Goal: Task Accomplishment & Management: Manage account settings

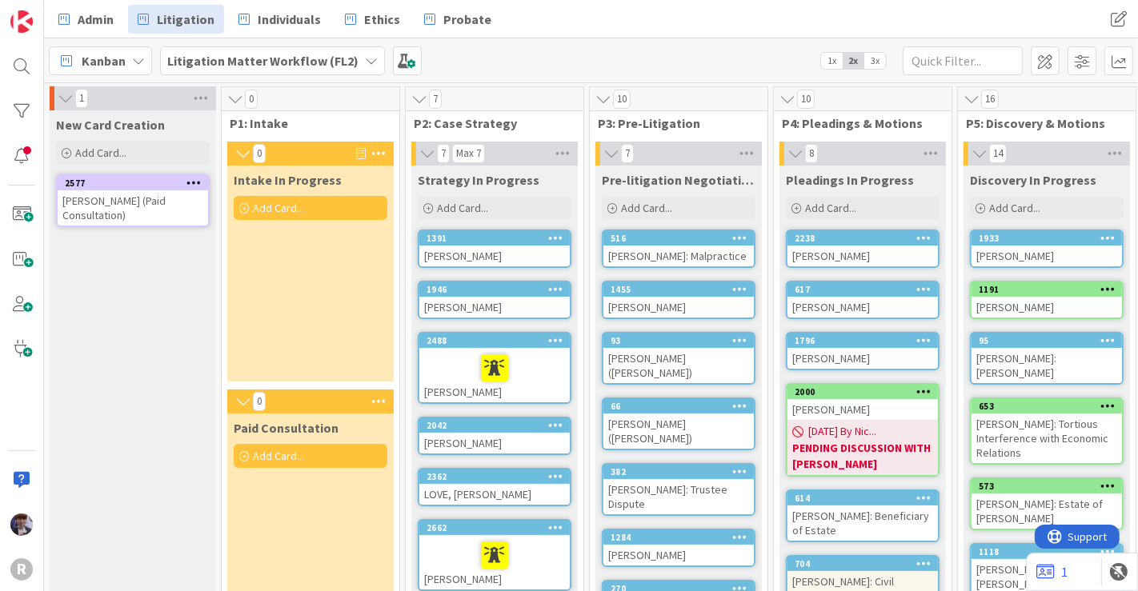
scroll to position [0, 182]
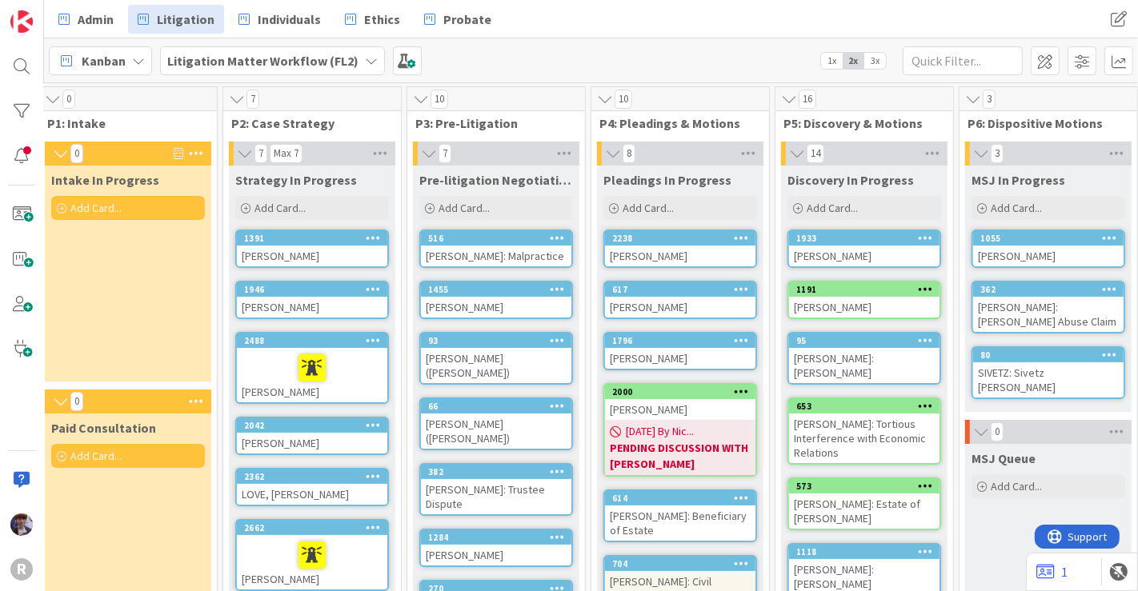
click at [315, 250] on div "[PERSON_NAME]" at bounding box center [312, 256] width 150 height 21
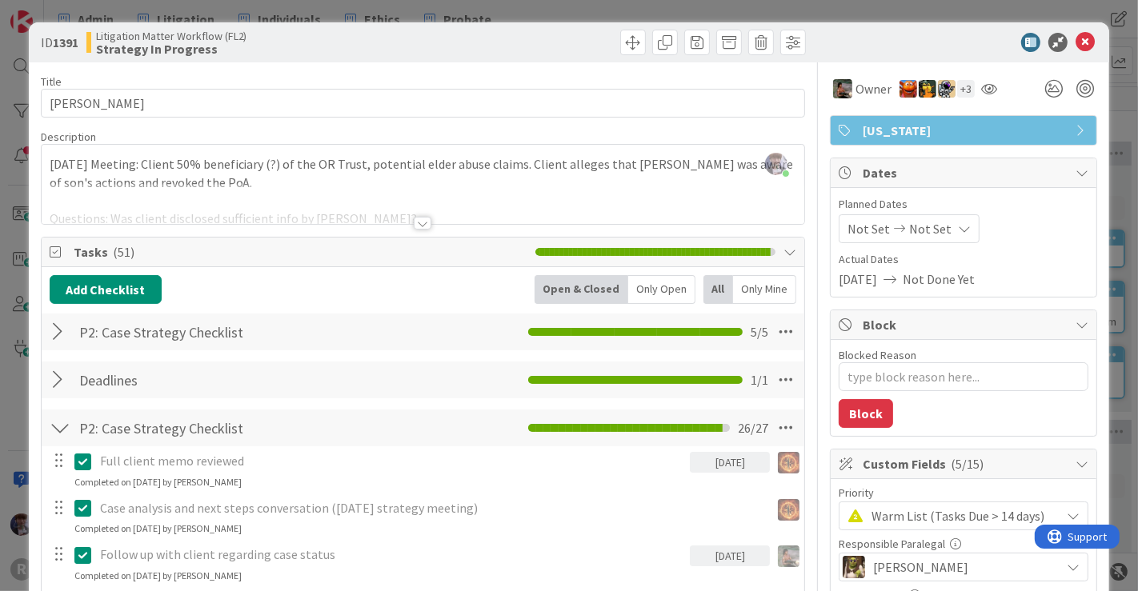
click at [60, 384] on div at bounding box center [60, 380] width 21 height 29
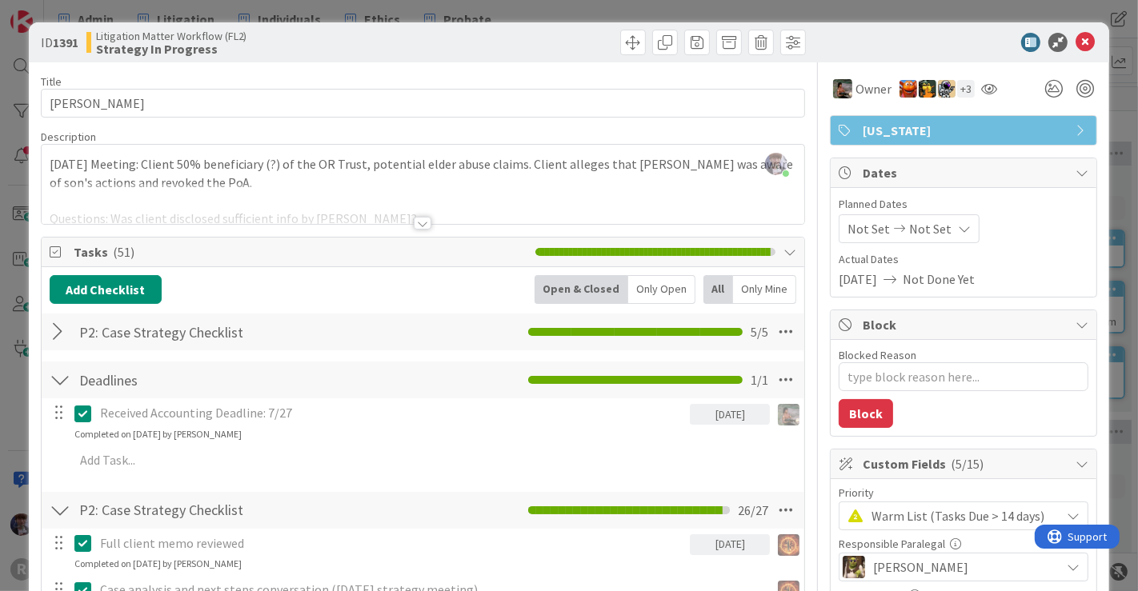
click at [64, 379] on div at bounding box center [60, 380] width 21 height 29
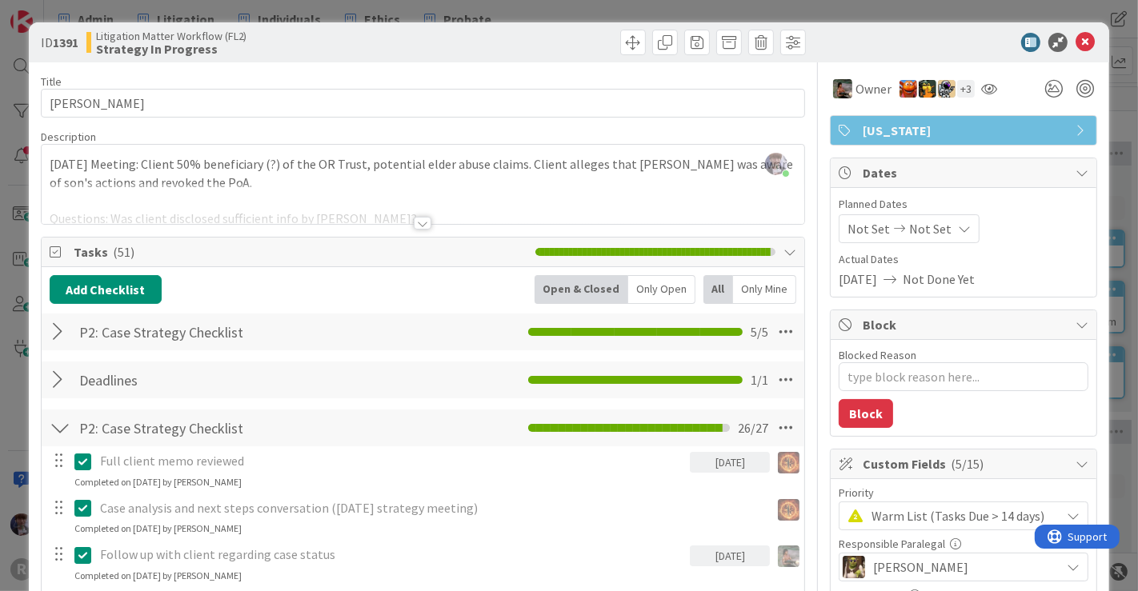
click at [60, 333] on div at bounding box center [60, 332] width 21 height 29
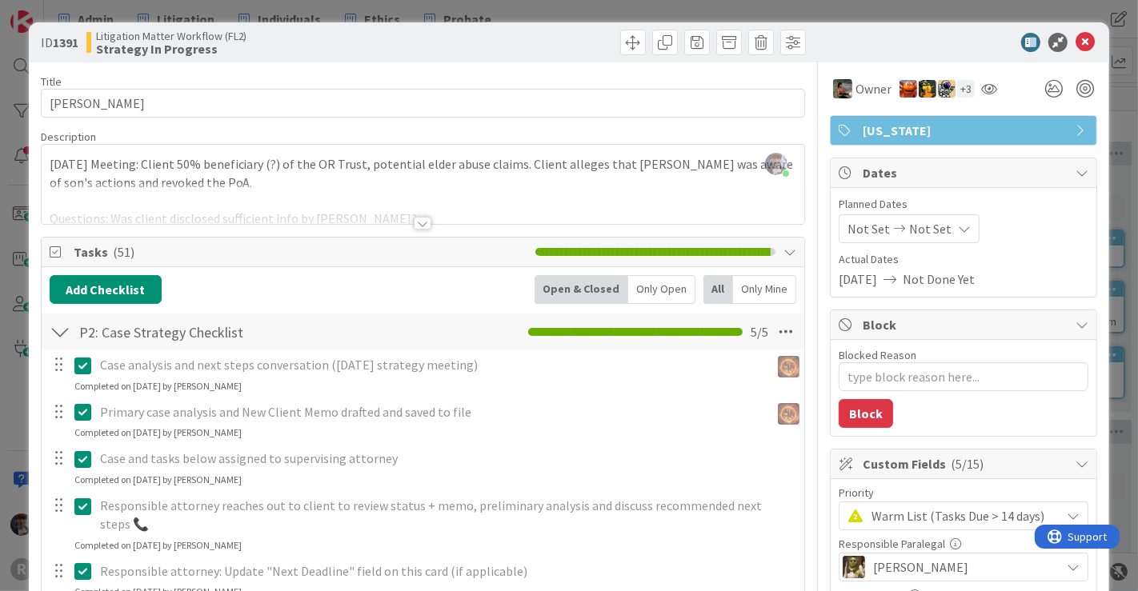
click at [60, 330] on div at bounding box center [60, 332] width 21 height 29
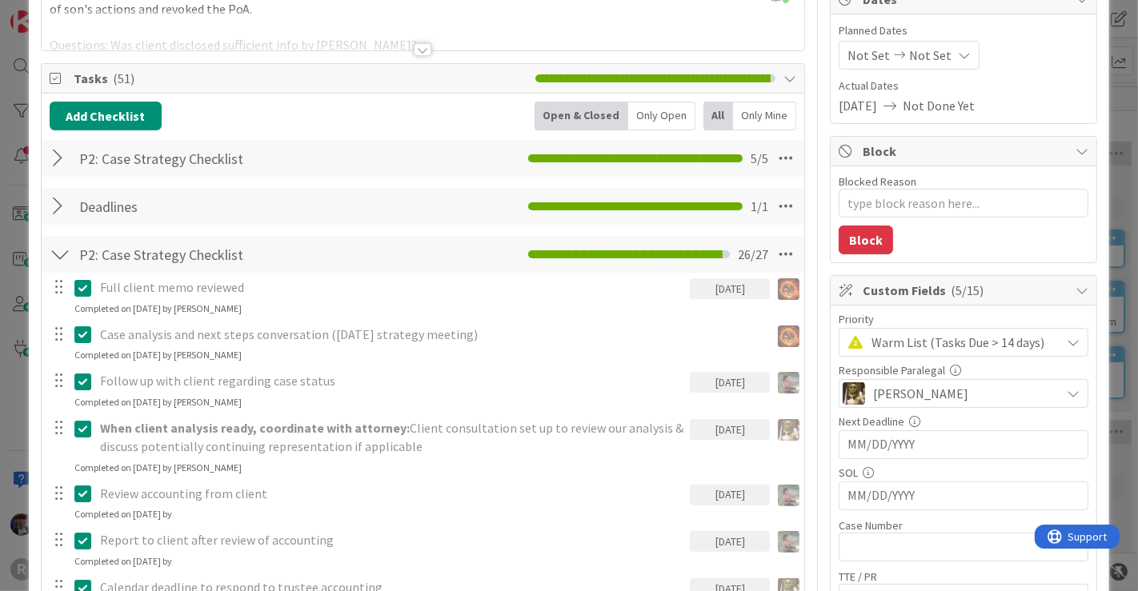
scroll to position [169, 0]
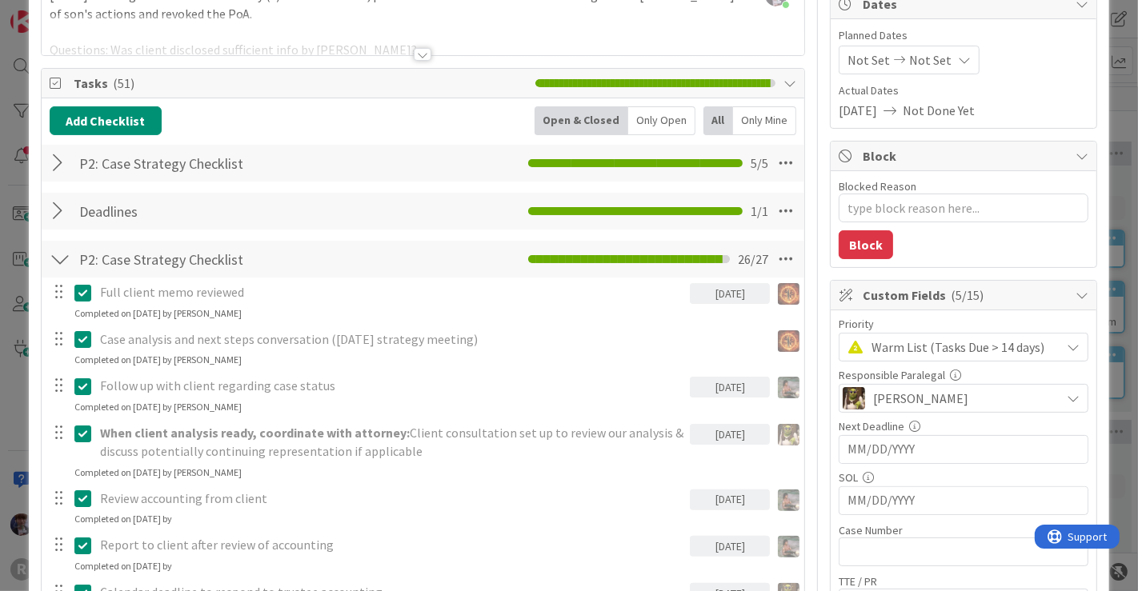
click at [67, 206] on div at bounding box center [60, 211] width 21 height 29
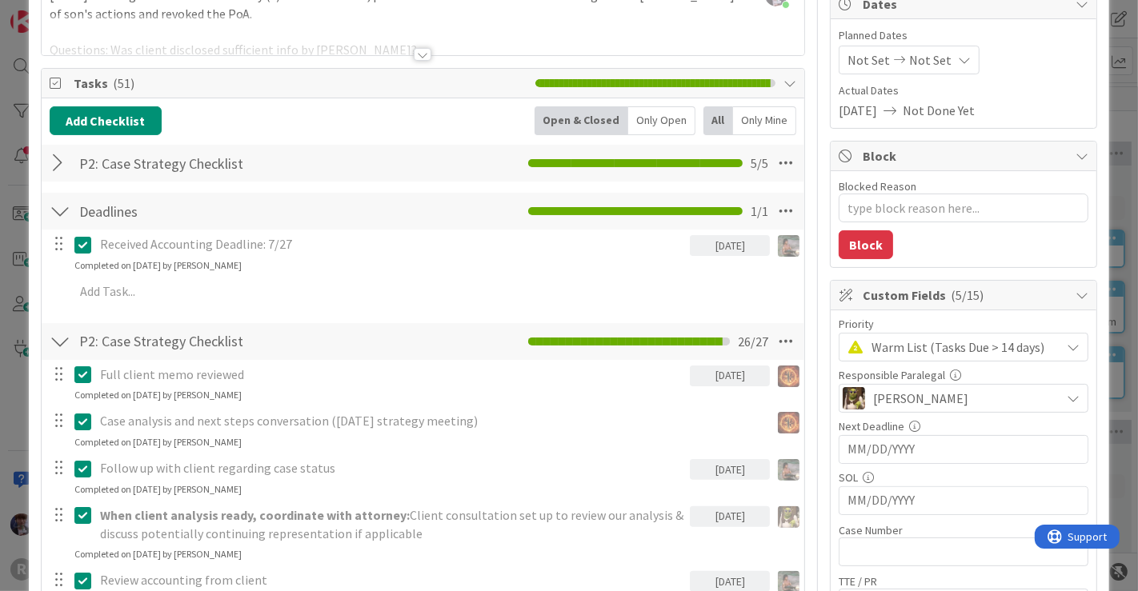
click at [58, 202] on div at bounding box center [60, 211] width 21 height 29
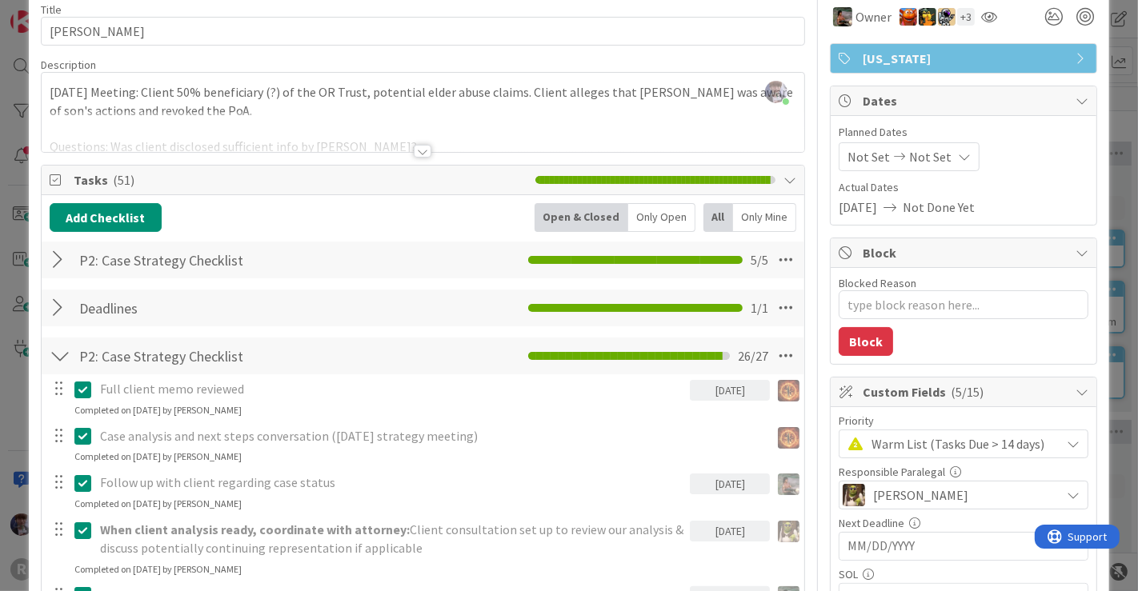
scroll to position [32, 0]
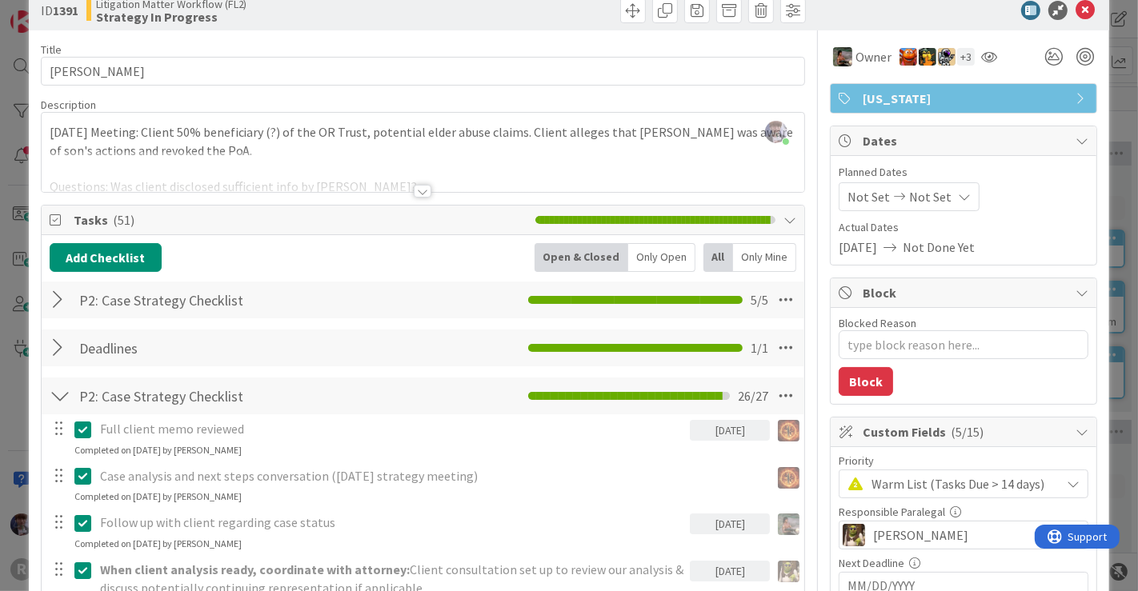
click at [496, 135] on div "Minka Laine Friesen just joined 2025-06-04 Meeting: Client 50% beneficiary (?) …" at bounding box center [423, 152] width 763 height 79
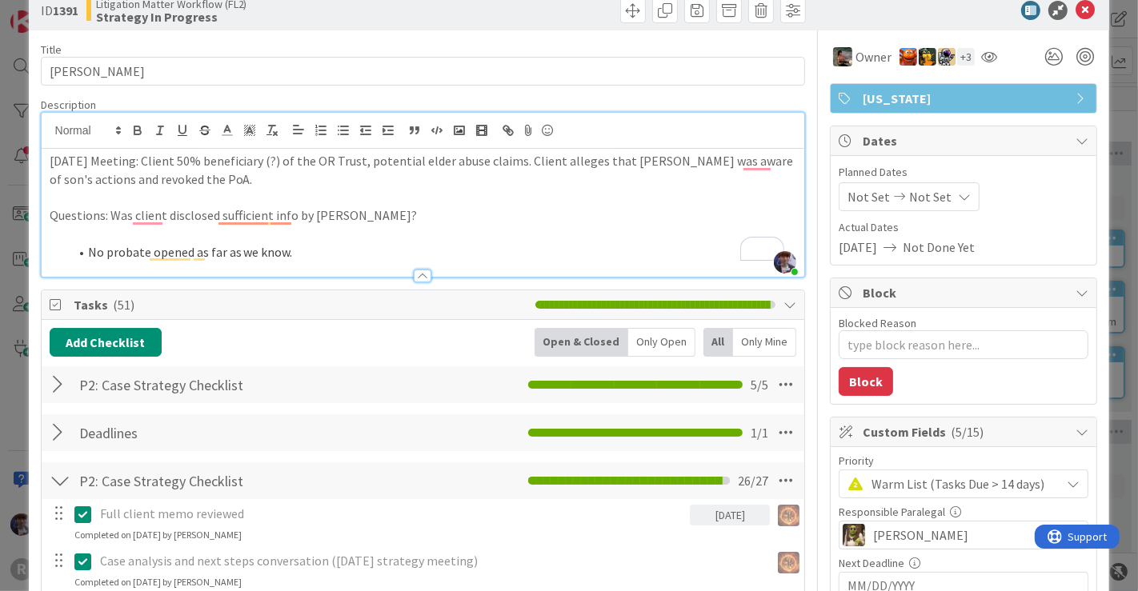
click at [425, 217] on p "Questions: Was client disclosed sufficient info by Wool Landon?" at bounding box center [423, 215] width 747 height 18
click at [62, 475] on div at bounding box center [60, 480] width 21 height 29
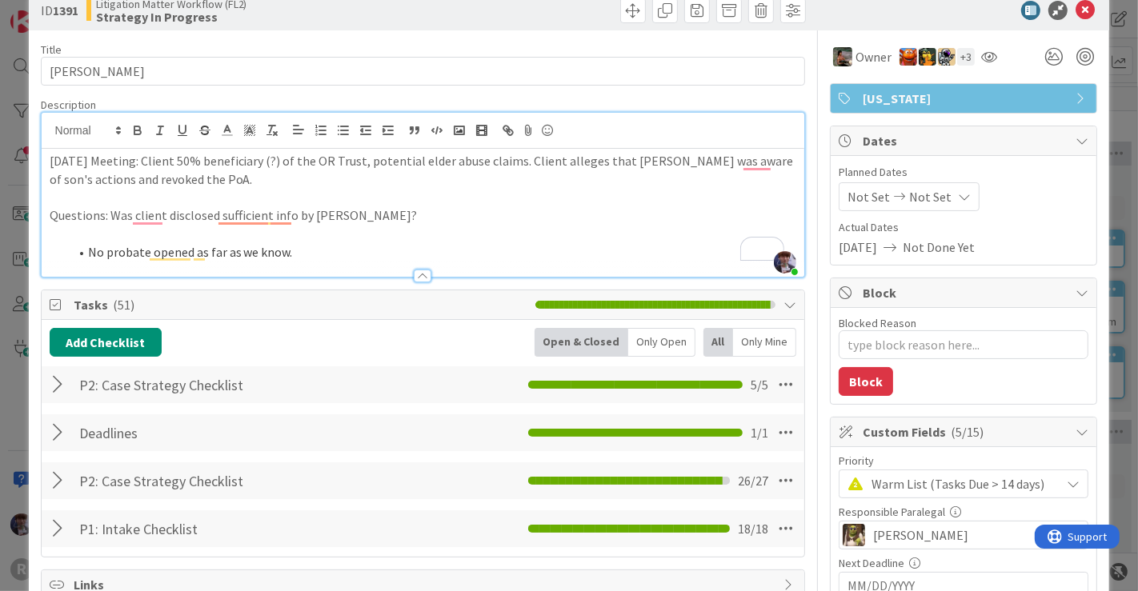
click at [59, 480] on div at bounding box center [60, 480] width 21 height 29
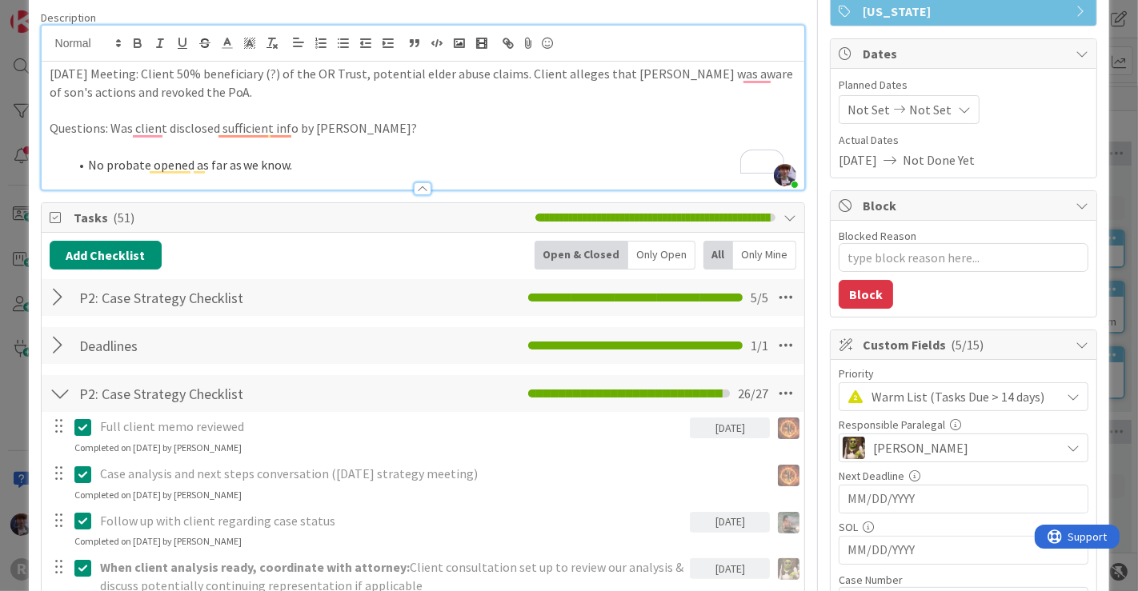
scroll to position [0, 0]
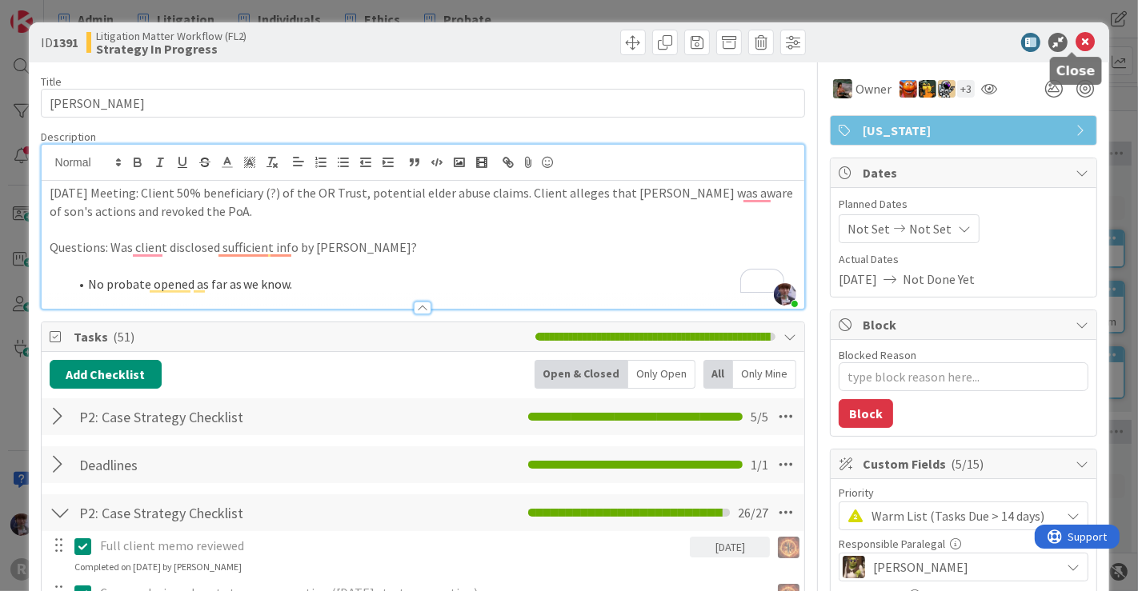
click at [1075, 45] on icon at bounding box center [1084, 42] width 19 height 19
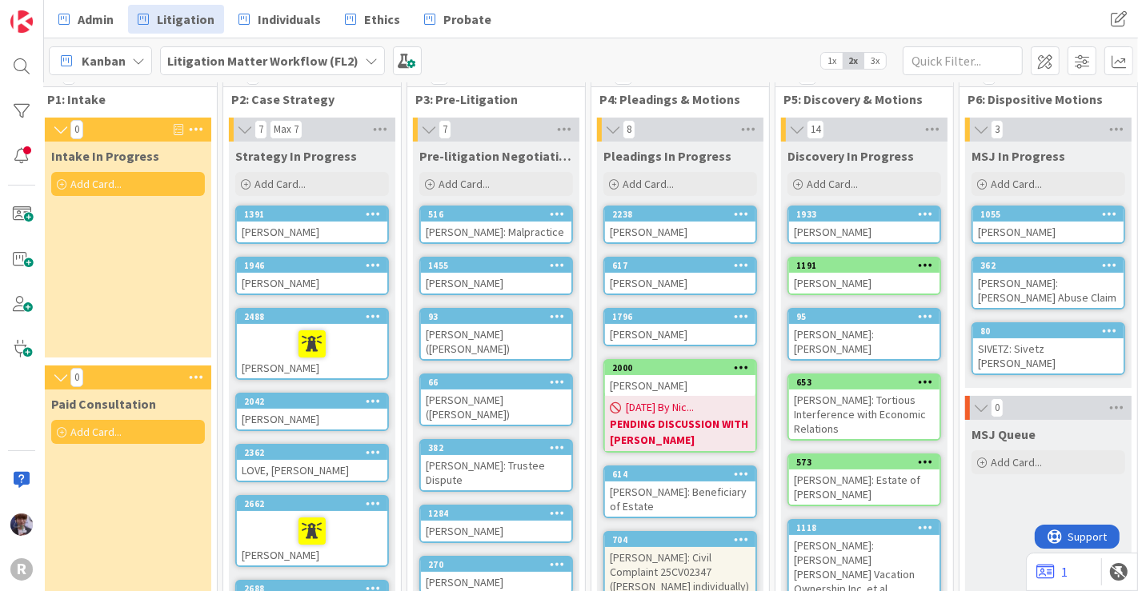
scroll to position [18, 182]
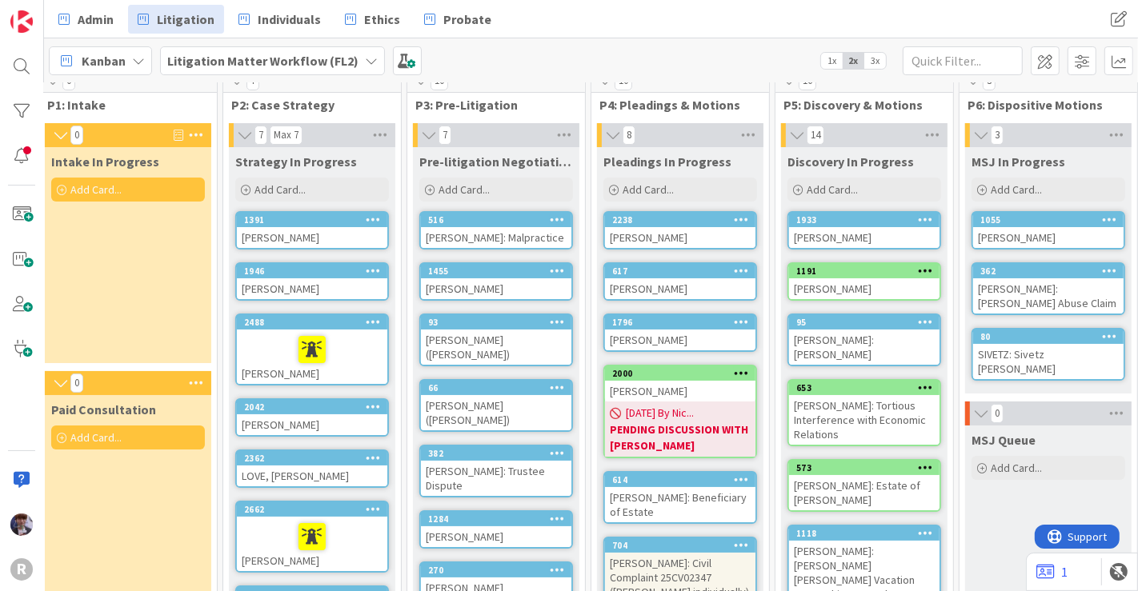
click at [346, 225] on div "1391" at bounding box center [312, 220] width 150 height 14
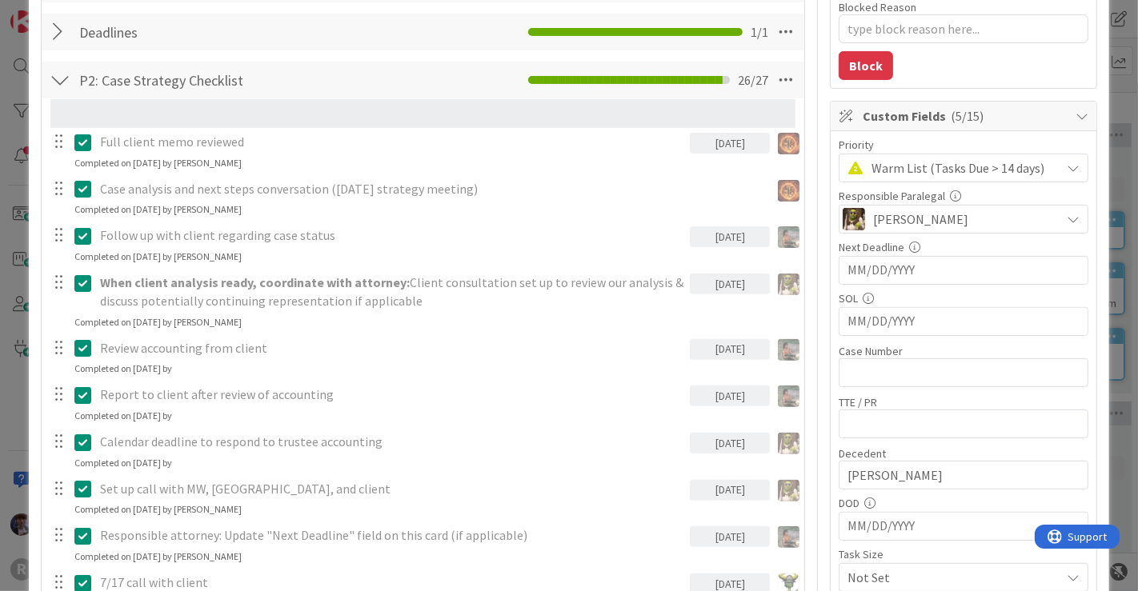
scroll to position [342, 0]
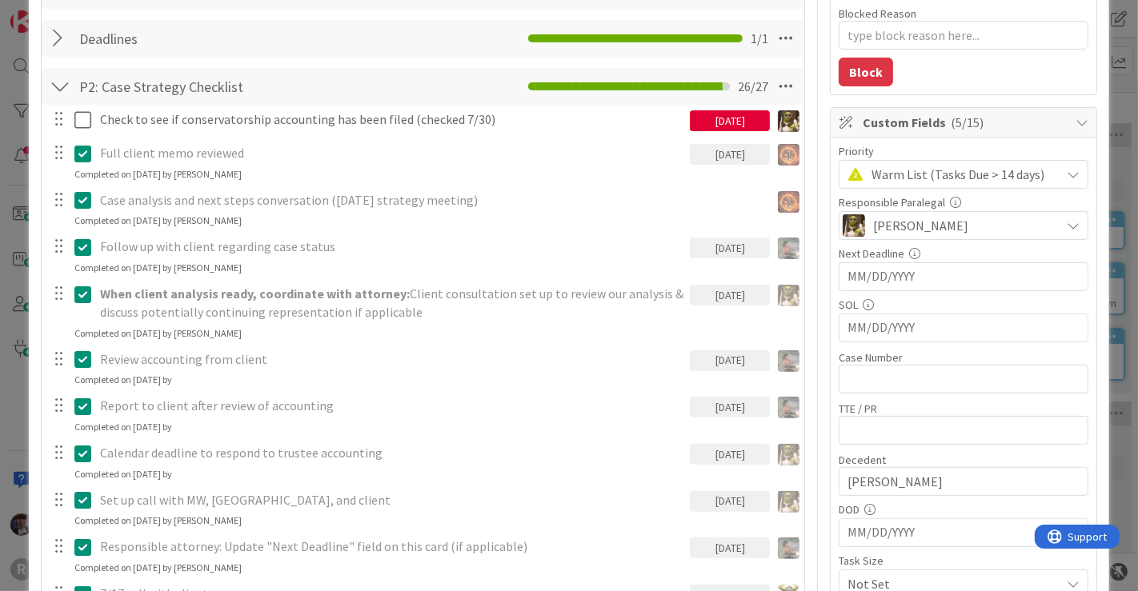
click at [708, 122] on div "09/01/2025" at bounding box center [730, 120] width 80 height 21
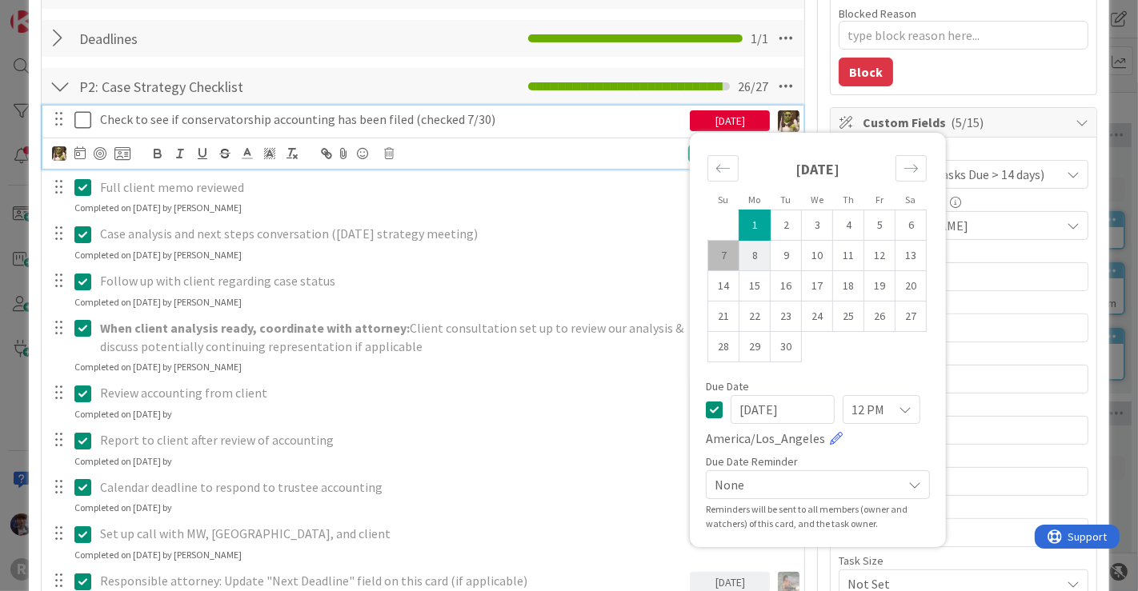
type textarea "x"
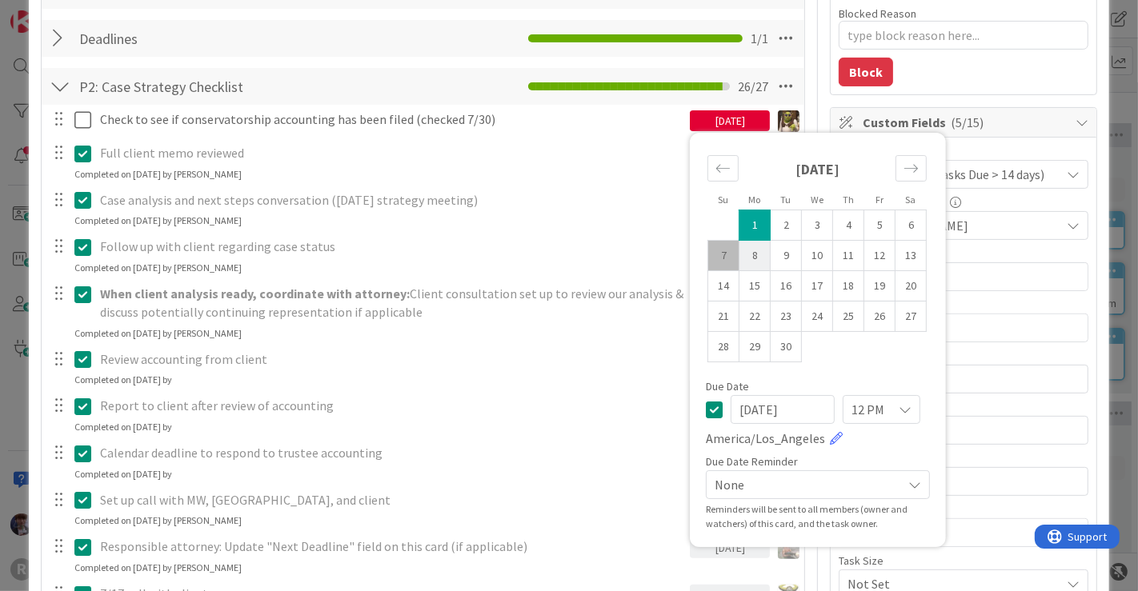
click at [740, 255] on td "8" at bounding box center [754, 256] width 31 height 30
type input "[DATE]"
click at [452, 71] on div "P2: Case Strategy Checklist Checklist Name 27 / 64 P2: Case Strategy Checklist …" at bounding box center [423, 86] width 763 height 37
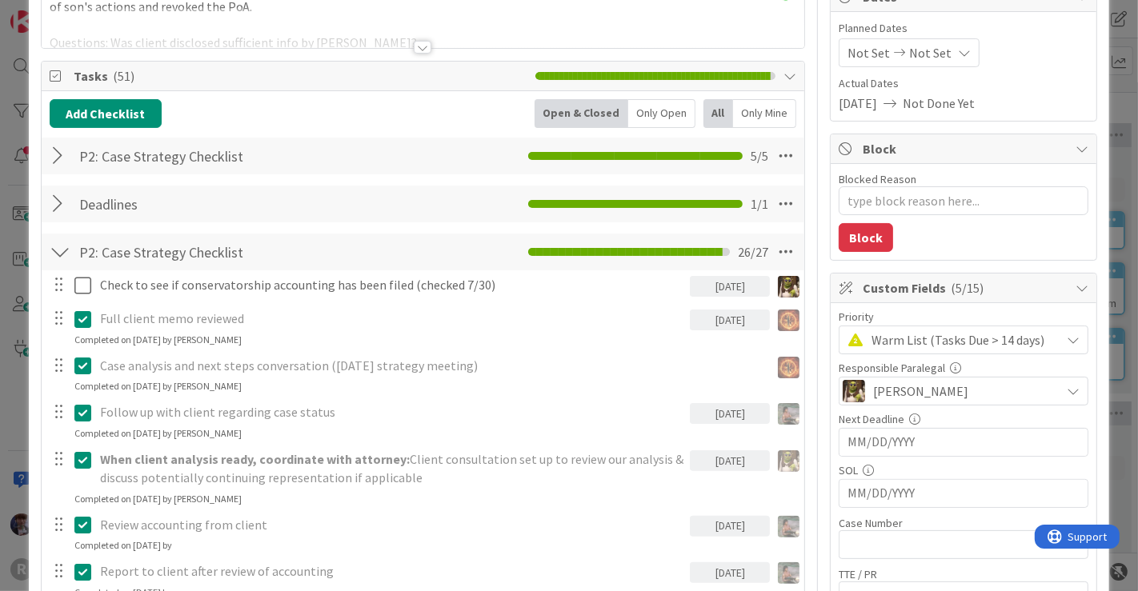
scroll to position [120, 0]
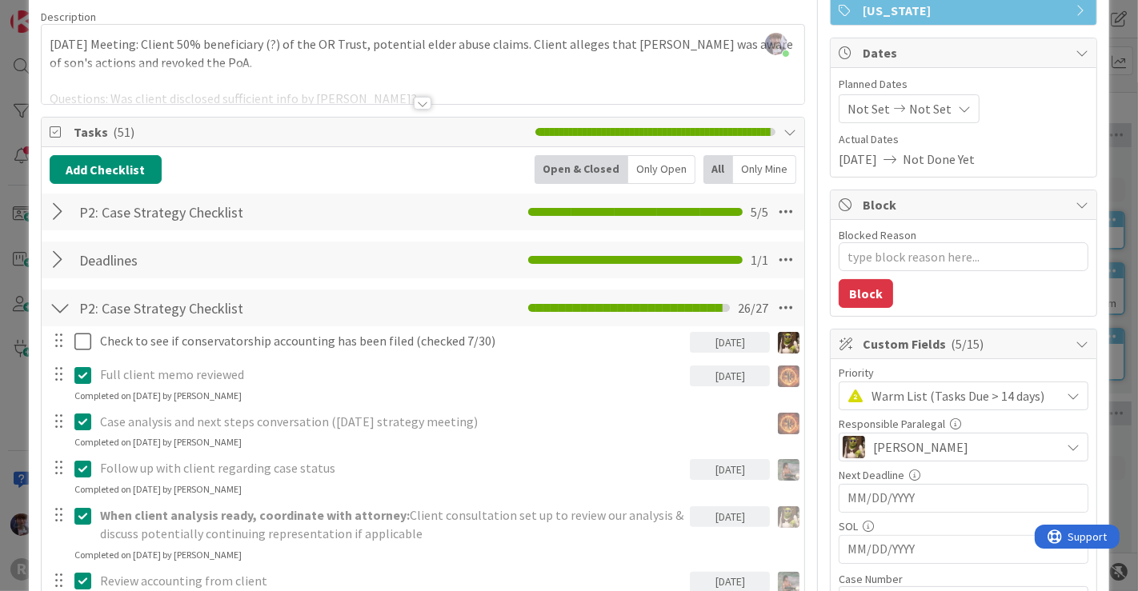
click at [658, 171] on div "Only Open" at bounding box center [661, 169] width 67 height 29
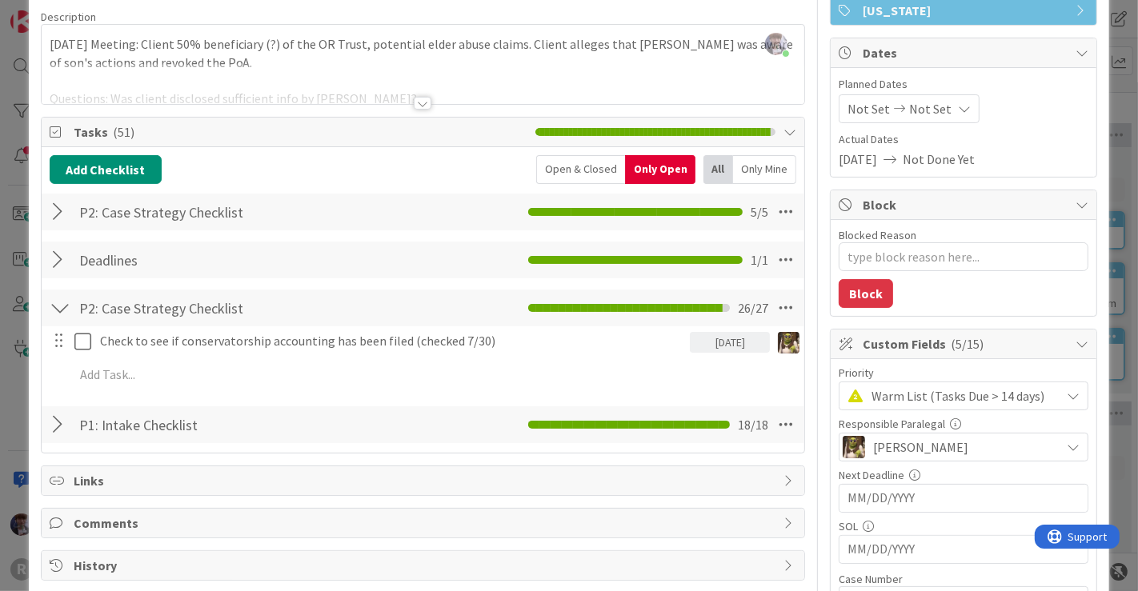
click at [1106, 78] on div "ID 1391 Litigation Matter Workflow (FL2) Strategy In Progress Title 14 / 128 FI…" at bounding box center [569, 295] width 1138 height 591
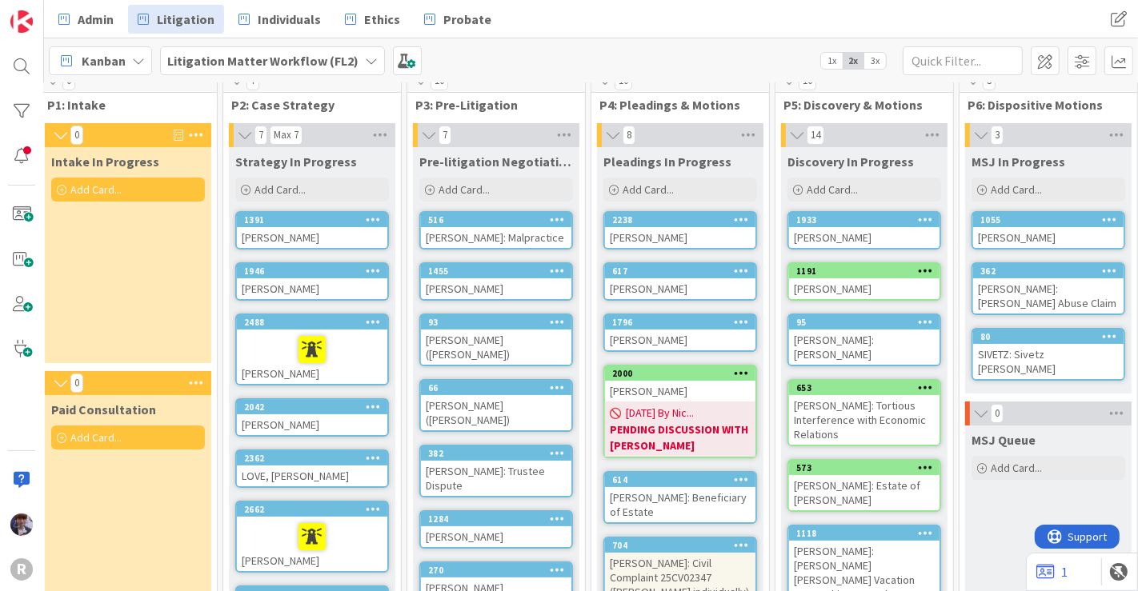
click at [283, 231] on div "[PERSON_NAME]" at bounding box center [312, 237] width 150 height 21
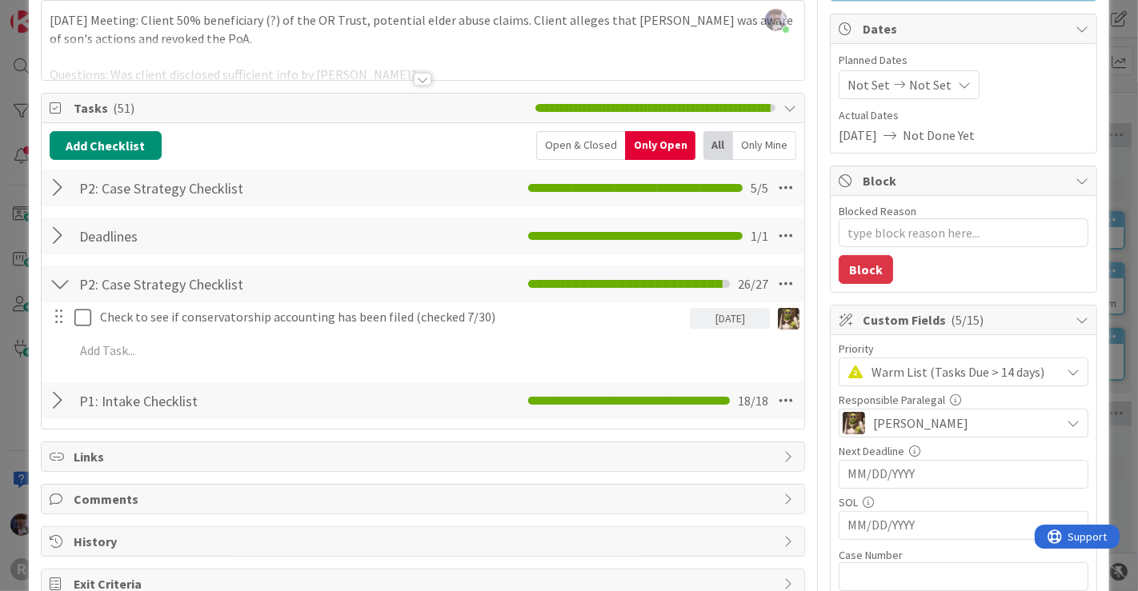
scroll to position [146, 0]
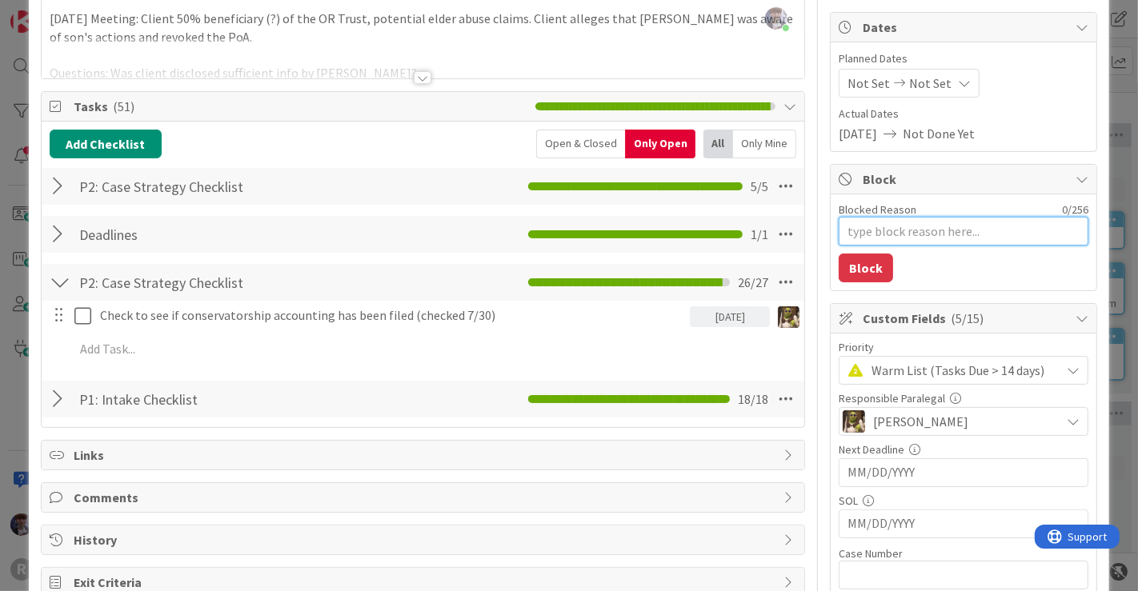
click at [882, 230] on textarea "Blocked Reason" at bounding box center [963, 231] width 250 height 29
click at [1111, 184] on div "ID 1391 Litigation Matter Workflow (FL2) Strategy In Progress Title 14 / 128 FI…" at bounding box center [569, 295] width 1138 height 591
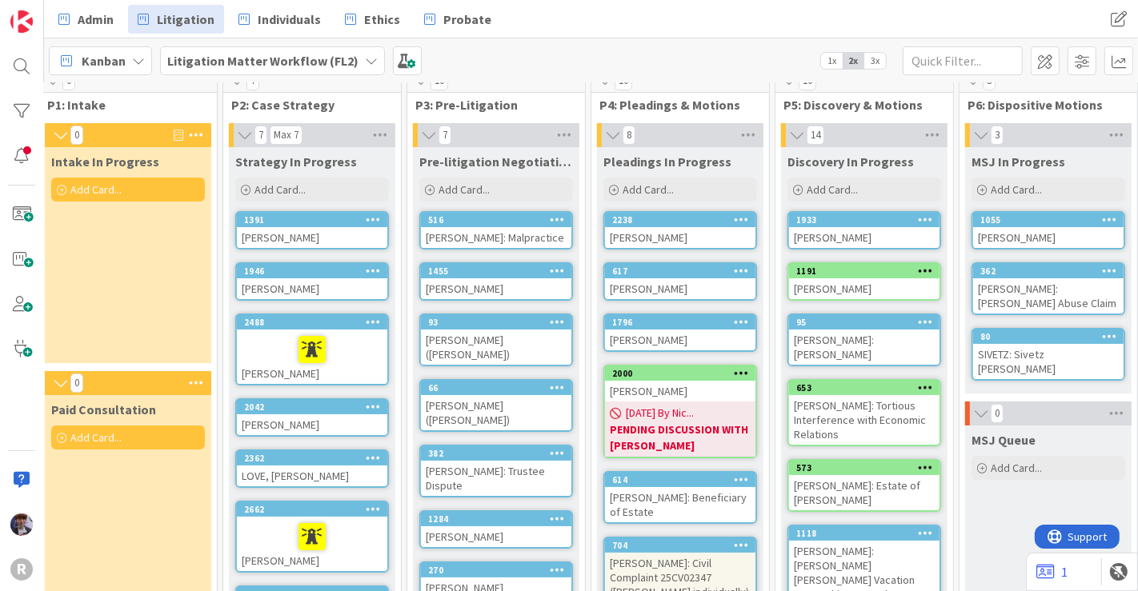
click at [310, 278] on div "[PERSON_NAME]" at bounding box center [312, 288] width 150 height 21
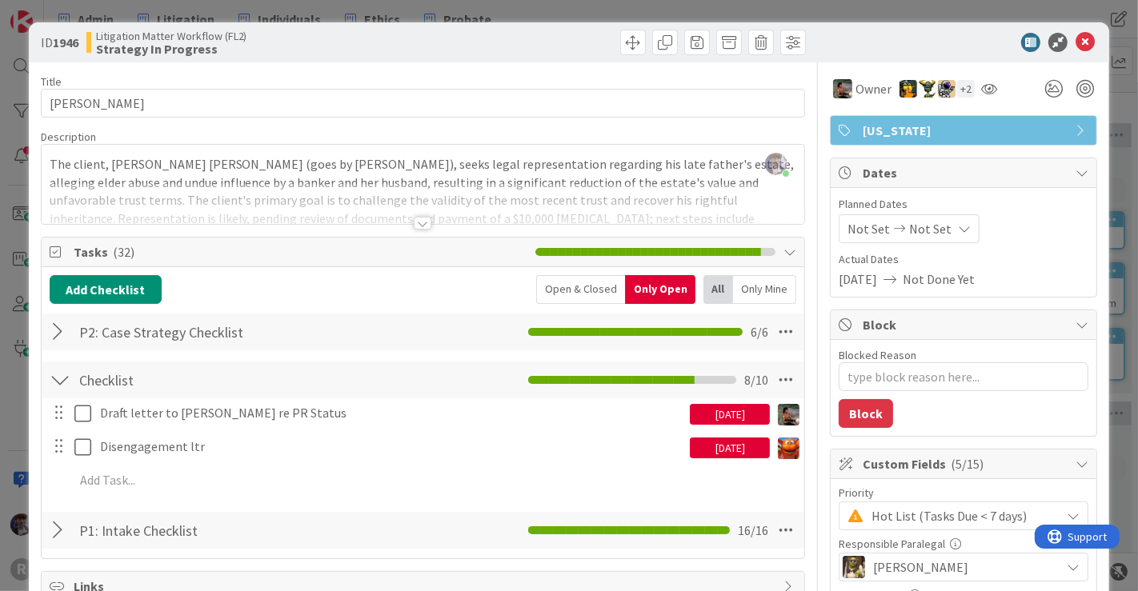
click at [592, 294] on div "Open & Closed" at bounding box center [580, 289] width 89 height 29
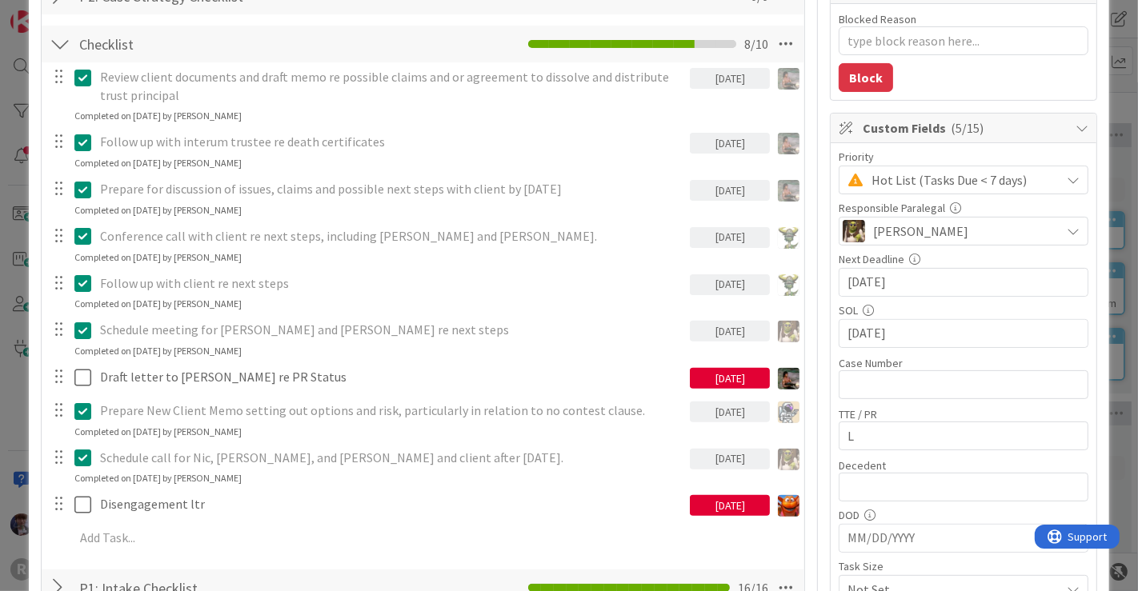
scroll to position [328, 0]
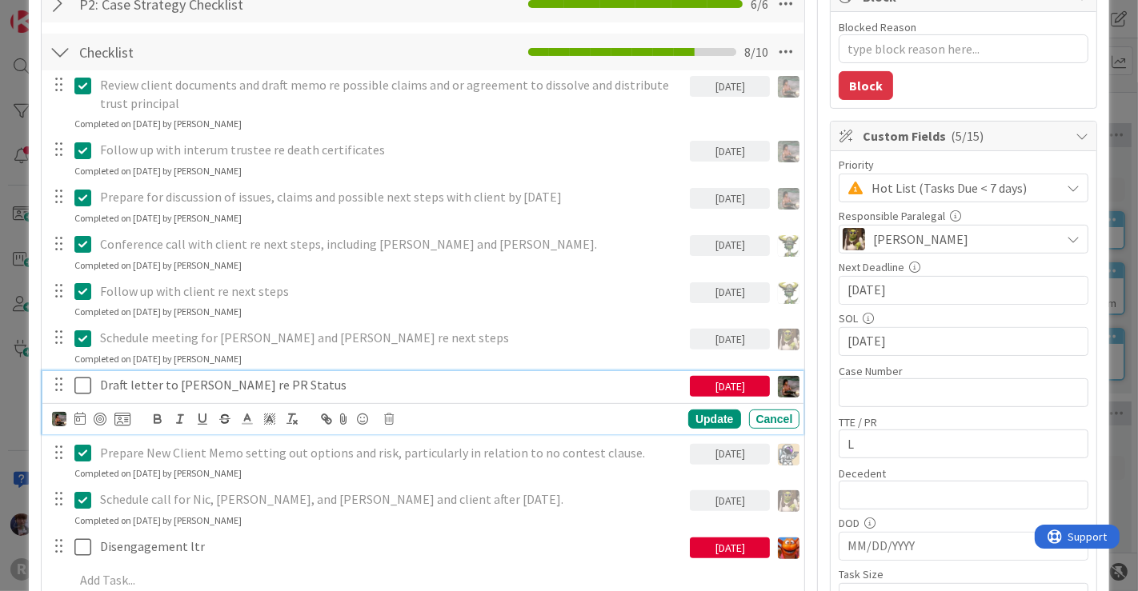
click at [262, 372] on div "Draft letter to Bowker re PR Status" at bounding box center [392, 385] width 597 height 28
click at [390, 416] on icon at bounding box center [390, 419] width 10 height 11
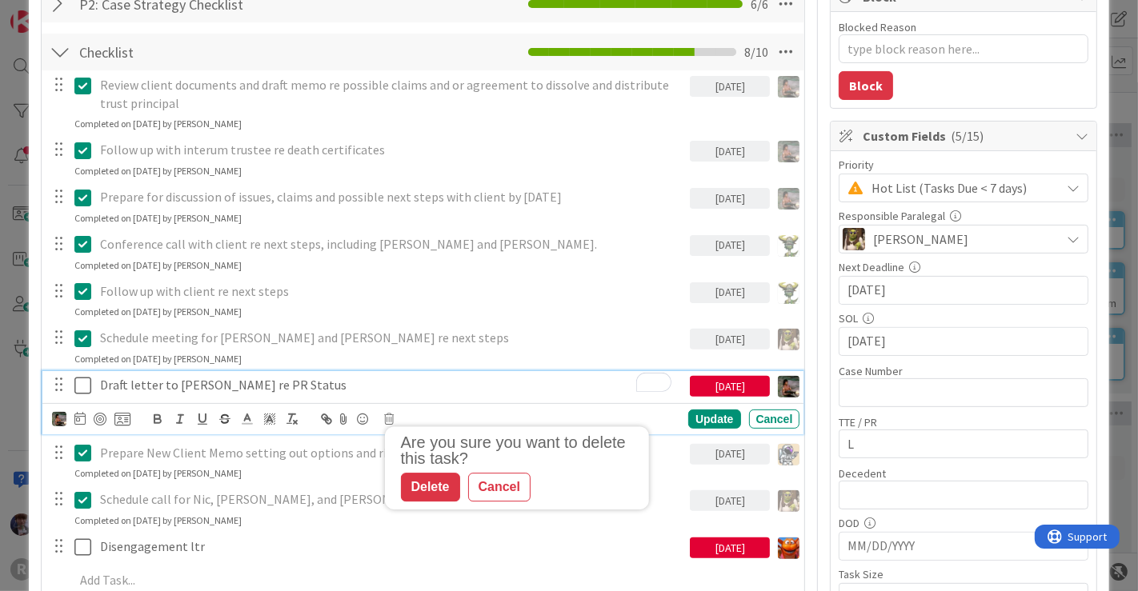
click at [304, 383] on p "Draft letter to Bowker re PR Status" at bounding box center [392, 385] width 584 height 18
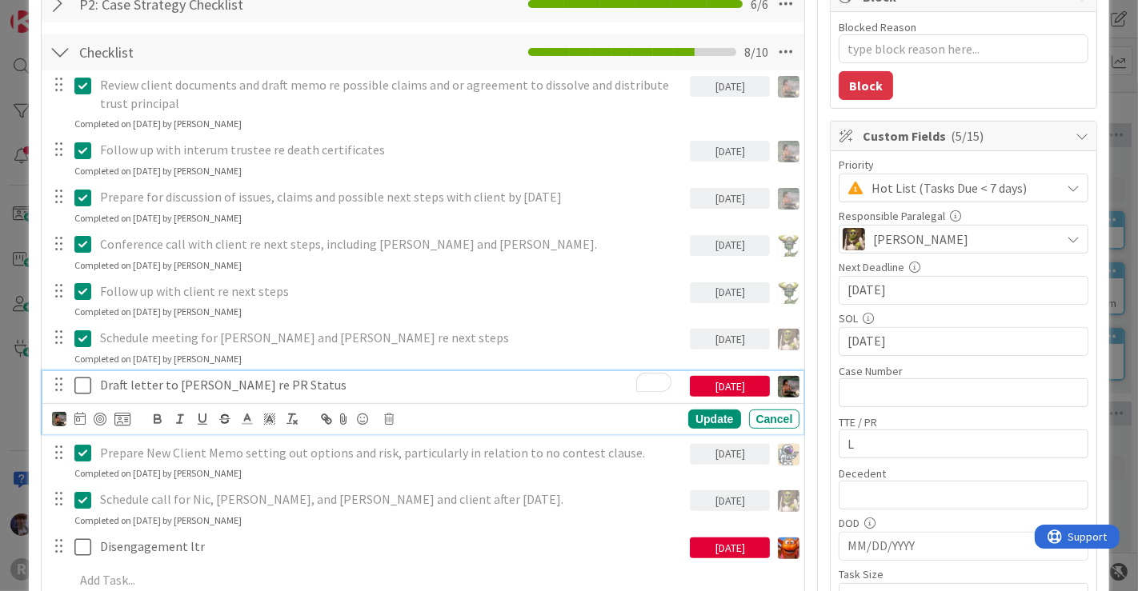
click at [737, 386] on div "[DATE]" at bounding box center [730, 386] width 80 height 21
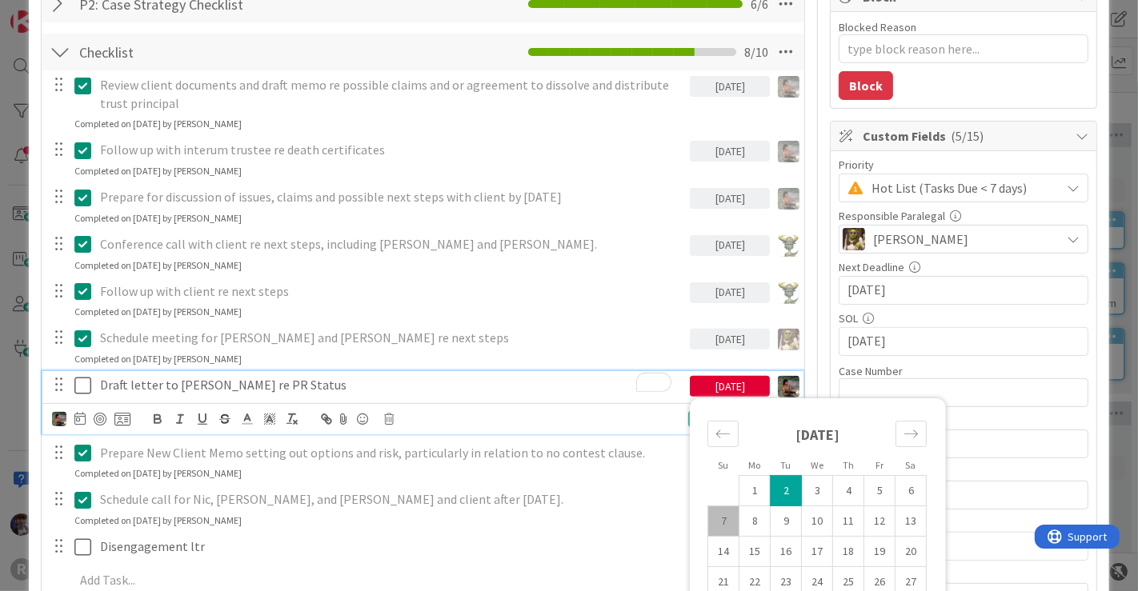
click at [606, 385] on p "Draft letter to Bowker re PR Status" at bounding box center [392, 385] width 584 height 18
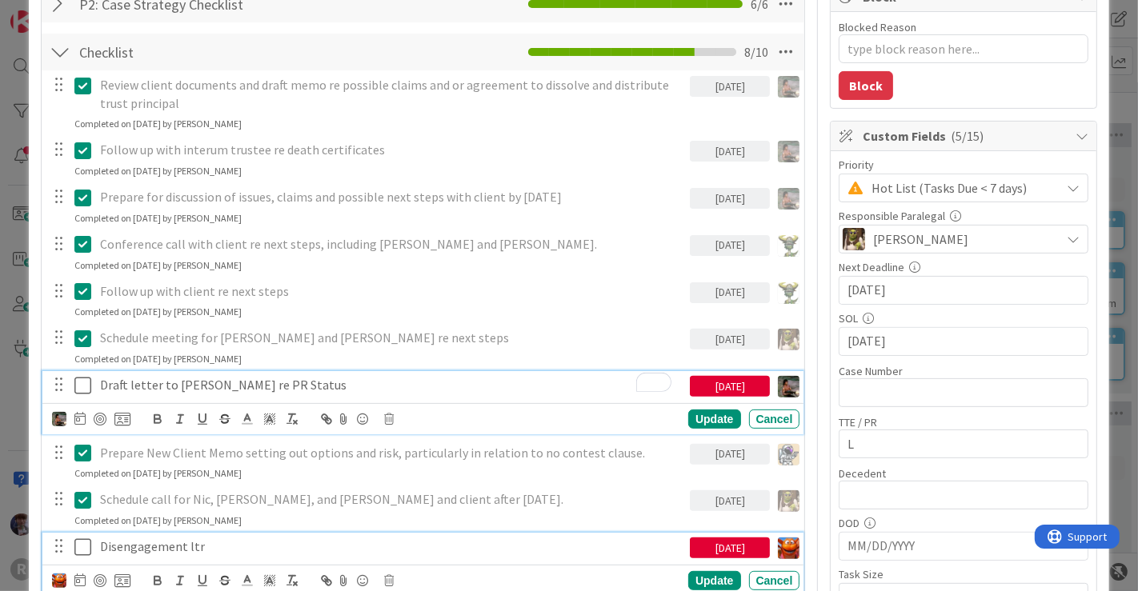
click at [234, 545] on p "Disengagement ltr" at bounding box center [392, 547] width 584 height 18
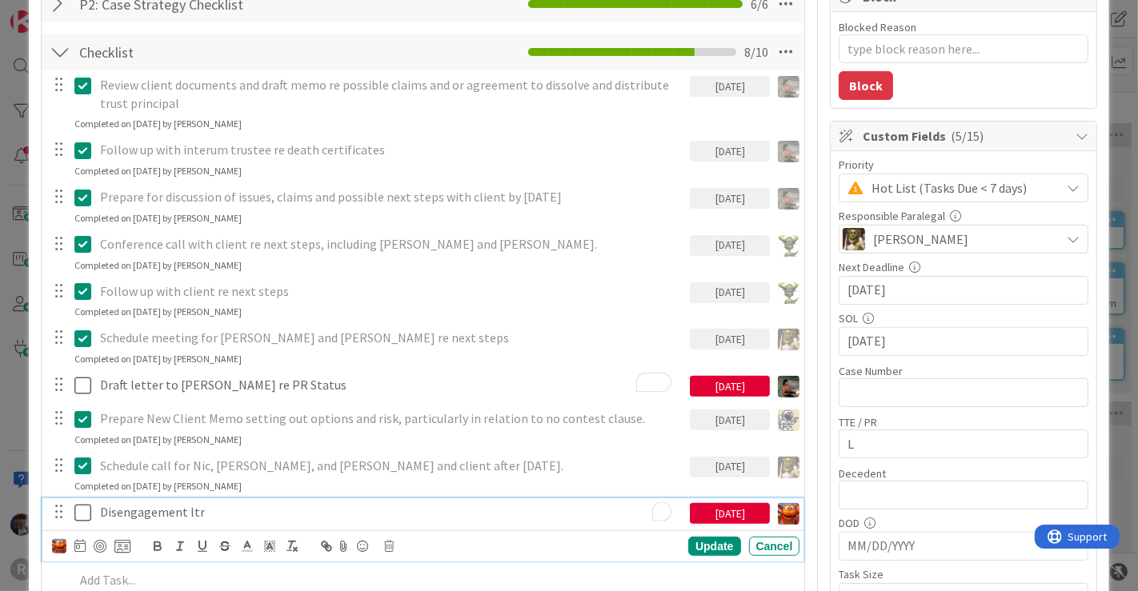
scroll to position [294, 0]
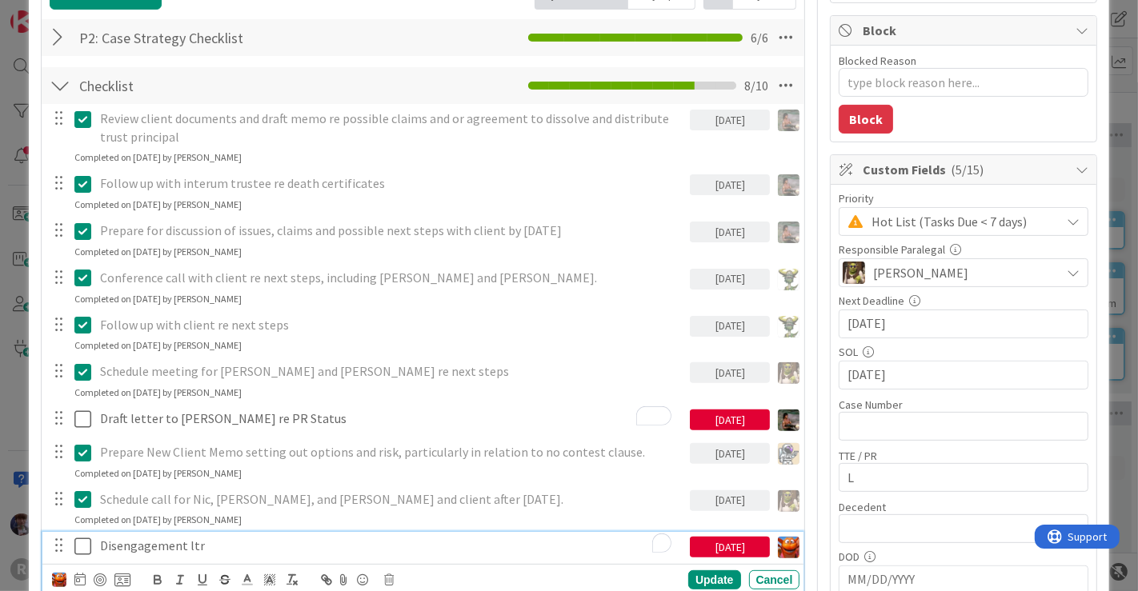
drag, startPoint x: 234, startPoint y: 545, endPoint x: 14, endPoint y: 542, distance: 220.0
drag, startPoint x: 14, startPoint y: 542, endPoint x: 324, endPoint y: 542, distance: 310.4
click at [324, 542] on p "Disengagement ltr" at bounding box center [392, 546] width 584 height 18
click at [390, 582] on icon at bounding box center [390, 579] width 10 height 11
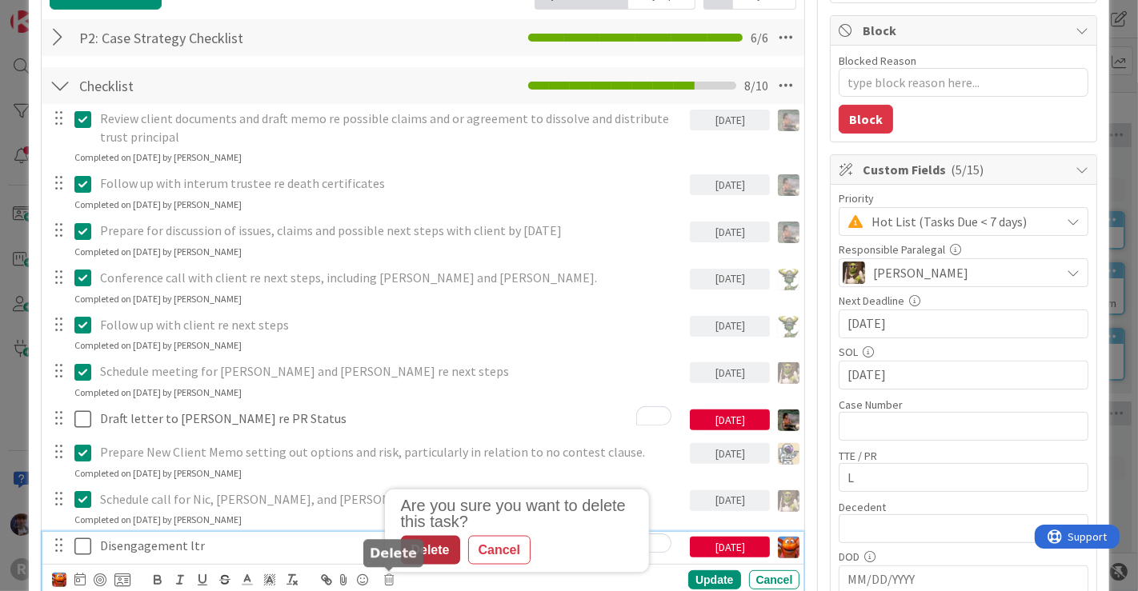
click at [452, 542] on div "Delete" at bounding box center [430, 550] width 59 height 29
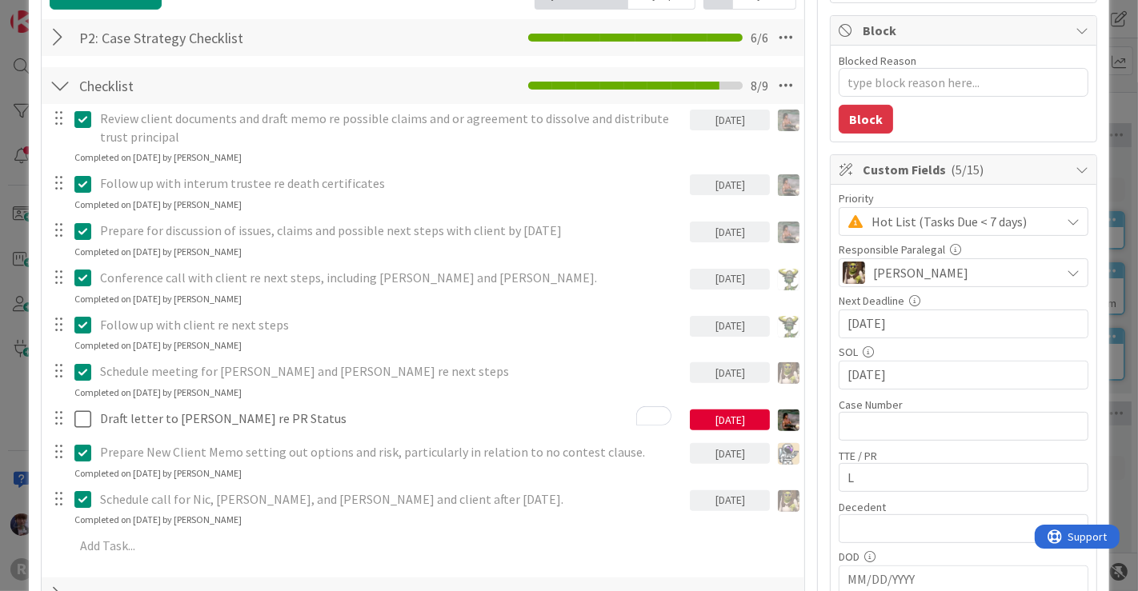
click at [1106, 190] on div "ID 1946 Litigation Matter Workflow (FL2) Strategy In Progress Title 15 / 128 GA…" at bounding box center [569, 295] width 1138 height 591
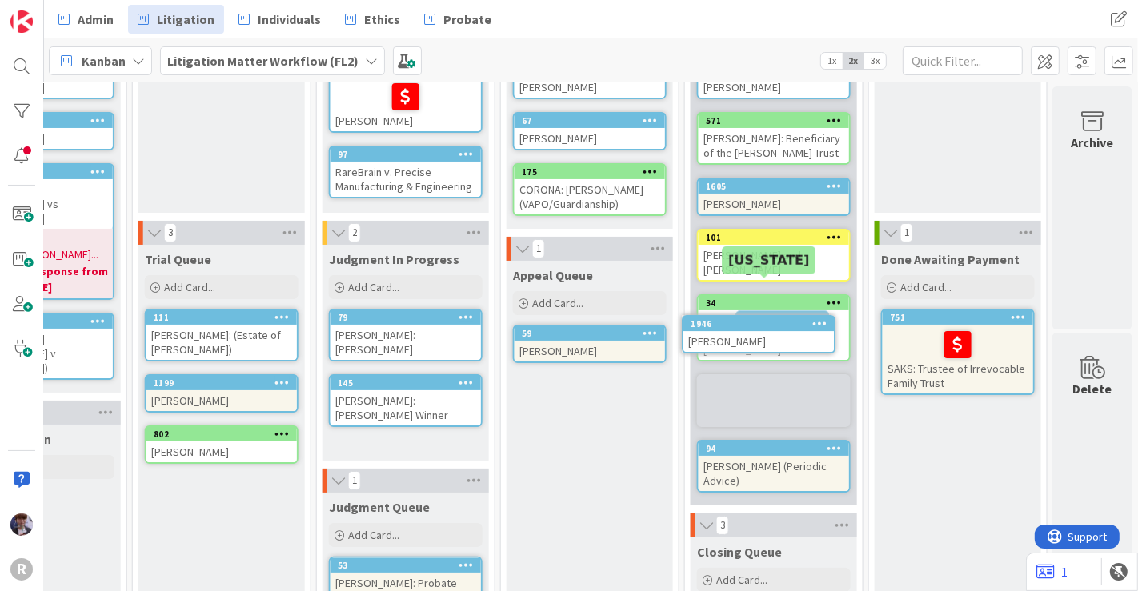
scroll to position [164, 1385]
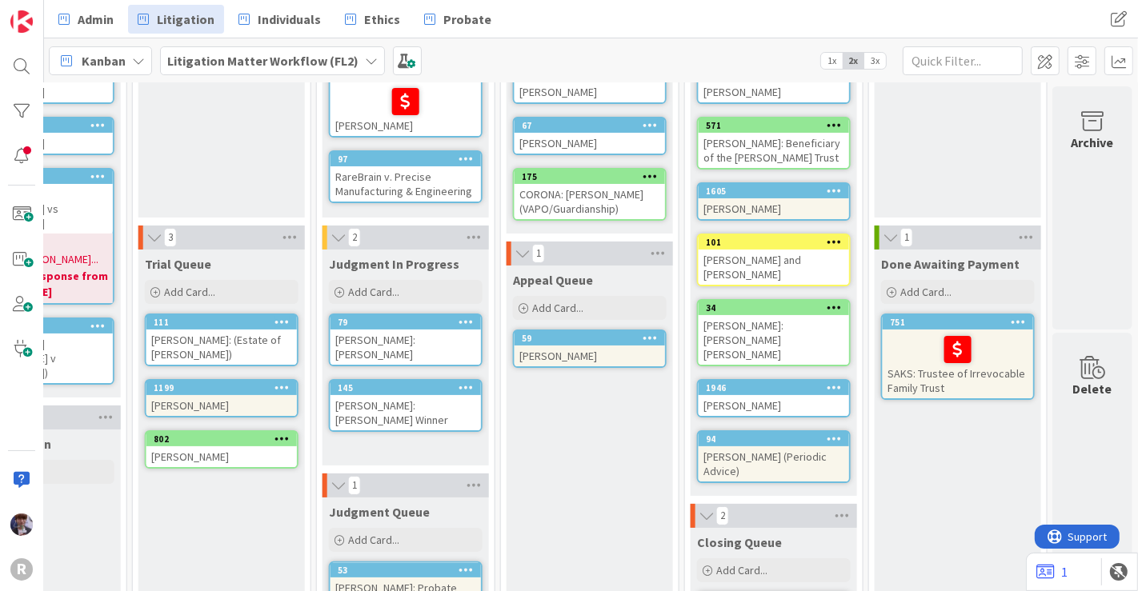
click at [774, 381] on div "1946" at bounding box center [773, 388] width 150 height 14
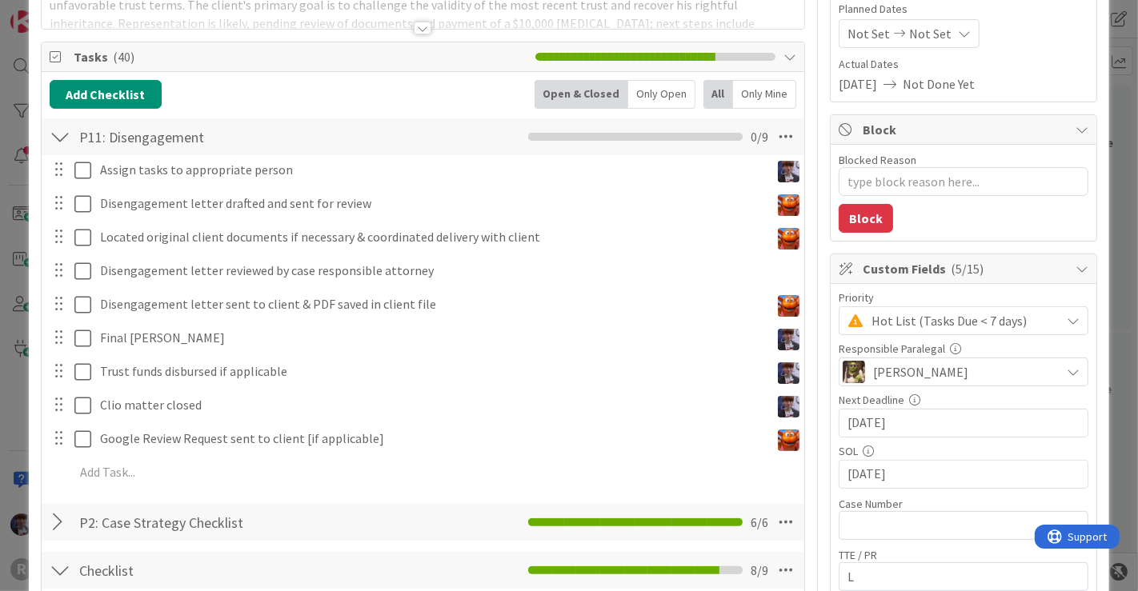
scroll to position [205, 0]
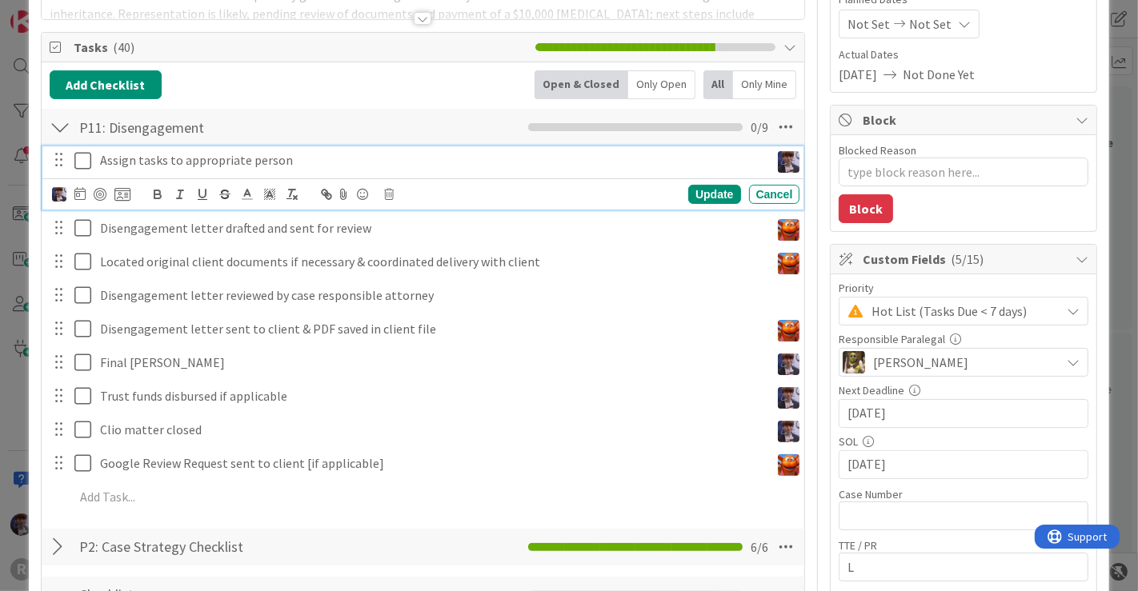
click at [86, 158] on icon at bounding box center [82, 160] width 17 height 19
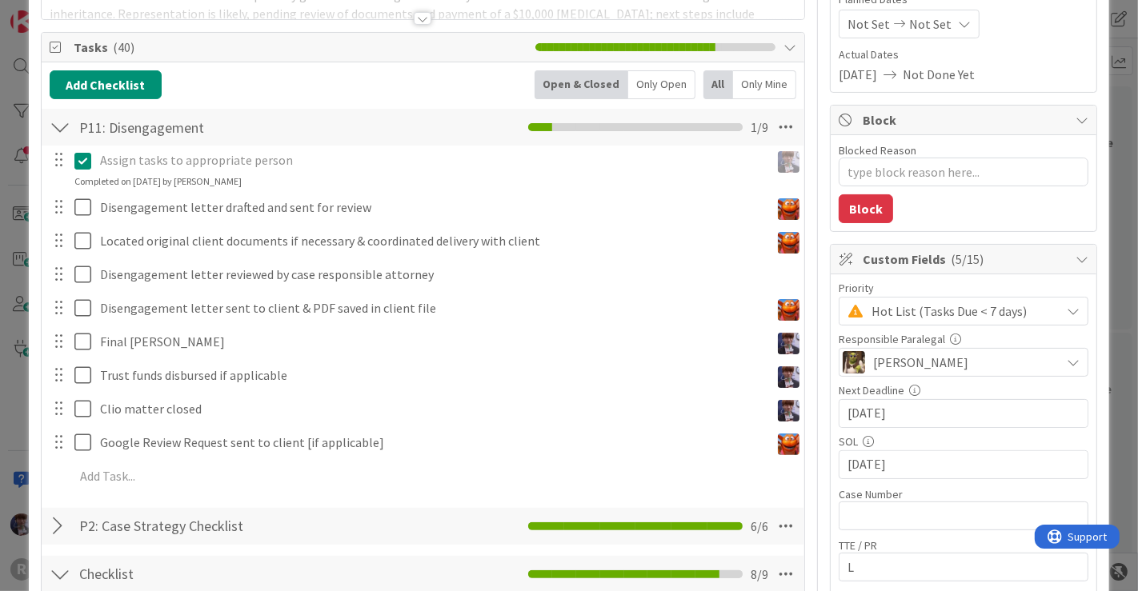
type textarea "x"
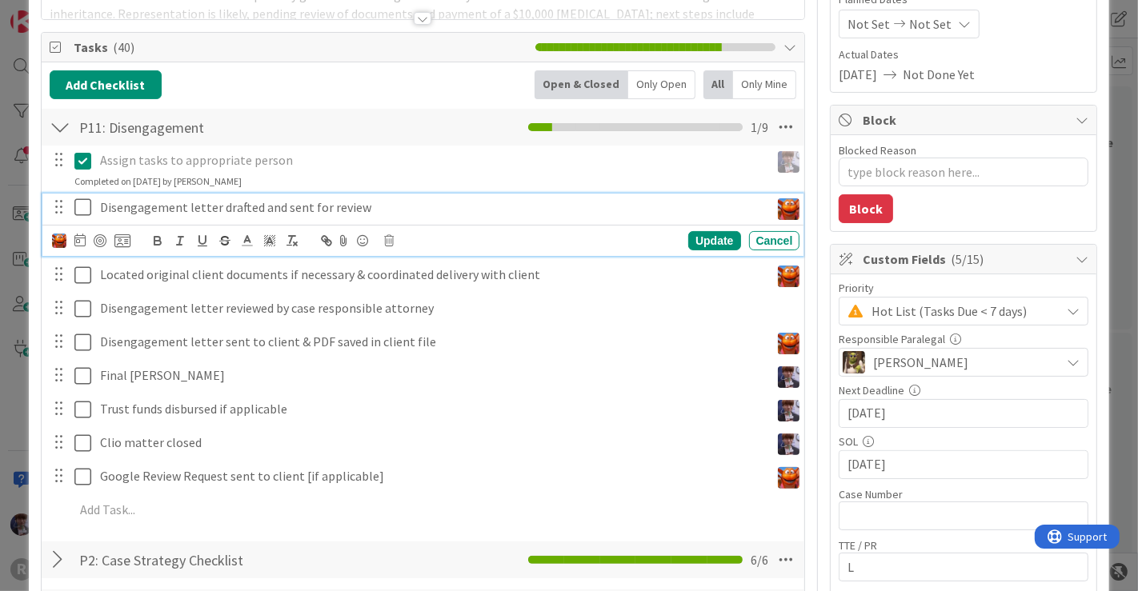
click at [133, 205] on p "Disengagement letter drafted and sent for review" at bounding box center [432, 207] width 664 height 18
click at [79, 239] on icon at bounding box center [79, 240] width 11 height 13
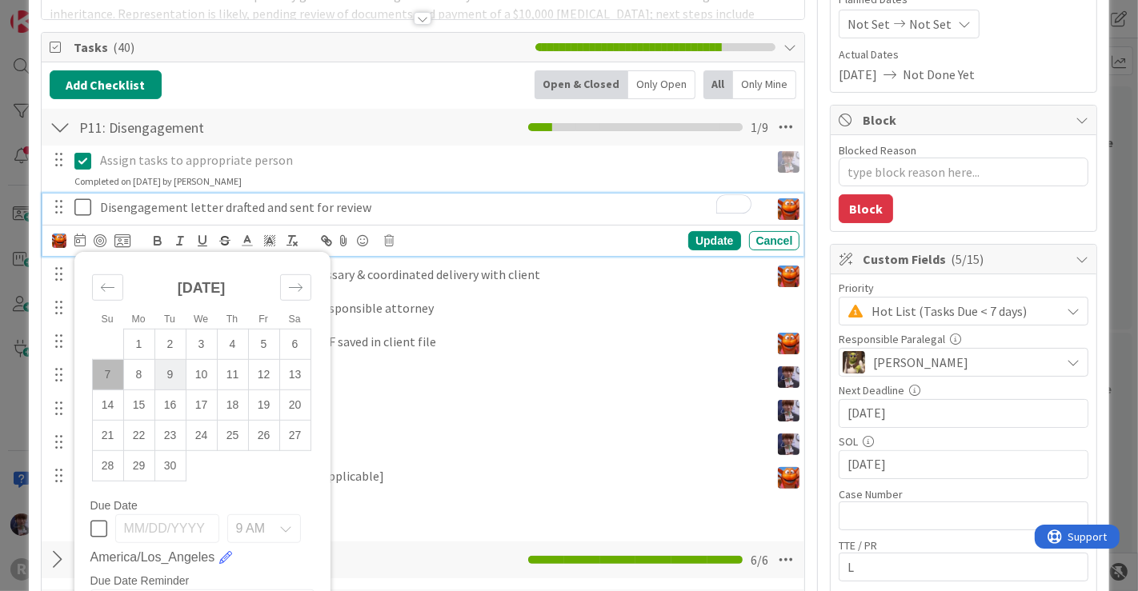
click at [161, 375] on td "9" at bounding box center [169, 375] width 31 height 30
type input "[DATE]"
type textarea "x"
click at [142, 370] on td "8" at bounding box center [138, 375] width 31 height 30
type input "[DATE]"
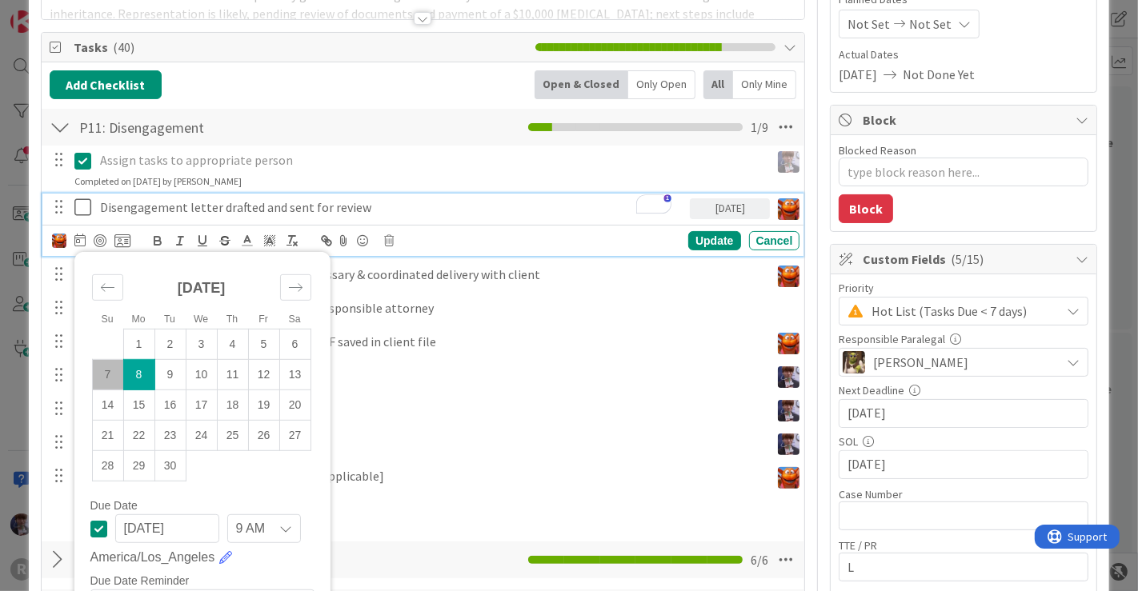
type textarea "x"
click at [706, 238] on div "Update" at bounding box center [714, 240] width 52 height 19
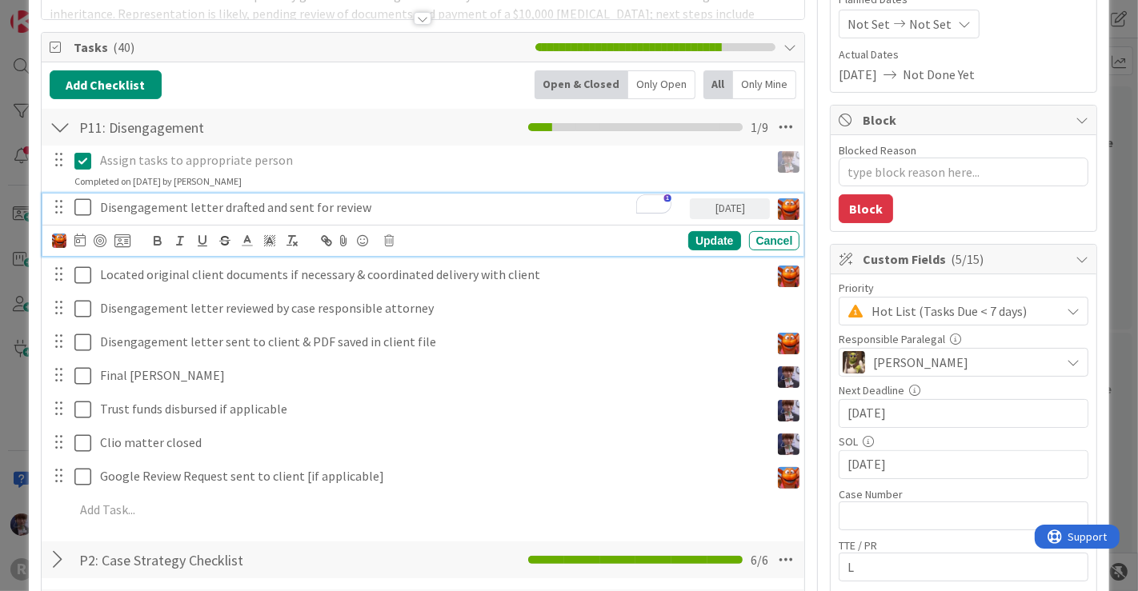
click at [240, 206] on p "Disengagement letter drafted and sent for review" at bounding box center [392, 207] width 584 height 18
click at [78, 238] on icon at bounding box center [79, 240] width 11 height 13
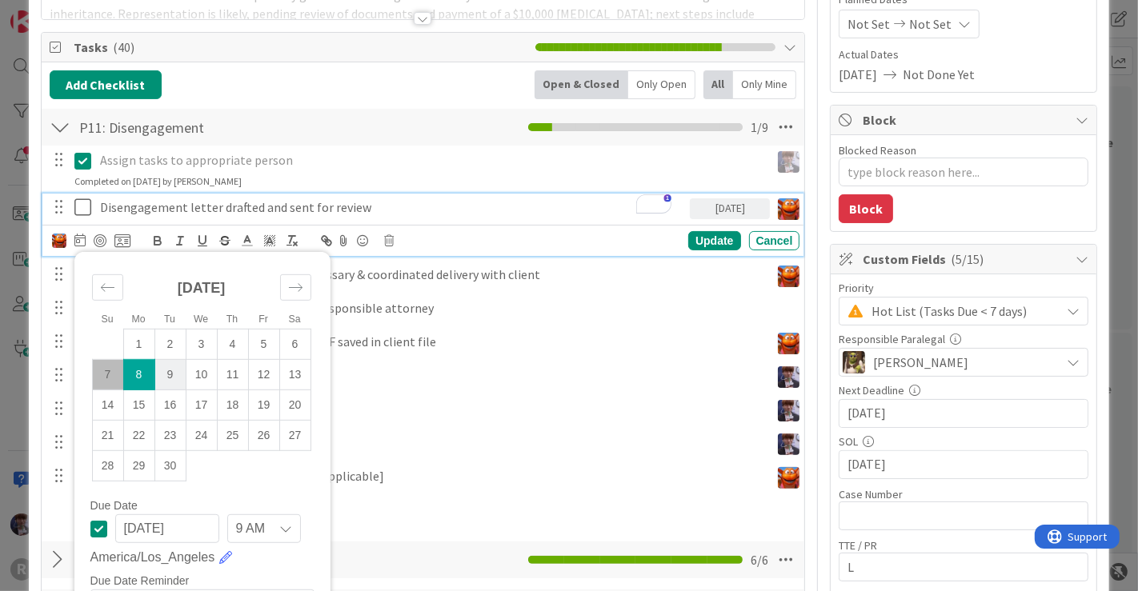
click at [165, 364] on td "9" at bounding box center [169, 375] width 31 height 30
type input "[DATE]"
type textarea "x"
click at [694, 234] on div "Update" at bounding box center [714, 240] width 52 height 19
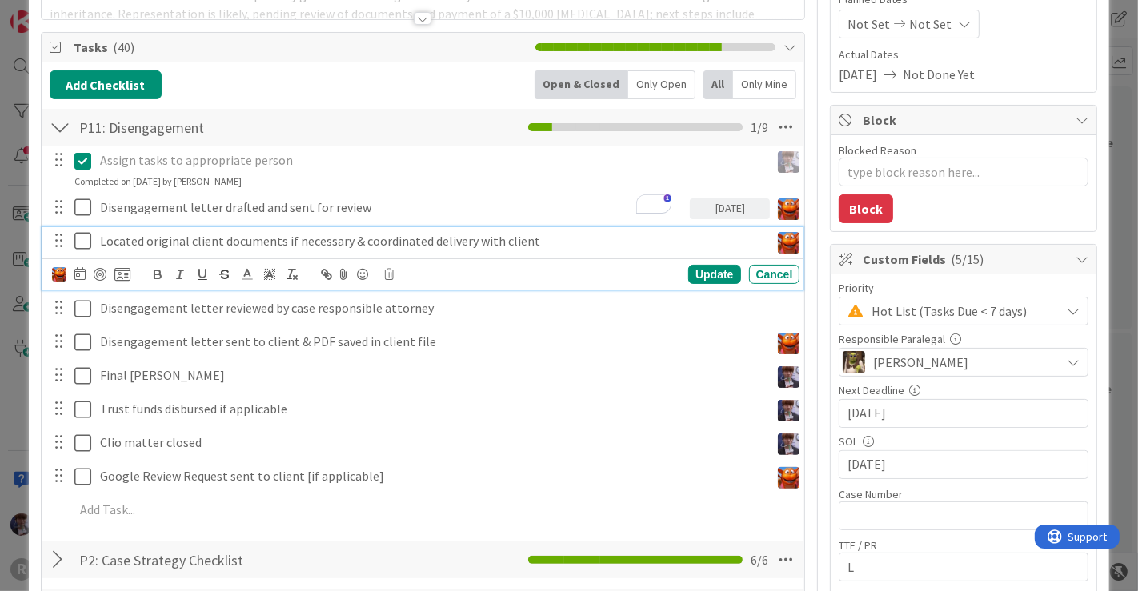
click at [266, 237] on p "Located original client documents if necessary & coordinated delivery with clie…" at bounding box center [432, 241] width 664 height 18
click at [79, 273] on icon at bounding box center [79, 273] width 11 height 13
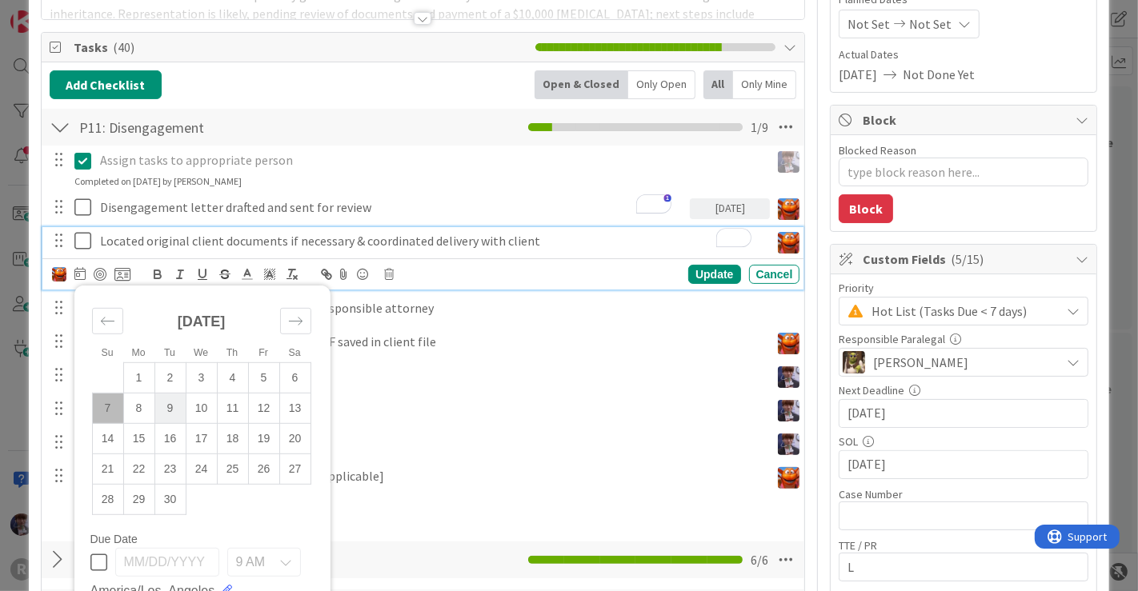
click at [164, 402] on td "9" at bounding box center [169, 409] width 31 height 30
type input "[DATE]"
type textarea "x"
click at [688, 274] on div "Update" at bounding box center [714, 274] width 52 height 19
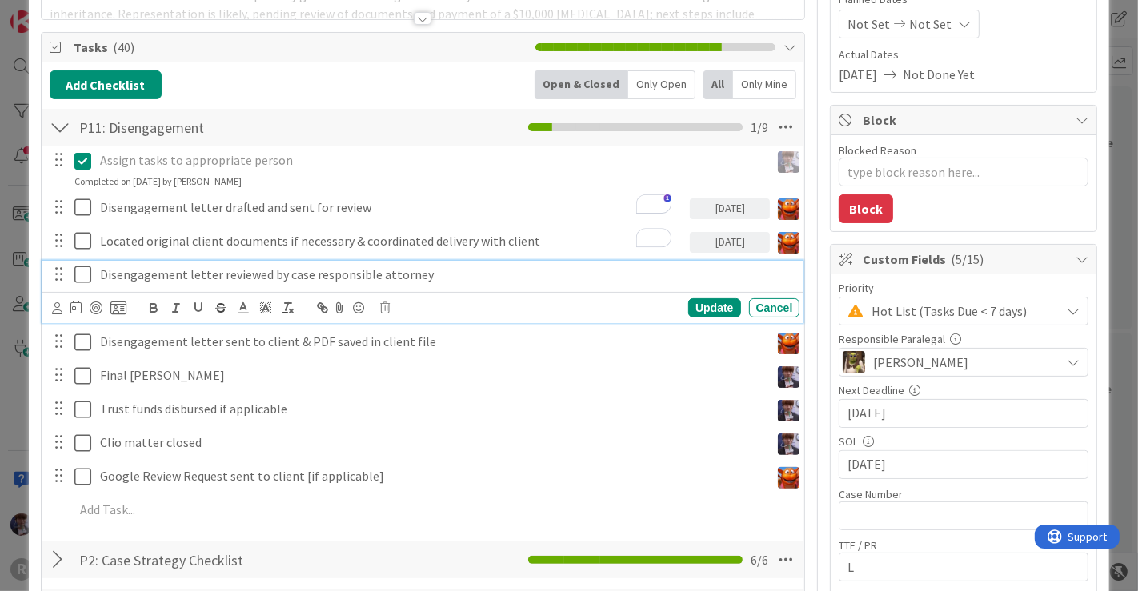
click at [214, 276] on p "Disengagement letter reviewed by case responsible attorney" at bounding box center [447, 275] width 694 height 18
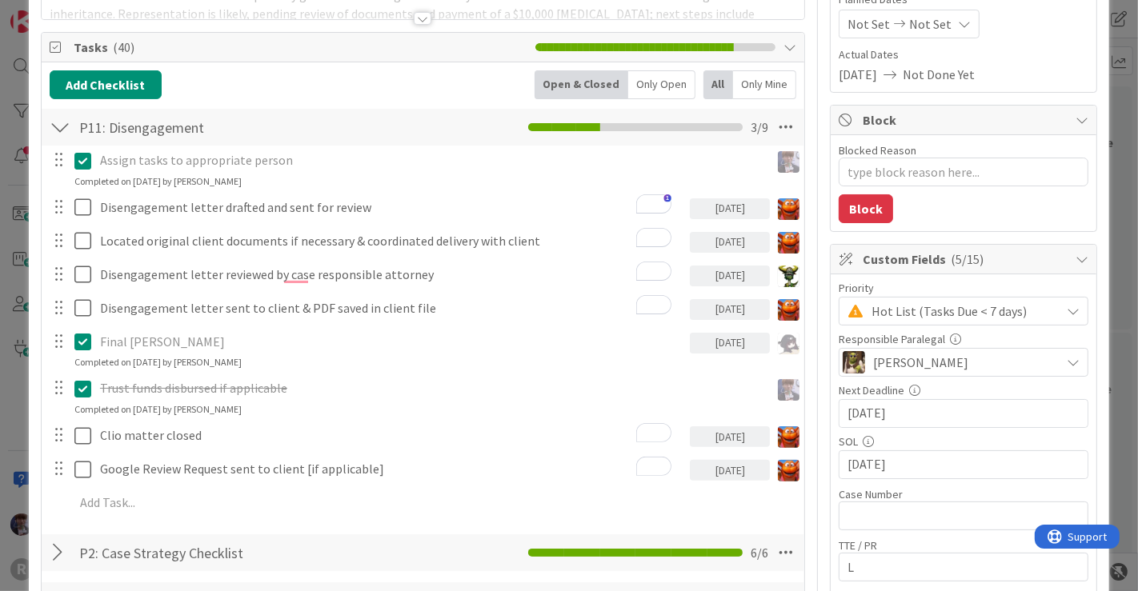
click at [639, 88] on div "Only Open" at bounding box center [661, 84] width 67 height 29
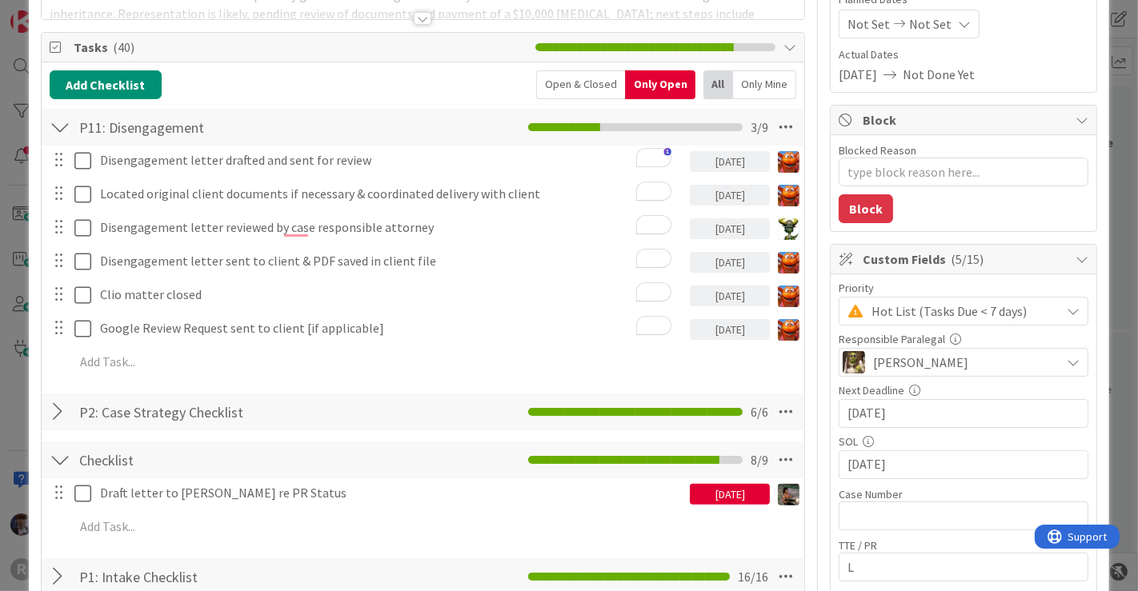
click at [204, 506] on div "Draft letter to Bowker re PR Status 09/02/2025 Update Cancel" at bounding box center [423, 493] width 762 height 29
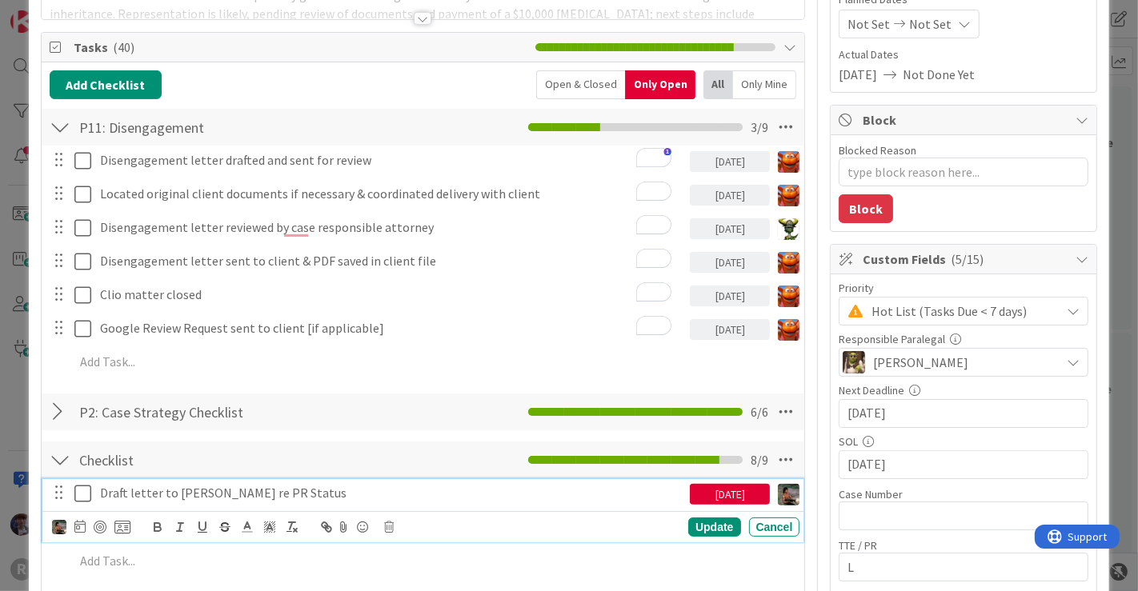
click at [204, 501] on div "Draft letter to Bowker re PR Status" at bounding box center [392, 493] width 597 height 28
drag, startPoint x: 302, startPoint y: 492, endPoint x: 58, endPoint y: 494, distance: 244.0
click at [58, 494] on div "Draft letter to Bowker re PR Status 09/02/2025" at bounding box center [424, 493] width 751 height 28
click at [303, 493] on p "Draft letter to Bowker re PR Status" at bounding box center [392, 493] width 584 height 18
click at [297, 435] on div "Add Checklist Open & Closed Only Open All Only Mine P11: Disengagement Checklis…" at bounding box center [423, 350] width 747 height 561
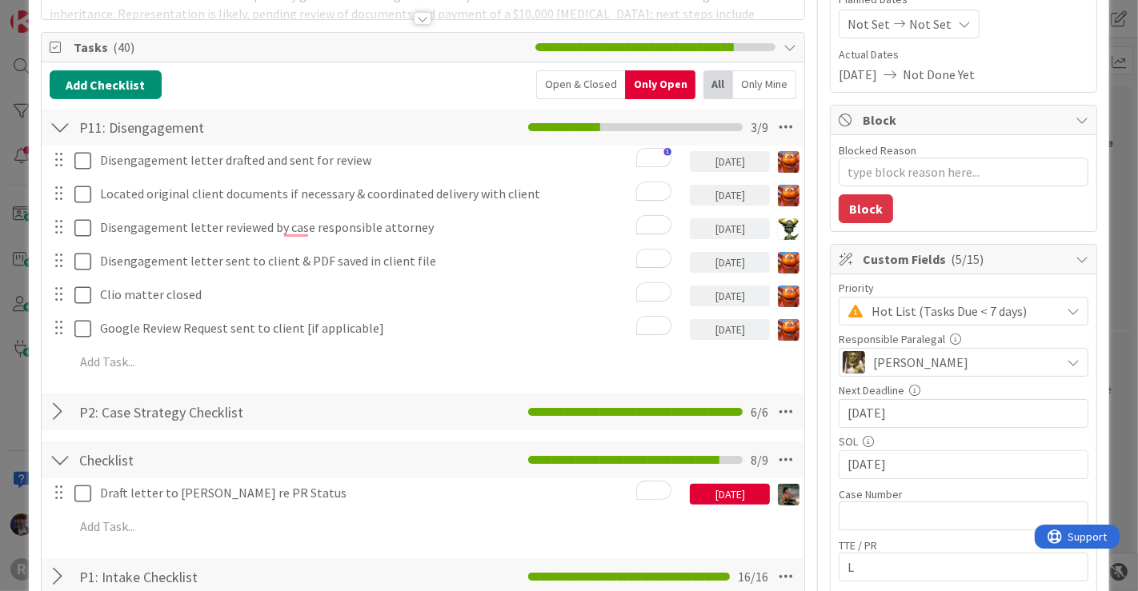
click at [54, 456] on div at bounding box center [60, 460] width 21 height 29
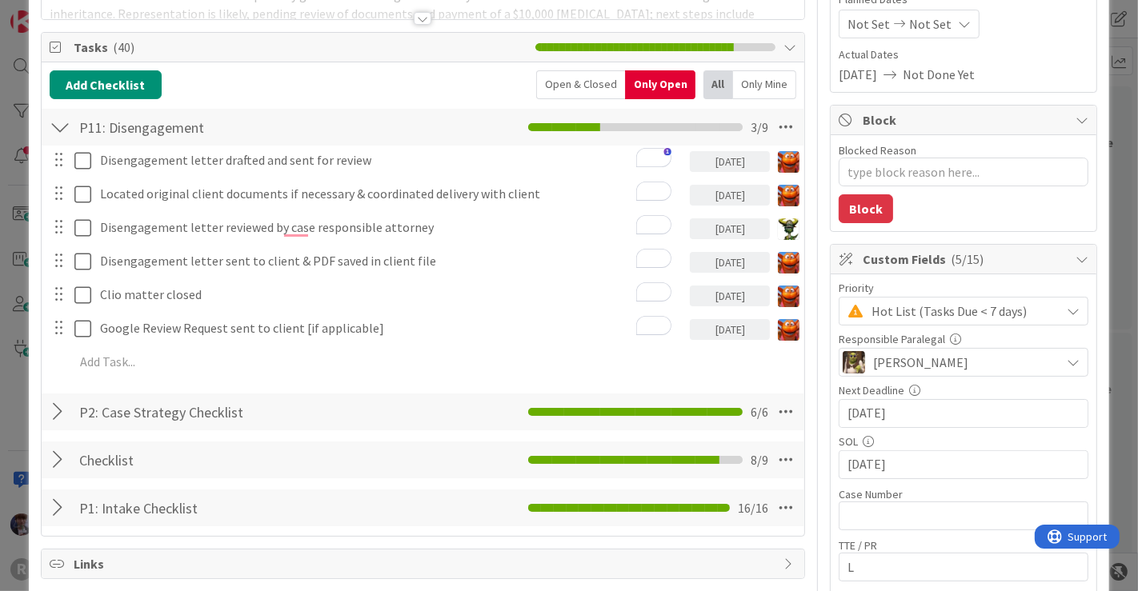
click at [1099, 192] on div "ID 1946 Litigation Matter Workflow (FL2) Closing In Progress Title 15 / 128 GAN…" at bounding box center [569, 295] width 1138 height 591
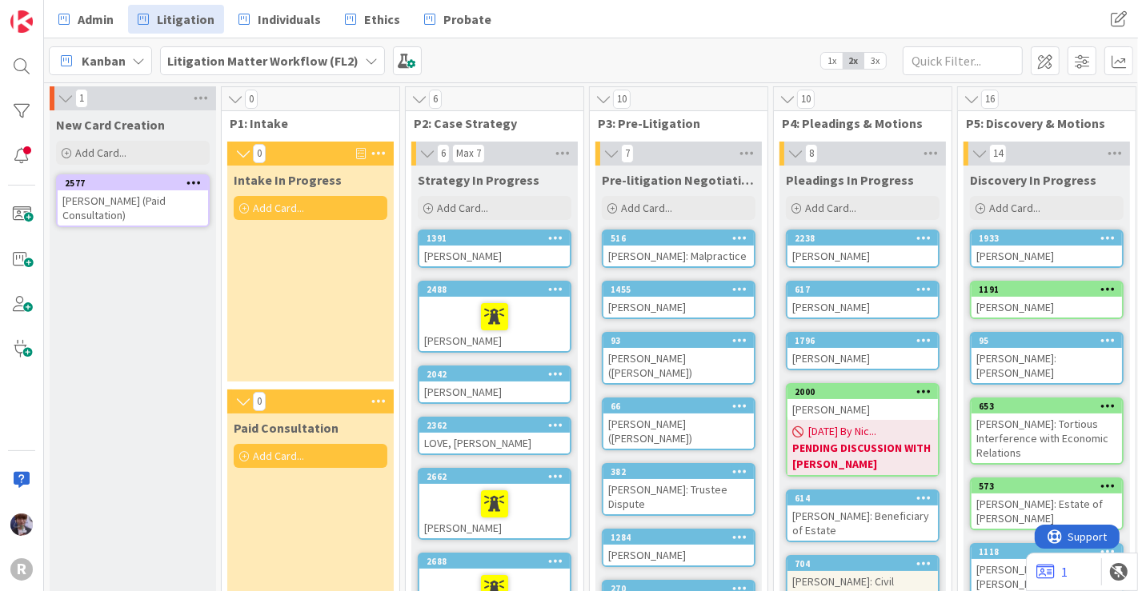
click at [446, 318] on div at bounding box center [494, 317] width 141 height 34
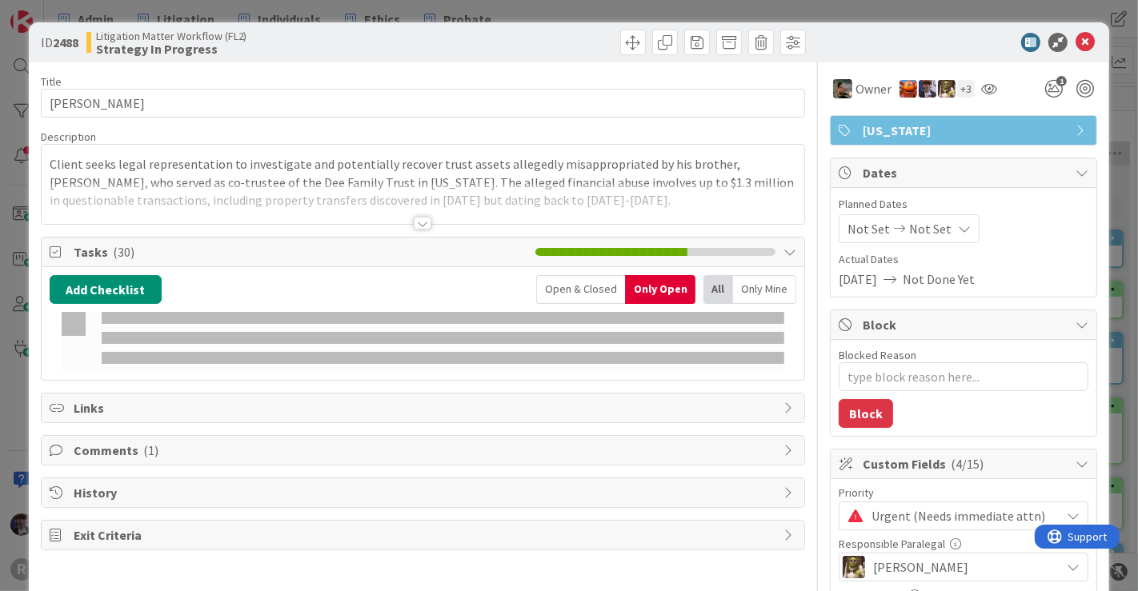
type textarea "x"
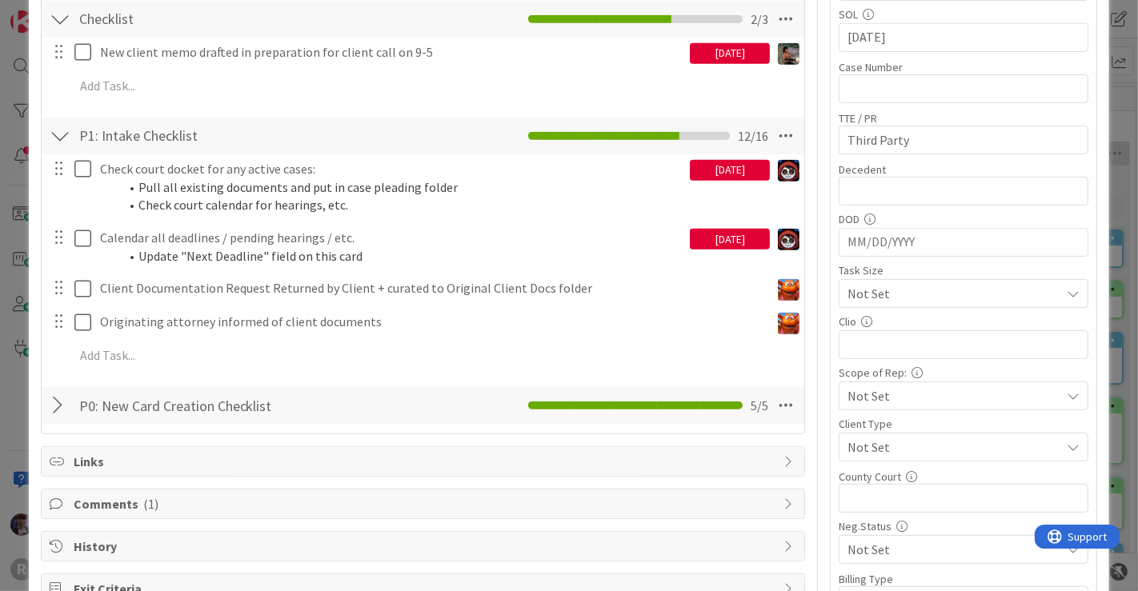
scroll to position [642, 0]
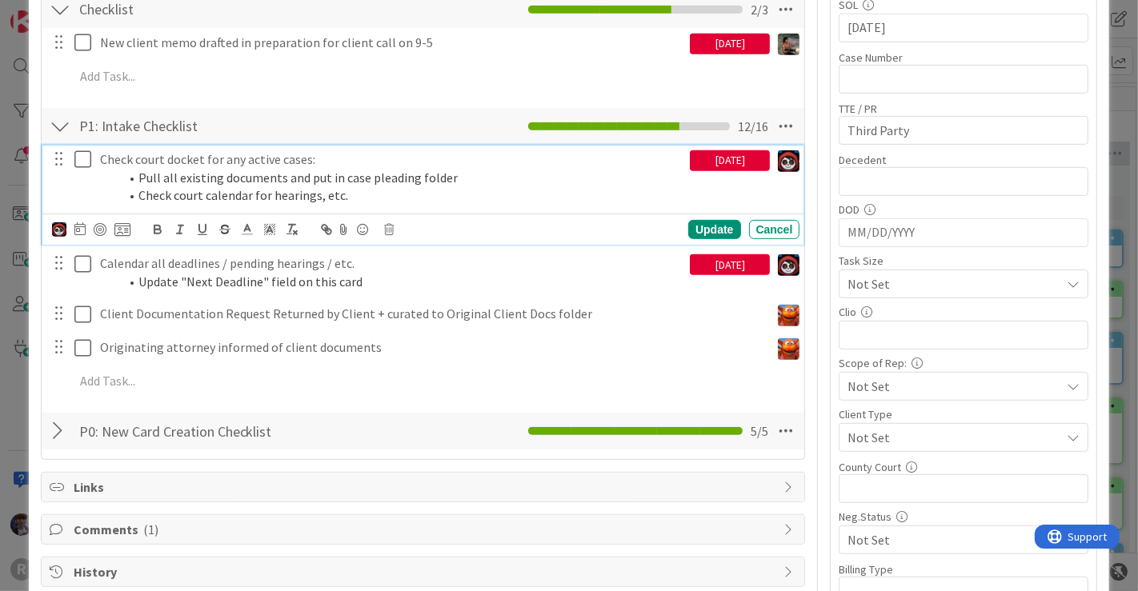
click at [210, 156] on p "Check court docket for any active cases:" at bounding box center [392, 159] width 584 height 18
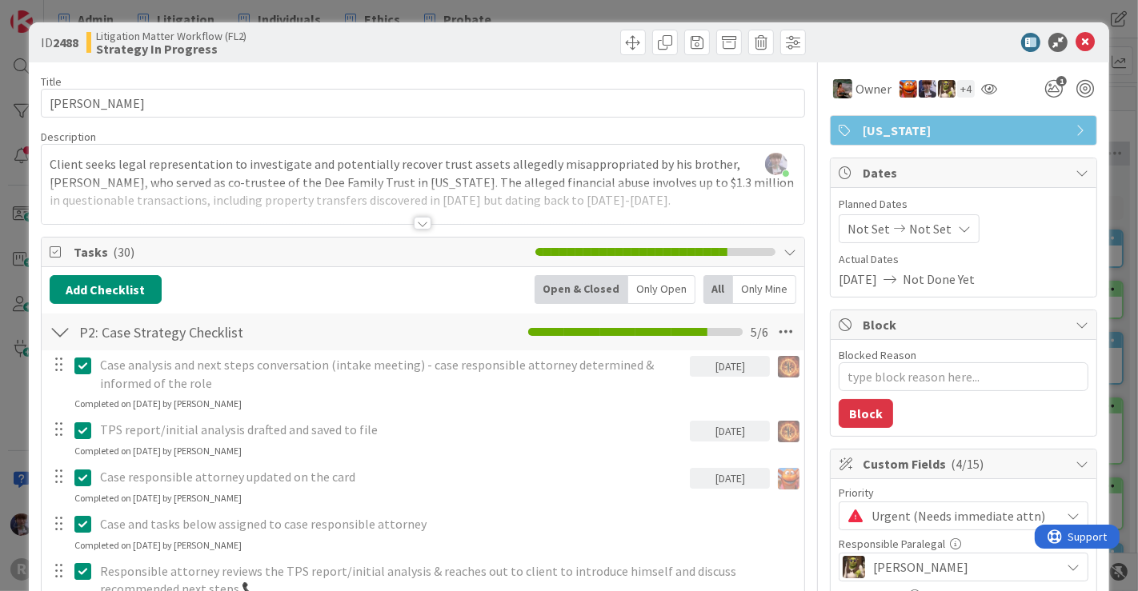
scroll to position [309, 0]
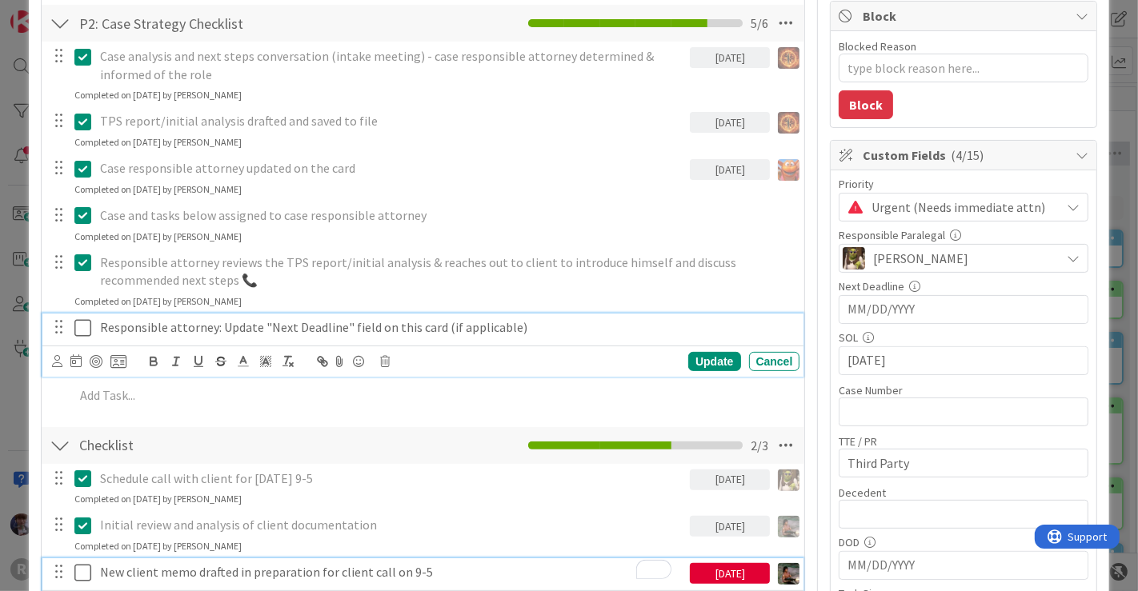
click at [233, 322] on p "Responsible attorney: Update "Next Deadline" field on this card (if applicable)" at bounding box center [447, 327] width 694 height 18
click at [58, 356] on icon at bounding box center [57, 361] width 10 height 12
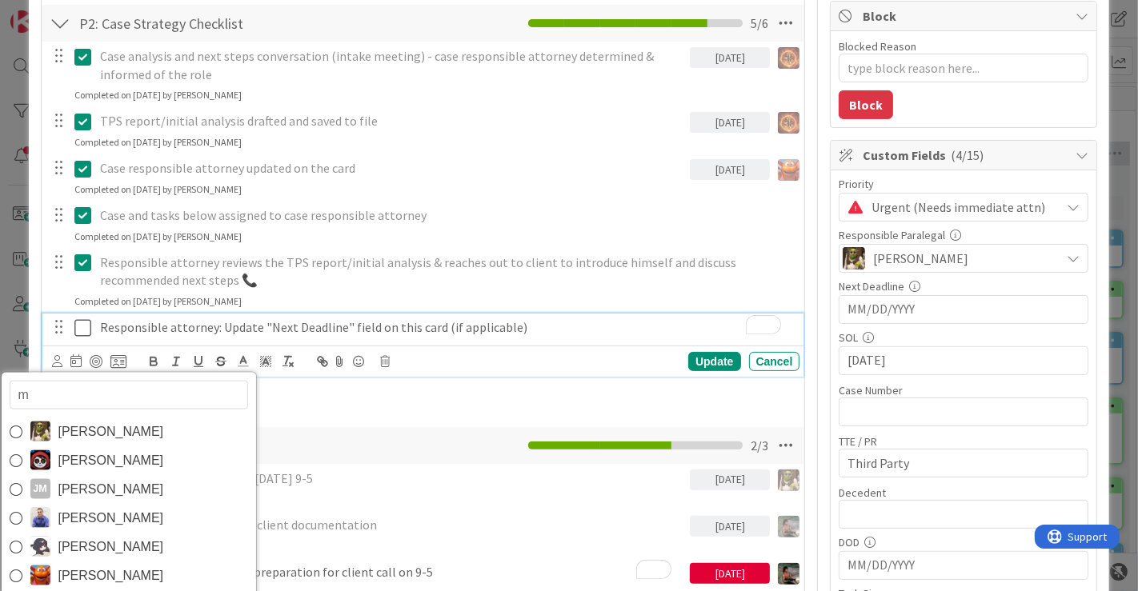
type input "ma"
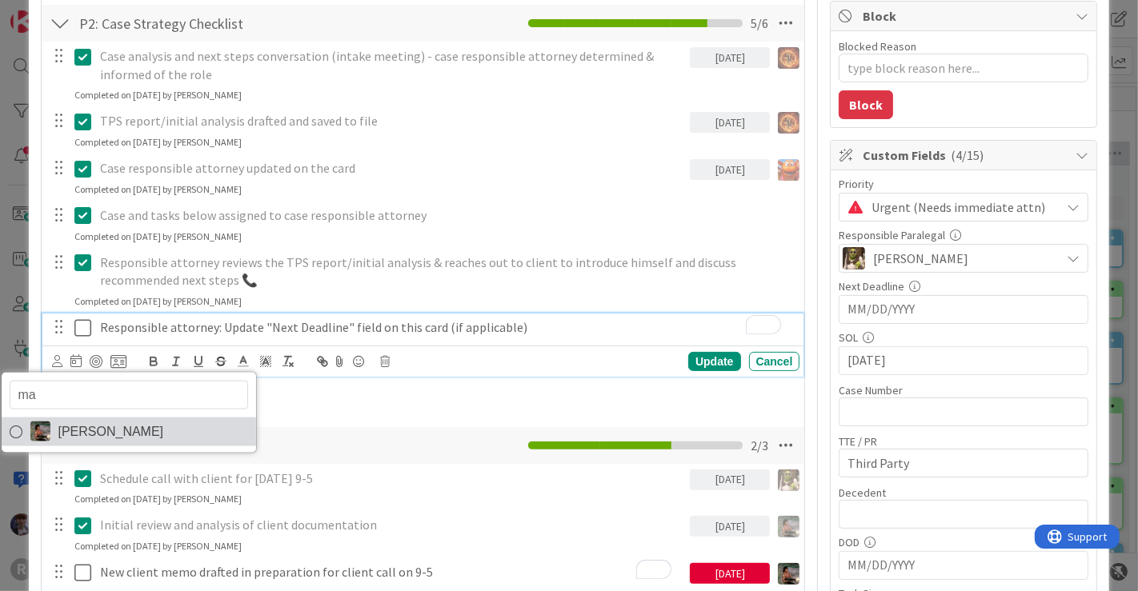
click at [118, 422] on span "[PERSON_NAME]" at bounding box center [111, 431] width 106 height 24
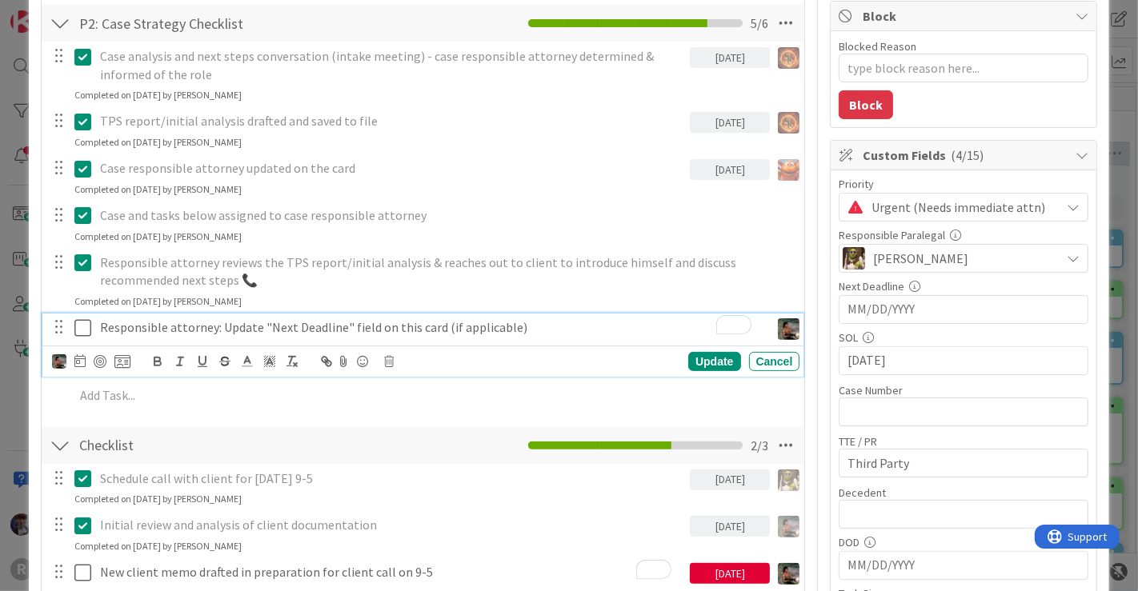
type textarea "x"
click at [80, 364] on icon at bounding box center [79, 360] width 11 height 13
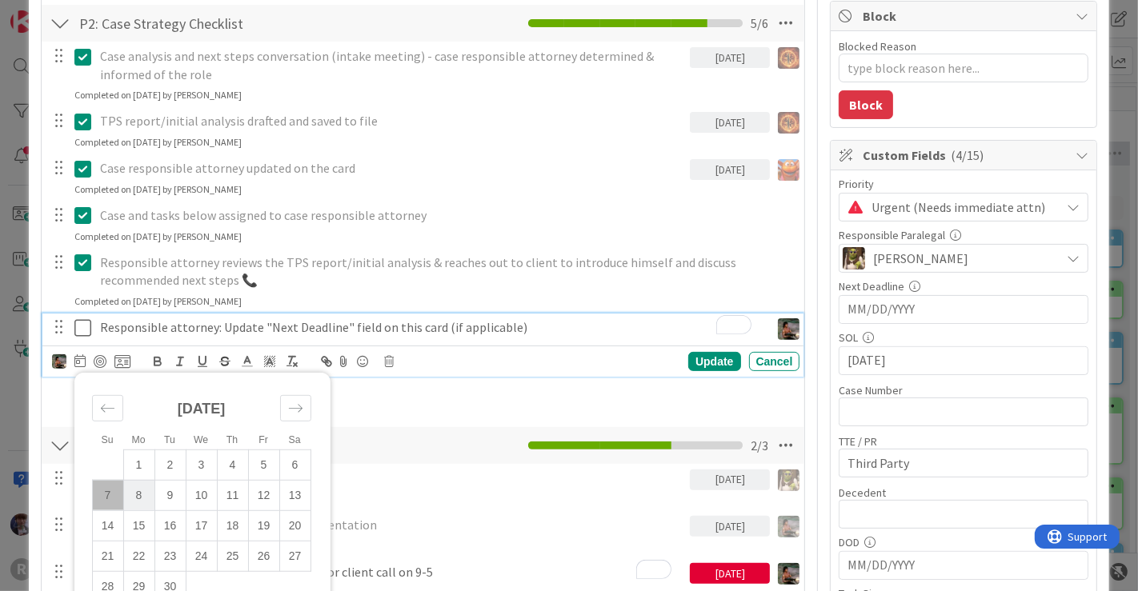
click at [138, 494] on td "8" at bounding box center [138, 495] width 31 height 30
type input "[DATE]"
click at [694, 355] on div "Update" at bounding box center [714, 361] width 52 height 19
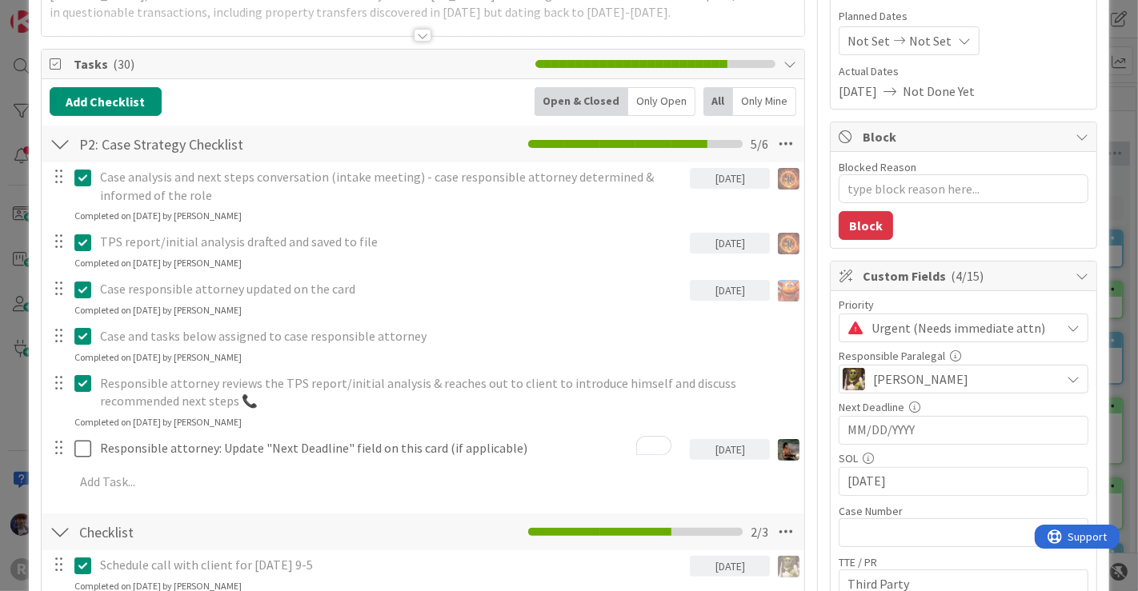
scroll to position [189, 0]
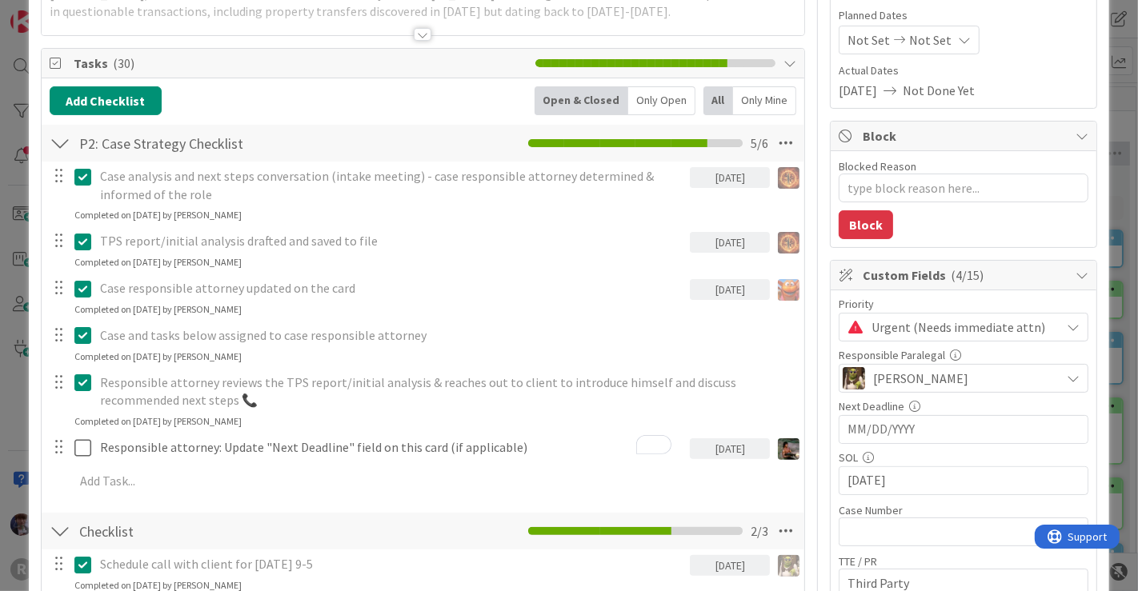
click at [654, 97] on div "Only Open" at bounding box center [661, 100] width 67 height 29
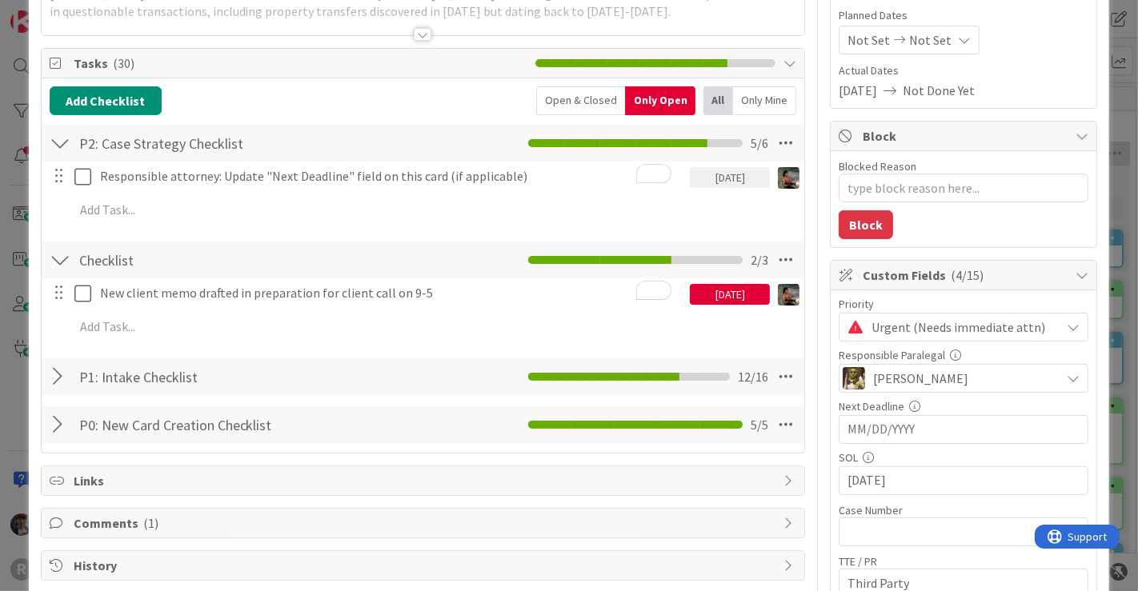
click at [873, 325] on span "Urgent (Needs immediate attn)" at bounding box center [961, 327] width 181 height 22
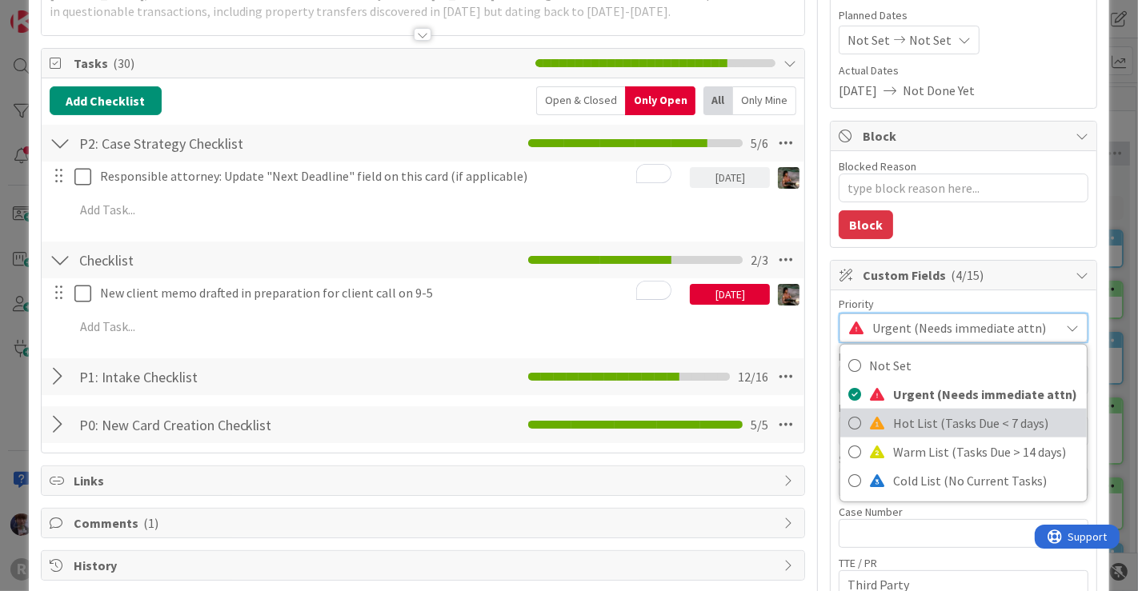
click at [875, 414] on link "Hot List (Tasks Due < 7 days)" at bounding box center [963, 423] width 246 height 29
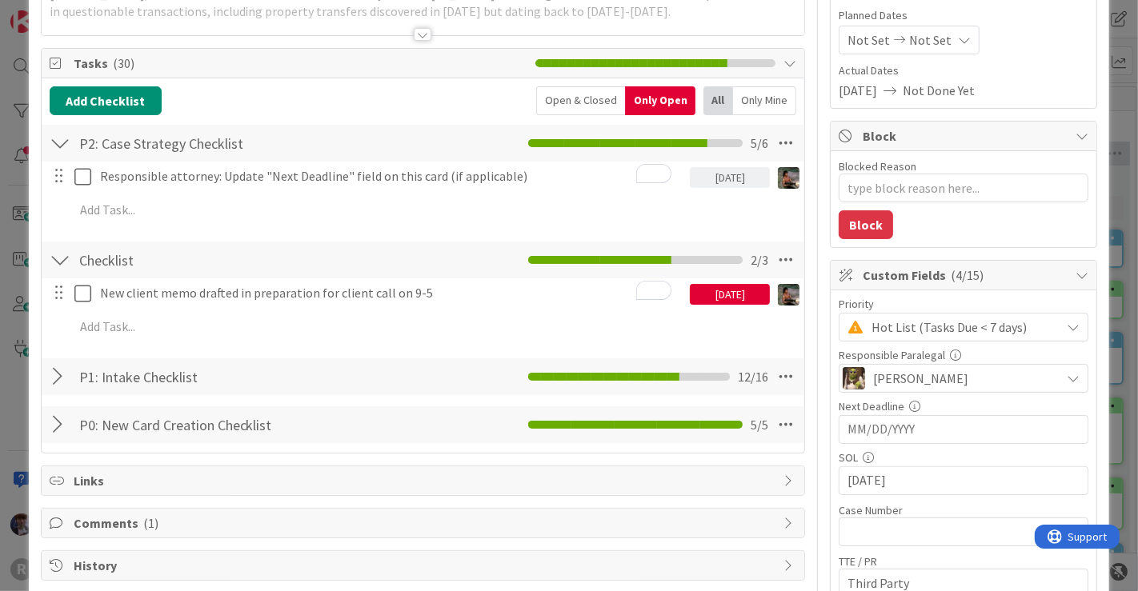
click at [1103, 211] on div "ID 2488 Litigation Matter Workflow (FL2) Strategy In Progress Title 9 / 128 DEE…" at bounding box center [569, 295] width 1138 height 591
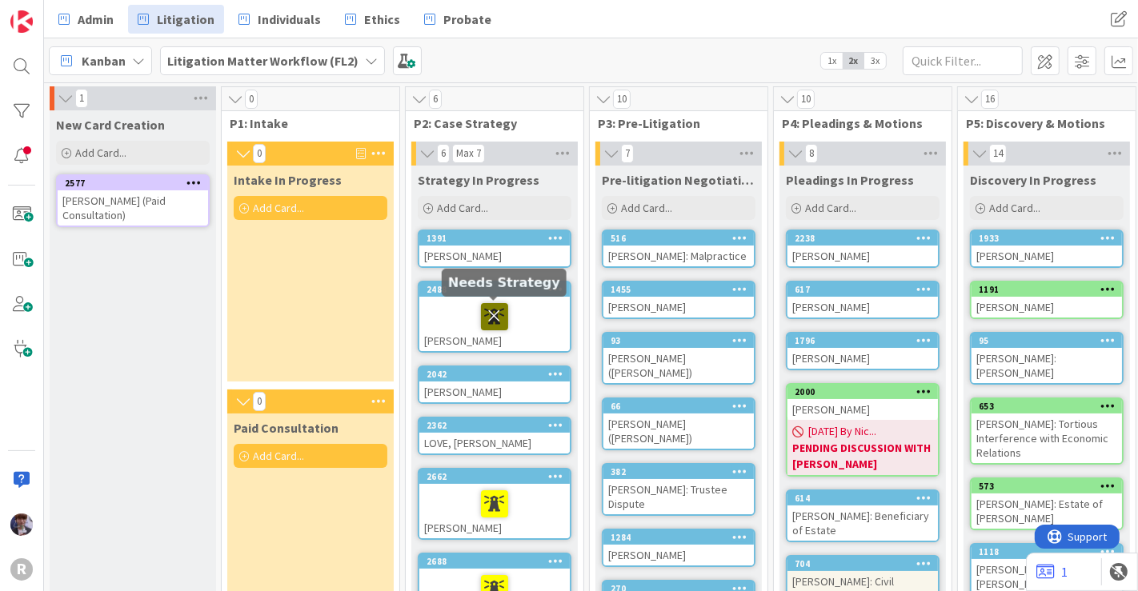
click at [495, 316] on icon at bounding box center [494, 316] width 27 height 26
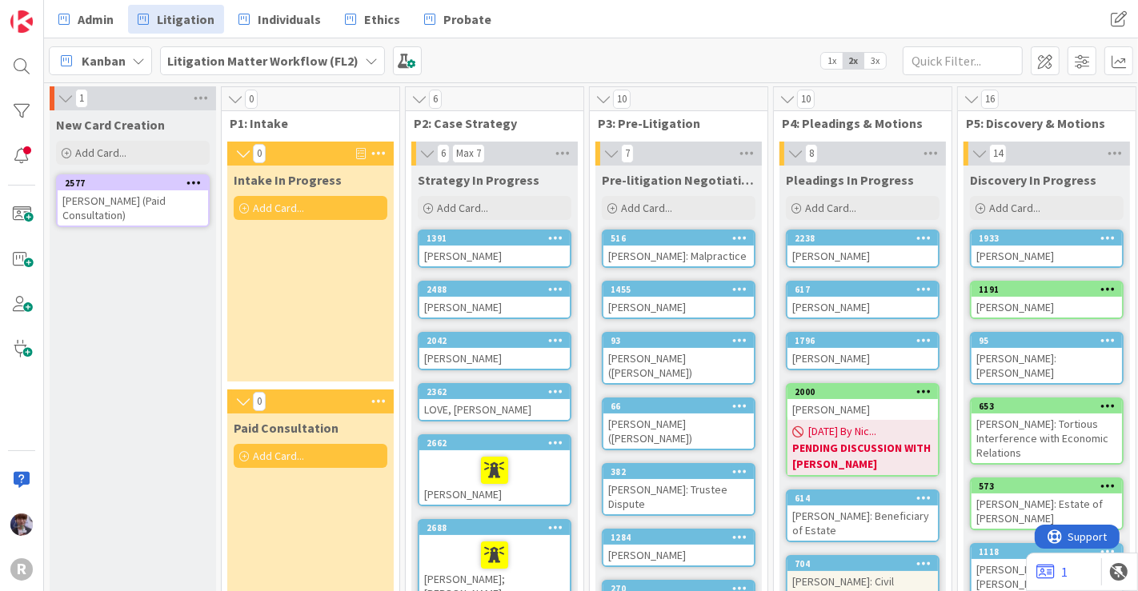
click at [874, 62] on span "3x" at bounding box center [875, 61] width 22 height 16
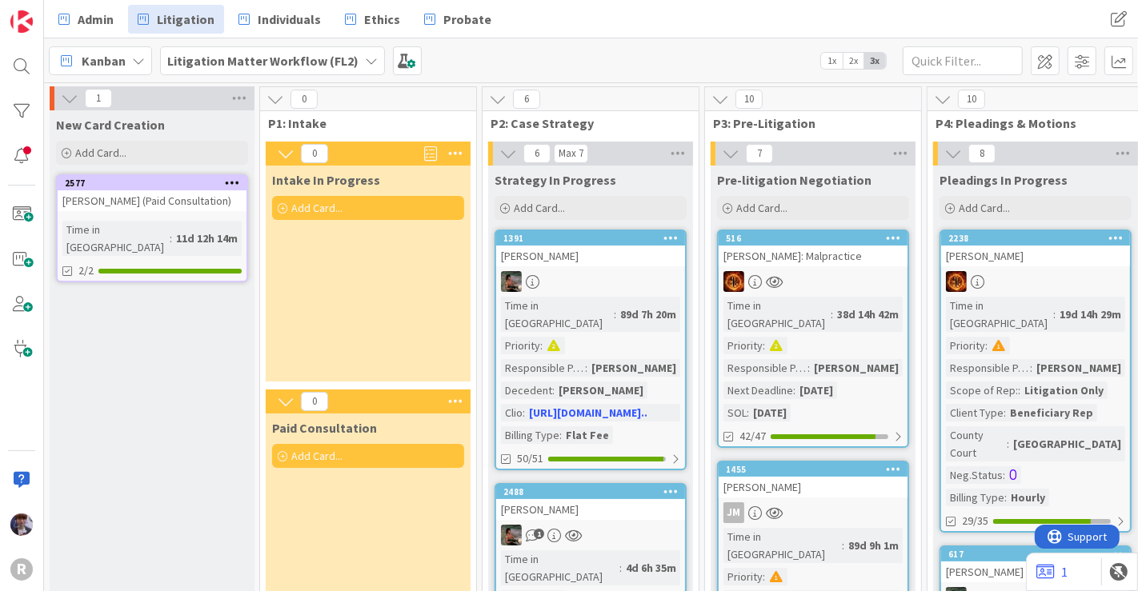
click at [395, 254] on div "Intake In Progress Add Card..." at bounding box center [368, 274] width 205 height 216
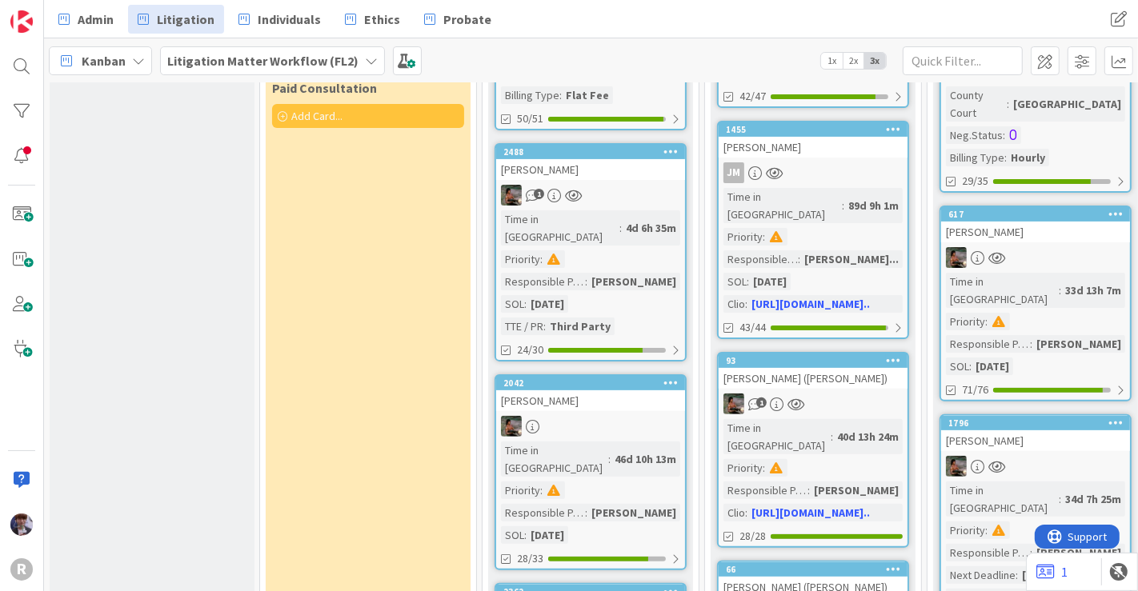
scroll to position [355, 0]
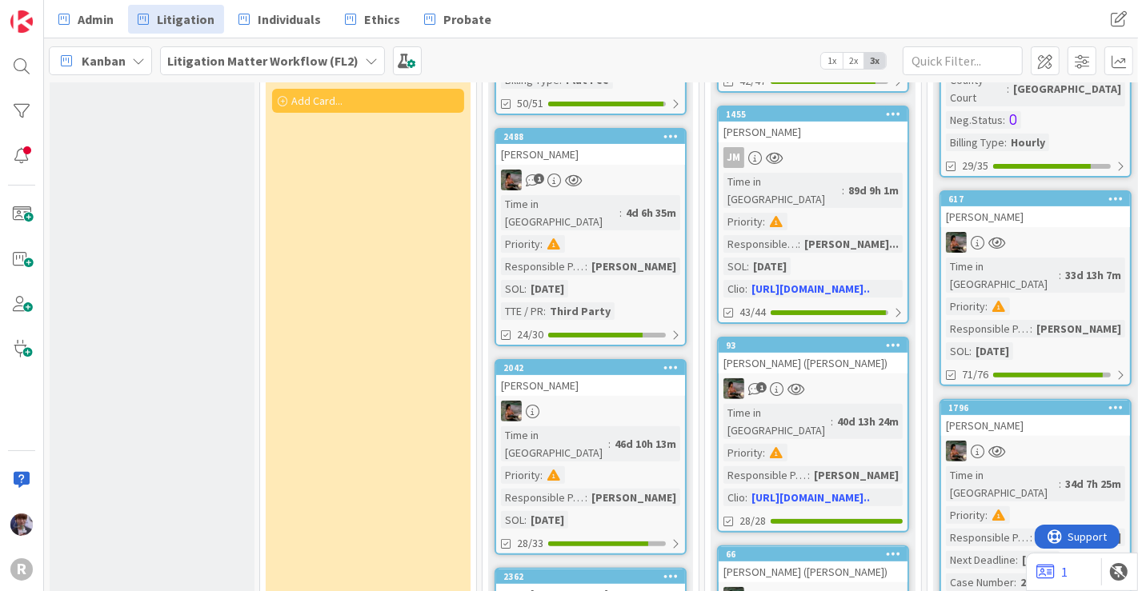
click at [592, 375] on div "[PERSON_NAME]" at bounding box center [590, 385] width 189 height 21
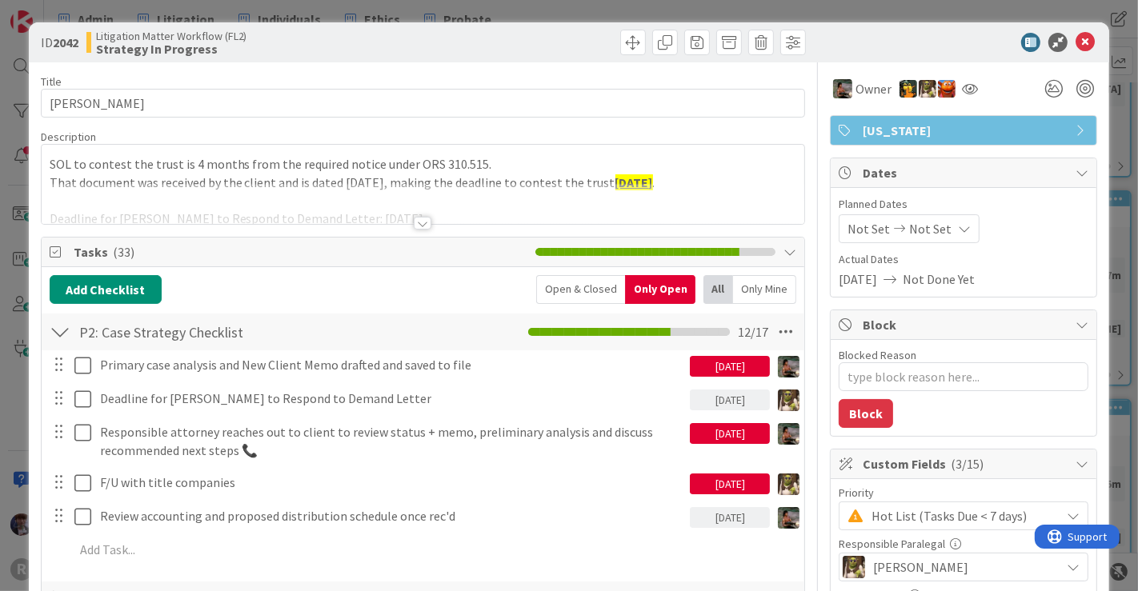
type textarea "x"
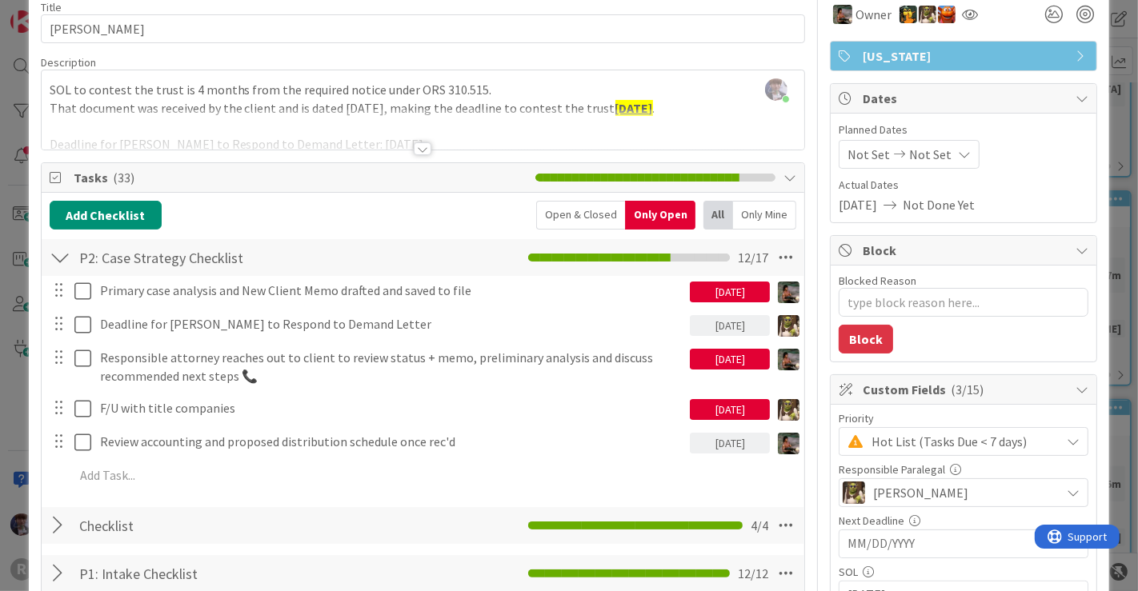
scroll to position [70, 0]
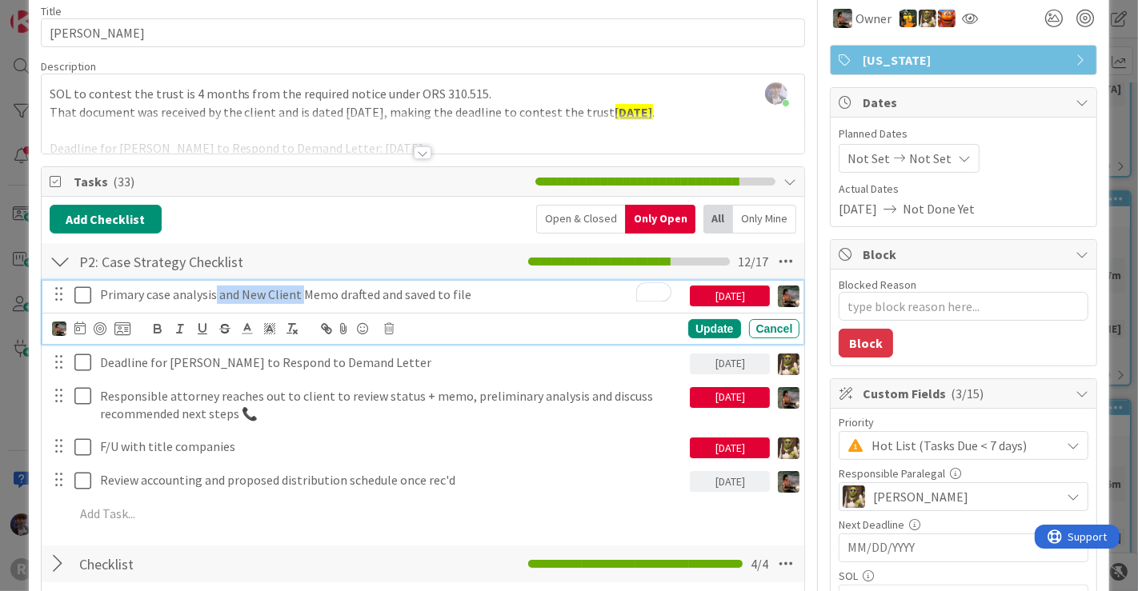
drag, startPoint x: 299, startPoint y: 290, endPoint x: 214, endPoint y: 294, distance: 84.9
click at [214, 294] on p "Primary case analysis and New Client Memo drafted and saved to file" at bounding box center [392, 295] width 584 height 18
drag, startPoint x: 315, startPoint y: 292, endPoint x: 274, endPoint y: 291, distance: 40.8
click at [274, 291] on p "Primary case analysis/TPS Report Memo drafted and saved to file" at bounding box center [392, 295] width 584 height 18
click at [432, 294] on p "Primary case analysis/TPS Report drafted and saved to file" at bounding box center [392, 295] width 584 height 18
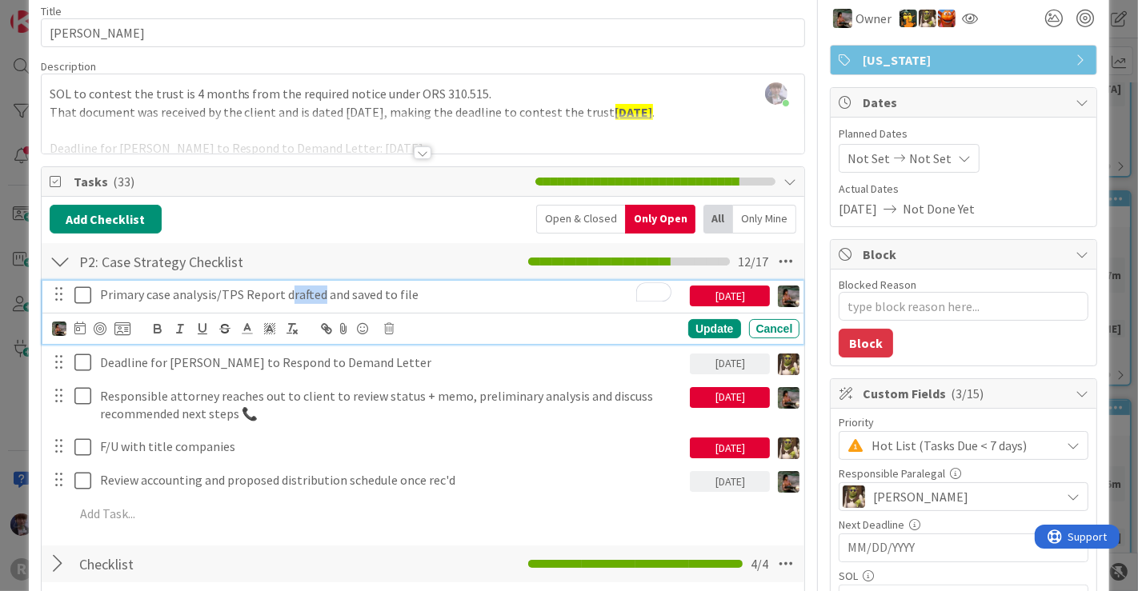
drag, startPoint x: 318, startPoint y: 294, endPoint x: 285, endPoint y: 294, distance: 33.6
click at [285, 294] on p "Primary case analysis/TPS Report drafted and saved to file" at bounding box center [392, 295] width 584 height 18
drag, startPoint x: 306, startPoint y: 296, endPoint x: 282, endPoint y: 291, distance: 24.5
click at [282, 291] on p "Primary case analysis/TPS Report and saved to file" at bounding box center [392, 295] width 584 height 18
click at [409, 286] on p "Primary case analysis/TPS Report saved to file" at bounding box center [392, 295] width 584 height 18
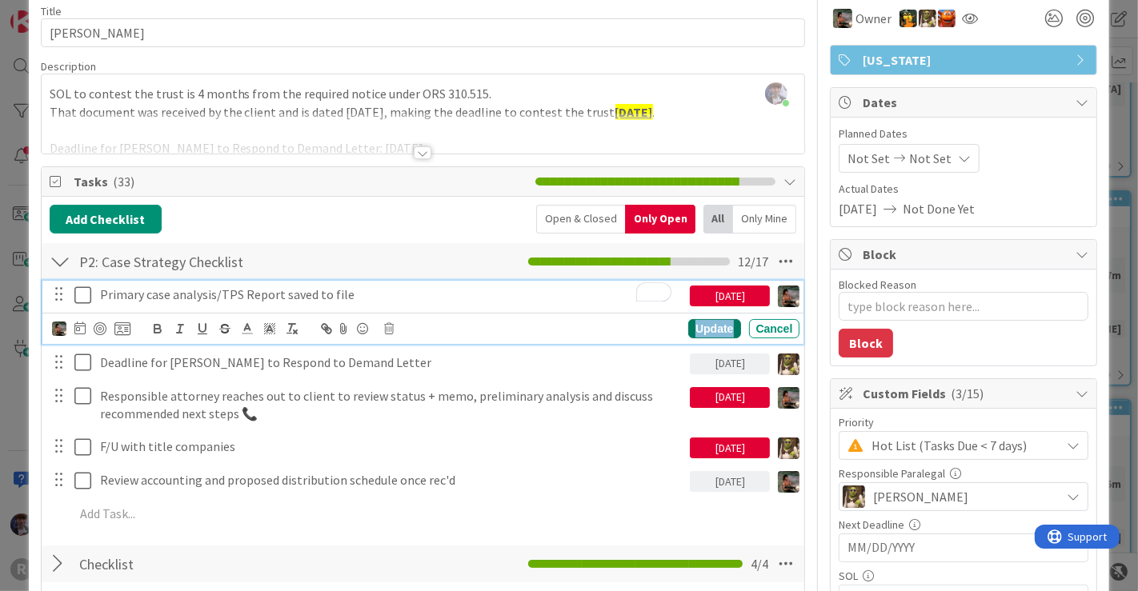
click at [688, 323] on div "Update" at bounding box center [714, 328] width 52 height 19
click at [322, 293] on p "Primary case analysis/TPS Report saved to file" at bounding box center [392, 295] width 584 height 18
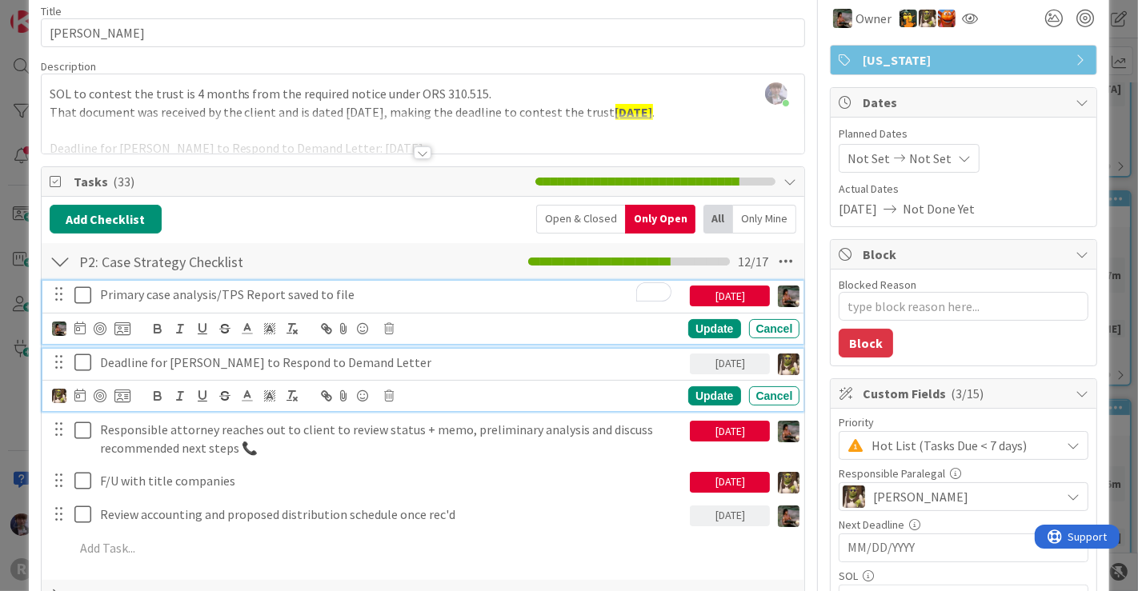
click at [148, 361] on p "Deadline for Monica Hitz to Respond to Demand Letter" at bounding box center [392, 363] width 584 height 18
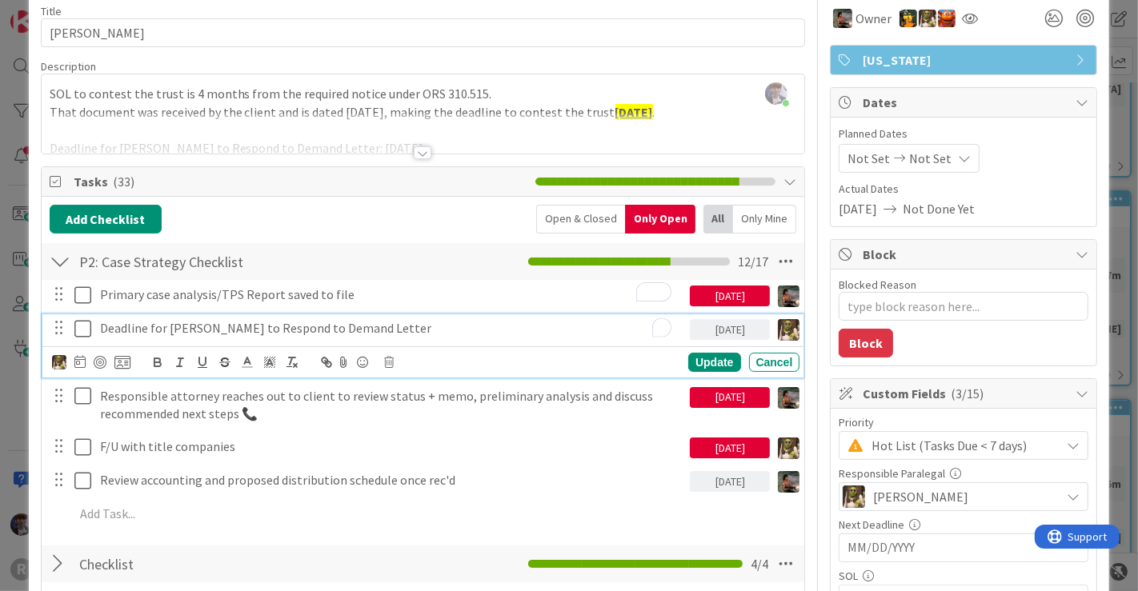
scroll to position [36, 0]
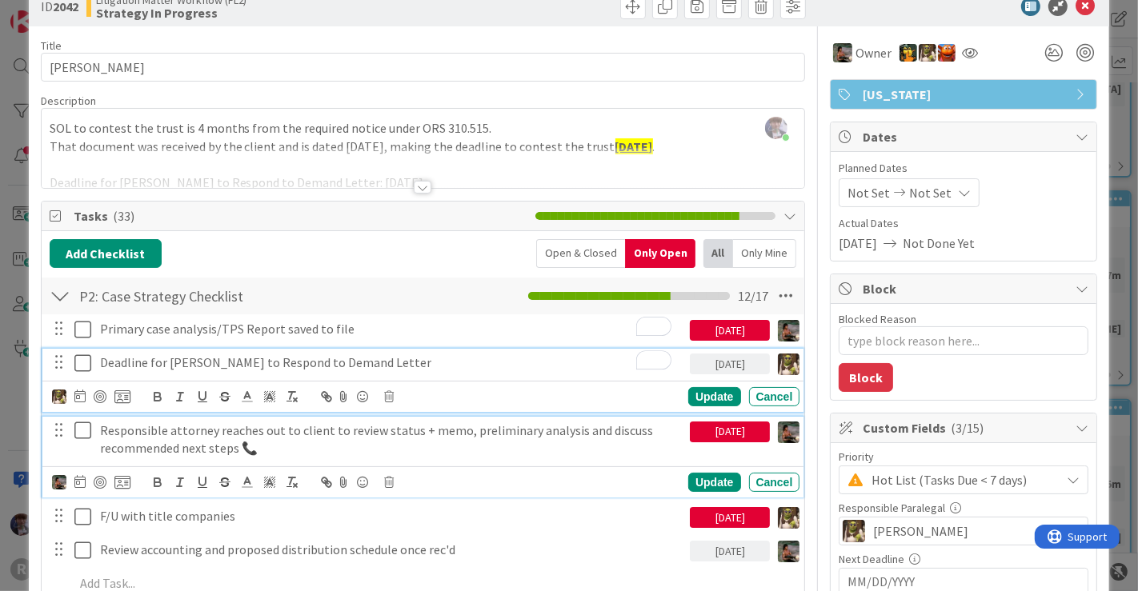
click at [206, 436] on p "Responsible attorney reaches out to client to review status + memo, preliminary…" at bounding box center [392, 440] width 584 height 36
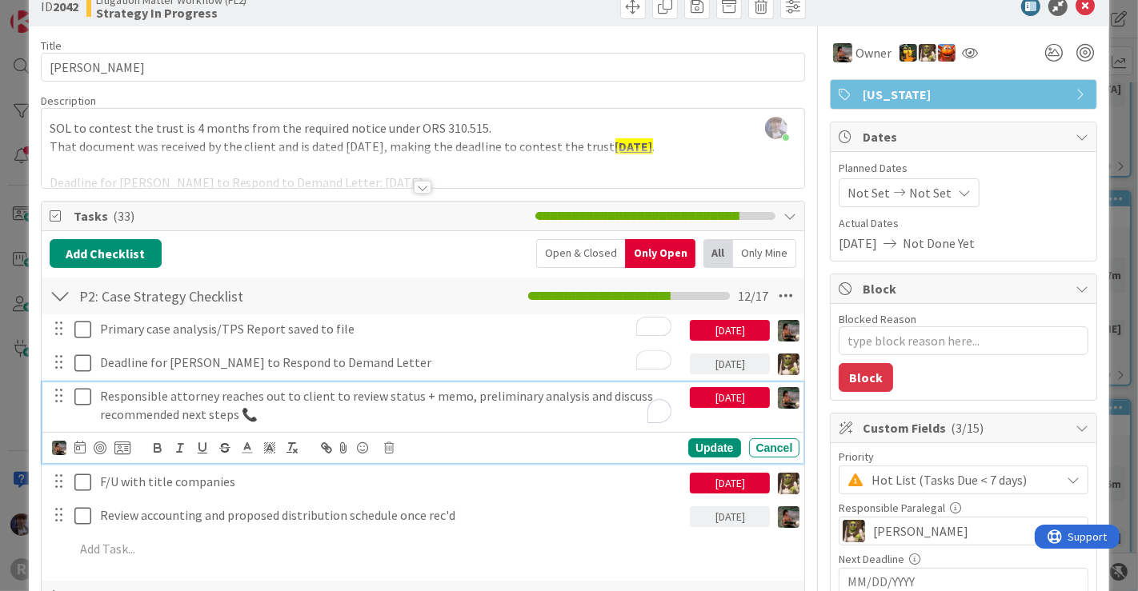
scroll to position [2, 0]
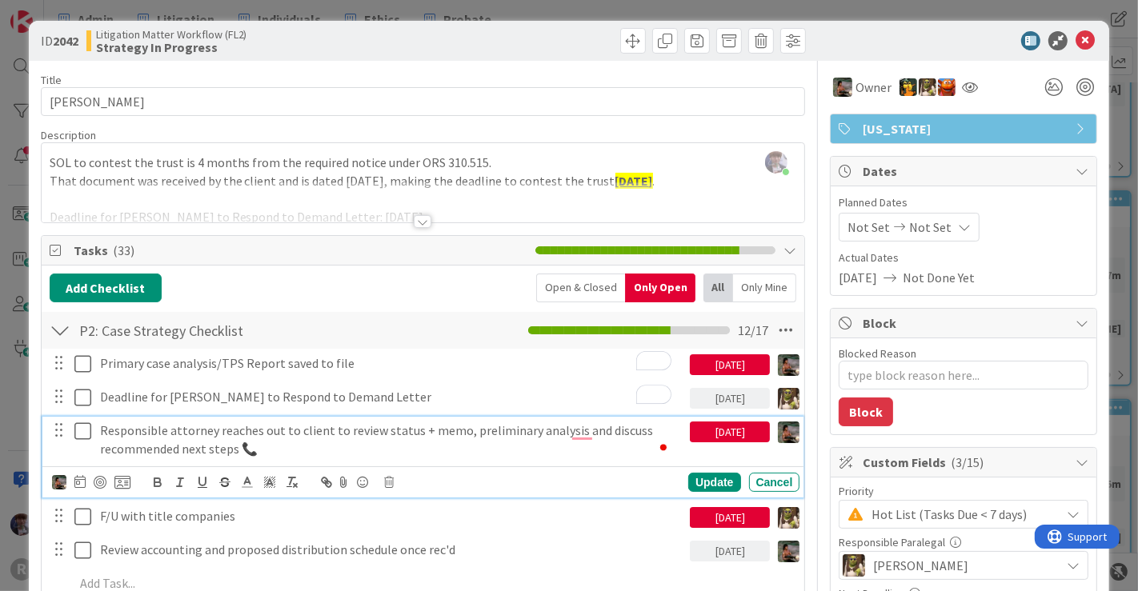
click at [78, 432] on icon at bounding box center [82, 431] width 17 height 19
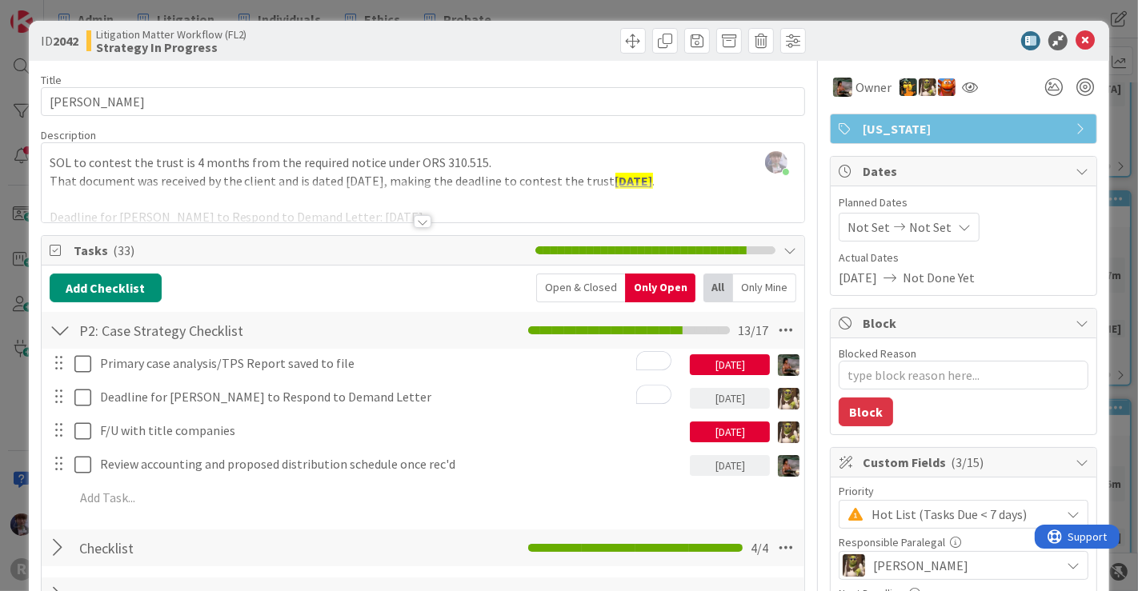
click at [8, 407] on div "ID 2042 Litigation Matter Workflow (FL2) Strategy In Progress Title 14 / 128 HI…" at bounding box center [569, 295] width 1138 height 591
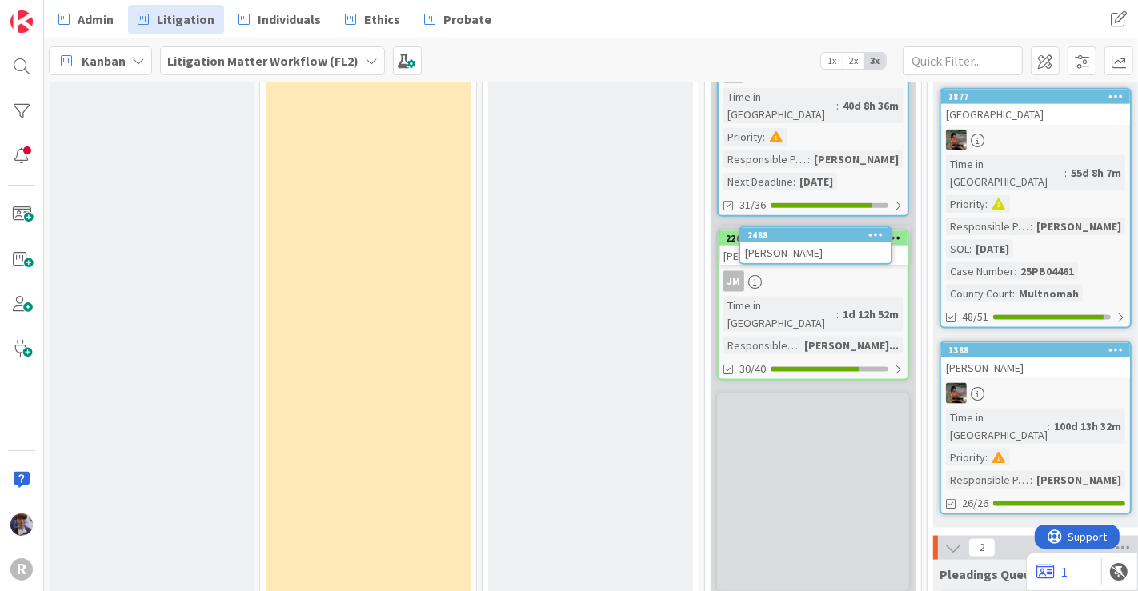
scroll to position [1764, 0]
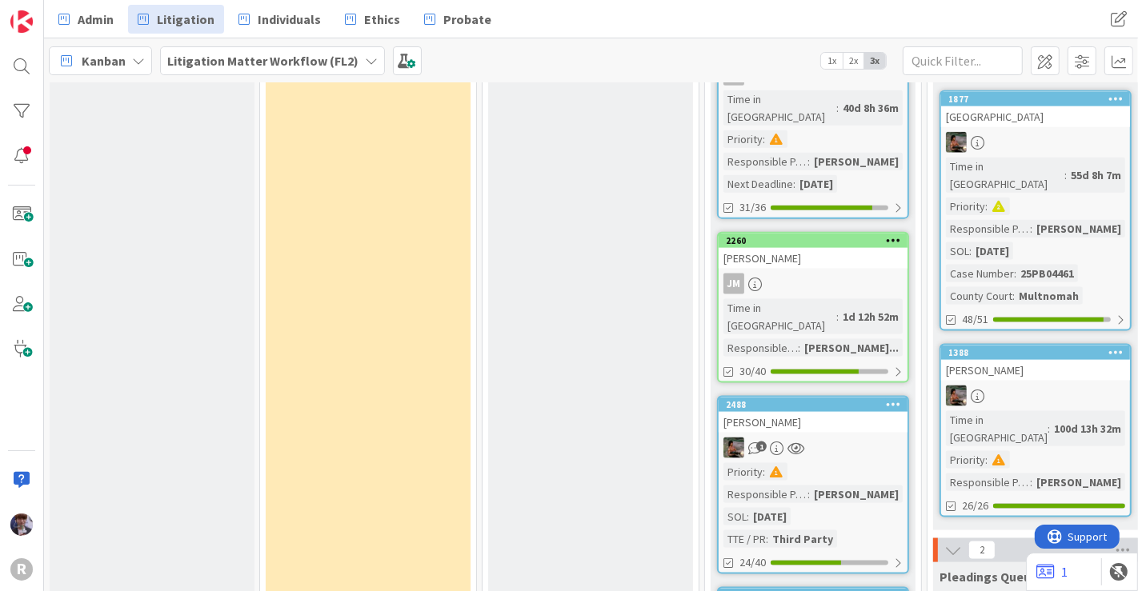
click at [853, 438] on div "1" at bounding box center [812, 448] width 189 height 21
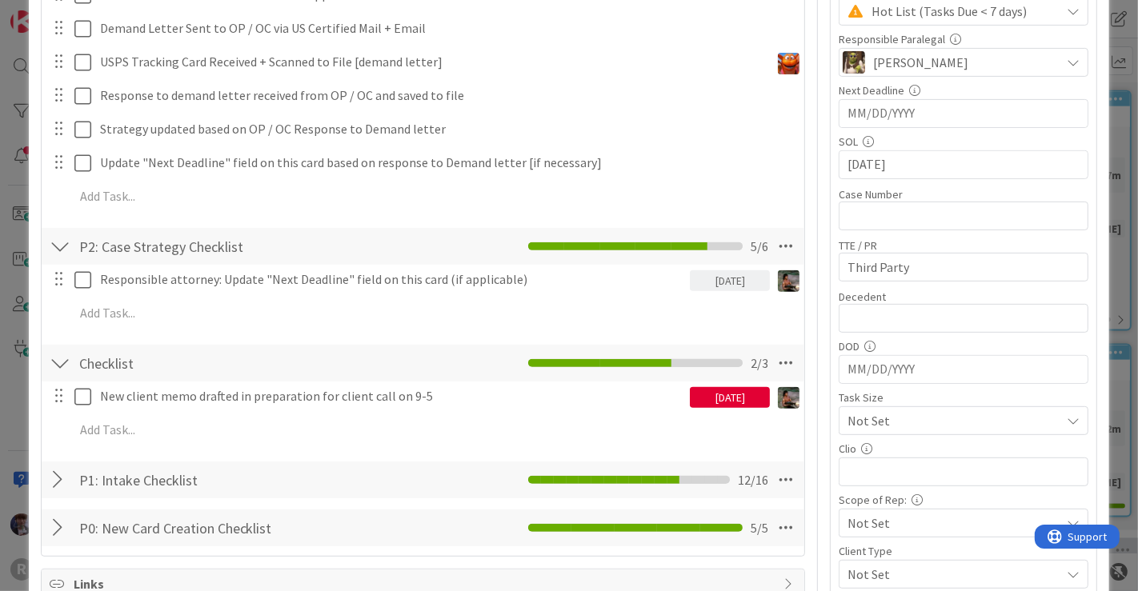
scroll to position [508, 0]
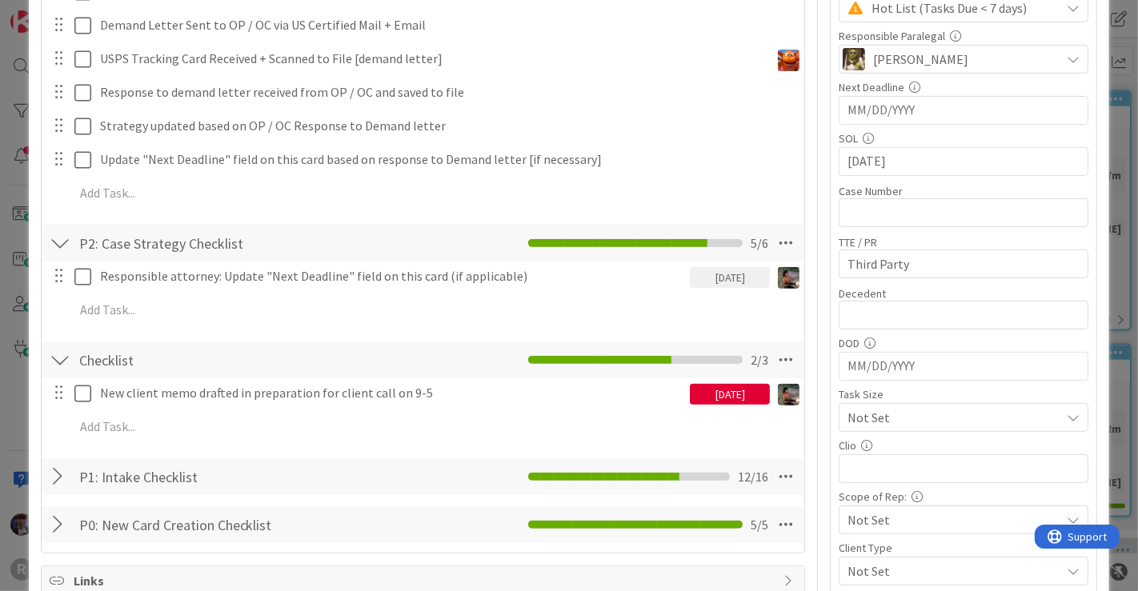
click at [1095, 230] on div "ID 2488 Litigation Matter Workflow (FL2) Demand Letter In Progress Title 9 / 12…" at bounding box center [569, 200] width 1081 height 1373
click at [1119, 215] on div "ID 2488 Litigation Matter Workflow (FL2) Demand Letter In Progress Title 9 / 12…" at bounding box center [569, 295] width 1138 height 591
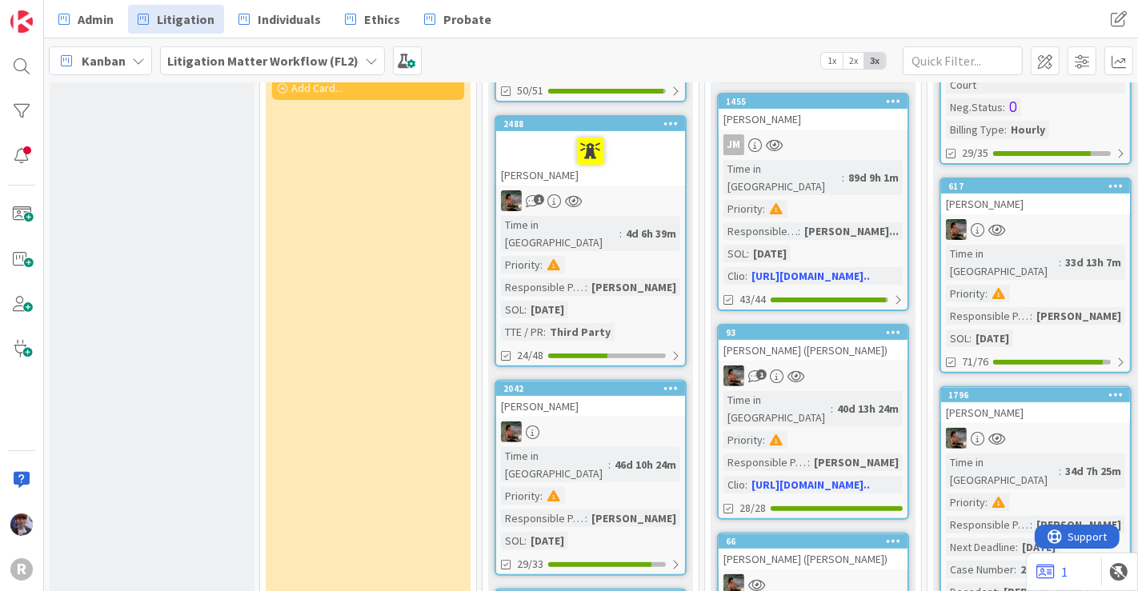
scroll to position [377, 0]
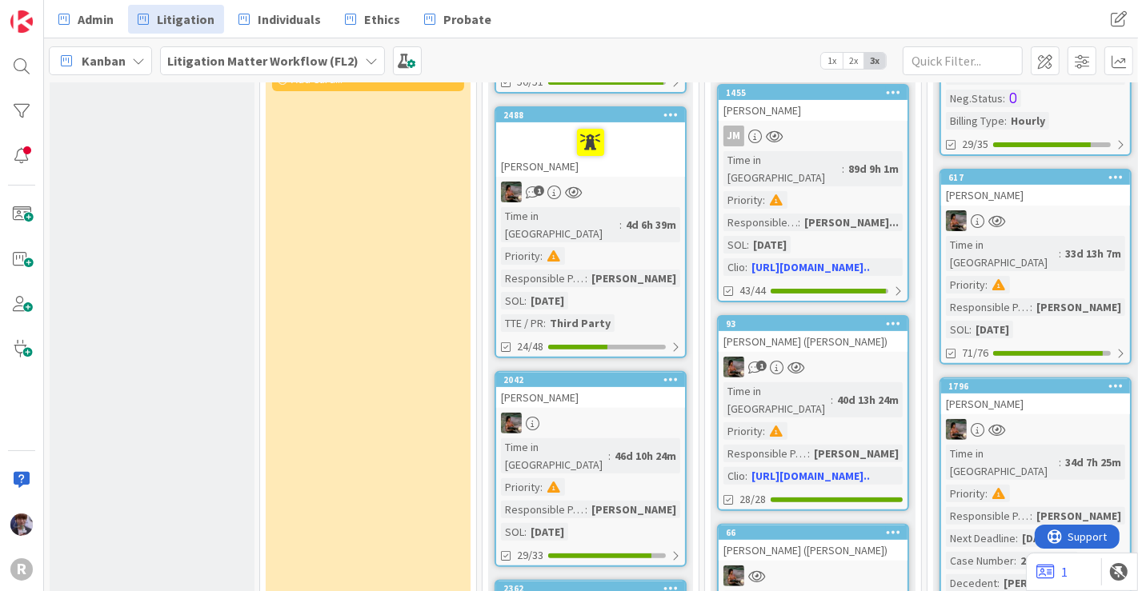
click at [659, 156] on div "[PERSON_NAME]" at bounding box center [590, 149] width 189 height 54
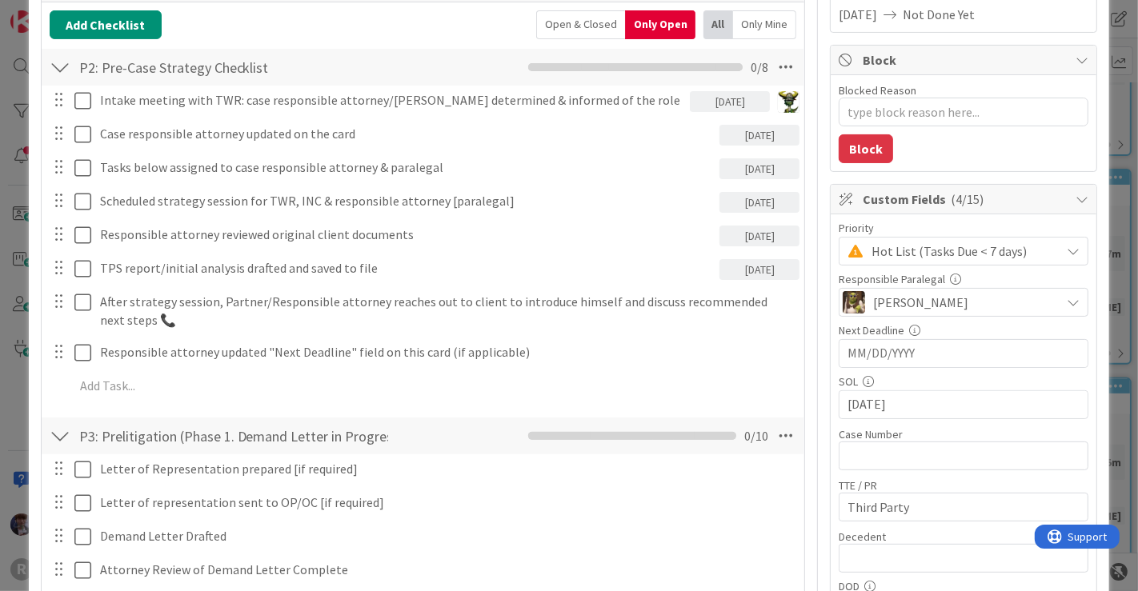
scroll to position [268, 0]
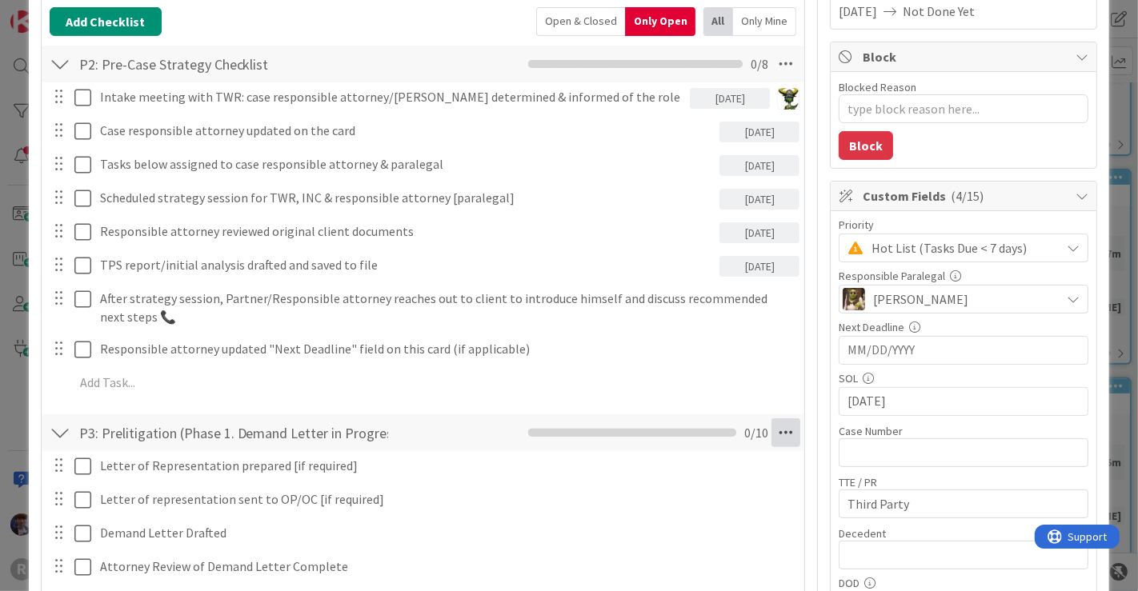
click at [783, 428] on icon at bounding box center [785, 432] width 29 height 29
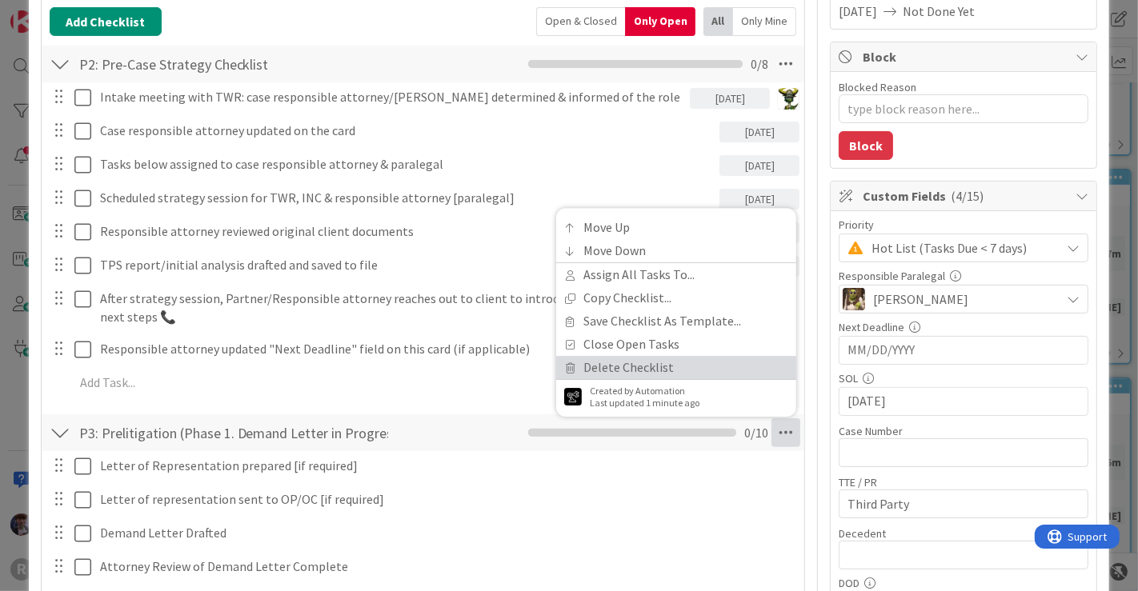
click at [663, 360] on link "Delete Checklist" at bounding box center [676, 368] width 240 height 23
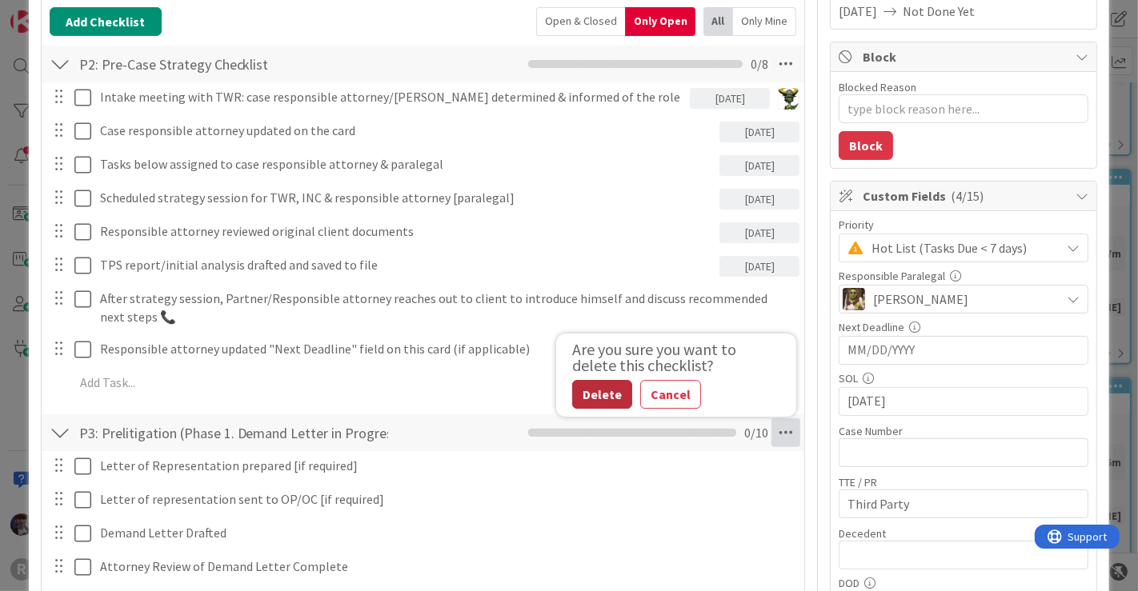
click at [596, 387] on button "Delete" at bounding box center [602, 395] width 60 height 29
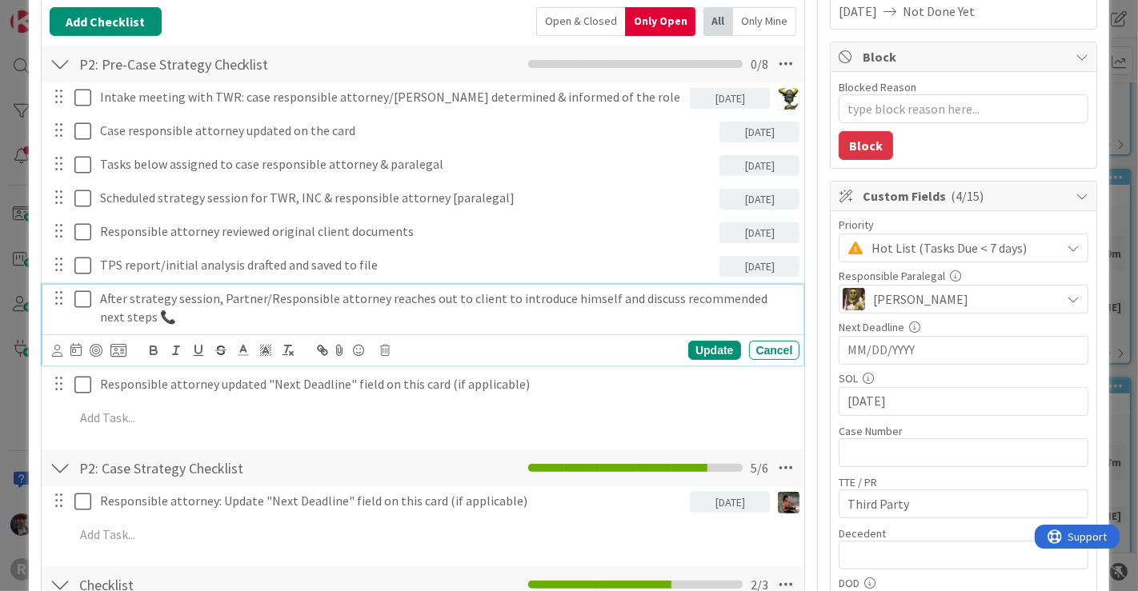
click at [489, 326] on div "After strategy session, Partner/Responsible attorney reaches out to client to i…" at bounding box center [447, 308] width 706 height 46
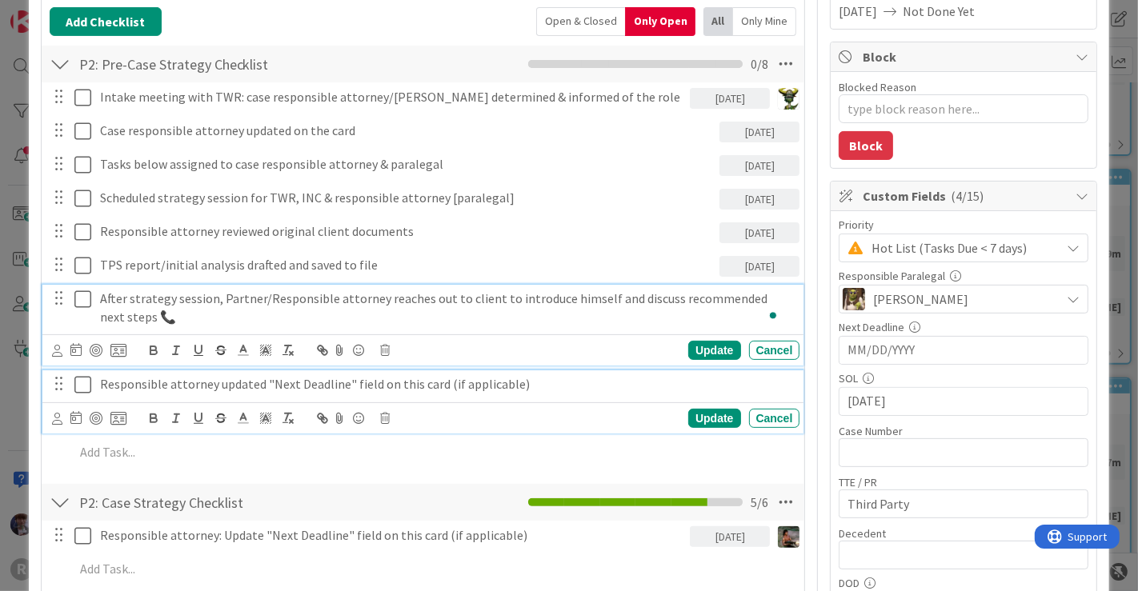
click at [662, 372] on div "Responsible attorney updated "Next Deadline" field on this card (if applicable)" at bounding box center [447, 384] width 706 height 28
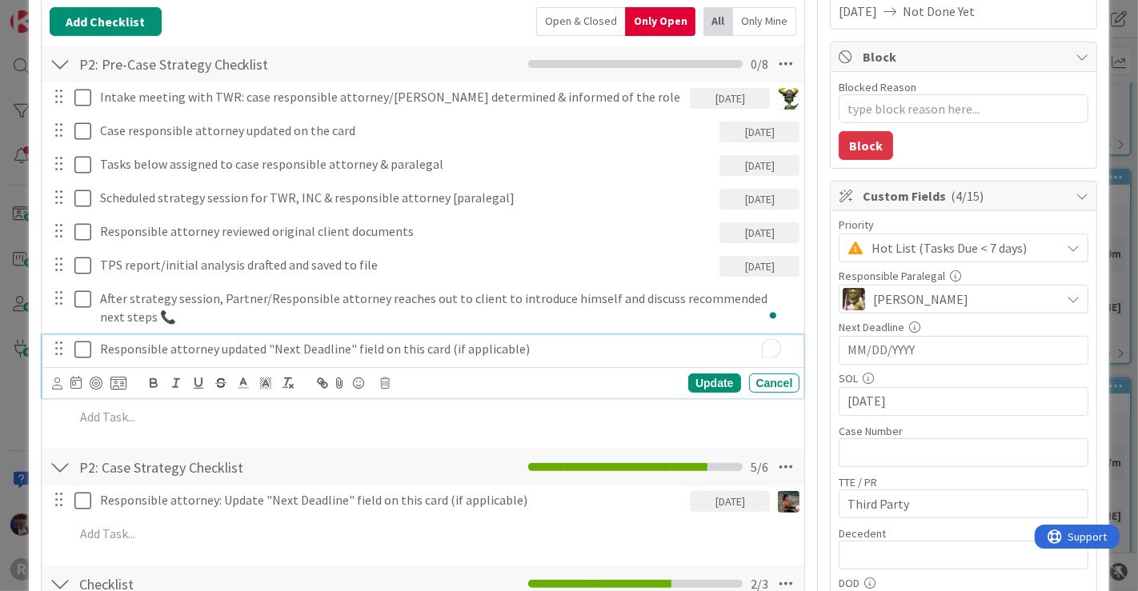
scroll to position [233, 0]
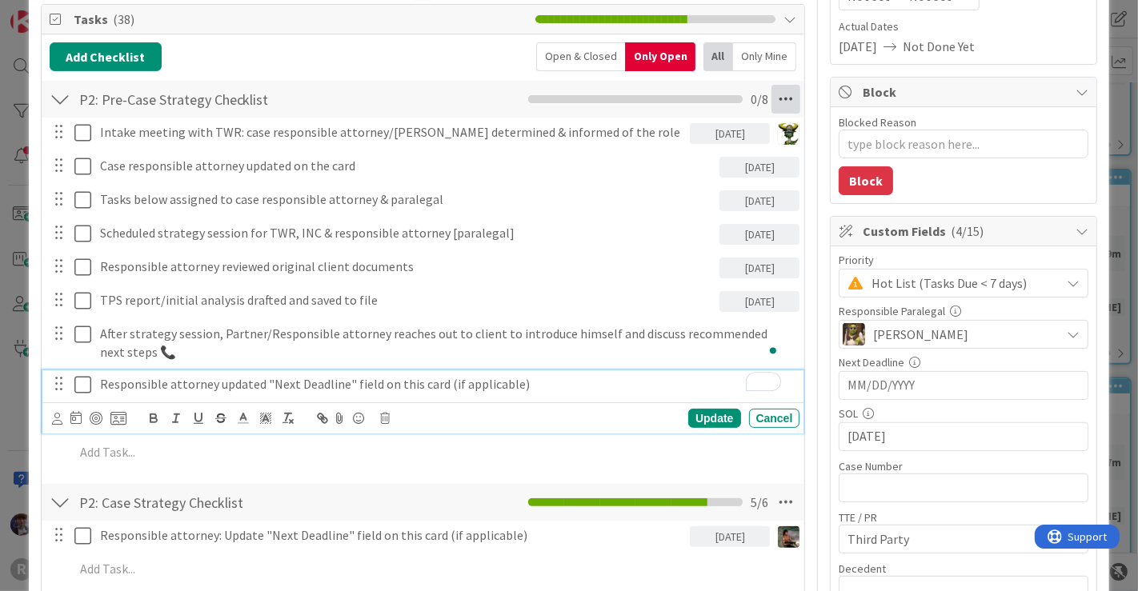
click at [780, 98] on icon at bounding box center [785, 99] width 29 height 29
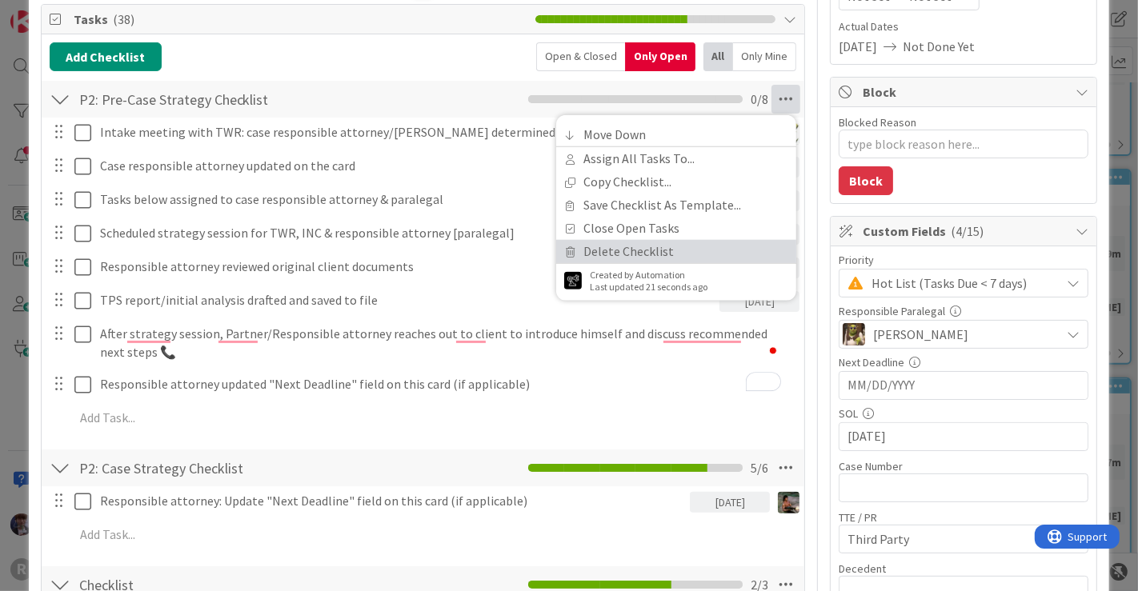
click at [643, 250] on link "Delete Checklist" at bounding box center [676, 251] width 240 height 23
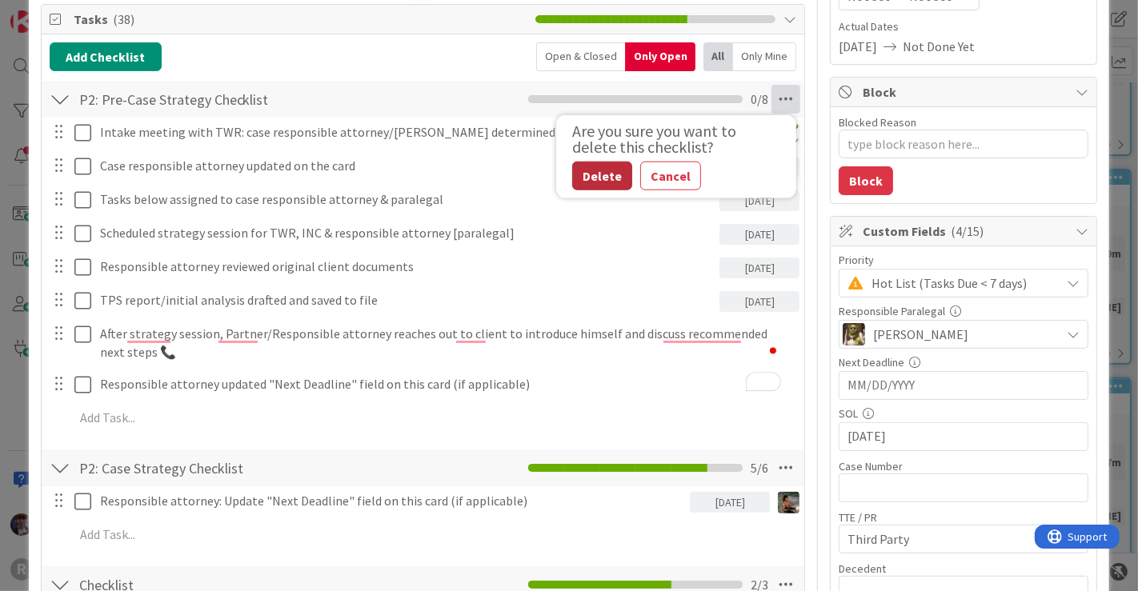
click at [590, 169] on button "Delete" at bounding box center [602, 176] width 60 height 29
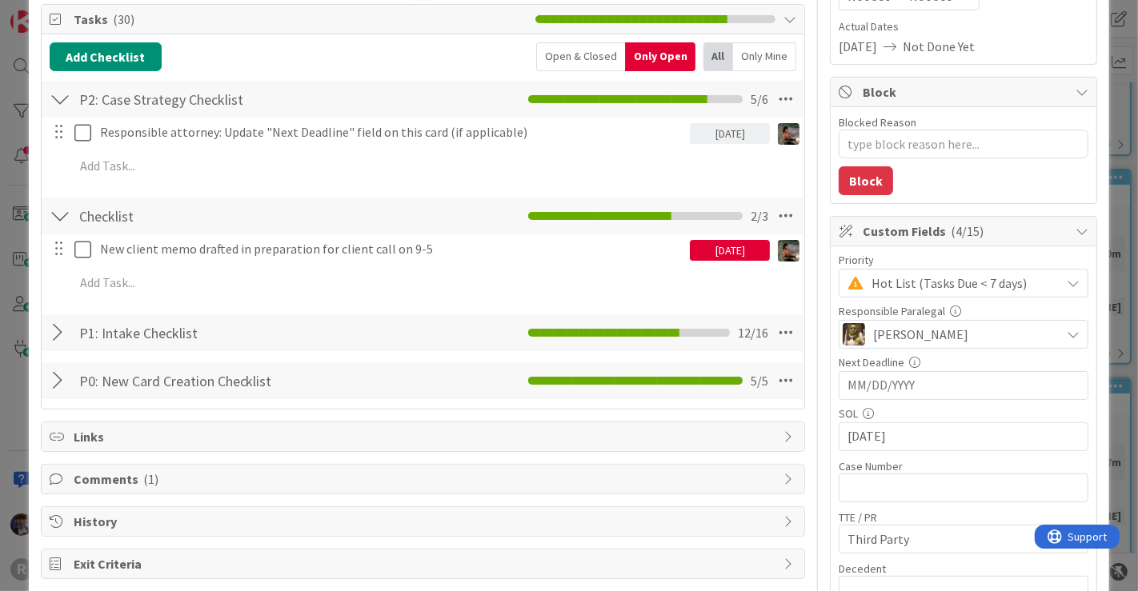
click at [1102, 157] on div "ID 2488 Litigation Matter Workflow (FL2) Strategy In Progress Title 9 / 128 DEE…" at bounding box center [569, 295] width 1138 height 591
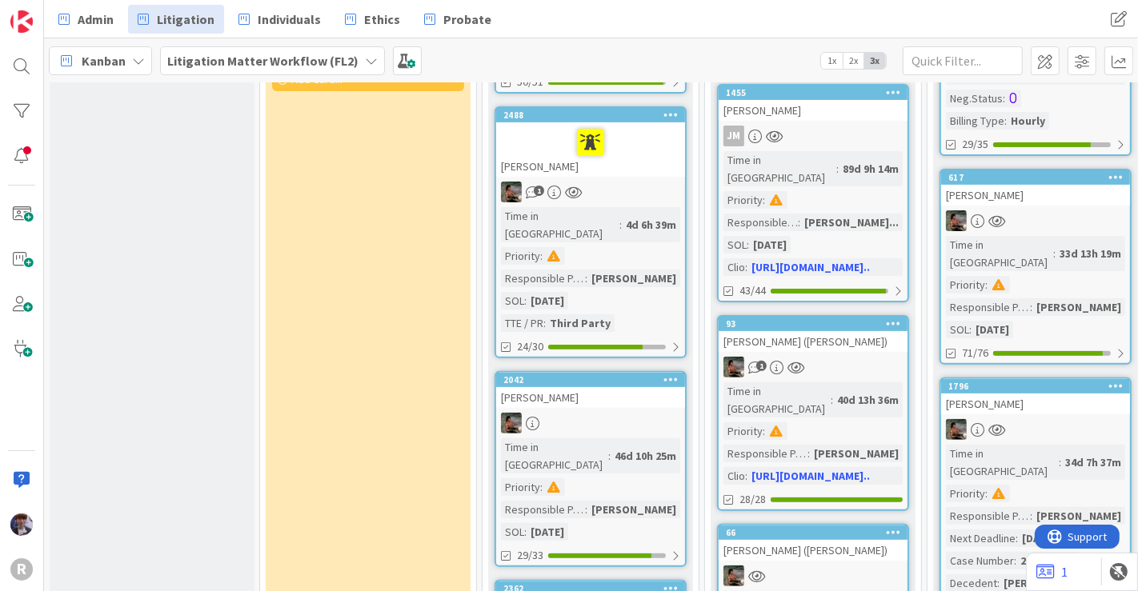
click at [555, 126] on div at bounding box center [590, 143] width 179 height 34
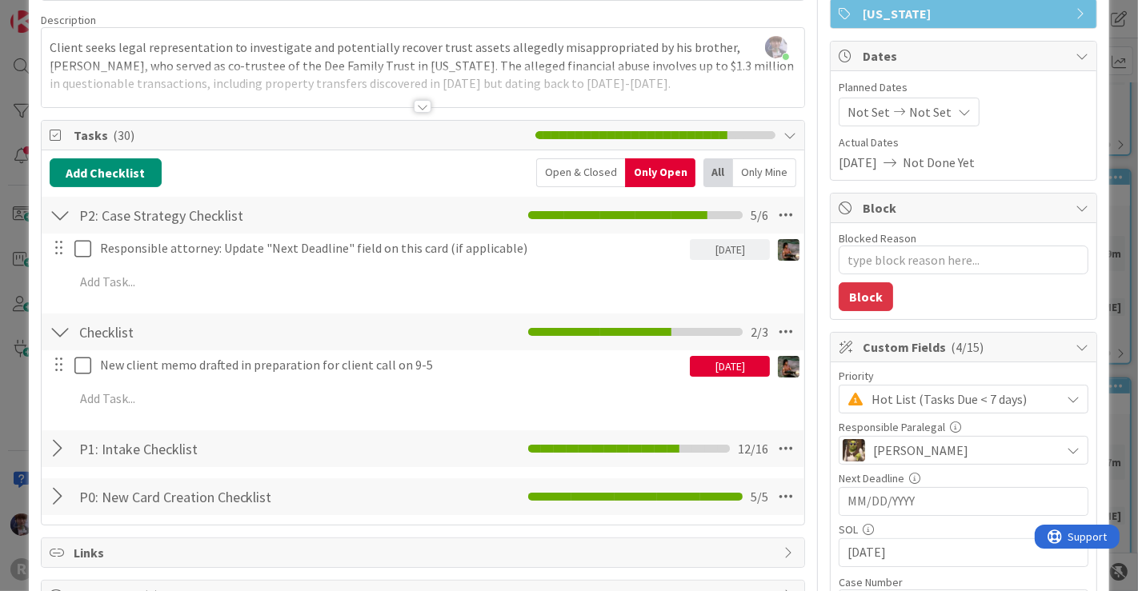
scroll to position [118, 0]
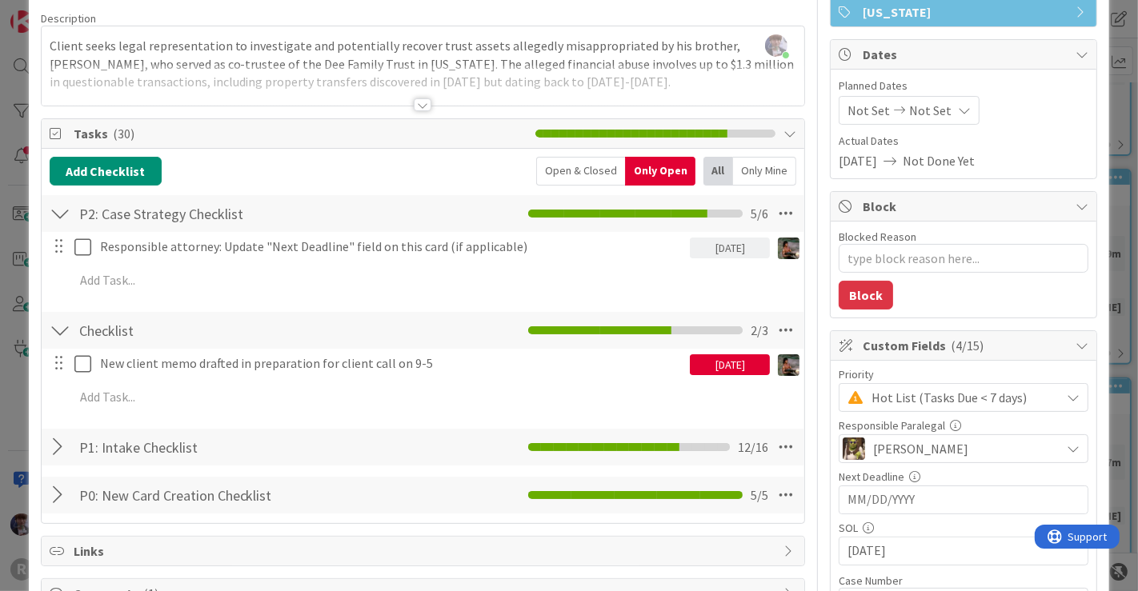
click at [61, 451] on div at bounding box center [60, 447] width 21 height 29
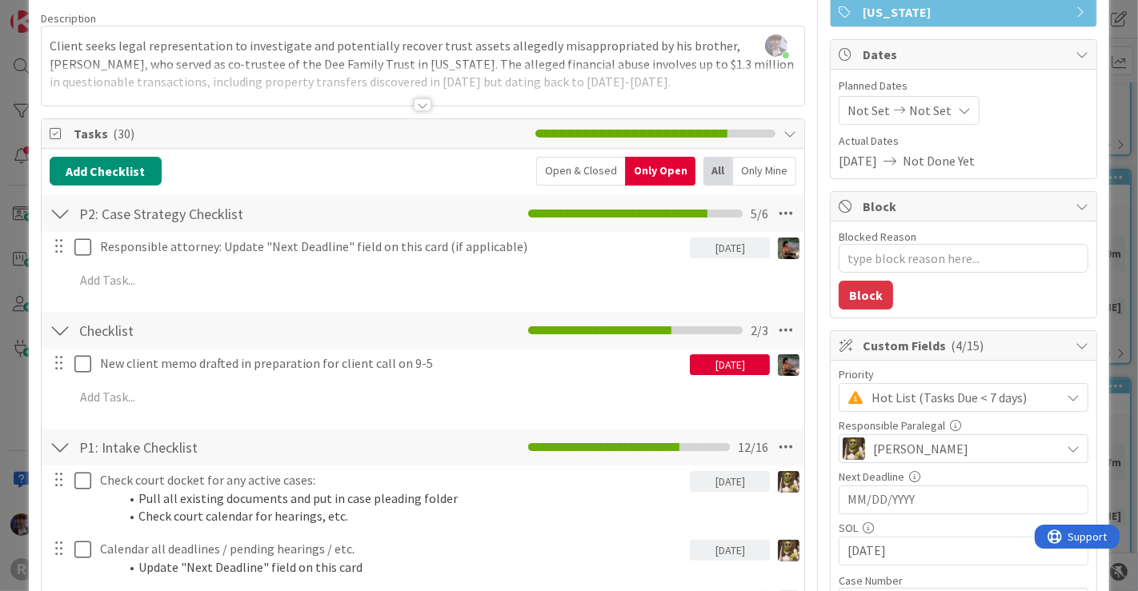
click at [57, 438] on div at bounding box center [60, 447] width 21 height 29
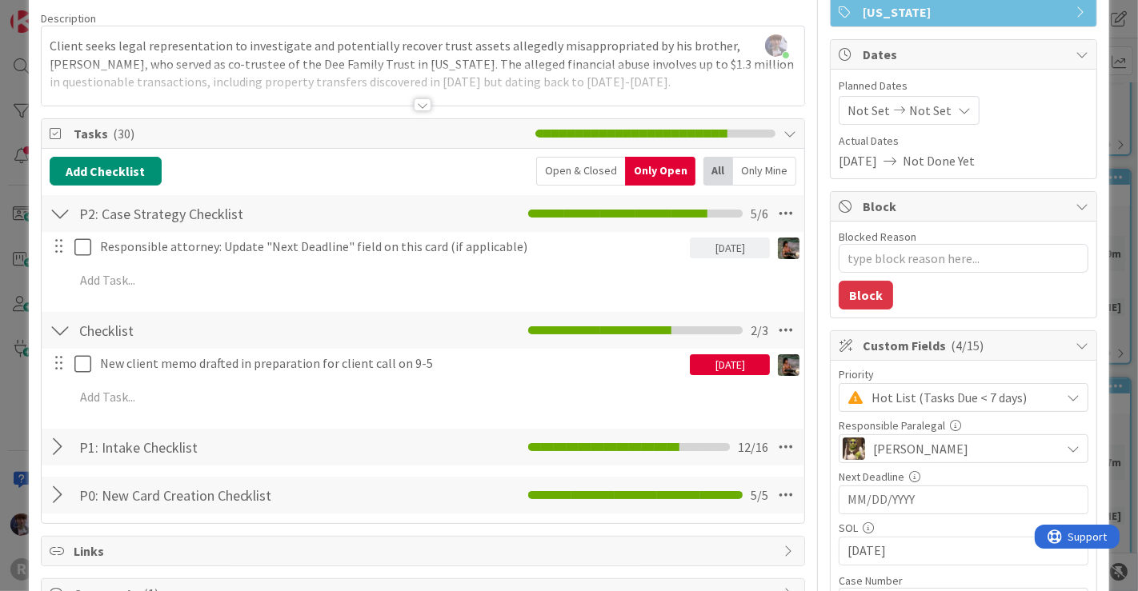
click at [10, 406] on div "ID 2488 Litigation Matter Workflow (FL2) Strategy In Progress Title 9 / 128 DEE…" at bounding box center [569, 295] width 1138 height 591
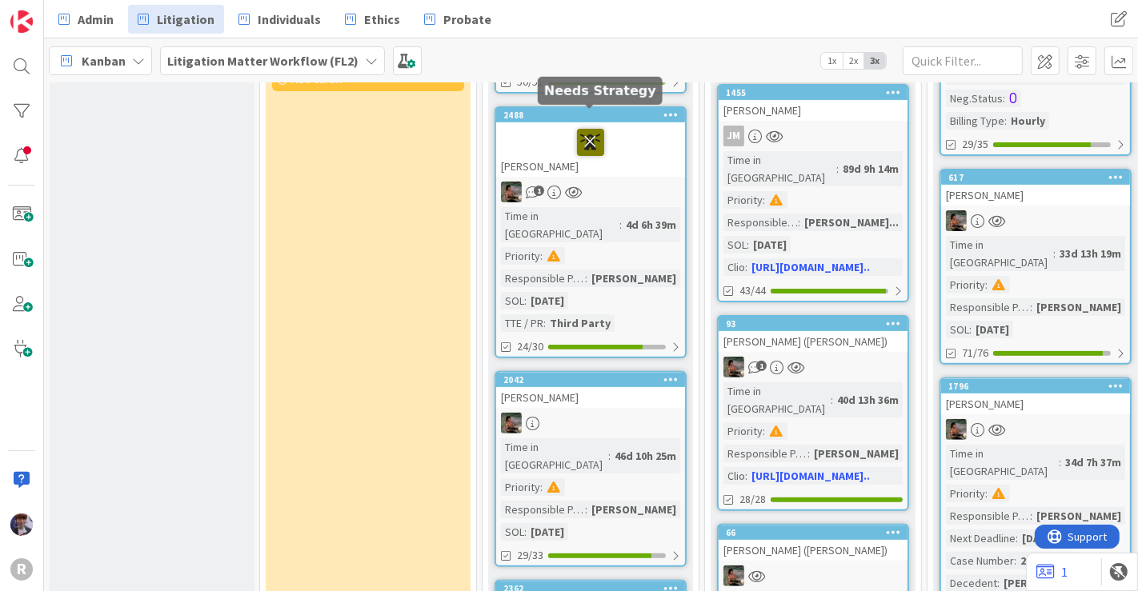
click at [589, 129] on icon at bounding box center [590, 142] width 27 height 26
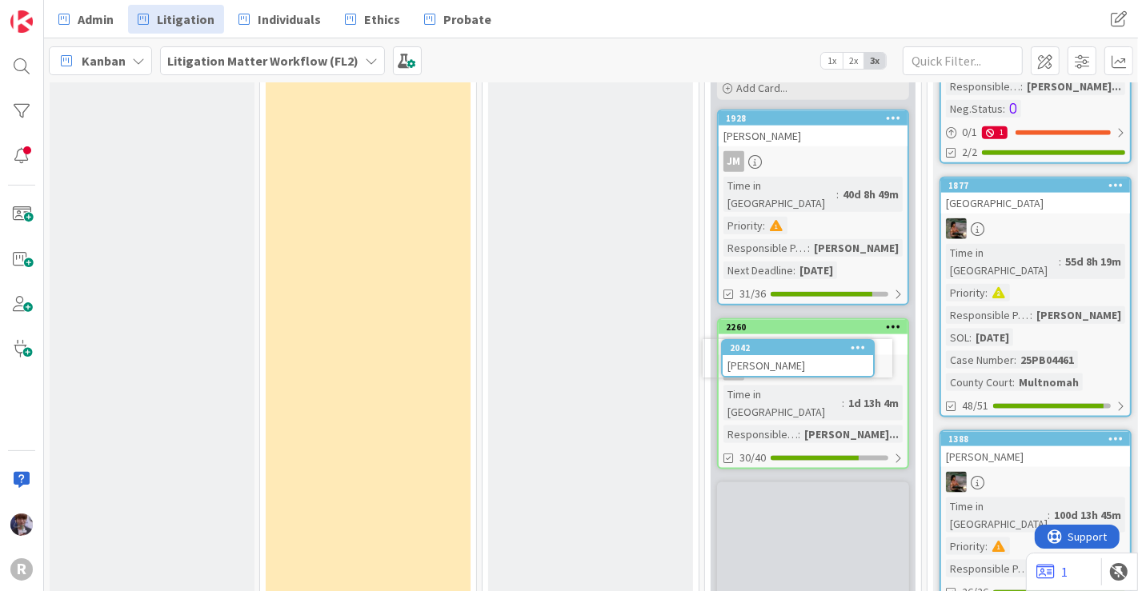
scroll to position [1680, 0]
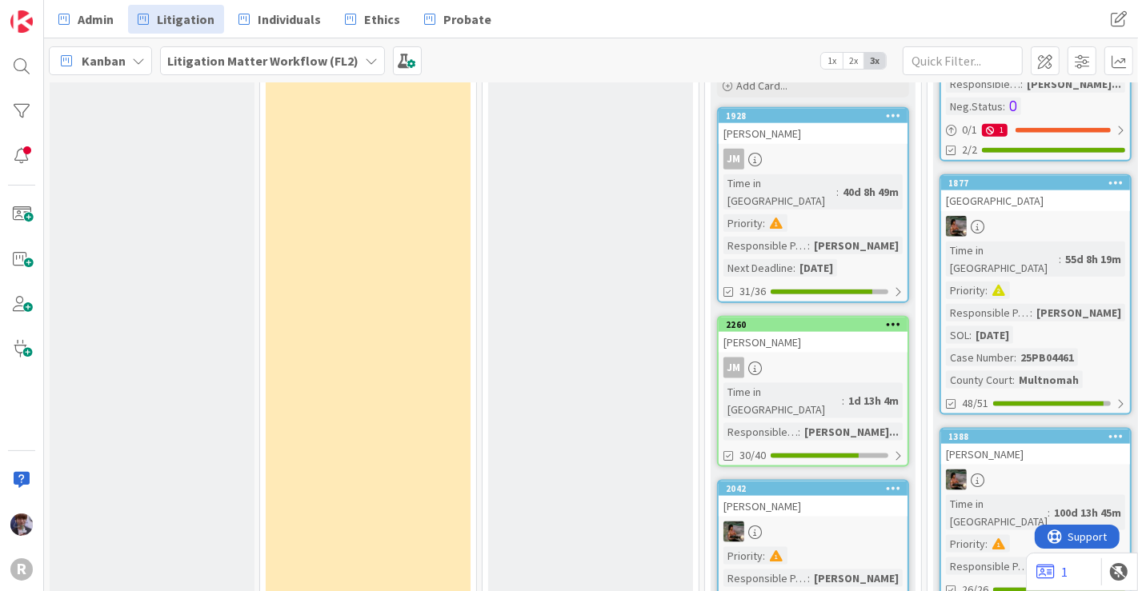
click at [842, 496] on div "[PERSON_NAME]" at bounding box center [812, 506] width 189 height 21
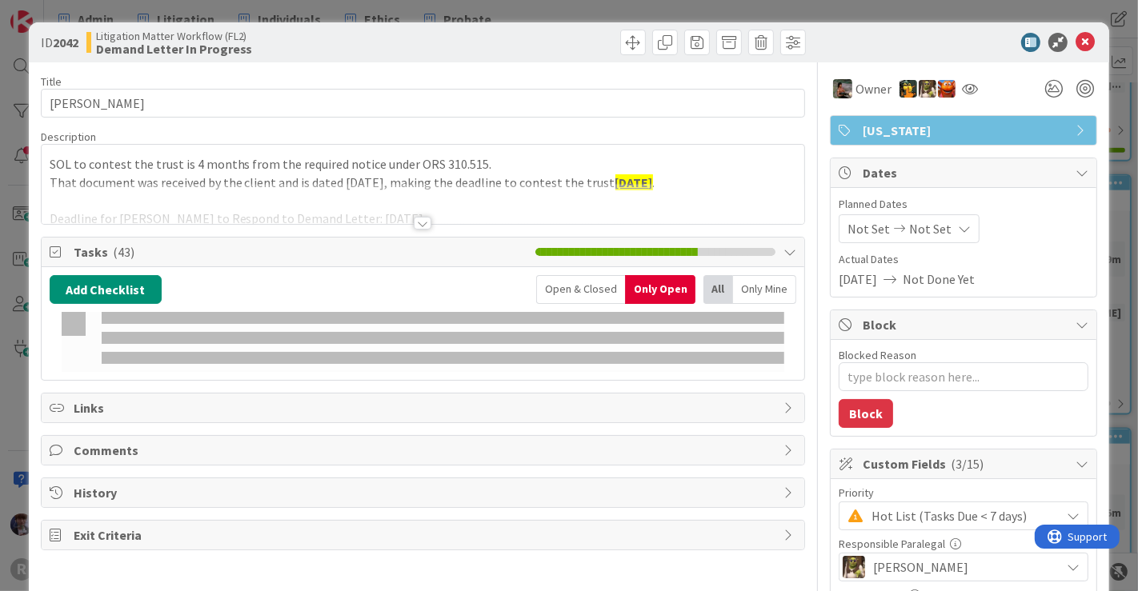
type textarea "x"
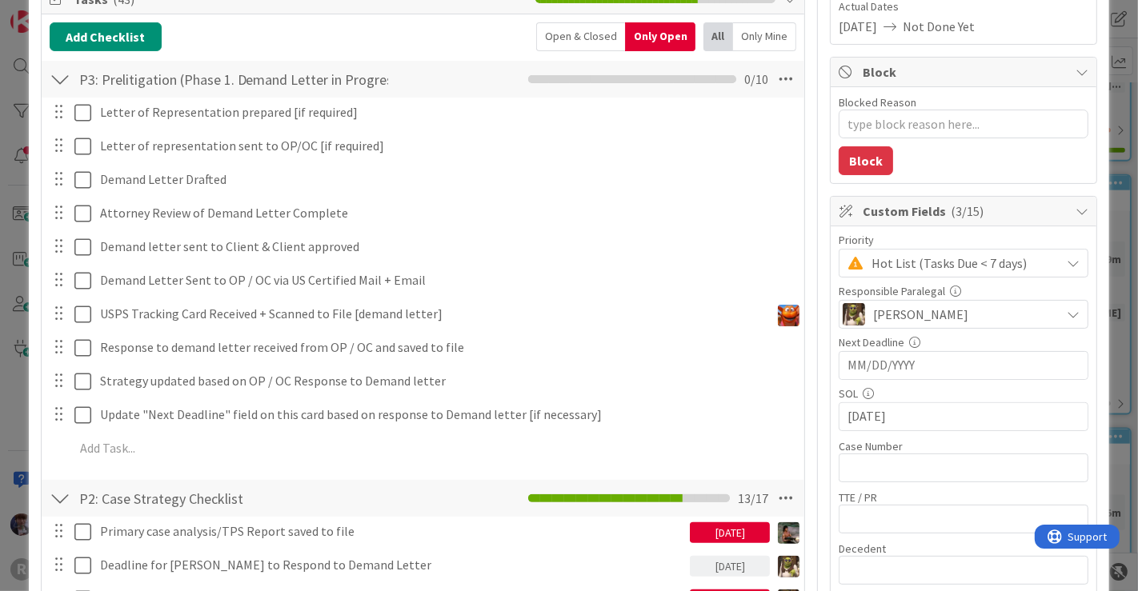
scroll to position [250, 0]
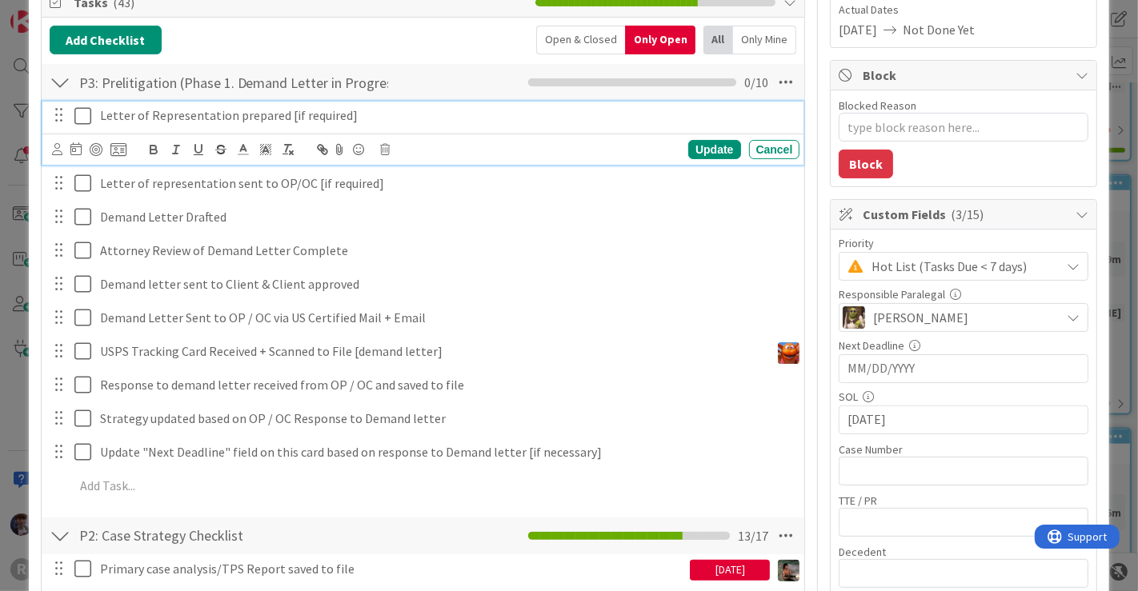
click at [228, 117] on p "Letter of Representation prepared [if required]" at bounding box center [447, 115] width 694 height 18
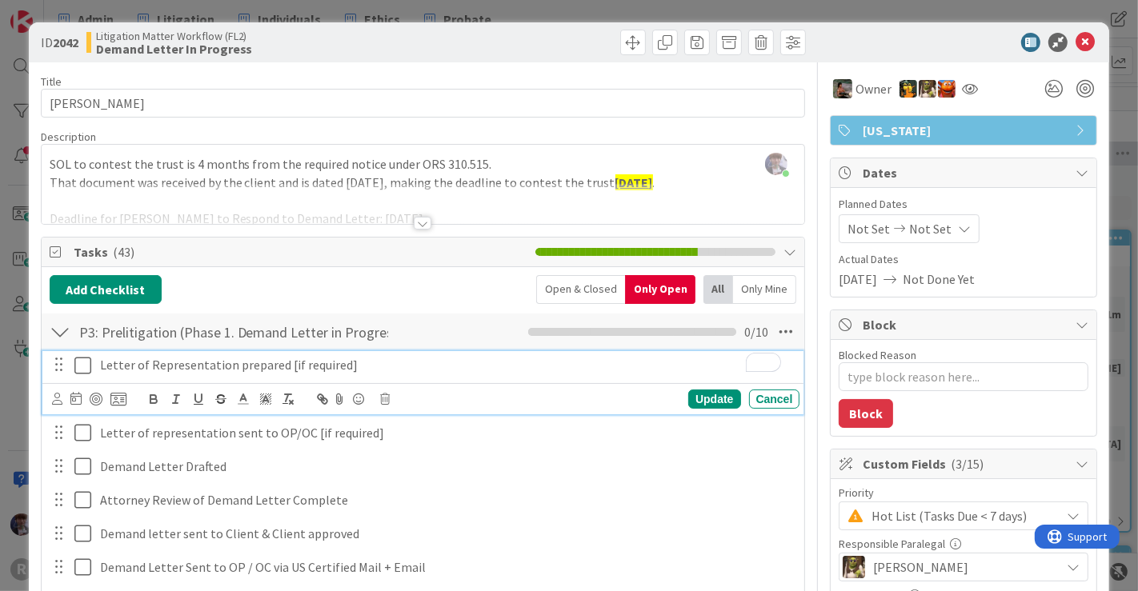
scroll to position [250, 0]
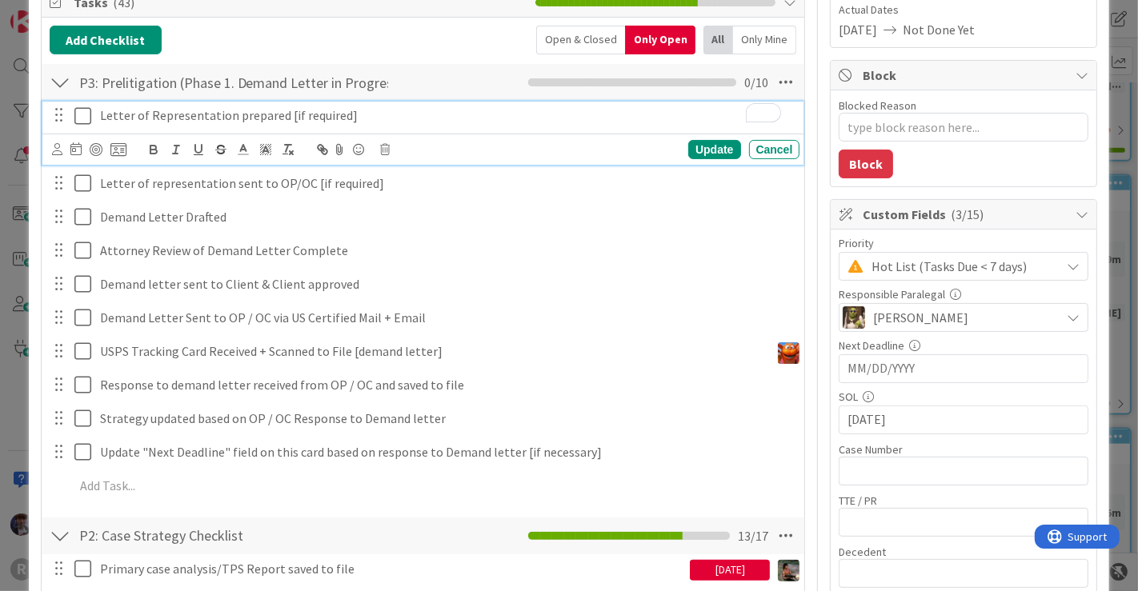
click at [383, 153] on div "Update Cancel" at bounding box center [426, 149] width 748 height 22
click at [386, 146] on icon at bounding box center [386, 149] width 10 height 11
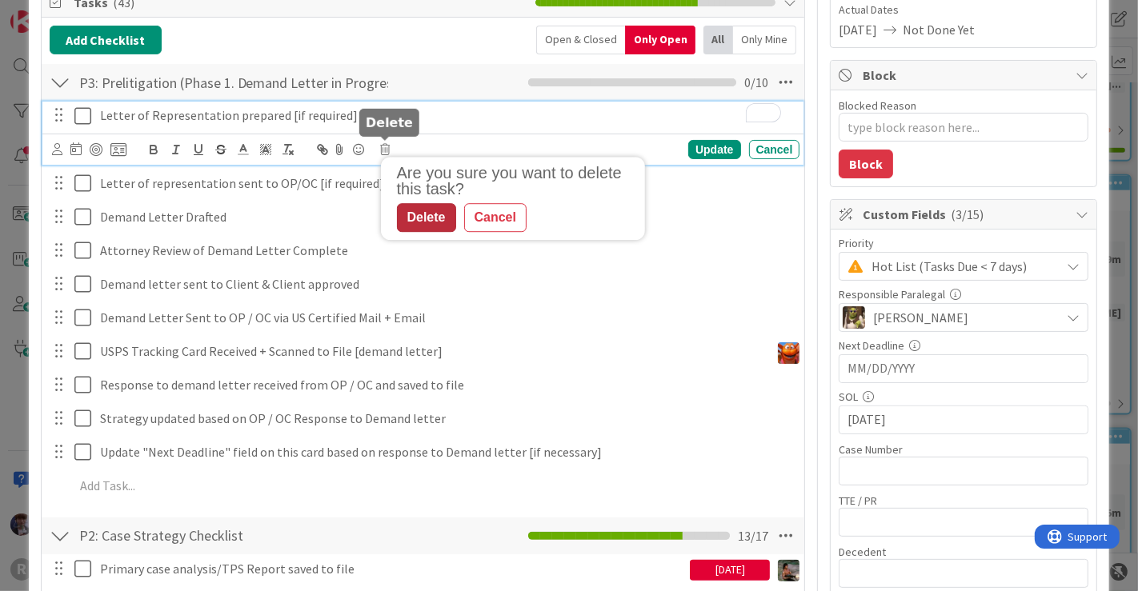
click at [430, 216] on div "Delete" at bounding box center [426, 217] width 59 height 29
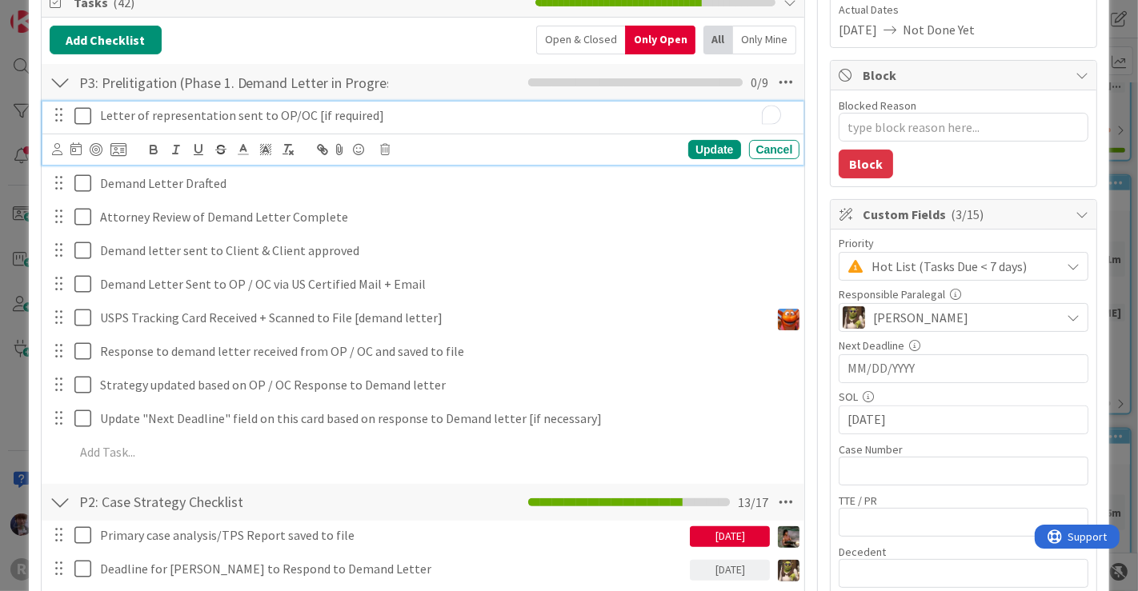
click at [390, 109] on p "Letter of representation sent to OP/OC [if required]" at bounding box center [447, 115] width 694 height 18
click at [222, 149] on line "button" at bounding box center [220, 149] width 10 height 1
drag, startPoint x: 132, startPoint y: 85, endPoint x: 37, endPoint y: 102, distance: 96.7
click at [37, 102] on div "ID 2042 Litigation Matter Workflow (FL2) Demand Letter In Progress Title 14 / 1…" at bounding box center [569, 459] width 1081 height 1373
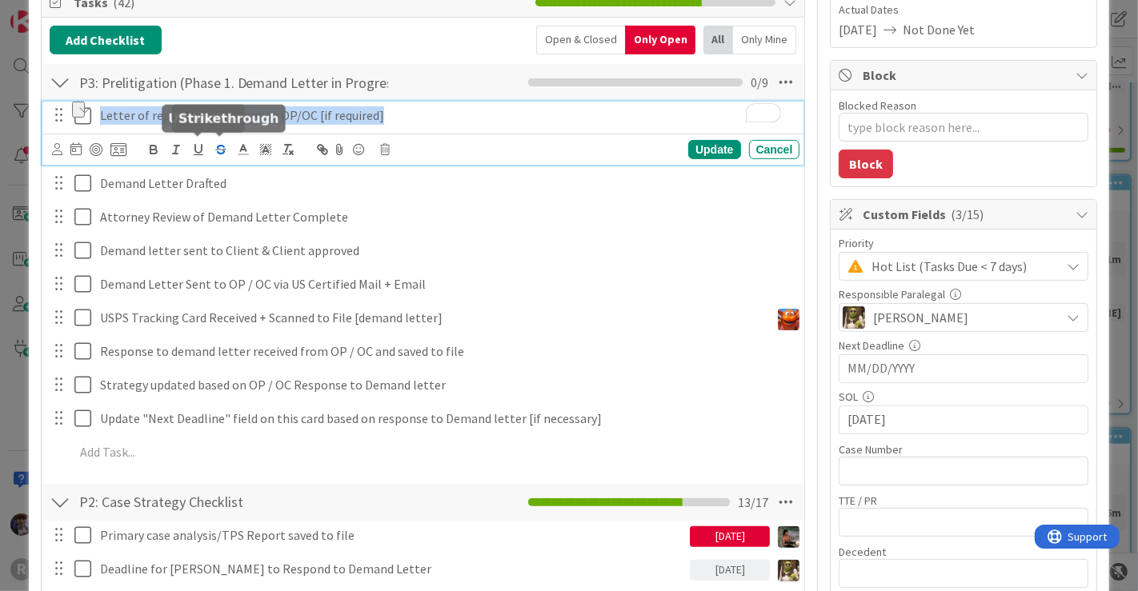
click at [220, 149] on line "button" at bounding box center [220, 149] width 10 height 1
click at [402, 117] on p "Letter of representation sent to OP/OC [if required] ﻿" at bounding box center [447, 115] width 694 height 18
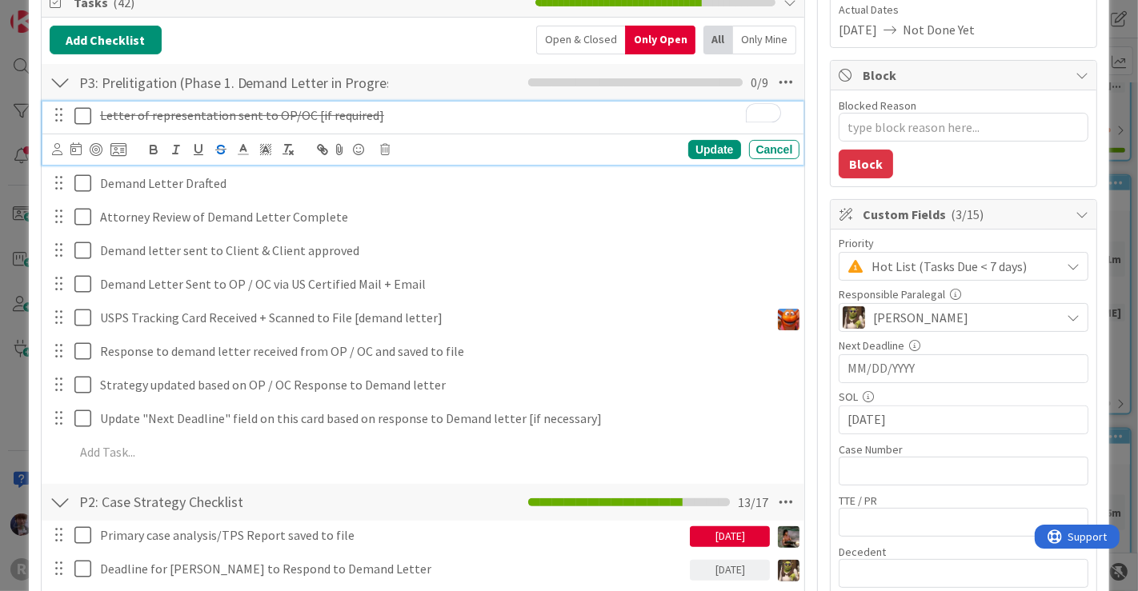
click at [81, 113] on icon at bounding box center [82, 115] width 17 height 19
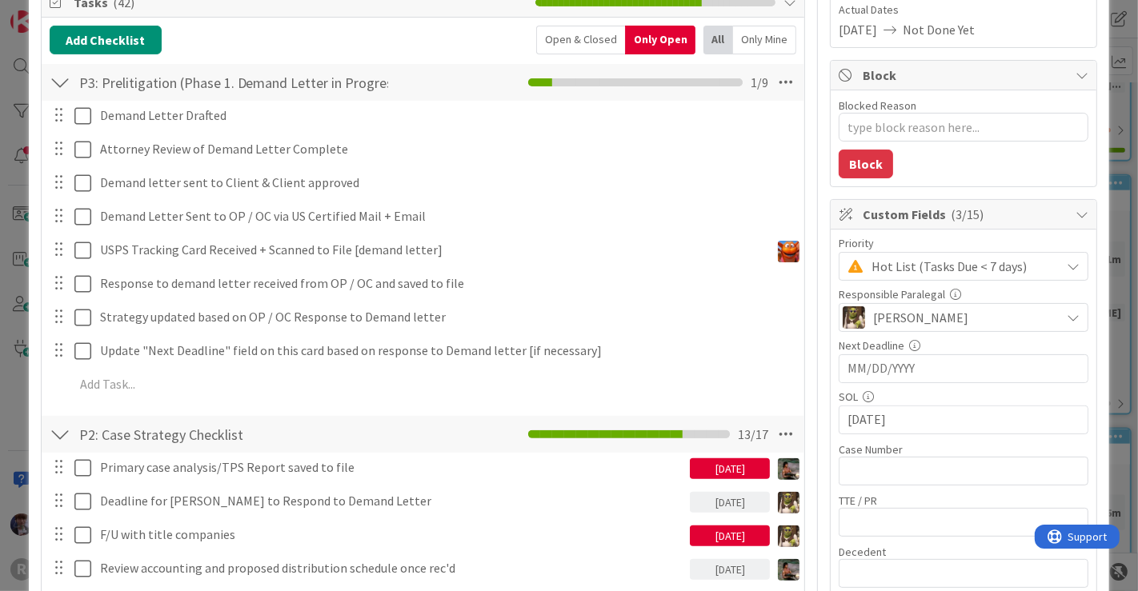
type textarea "x"
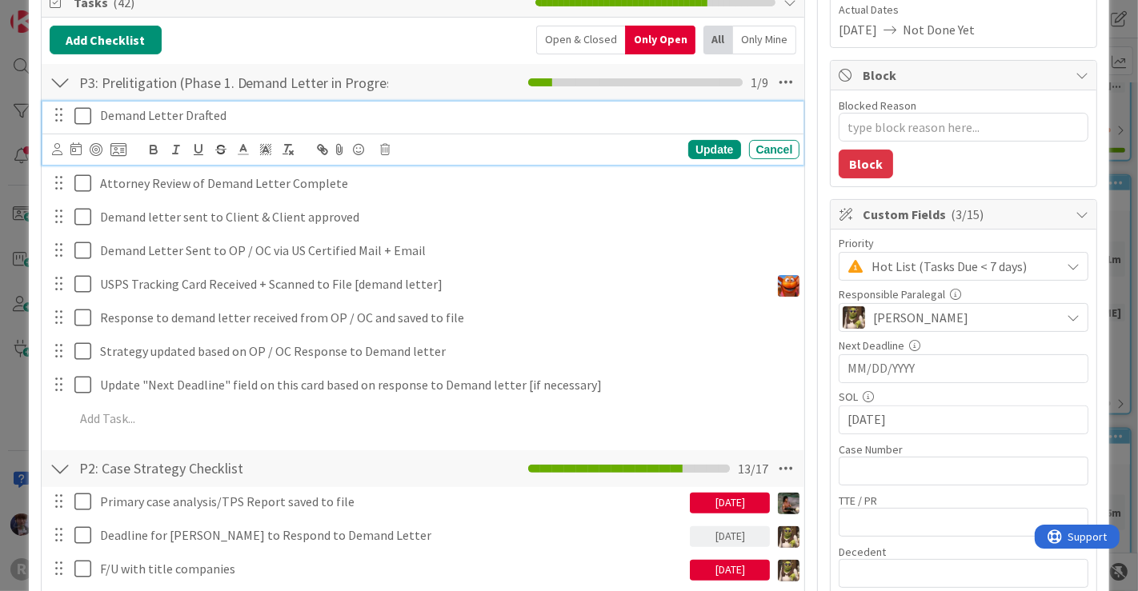
click at [150, 115] on p "Demand Letter Drafted" at bounding box center [447, 115] width 694 height 18
click at [62, 146] on div at bounding box center [89, 149] width 74 height 19
click at [54, 145] on icon at bounding box center [57, 149] width 10 height 12
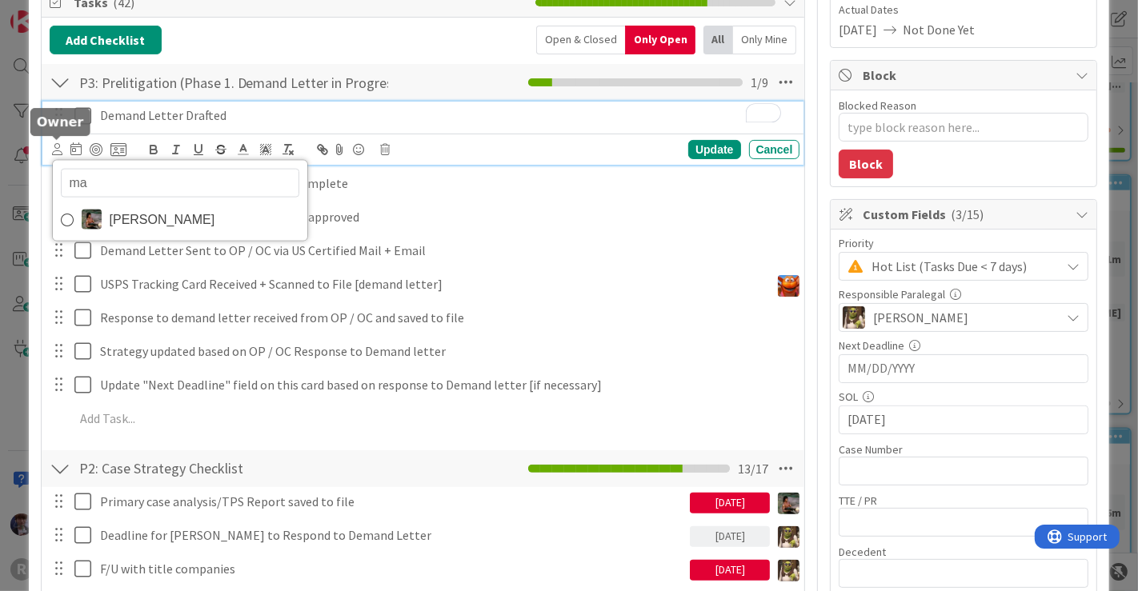
type input "max"
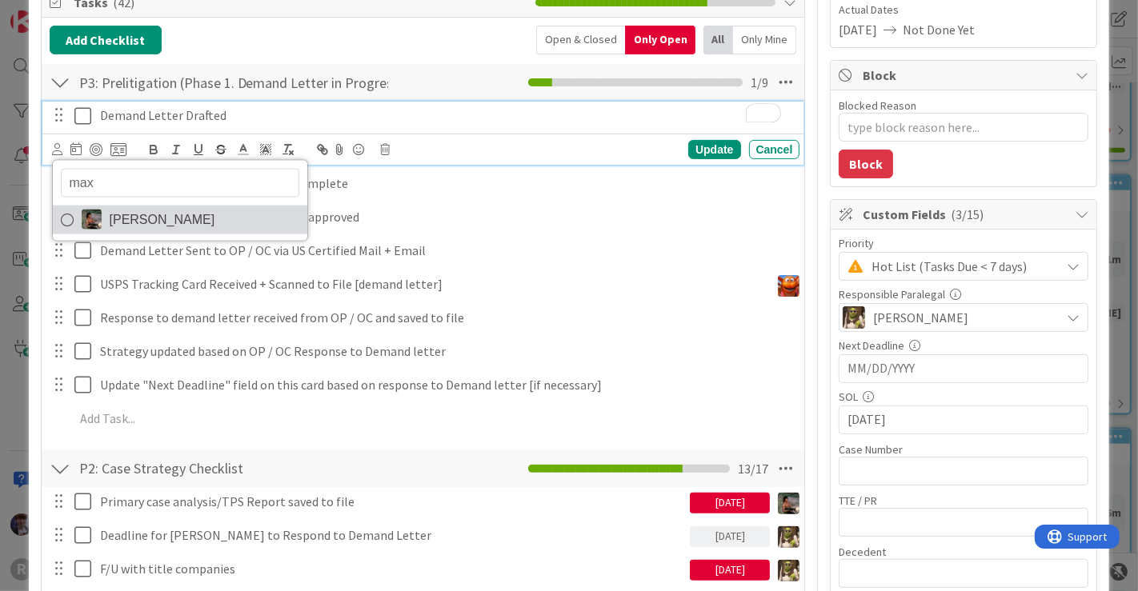
click at [134, 213] on span "[PERSON_NAME]" at bounding box center [163, 219] width 106 height 24
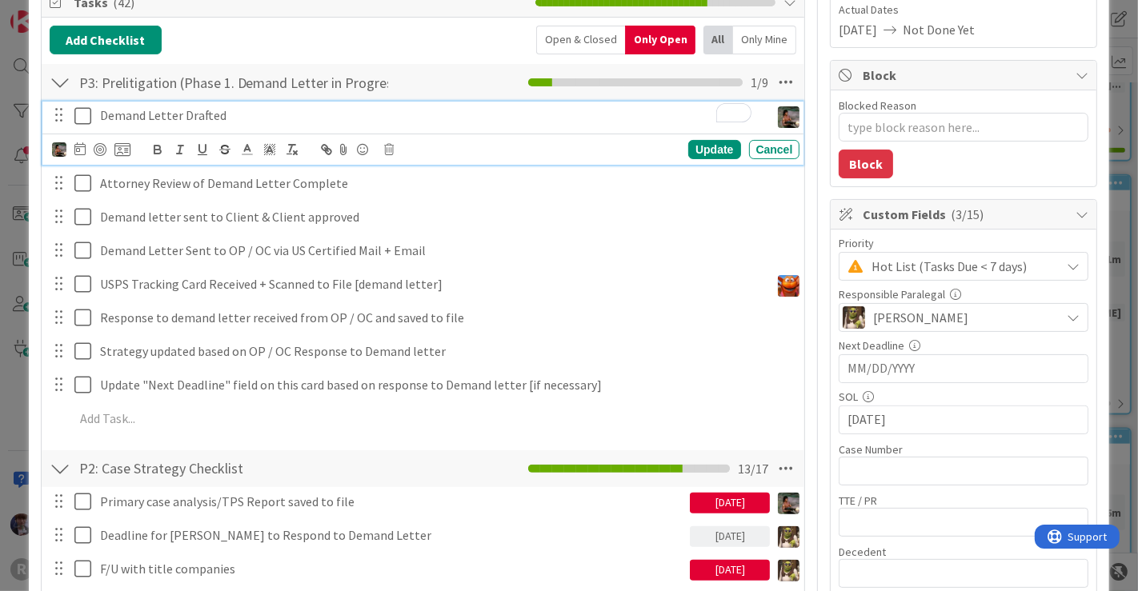
click at [75, 111] on icon at bounding box center [82, 115] width 17 height 19
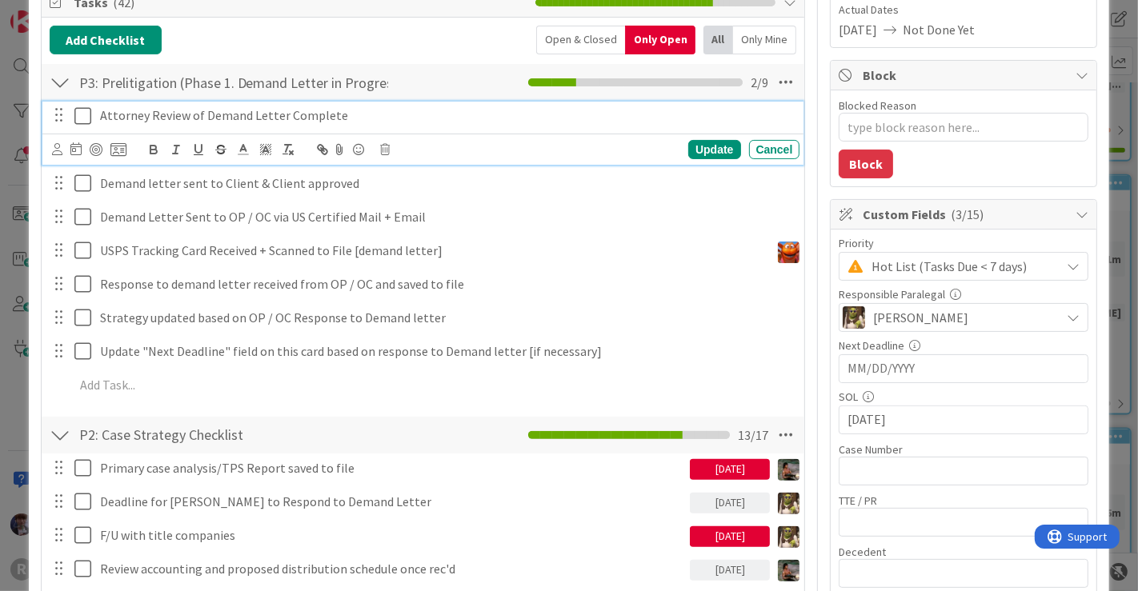
click at [136, 110] on p "Attorney Review of Demand Letter Complete" at bounding box center [447, 115] width 694 height 18
click at [82, 115] on icon at bounding box center [82, 115] width 17 height 19
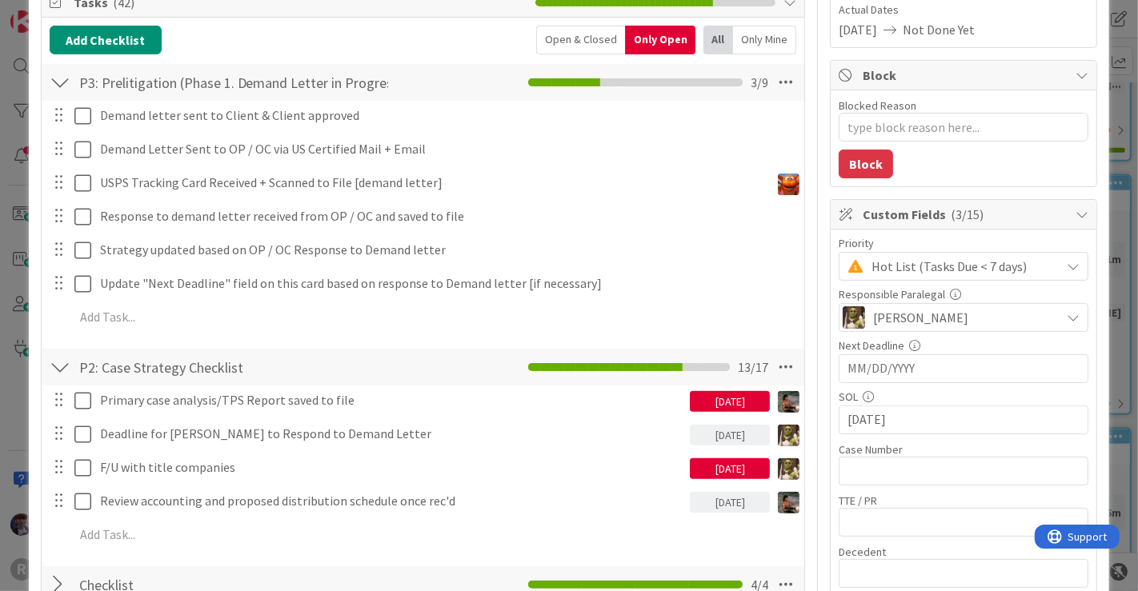
type textarea "x"
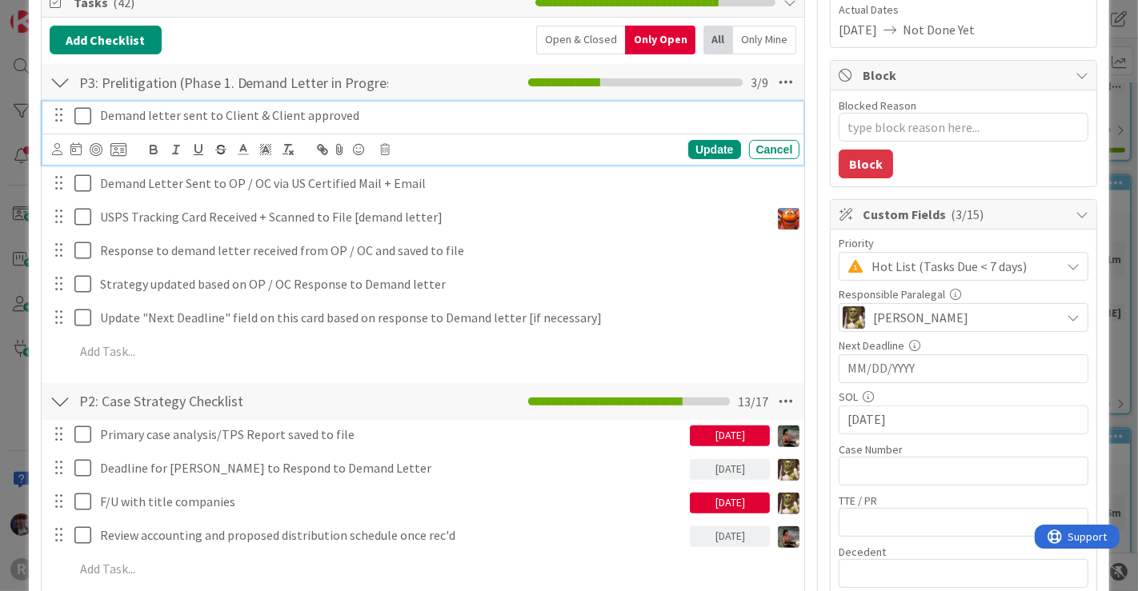
click at [164, 116] on p "Demand letter sent to Client & Client approved" at bounding box center [447, 115] width 694 height 18
click at [58, 146] on icon at bounding box center [57, 149] width 10 height 12
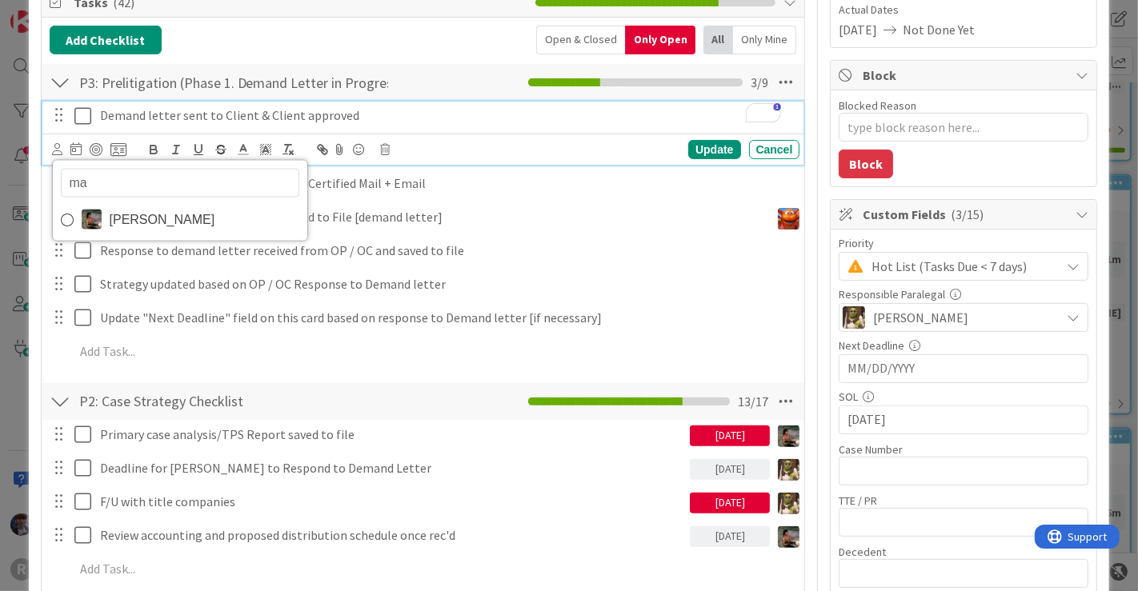
type input "max"
click at [130, 208] on span "[PERSON_NAME]" at bounding box center [163, 219] width 106 height 24
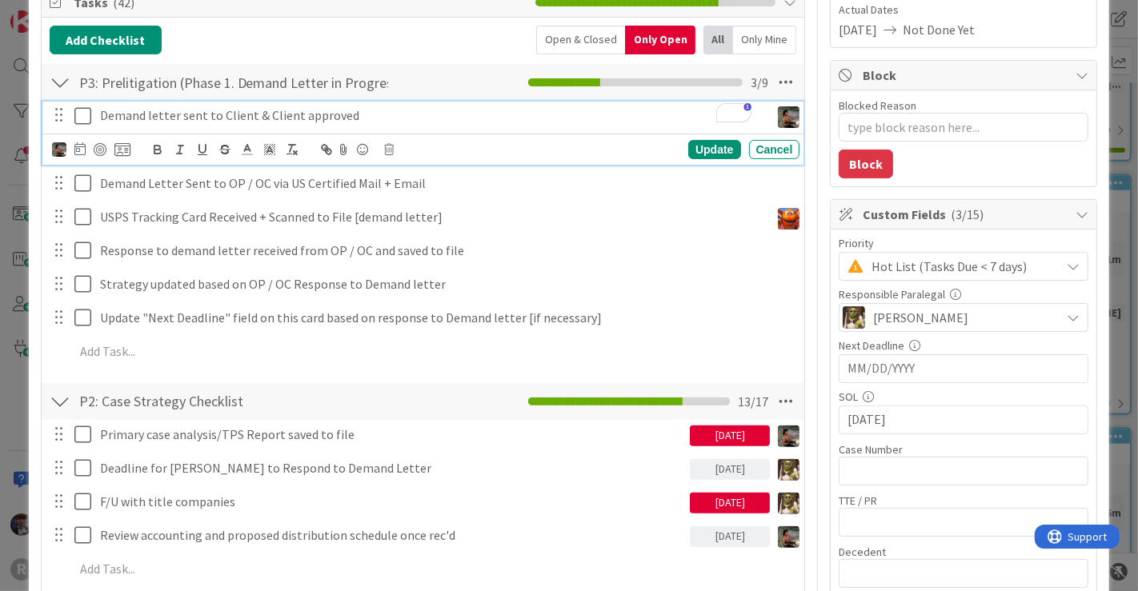
click at [82, 114] on icon at bounding box center [82, 115] width 17 height 19
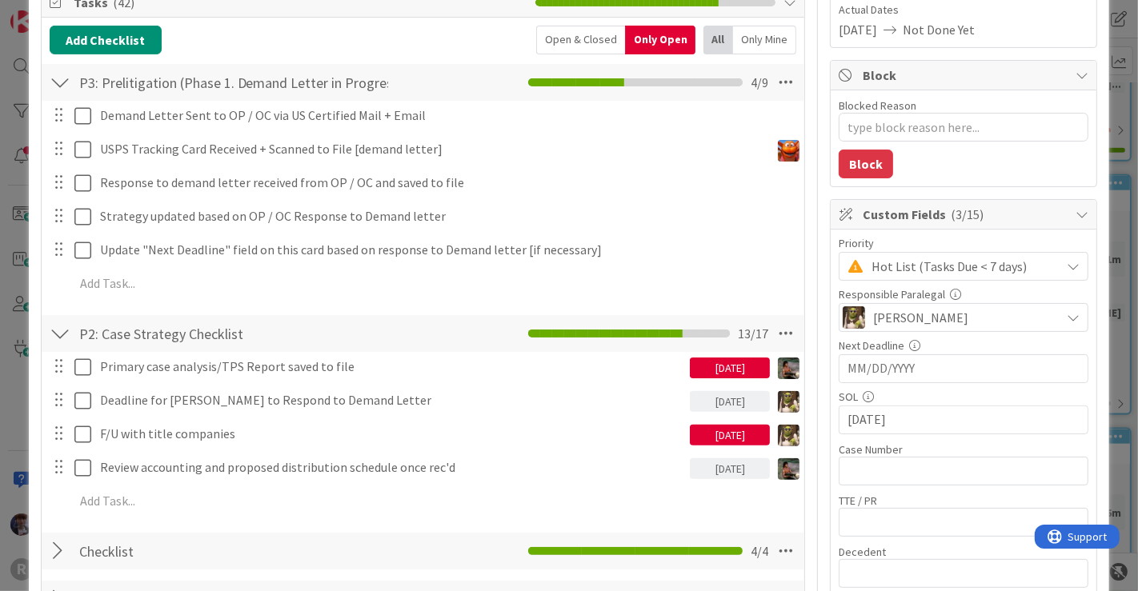
type textarea "x"
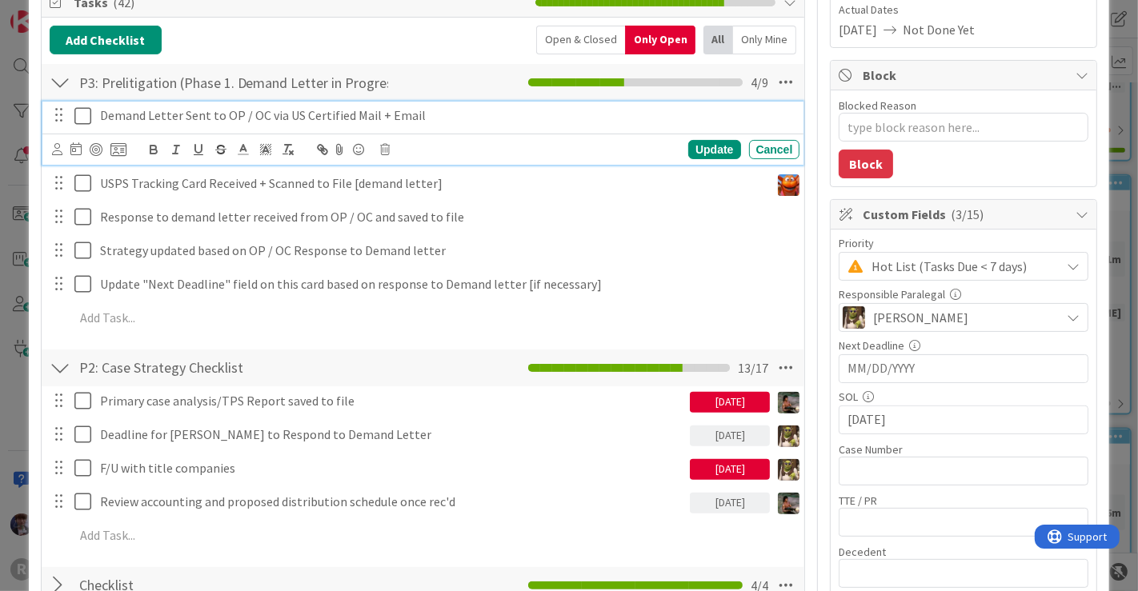
click at [199, 110] on p "Demand Letter Sent to OP / OC via US Certified Mail + Email" at bounding box center [447, 115] width 694 height 18
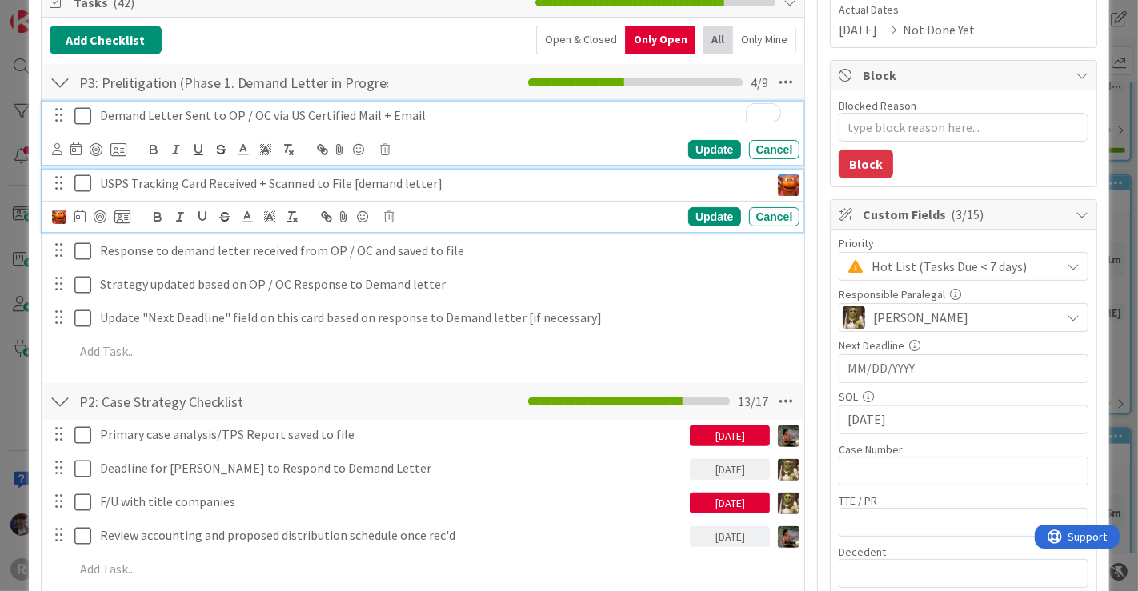
click at [190, 186] on p "USPS Tracking Card Received + Scanned to File [demand letter]" at bounding box center [432, 183] width 664 height 18
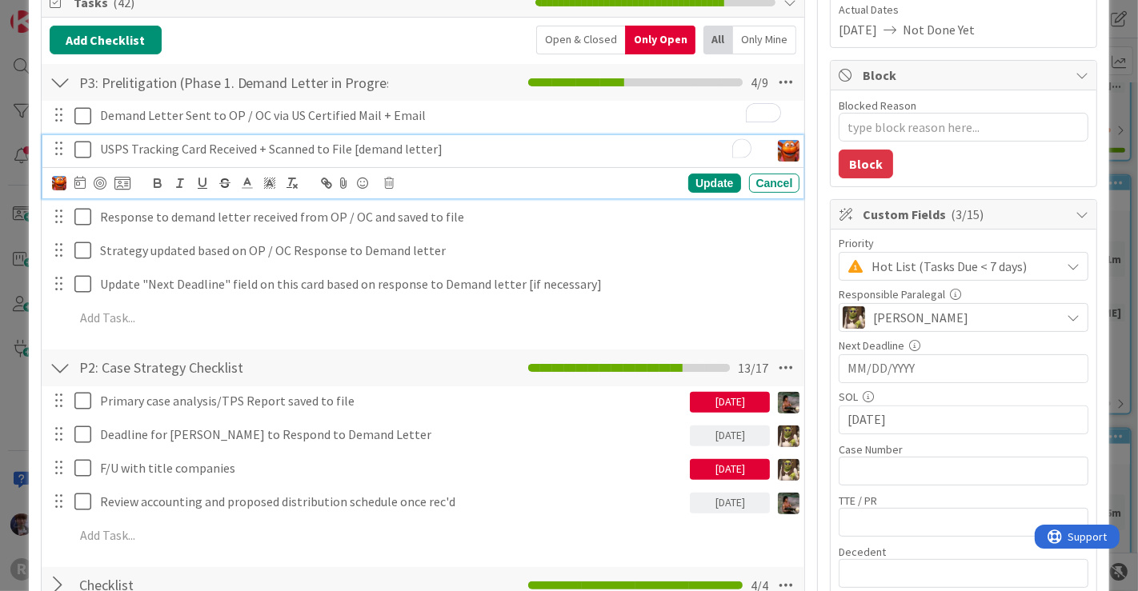
scroll to position [216, 0]
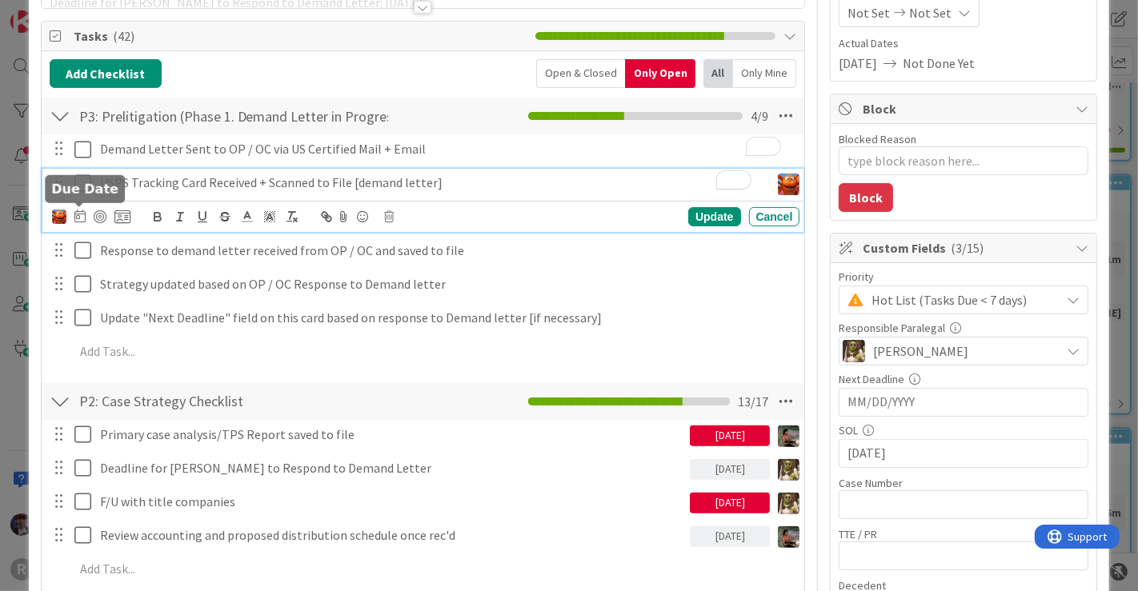
click at [78, 216] on icon at bounding box center [79, 216] width 11 height 13
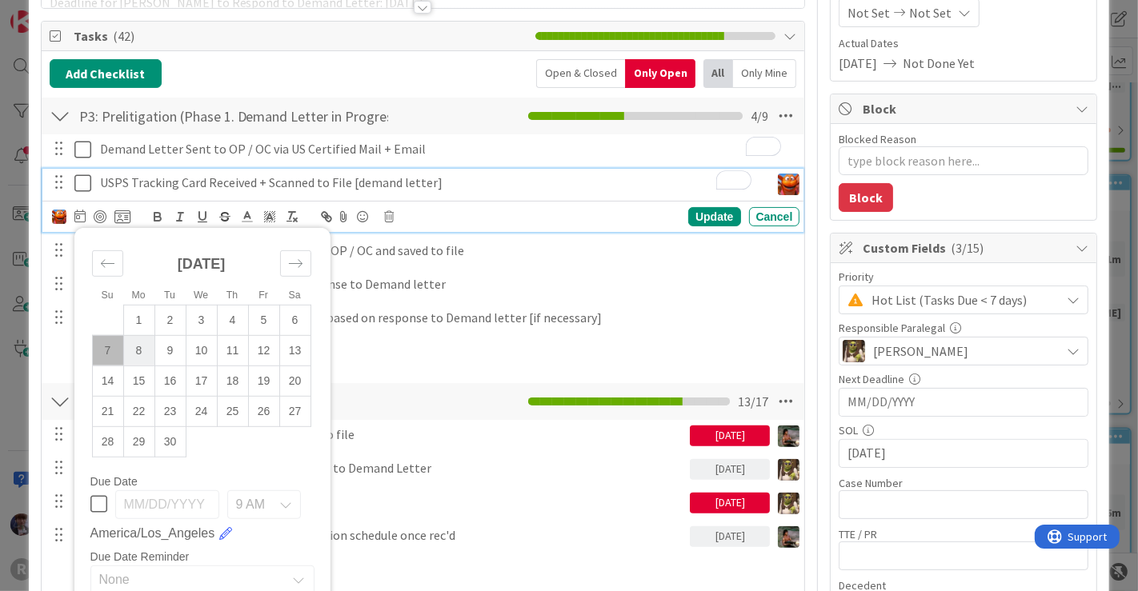
click at [142, 351] on td "8" at bounding box center [138, 350] width 31 height 30
type input "[DATE]"
type textarea "x"
click at [695, 215] on div "Update" at bounding box center [714, 216] width 52 height 19
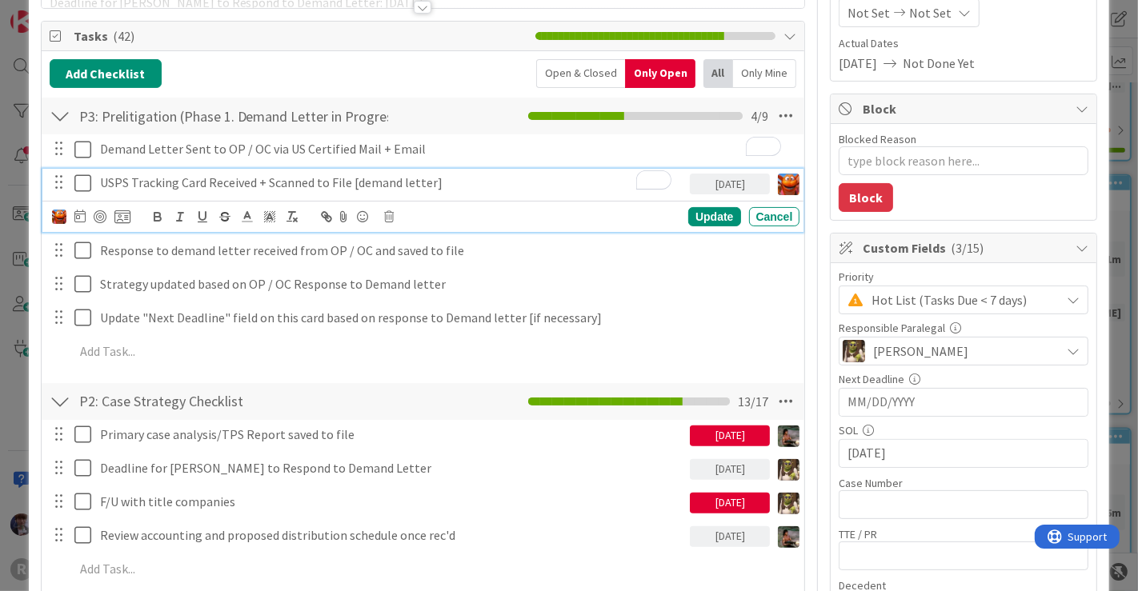
click at [302, 188] on p "USPS Tracking Card Received + Scanned to File [demand letter]" at bounding box center [392, 183] width 584 height 18
click at [82, 214] on icon at bounding box center [79, 216] width 11 height 13
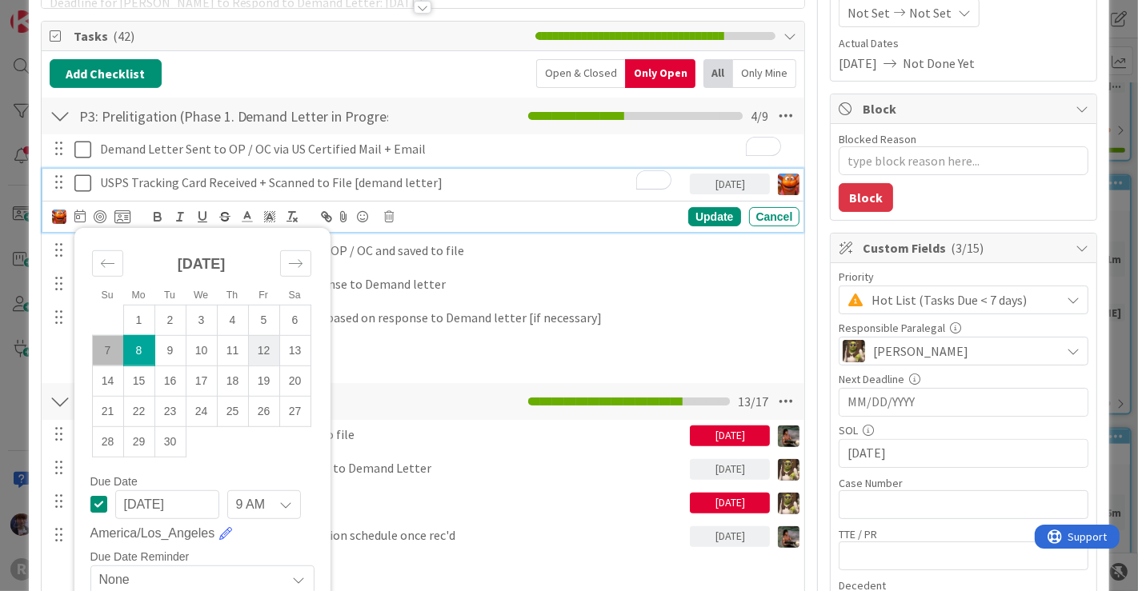
click at [267, 350] on td "12" at bounding box center [263, 350] width 31 height 30
type input "[DATE]"
type textarea "x"
click at [175, 349] on td "9" at bounding box center [169, 350] width 31 height 30
type input "[DATE]"
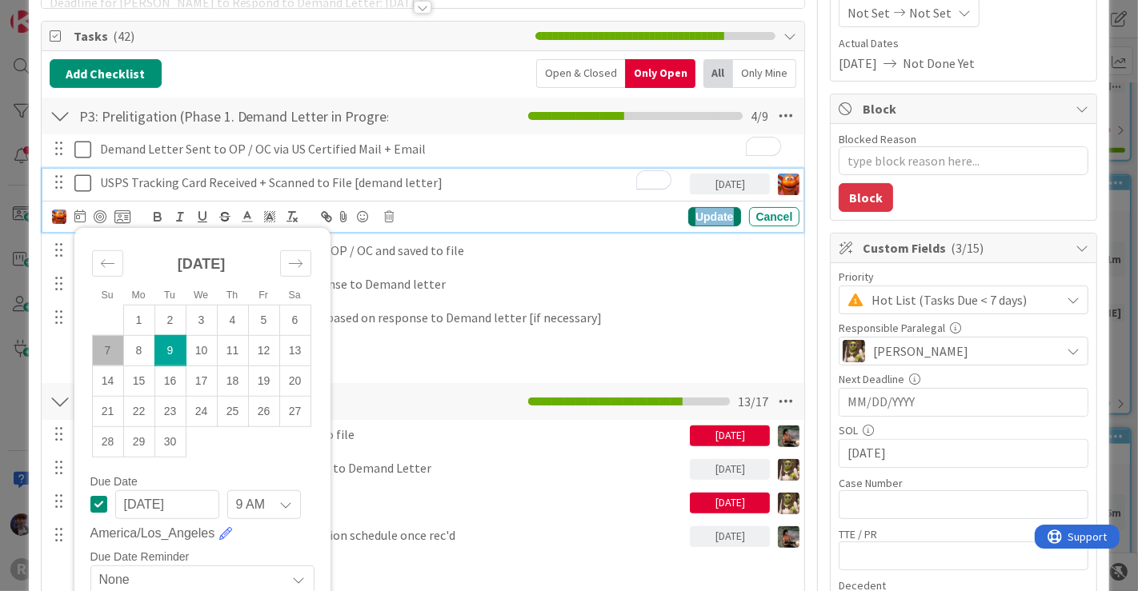
click at [699, 214] on div "Update" at bounding box center [714, 216] width 52 height 19
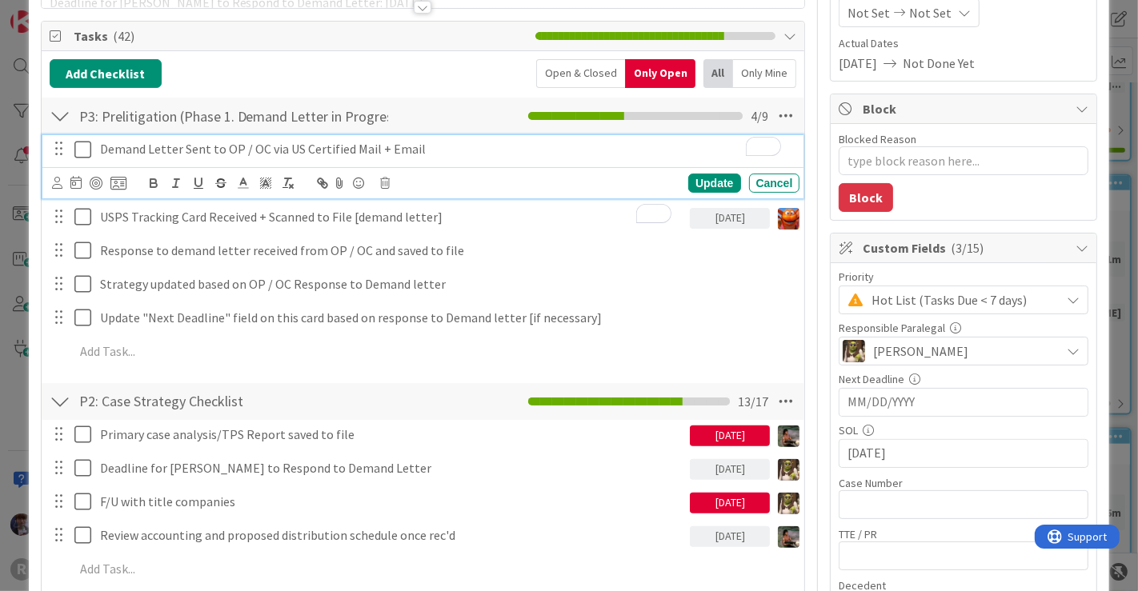
click at [253, 154] on p "Demand Letter Sent to OP / OC via US Certified Mail + Email" at bounding box center [447, 149] width 694 height 18
click at [89, 145] on icon at bounding box center [82, 149] width 17 height 19
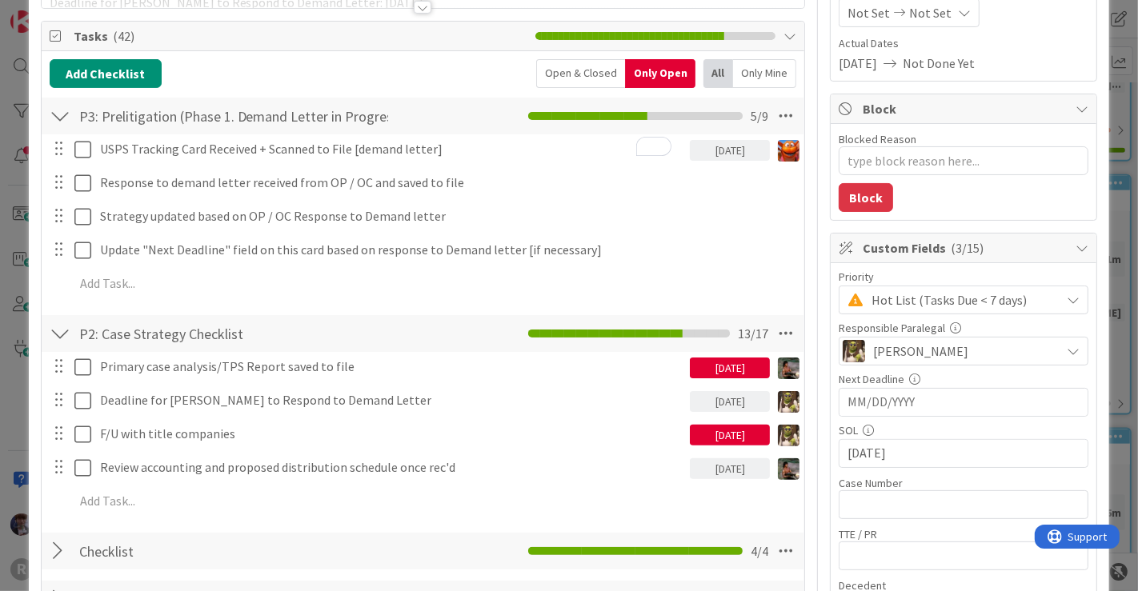
type textarea "x"
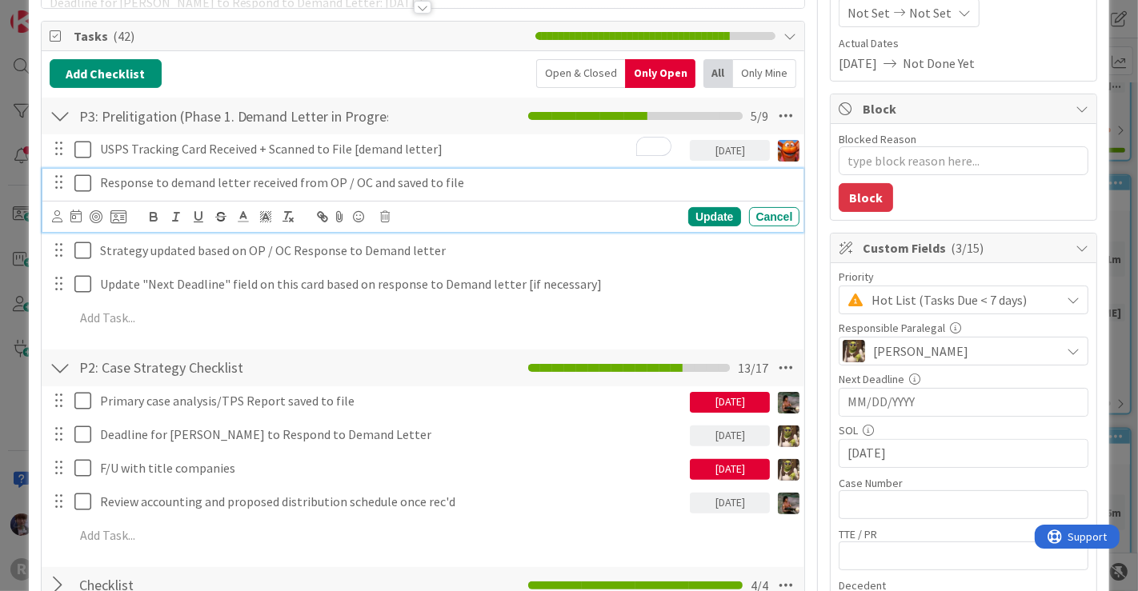
click at [288, 184] on p "Response to demand letter received from OP / OC and saved to file" at bounding box center [447, 183] width 694 height 18
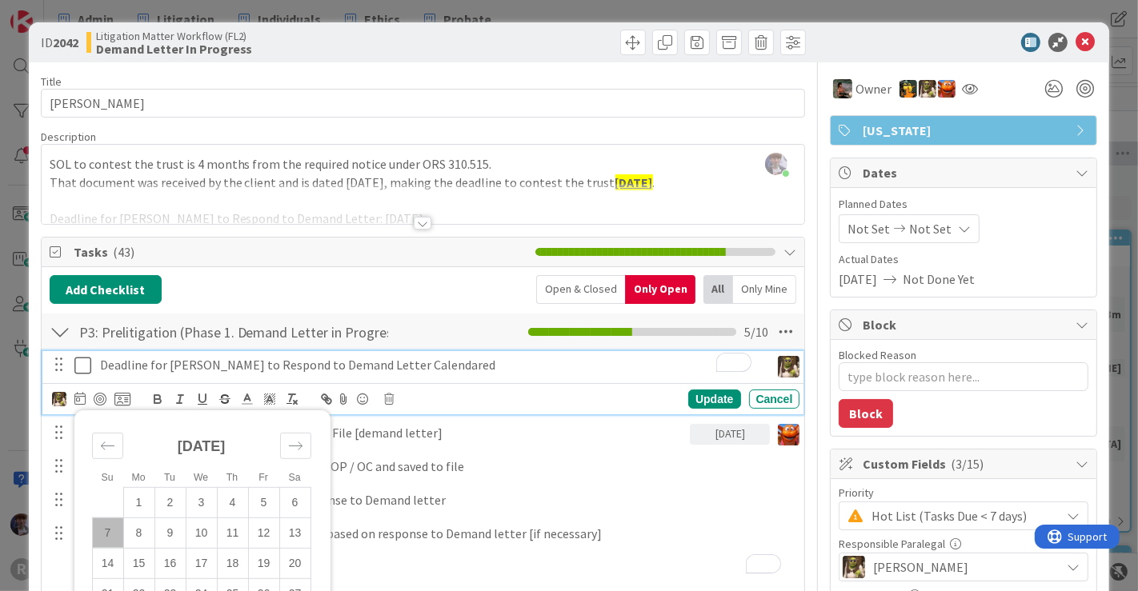
scroll to position [216, 0]
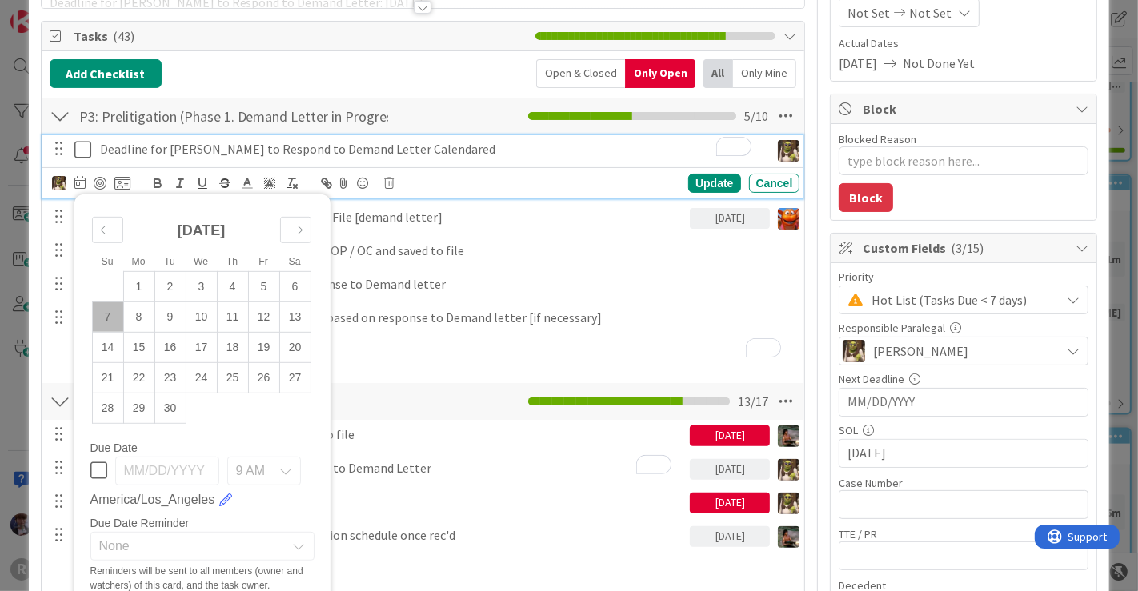
click at [132, 140] on p "Deadline for [PERSON_NAME] to Respond to Demand Letter Calendared" at bounding box center [432, 149] width 664 height 18
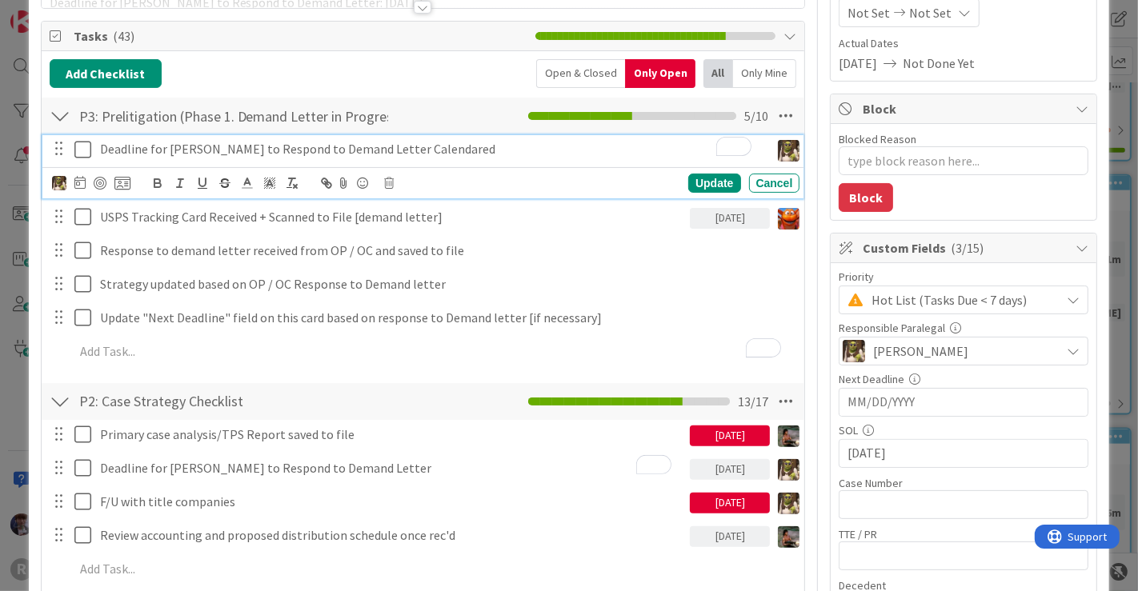
click at [474, 150] on p "Deadline for [PERSON_NAME] to Respond to Demand Letter Calendared" at bounding box center [432, 149] width 664 height 18
click at [86, 147] on icon at bounding box center [82, 149] width 17 height 19
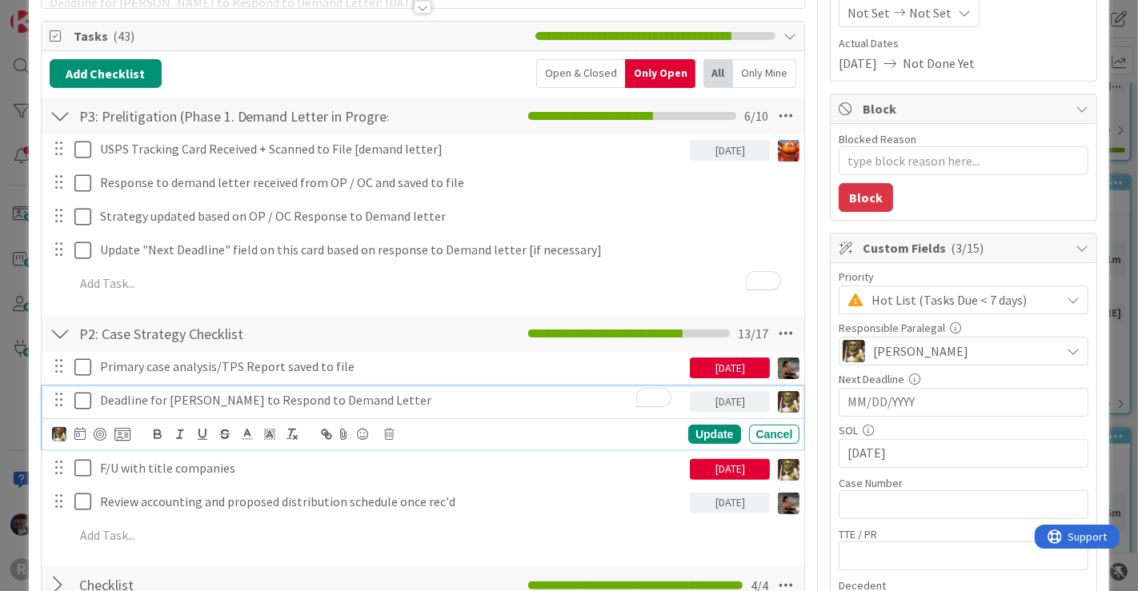
click at [218, 399] on p "Deadline for [PERSON_NAME] to Respond to Demand Letter" at bounding box center [392, 400] width 584 height 18
click at [390, 430] on icon at bounding box center [390, 434] width 10 height 11
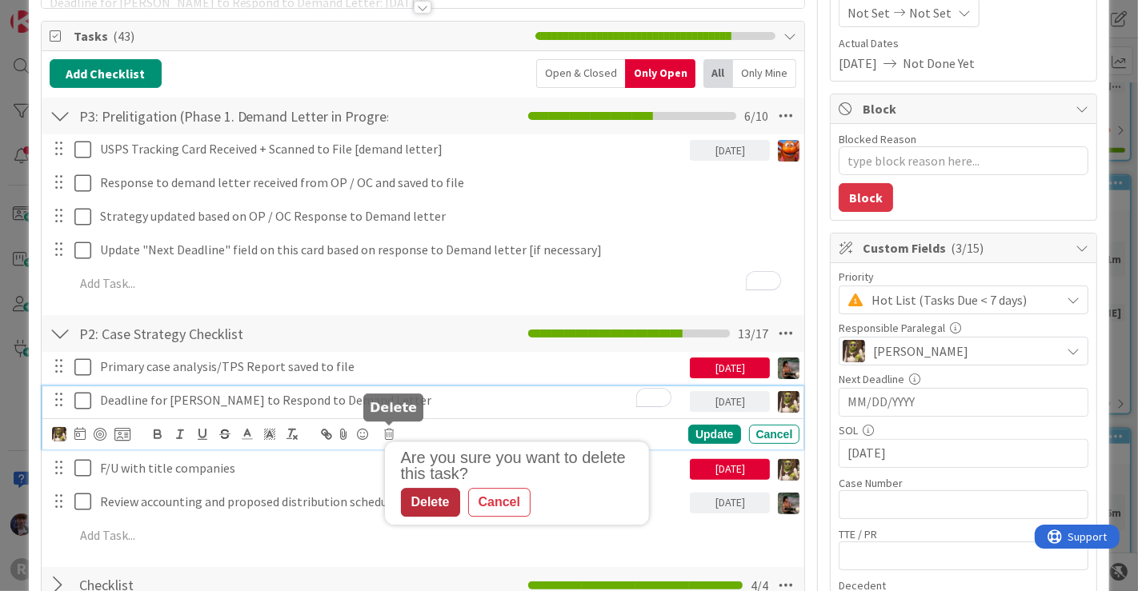
click at [418, 506] on div "Delete" at bounding box center [430, 502] width 59 height 29
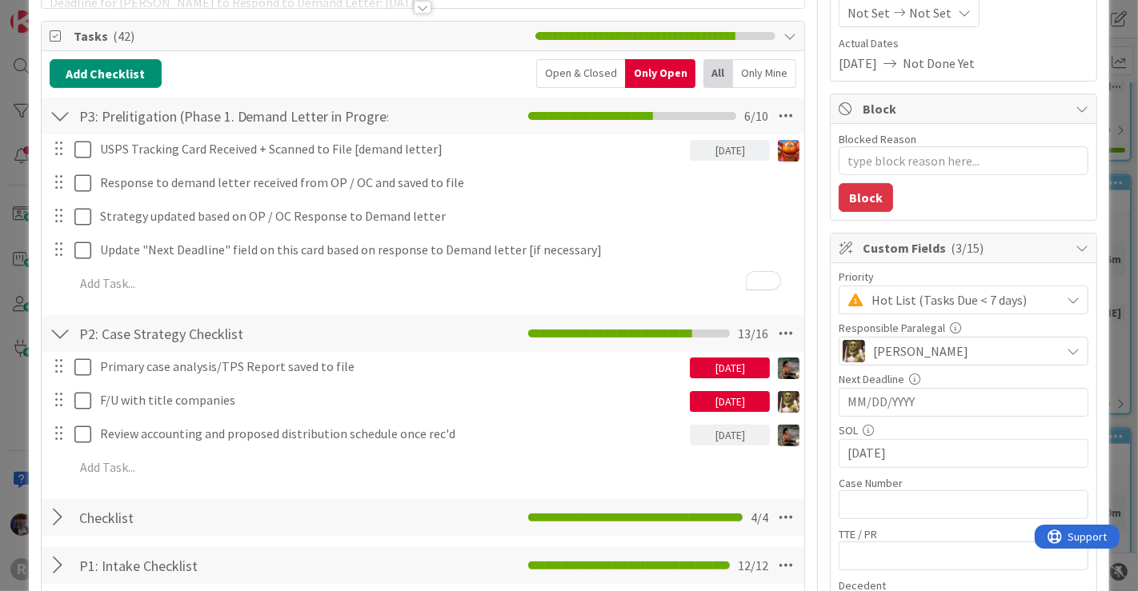
click at [880, 410] on input "MM/DD/YYYY" at bounding box center [963, 402] width 232 height 27
click at [1014, 562] on td "19" at bounding box center [1029, 561] width 31 height 30
type textarea "x"
type input "[DATE]"
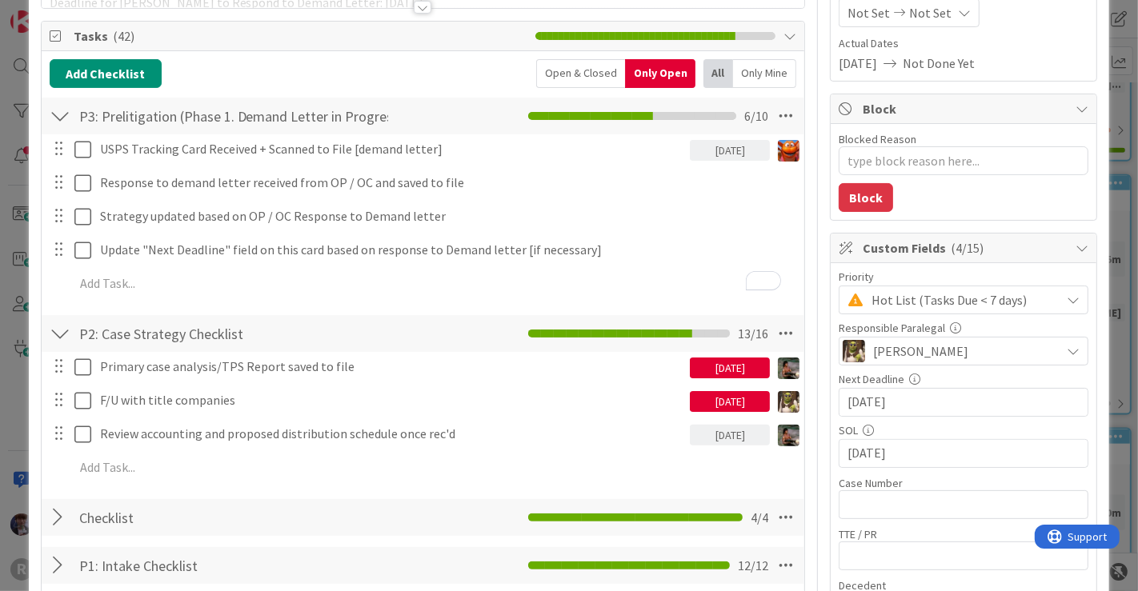
type textarea "x"
click at [150, 82] on button "Add Checklist" at bounding box center [106, 73] width 112 height 29
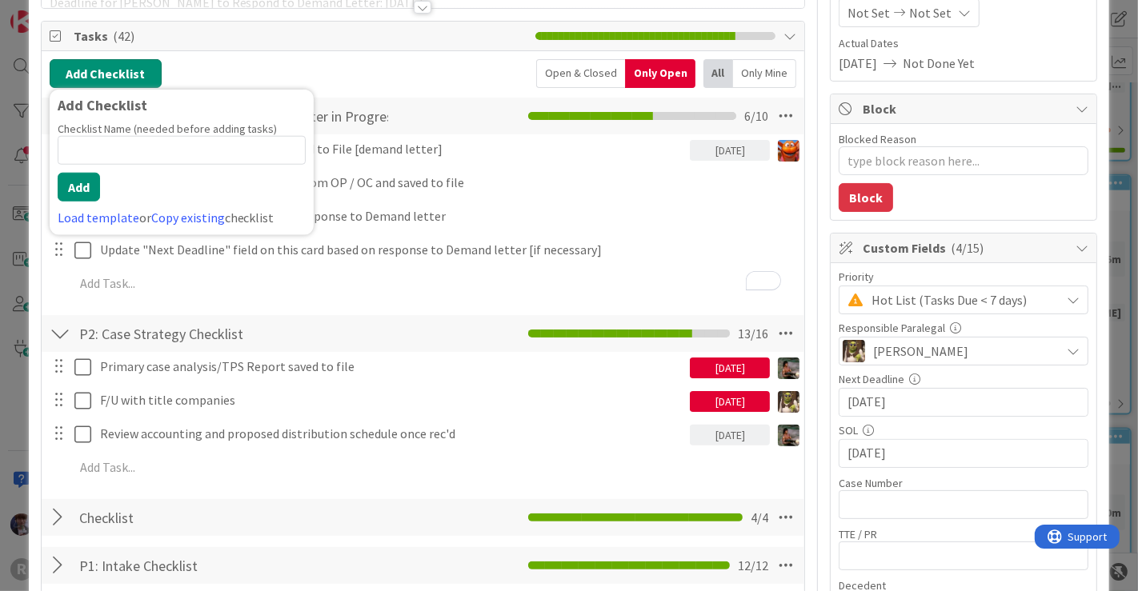
click at [150, 82] on button "Add Checklist" at bounding box center [106, 73] width 112 height 29
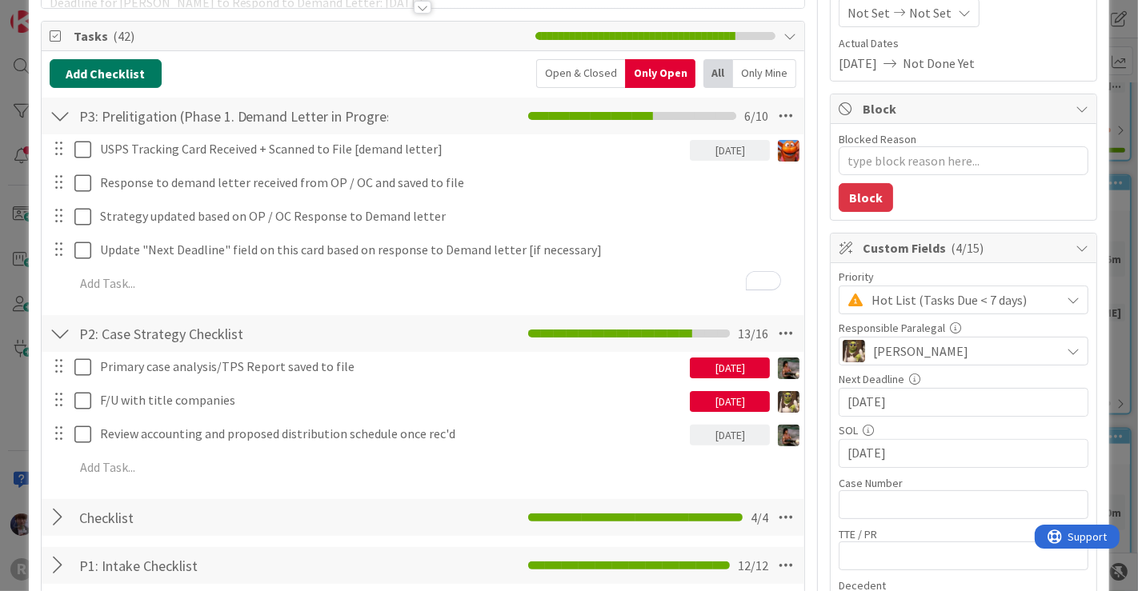
click at [50, 59] on button "Add Checklist" at bounding box center [106, 73] width 112 height 29
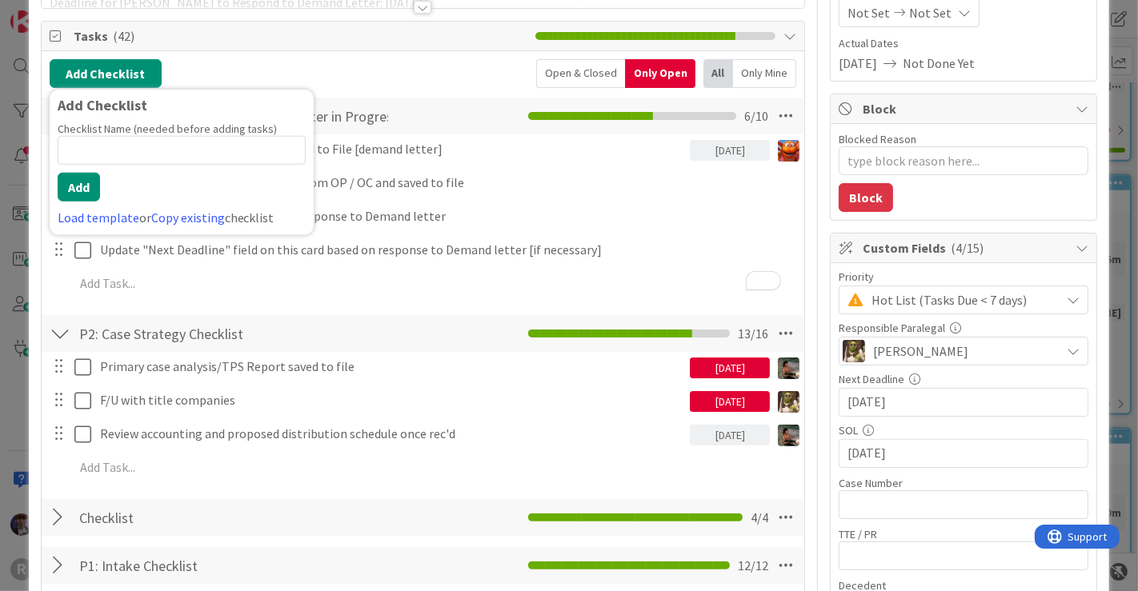
click at [107, 154] on input at bounding box center [182, 150] width 248 height 29
type input "Dates"
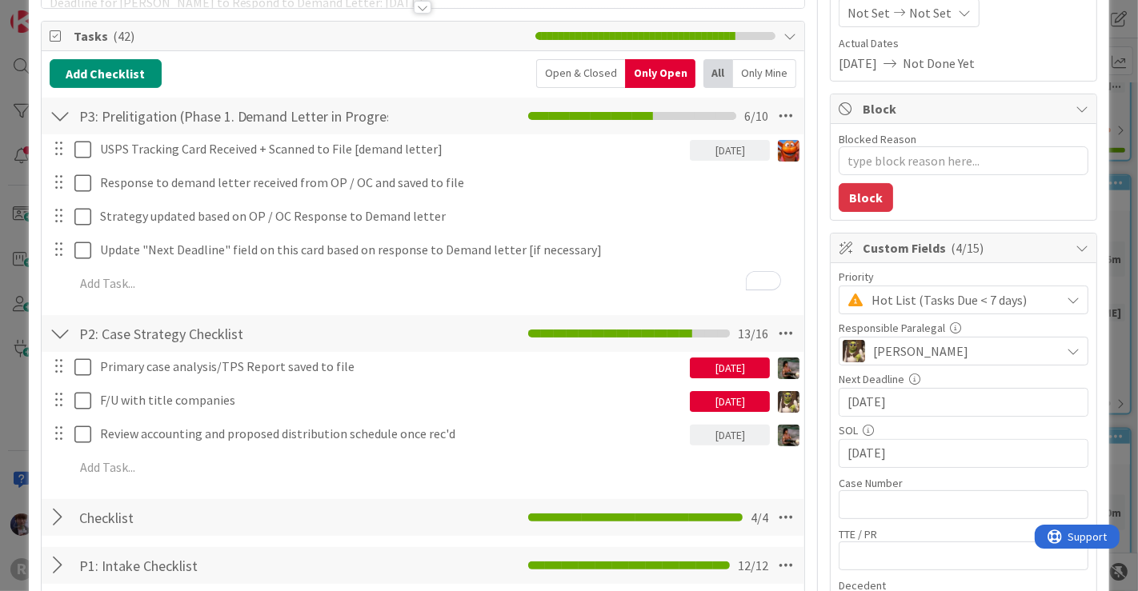
type textarea "x"
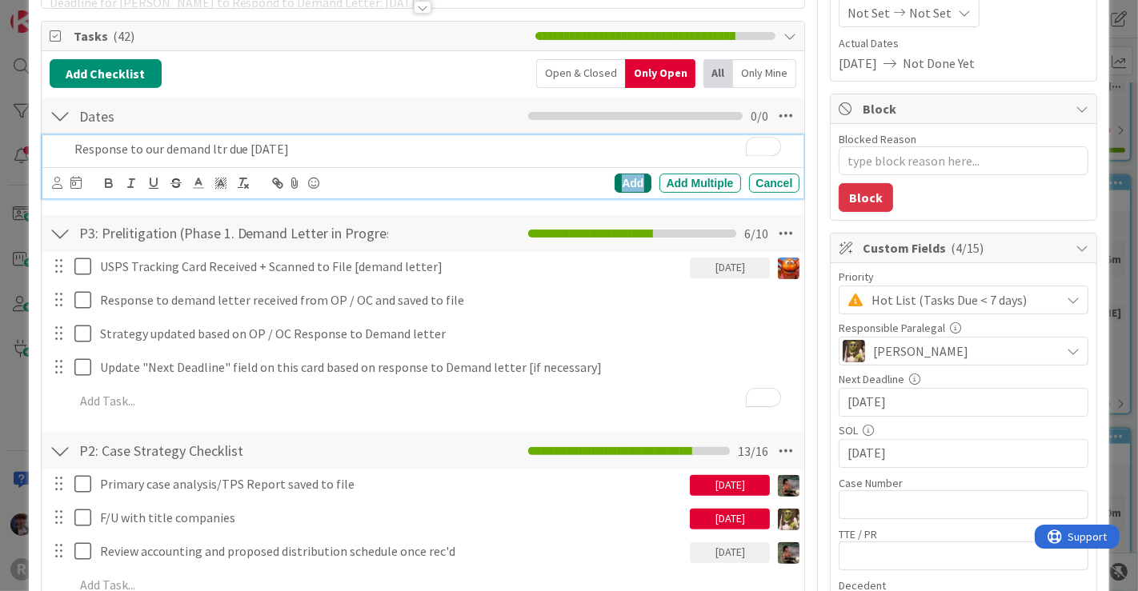
click at [618, 177] on div "Add" at bounding box center [632, 183] width 36 height 19
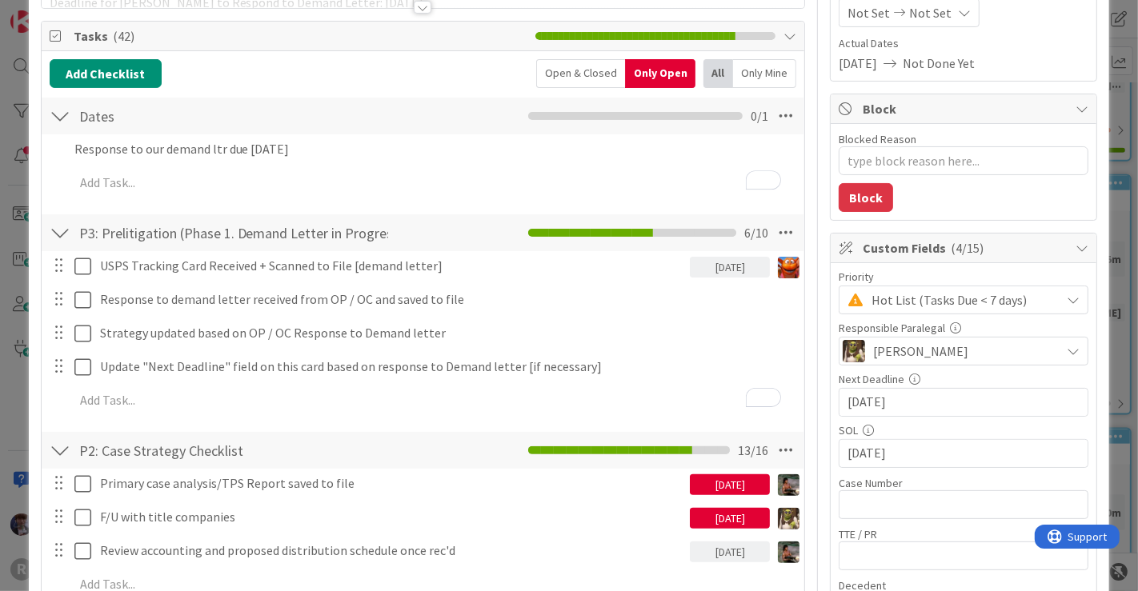
type textarea "x"
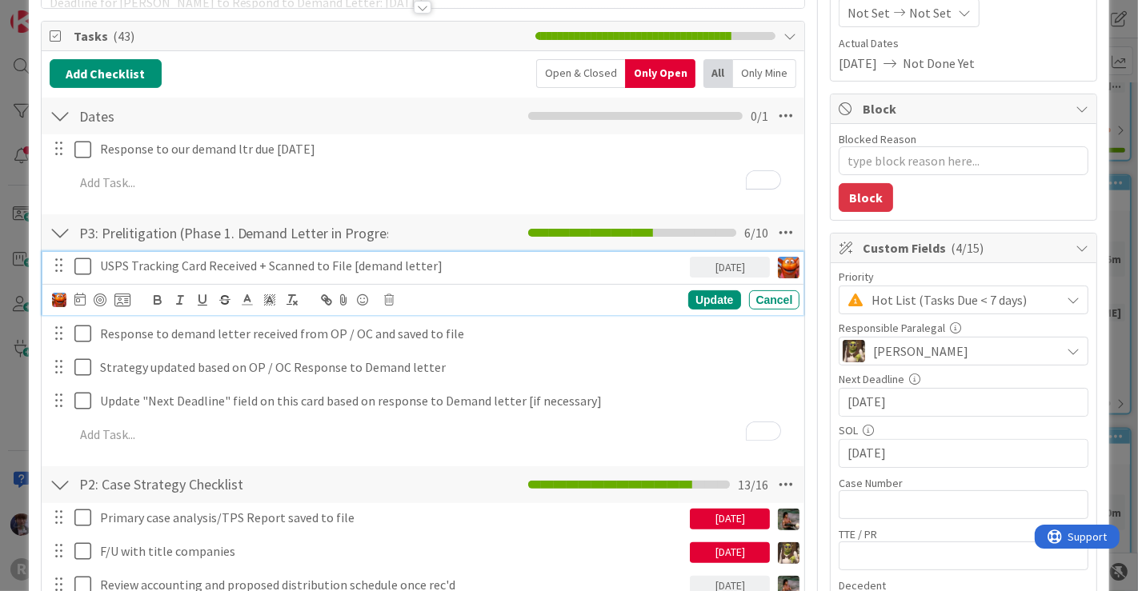
click at [235, 277] on div "USPS Tracking Card Received + Scanned to File [demand letter]" at bounding box center [392, 266] width 597 height 28
click at [80, 296] on icon at bounding box center [79, 299] width 11 height 13
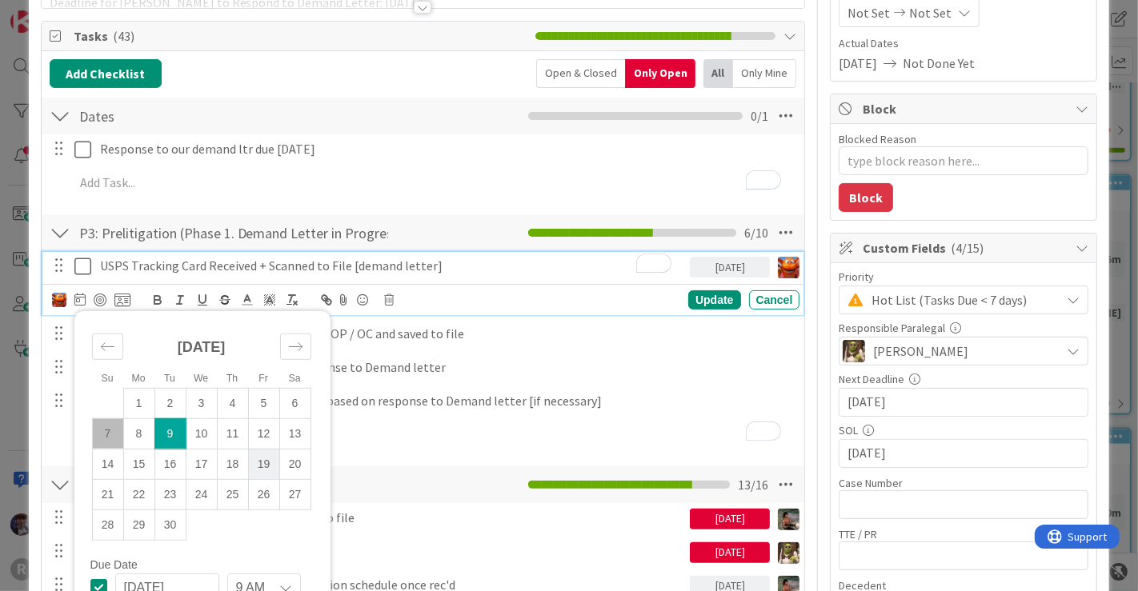
click at [258, 459] on td "19" at bounding box center [263, 464] width 31 height 30
type input "[DATE]"
type textarea "x"
click at [706, 302] on div "Update" at bounding box center [714, 299] width 52 height 19
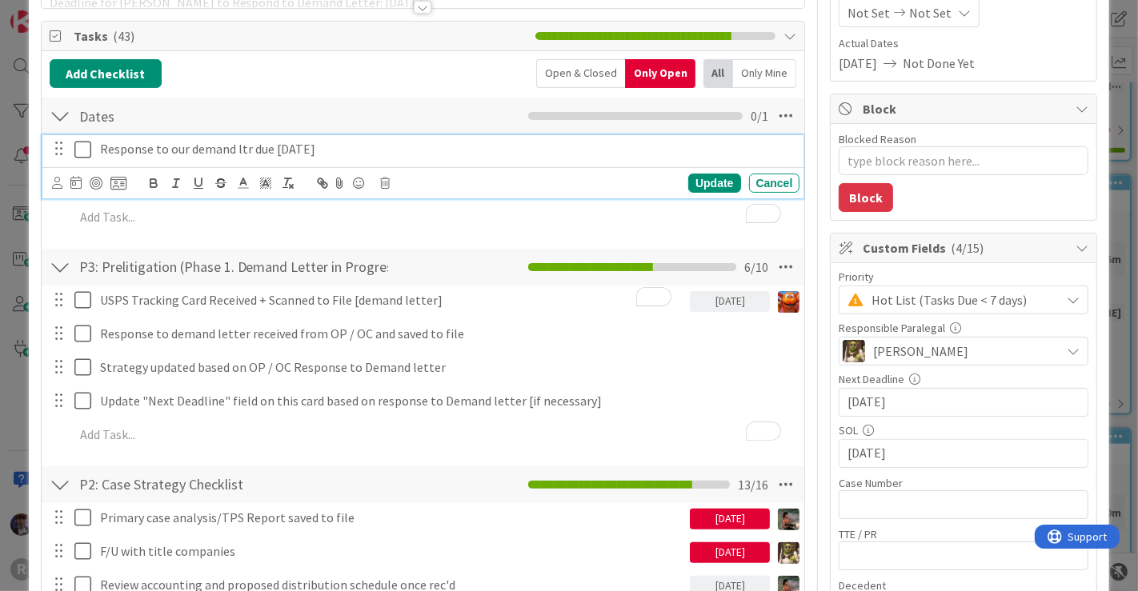
click at [452, 145] on p "Response to our demand ltr due 9/19/25" at bounding box center [447, 149] width 694 height 18
click at [73, 177] on icon at bounding box center [75, 182] width 11 height 13
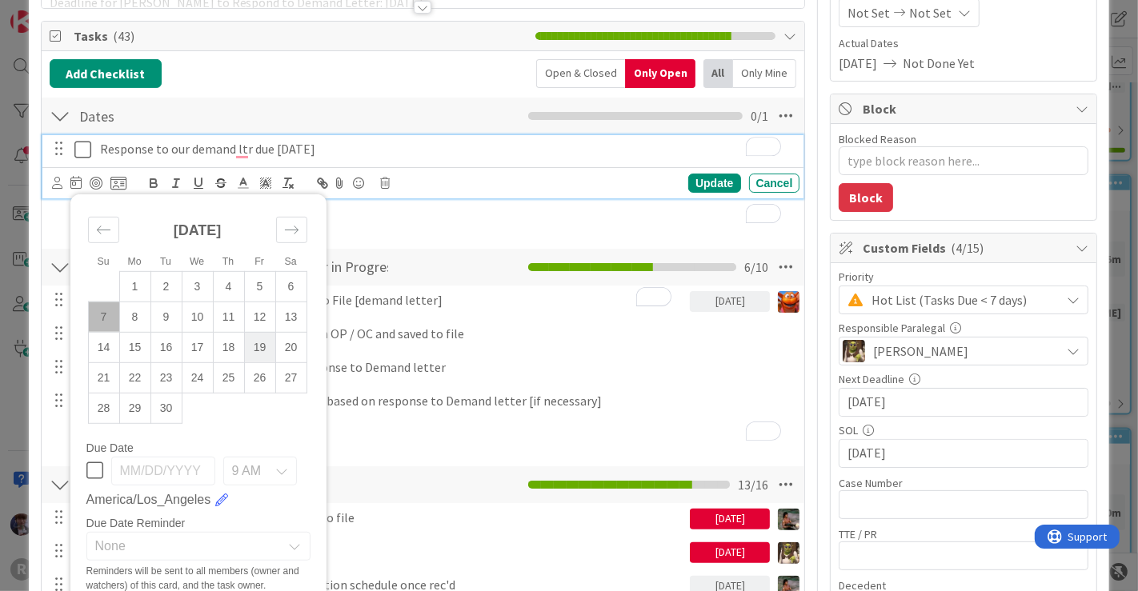
click at [258, 350] on td "19" at bounding box center [259, 347] width 31 height 30
type input "[DATE]"
type textarea "x"
click at [694, 176] on div "Update" at bounding box center [714, 183] width 52 height 19
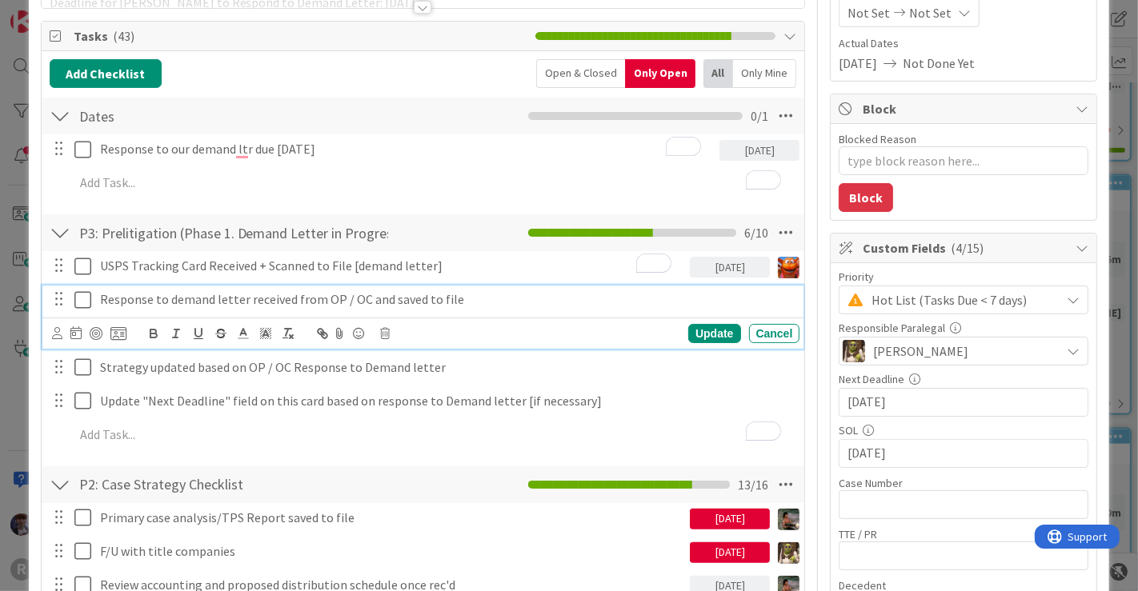
click at [162, 302] on p "Response to demand letter received from OP / OC and saved to file" at bounding box center [447, 299] width 694 height 18
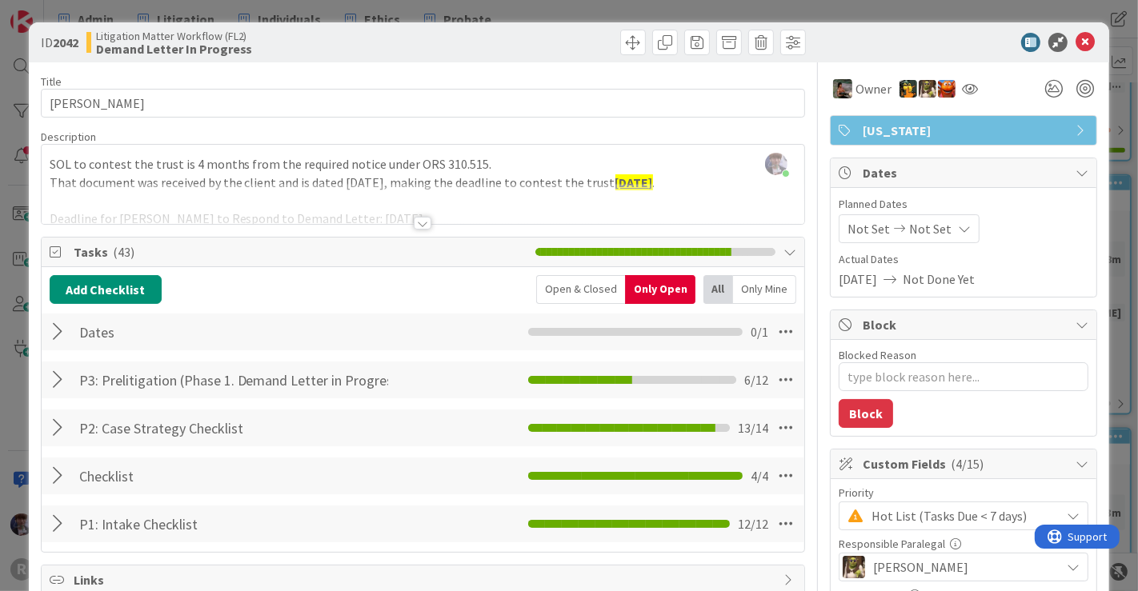
scroll to position [186, 0]
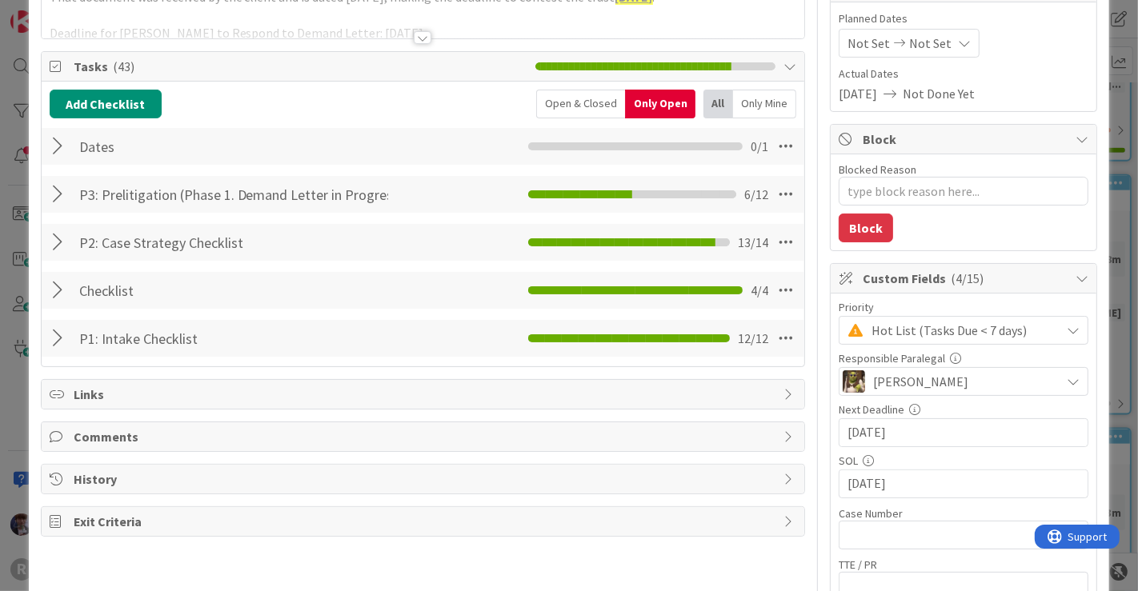
click at [1111, 193] on div "ID 2042 Litigation Matter Workflow (FL2) Demand Letter In Progress Title 14 / 1…" at bounding box center [569, 295] width 1138 height 591
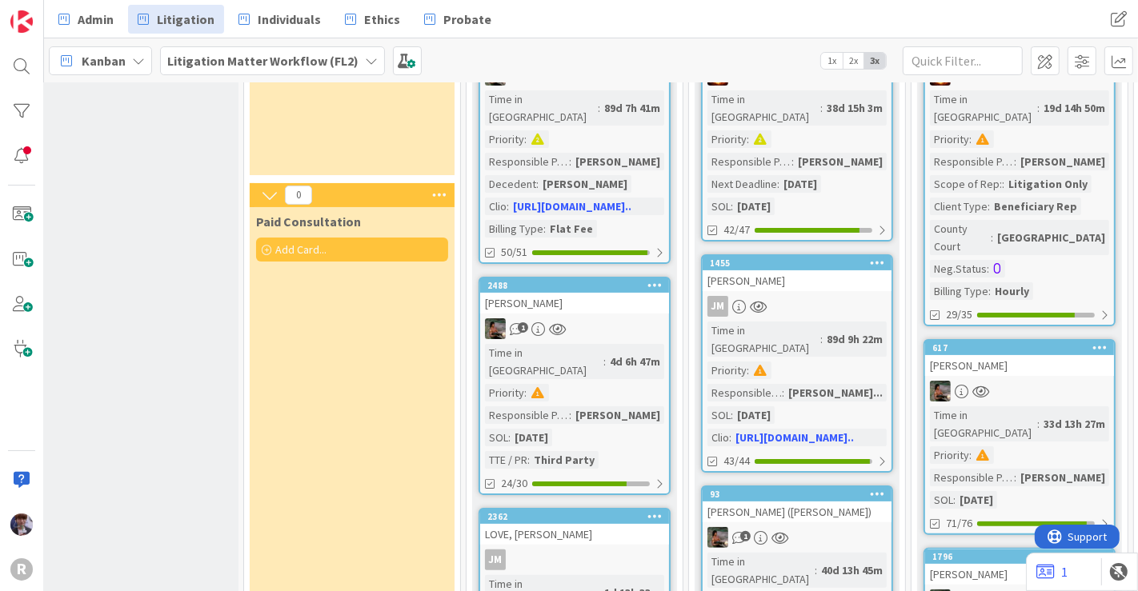
scroll to position [182, 16]
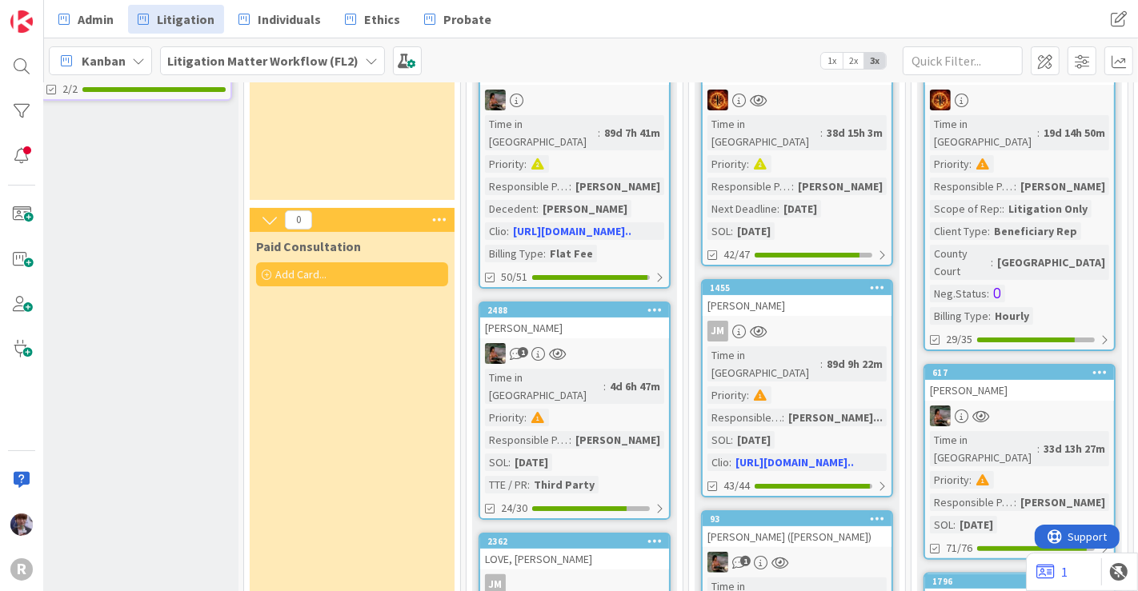
click at [595, 549] on div "LOVE, [PERSON_NAME]" at bounding box center [574, 559] width 189 height 21
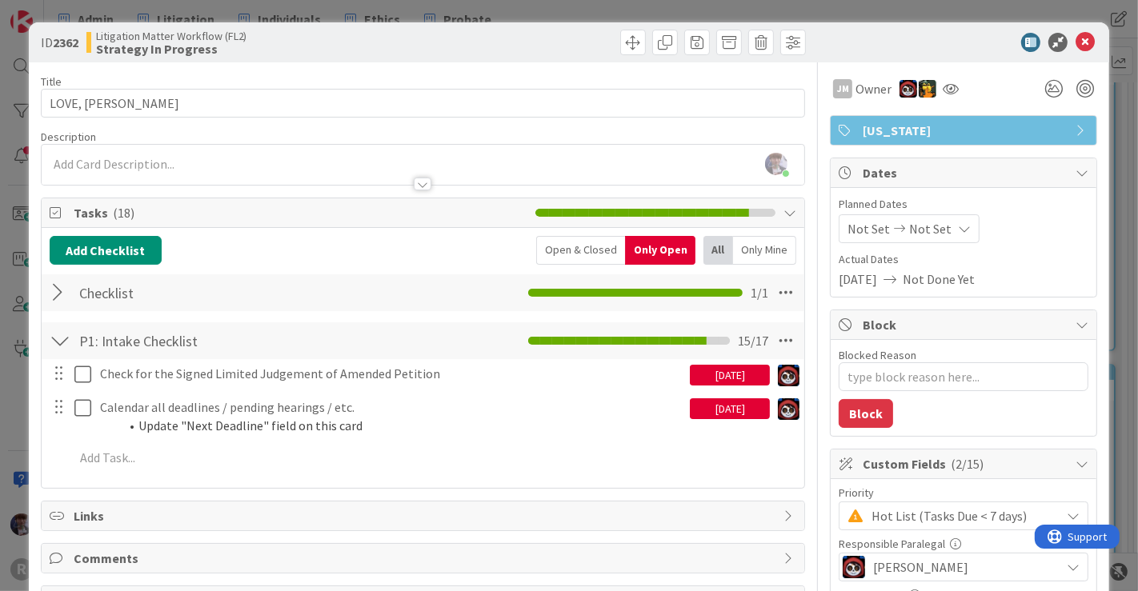
click at [580, 246] on div "Open & Closed" at bounding box center [580, 250] width 89 height 29
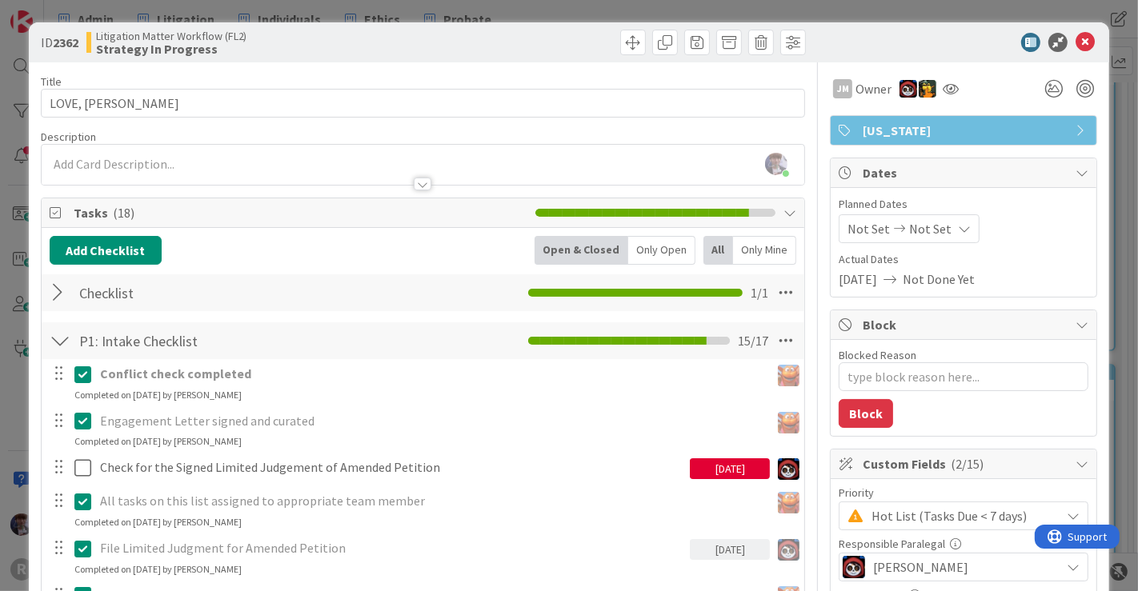
click at [1090, 14] on div "ID 2362 Litigation Matter Workflow (FL2) Strategy In Progress Title 13 / 128 LO…" at bounding box center [569, 295] width 1138 height 591
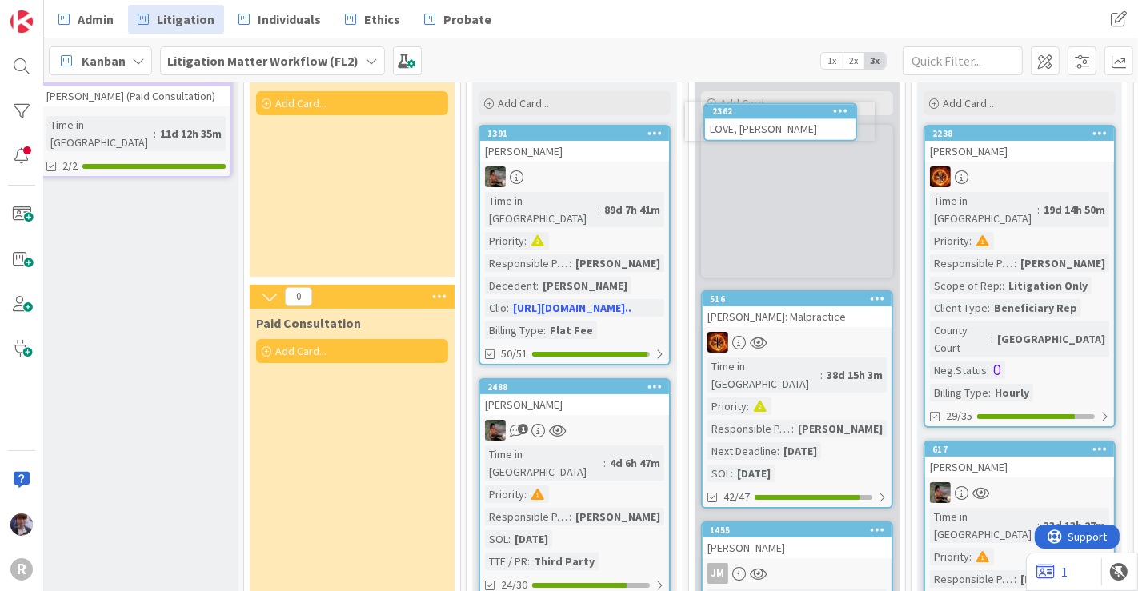
scroll to position [0, 16]
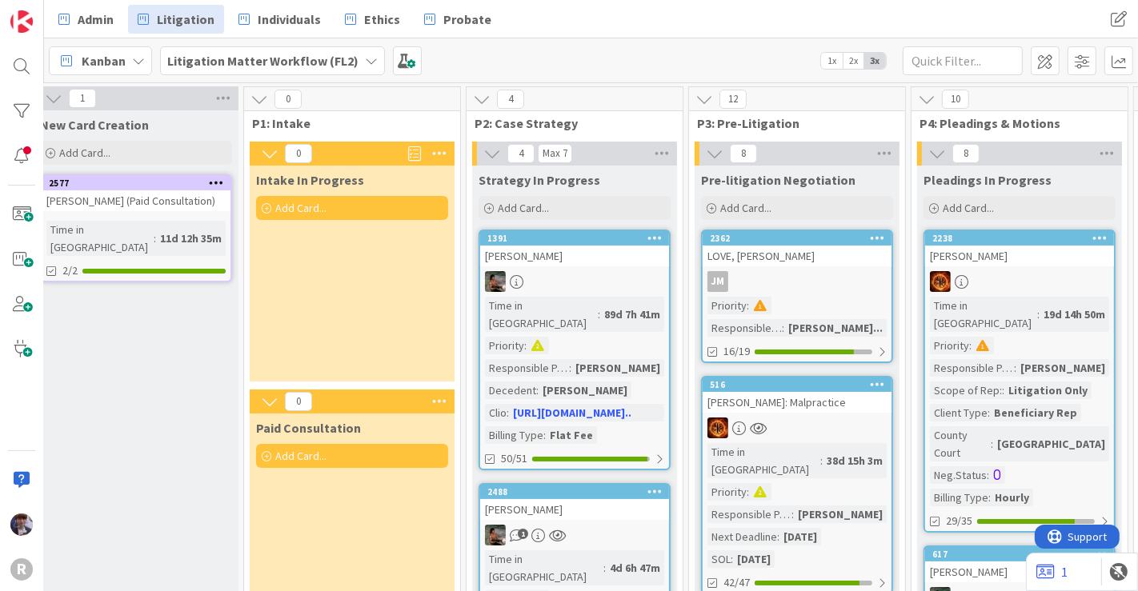
click at [808, 265] on div "LOVE, [PERSON_NAME]" at bounding box center [796, 256] width 189 height 21
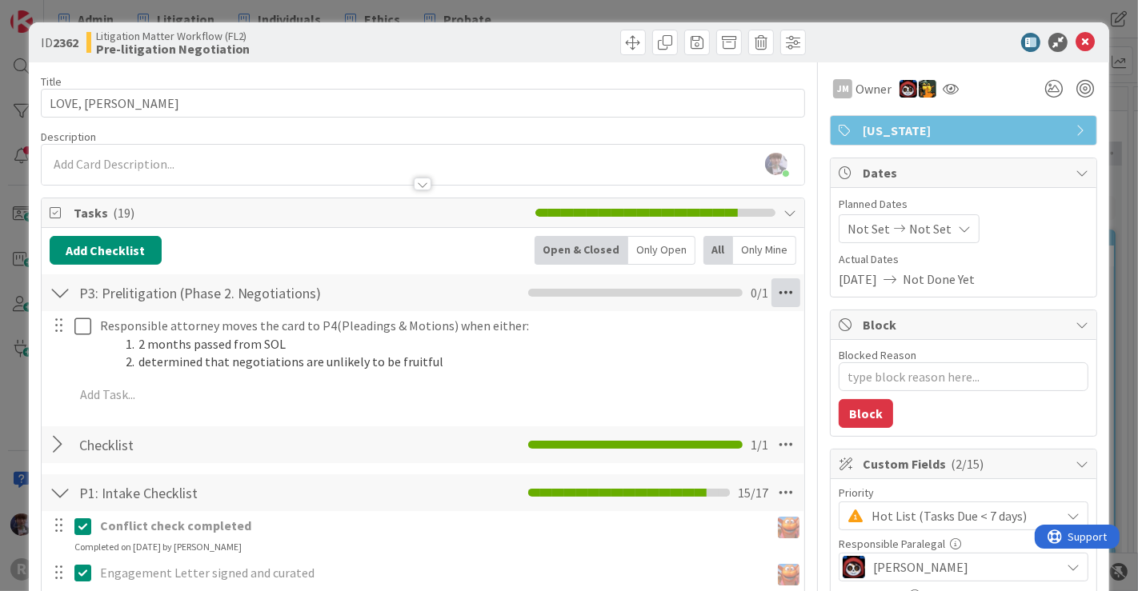
click at [771, 289] on icon at bounding box center [785, 292] width 29 height 29
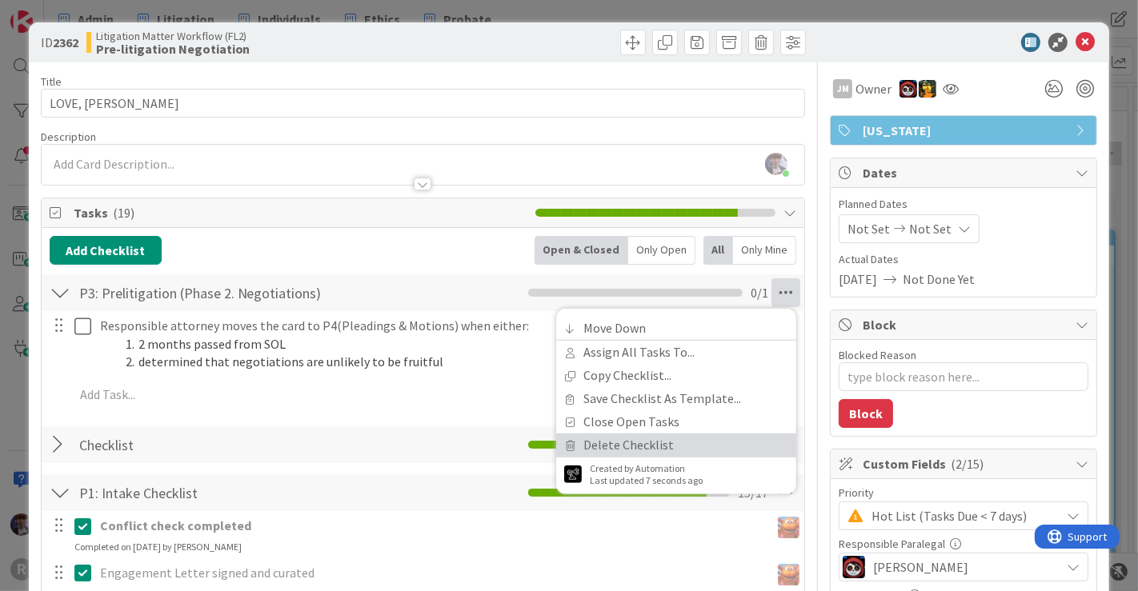
click at [624, 440] on link "Delete Checklist" at bounding box center [676, 445] width 240 height 23
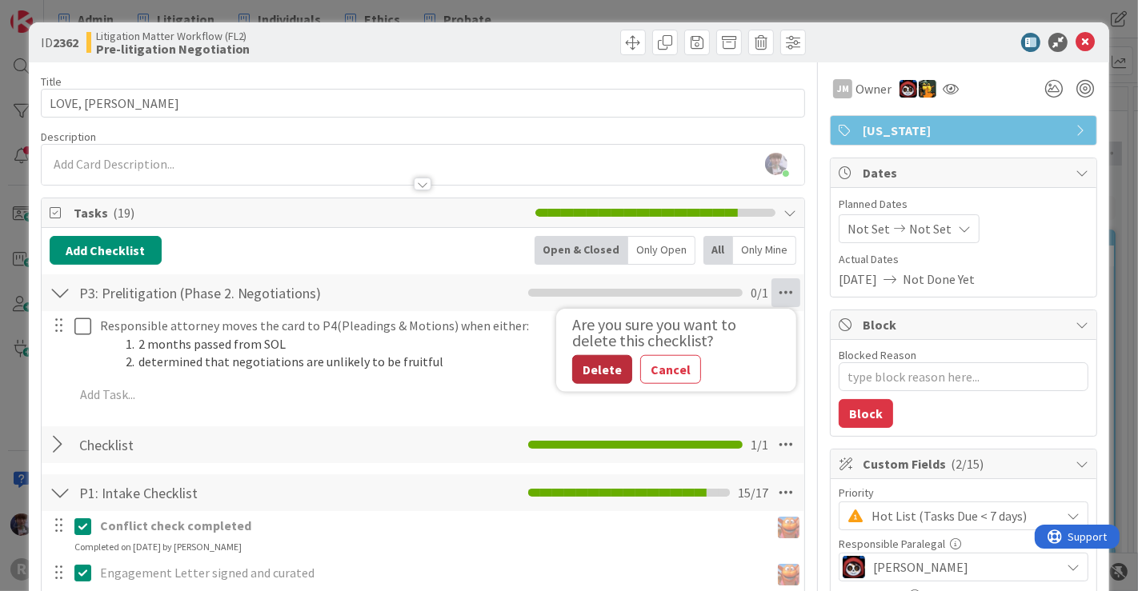
click at [590, 364] on button "Delete" at bounding box center [602, 369] width 60 height 29
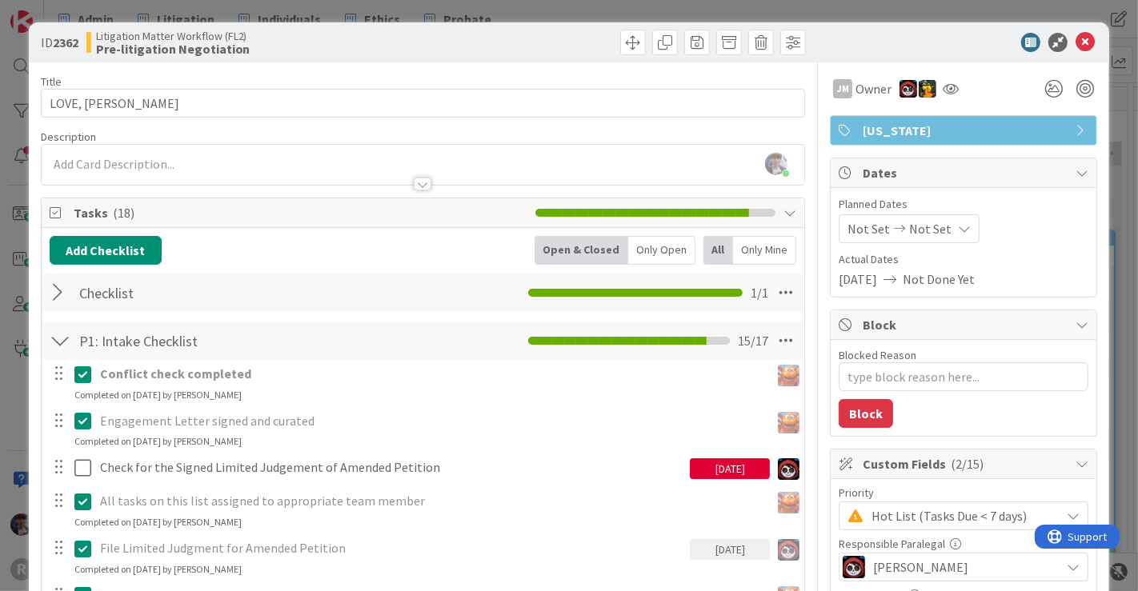
click at [20, 380] on div "ID 2362 Litigation Matter Workflow (FL2) Pre-litigation Negotiation Title 13 / …" at bounding box center [569, 295] width 1138 height 591
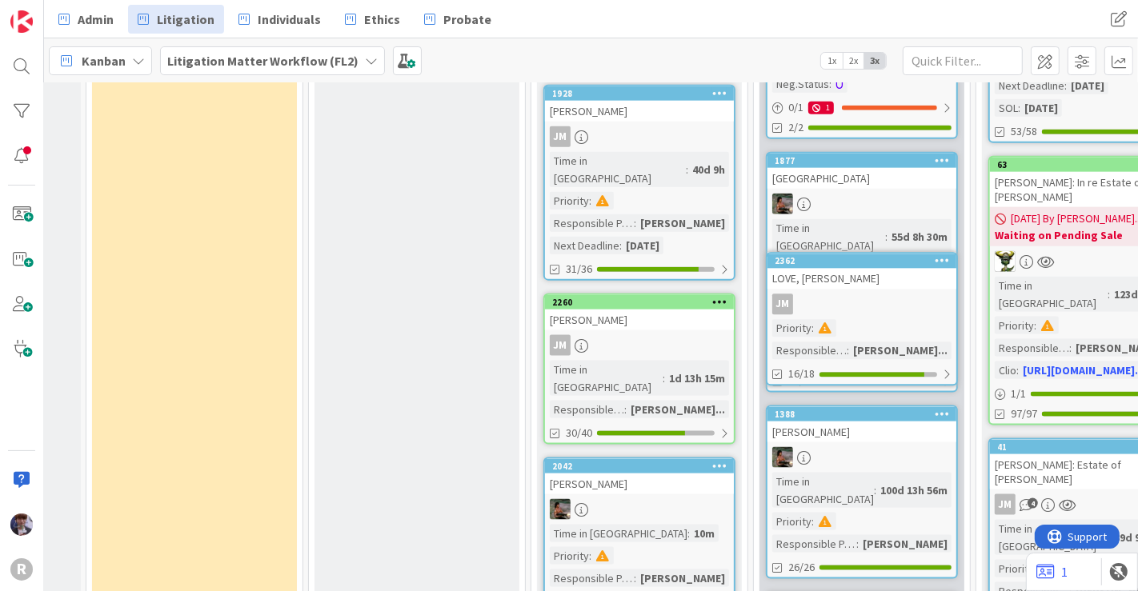
scroll to position [1699, 174]
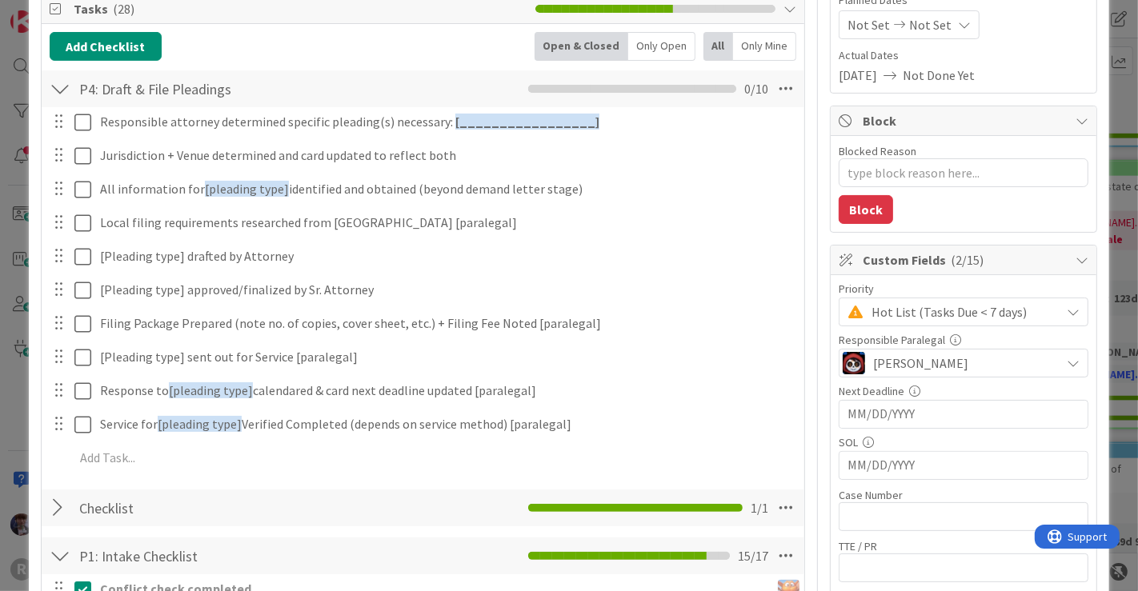
scroll to position [202, 0]
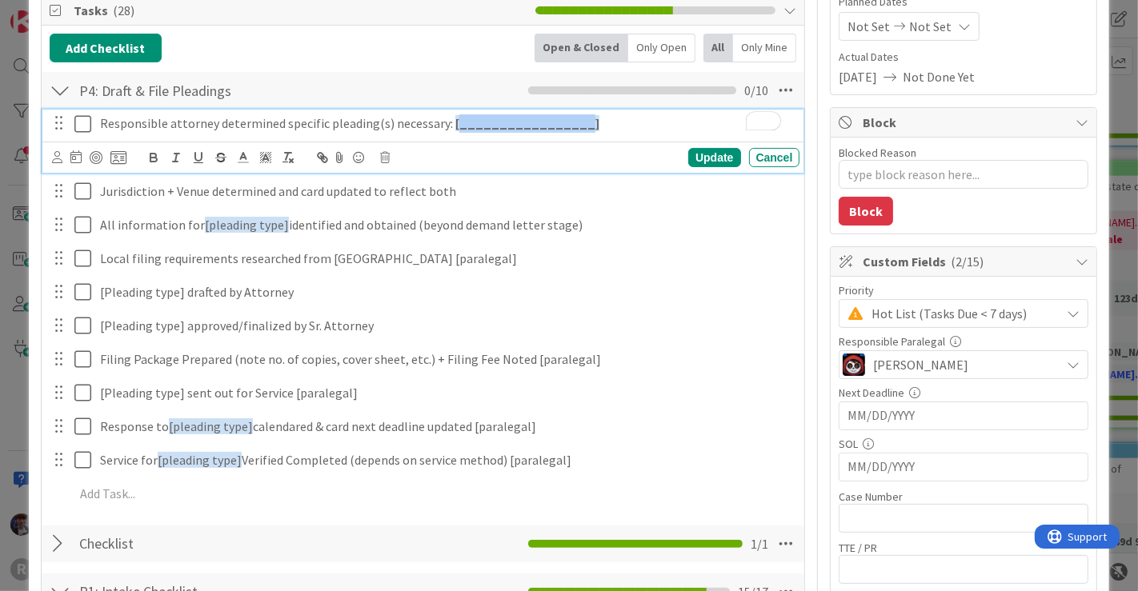
drag, startPoint x: 558, startPoint y: 120, endPoint x: 449, endPoint y: 119, distance: 108.8
click at [455, 119] on strong "[_________________]" at bounding box center [527, 123] width 144 height 16
click at [63, 544] on div at bounding box center [60, 544] width 21 height 29
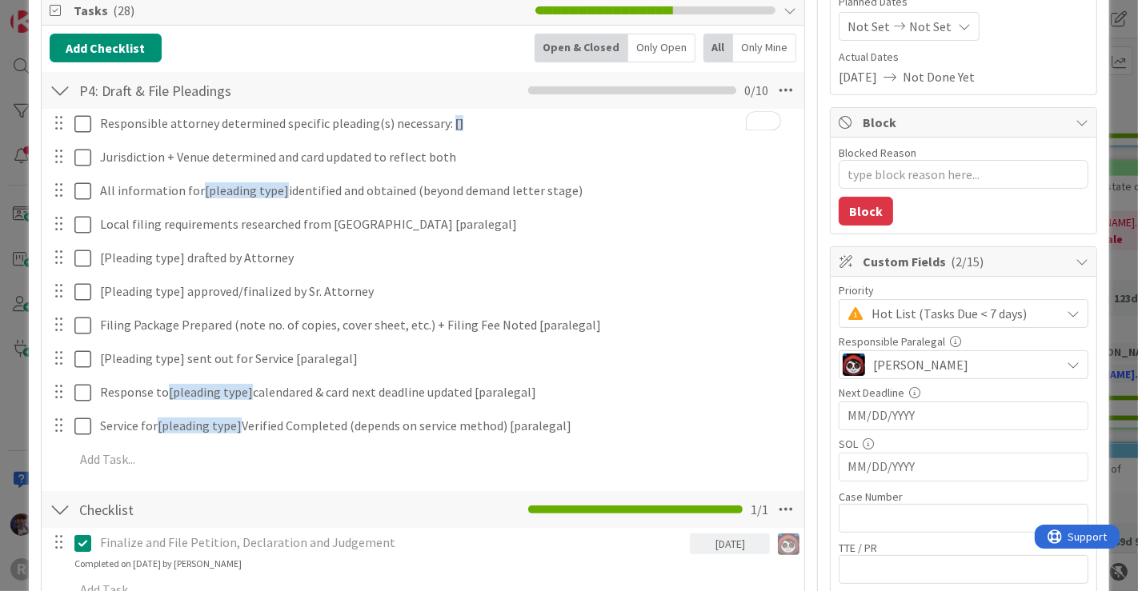
type textarea "x"
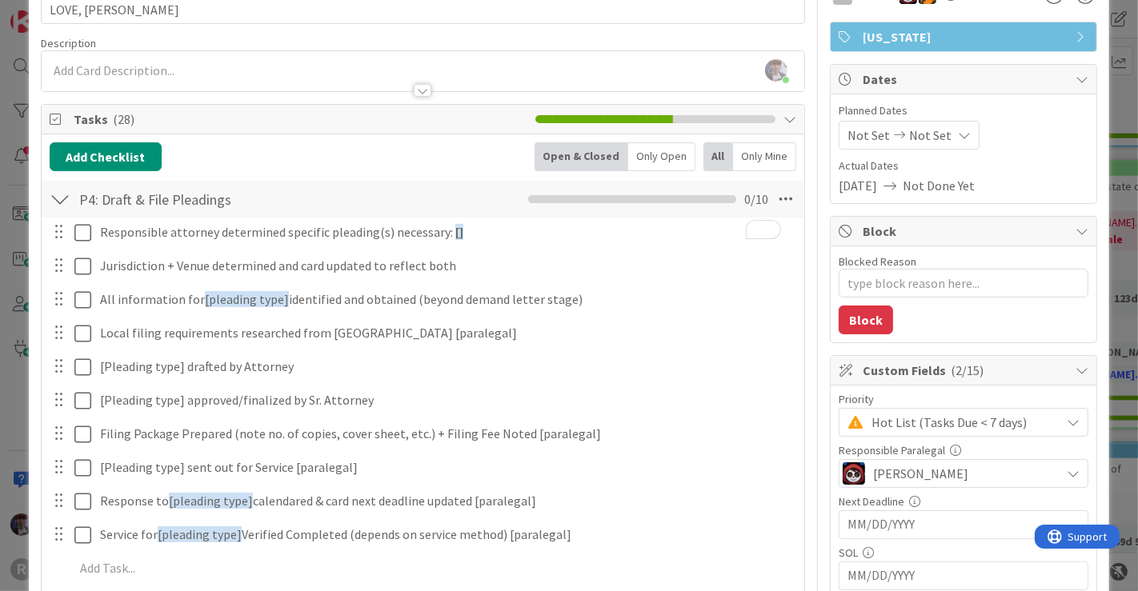
scroll to position [114, 0]
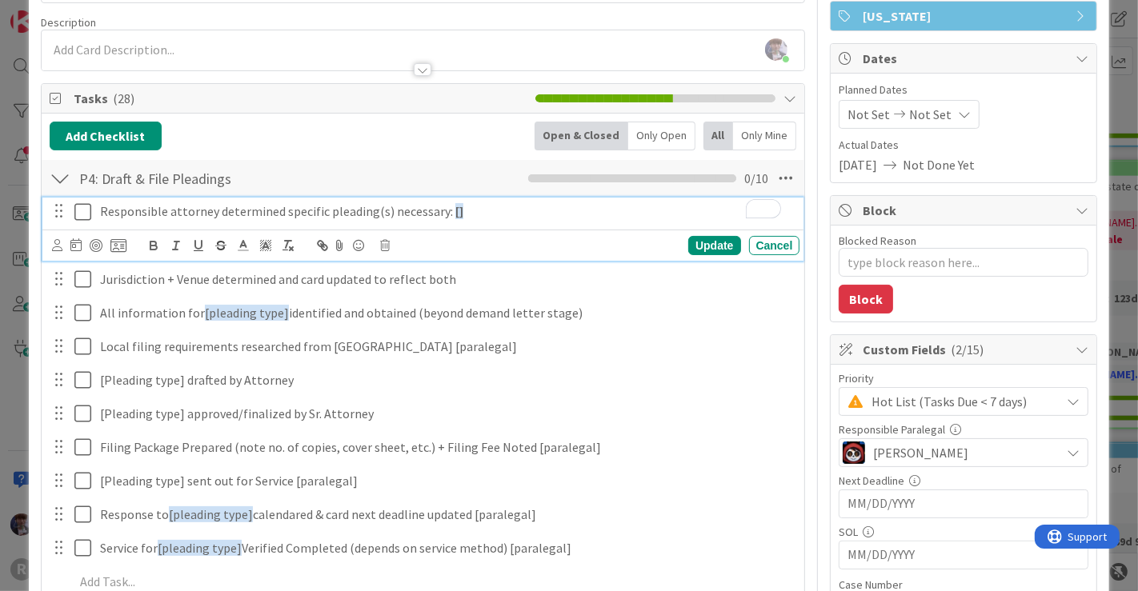
click at [455, 206] on strong "[]" at bounding box center [459, 211] width 8 height 16
click at [690, 244] on div "Update" at bounding box center [714, 245] width 52 height 19
click at [134, 211] on p "Responsible attorney determined specific pleading(s) necessary: [Limited Judgem…" at bounding box center [447, 211] width 694 height 18
click at [81, 209] on icon at bounding box center [82, 211] width 17 height 19
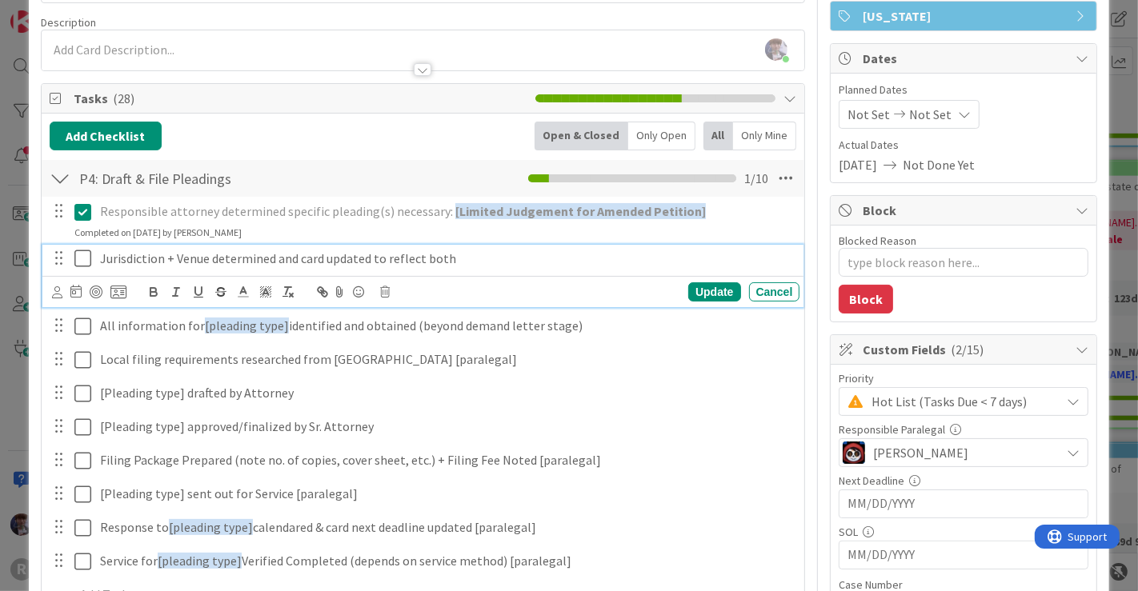
click at [84, 254] on icon at bounding box center [82, 258] width 17 height 19
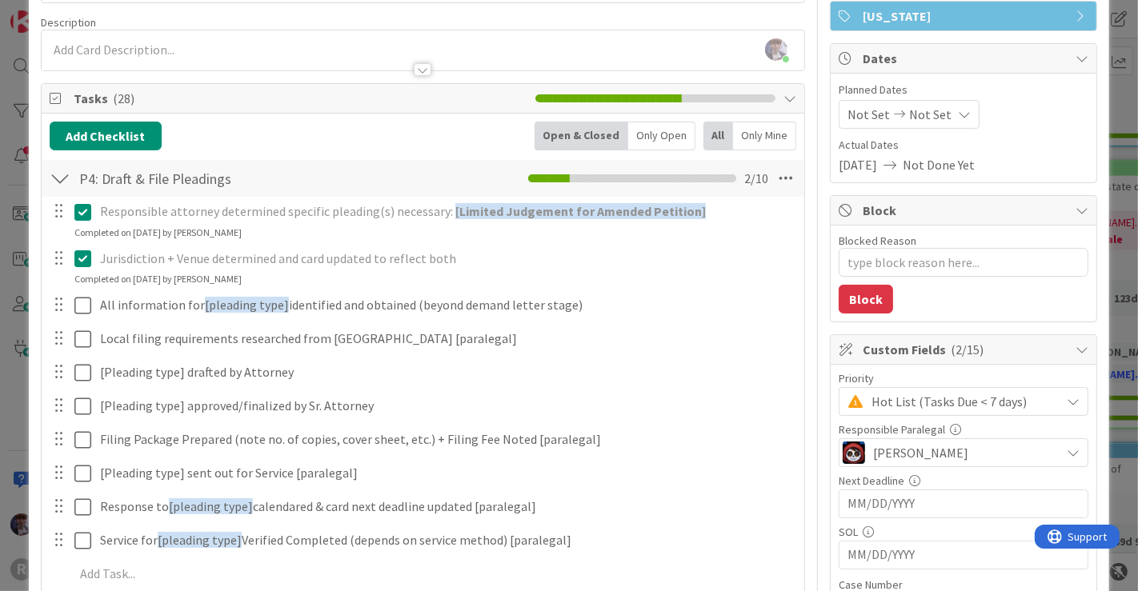
type textarea "x"
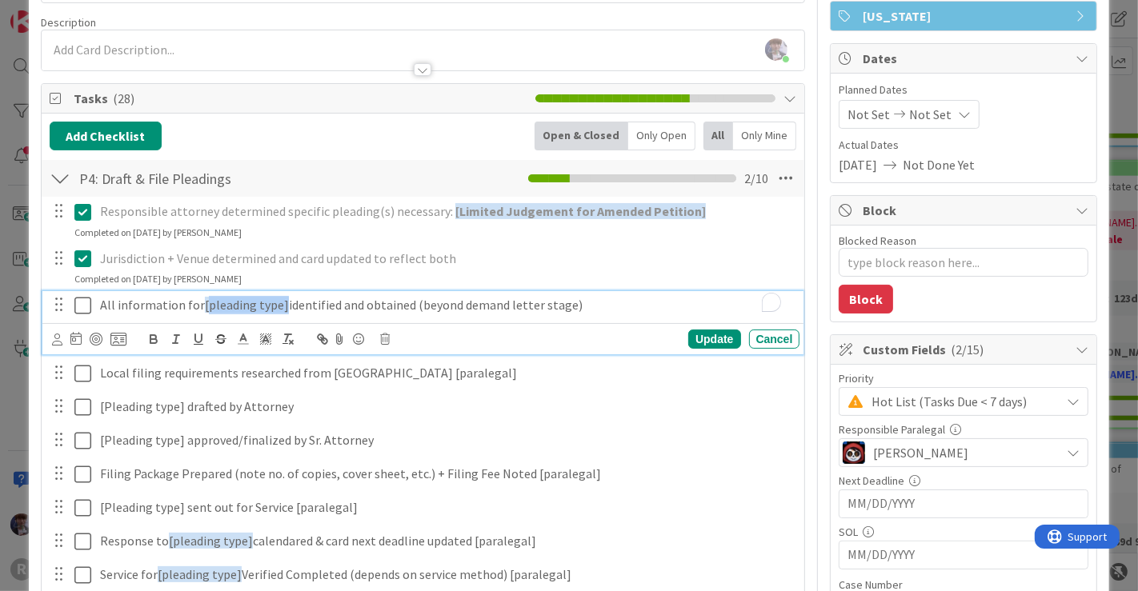
drag, startPoint x: 281, startPoint y: 307, endPoint x: 201, endPoint y: 305, distance: 80.0
click at [201, 305] on p "All information for [pleading type] identified and obtained (beyond demand lett…" at bounding box center [447, 305] width 694 height 18
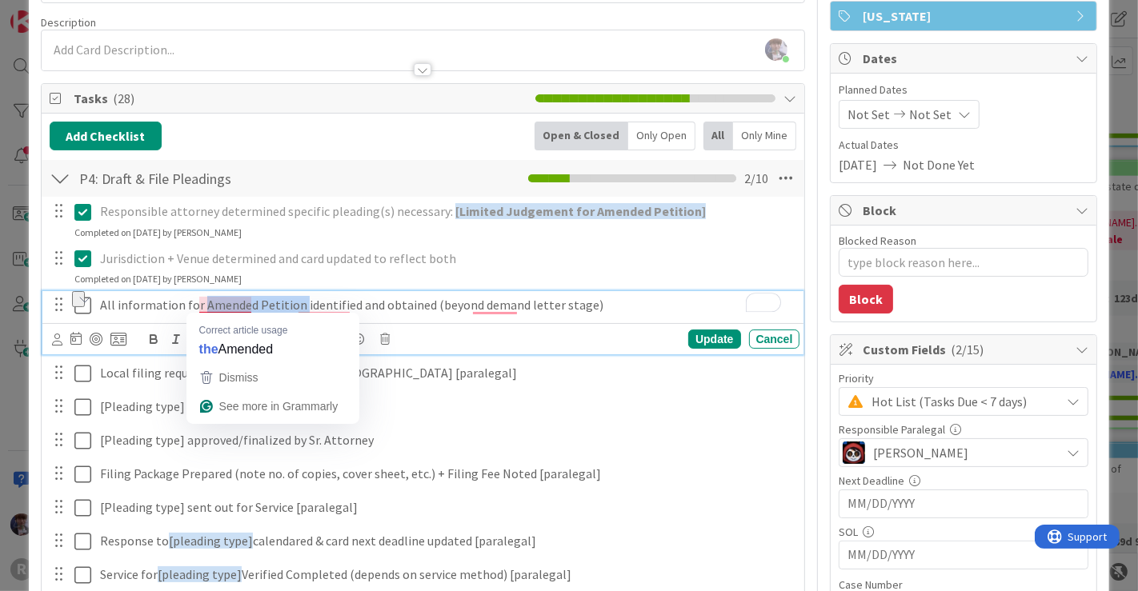
drag, startPoint x: 297, startPoint y: 305, endPoint x: 202, endPoint y: 302, distance: 95.2
click at [202, 302] on p "All information for Amended Petition identified and obtained (beyond demand let…" at bounding box center [447, 305] width 694 height 18
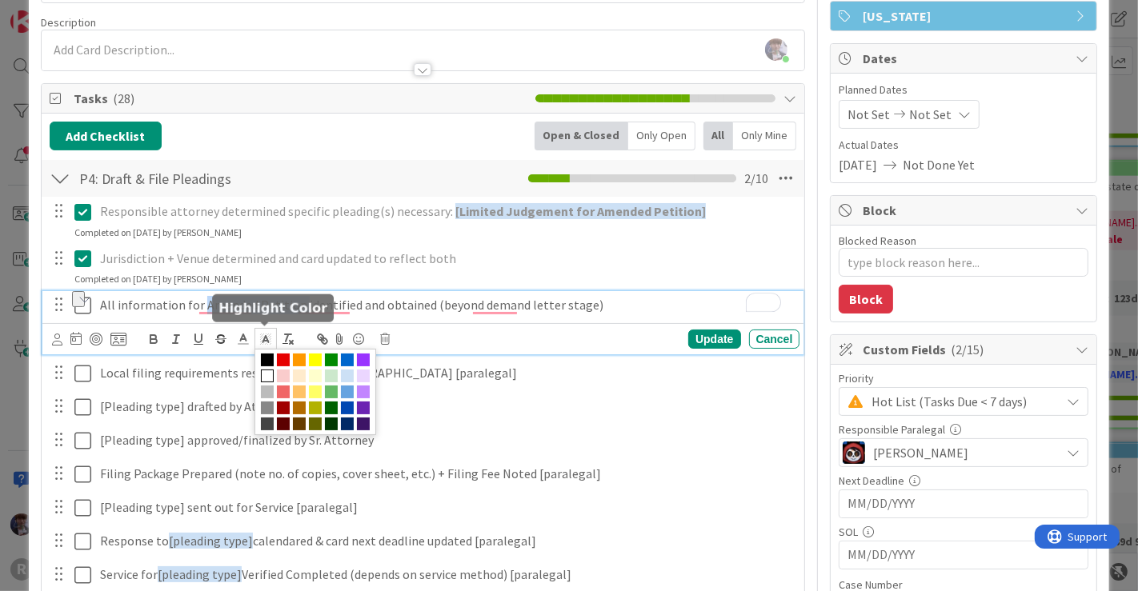
click at [269, 338] on rect at bounding box center [269, 338] width 1 height 1
click at [346, 370] on span at bounding box center [347, 376] width 13 height 13
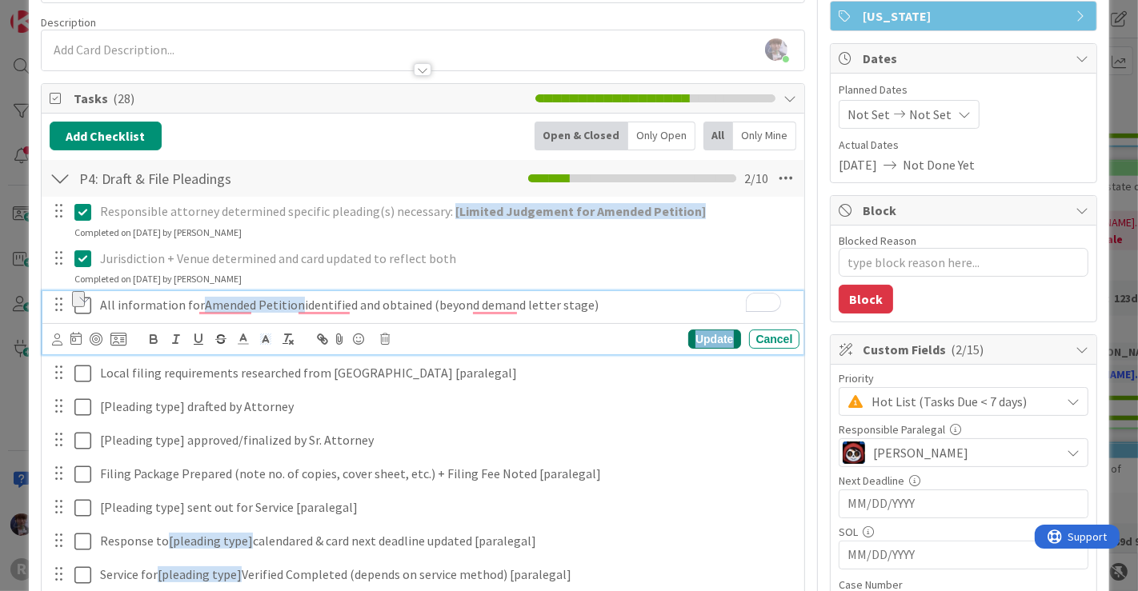
click at [694, 335] on div "Update" at bounding box center [714, 339] width 52 height 19
click at [84, 304] on icon at bounding box center [82, 305] width 17 height 19
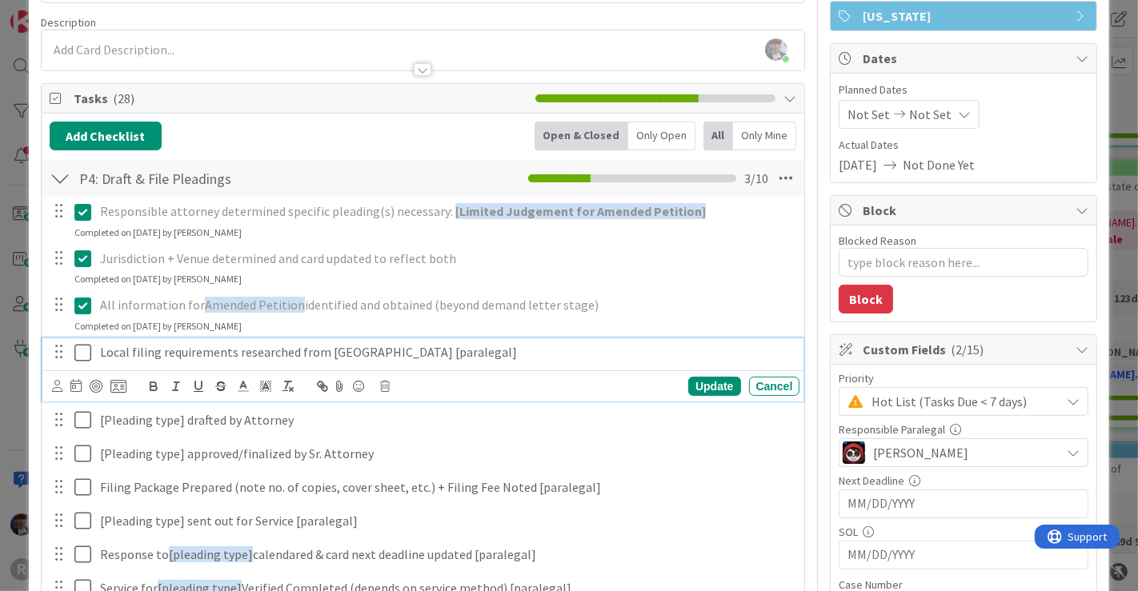
click at [82, 354] on icon at bounding box center [82, 352] width 17 height 19
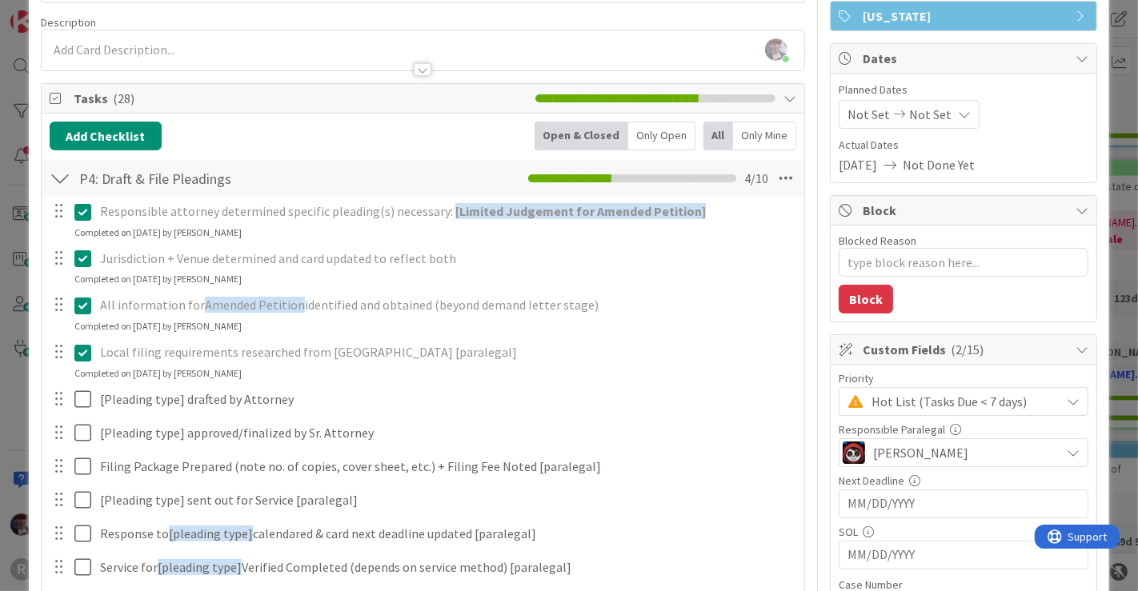
type textarea "x"
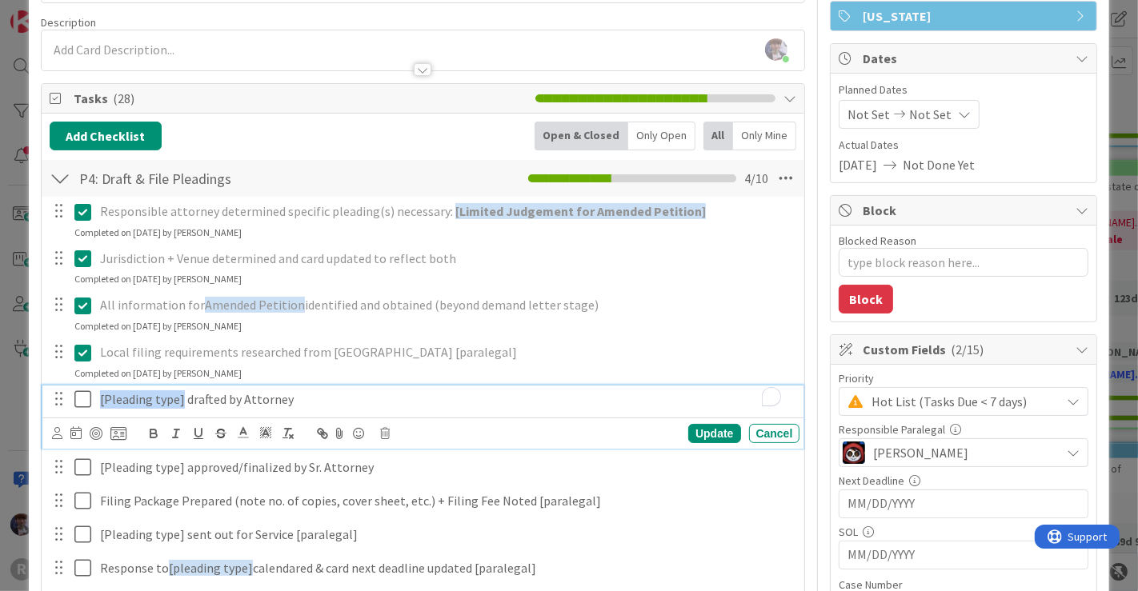
drag, startPoint x: 178, startPoint y: 398, endPoint x: 68, endPoint y: 396, distance: 110.4
click at [68, 396] on div "[Pleading type] drafted by Attorney" at bounding box center [424, 400] width 751 height 28
click at [82, 396] on icon at bounding box center [82, 399] width 17 height 19
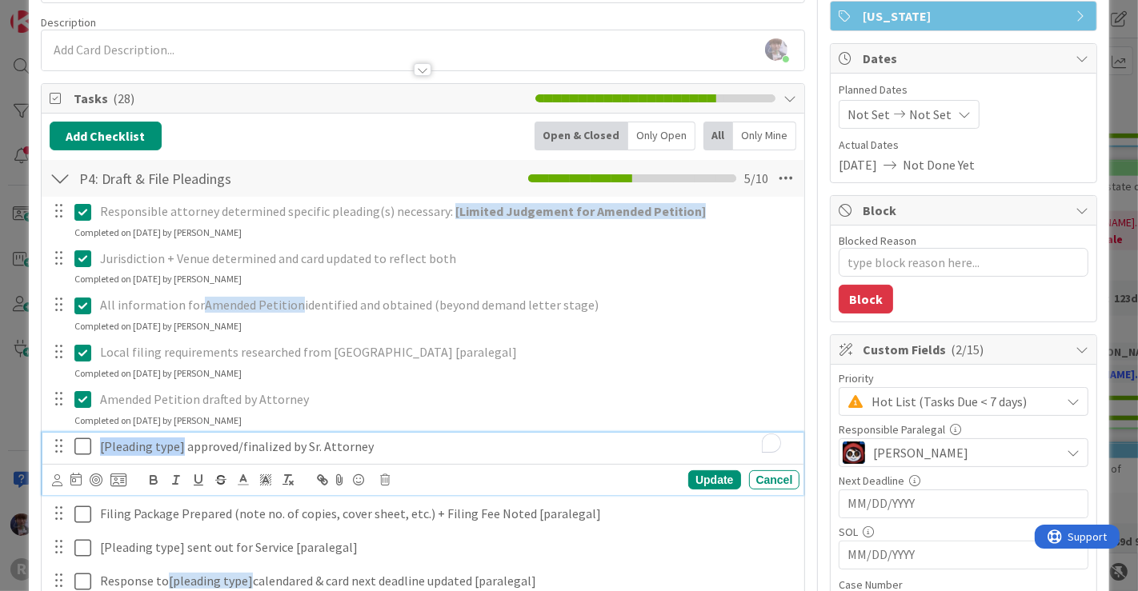
drag, startPoint x: 179, startPoint y: 444, endPoint x: 66, endPoint y: 431, distance: 114.3
click at [66, 433] on div "[Pleading type] approved/finalized by Sr. Attorney" at bounding box center [424, 447] width 751 height 28
type textarea "x"
click at [101, 446] on p "Petition approved/finalized by Sr. Attorney" at bounding box center [447, 447] width 694 height 18
click at [86, 442] on icon at bounding box center [82, 446] width 17 height 19
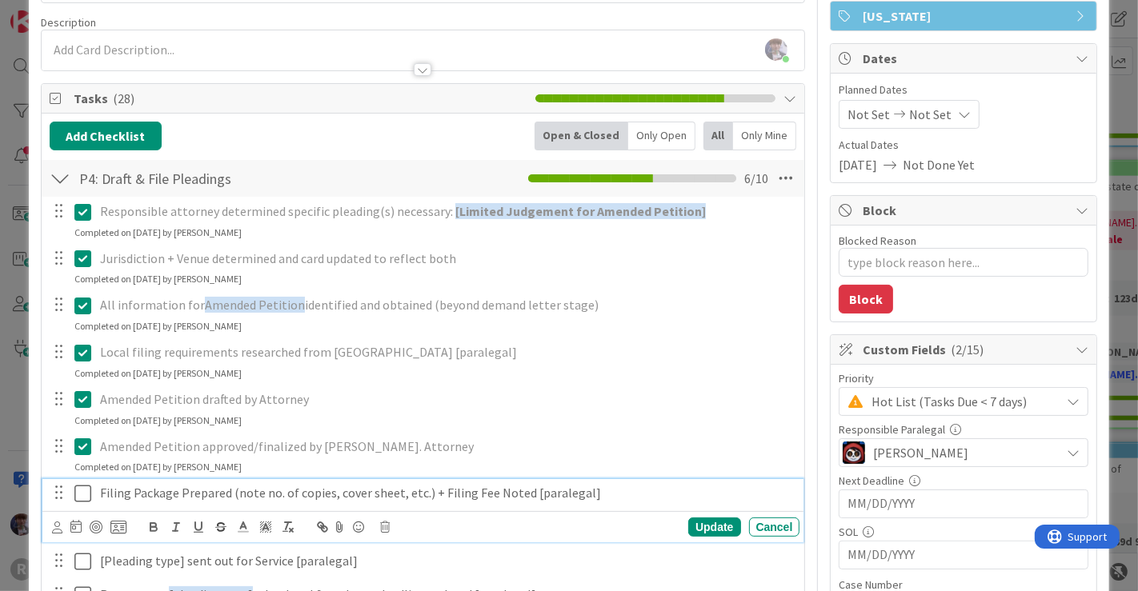
click at [80, 493] on icon at bounding box center [82, 493] width 17 height 19
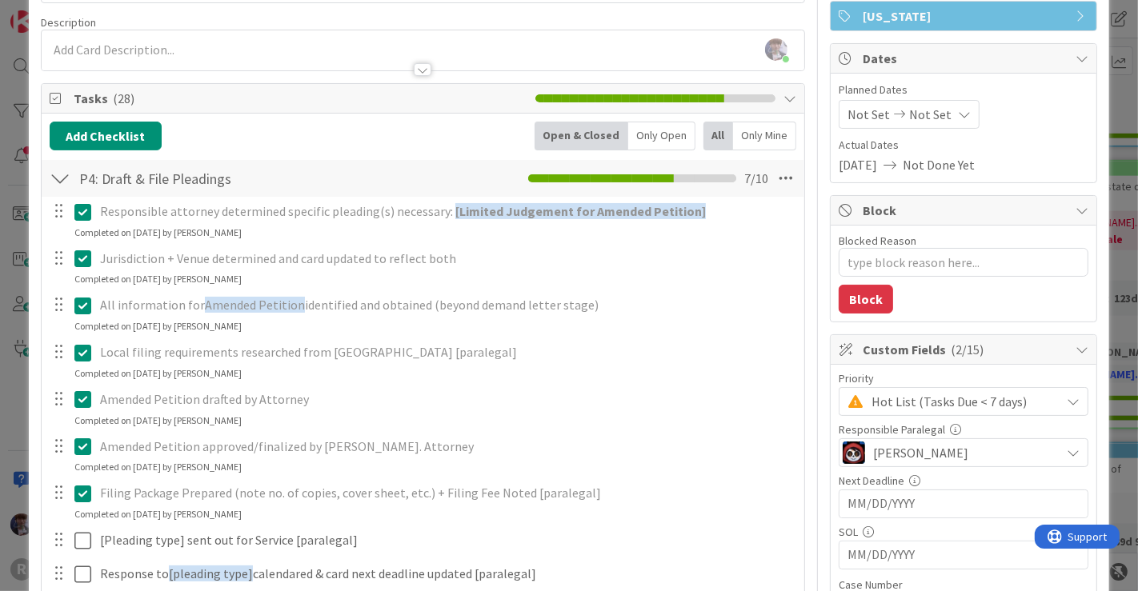
type textarea "x"
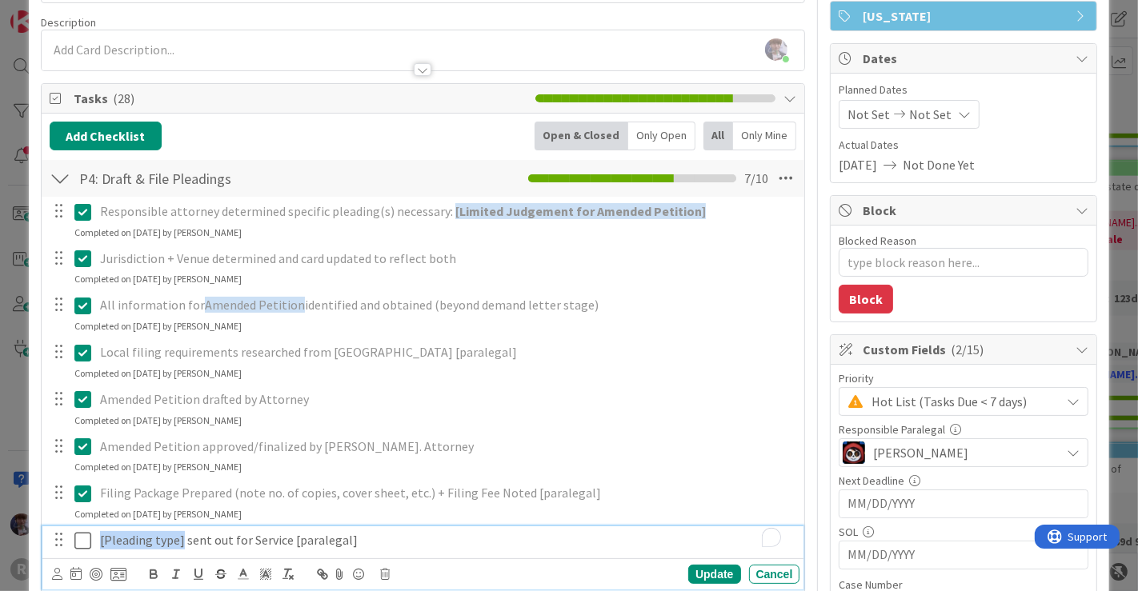
drag, startPoint x: 181, startPoint y: 538, endPoint x: 88, endPoint y: 531, distance: 93.0
click at [88, 531] on div "[Pleading type] sent out for Service [paralegal]" at bounding box center [424, 540] width 751 height 28
click at [688, 570] on div "Update" at bounding box center [714, 574] width 52 height 19
click at [80, 543] on icon at bounding box center [82, 540] width 17 height 19
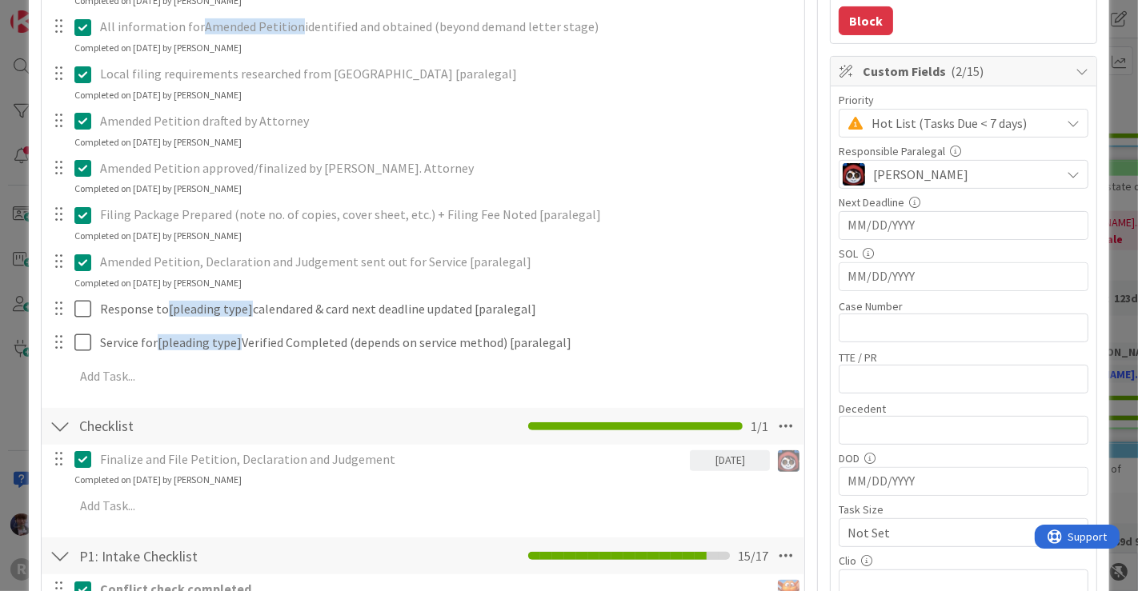
scroll to position [392, 0]
click at [131, 267] on p "Amended Petition, Declaration and Judgement sent out for Service [paralegal]" at bounding box center [447, 263] width 694 height 18
click at [85, 261] on icon at bounding box center [82, 263] width 17 height 19
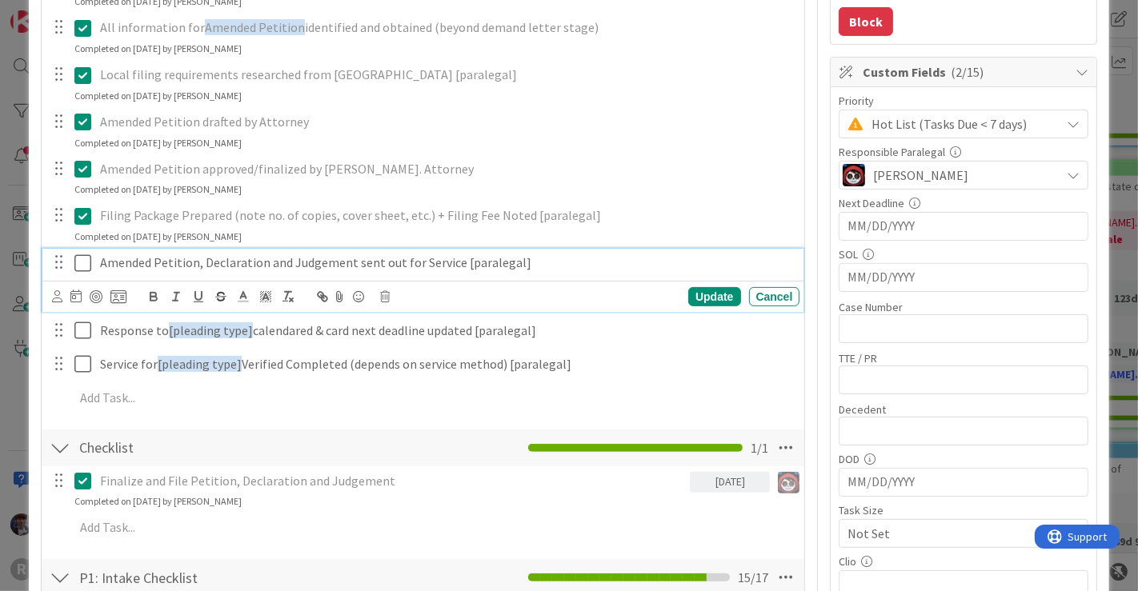
click at [355, 255] on p "Amended Petition, Declaration and Judgement sent out for Service [paralegal]" at bounding box center [447, 263] width 694 height 18
click at [352, 259] on p "Amended Petition, Declaration and Judgement sent out for Service [paralegal]" at bounding box center [447, 263] width 694 height 18
click at [710, 287] on div "Update" at bounding box center [714, 296] width 52 height 19
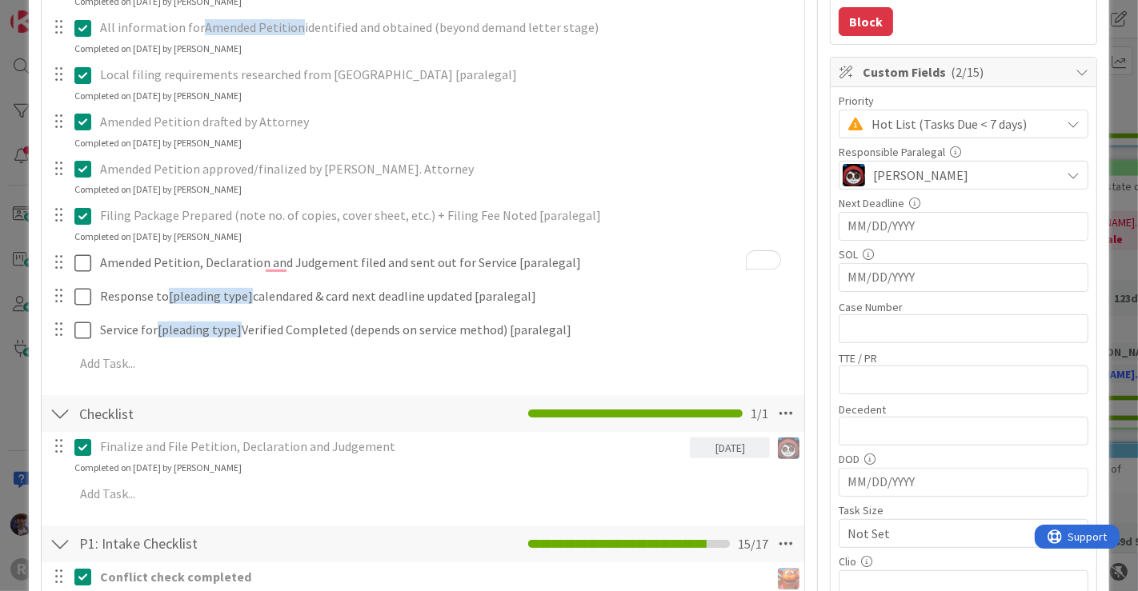
type textarea "x"
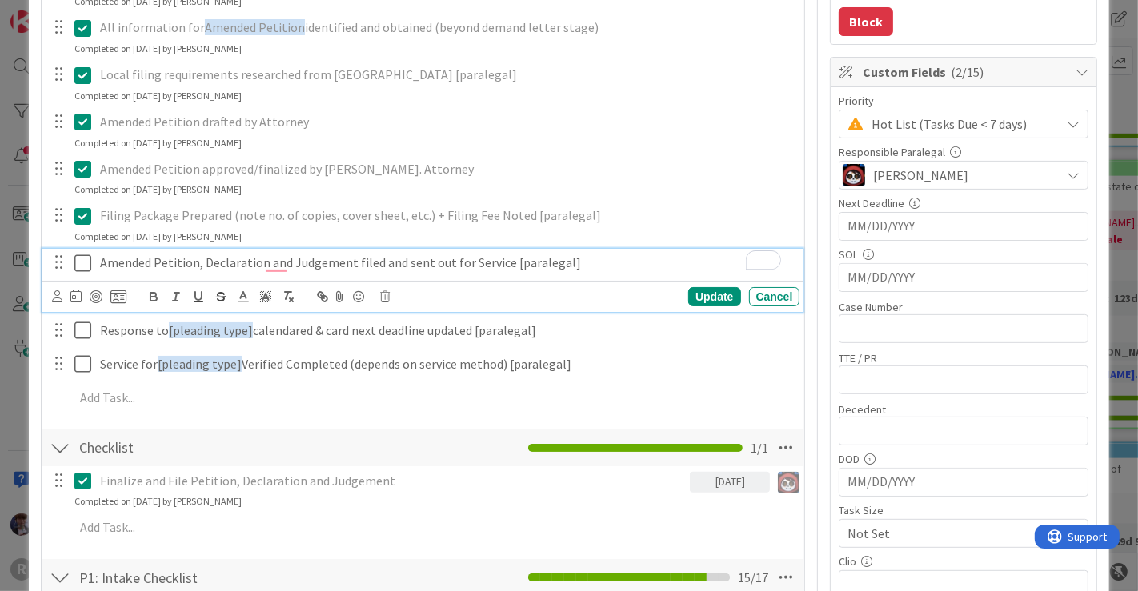
click at [569, 262] on p "Amended Petition, Declaration and Judgement filed and sent out for Service [par…" at bounding box center [447, 263] width 694 height 18
click at [75, 292] on icon at bounding box center [75, 296] width 11 height 13
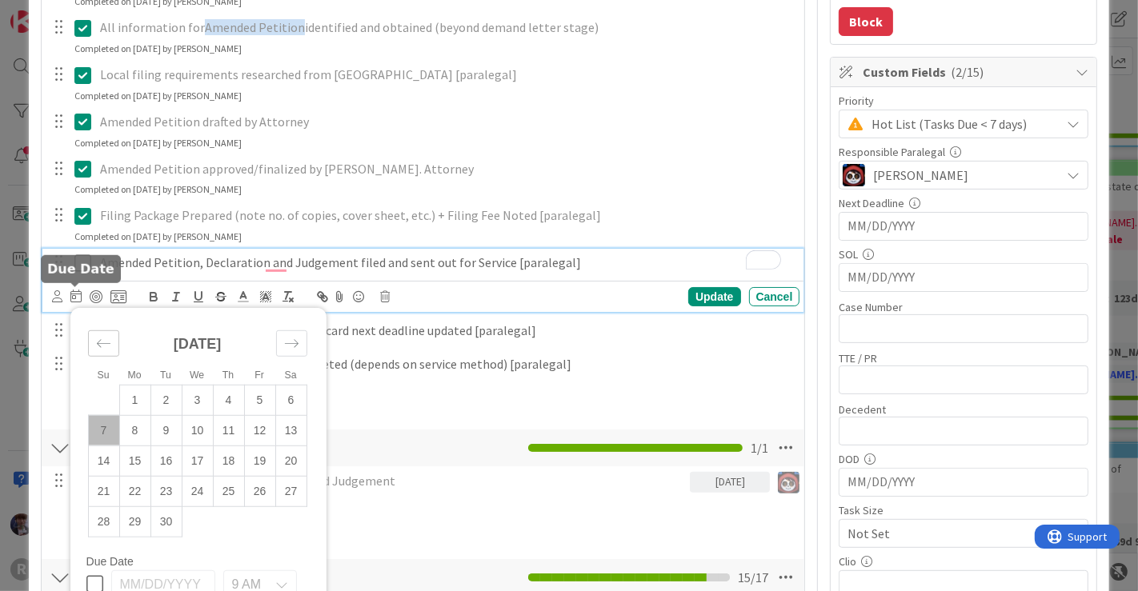
click at [96, 345] on icon "Move backward to switch to the previous month." at bounding box center [103, 343] width 15 height 15
click at [142, 516] on td "25" at bounding box center [134, 521] width 31 height 30
type input "[DATE]"
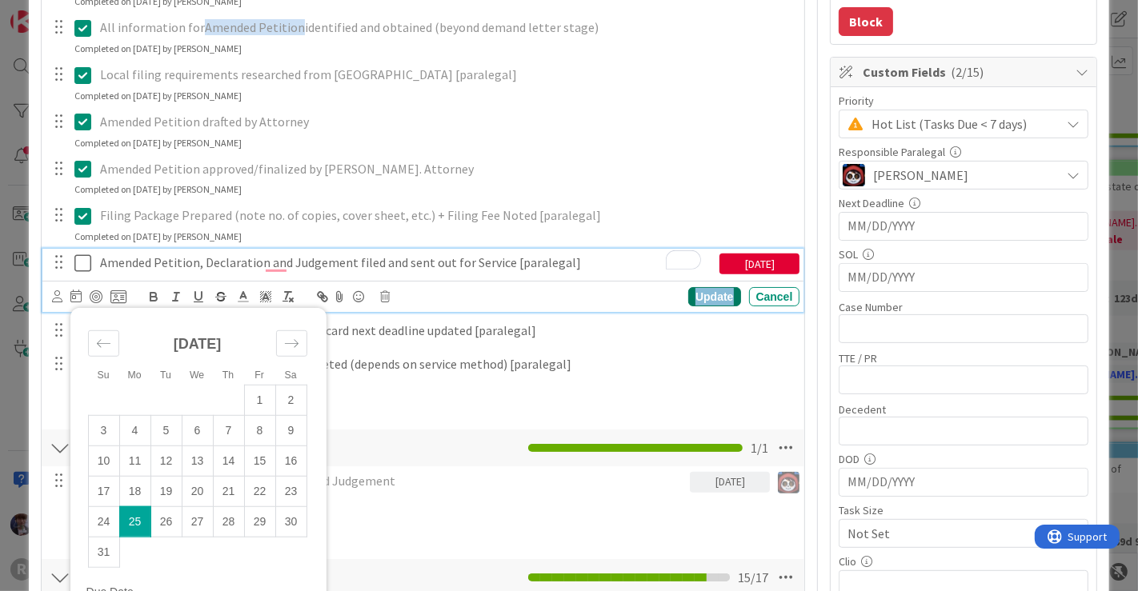
click at [690, 293] on div "Update" at bounding box center [714, 296] width 52 height 19
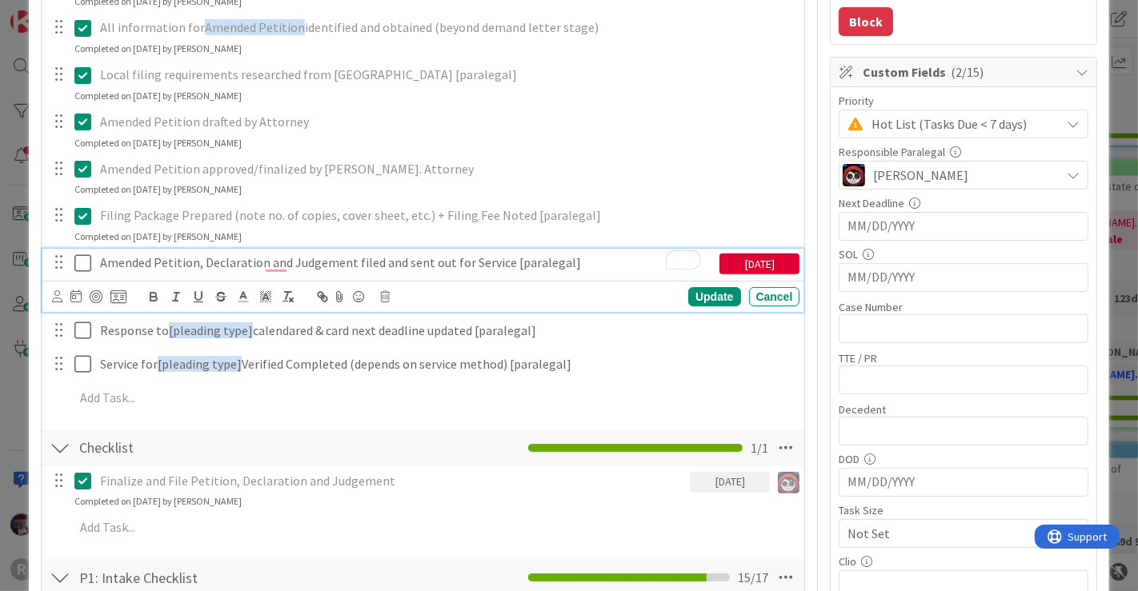
click at [78, 261] on icon at bounding box center [82, 263] width 17 height 19
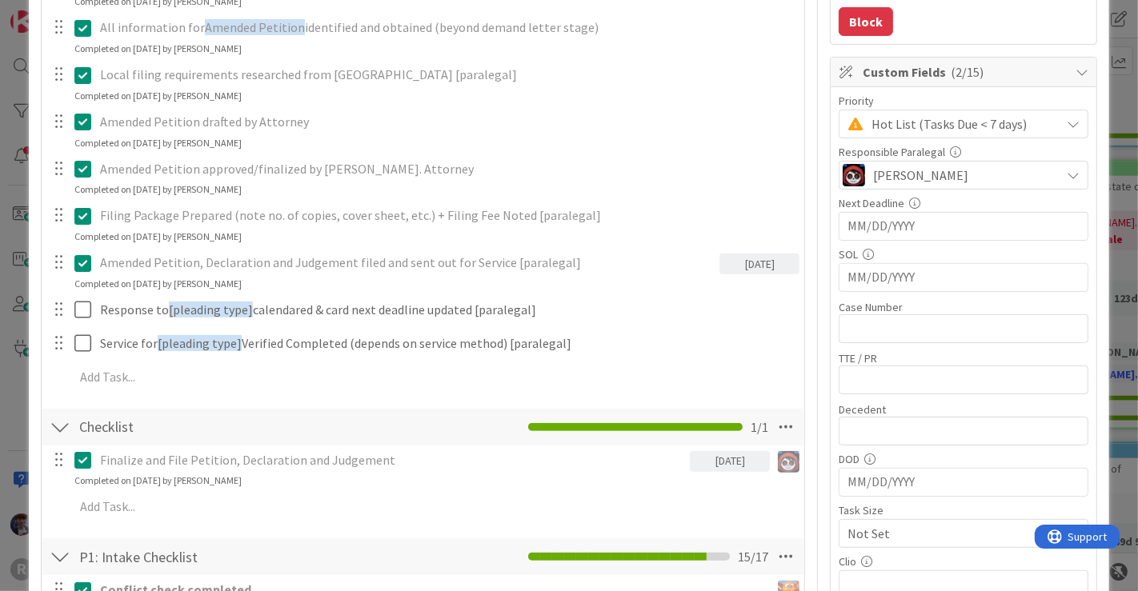
click at [223, 264] on p "Amended Petition, Declaration and Judgement filed and sent out for Service [par…" at bounding box center [407, 263] width 614 height 18
click at [80, 256] on icon at bounding box center [82, 263] width 17 height 19
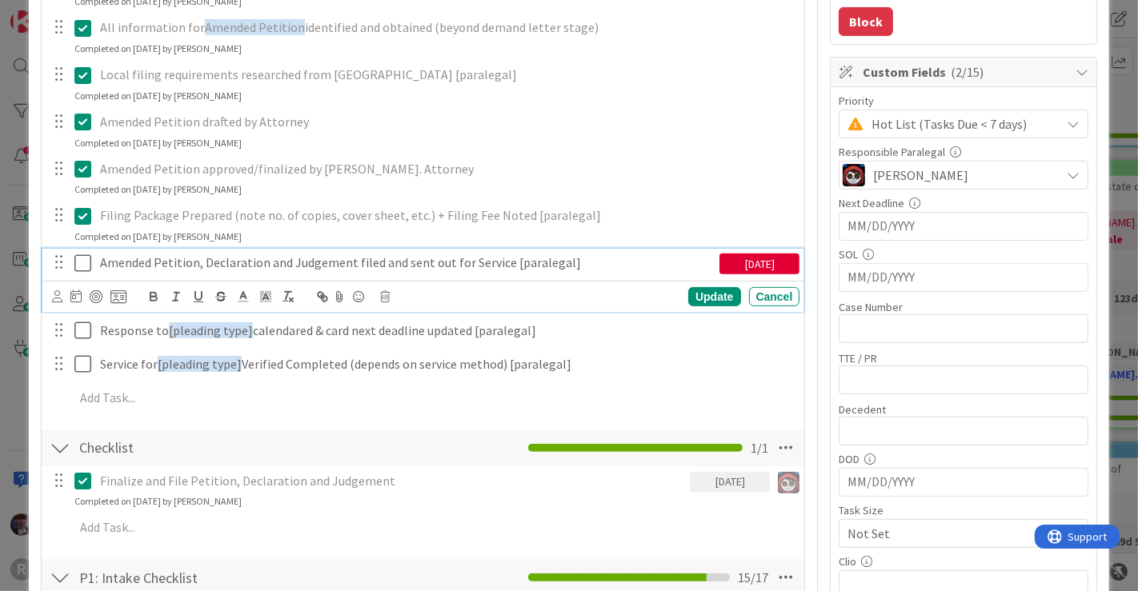
type textarea "x"
click at [78, 292] on icon at bounding box center [75, 296] width 11 height 13
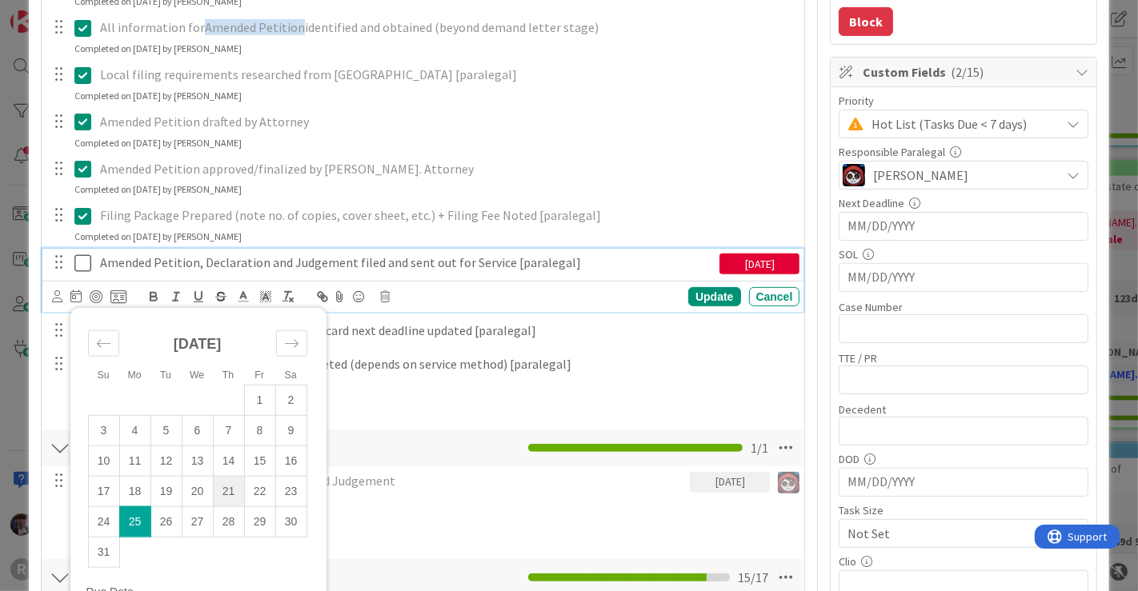
click at [234, 488] on td "21" at bounding box center [228, 491] width 31 height 30
type input "08/21/2025"
type textarea "x"
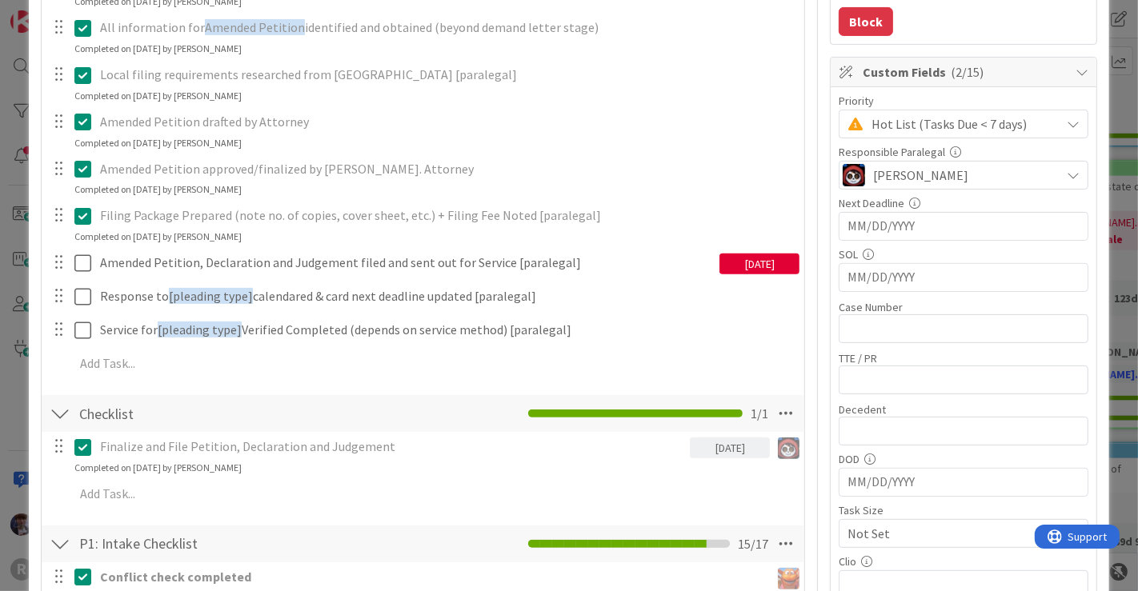
click at [714, 293] on div "Responsible attorney determined specific pleading(s) necessary: [Limited Judgem…" at bounding box center [423, 151] width 747 height 465
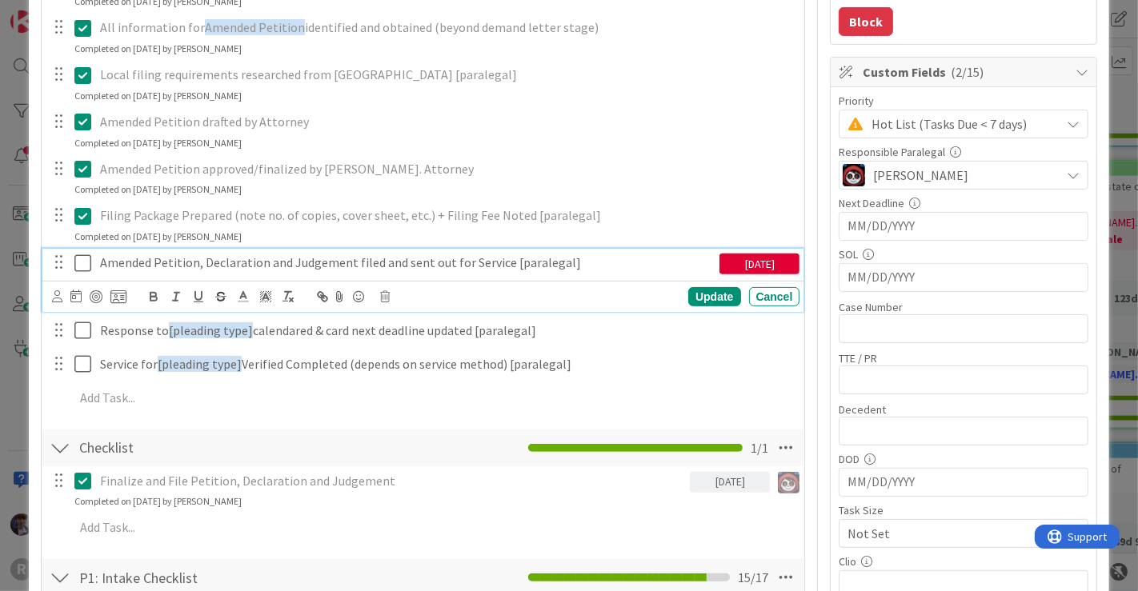
click at [118, 260] on p "Amended Petition, Declaration and Judgement filed and sent out for Service [par…" at bounding box center [407, 263] width 614 height 18
click at [52, 296] on icon at bounding box center [57, 296] width 10 height 12
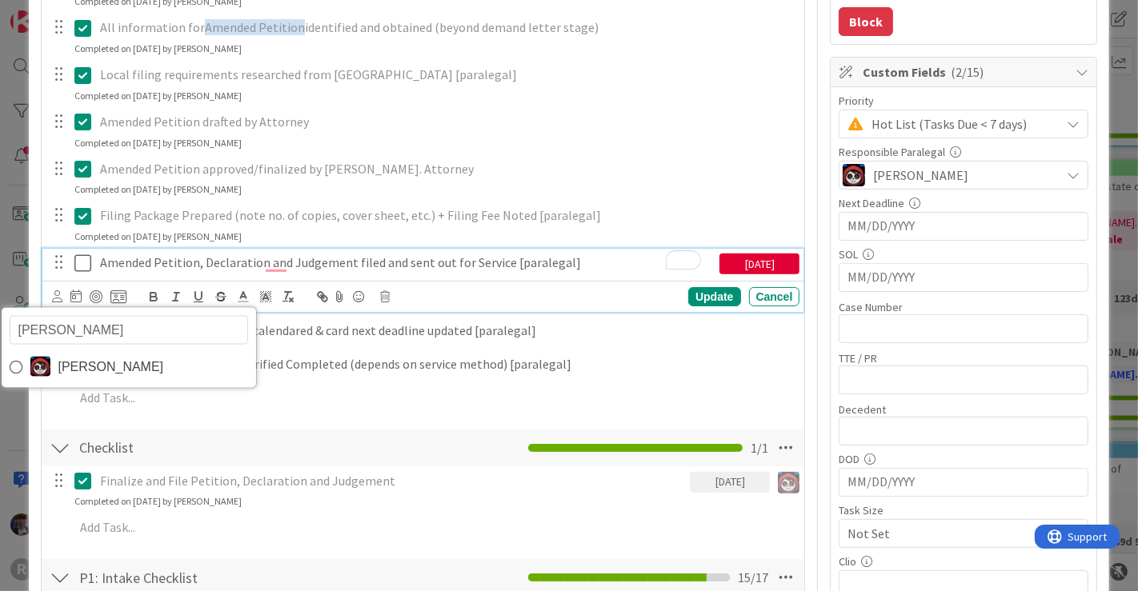
type input "jasm"
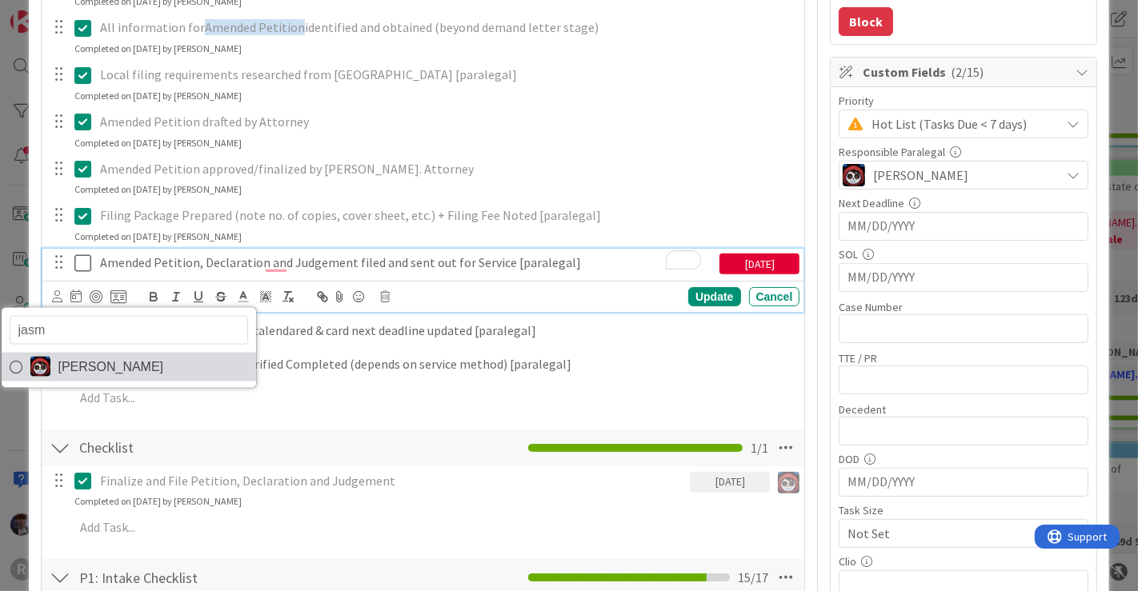
click at [86, 357] on span "[PERSON_NAME]" at bounding box center [111, 366] width 106 height 24
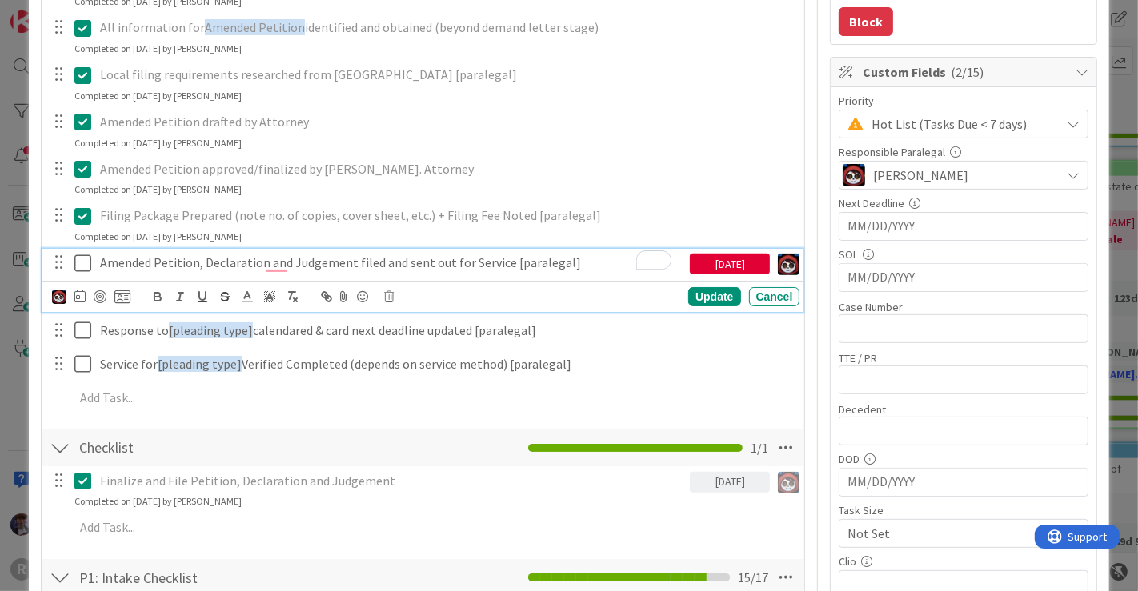
click at [83, 259] on icon at bounding box center [82, 263] width 17 height 19
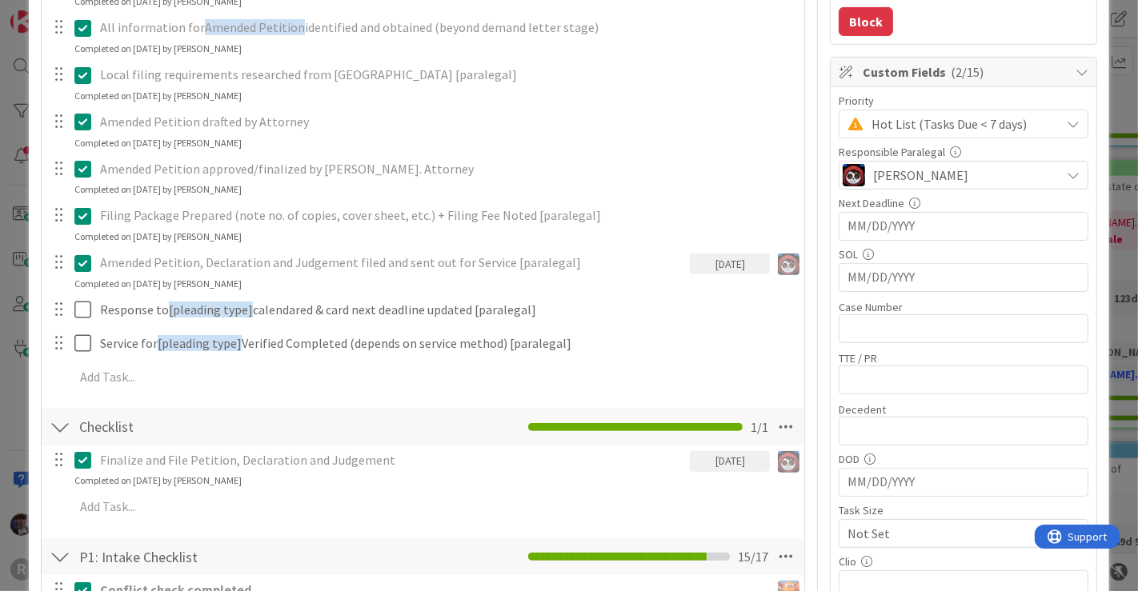
click at [226, 462] on p "Finalize and File Petition, Declaration and Judgement" at bounding box center [392, 460] width 584 height 18
click at [776, 426] on icon at bounding box center [785, 427] width 29 height 29
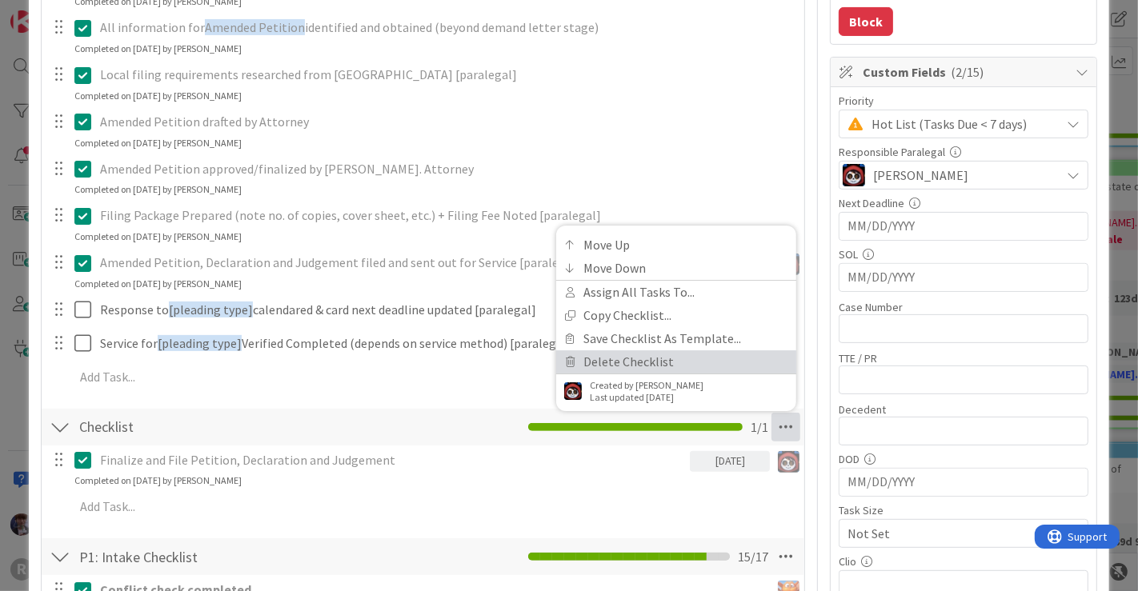
click at [619, 362] on link "Delete Checklist" at bounding box center [676, 361] width 240 height 23
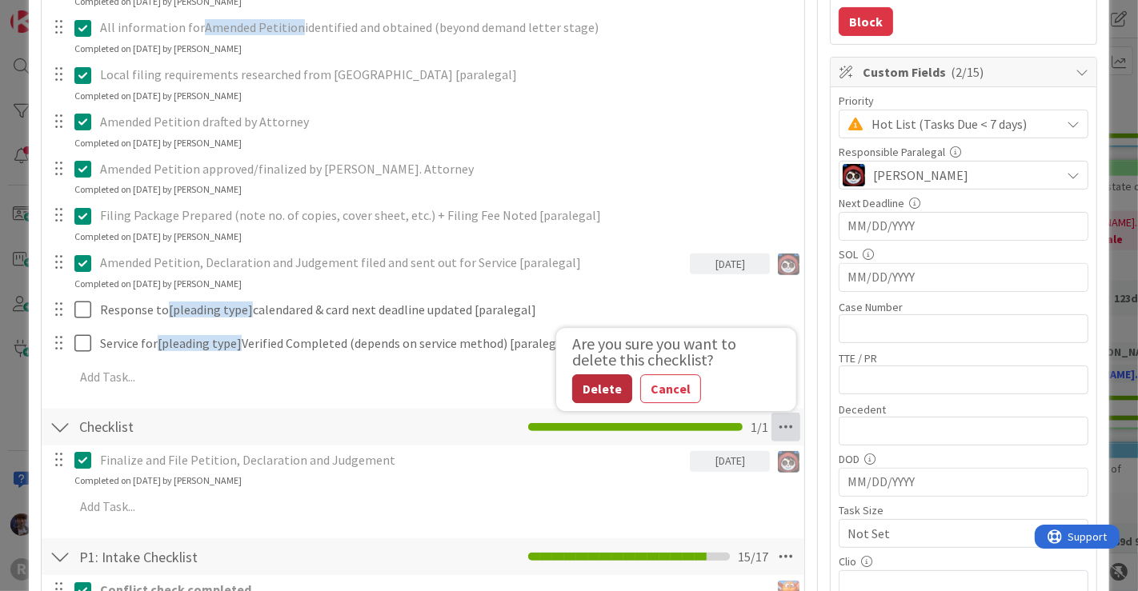
click at [586, 394] on button "Delete" at bounding box center [602, 388] width 60 height 29
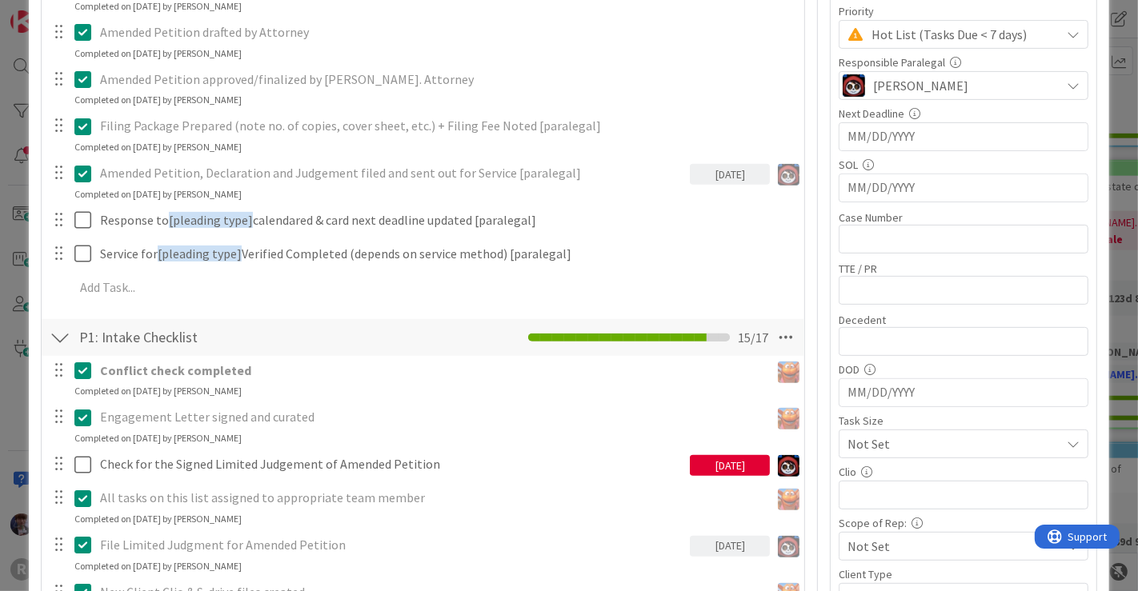
scroll to position [486, 0]
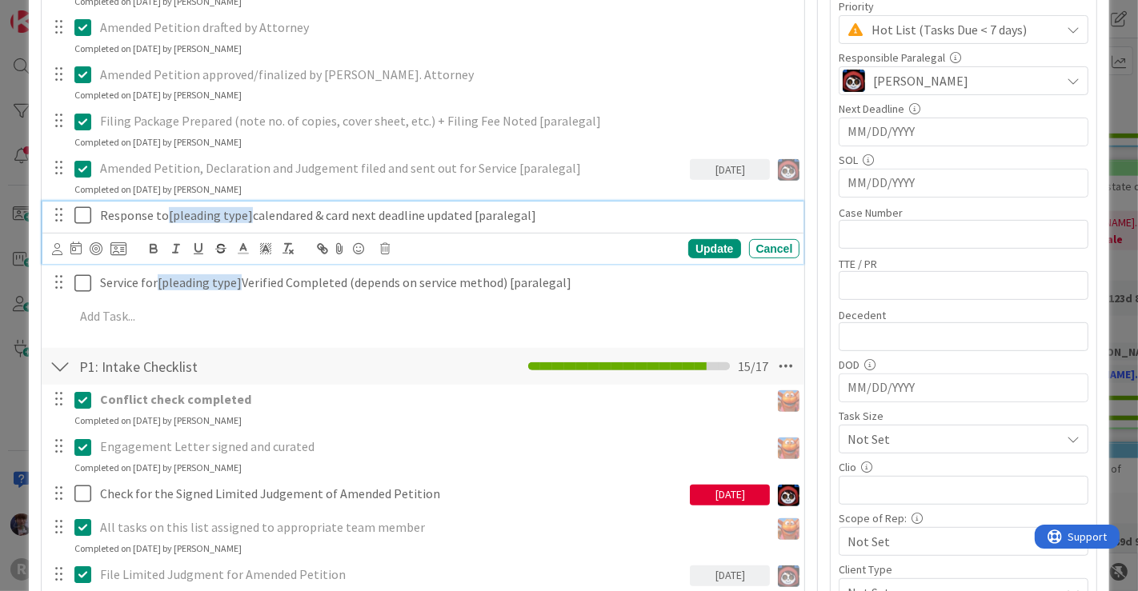
click at [248, 213] on p "Response to [pleading type] calendared & card next deadline updated [paralegal]" at bounding box center [447, 215] width 694 height 18
click at [386, 243] on icon at bounding box center [386, 248] width 10 height 11
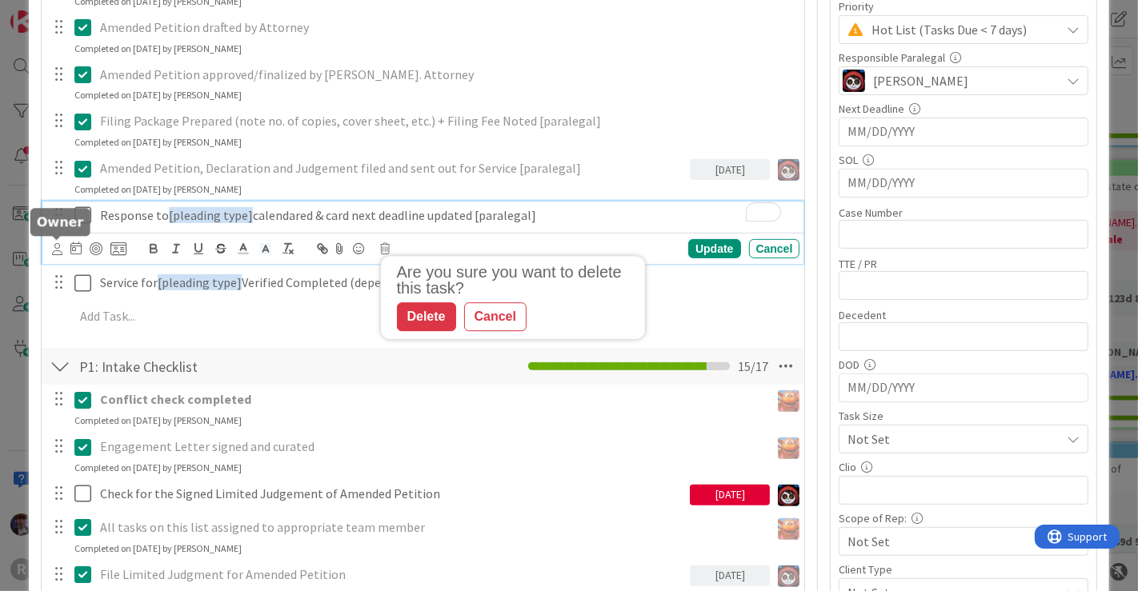
click at [61, 246] on icon at bounding box center [57, 249] width 10 height 12
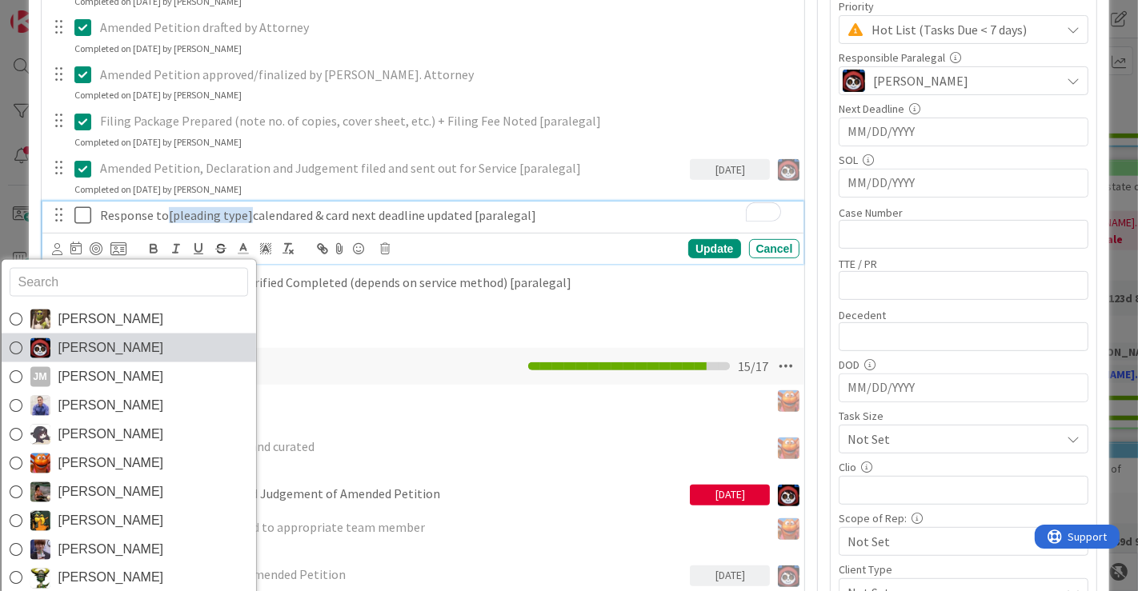
click at [97, 349] on span "[PERSON_NAME]" at bounding box center [111, 348] width 106 height 24
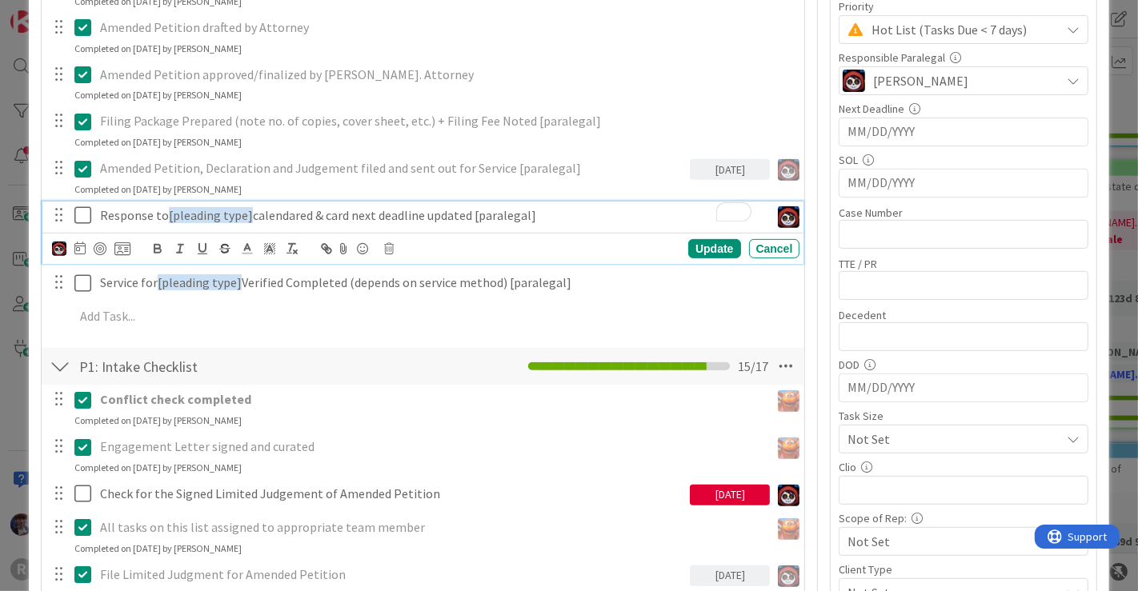
type textarea "x"
click at [83, 249] on icon at bounding box center [79, 248] width 11 height 13
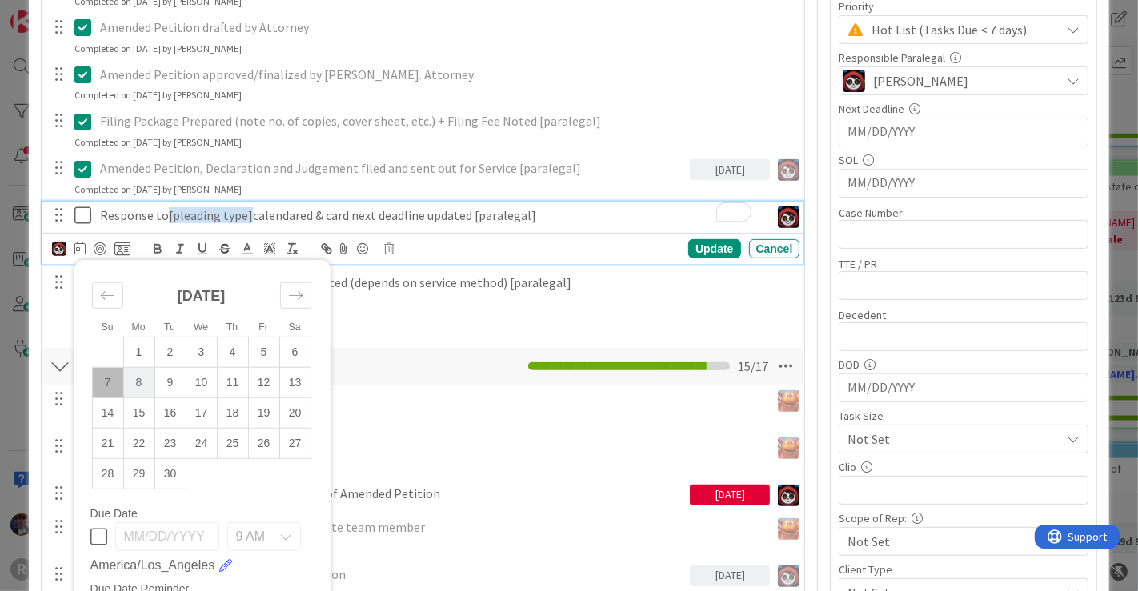
click at [147, 375] on td "8" at bounding box center [138, 383] width 31 height 30
type input "[DATE]"
click at [705, 248] on div "Update" at bounding box center [714, 248] width 52 height 19
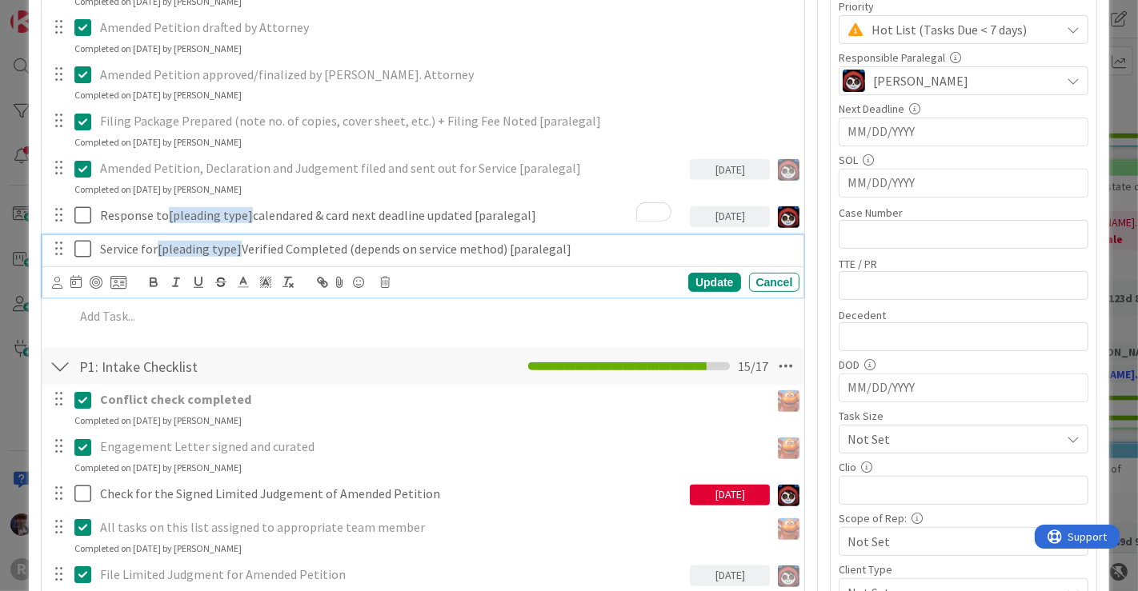
click at [82, 247] on icon at bounding box center [82, 248] width 17 height 19
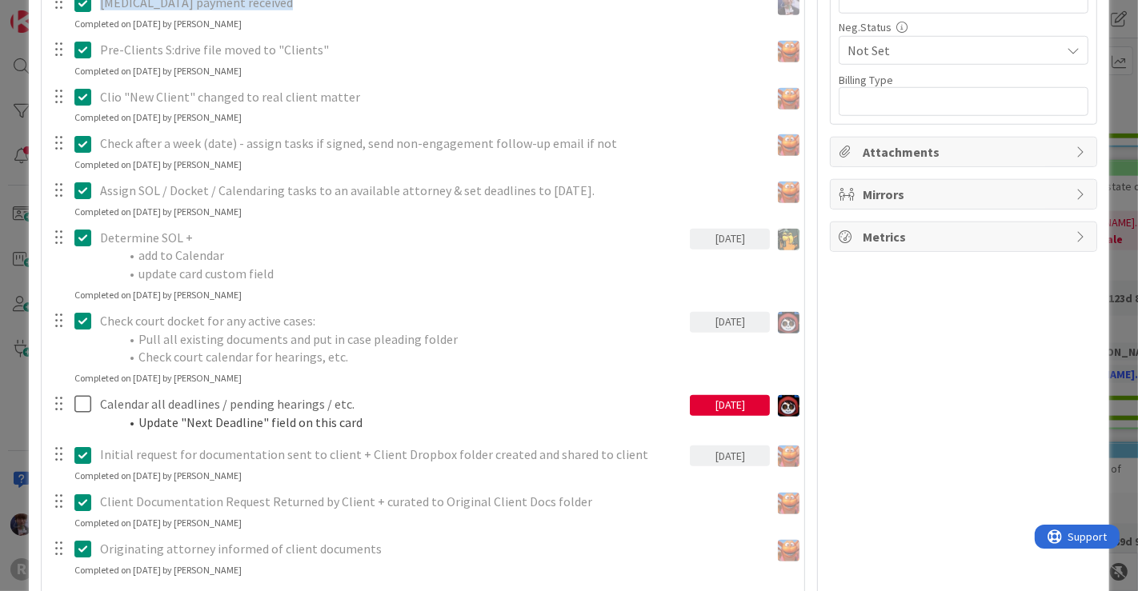
scroll to position [1118, 0]
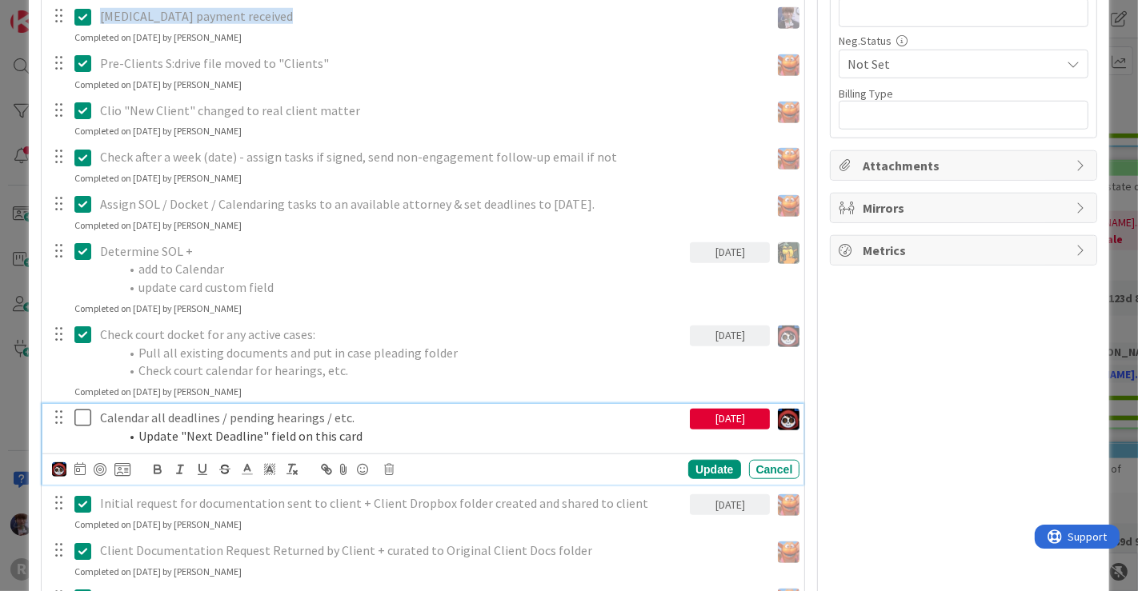
click at [265, 414] on p "Calendar all deadlines / pending hearings / etc." at bounding box center [392, 418] width 584 height 18
click at [390, 464] on icon at bounding box center [390, 469] width 10 height 11
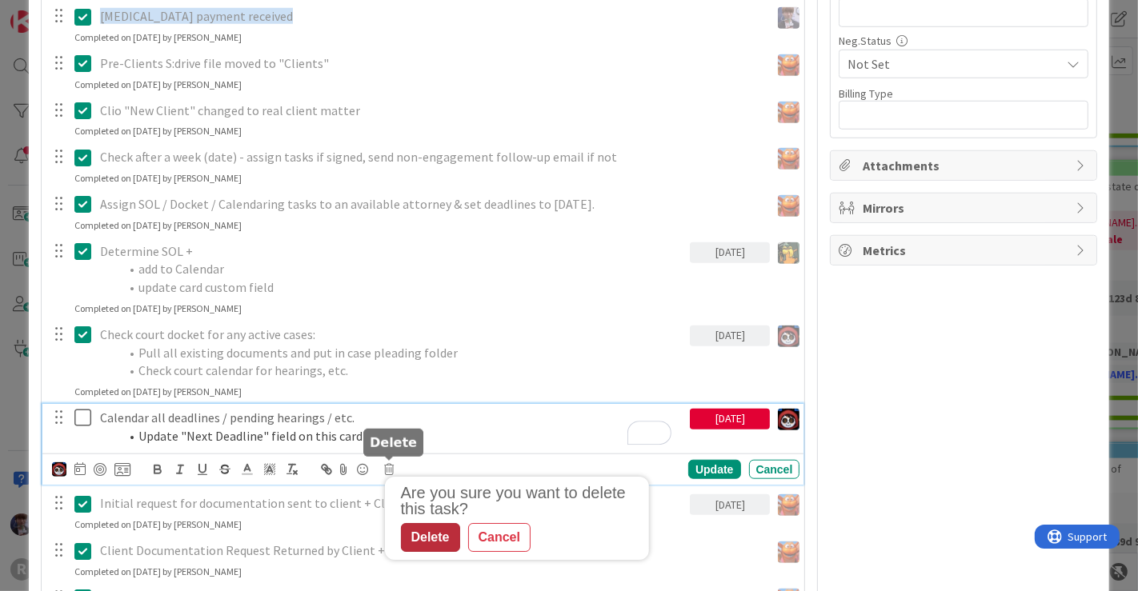
click at [417, 529] on div "Delete" at bounding box center [430, 538] width 59 height 29
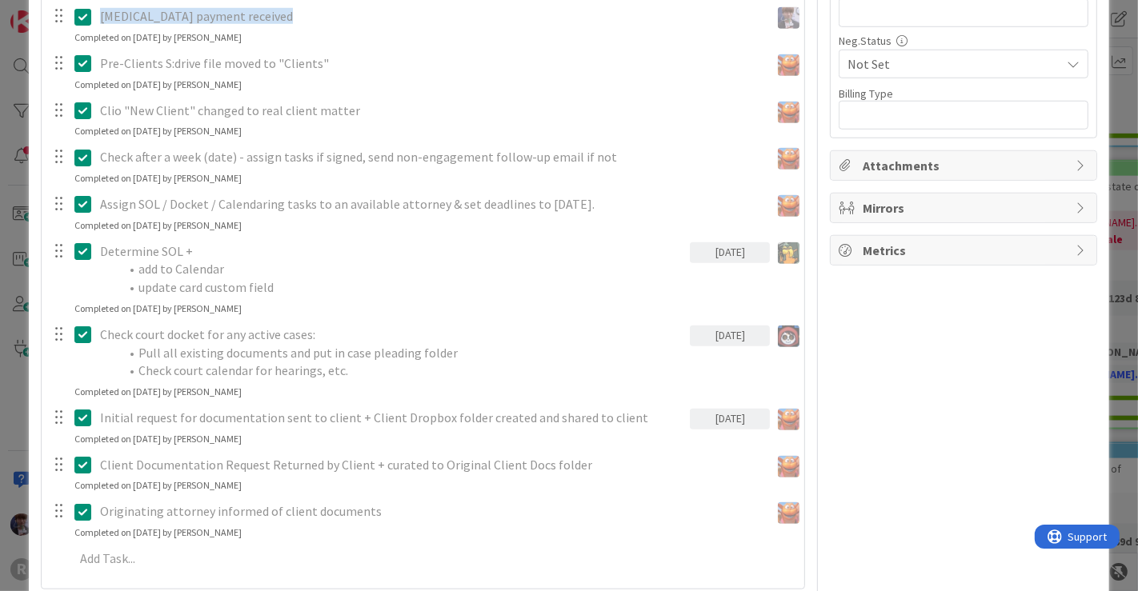
type textarea "x"
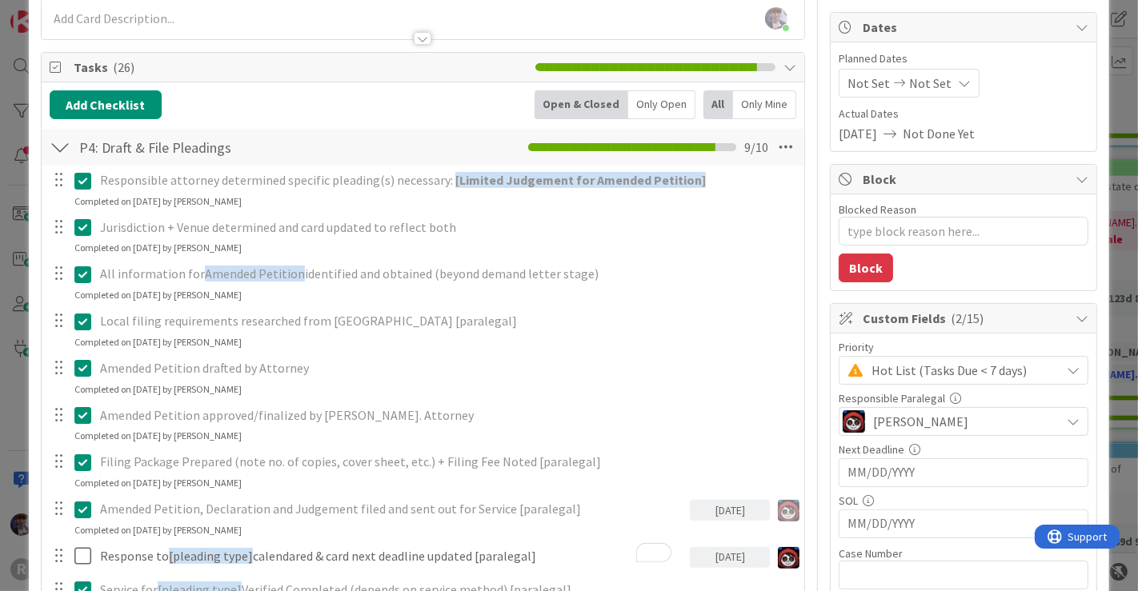
scroll to position [128, 0]
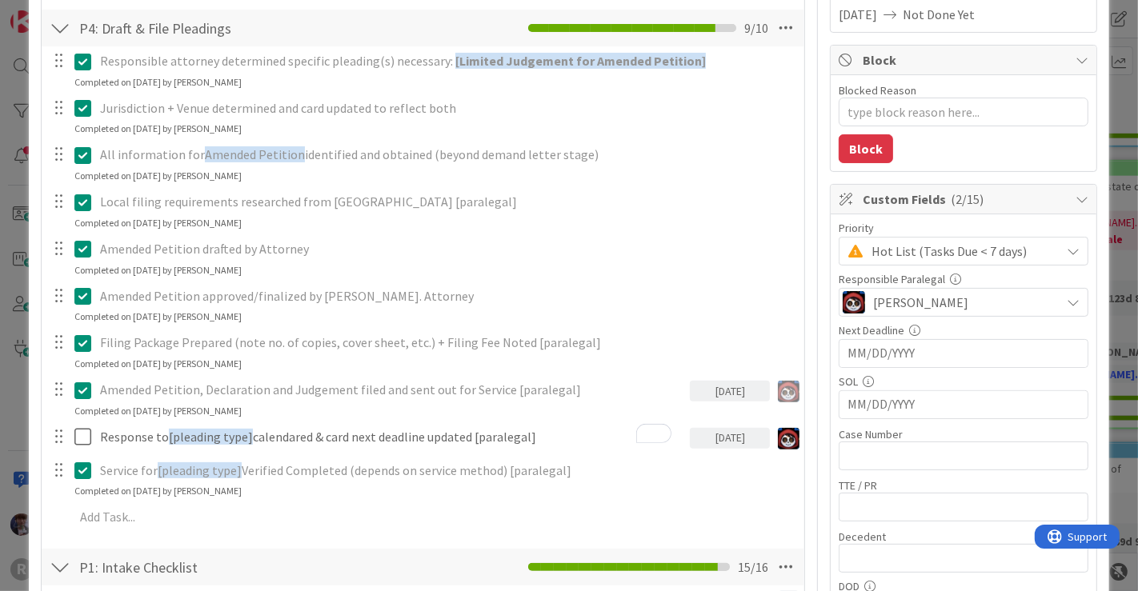
scroll to position [275, 0]
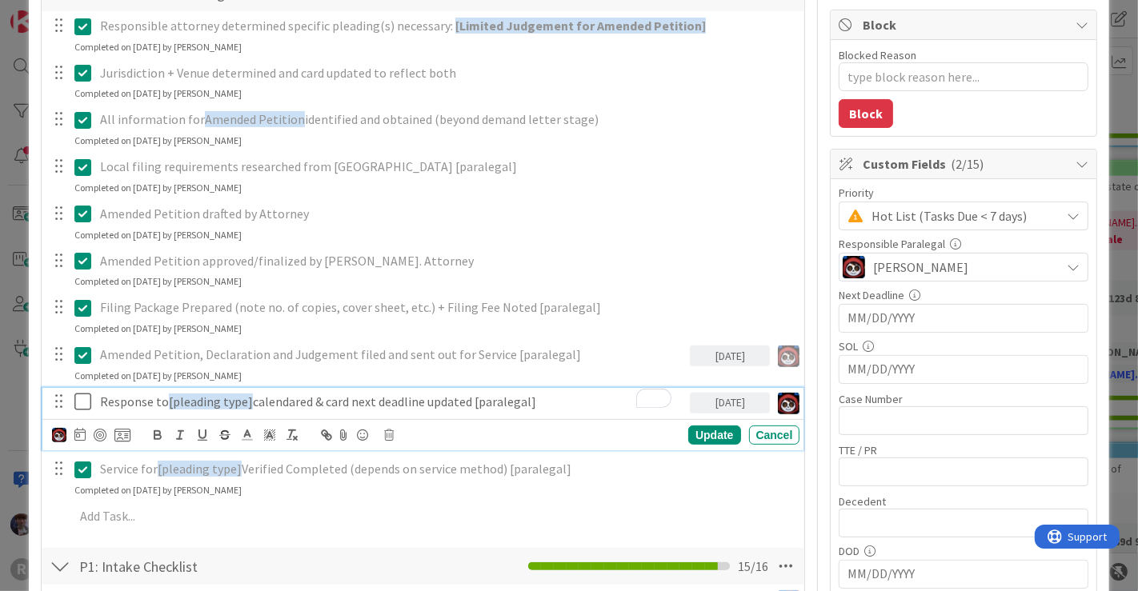
drag, startPoint x: 249, startPoint y: 400, endPoint x: 168, endPoint y: 402, distance: 80.8
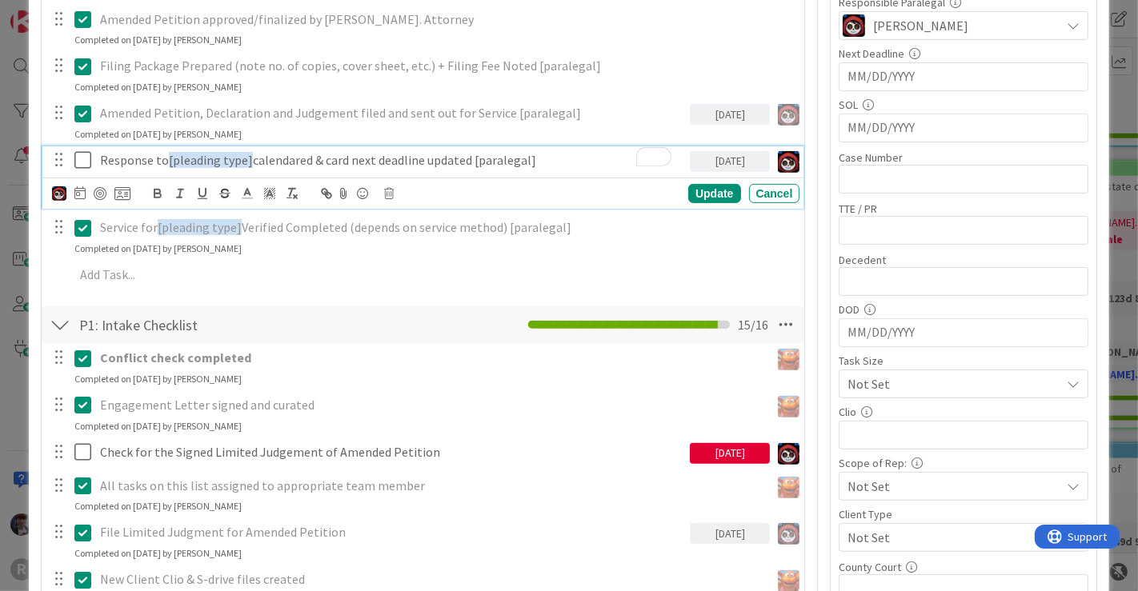
scroll to position [542, 0]
drag, startPoint x: 247, startPoint y: 153, endPoint x: 166, endPoint y: 158, distance: 81.0
click at [166, 158] on p "Response to [pleading type] calendared & card next deadline updated [paralegal]" at bounding box center [392, 160] width 584 height 18
click at [691, 204] on div "Devine Gines Jasmin Sanchez JM Jeff Myers John Grant Kelly Nguyen Kiara Adams M…" at bounding box center [423, 193] width 762 height 31
click at [692, 194] on div "Update" at bounding box center [714, 193] width 52 height 19
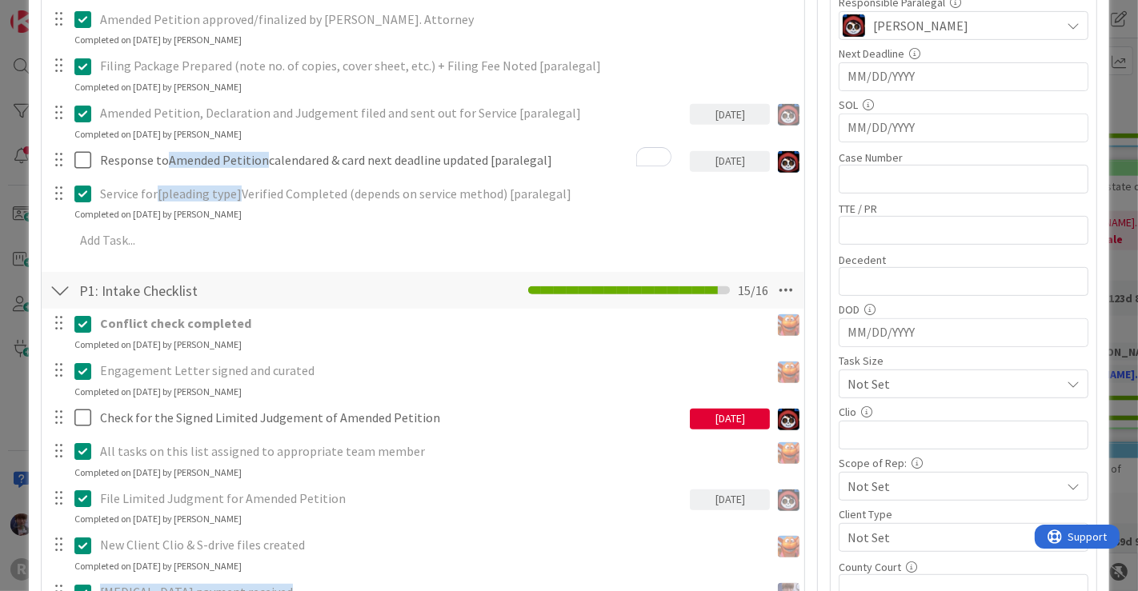
type textarea "x"
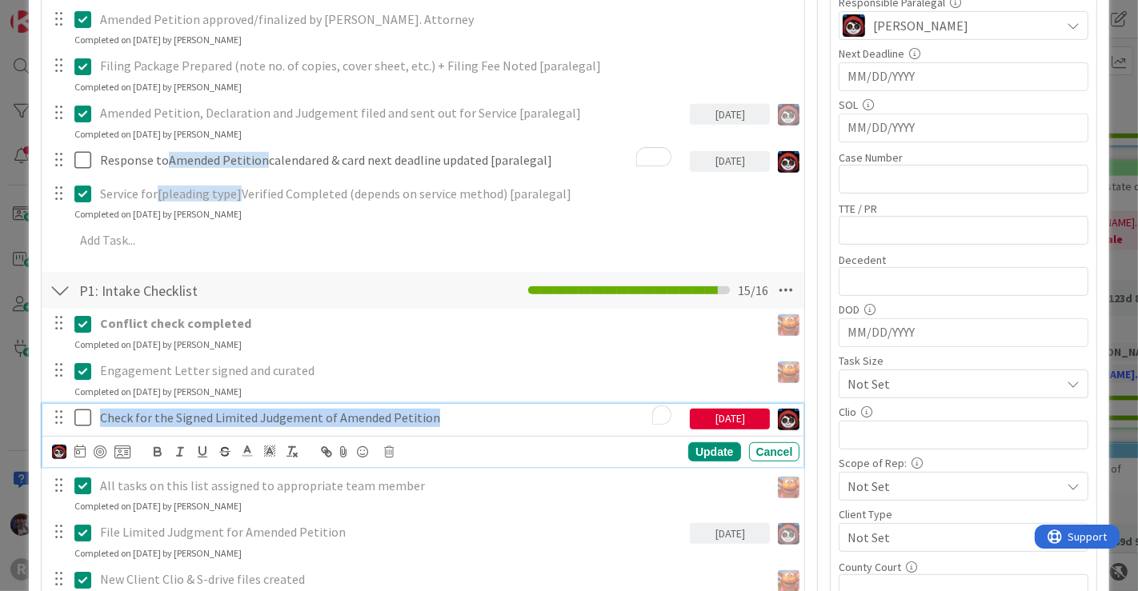
drag, startPoint x: 434, startPoint y: 412, endPoint x: 58, endPoint y: 387, distance: 376.9
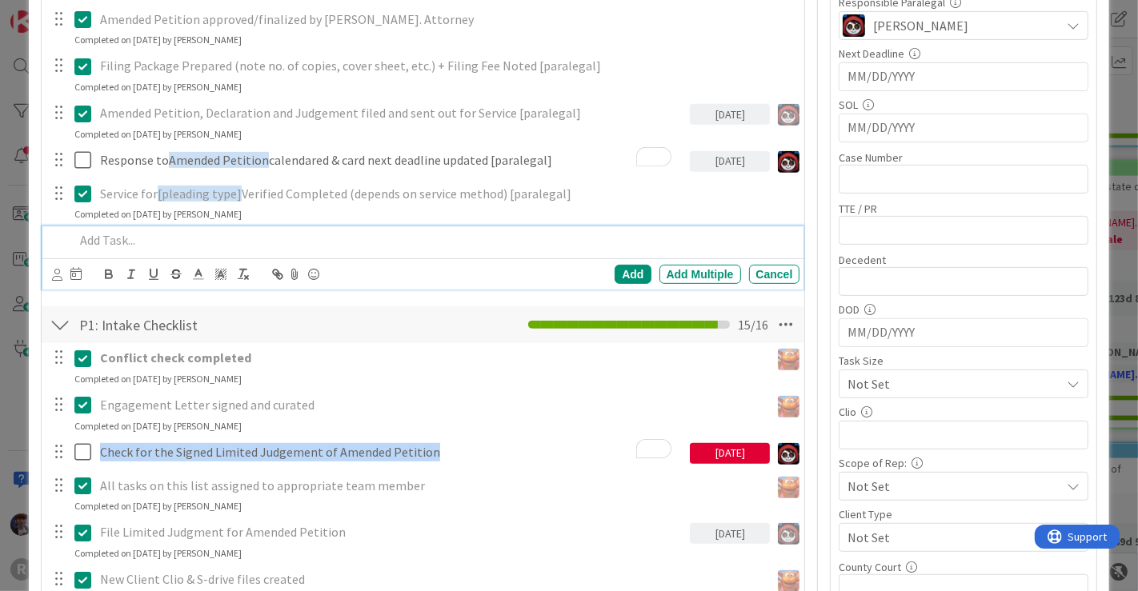
click at [98, 239] on div "Add Add Multiple Cancel" at bounding box center [423, 257] width 762 height 63
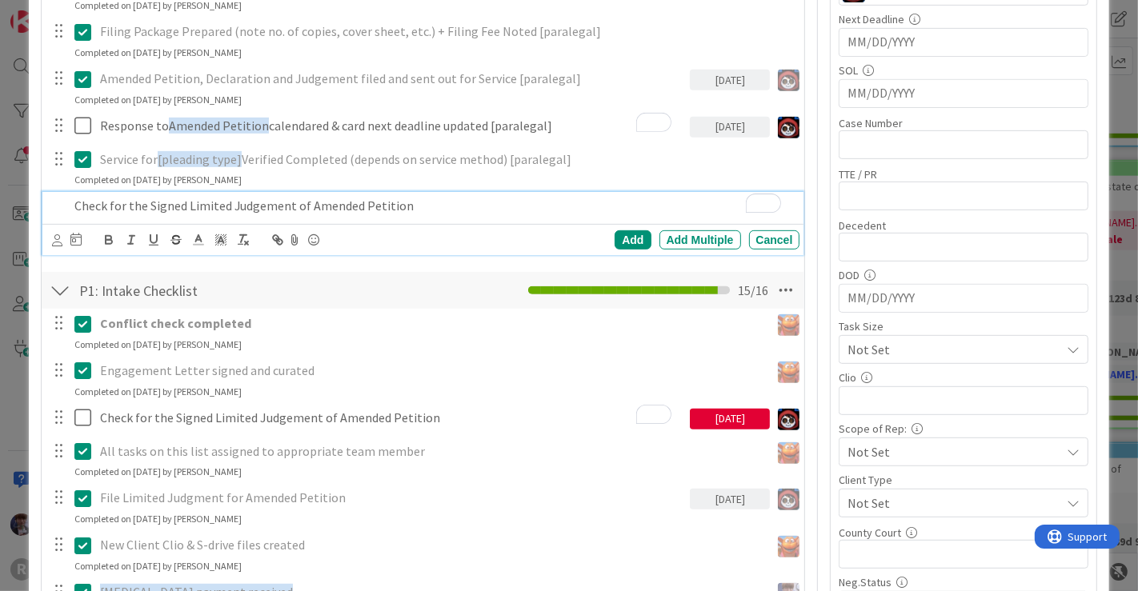
click at [56, 239] on icon at bounding box center [57, 240] width 10 height 12
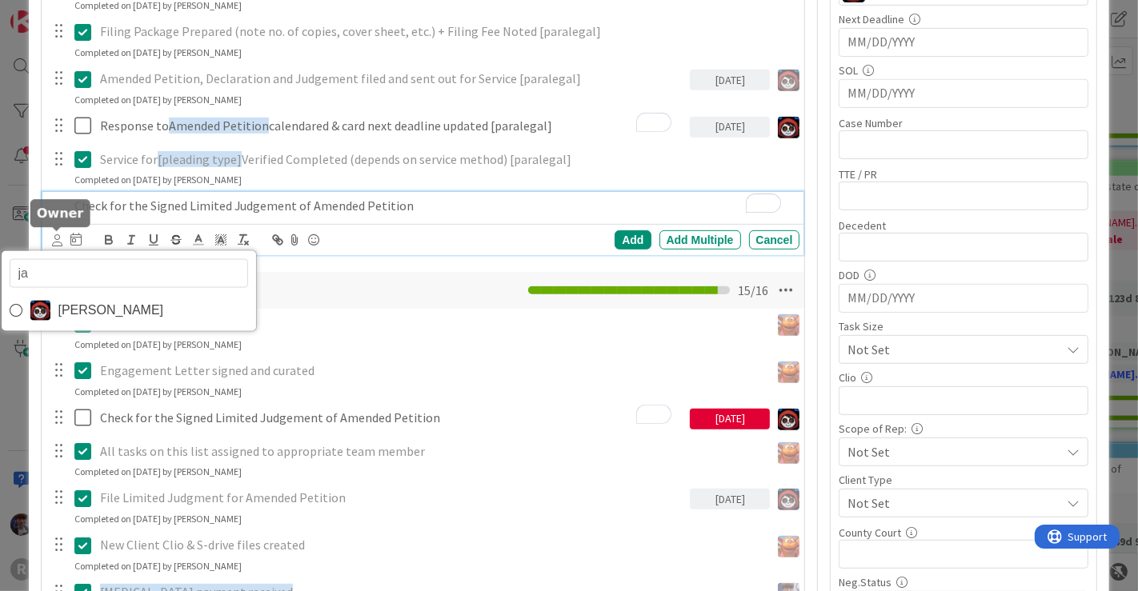
type input "jas"
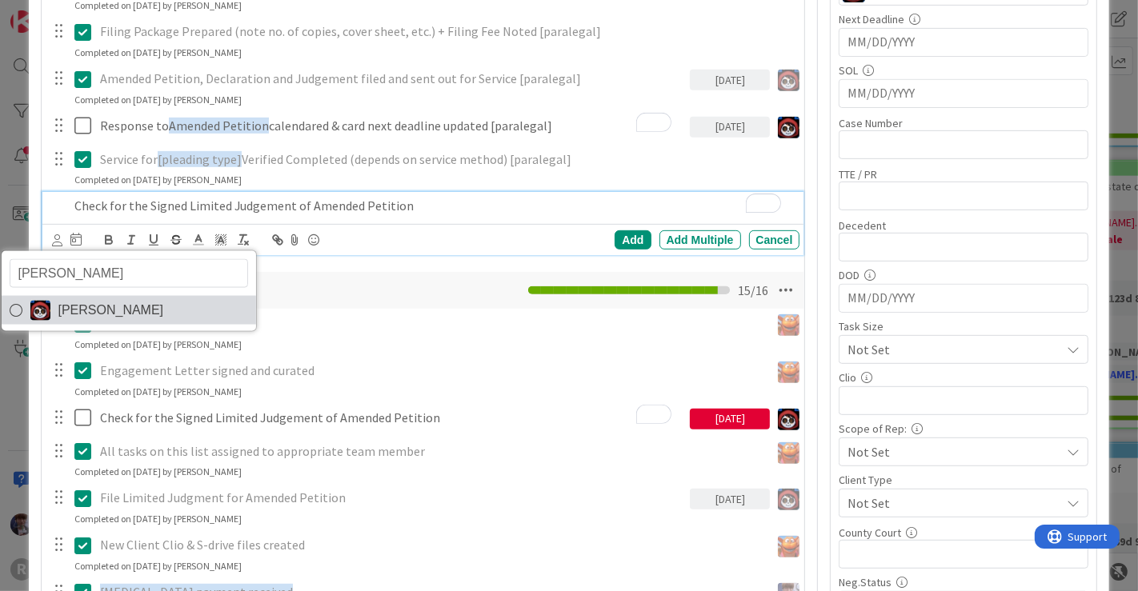
click at [134, 306] on span "[PERSON_NAME]" at bounding box center [111, 310] width 106 height 24
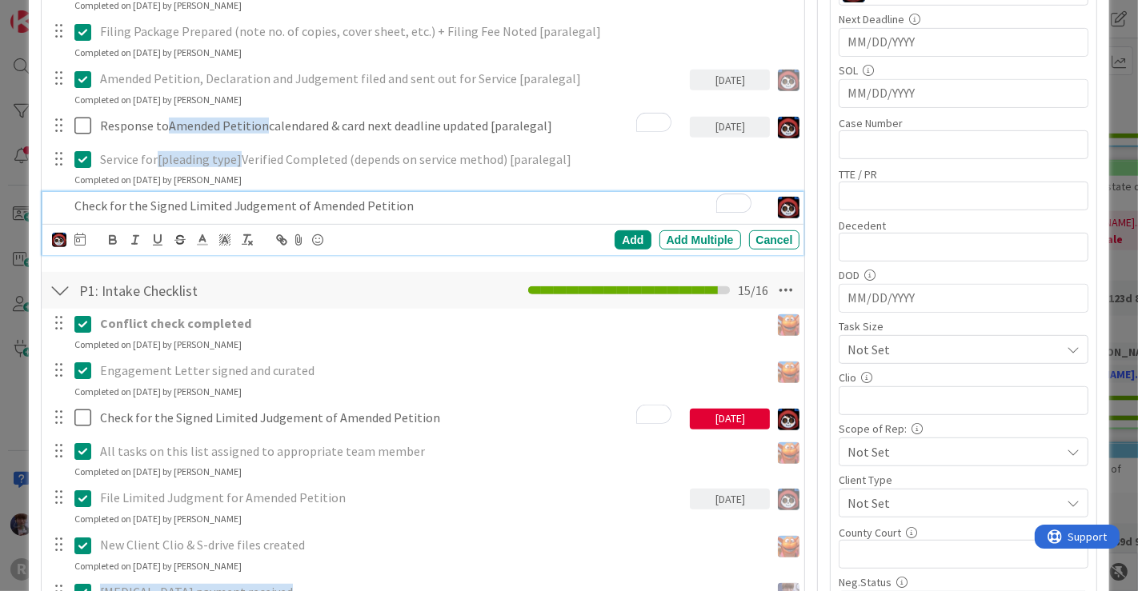
click at [107, 205] on p "Check for the Signed Limited Judgement of Amended Petition" at bounding box center [419, 206] width 690 height 18
click at [621, 236] on div "Add" at bounding box center [632, 239] width 36 height 19
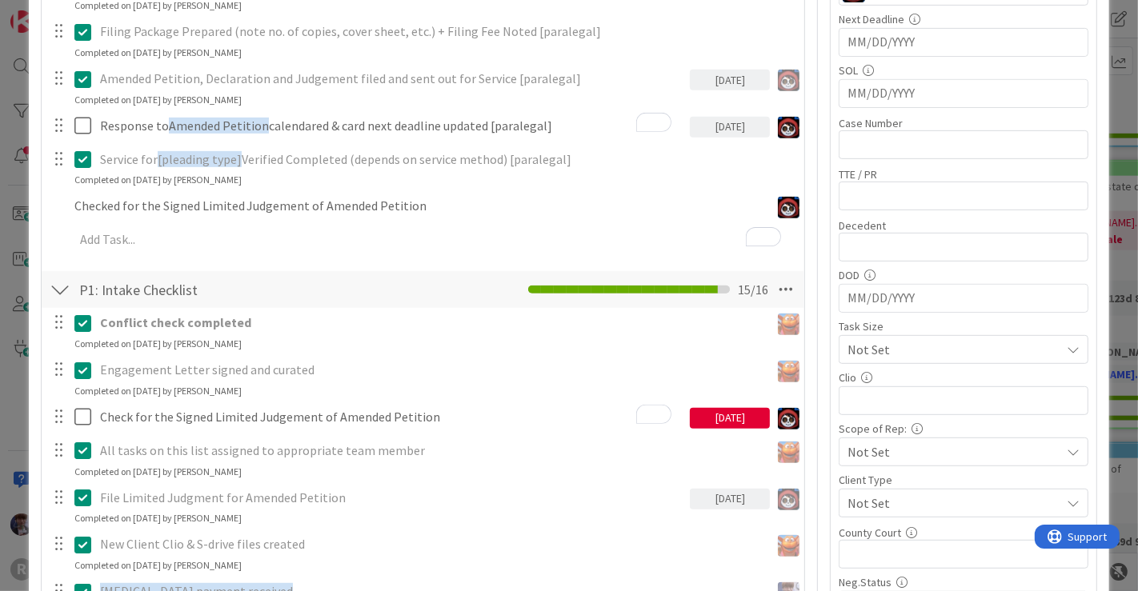
type textarea "x"
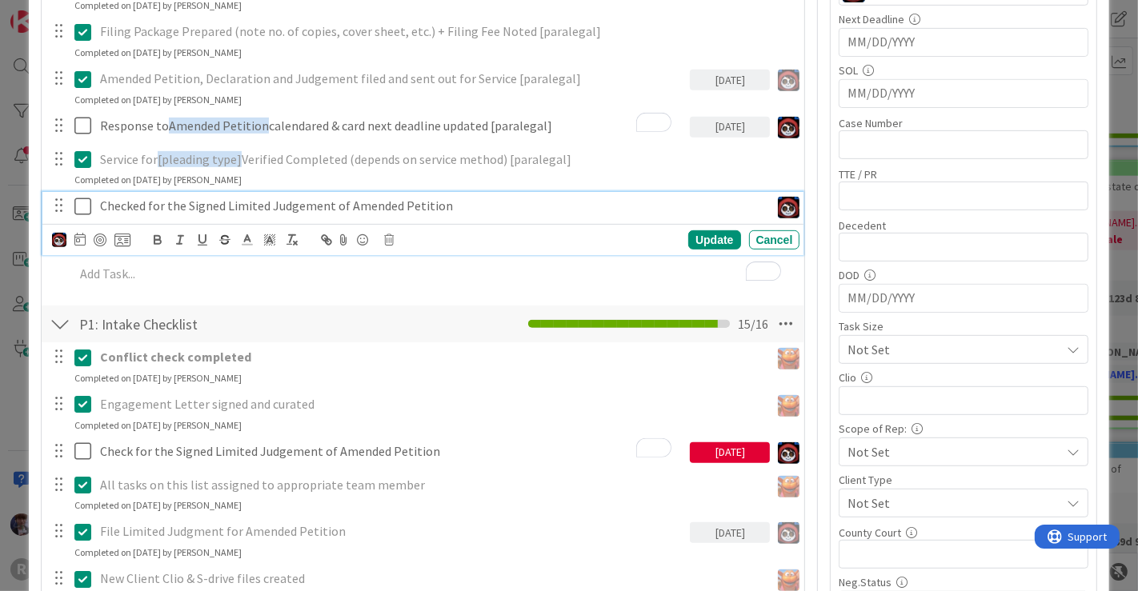
click at [304, 206] on p "Checked for the Signed Limited Judgement of Amended Petition" at bounding box center [432, 206] width 664 height 18
click at [80, 241] on icon at bounding box center [79, 239] width 11 height 13
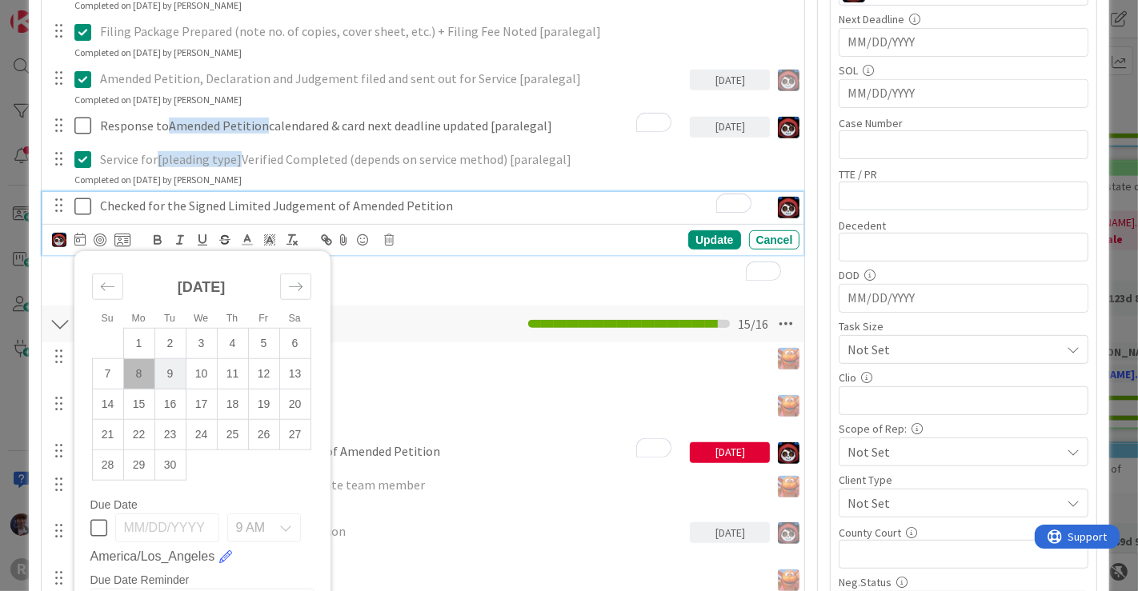
click at [170, 370] on td "9" at bounding box center [169, 374] width 31 height 30
type input "[DATE]"
type textarea "x"
click at [166, 333] on td "2" at bounding box center [169, 344] width 31 height 30
type input "09/02/2025"
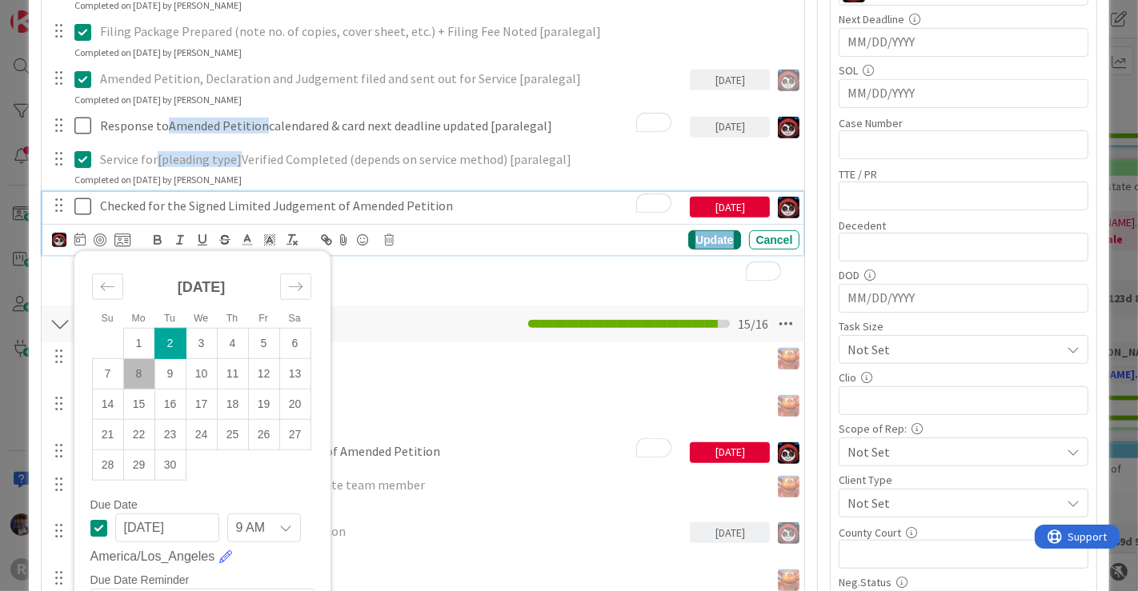
click at [709, 233] on div "Update" at bounding box center [714, 239] width 52 height 19
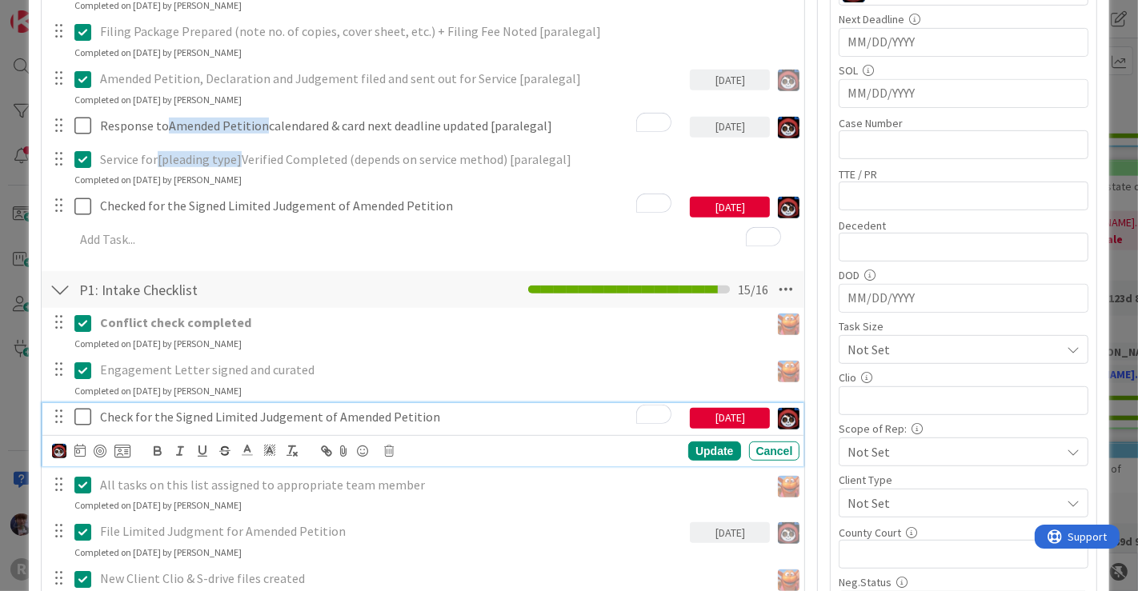
click at [442, 417] on p "Check for the Signed Limited Judgement of Amended Petition" at bounding box center [392, 417] width 584 height 18
click at [390, 450] on icon at bounding box center [390, 451] width 10 height 11
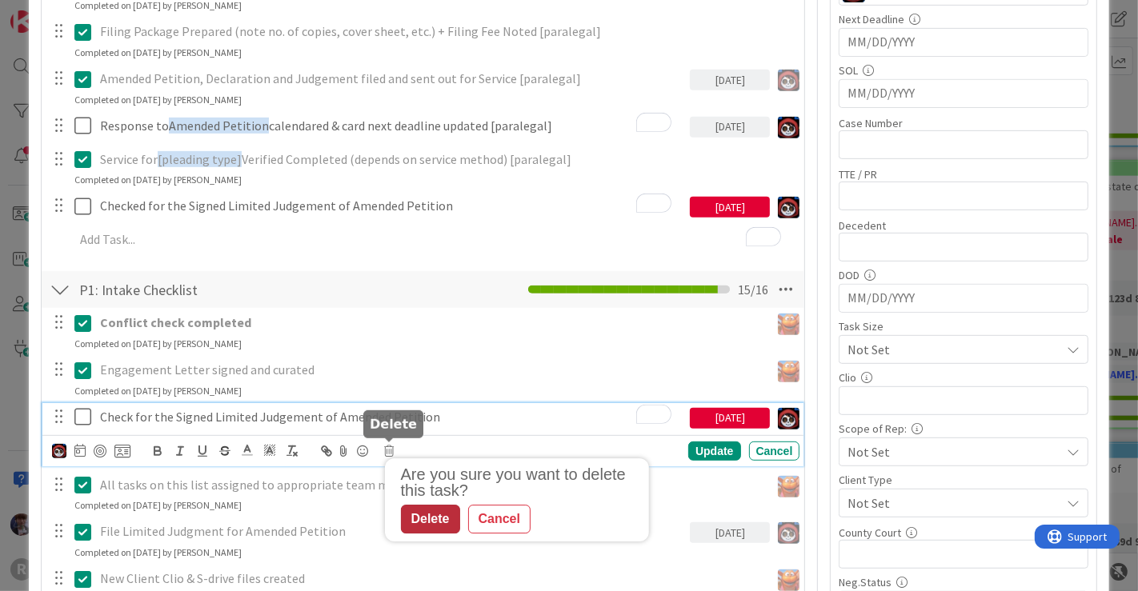
click at [418, 514] on div "Delete" at bounding box center [430, 519] width 59 height 29
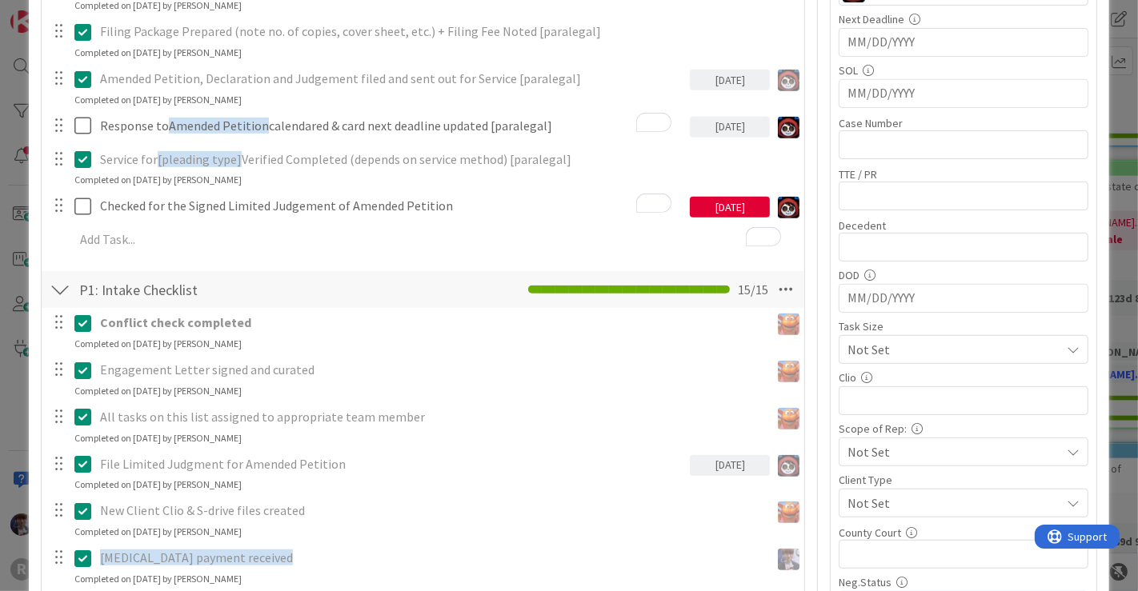
click at [56, 290] on div at bounding box center [60, 289] width 21 height 29
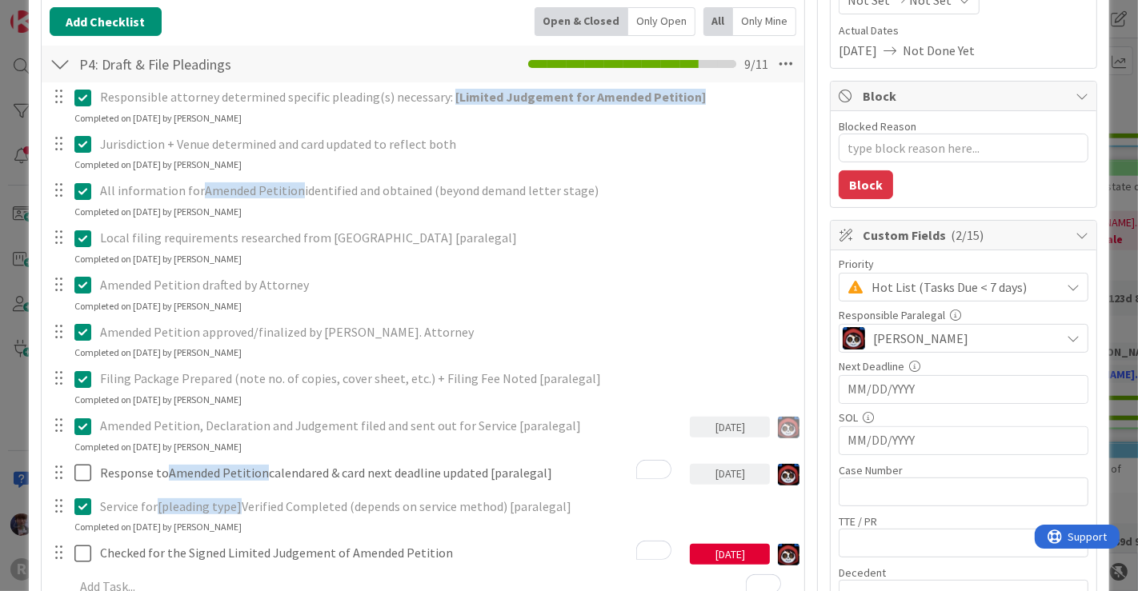
scroll to position [226, 0]
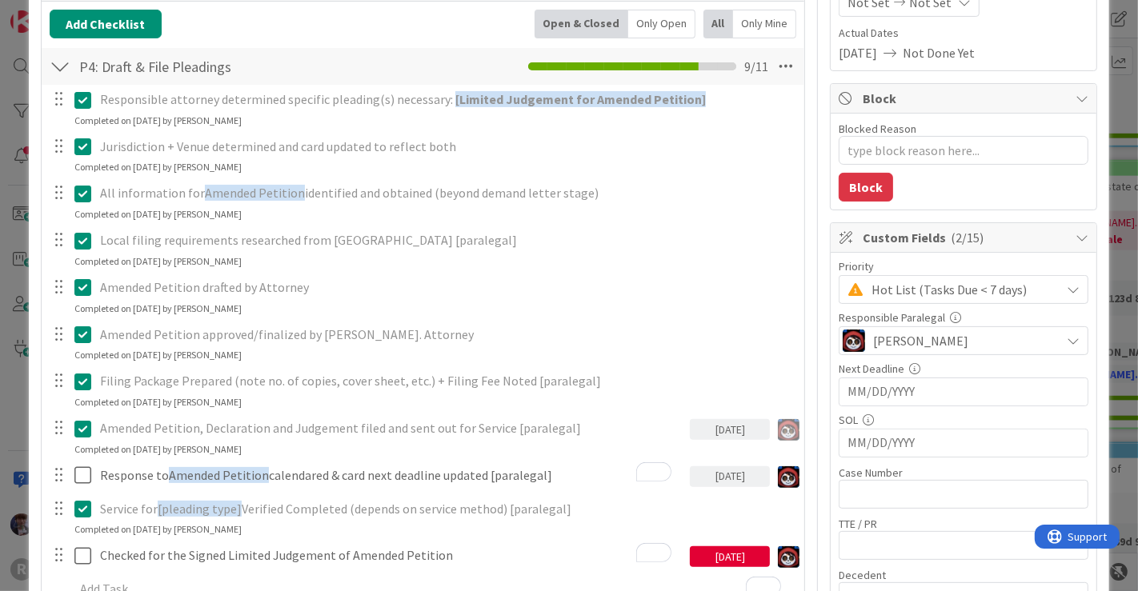
click at [656, 19] on div "Only Open" at bounding box center [661, 24] width 67 height 29
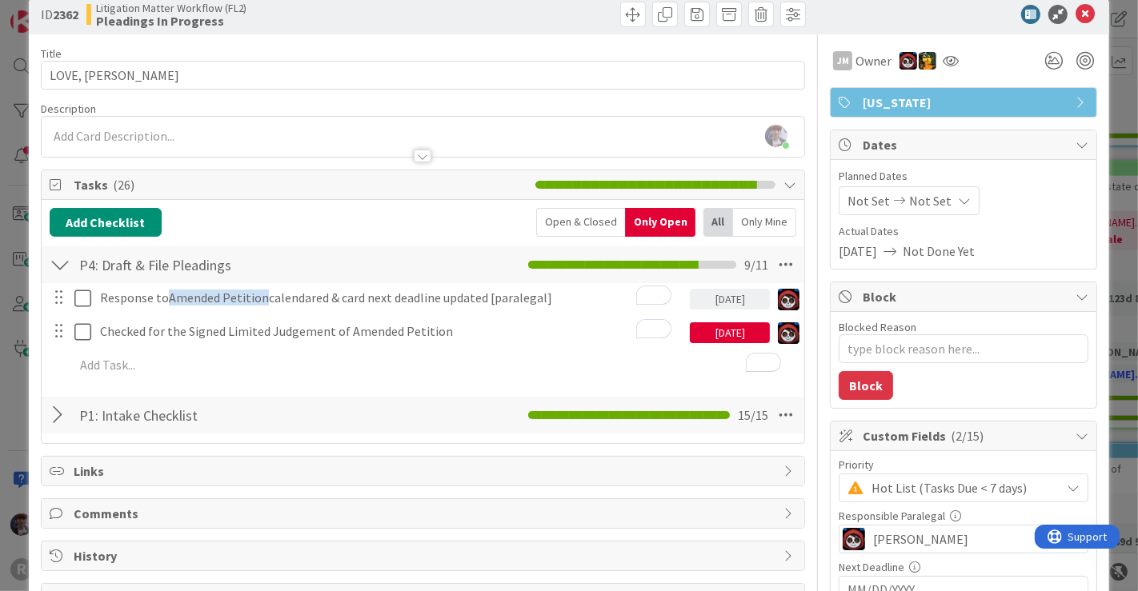
scroll to position [25, 0]
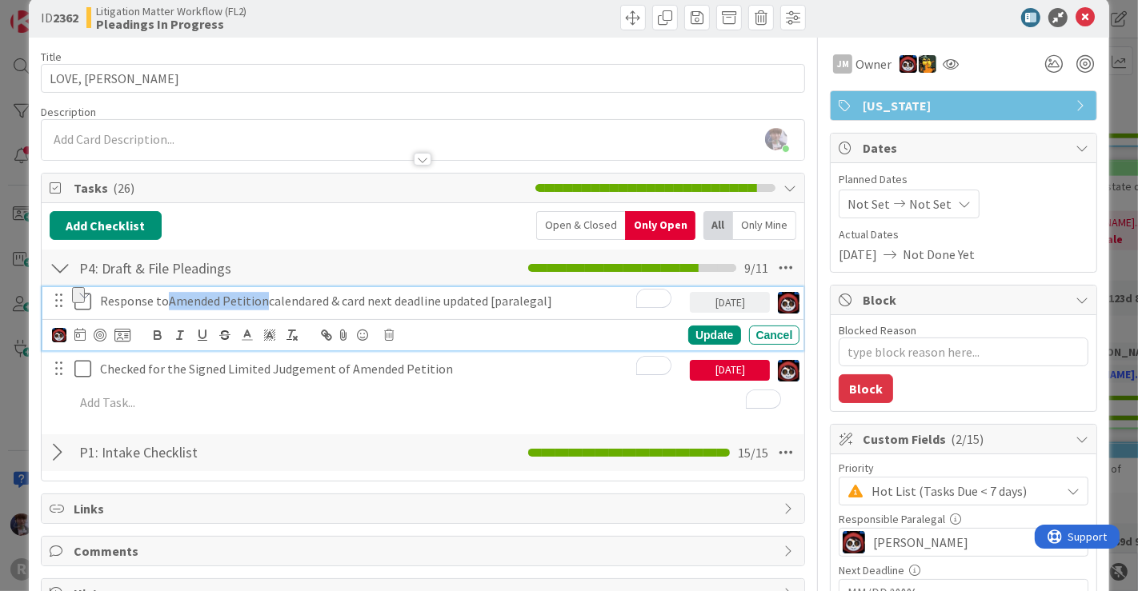
drag, startPoint x: 262, startPoint y: 299, endPoint x: 169, endPoint y: 300, distance: 93.6
click at [169, 300] on span "Amended Petition" at bounding box center [219, 301] width 100 height 16
click at [194, 304] on span "Amended Petition" at bounding box center [219, 301] width 100 height 16
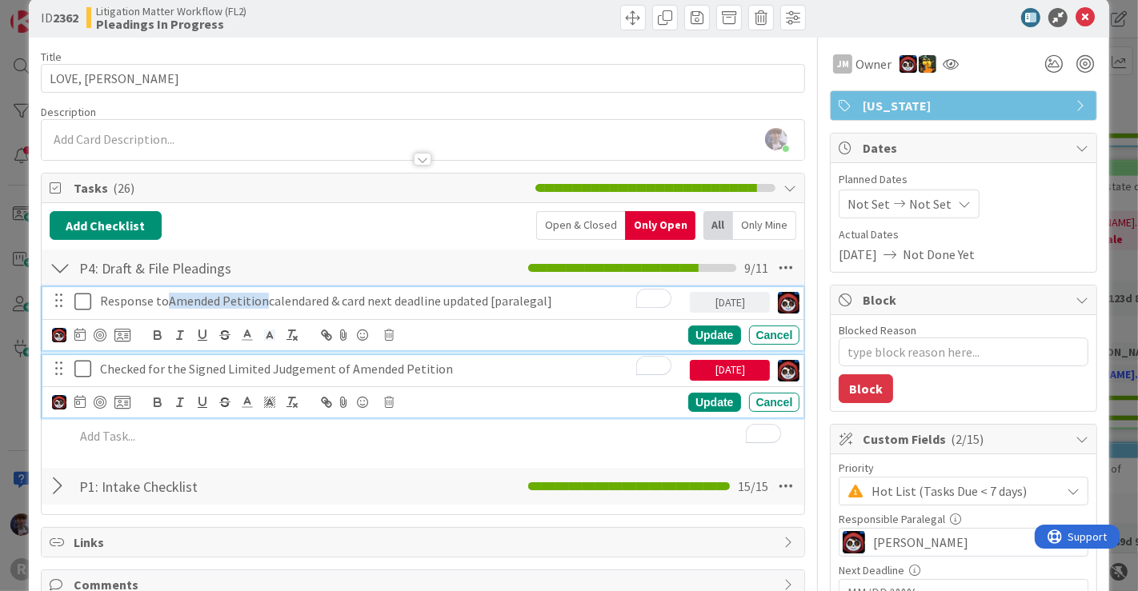
click at [151, 365] on p "Checked for the Signed Limited Judgement of Amended Petition" at bounding box center [392, 369] width 584 height 18
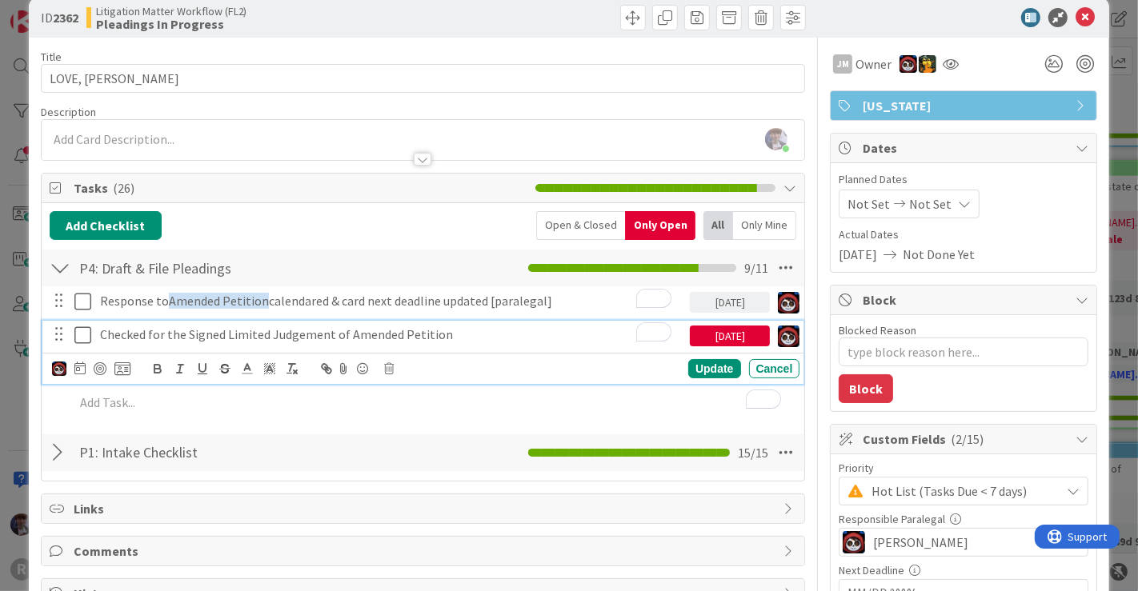
scroll to position [0, 0]
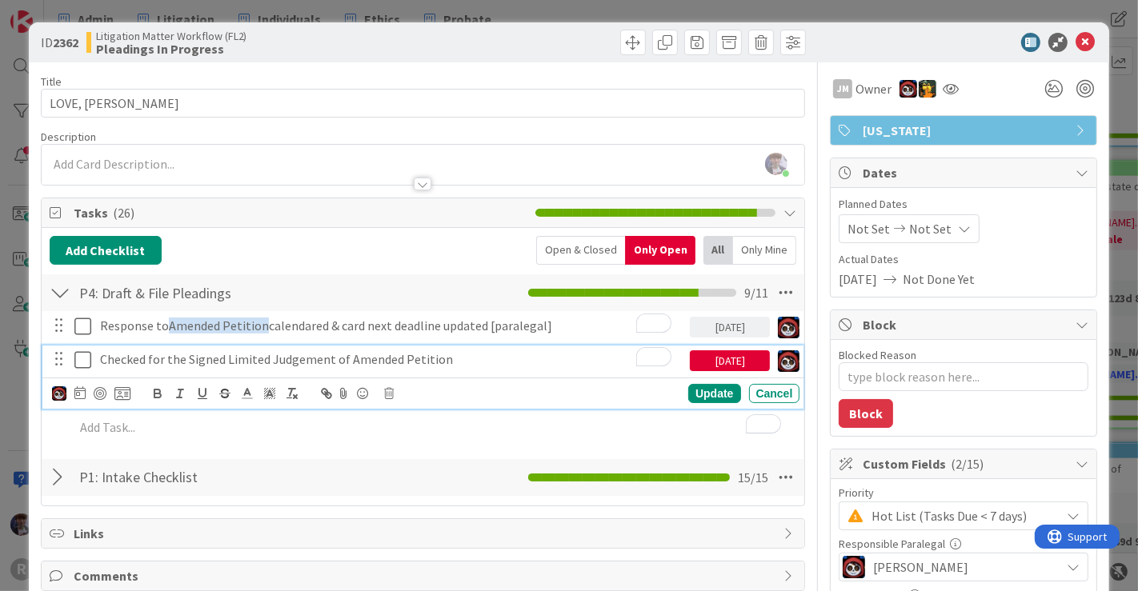
click at [147, 360] on p "Checked for the Signed Limited Judgement of Amended Petition" at bounding box center [392, 359] width 584 height 18
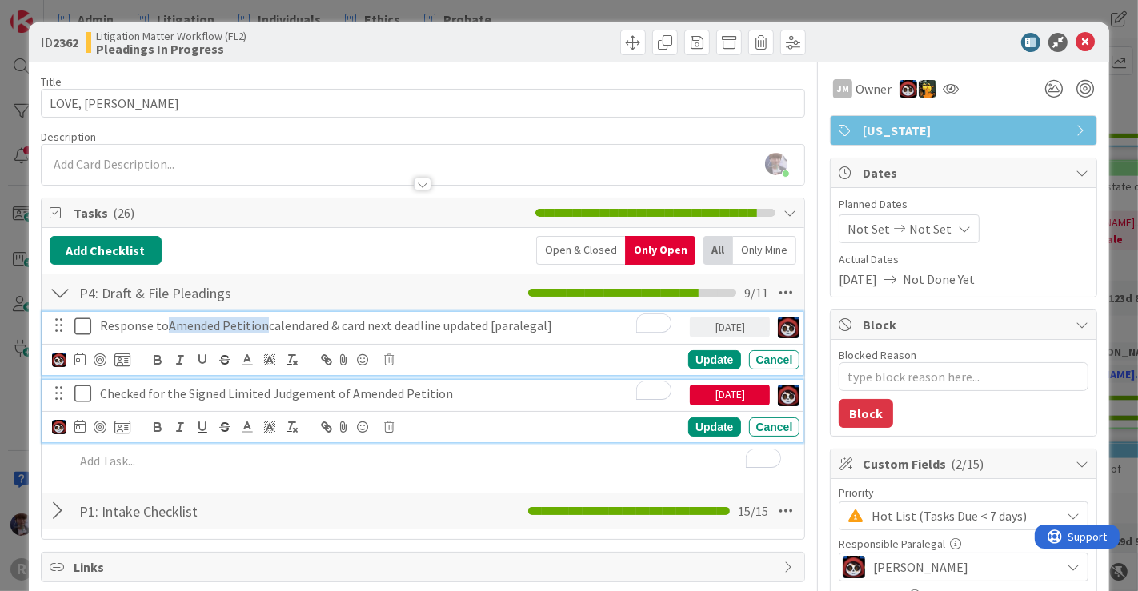
click at [462, 324] on p "Response to Amended Petition calendared & card next deadline updated [paralegal]" at bounding box center [392, 326] width 584 height 18
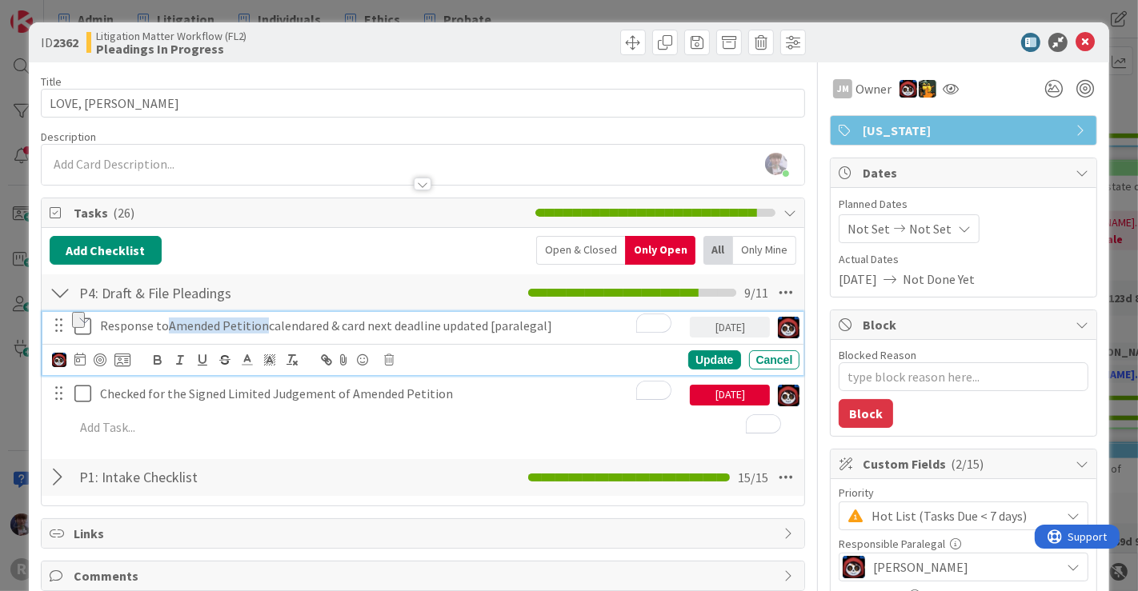
drag, startPoint x: 568, startPoint y: 324, endPoint x: 68, endPoint y: 328, distance: 500.1
click at [68, 328] on div "Response to Amended Petition calendared & card next deadline updated [paralegal…" at bounding box center [424, 326] width 751 height 28
click at [229, 360] on icon "button" at bounding box center [225, 360] width 14 height 14
click at [83, 328] on icon at bounding box center [82, 326] width 17 height 19
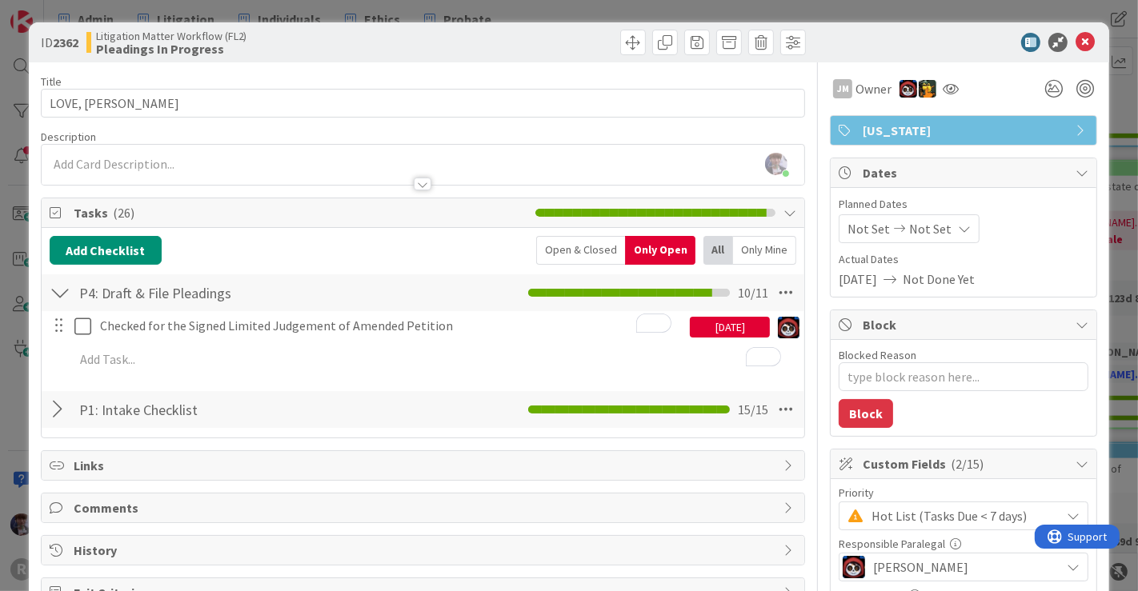
click at [1103, 246] on div "ID 2362 Litigation Matter Workflow (FL2) Pleadings In Progress Title 13 / 128 L…" at bounding box center [569, 295] width 1138 height 591
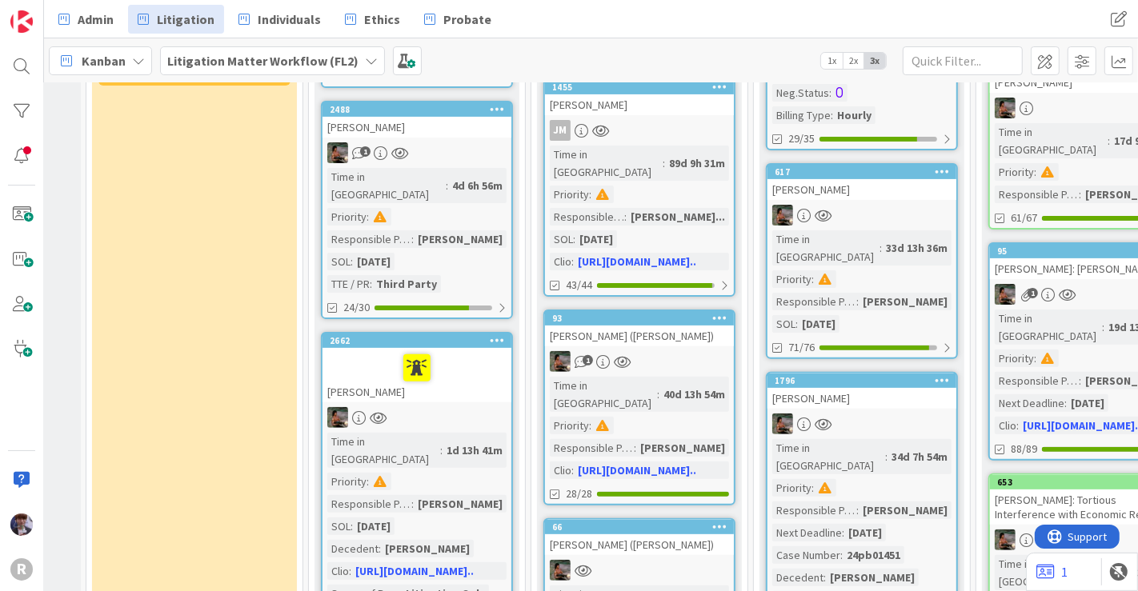
scroll to position [430, 174]
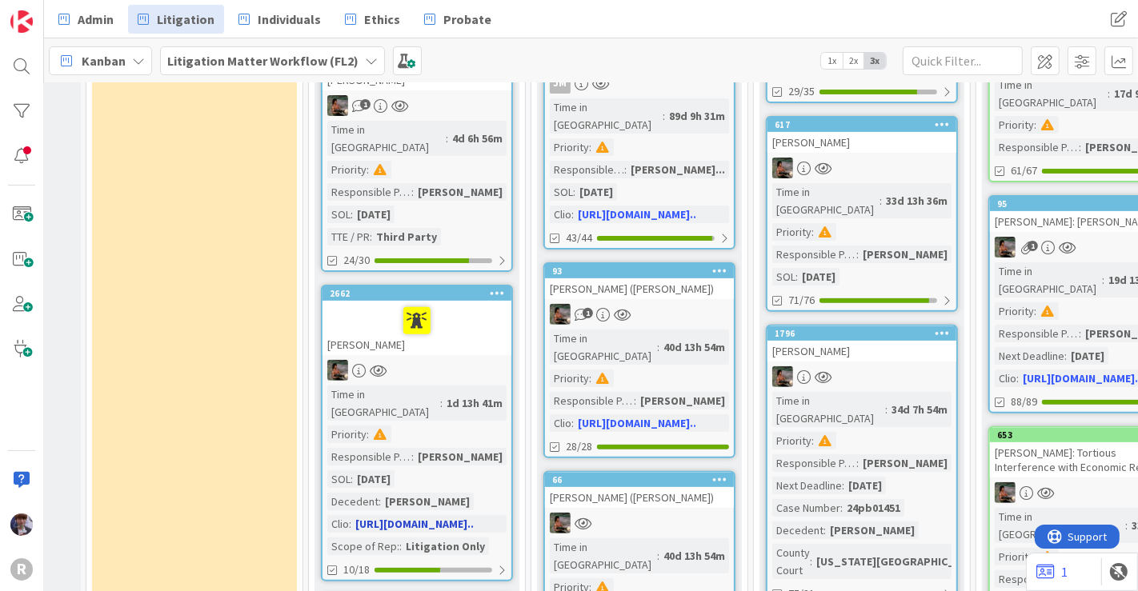
click at [473, 308] on div "[PERSON_NAME]" at bounding box center [416, 328] width 189 height 54
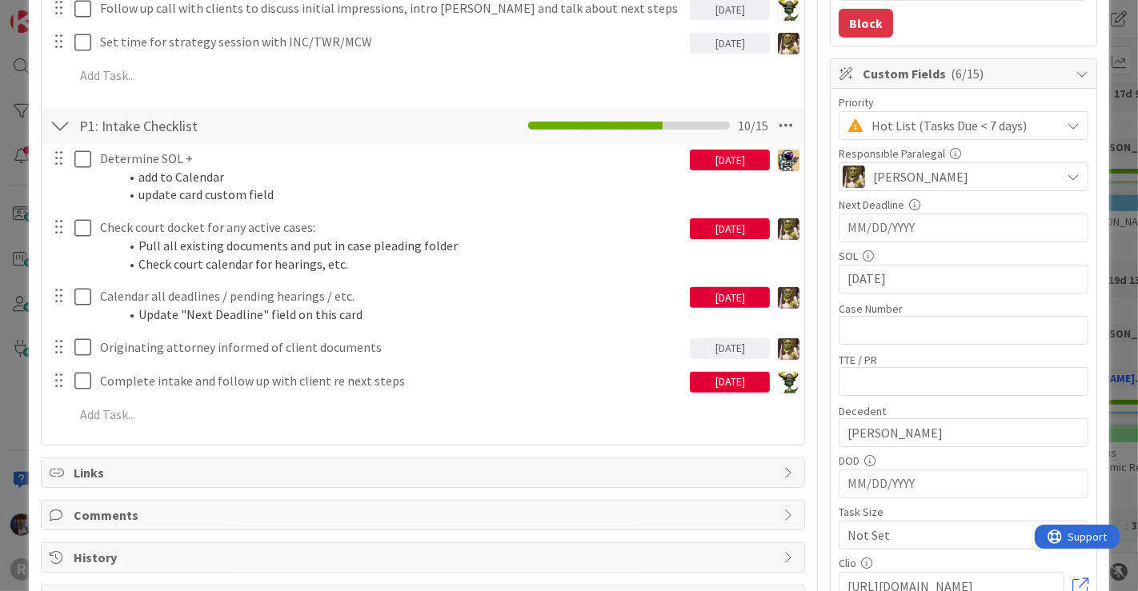
scroll to position [371, 0]
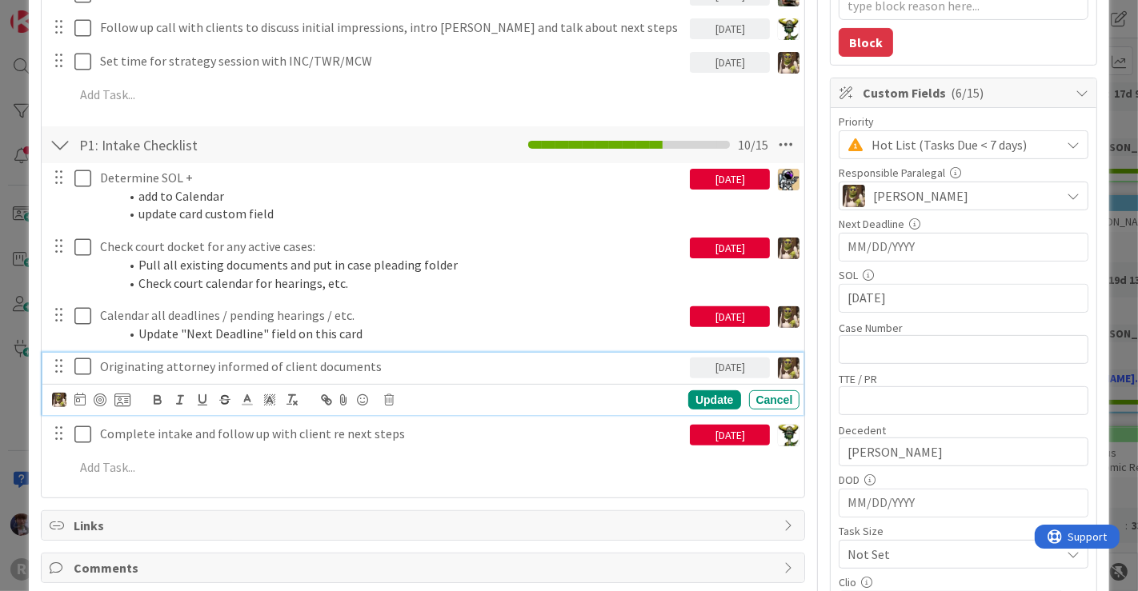
click at [187, 362] on p "Originating attorney informed of client documents" at bounding box center [392, 367] width 584 height 18
click at [63, 398] on img at bounding box center [59, 400] width 14 height 14
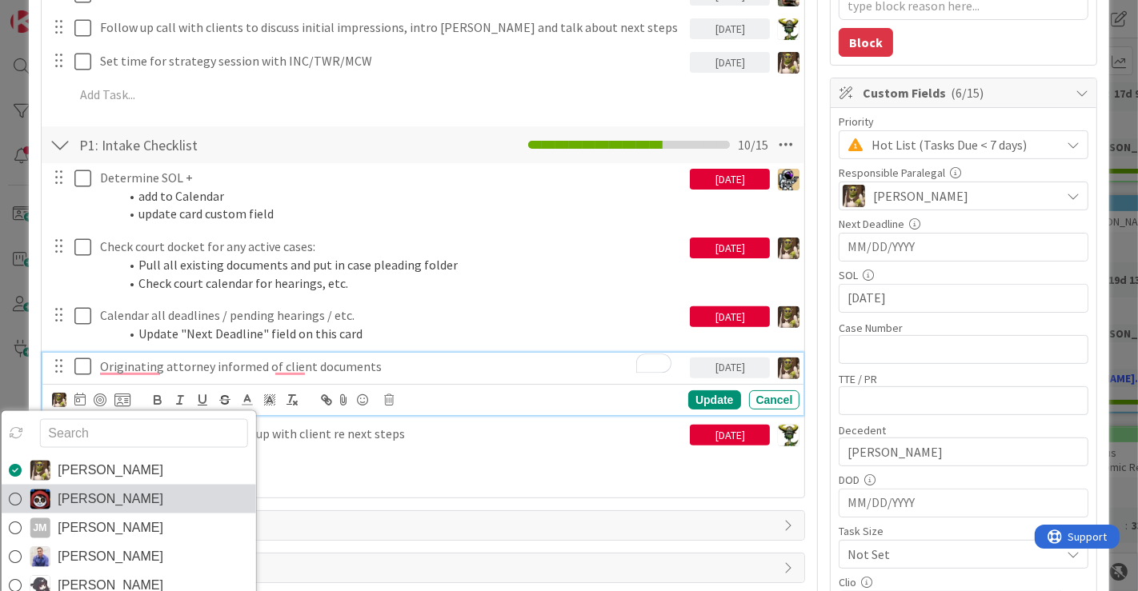
click at [66, 492] on span "[PERSON_NAME]" at bounding box center [111, 499] width 106 height 24
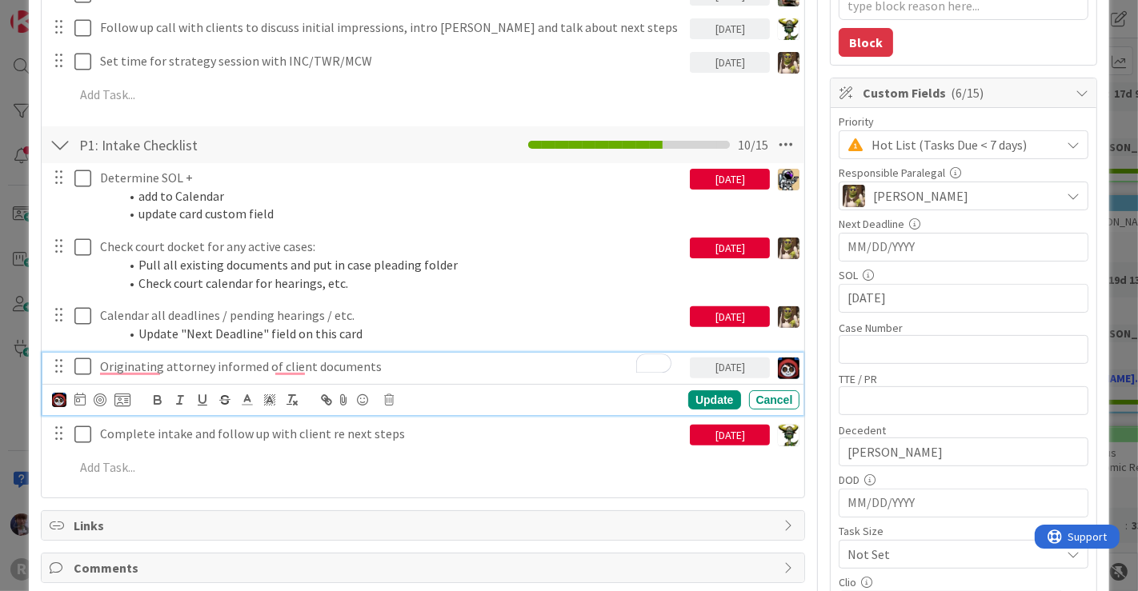
type textarea "x"
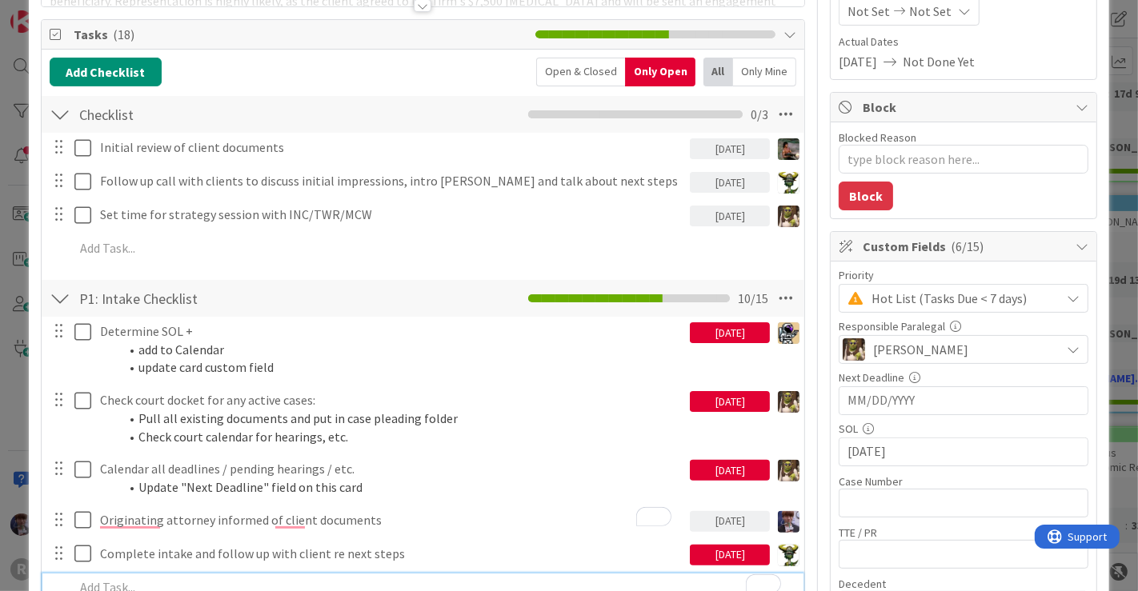
click at [62, 297] on div at bounding box center [60, 298] width 21 height 29
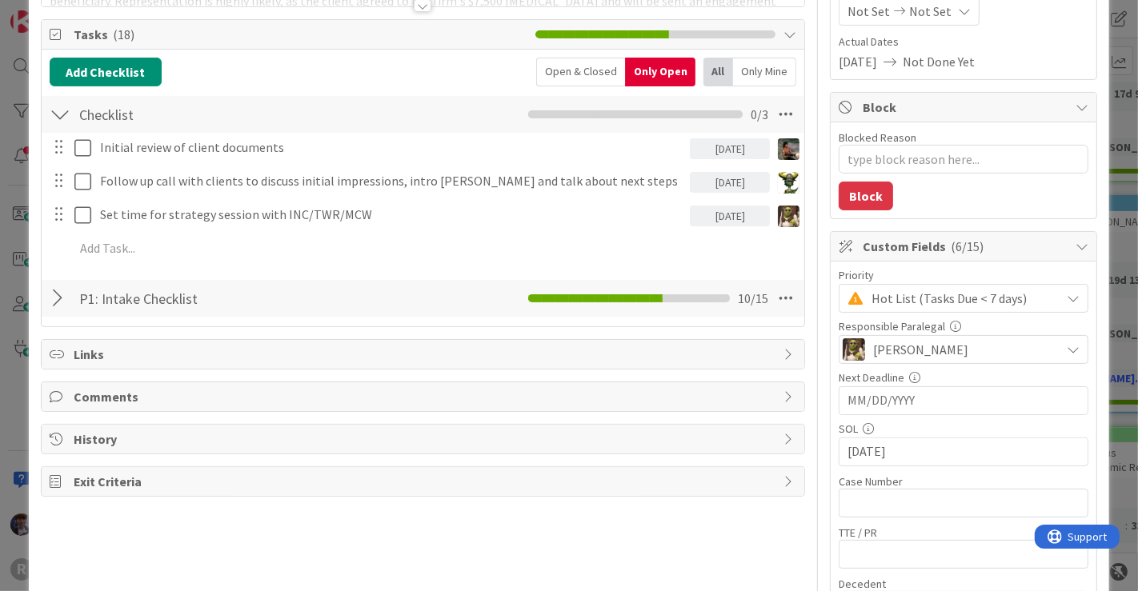
click at [61, 112] on div at bounding box center [60, 114] width 21 height 29
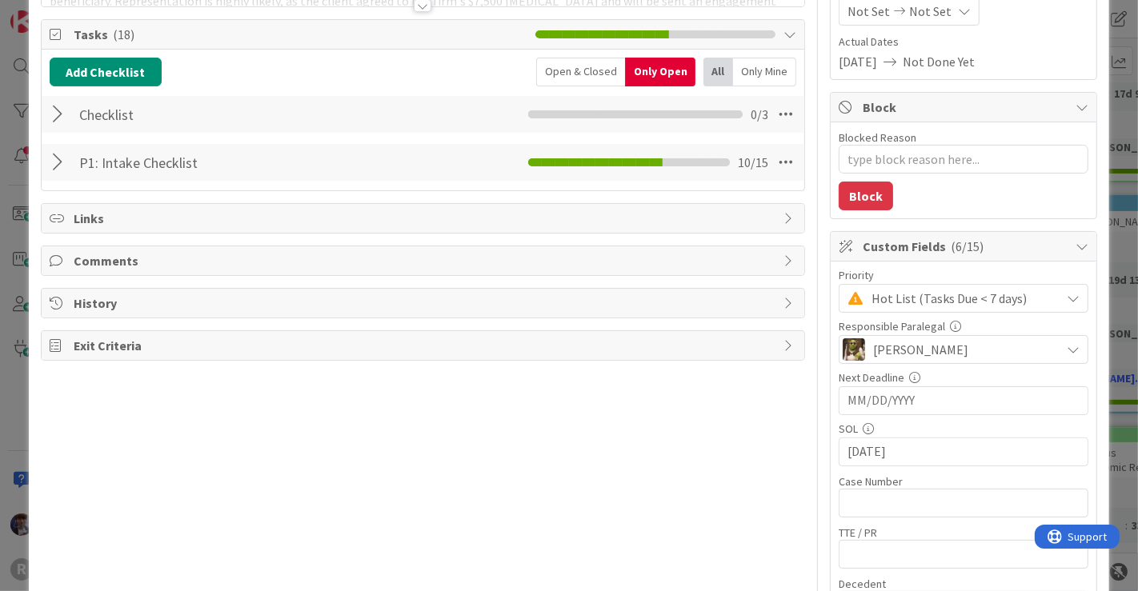
click at [62, 115] on div at bounding box center [60, 114] width 21 height 29
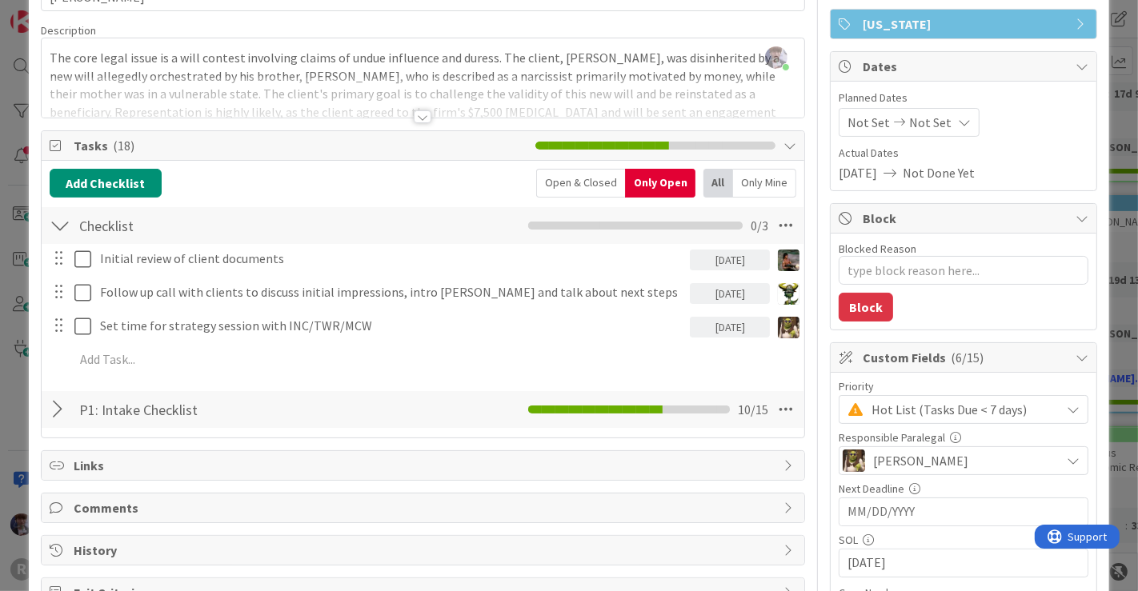
scroll to position [105, 0]
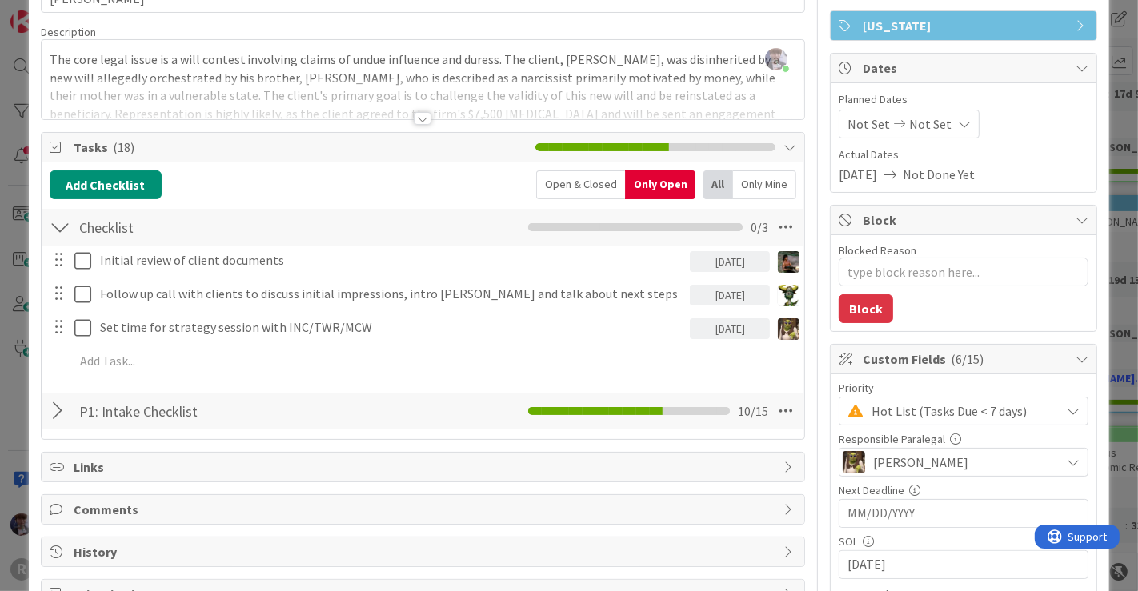
click at [0, 394] on div "ID 2662 Litigation Matter Workflow (FL2) Strategy In Progress Title 14 / 128 [P…" at bounding box center [569, 295] width 1138 height 591
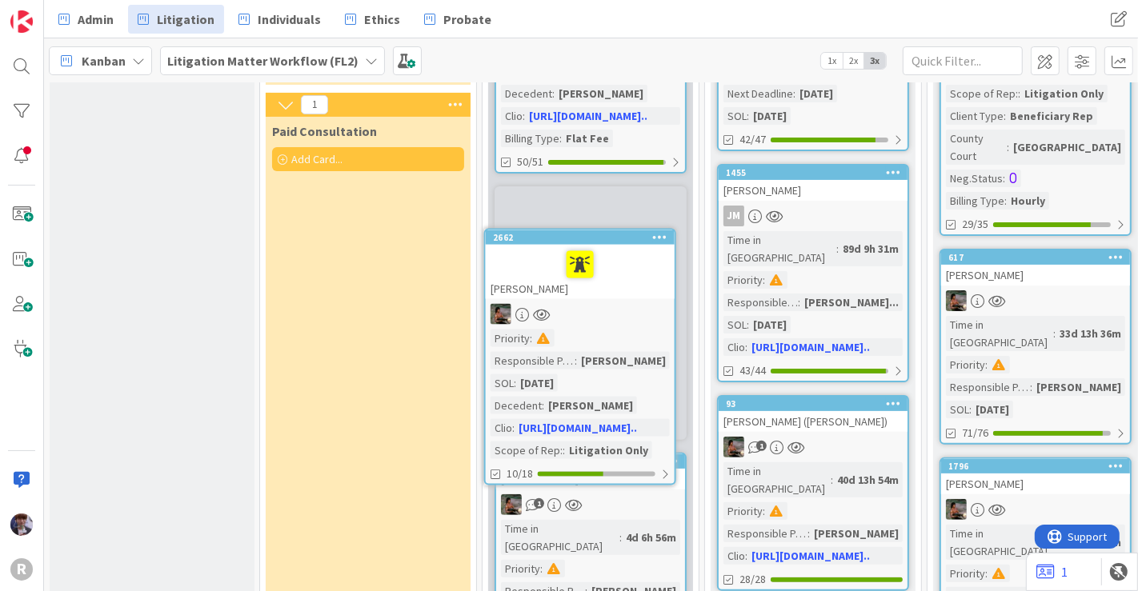
scroll to position [292, 0]
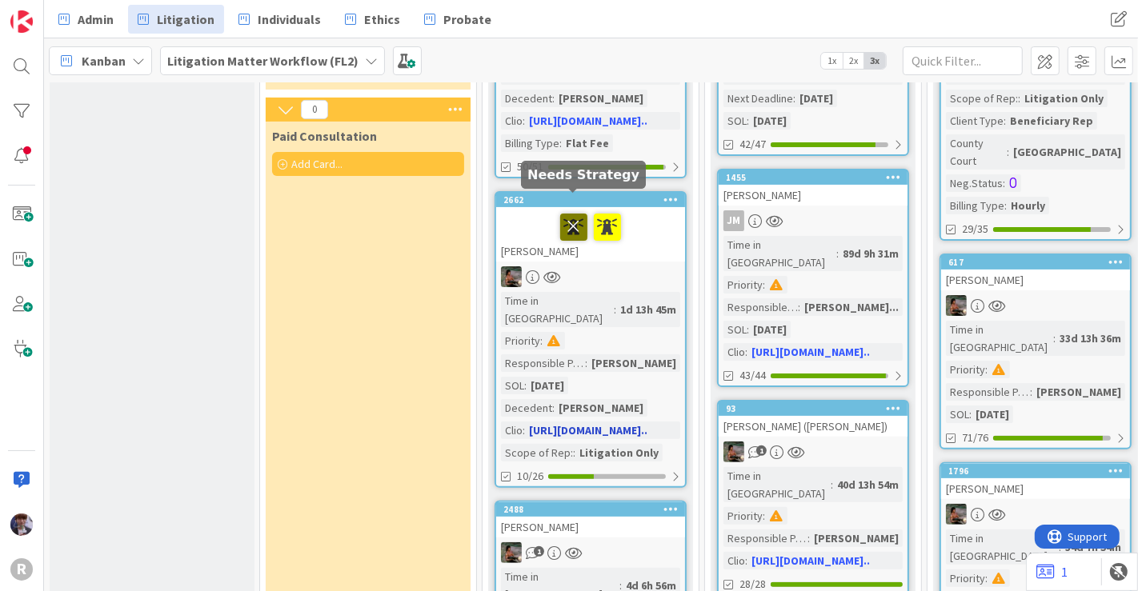
click at [573, 214] on icon at bounding box center [573, 227] width 27 height 26
click at [528, 210] on div at bounding box center [590, 227] width 179 height 34
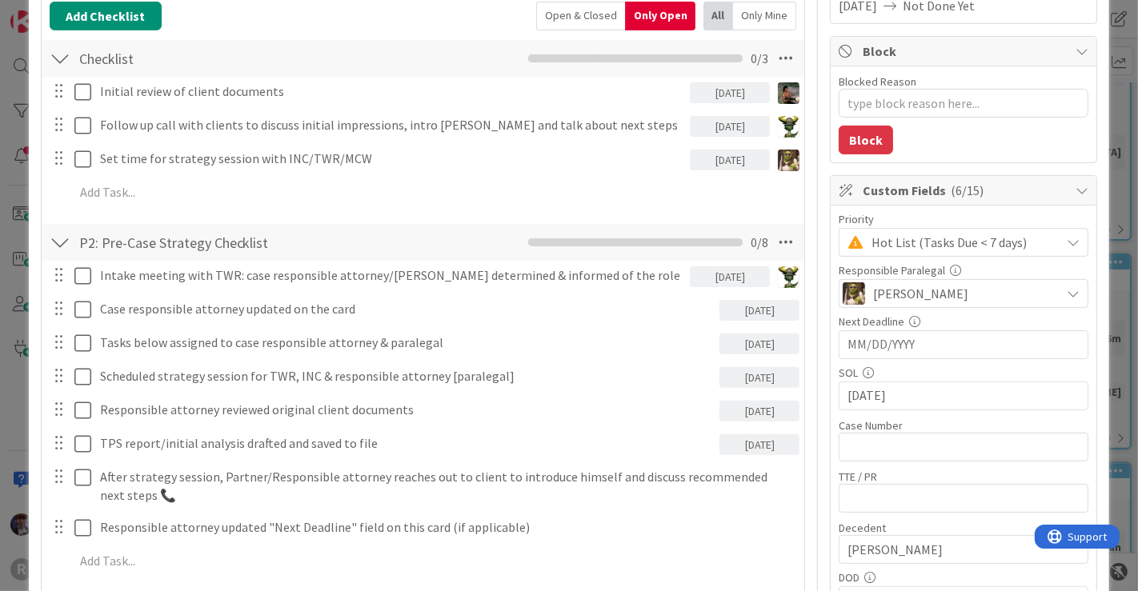
scroll to position [286, 0]
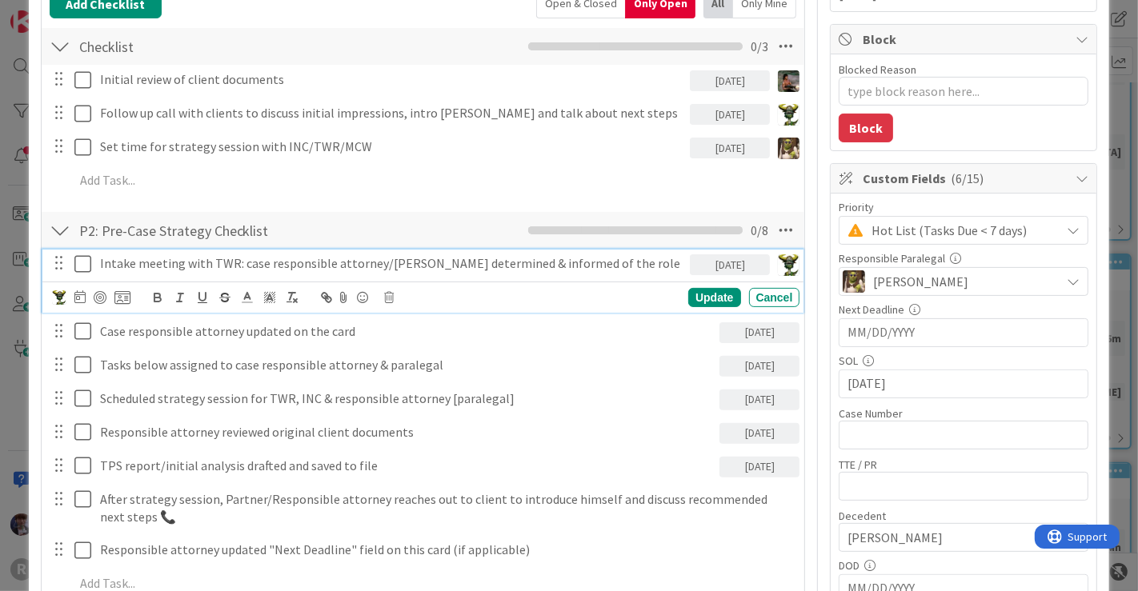
click at [86, 265] on icon at bounding box center [82, 263] width 17 height 19
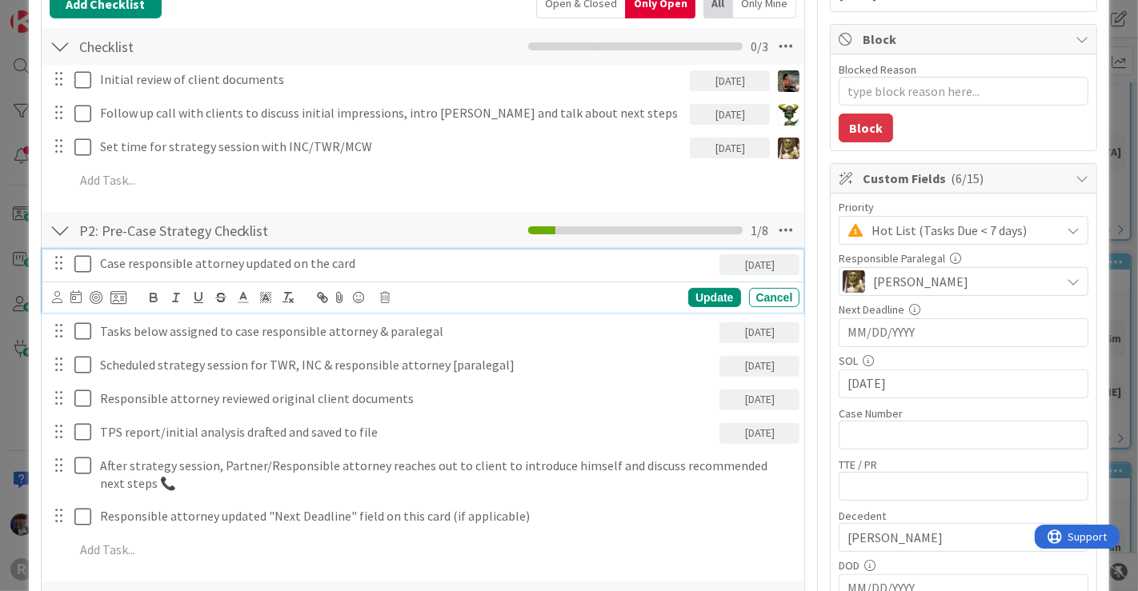
click at [82, 263] on icon at bounding box center [82, 263] width 17 height 19
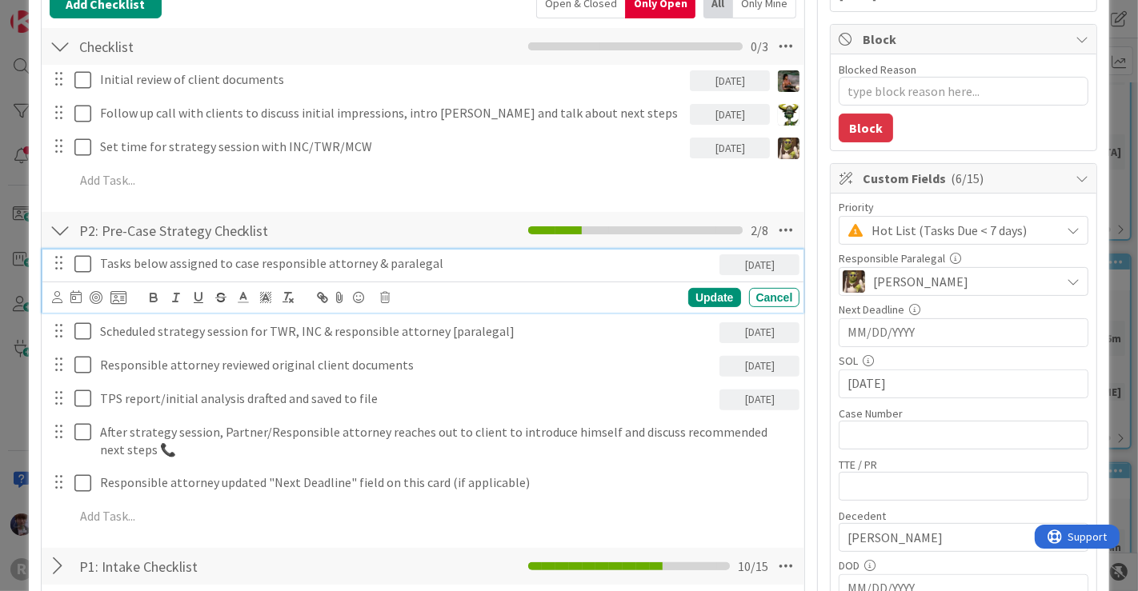
click at [82, 263] on icon at bounding box center [82, 263] width 17 height 19
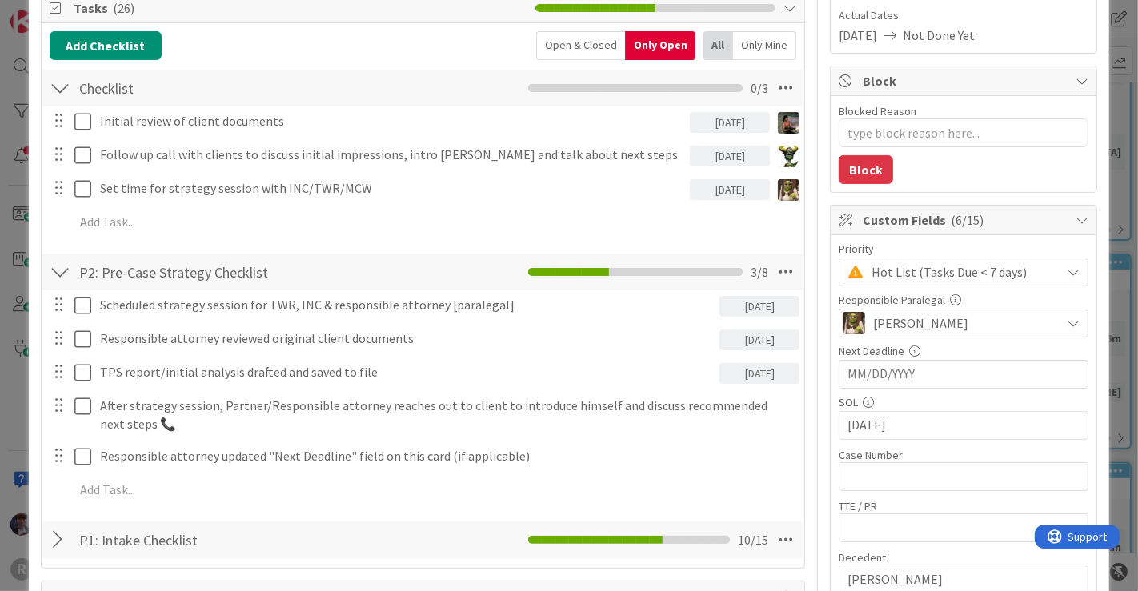
scroll to position [259, 0]
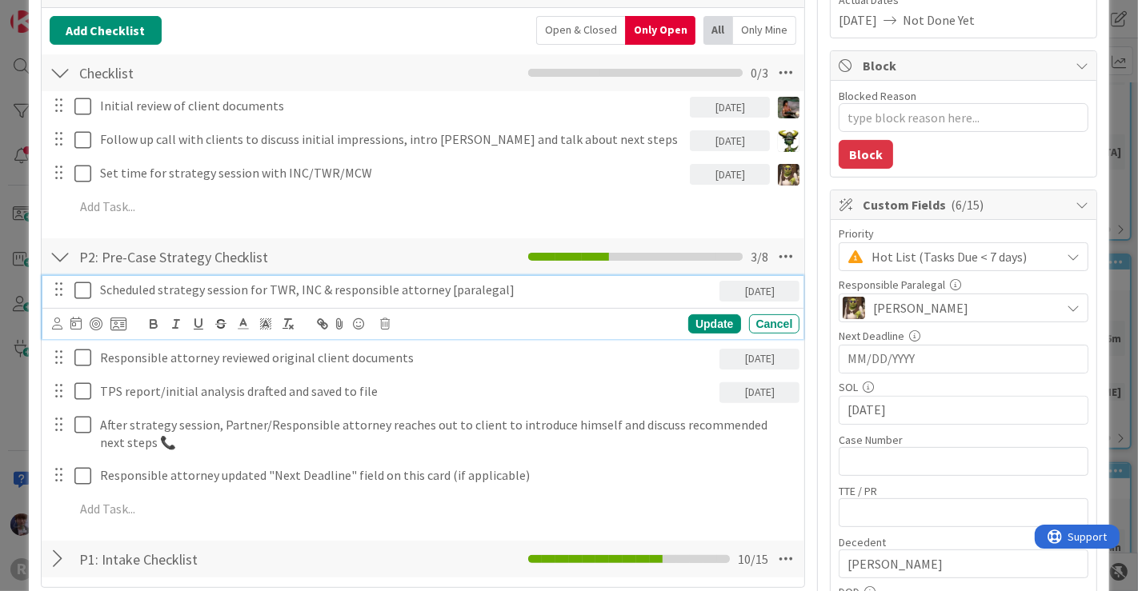
click at [122, 286] on p "Scheduled strategy session for TWR, INC & responsible attorney [paralegal]" at bounding box center [407, 290] width 614 height 18
click at [57, 320] on icon at bounding box center [57, 324] width 10 height 12
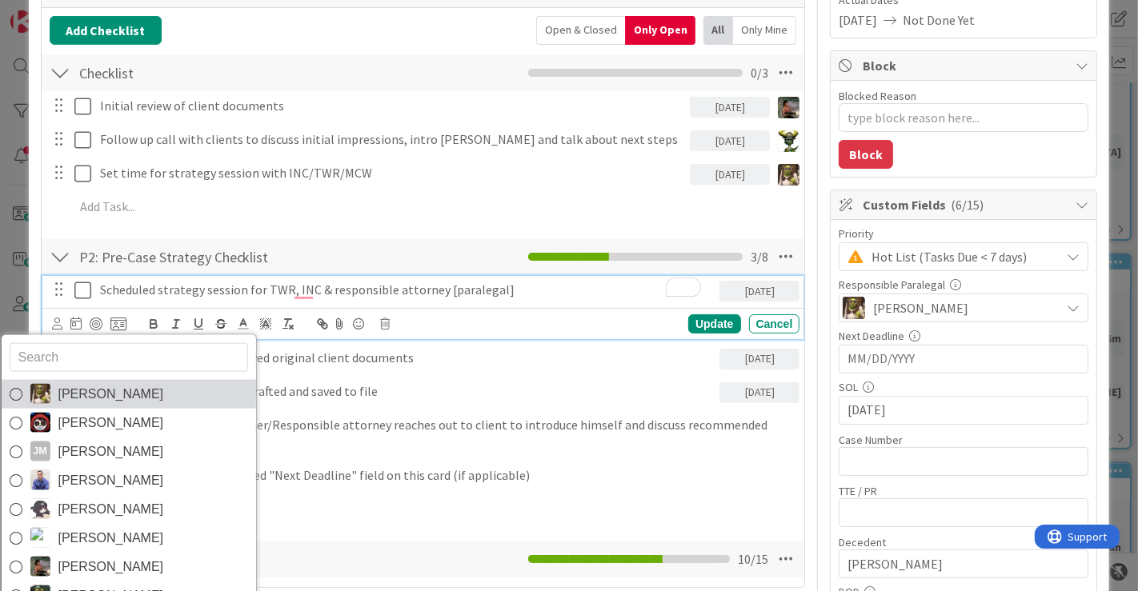
click at [66, 394] on span "[PERSON_NAME]" at bounding box center [111, 394] width 106 height 24
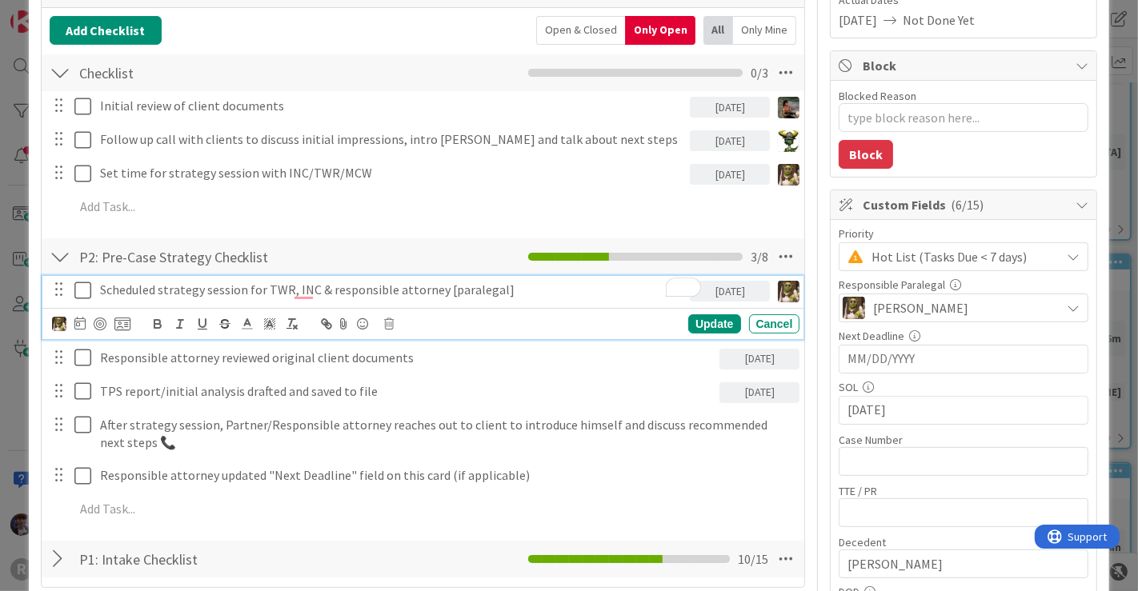
type textarea "x"
click at [78, 321] on icon at bounding box center [79, 323] width 11 height 13
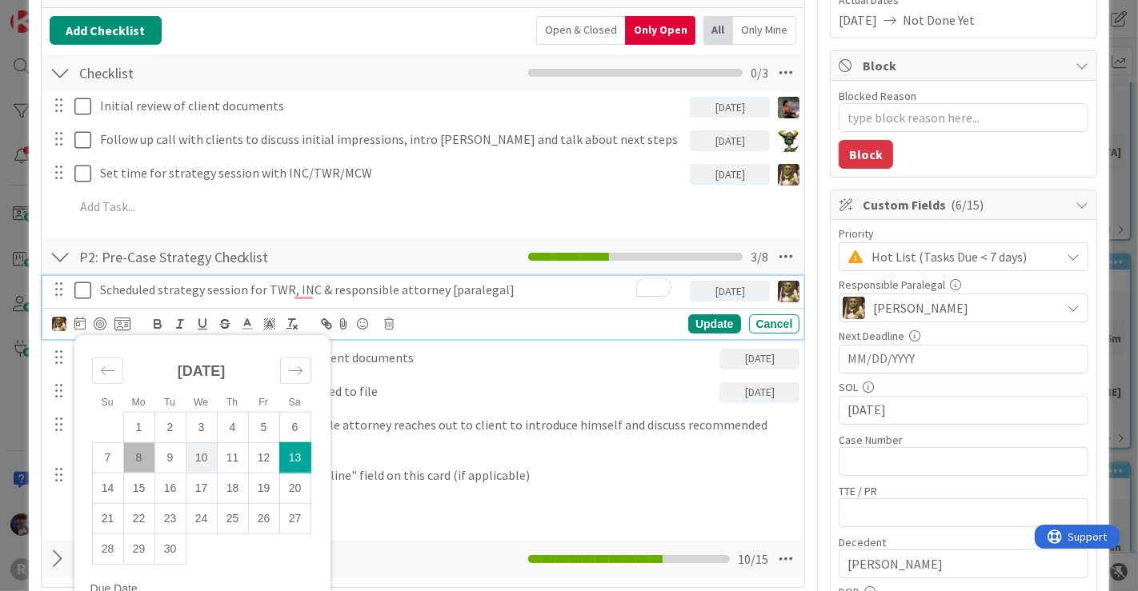
click at [198, 452] on td "10" at bounding box center [201, 457] width 31 height 30
type input "[DATE]"
click at [695, 315] on div "Update" at bounding box center [714, 323] width 52 height 19
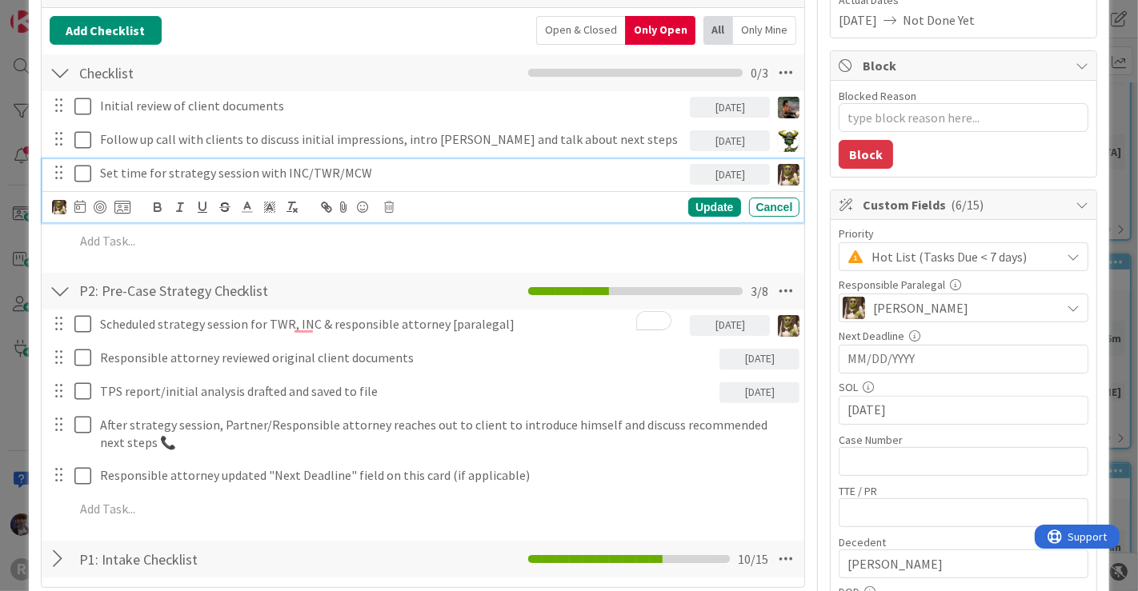
click at [179, 181] on div "Set time for strategy session with INC/TWR/MCW" at bounding box center [392, 173] width 597 height 28
click at [388, 202] on icon at bounding box center [390, 207] width 10 height 11
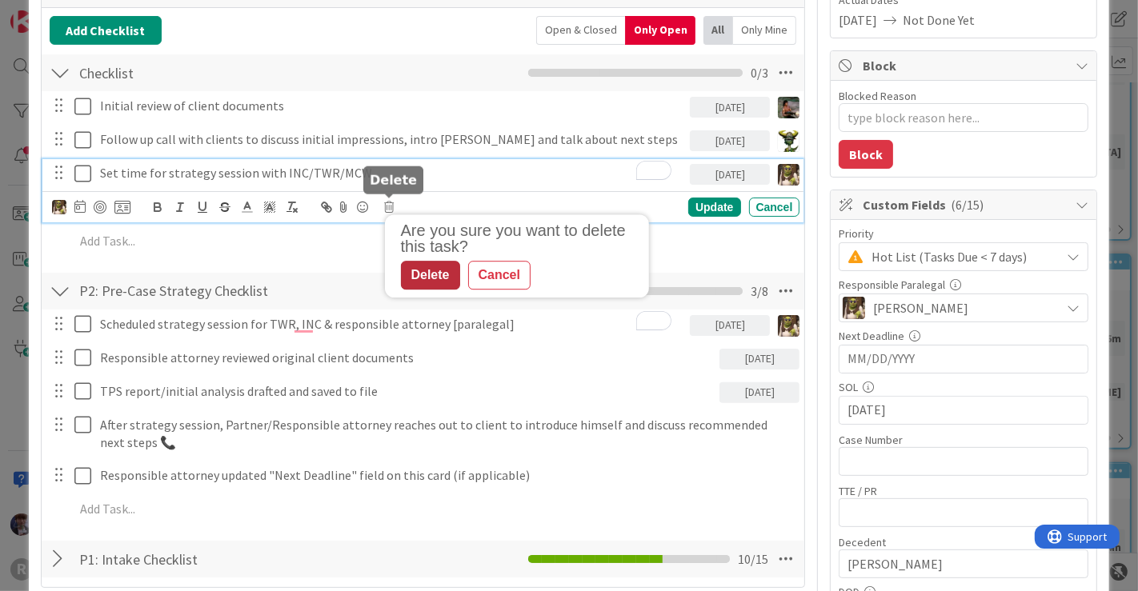
click at [426, 280] on div "Delete" at bounding box center [430, 275] width 59 height 29
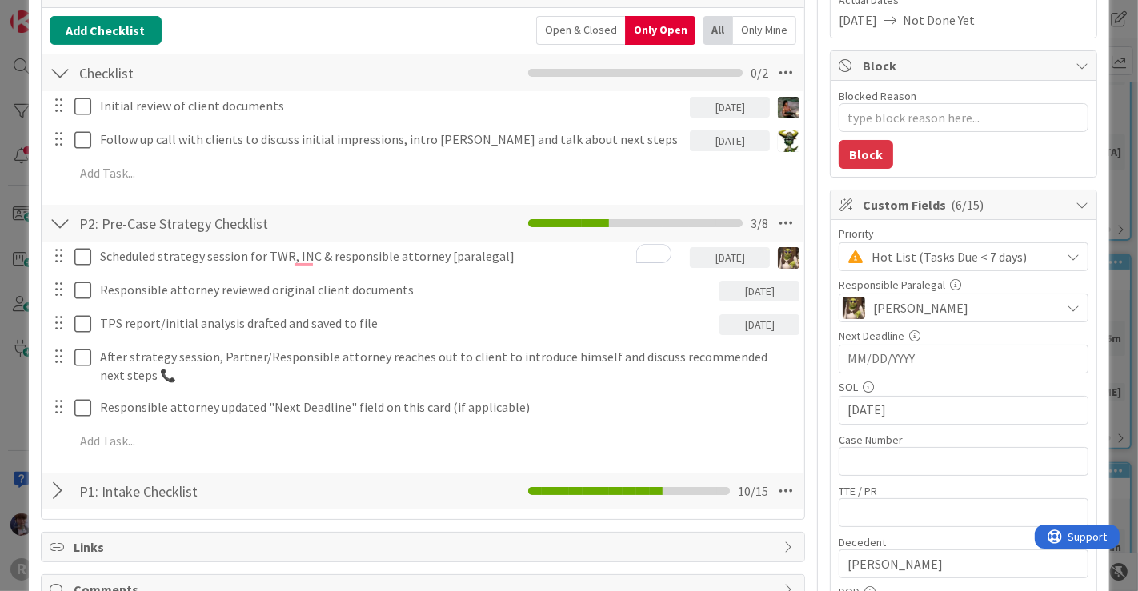
type textarea "x"
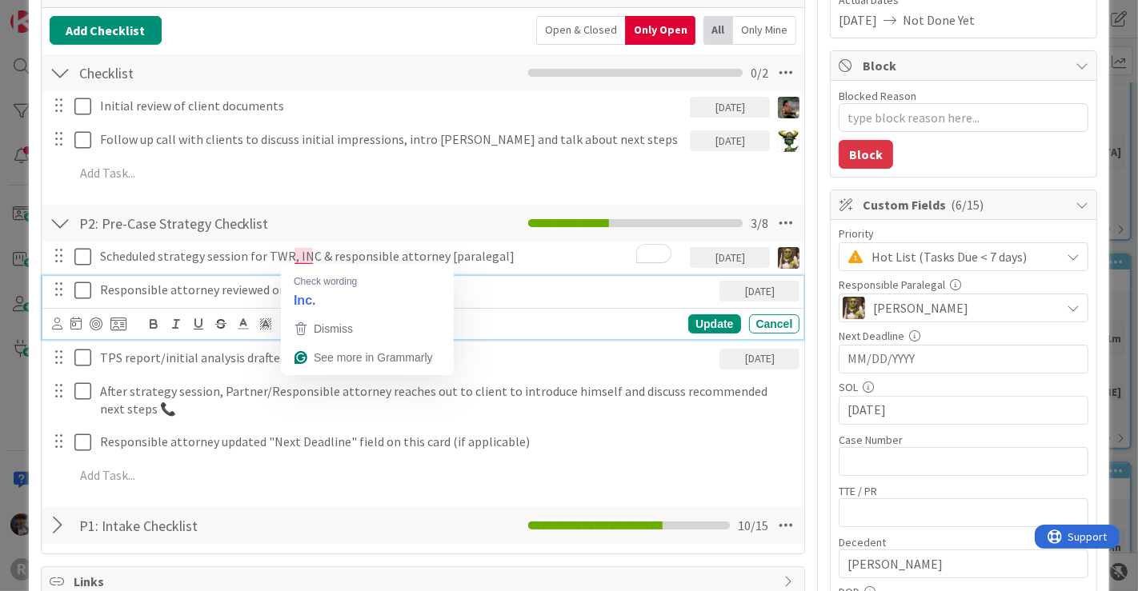
click at [171, 286] on p "Responsible attorney reviewed original client documents" at bounding box center [407, 290] width 614 height 18
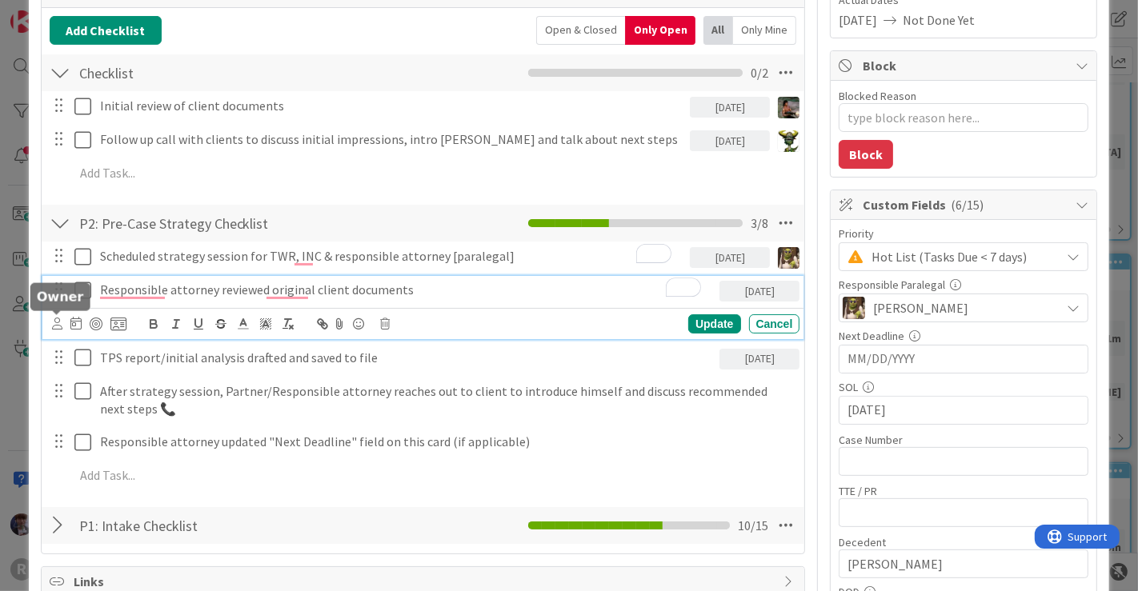
click at [56, 319] on icon at bounding box center [57, 324] width 10 height 12
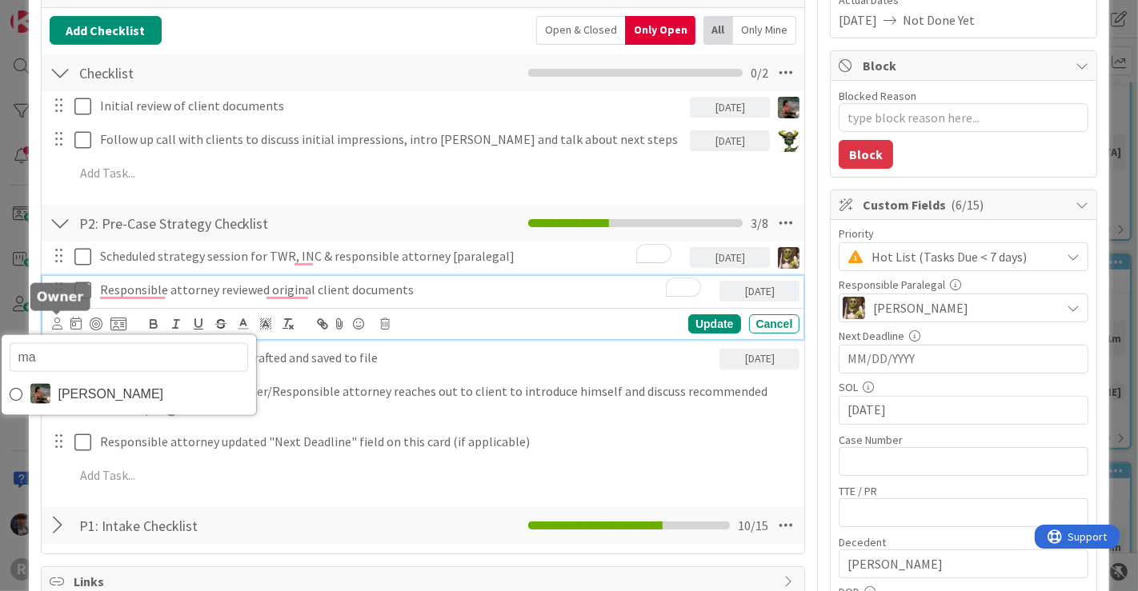
type input "max"
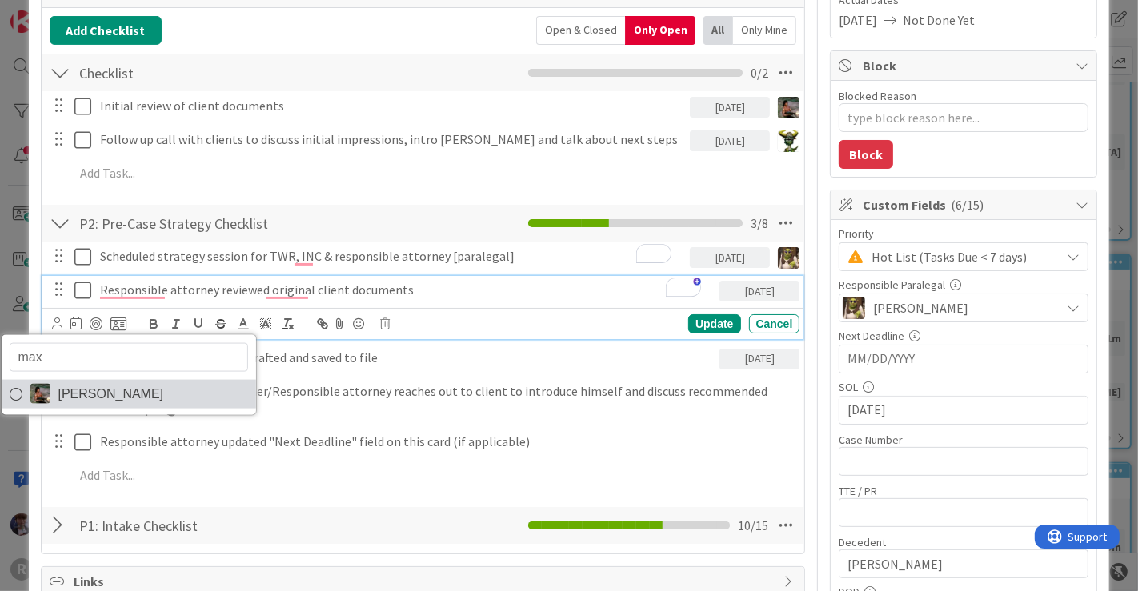
click at [78, 385] on span "[PERSON_NAME]" at bounding box center [111, 394] width 106 height 24
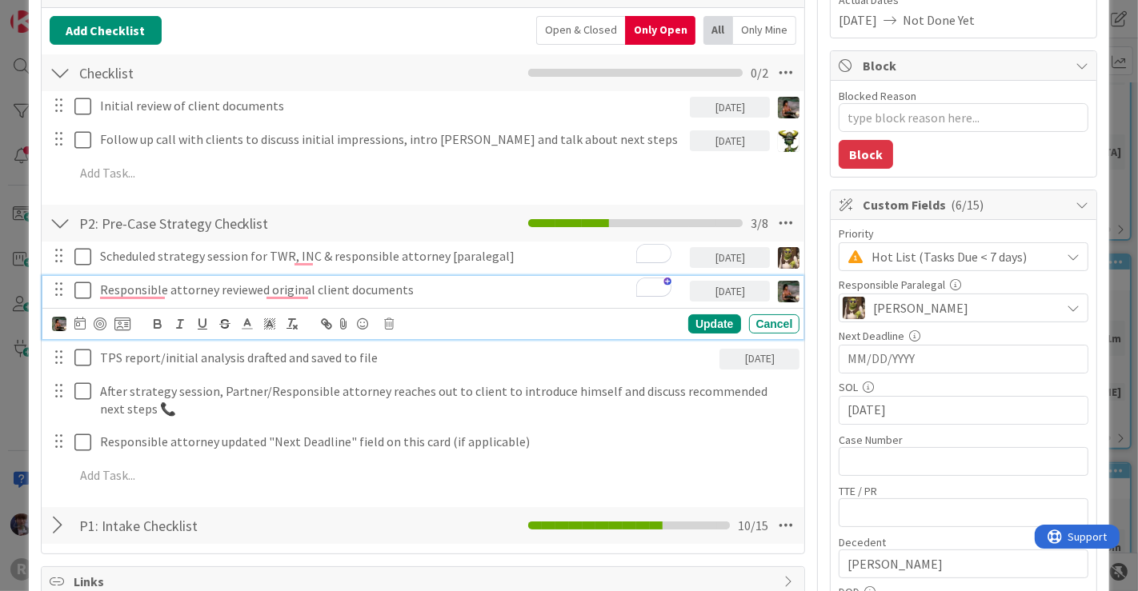
type textarea "x"
click at [82, 322] on icon at bounding box center [79, 323] width 11 height 13
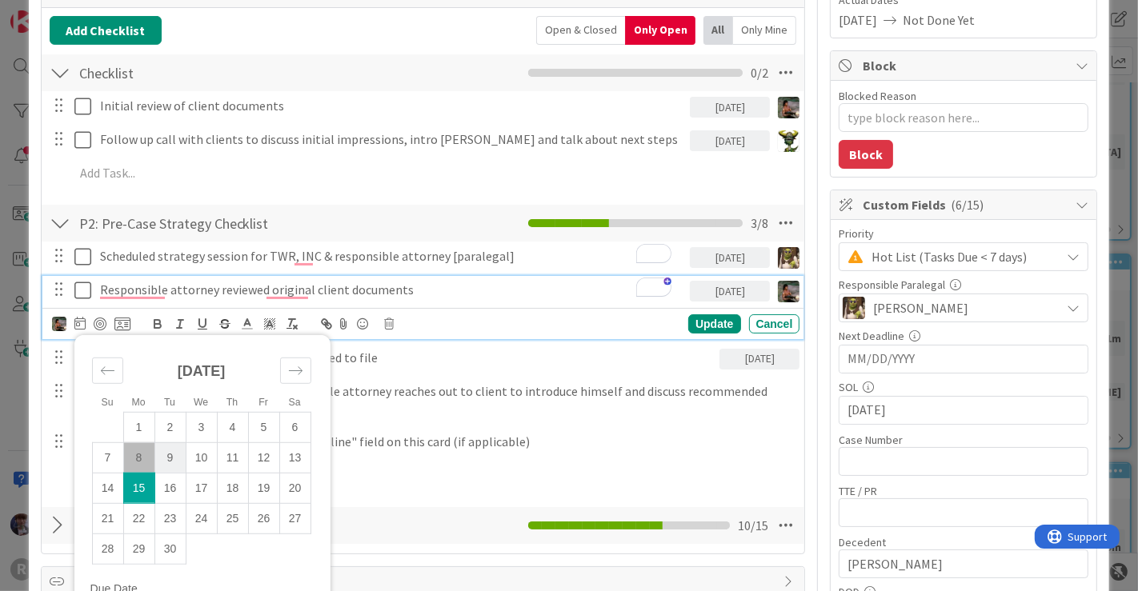
click at [164, 458] on td "9" at bounding box center [169, 457] width 31 height 30
type input "[DATE]"
type textarea "x"
click at [704, 321] on div "Update" at bounding box center [714, 323] width 52 height 19
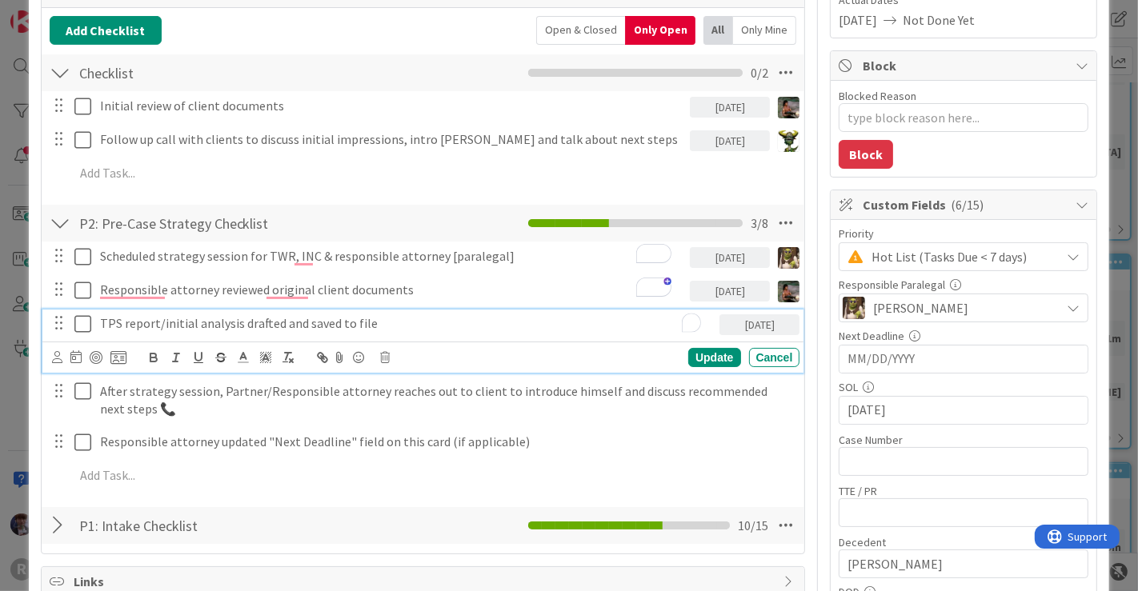
click at [192, 321] on p "TPS report/initial analysis drafted and saved to file" at bounding box center [407, 323] width 614 height 18
click at [54, 357] on icon at bounding box center [57, 357] width 10 height 12
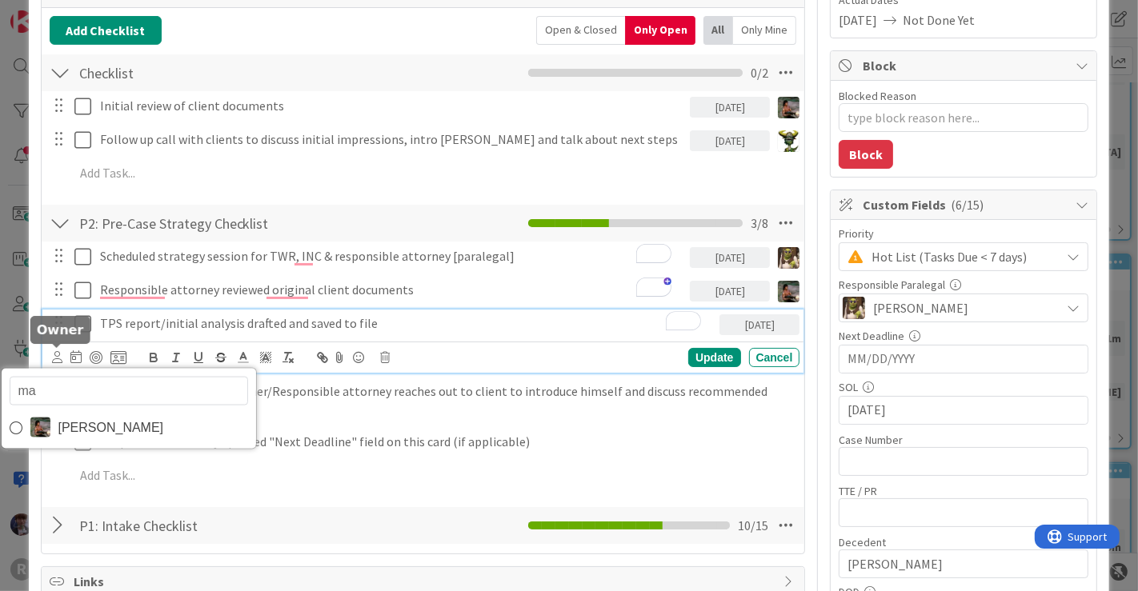
type input "max"
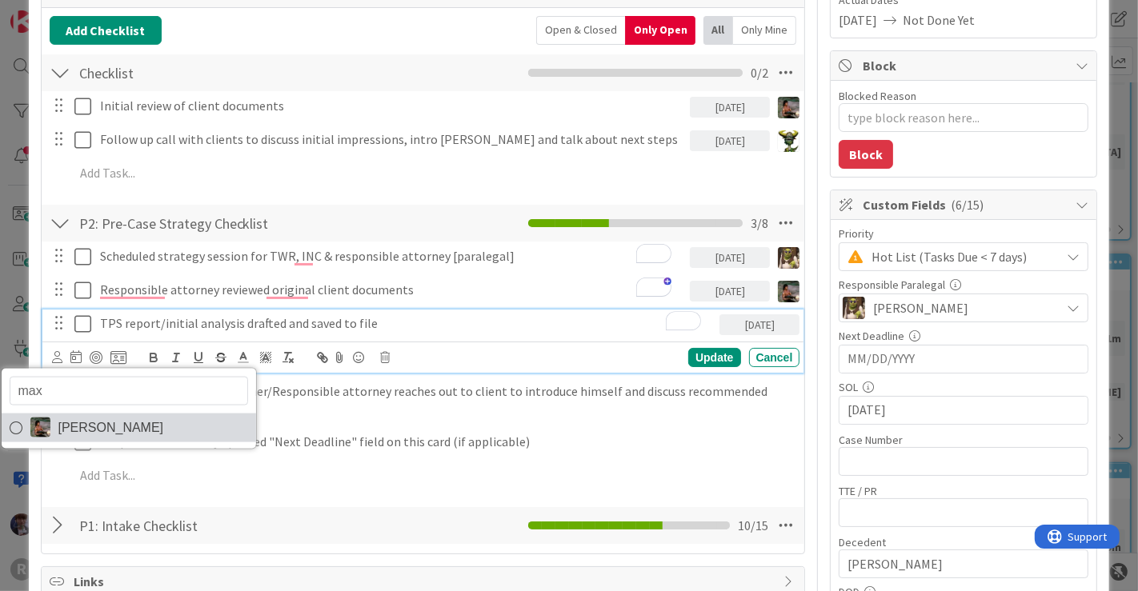
click at [70, 417] on span "[PERSON_NAME]" at bounding box center [111, 427] width 106 height 24
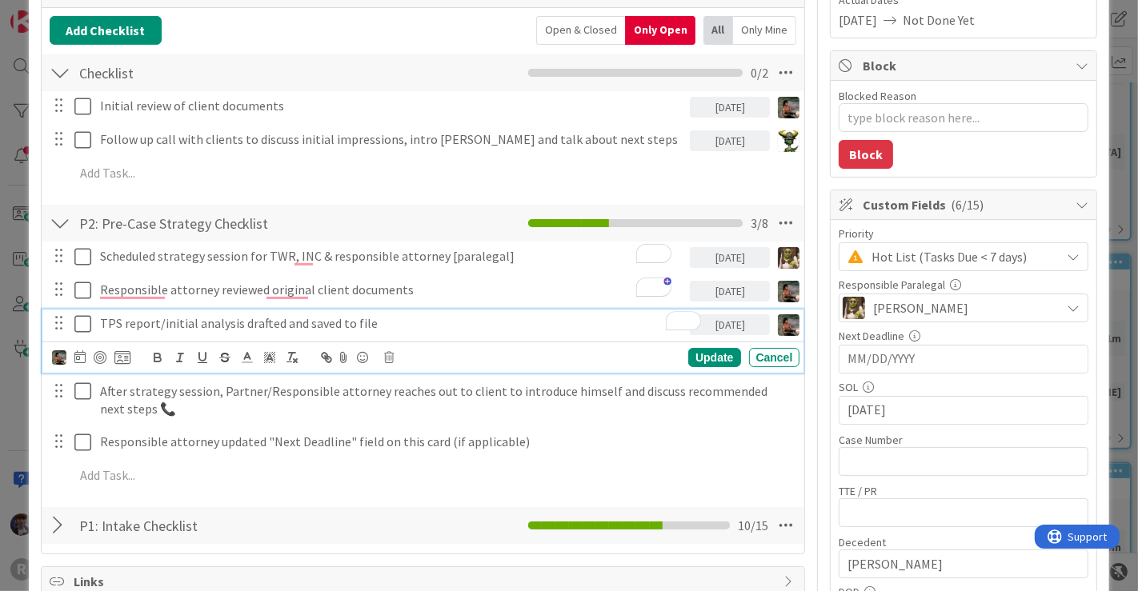
type textarea "x"
click at [83, 354] on icon at bounding box center [79, 356] width 11 height 13
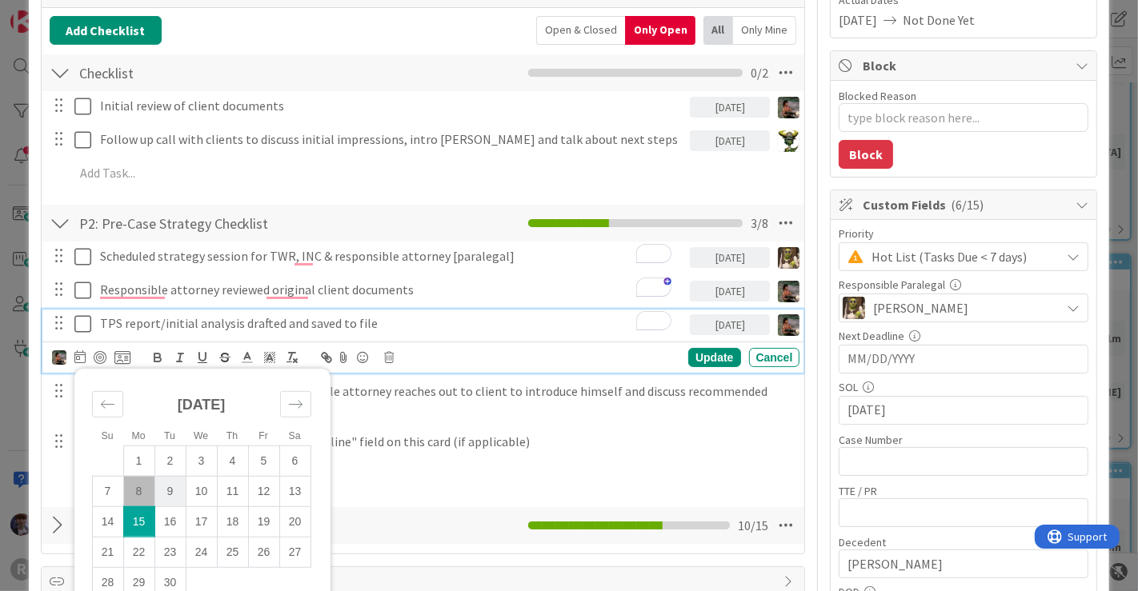
click at [174, 498] on td "9" at bounding box center [169, 491] width 31 height 30
type input "[DATE]"
type textarea "x"
click at [720, 348] on div "Update" at bounding box center [714, 357] width 52 height 19
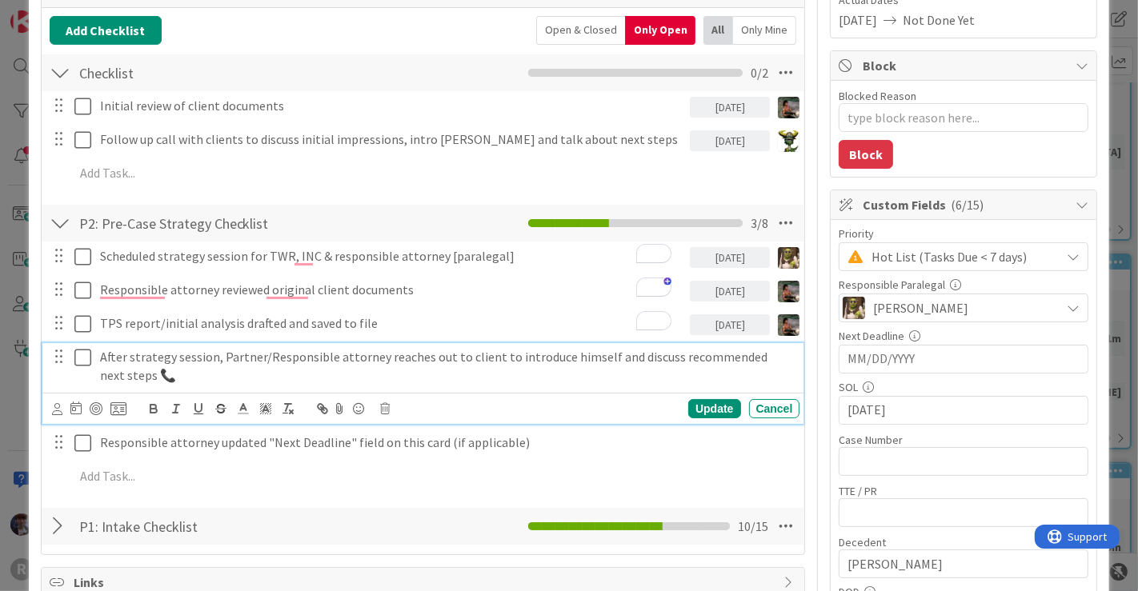
click at [337, 353] on p "After strategy session, Partner/Responsible attorney reaches out to client to i…" at bounding box center [447, 366] width 694 height 36
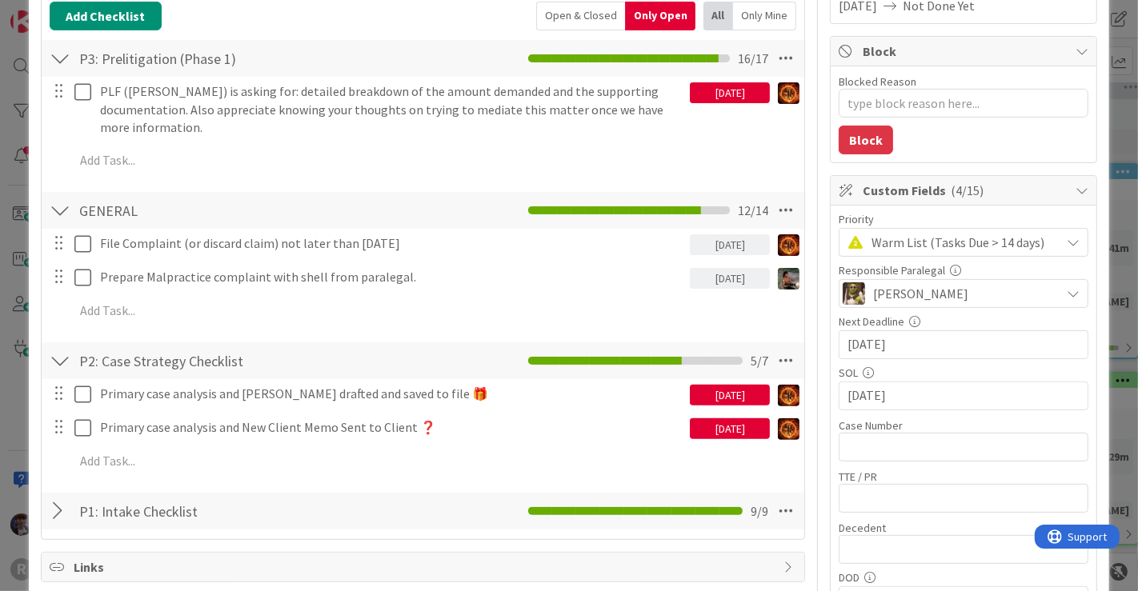
scroll to position [272, 0]
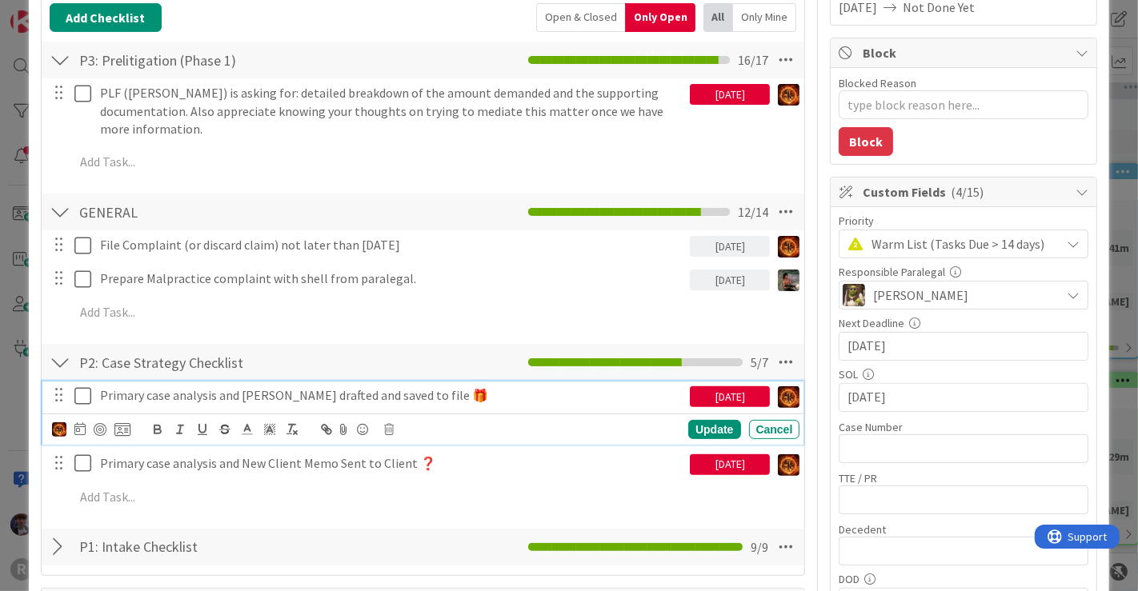
click at [186, 397] on p "Primary case analysis and [PERSON_NAME] drafted and saved to file 🎁" at bounding box center [392, 395] width 584 height 18
click at [76, 430] on icon at bounding box center [79, 428] width 11 height 13
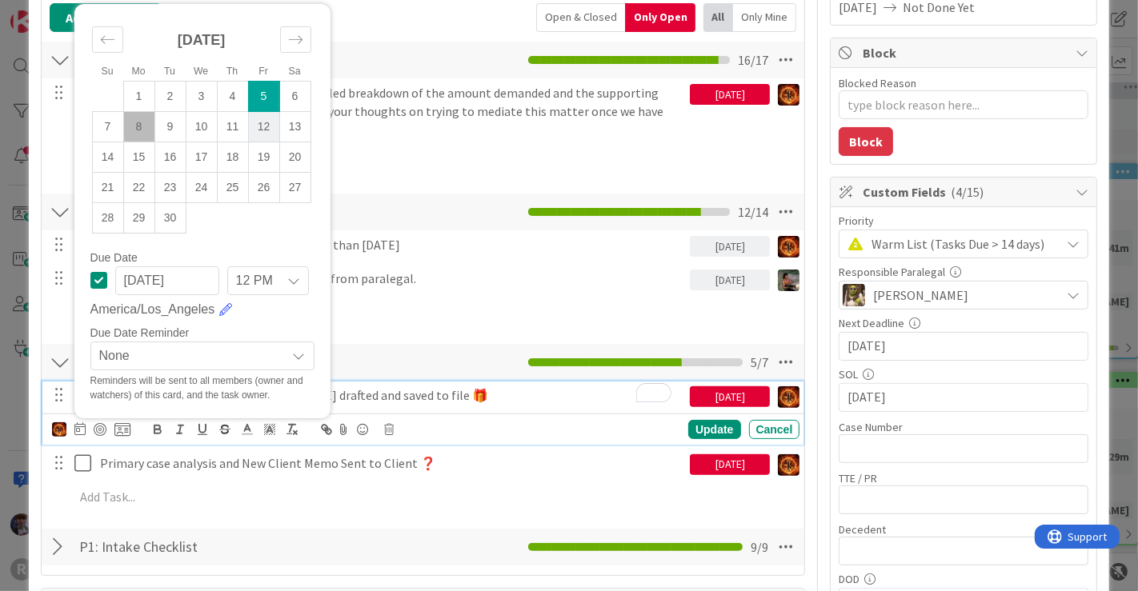
click at [269, 128] on td "12" at bounding box center [263, 126] width 31 height 30
type input "[DATE]"
click at [697, 433] on div "Update" at bounding box center [714, 429] width 52 height 19
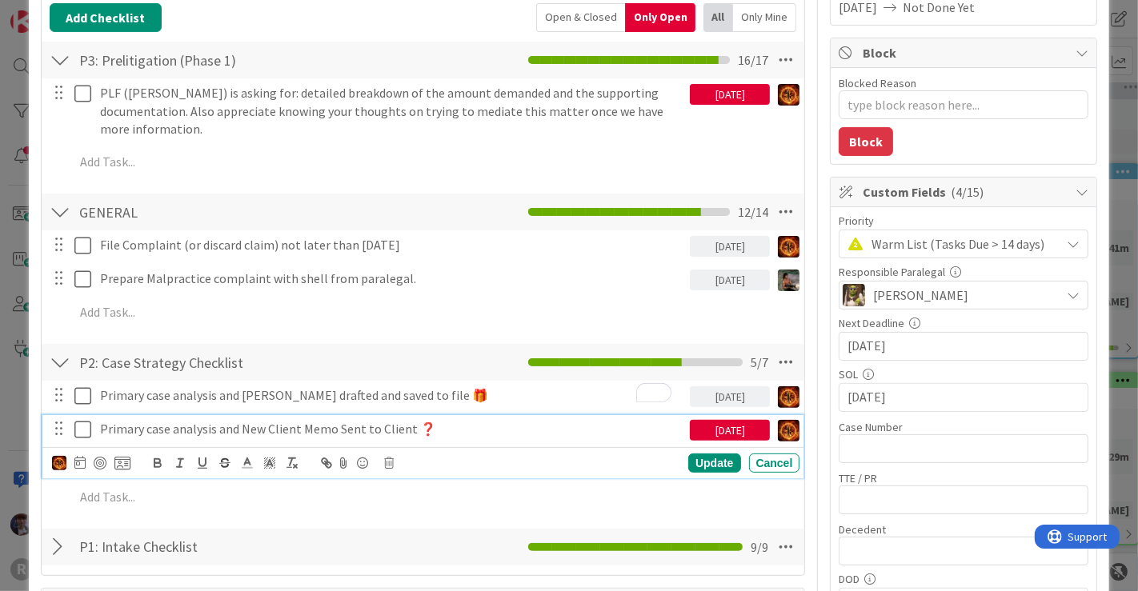
click at [406, 424] on p "Primary case analysis and New Client Memo Sent to Client ❓" at bounding box center [392, 429] width 584 height 18
click at [387, 460] on icon at bounding box center [390, 463] width 10 height 11
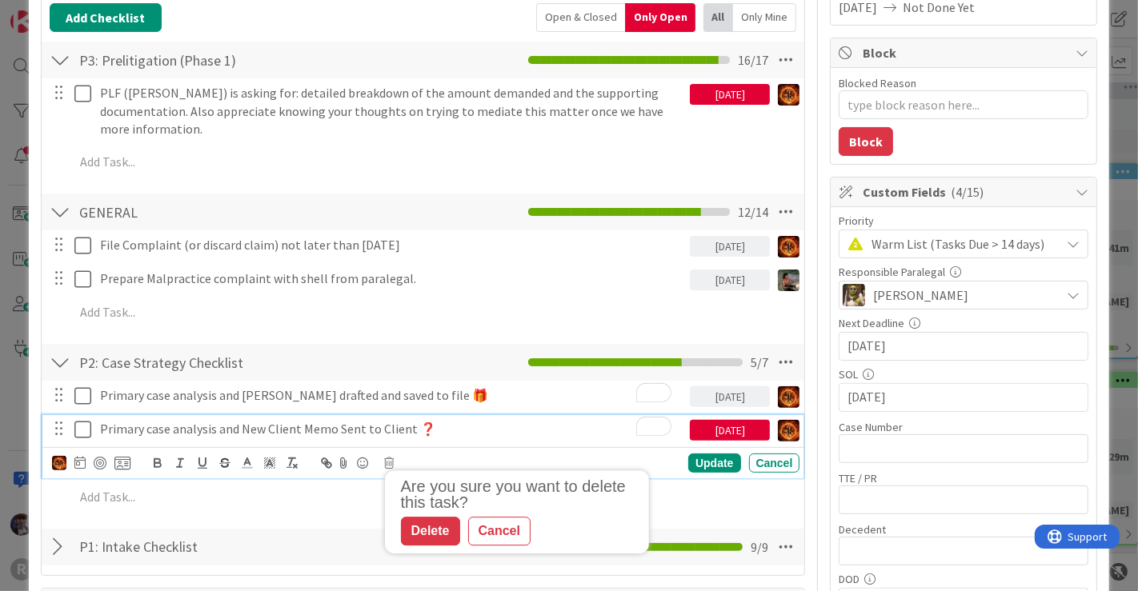
click at [426, 430] on p "Primary case analysis and New Client Memo Sent to Client ❓" at bounding box center [392, 429] width 584 height 18
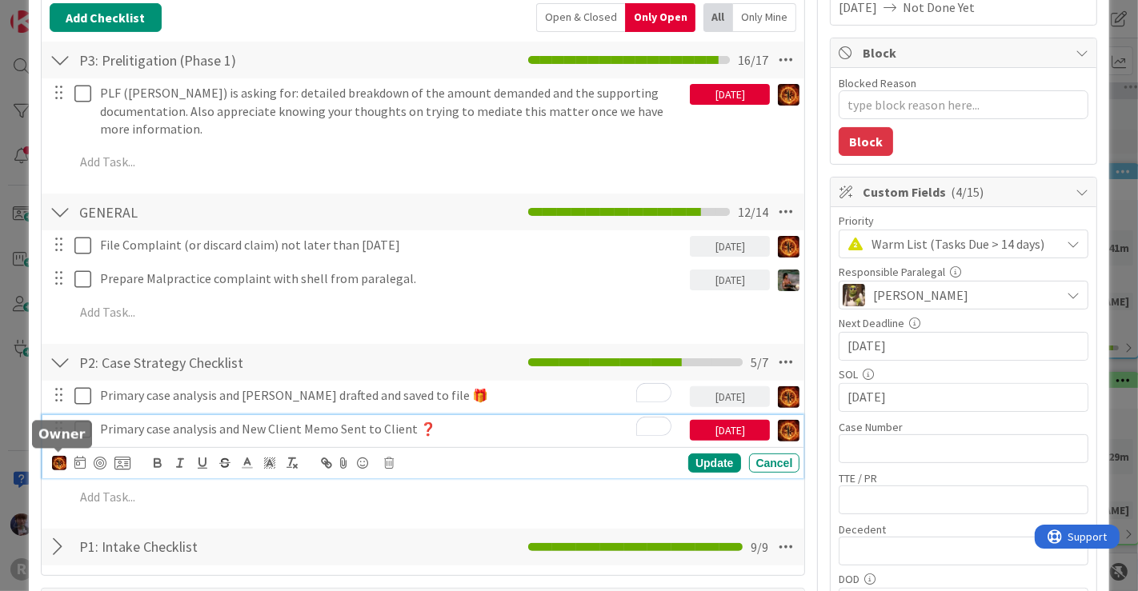
click at [52, 457] on img at bounding box center [59, 463] width 14 height 14
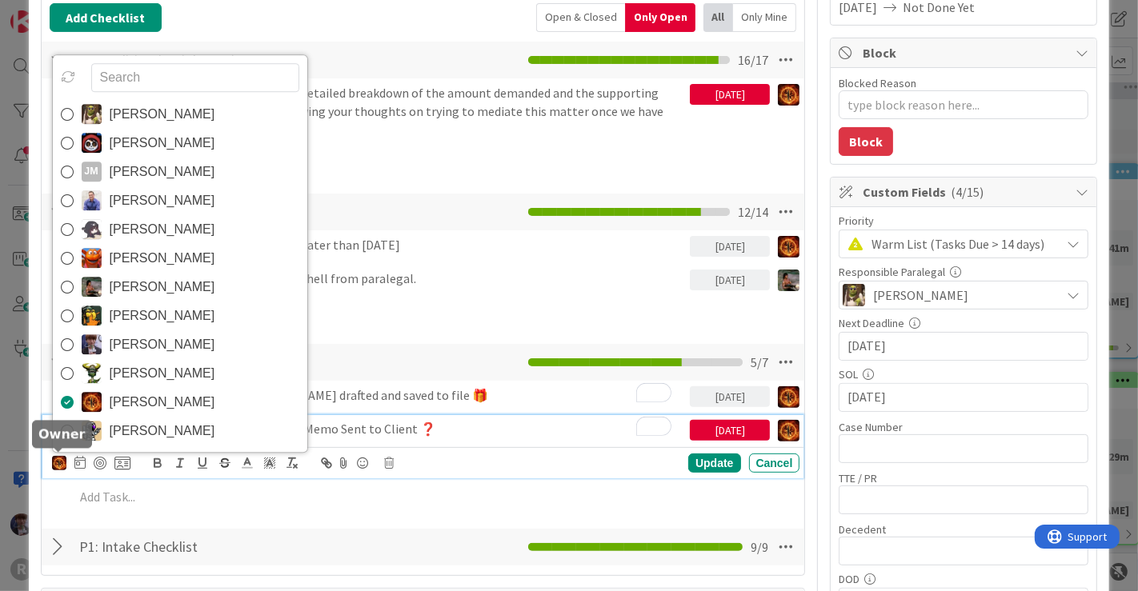
click at [57, 460] on img at bounding box center [59, 463] width 14 height 14
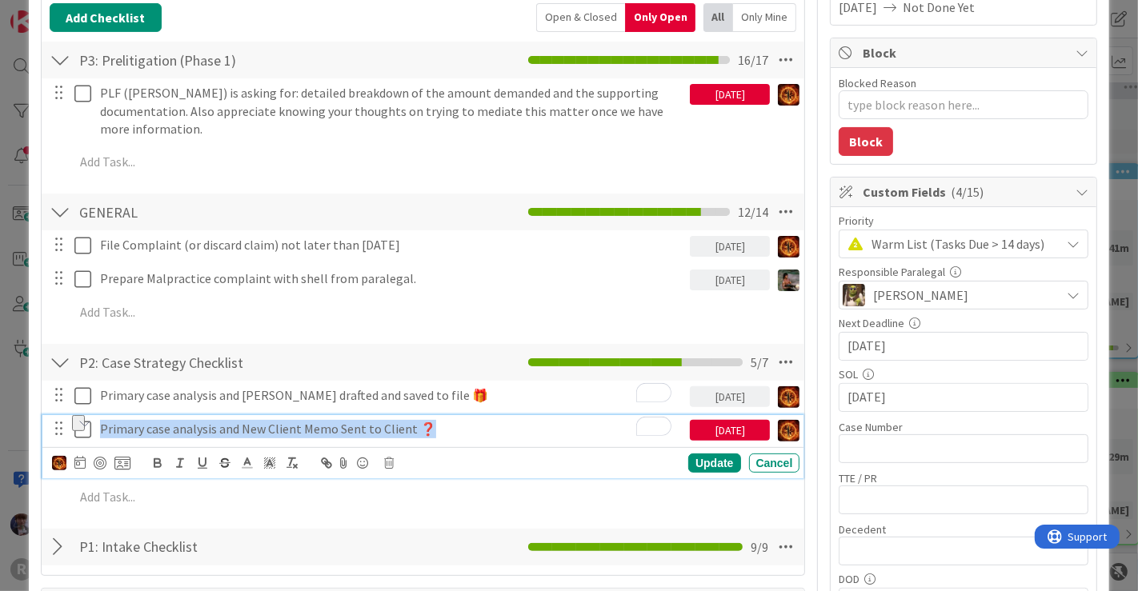
drag, startPoint x: 513, startPoint y: 422, endPoint x: 76, endPoint y: 428, distance: 436.9
click at [76, 428] on div "Primary case analysis and New Client Memo Sent to Client ❓ [DATE]" at bounding box center [424, 429] width 751 height 28
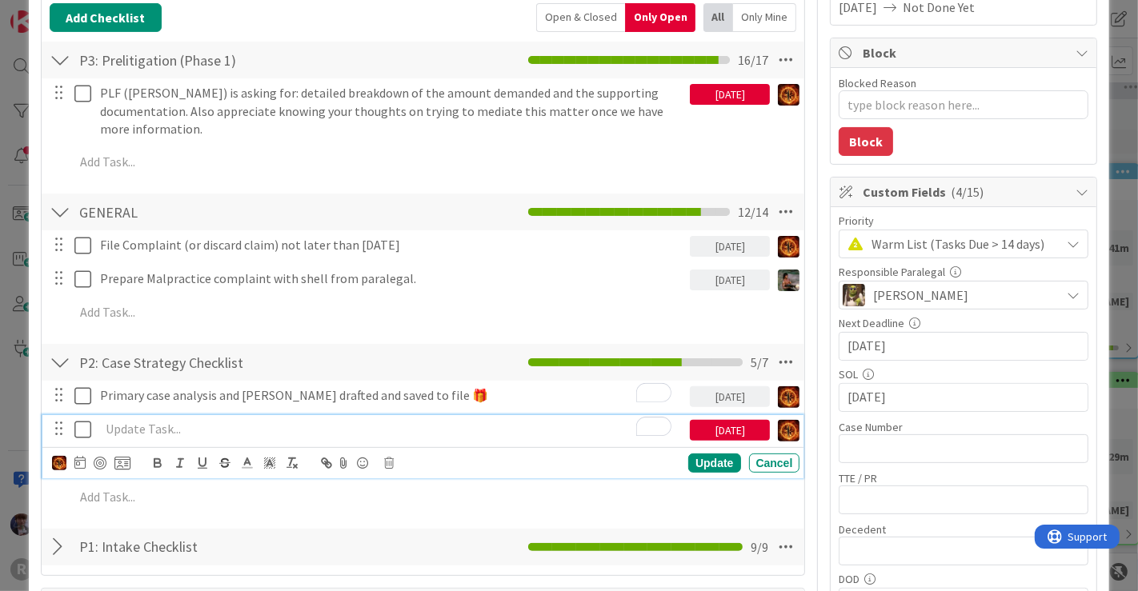
click at [388, 468] on div "[PERSON_NAME] [PERSON_NAME] [PERSON_NAME] [PERSON_NAME] [PERSON_NAME] [PERSON_N…" at bounding box center [426, 463] width 748 height 22
click at [388, 462] on icon at bounding box center [390, 463] width 10 height 11
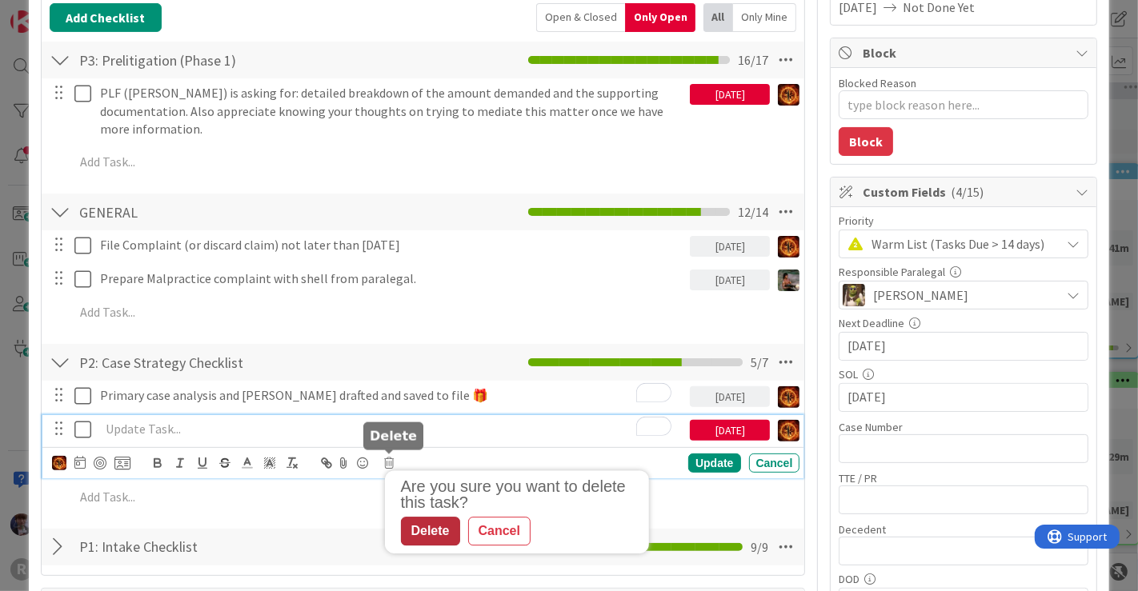
click at [418, 529] on div "Delete" at bounding box center [430, 531] width 59 height 29
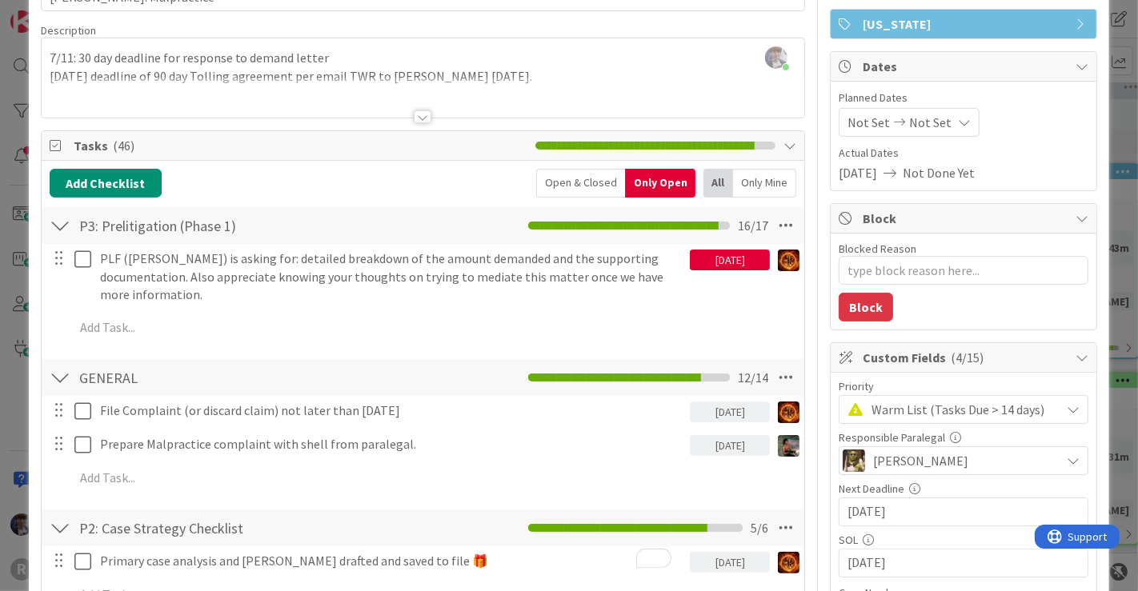
scroll to position [106, 0]
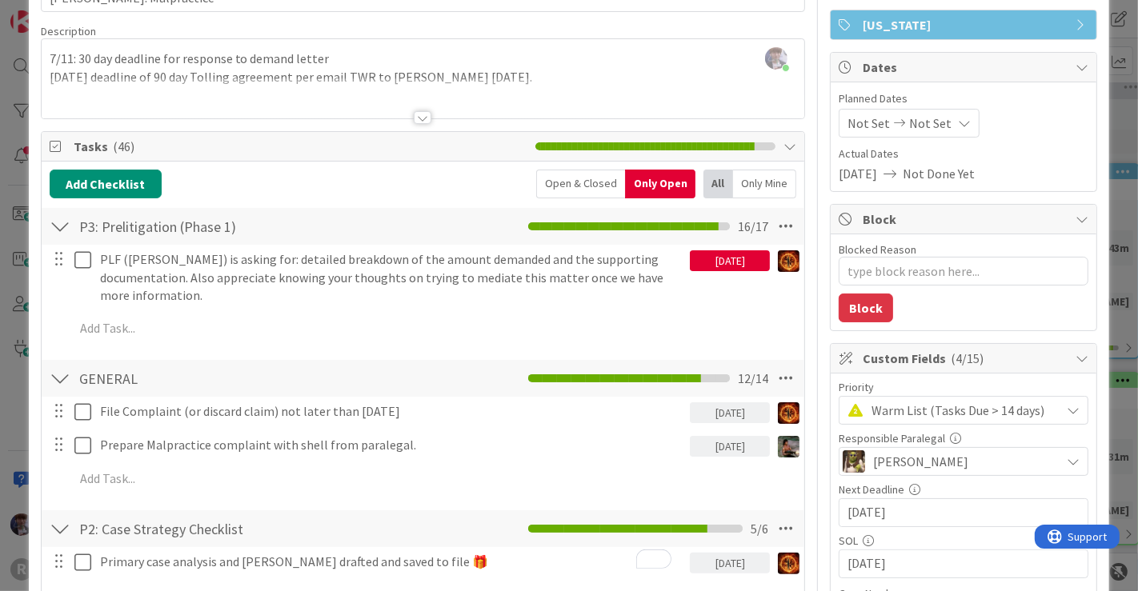
click at [538, 82] on div at bounding box center [423, 98] width 763 height 41
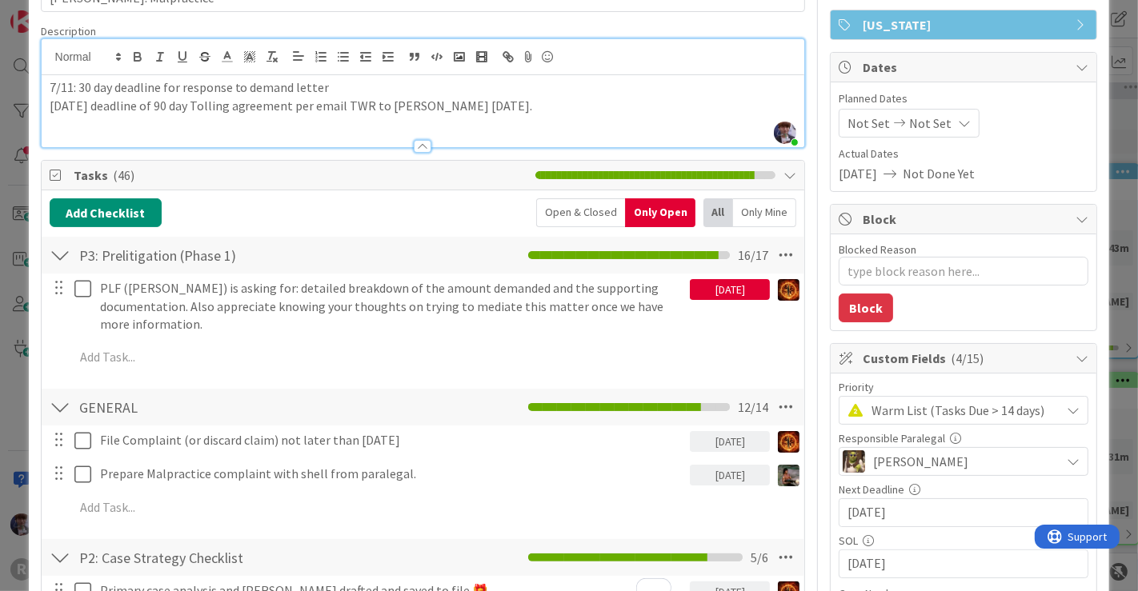
click at [574, 199] on div "Open & Closed" at bounding box center [580, 212] width 89 height 29
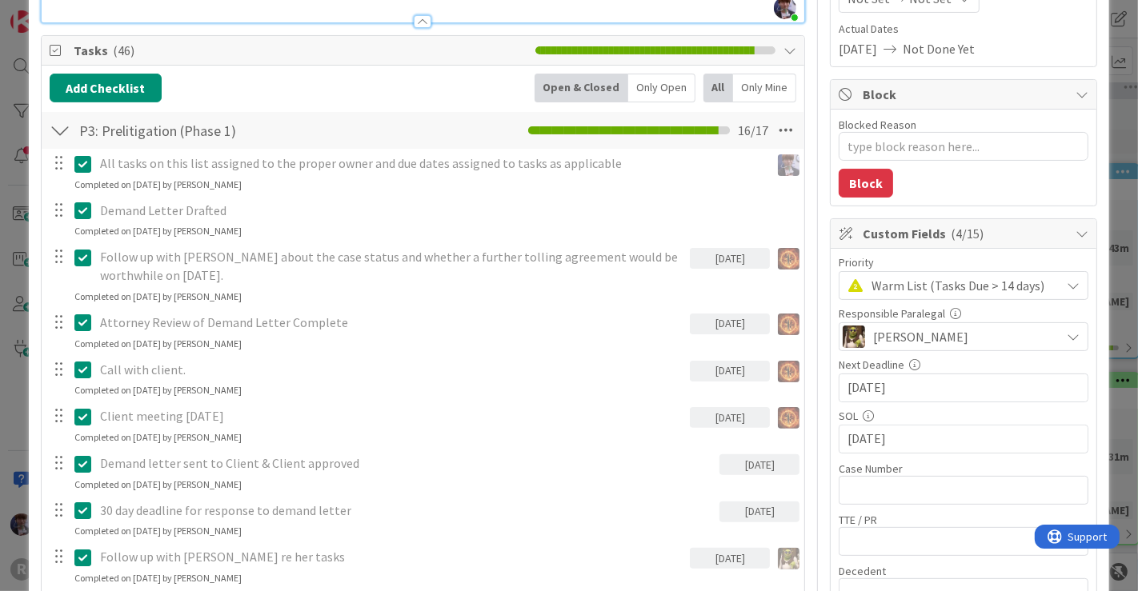
scroll to position [167, 0]
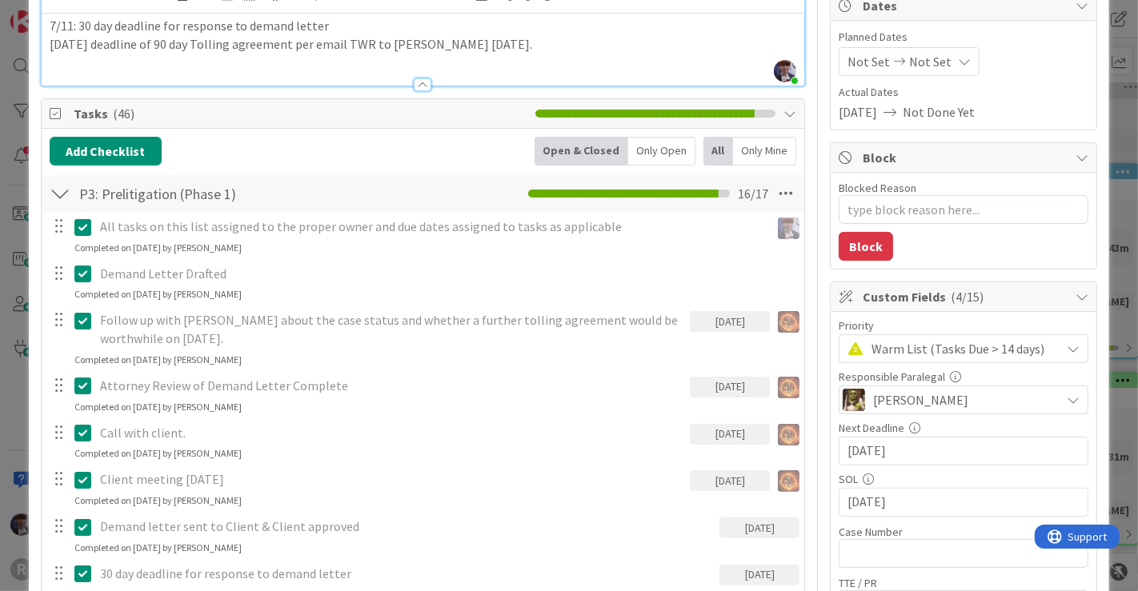
click at [51, 190] on div at bounding box center [60, 193] width 21 height 29
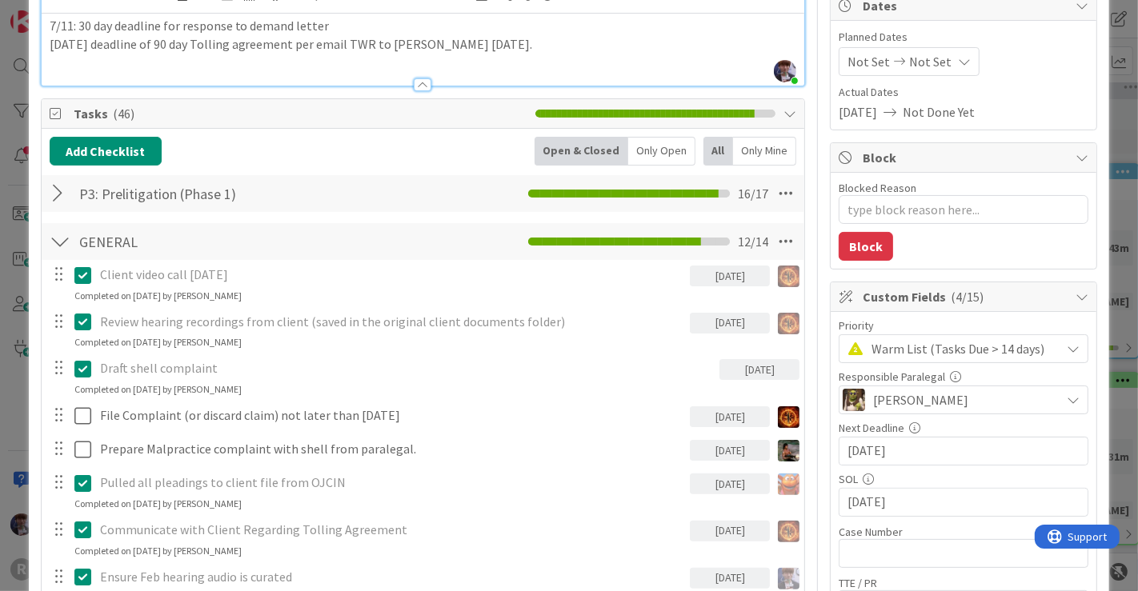
click at [62, 236] on div at bounding box center [60, 241] width 21 height 29
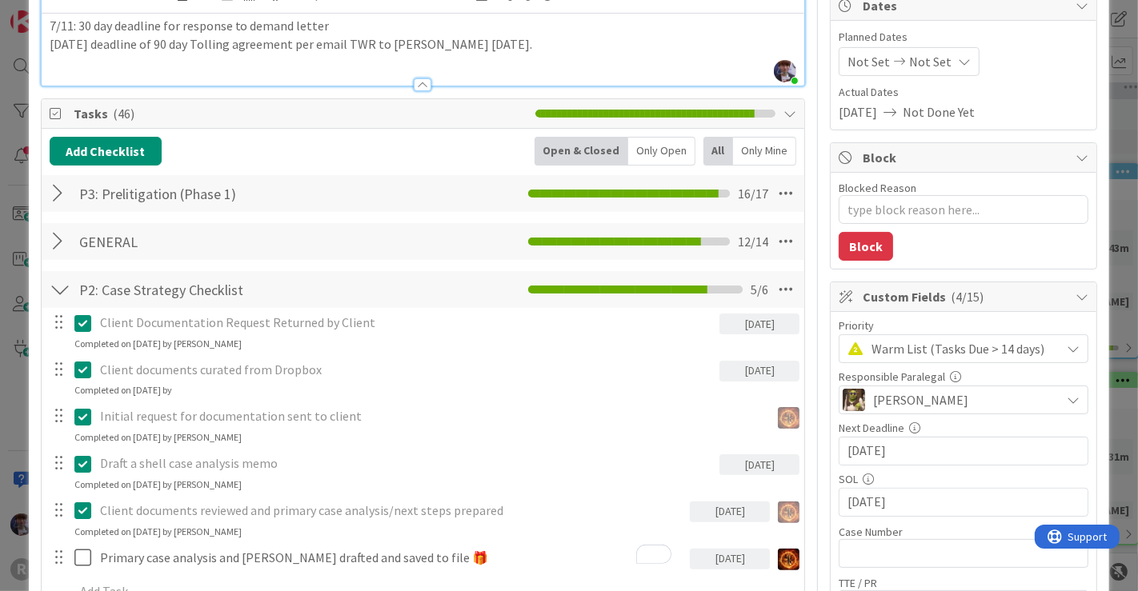
click at [20, 383] on div "ID 516 Litigation Matter Workflow (FL2) Pre-litigation Negotiation Title 19 / 1…" at bounding box center [569, 295] width 1138 height 591
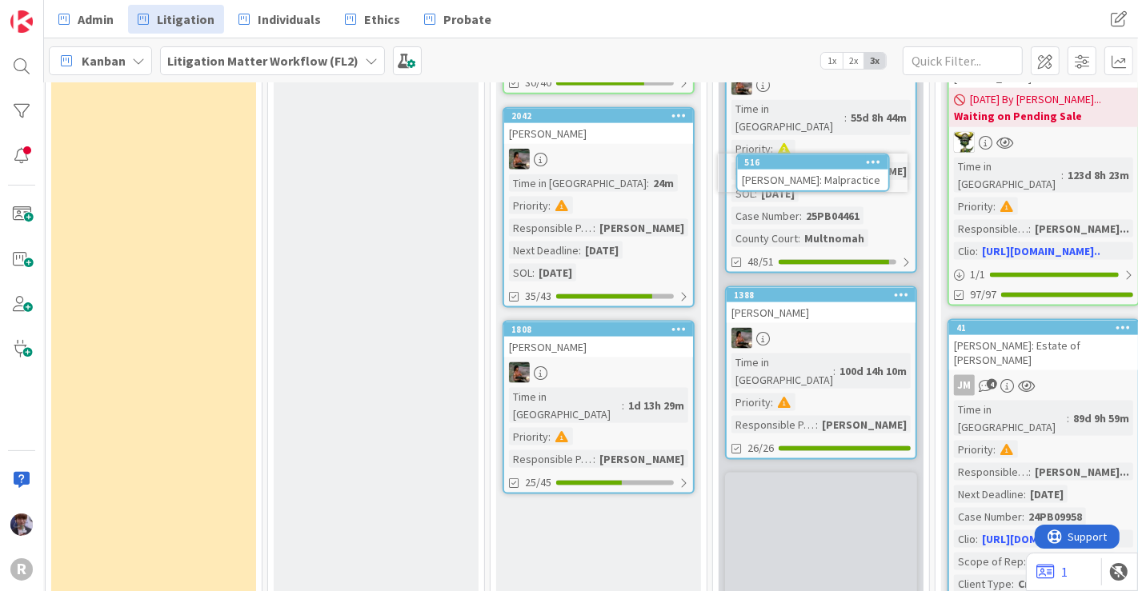
scroll to position [1783, 214]
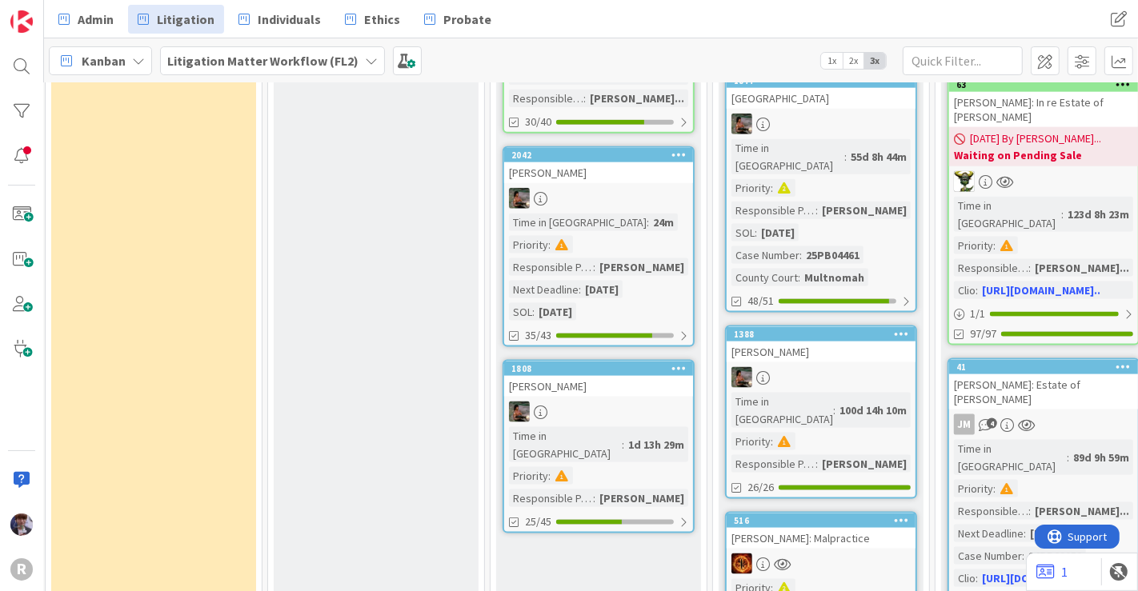
click at [838, 528] on div "[PERSON_NAME]: Malpractice" at bounding box center [820, 538] width 189 height 21
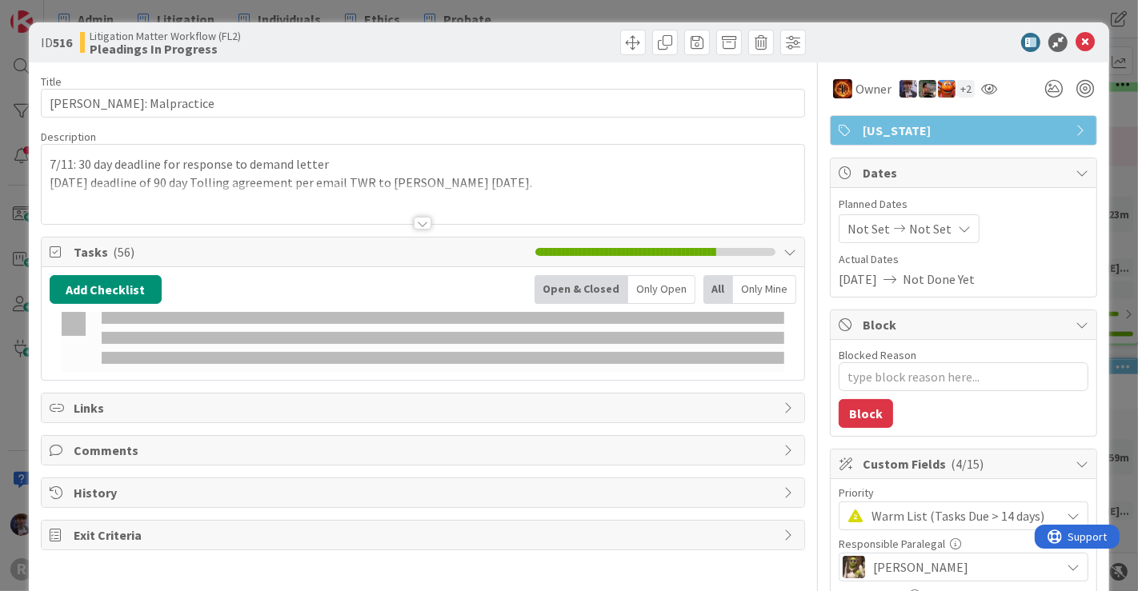
type textarea "x"
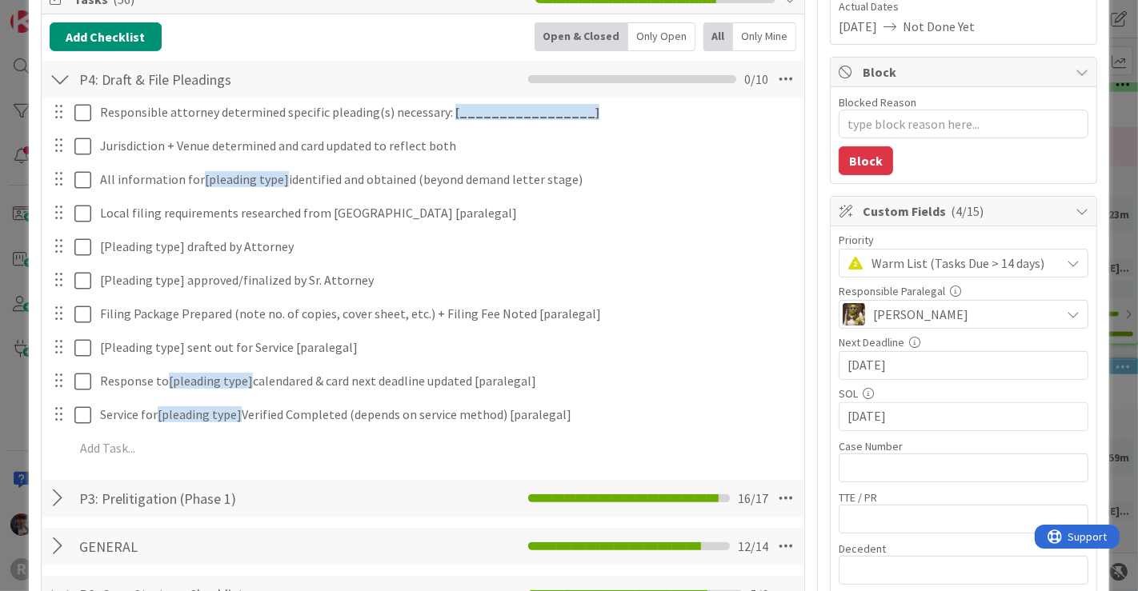
scroll to position [277, 0]
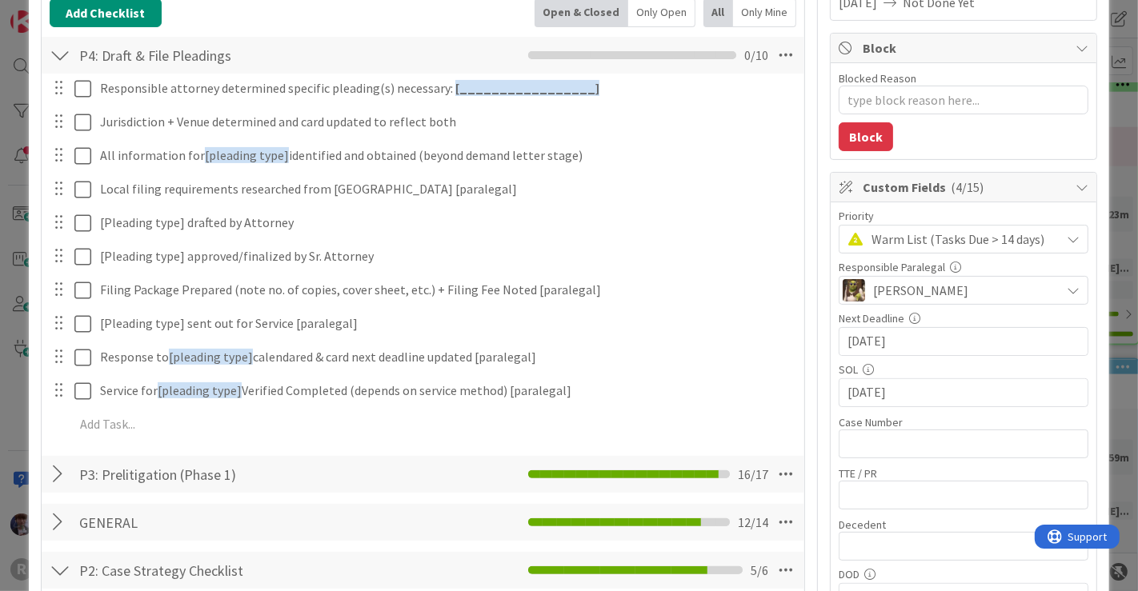
click at [59, 471] on div at bounding box center [60, 474] width 21 height 29
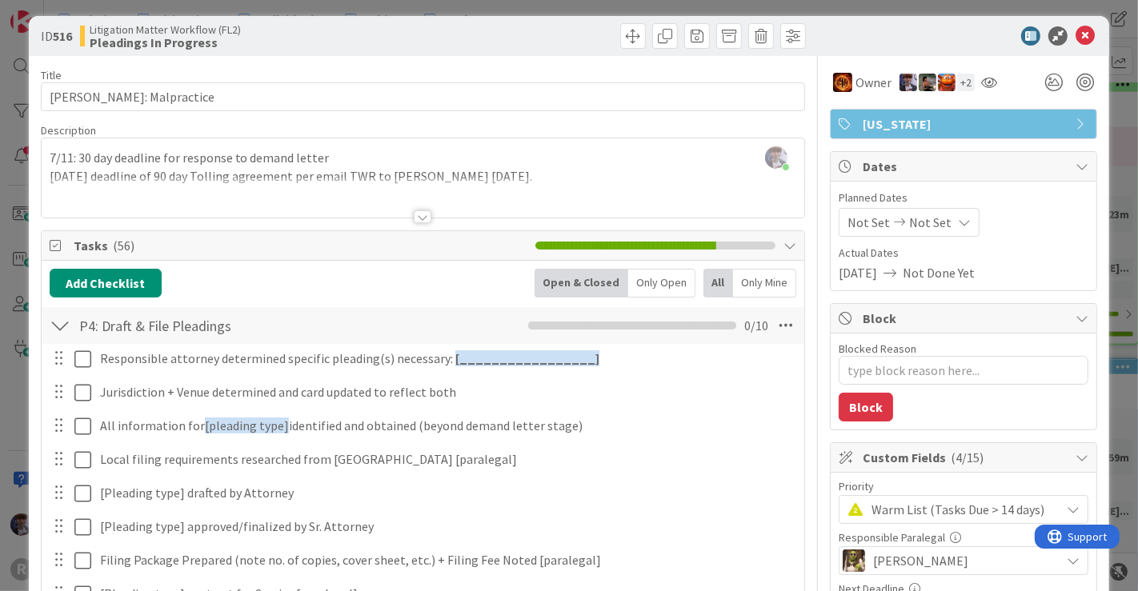
scroll to position [0, 0]
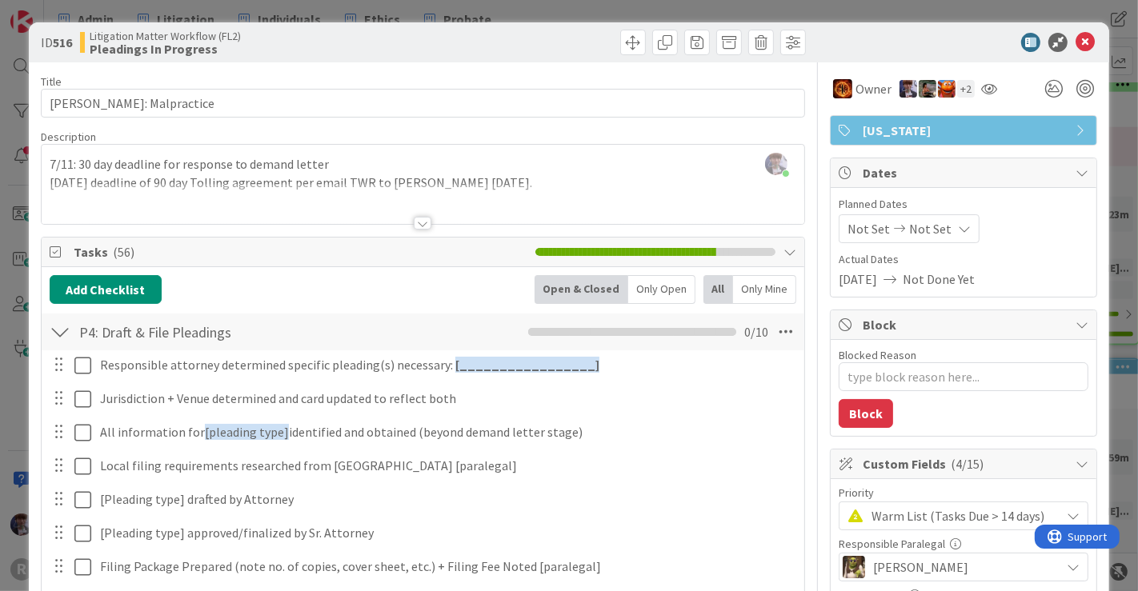
click at [660, 288] on div "Only Open" at bounding box center [661, 289] width 67 height 29
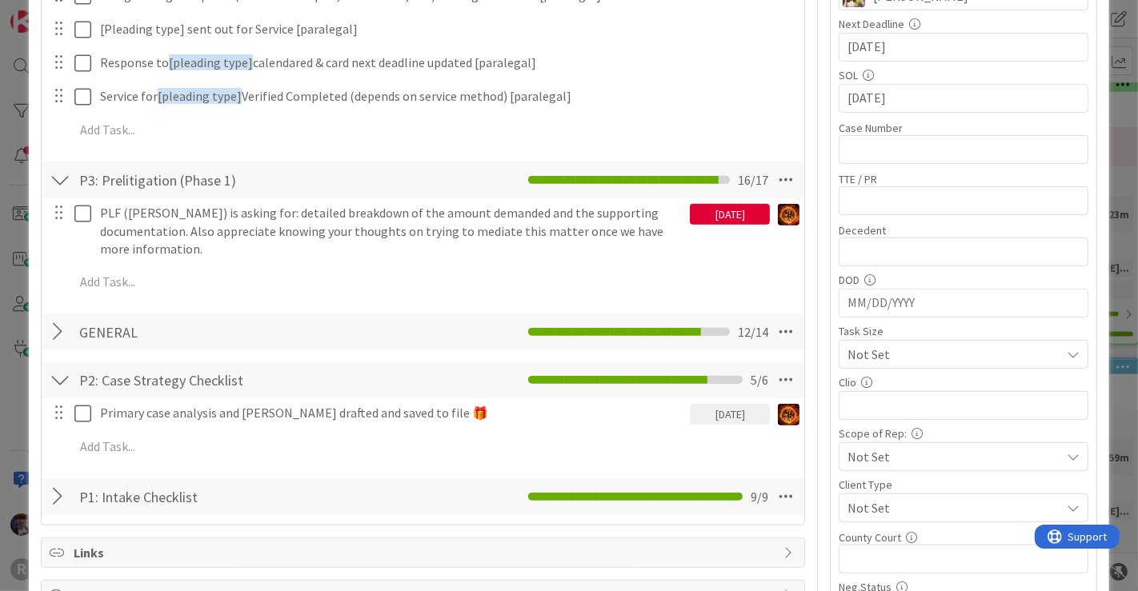
scroll to position [577, 0]
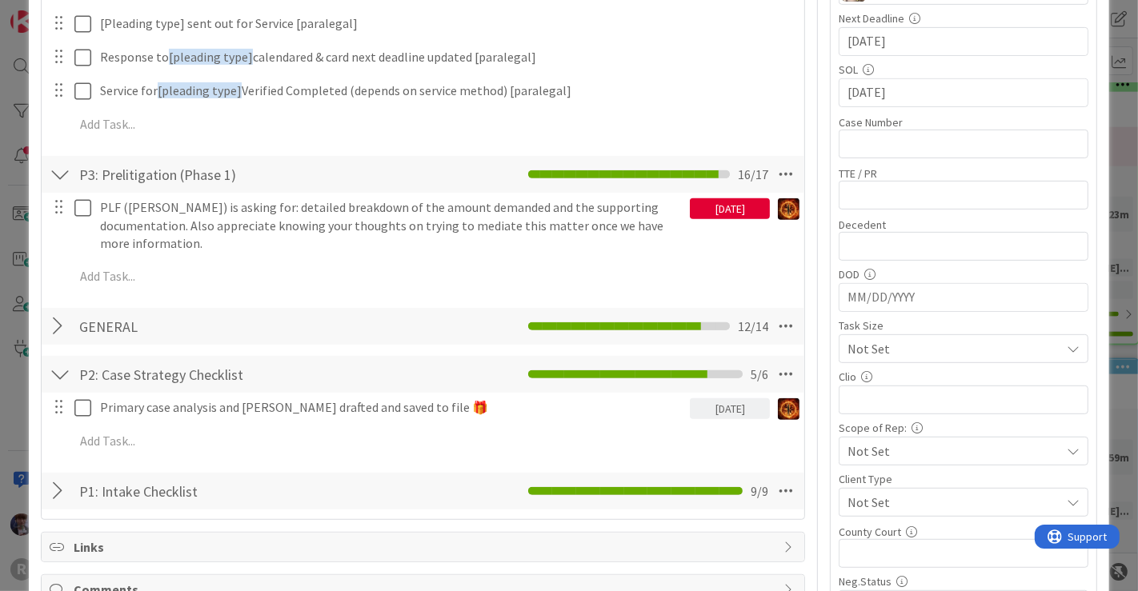
click at [50, 319] on div at bounding box center [60, 326] width 21 height 29
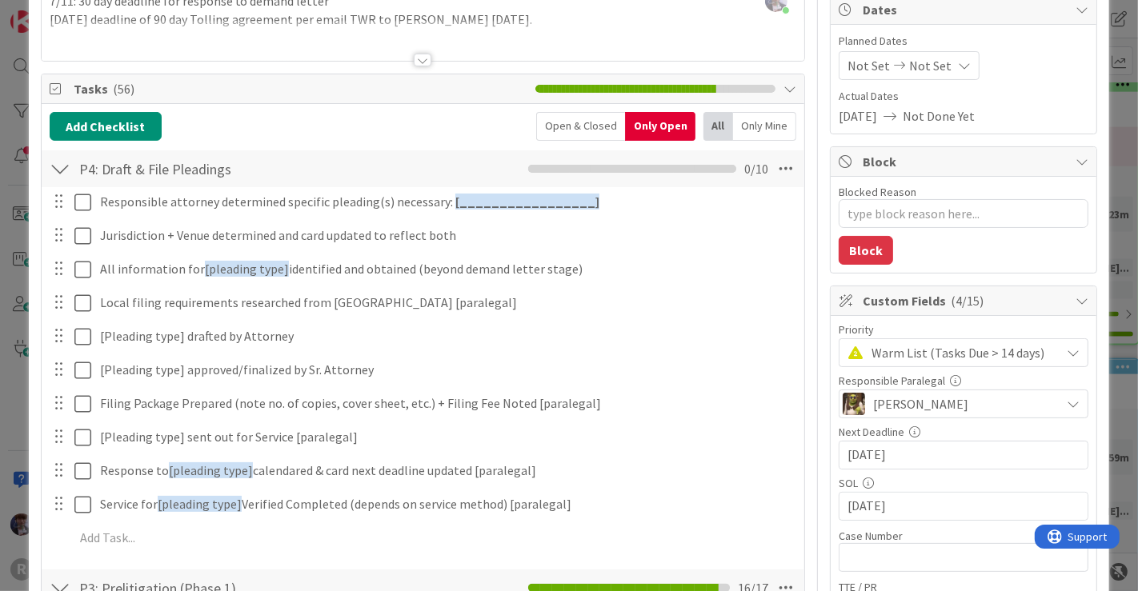
scroll to position [155, 0]
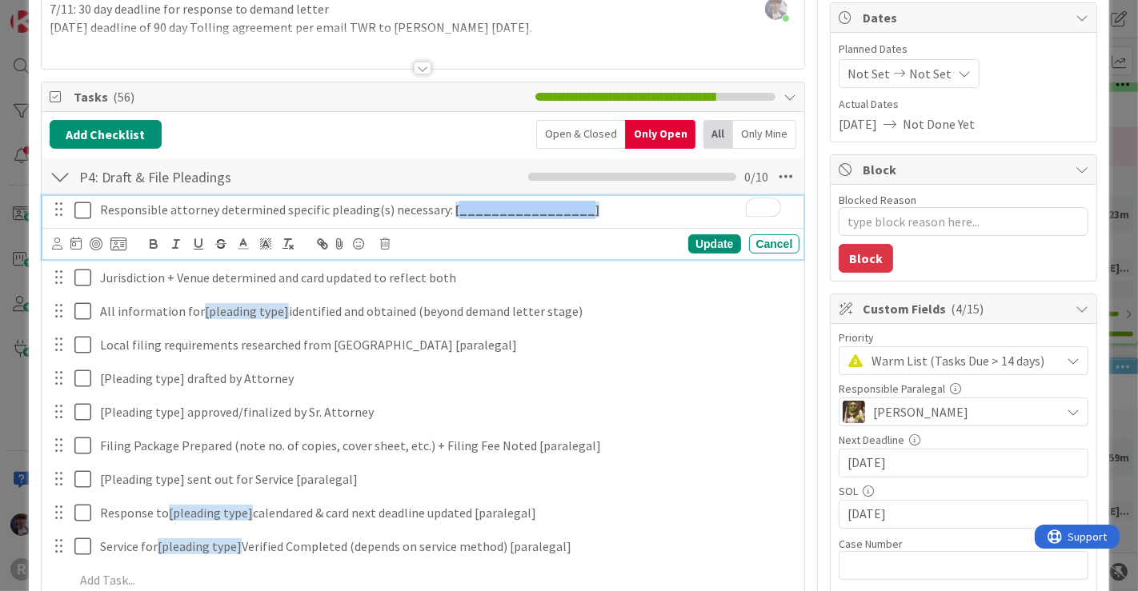
drag, startPoint x: 558, startPoint y: 210, endPoint x: 447, endPoint y: 211, distance: 110.4
click at [455, 211] on strong "[_________________]" at bounding box center [527, 210] width 144 height 16
click at [688, 241] on div "Update" at bounding box center [714, 243] width 52 height 19
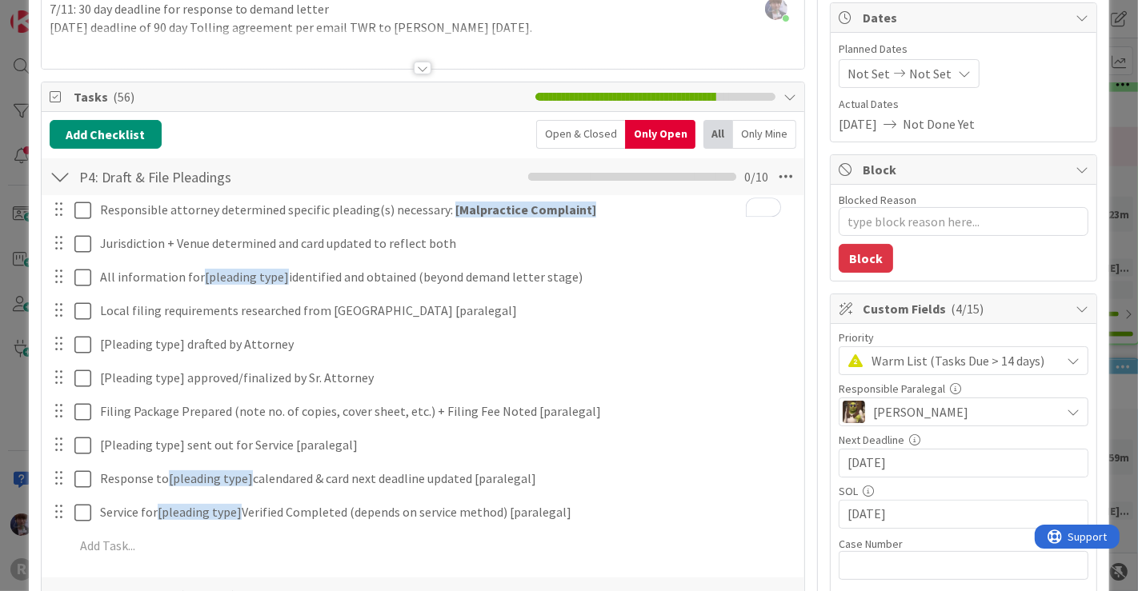
type textarea "x"
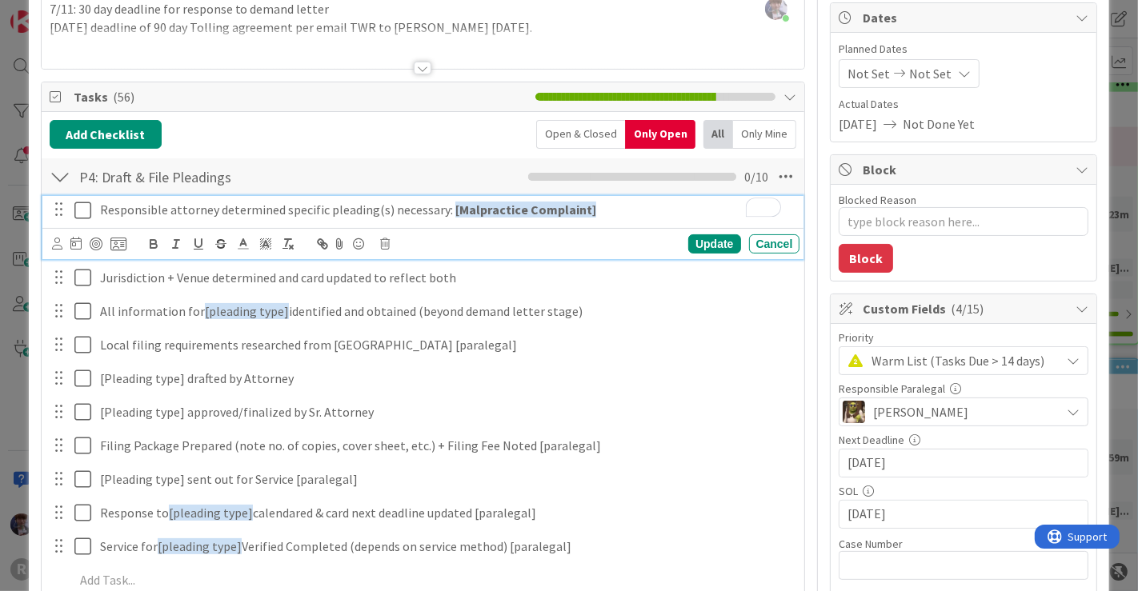
click at [105, 206] on p "Responsible attorney determined specific pleading(s) necessary: [Malpractice Co…" at bounding box center [447, 210] width 694 height 18
click at [57, 238] on icon at bounding box center [57, 244] width 10 height 12
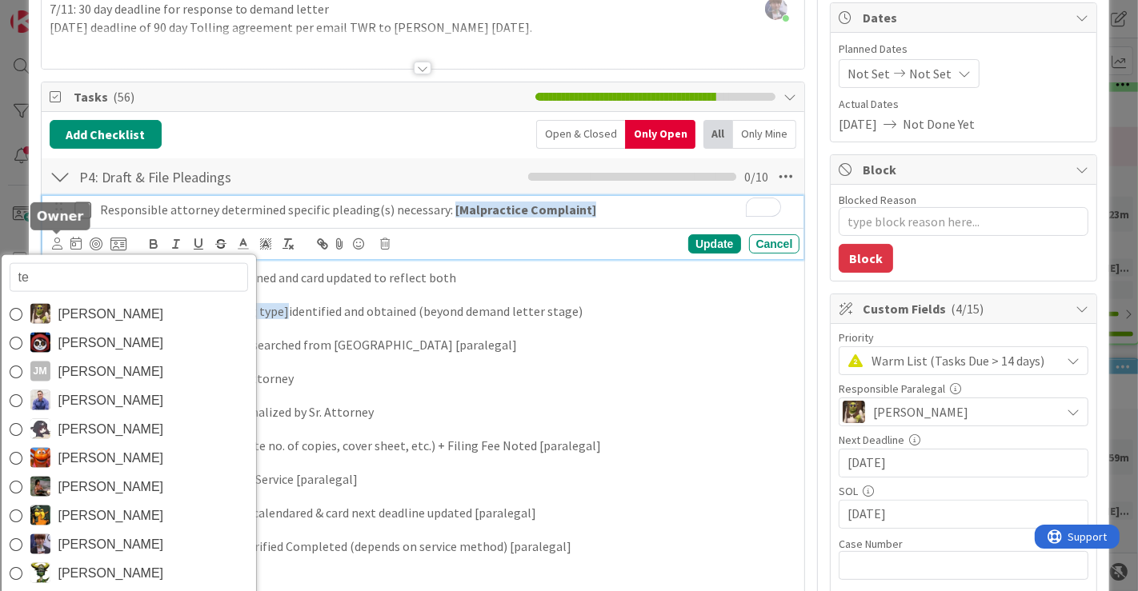
type input "[PERSON_NAME]"
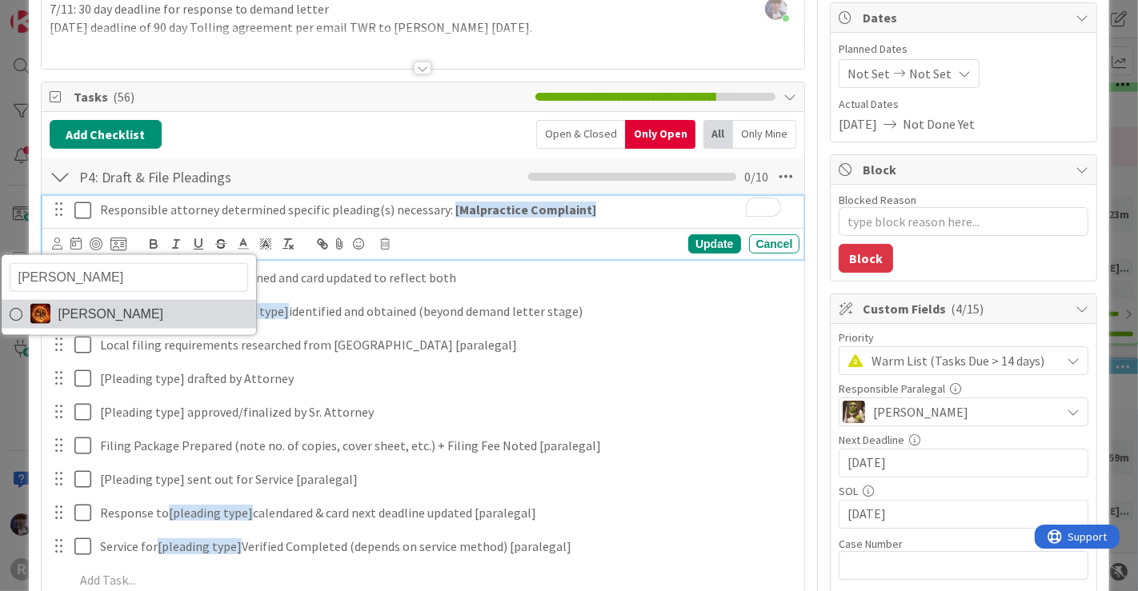
click at [78, 307] on span "[PERSON_NAME]" at bounding box center [111, 314] width 106 height 24
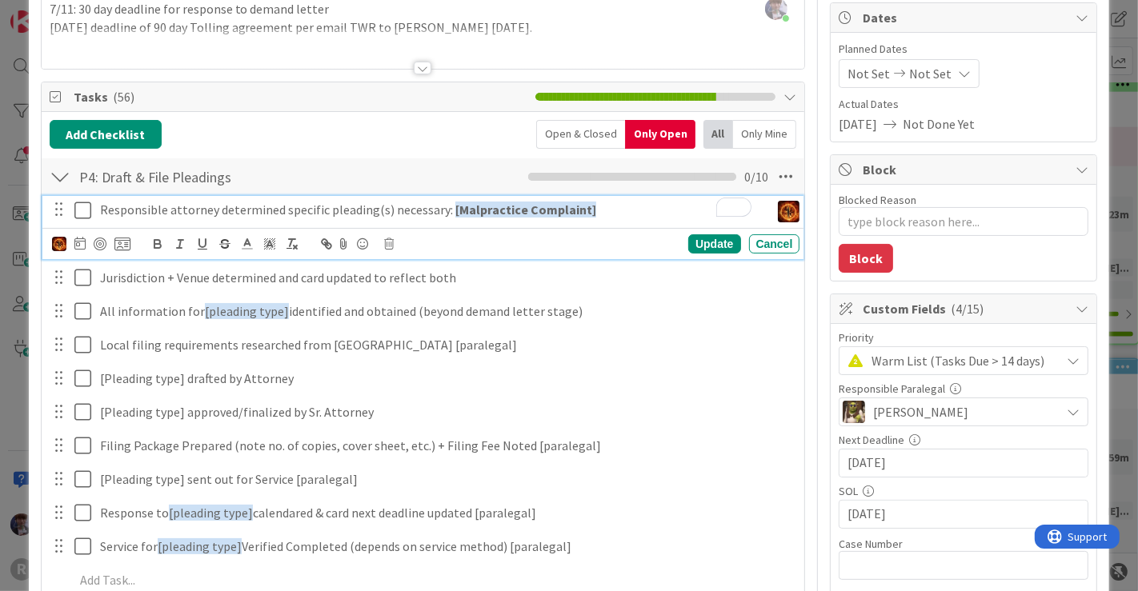
click at [84, 209] on icon at bounding box center [82, 210] width 17 height 19
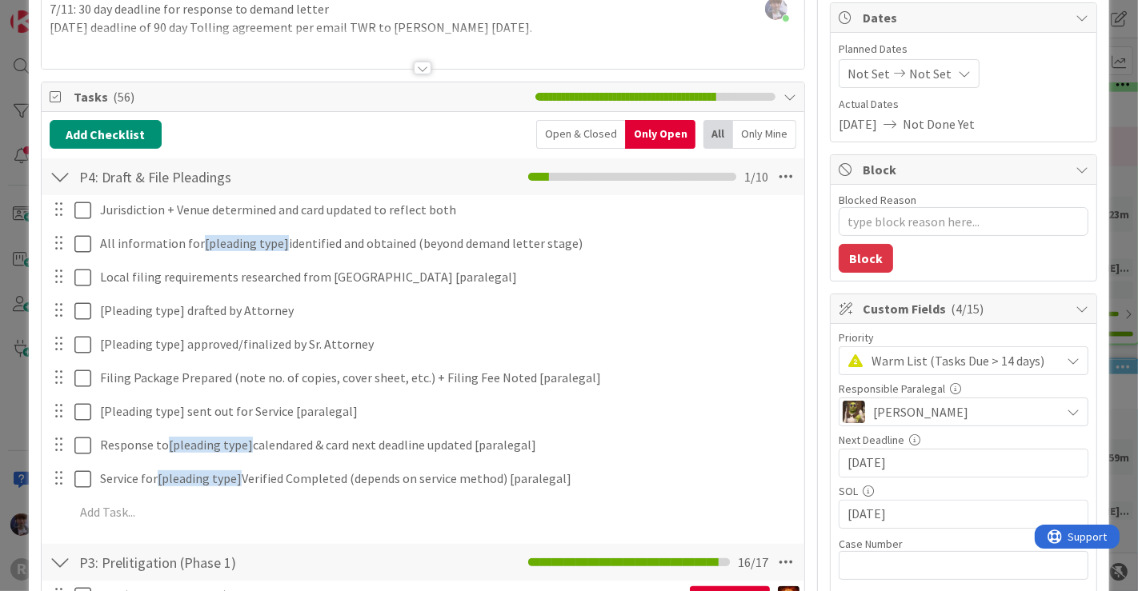
type textarea "x"
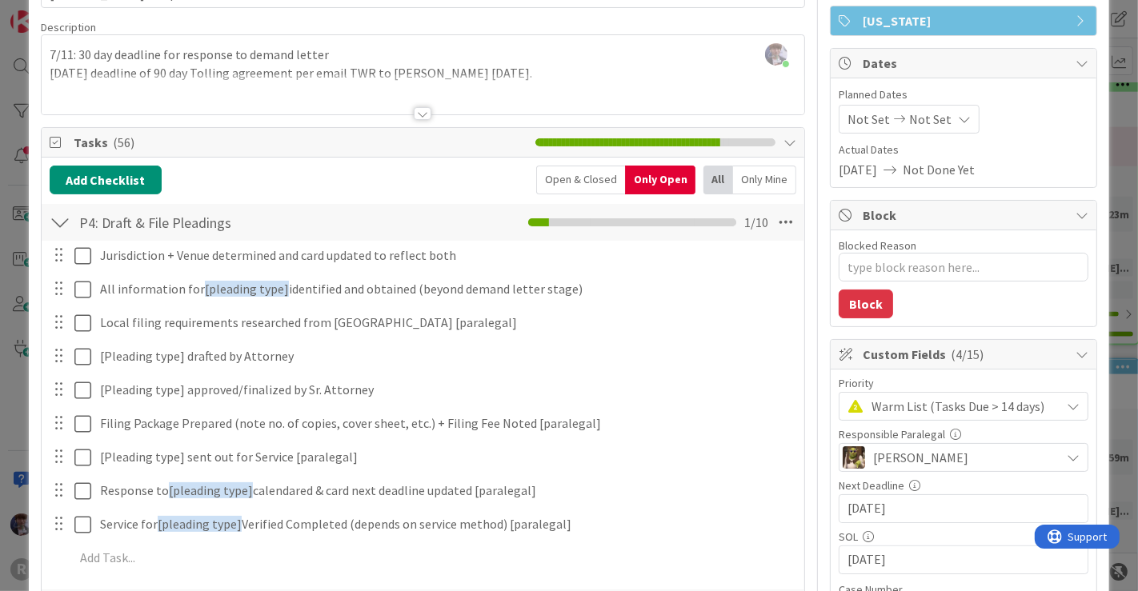
scroll to position [112, 0]
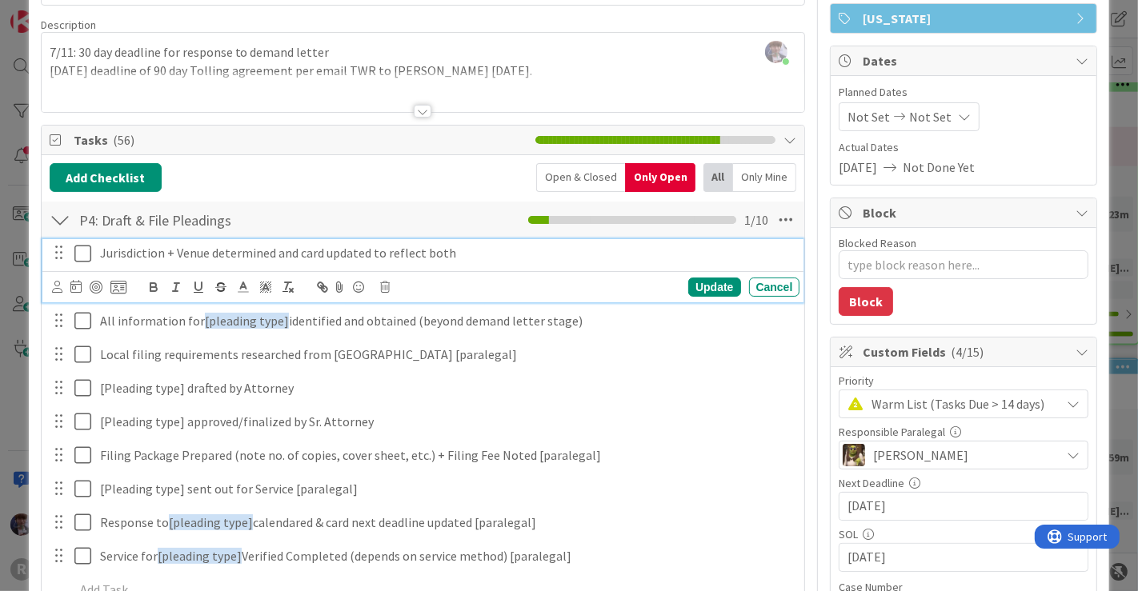
click at [202, 254] on p "Jurisdiction + Venue determined and card updated to reflect both" at bounding box center [447, 253] width 694 height 18
click at [55, 284] on icon at bounding box center [57, 287] width 10 height 12
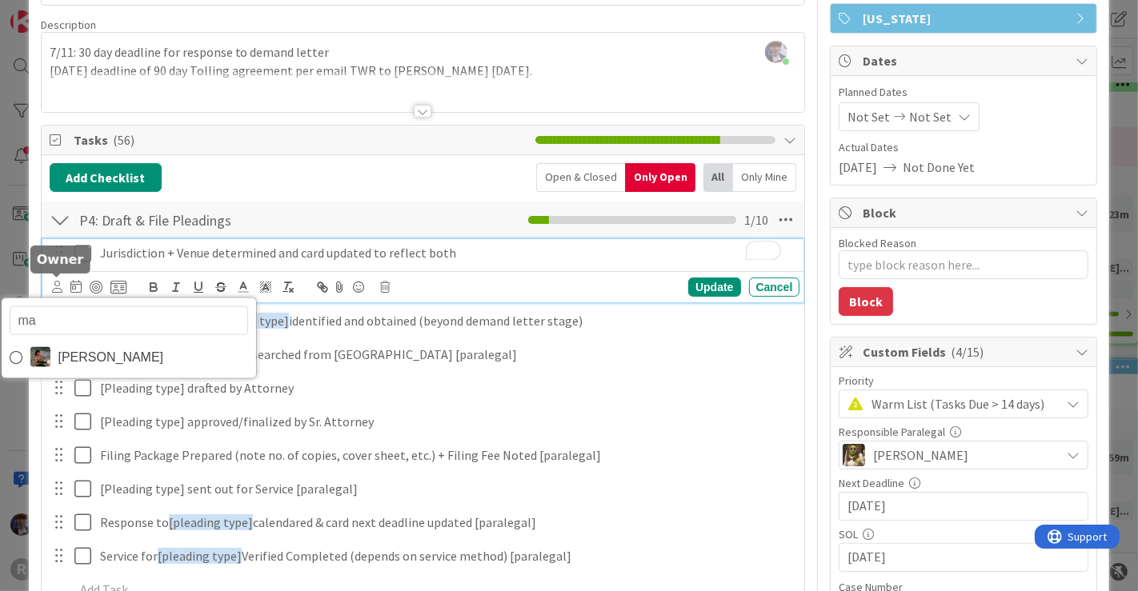
type input "max"
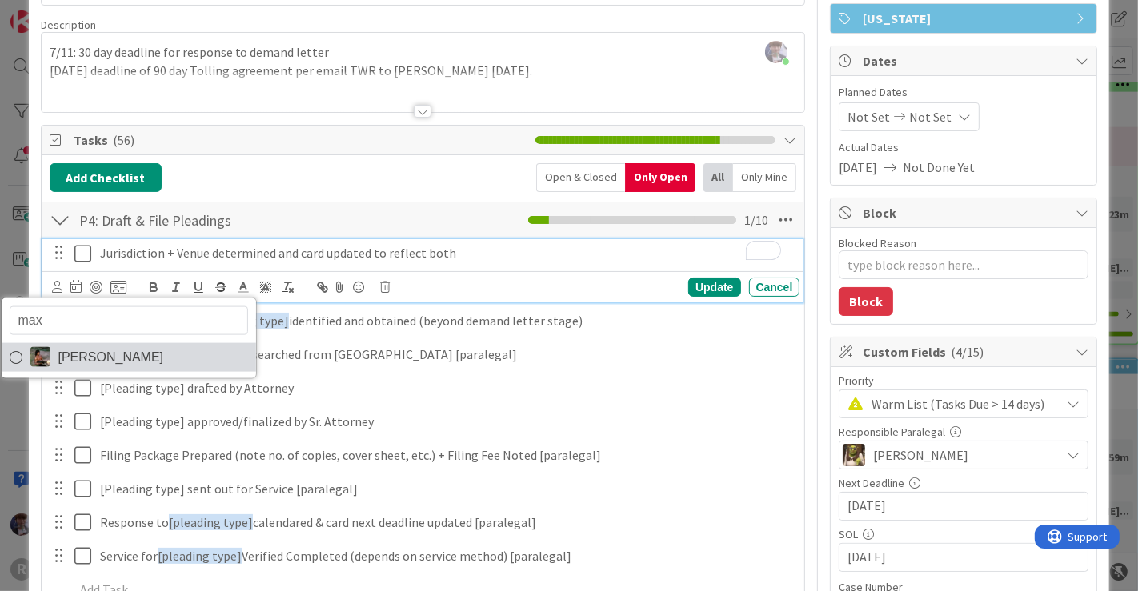
click at [101, 353] on span "[PERSON_NAME]" at bounding box center [111, 357] width 106 height 24
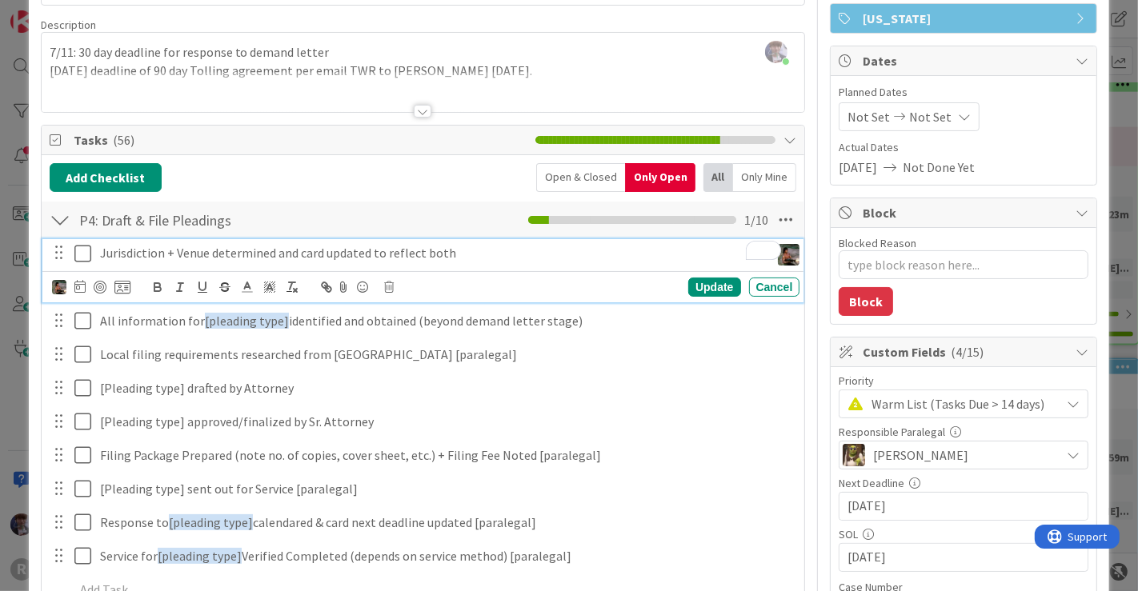
type textarea "x"
click at [79, 283] on icon at bounding box center [79, 286] width 11 height 13
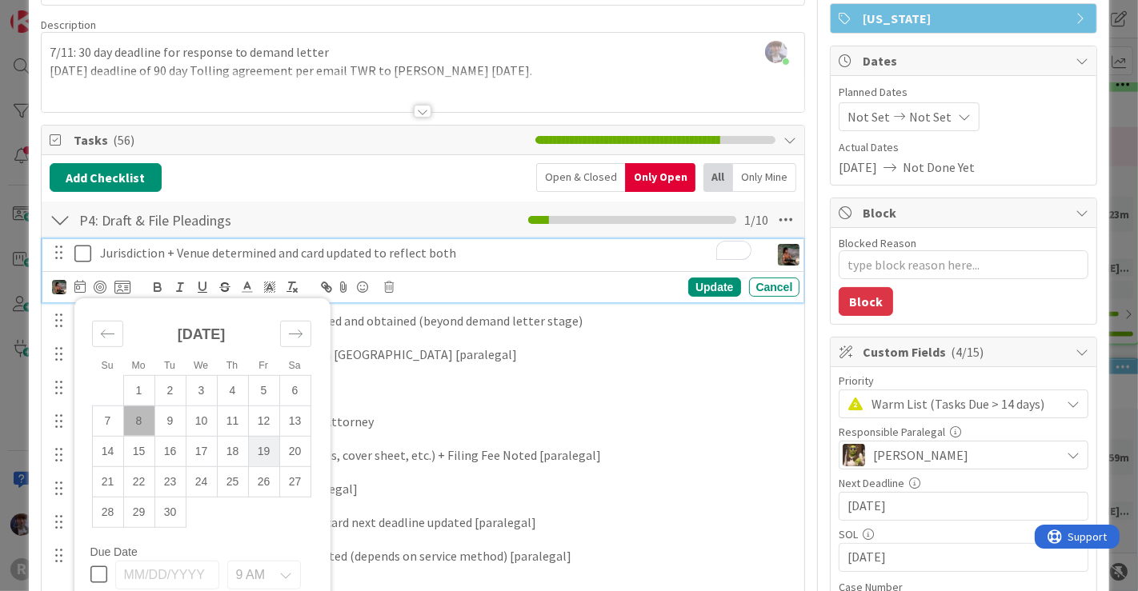
click at [264, 457] on td "19" at bounding box center [263, 451] width 31 height 30
type input "[DATE]"
type textarea "x"
click at [688, 293] on div "Update" at bounding box center [714, 287] width 52 height 19
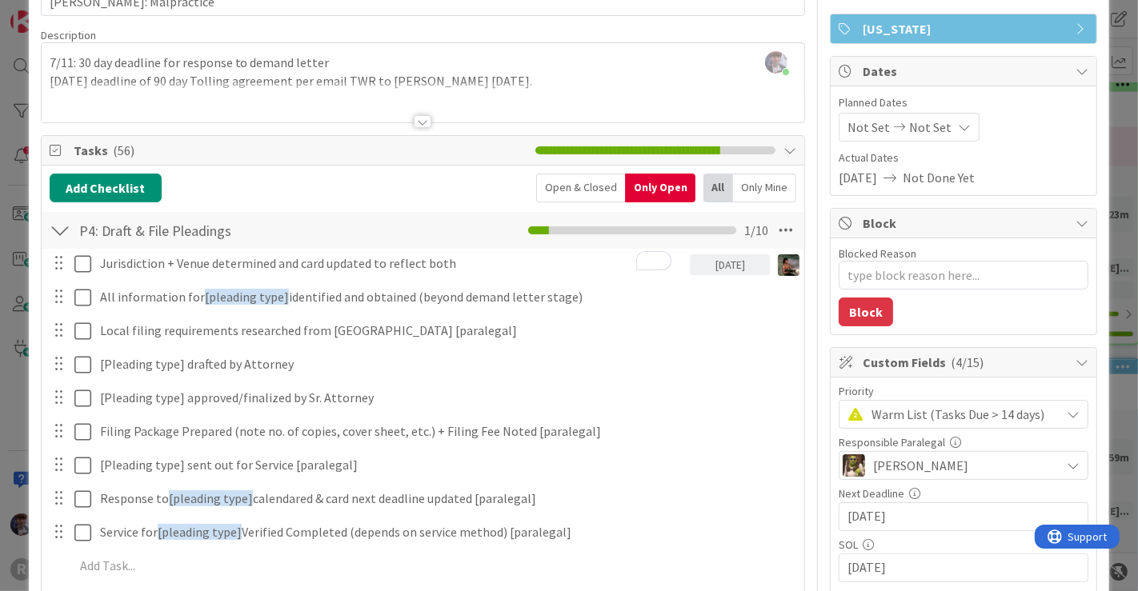
scroll to position [100, 0]
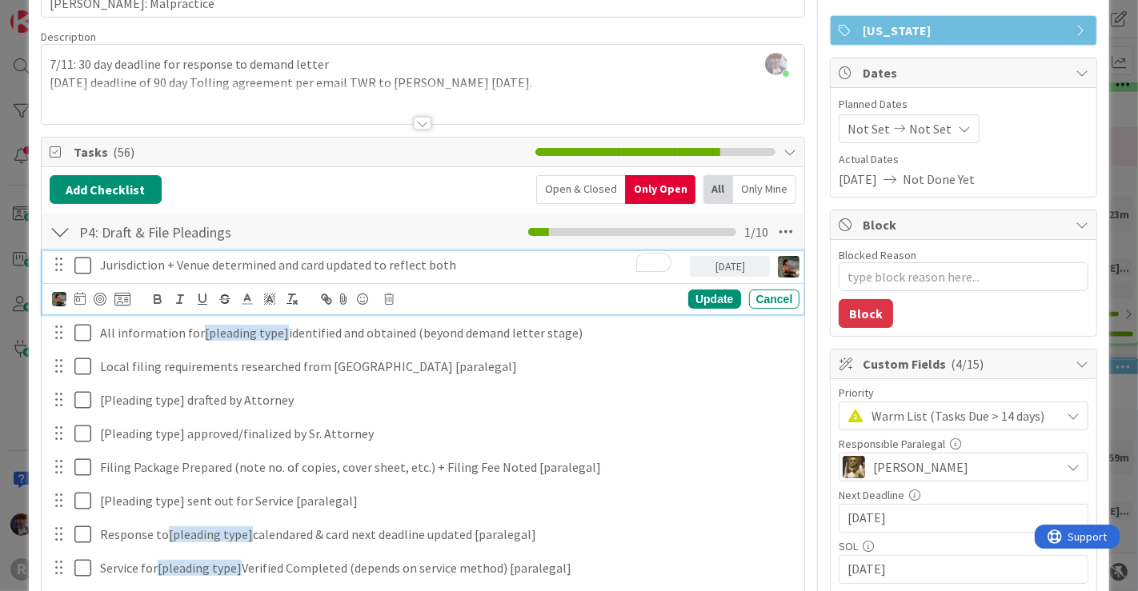
click at [254, 269] on p "Jurisdiction + Venue determined and card updated to reflect both" at bounding box center [392, 265] width 584 height 18
click at [74, 298] on icon at bounding box center [79, 298] width 11 height 13
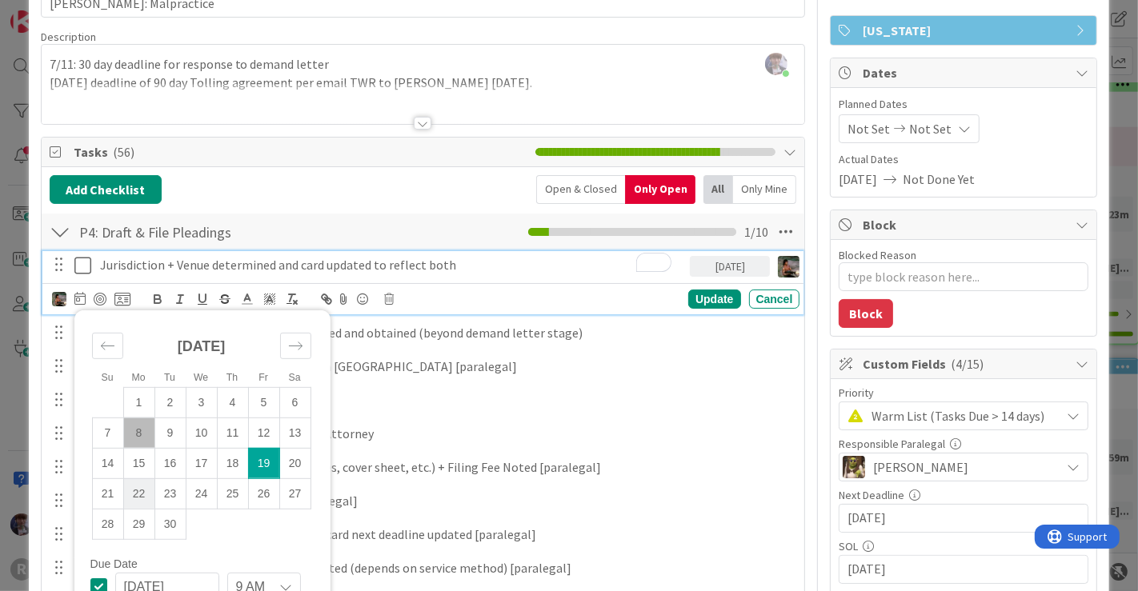
click at [138, 490] on td "22" at bounding box center [138, 493] width 31 height 30
type input "[DATE]"
type textarea "x"
click at [705, 302] on div "Update" at bounding box center [714, 299] width 52 height 19
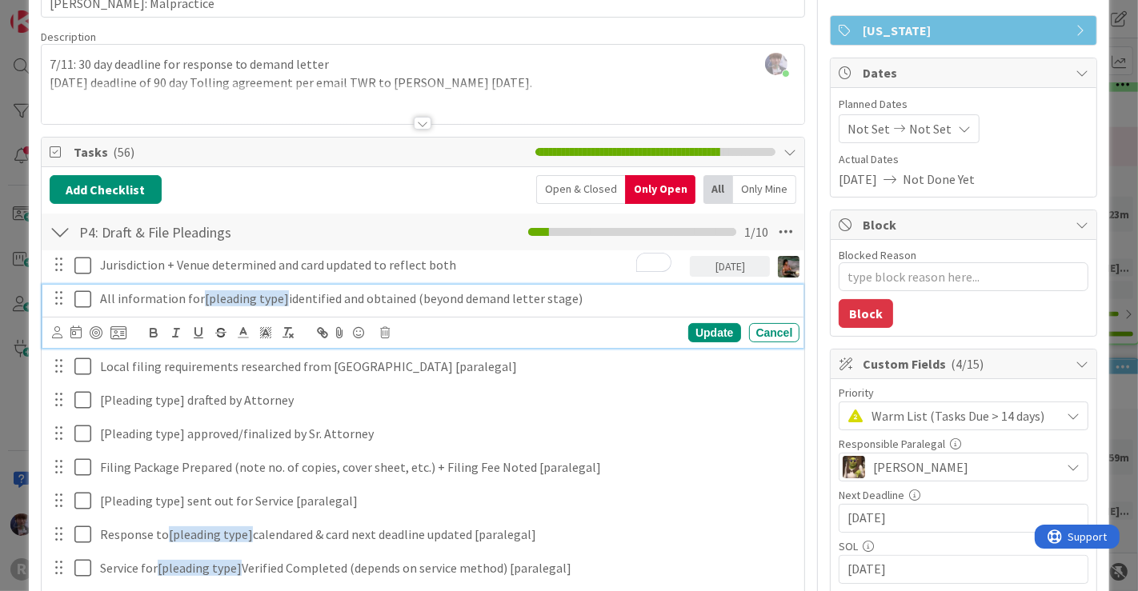
click at [173, 294] on p "All information for [pleading type] identified and obtained (beyond demand lett…" at bounding box center [447, 299] width 694 height 18
drag, startPoint x: 278, startPoint y: 296, endPoint x: 201, endPoint y: 295, distance: 76.8
click at [205, 295] on span "[pleading type]" at bounding box center [247, 298] width 84 height 16
click at [205, 298] on span "[Complaint" at bounding box center [236, 298] width 63 height 16
drag, startPoint x: 260, startPoint y: 296, endPoint x: 197, endPoint y: 296, distance: 63.2
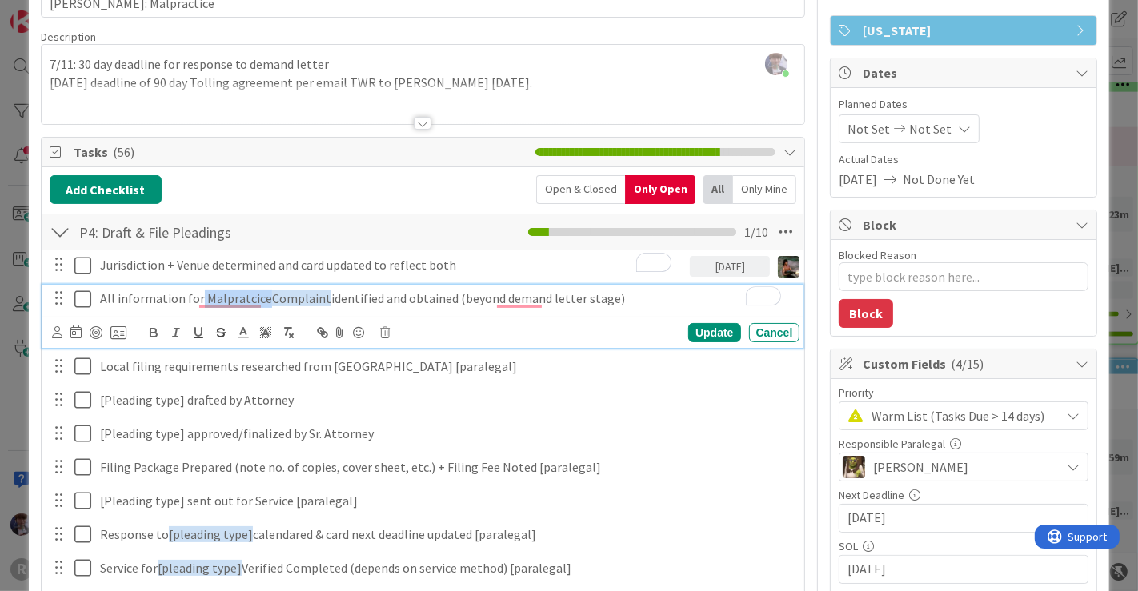
click at [197, 296] on p "All information for Malpratcice Complaint identified and obtained (beyond deman…" at bounding box center [447, 299] width 694 height 18
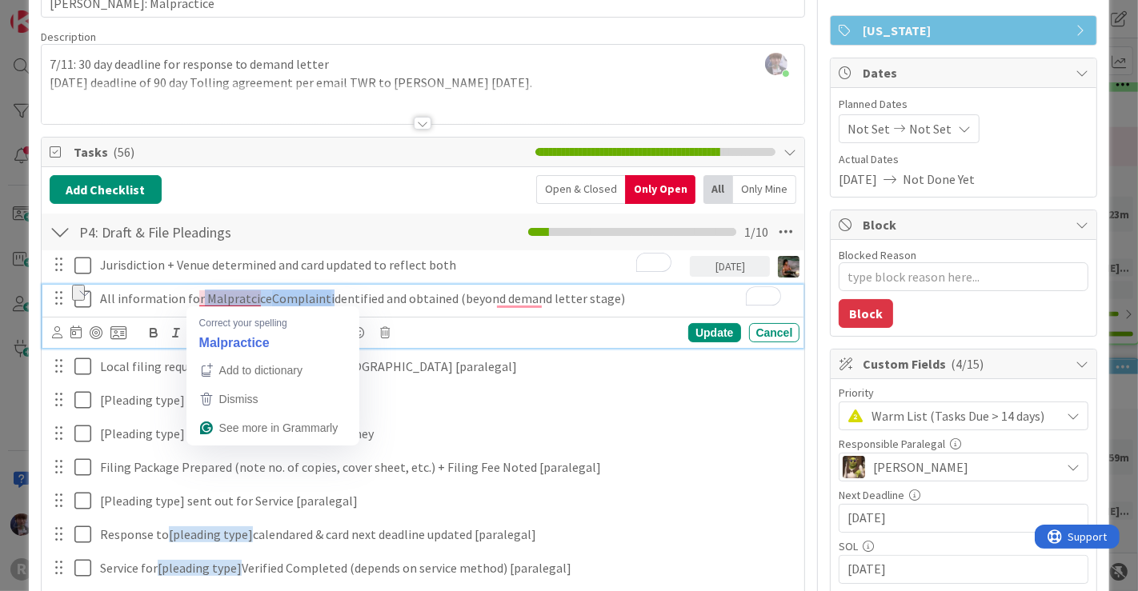
drag, startPoint x: 320, startPoint y: 294, endPoint x: 197, endPoint y: 295, distance: 123.2
click at [197, 295] on p "All information for Malpratcice Complaint identified and obtained (beyond deman…" at bounding box center [447, 299] width 694 height 18
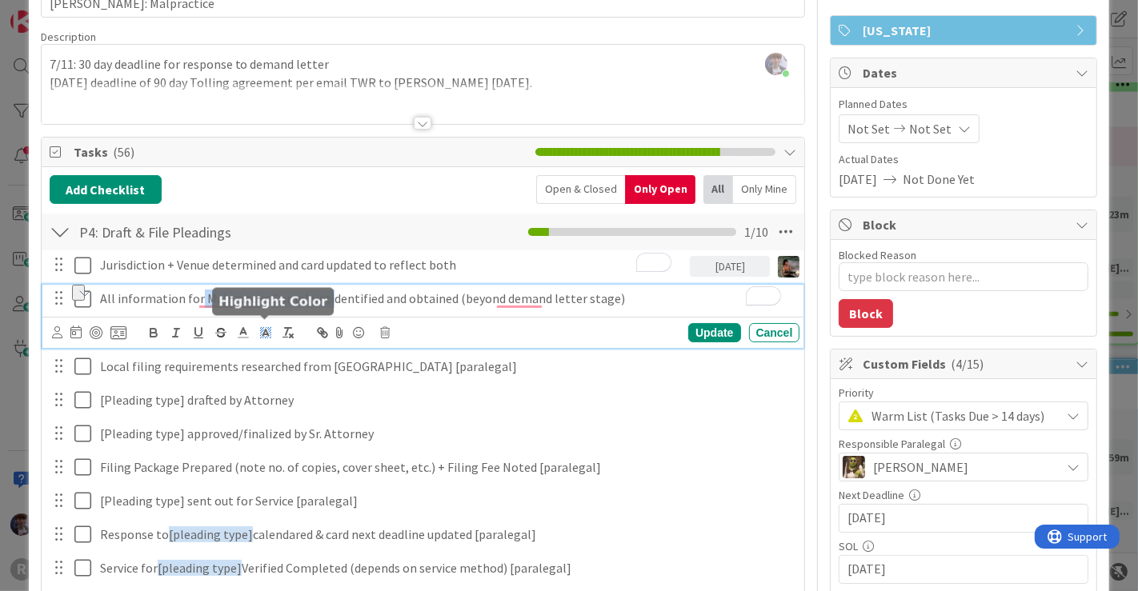
click at [264, 330] on polyline at bounding box center [265, 333] width 6 height 6
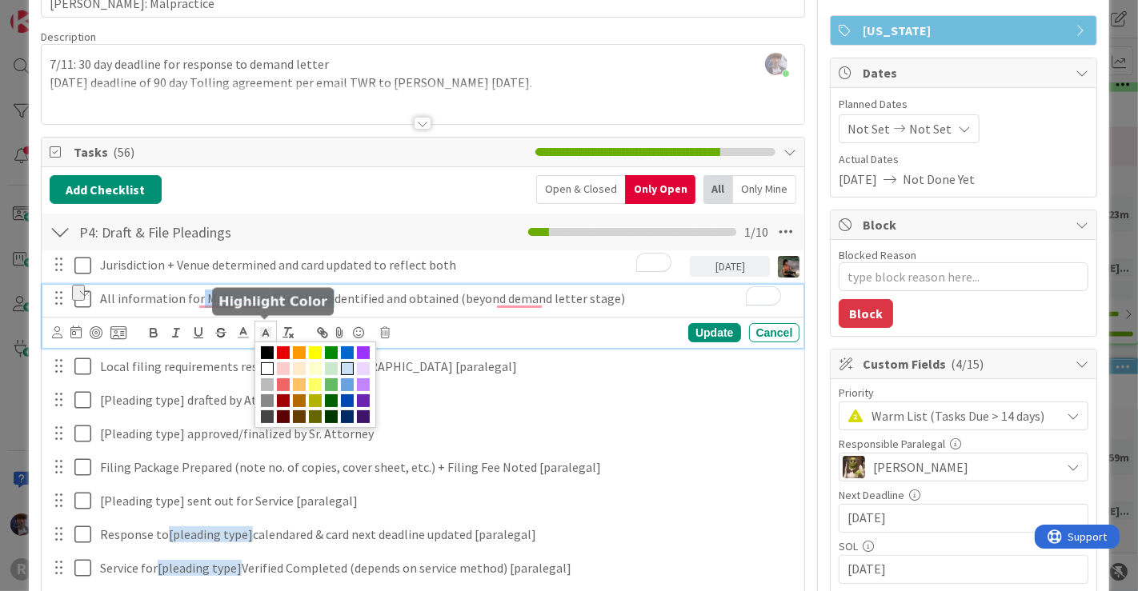
click at [346, 362] on span at bounding box center [347, 368] width 13 height 13
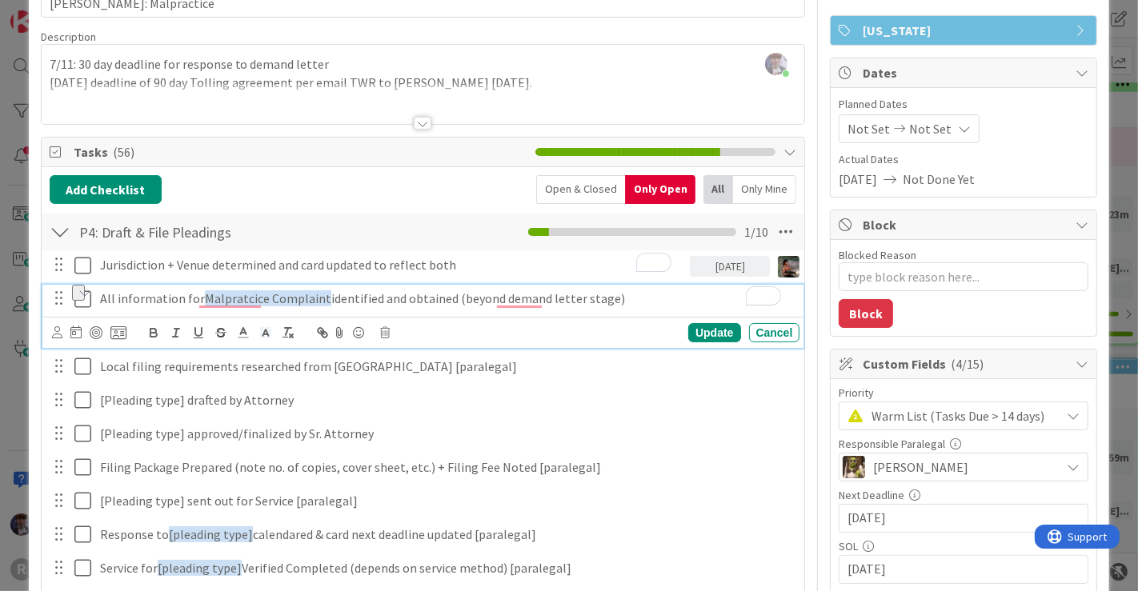
click at [397, 298] on p "All information for Malpratcice Complaint identified and obtained (beyond deman…" at bounding box center [447, 299] width 694 height 18
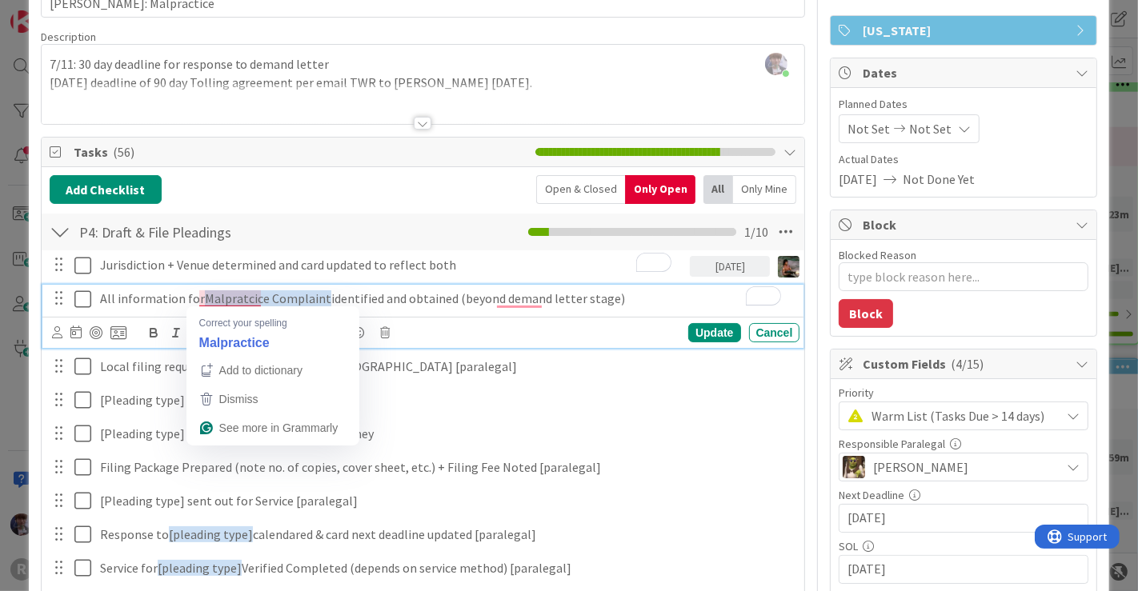
click at [238, 297] on span "Malpratcice Complaint" at bounding box center [268, 298] width 126 height 16
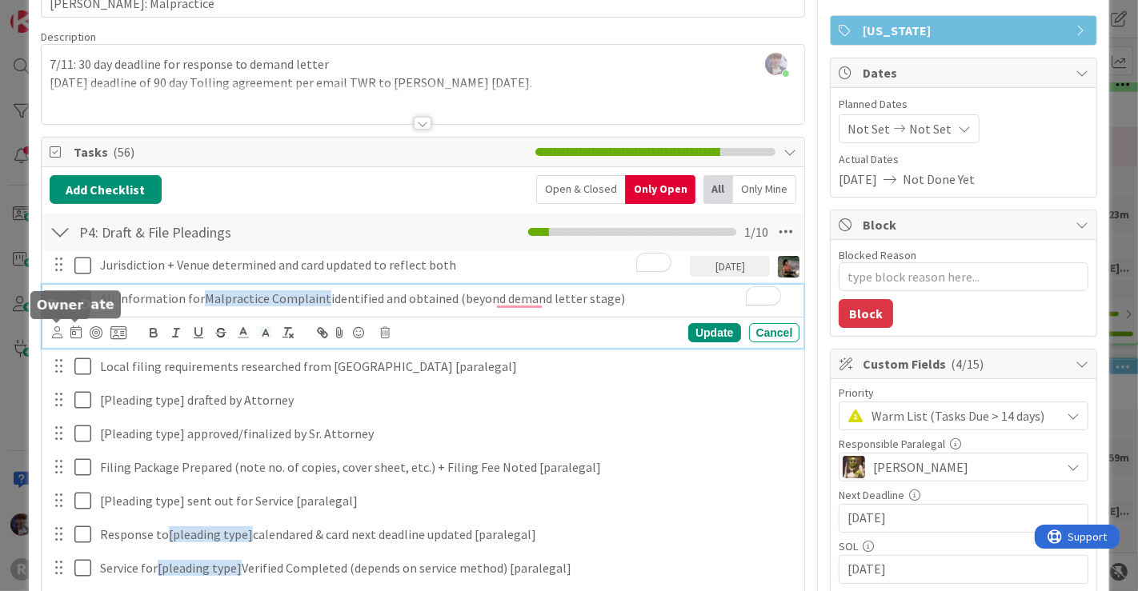
click at [56, 332] on icon at bounding box center [57, 332] width 10 height 12
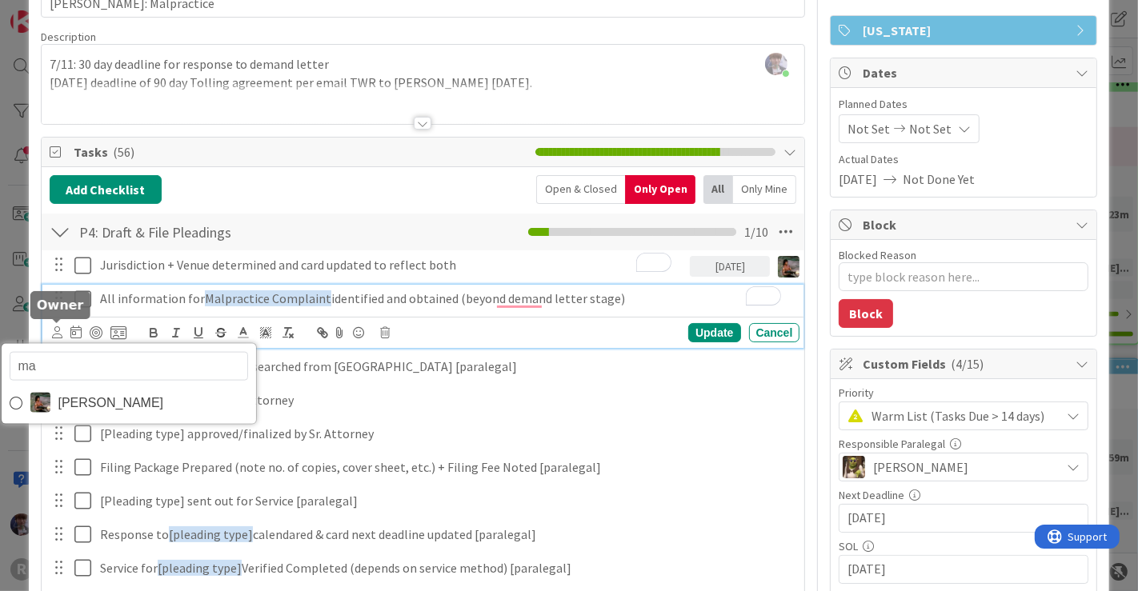
type input "max"
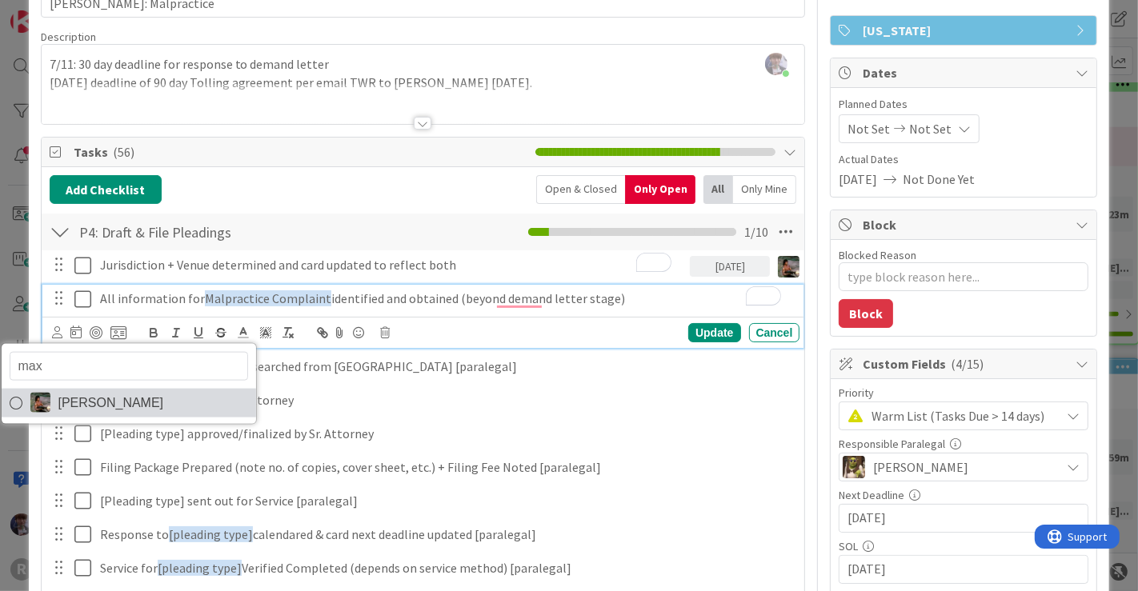
click at [58, 392] on span "[PERSON_NAME]" at bounding box center [111, 402] width 106 height 24
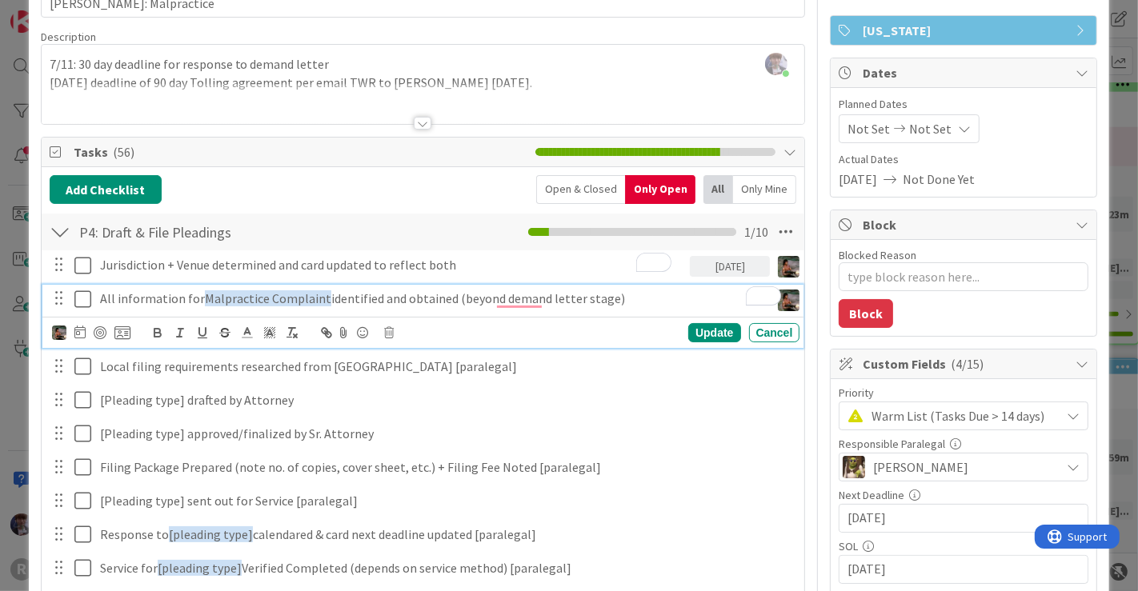
type textarea "x"
click at [80, 334] on icon at bounding box center [79, 332] width 11 height 13
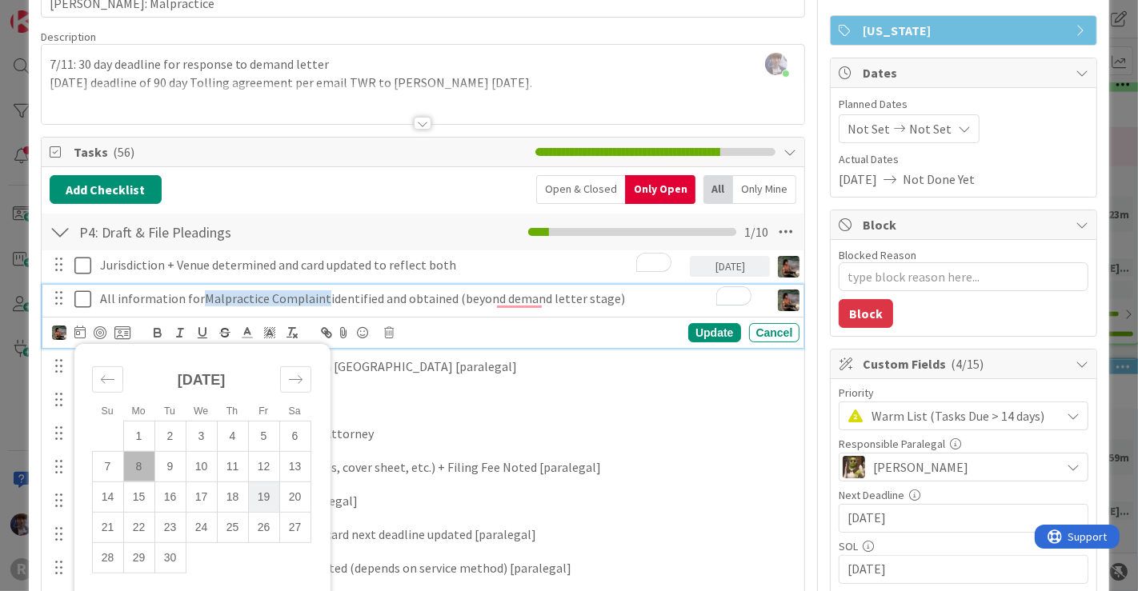
click at [261, 487] on td "19" at bounding box center [263, 497] width 31 height 30
type input "[DATE]"
click at [688, 330] on div "Update" at bounding box center [714, 332] width 52 height 19
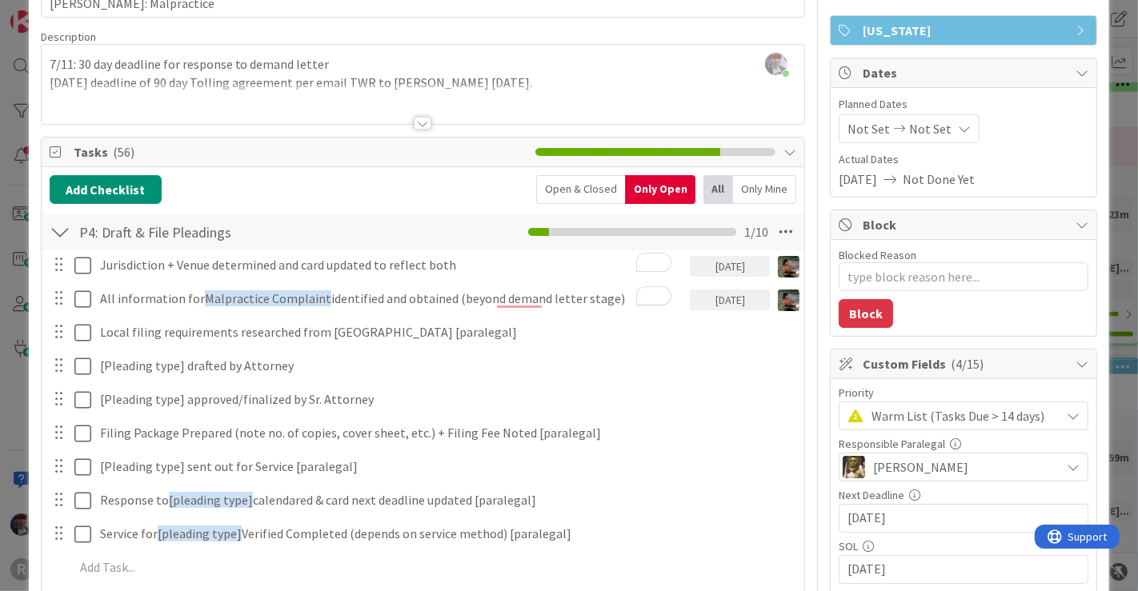
type textarea "x"
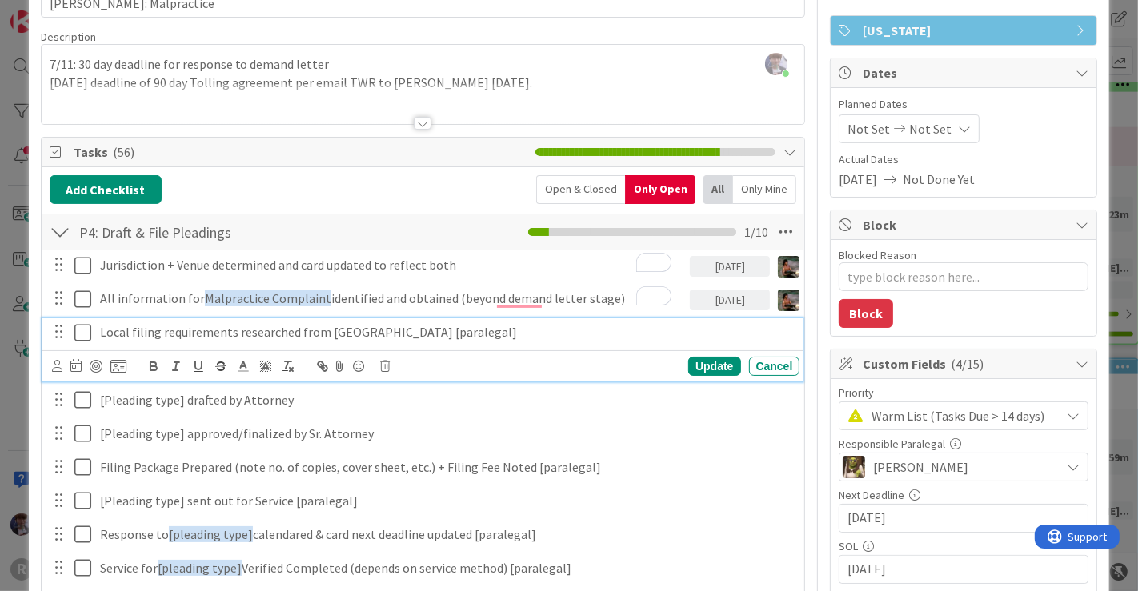
click at [130, 326] on p "Local filing requirements researched from [GEOGRAPHIC_DATA] [paralegal]" at bounding box center [447, 332] width 694 height 18
click at [56, 364] on icon at bounding box center [57, 366] width 10 height 12
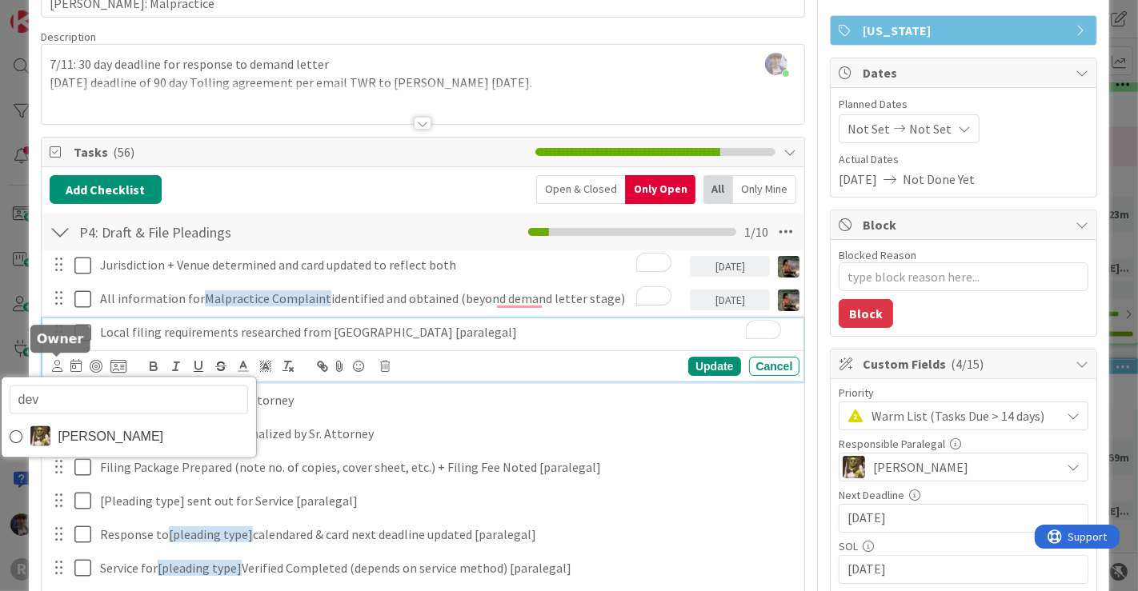
type input "devi"
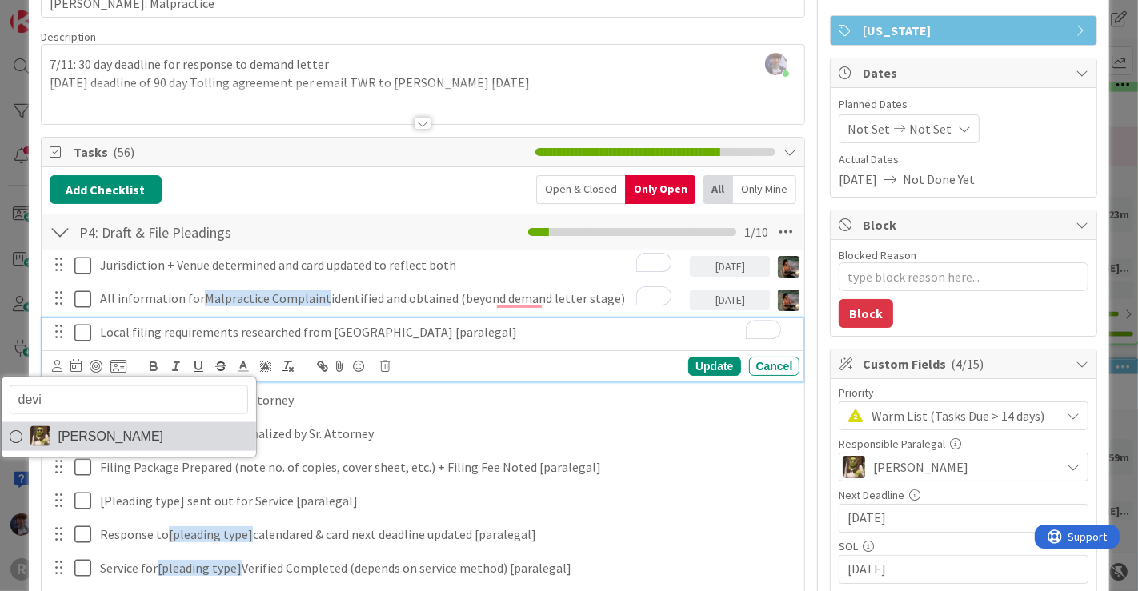
click at [78, 428] on span "[PERSON_NAME]" at bounding box center [111, 436] width 106 height 24
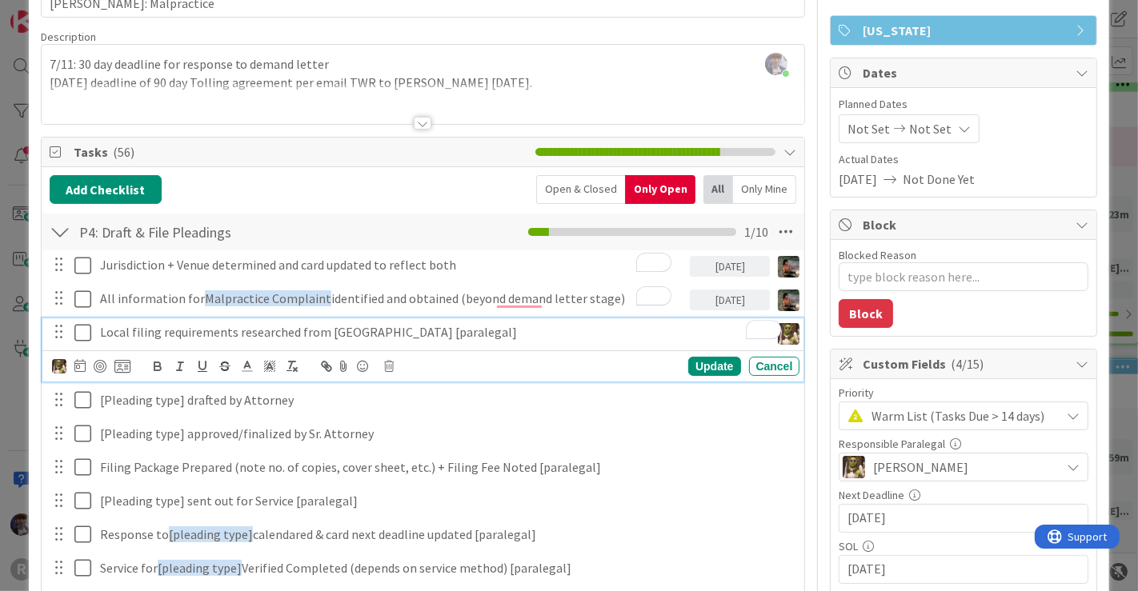
type textarea "x"
click at [78, 361] on icon at bounding box center [79, 365] width 11 height 13
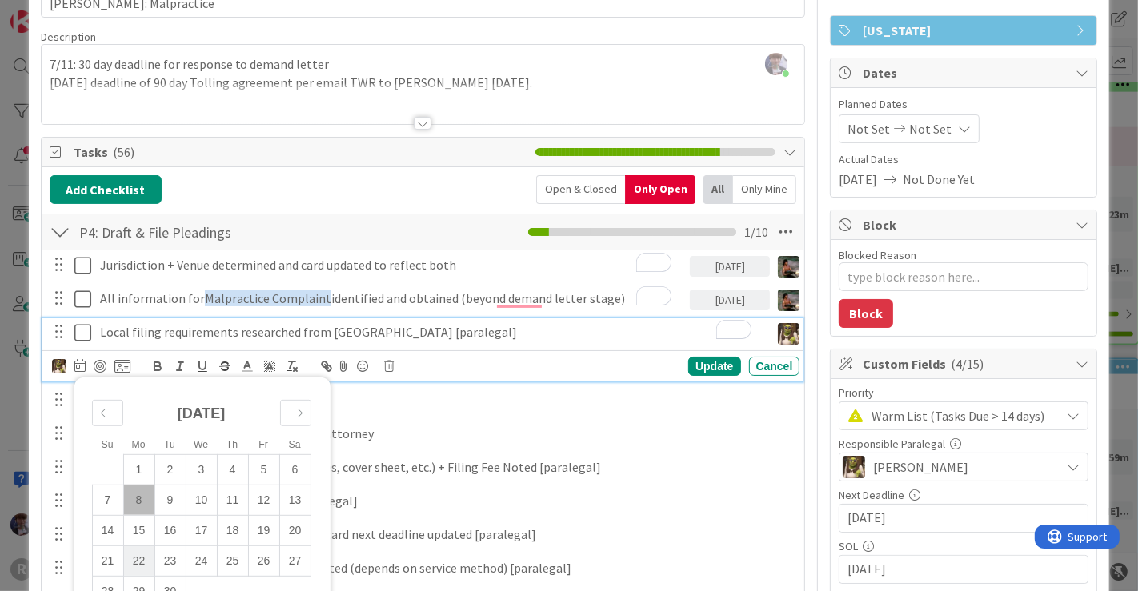
click at [138, 557] on td "22" at bounding box center [138, 561] width 31 height 30
type input "[DATE]"
type textarea "x"
click at [704, 357] on div "Update" at bounding box center [714, 366] width 52 height 19
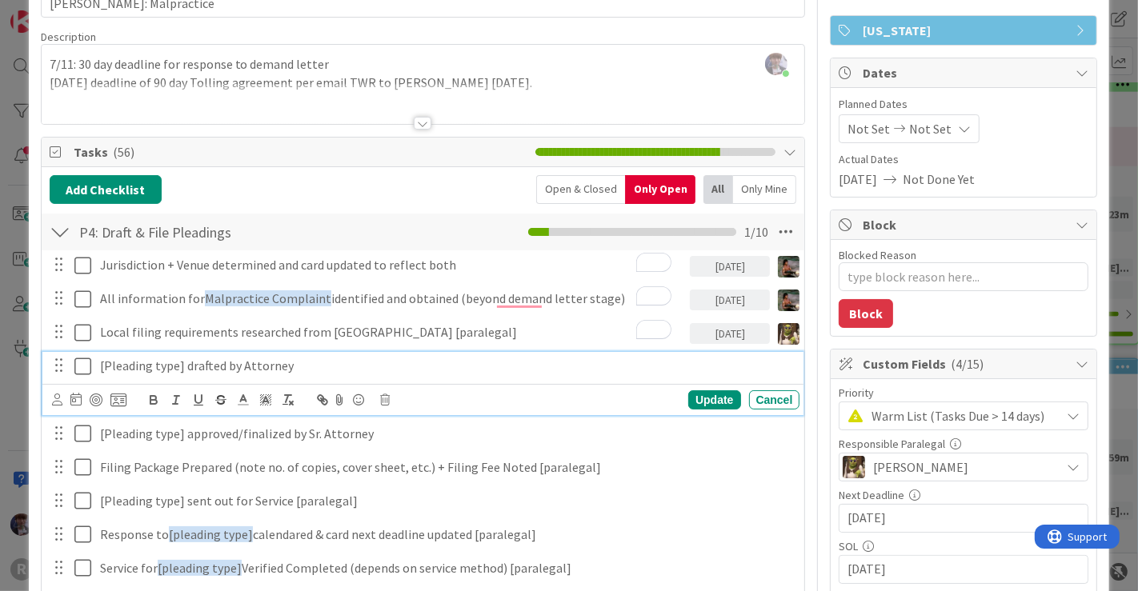
click at [214, 362] on p "[Pleading type] drafted by Attorney" at bounding box center [447, 366] width 694 height 18
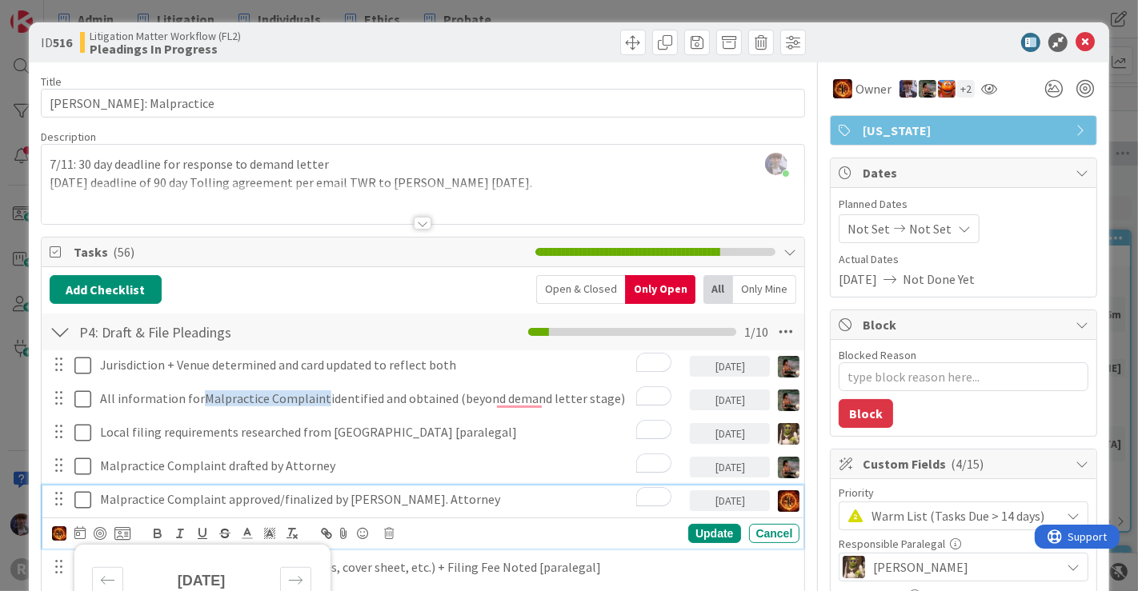
scroll to position [309, 0]
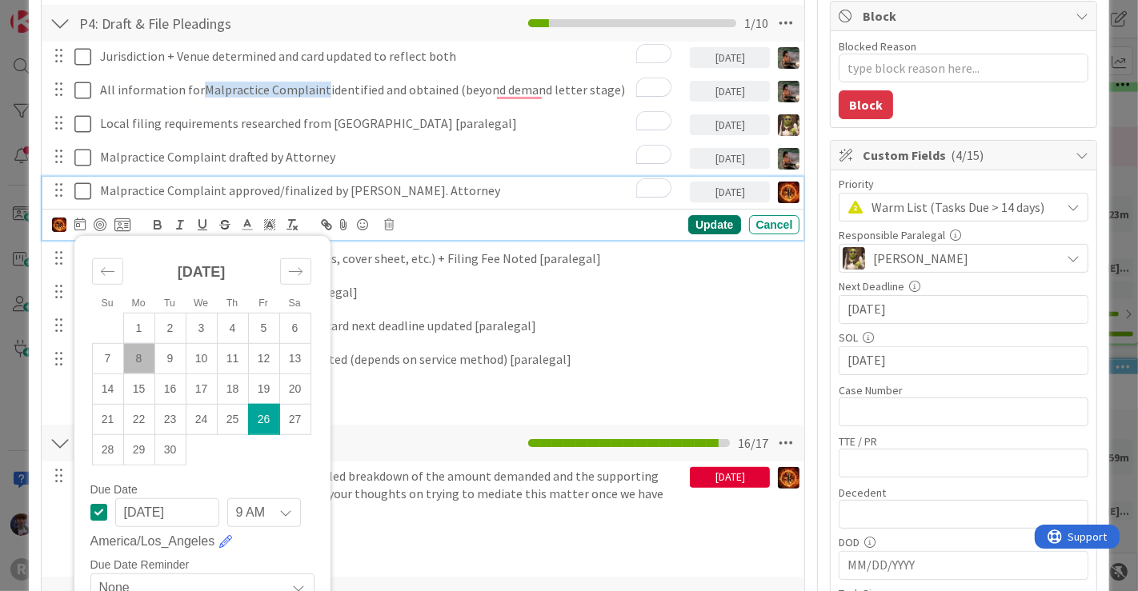
click at [716, 226] on div "Update" at bounding box center [714, 224] width 52 height 19
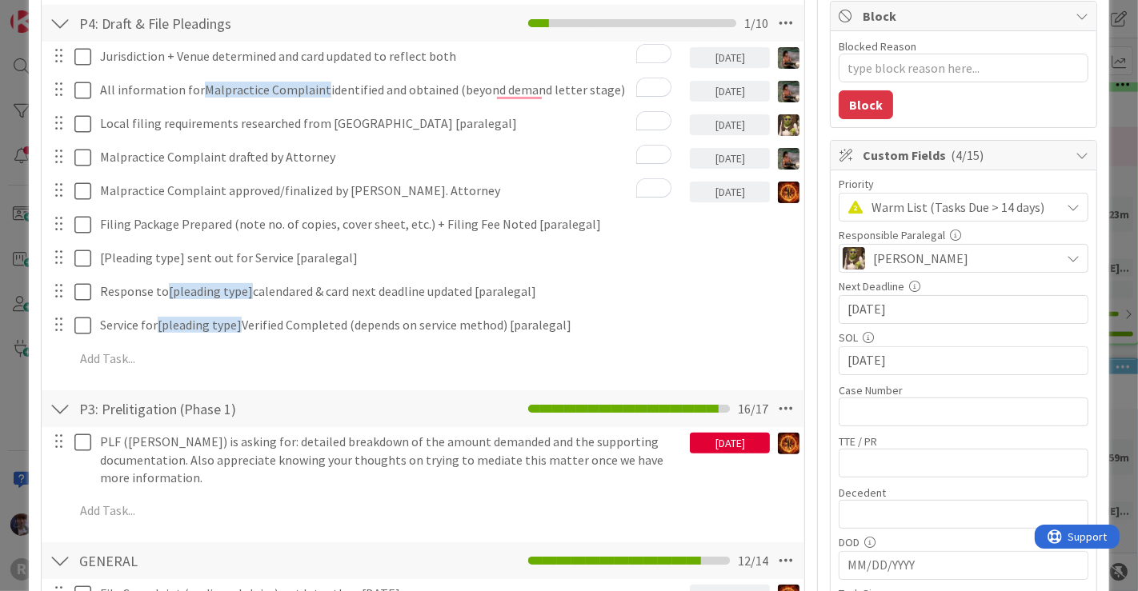
type textarea "x"
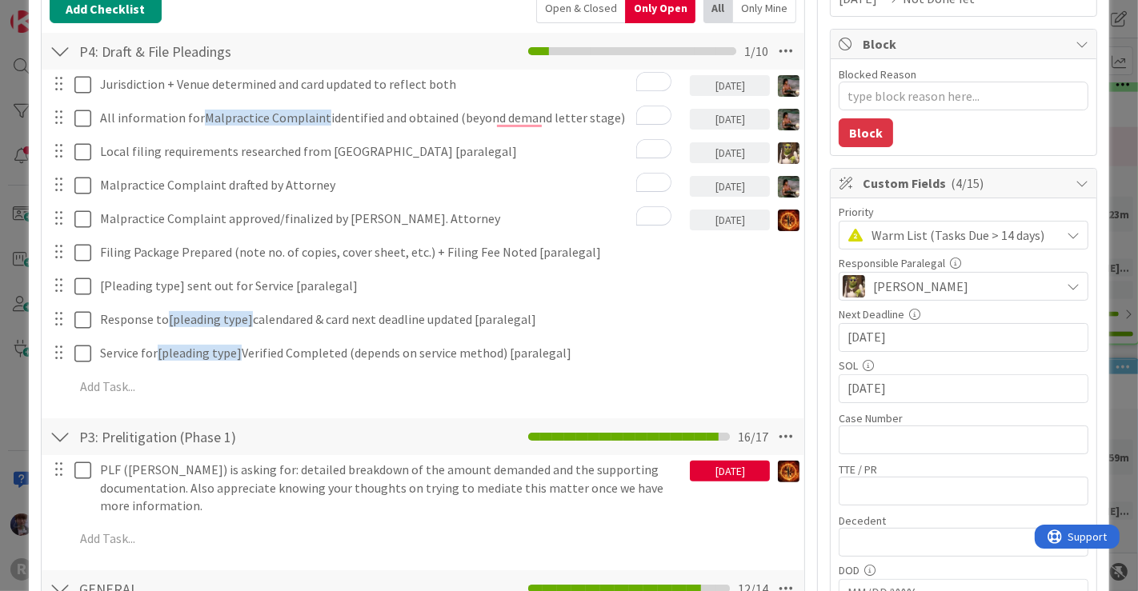
scroll to position [278, 0]
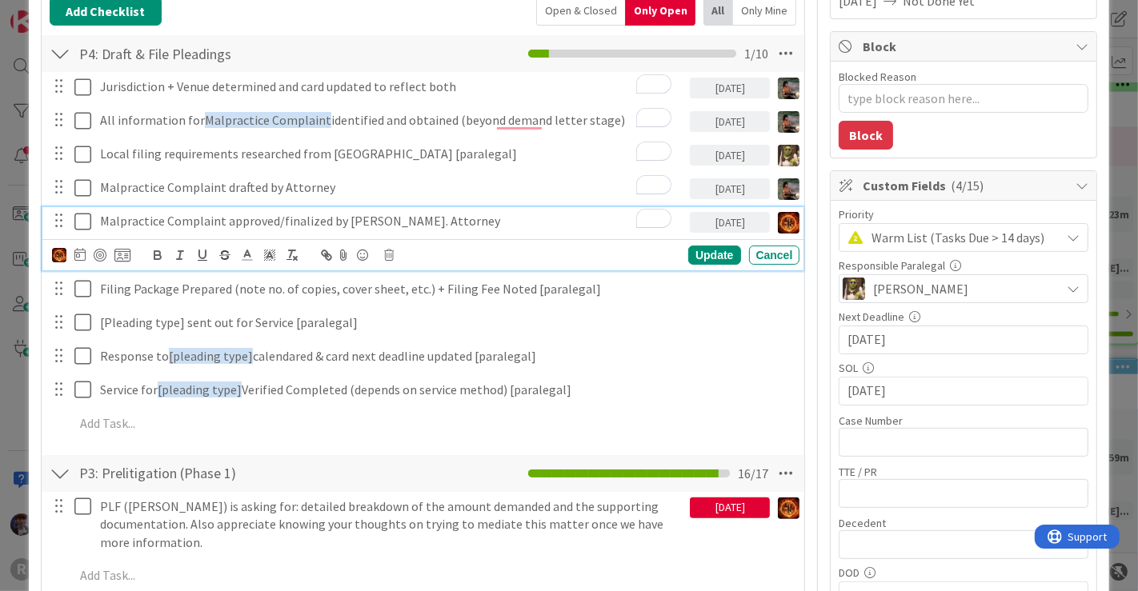
click at [202, 225] on p "Malpractice Complaint approved/finalized by Sr. Attorney" at bounding box center [392, 221] width 584 height 18
click at [84, 248] on icon at bounding box center [79, 254] width 11 height 13
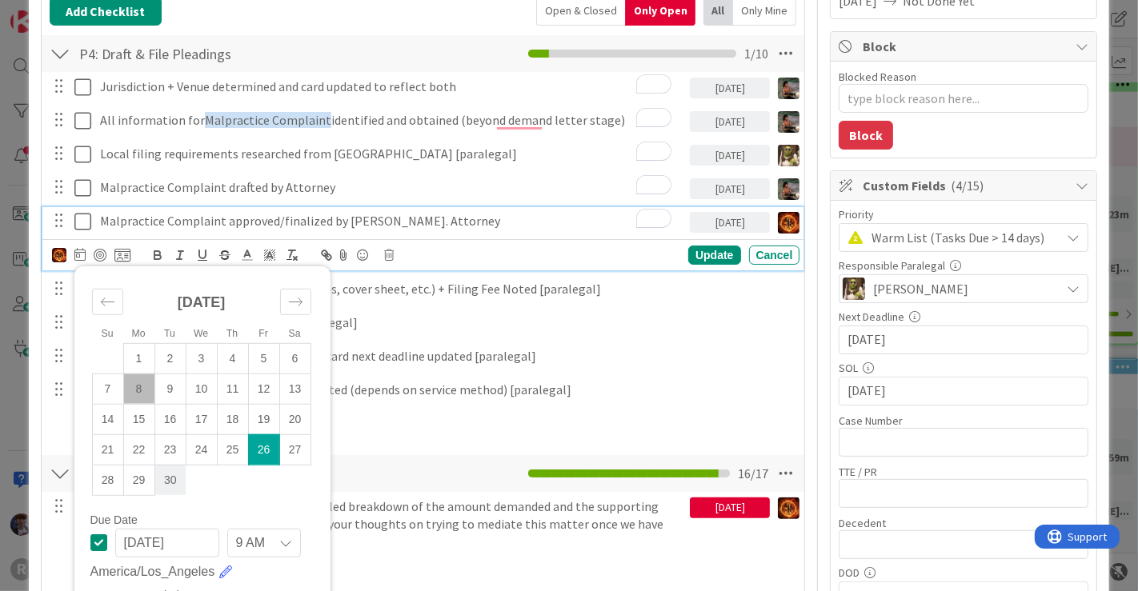
click at [167, 474] on td "30" at bounding box center [169, 480] width 31 height 30
type input "09/30/2025"
type textarea "x"
click at [710, 248] on div "Update" at bounding box center [714, 255] width 52 height 19
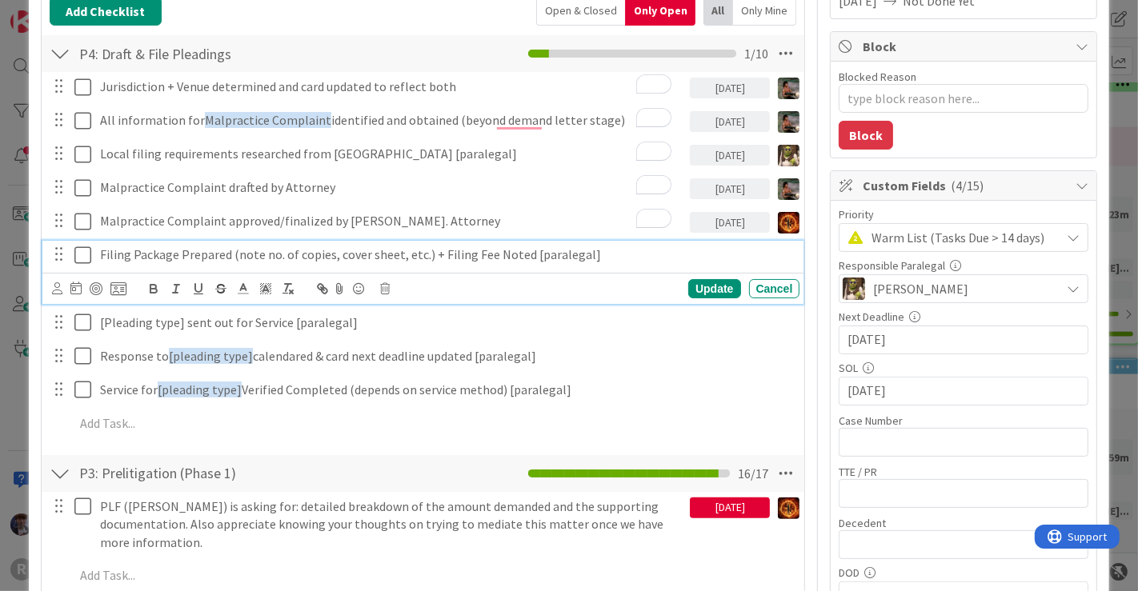
click at [206, 255] on p "Filing Package Prepared (note no. of copies, cover sheet, etc.) + Filing Fee No…" at bounding box center [447, 255] width 694 height 18
click at [59, 289] on icon at bounding box center [57, 288] width 10 height 12
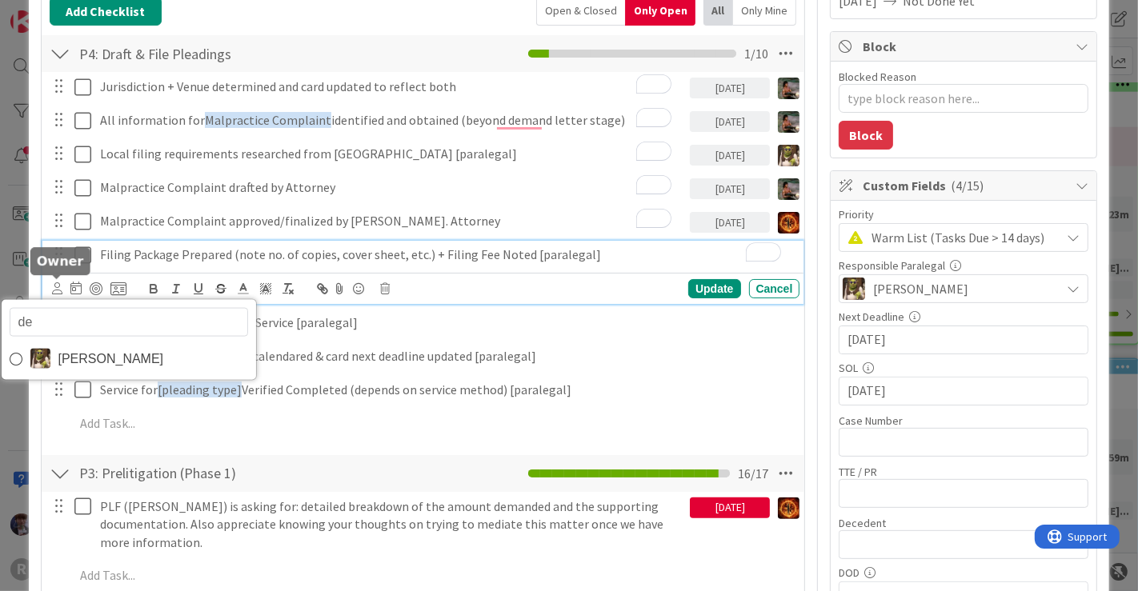
type input "dev"
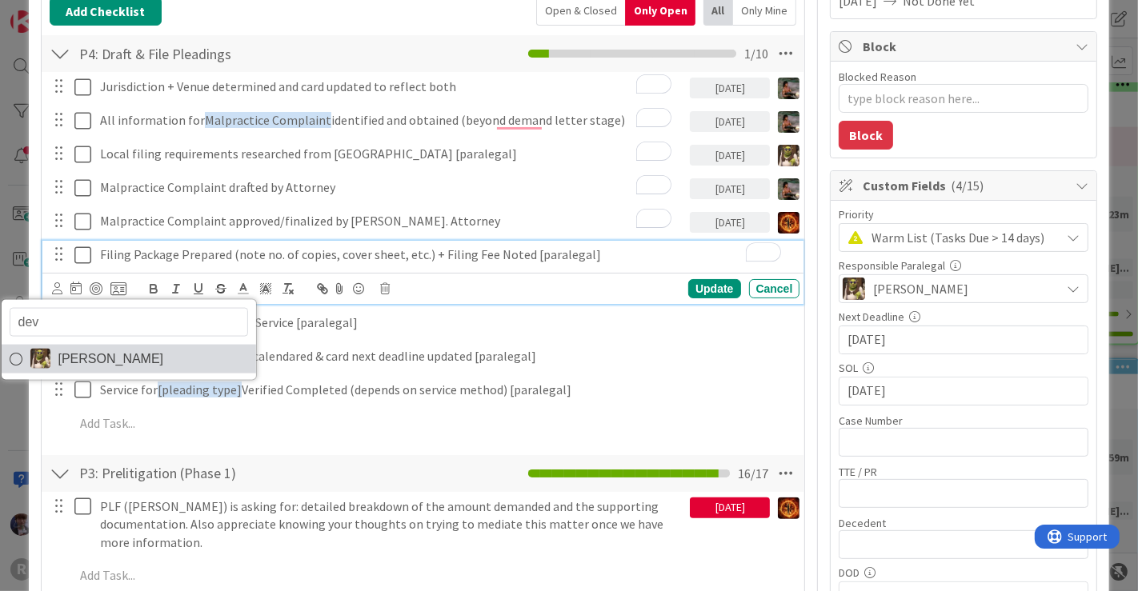
click at [78, 355] on span "[PERSON_NAME]" at bounding box center [111, 358] width 106 height 24
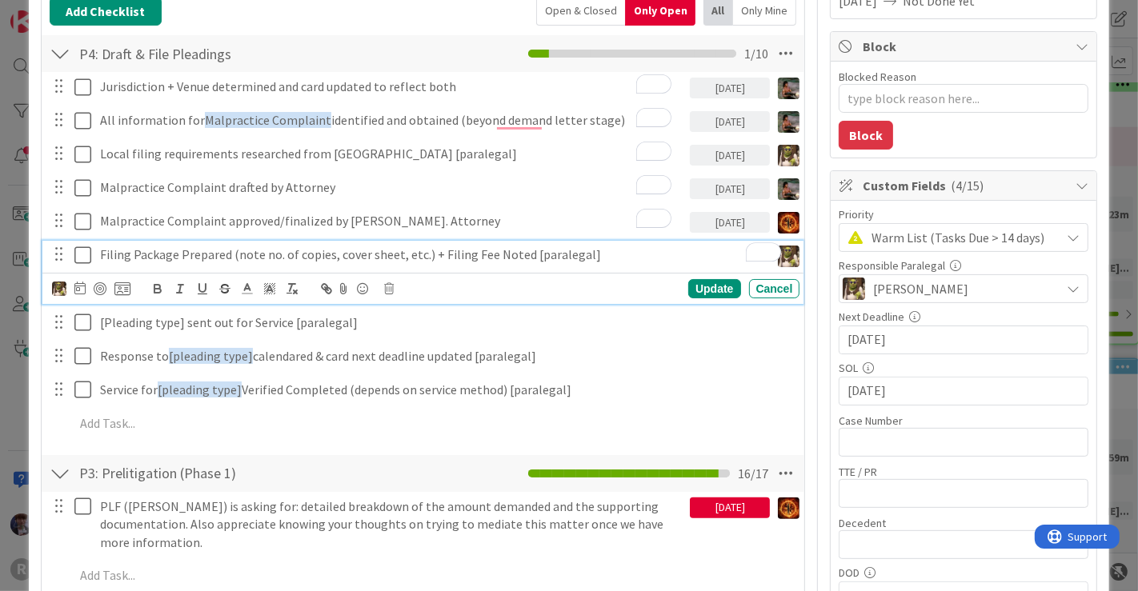
type textarea "x"
click at [75, 290] on icon at bounding box center [79, 288] width 11 height 13
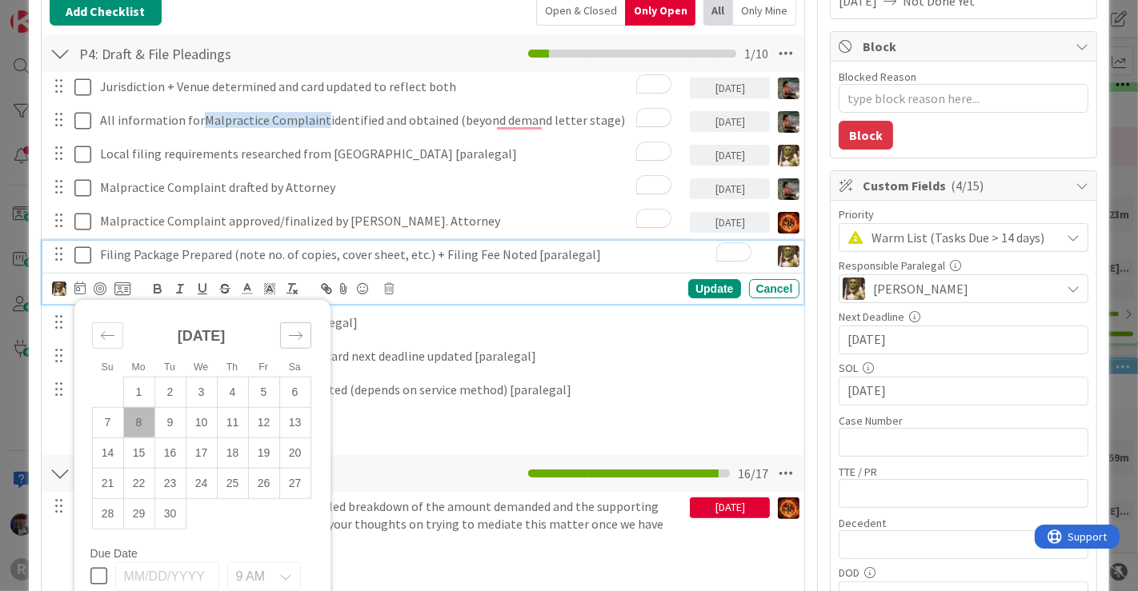
click at [299, 331] on icon "Move forward to switch to the next month." at bounding box center [295, 335] width 14 height 8
click at [258, 416] on td "10" at bounding box center [263, 422] width 31 height 30
type input "10/10/2025"
type textarea "x"
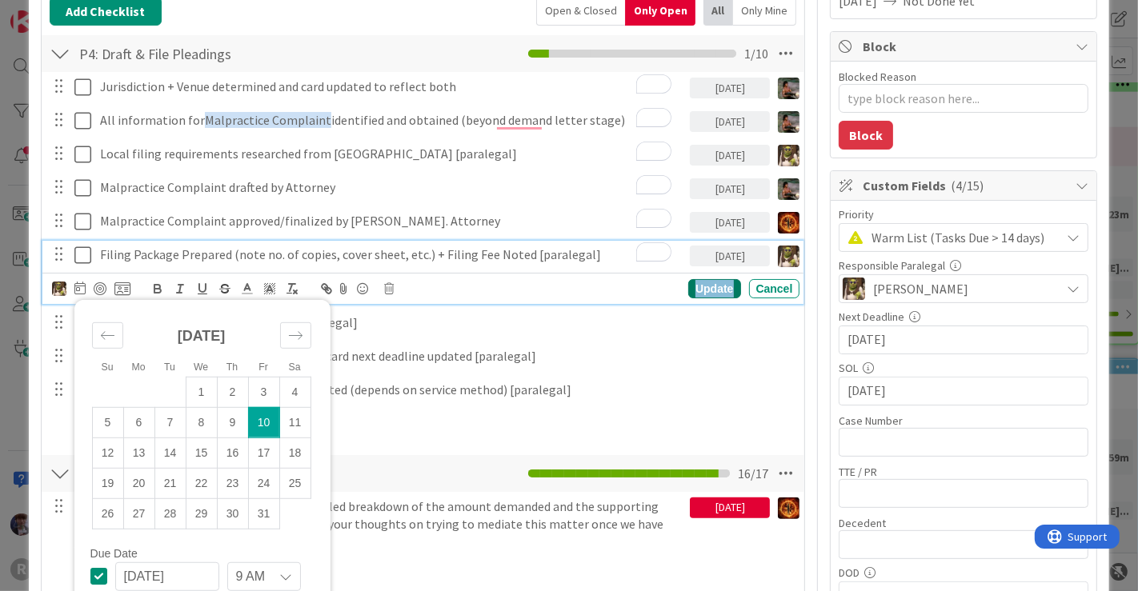
click at [699, 284] on div "Update" at bounding box center [714, 288] width 52 height 19
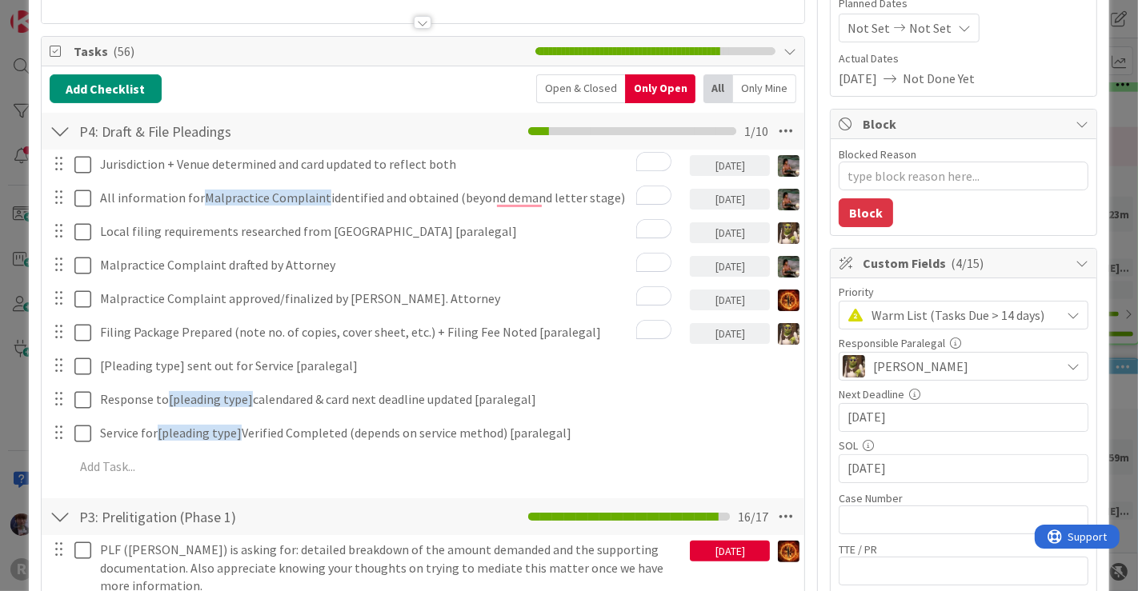
scroll to position [194, 0]
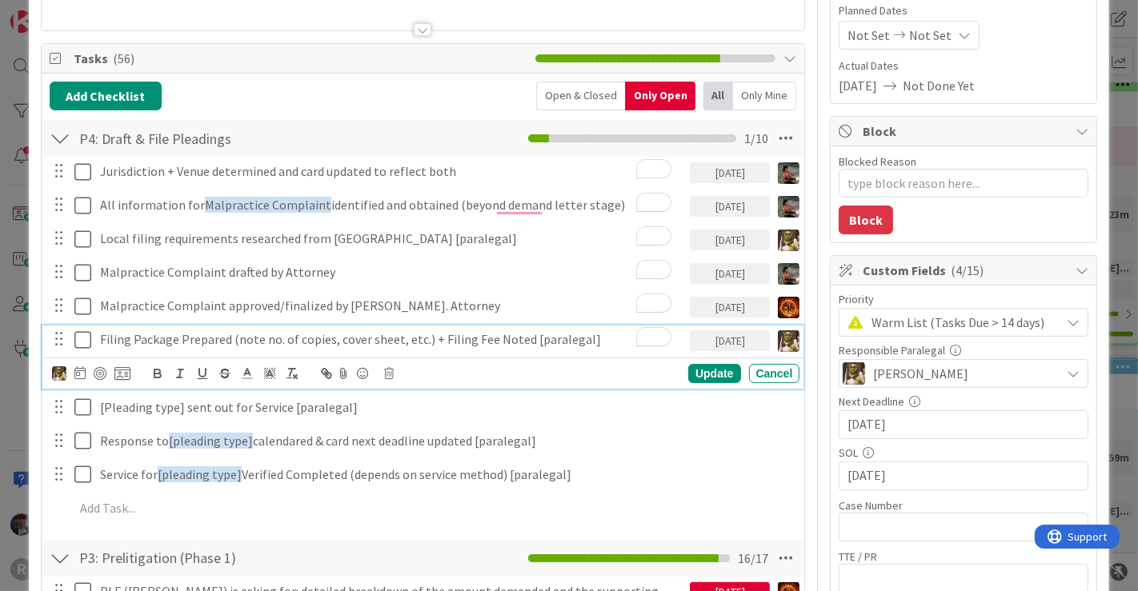
click at [449, 335] on p "Filing Package Prepared (note no. of copies, cover sheet, etc.) + Filing Fee No…" at bounding box center [392, 339] width 584 height 18
click at [84, 368] on icon at bounding box center [79, 372] width 11 height 13
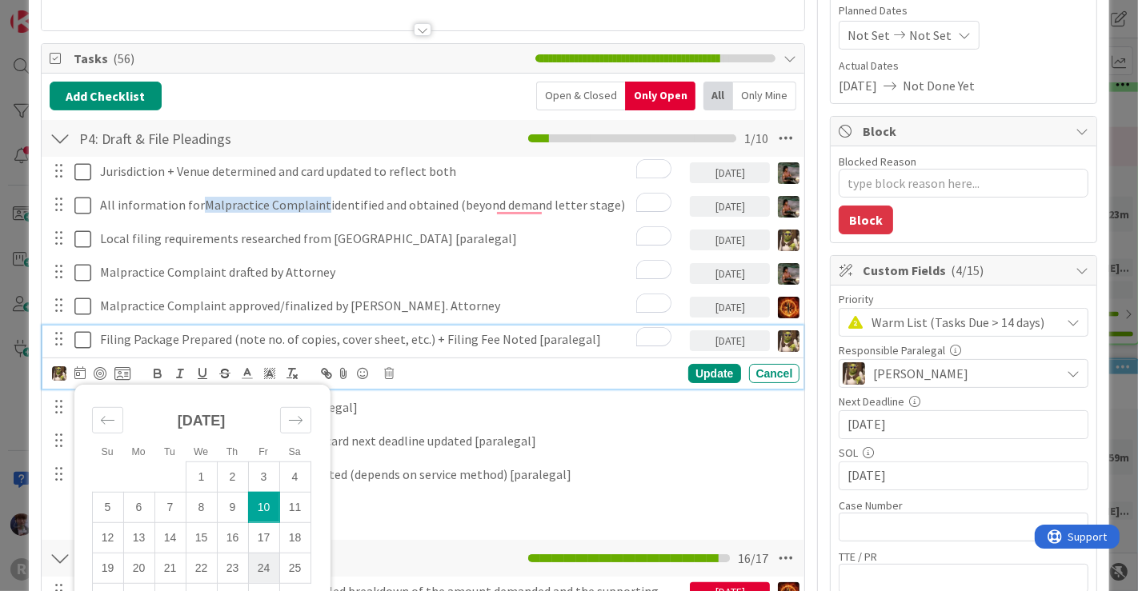
click at [258, 559] on td "24" at bounding box center [263, 568] width 31 height 30
type input "10/24/2025"
type textarea "x"
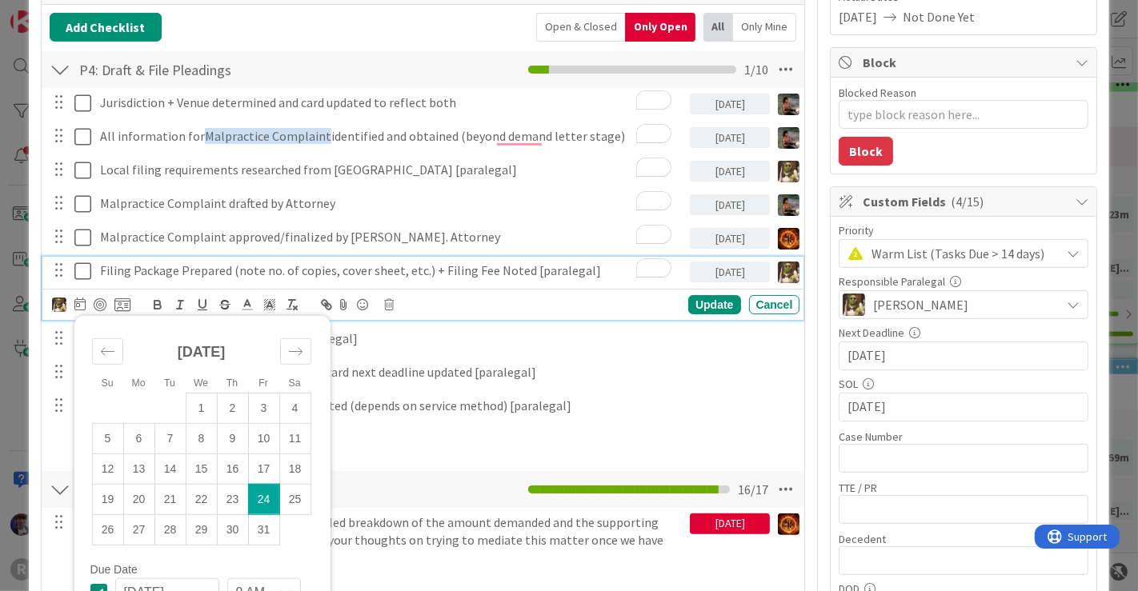
scroll to position [281, 0]
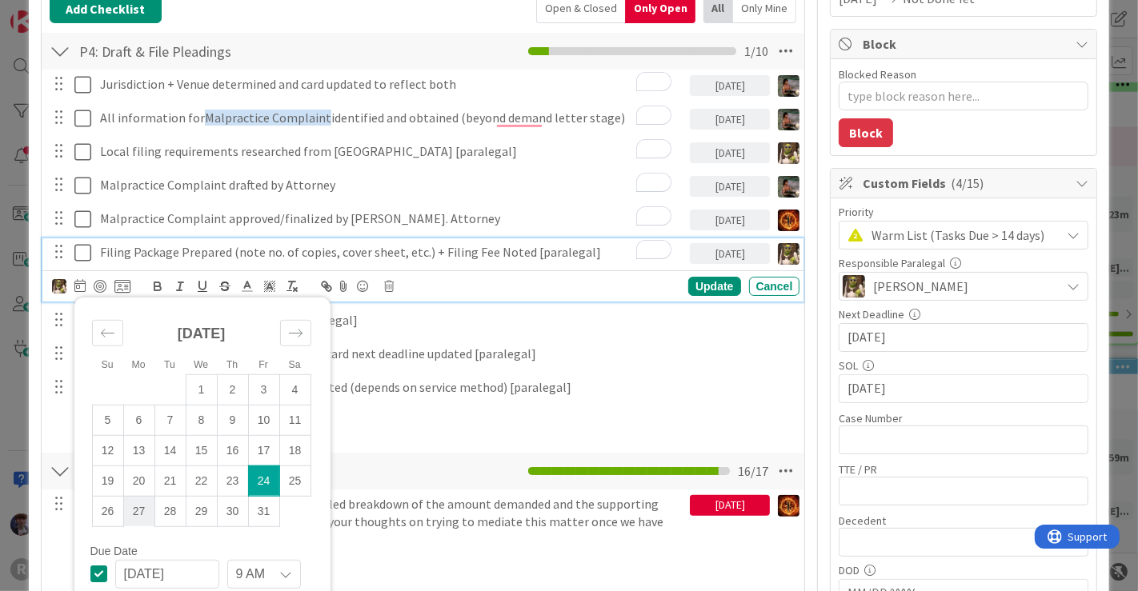
click at [135, 513] on td "27" at bounding box center [138, 511] width 31 height 30
type input "10/27/2025"
type textarea "x"
click at [710, 282] on div "Update" at bounding box center [714, 286] width 52 height 19
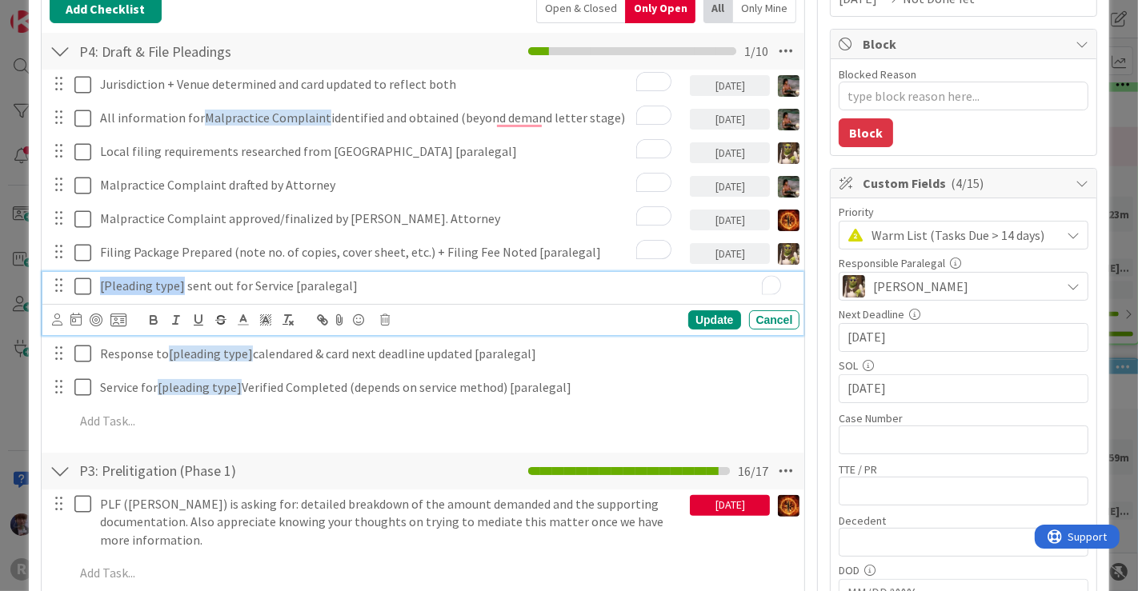
drag, startPoint x: 178, startPoint y: 285, endPoint x: 34, endPoint y: 271, distance: 144.7
click at [34, 271] on div "ID 516 Litigation Matter Workflow (FL2) Pleadings In Progress Title 19 / 128 KE…" at bounding box center [569, 428] width 1081 height 1373
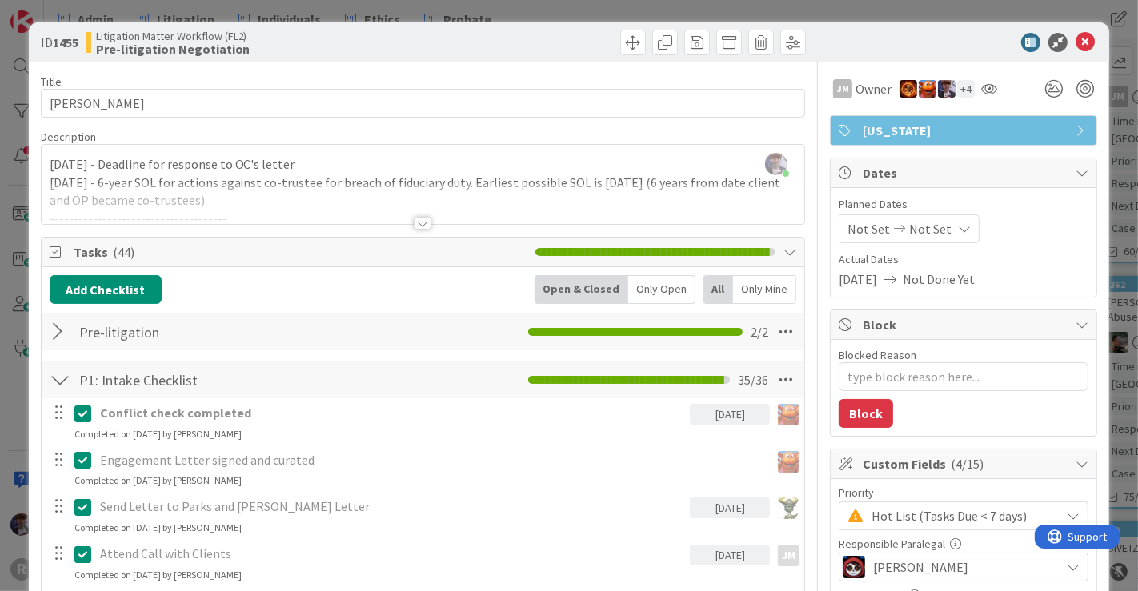
scroll to position [288, 0]
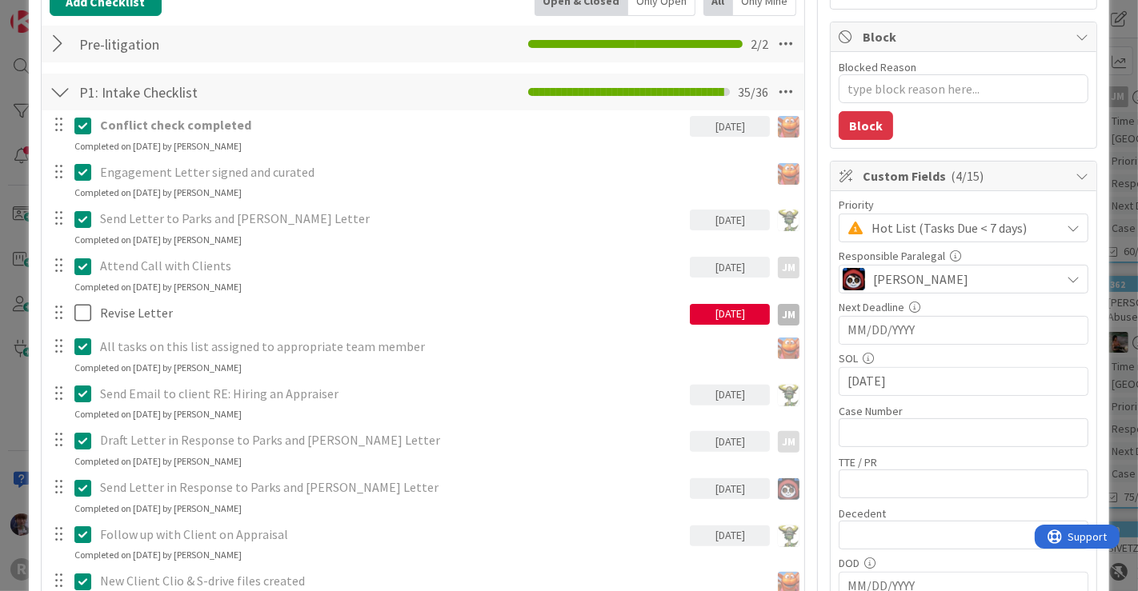
click at [64, 42] on div at bounding box center [60, 44] width 21 height 29
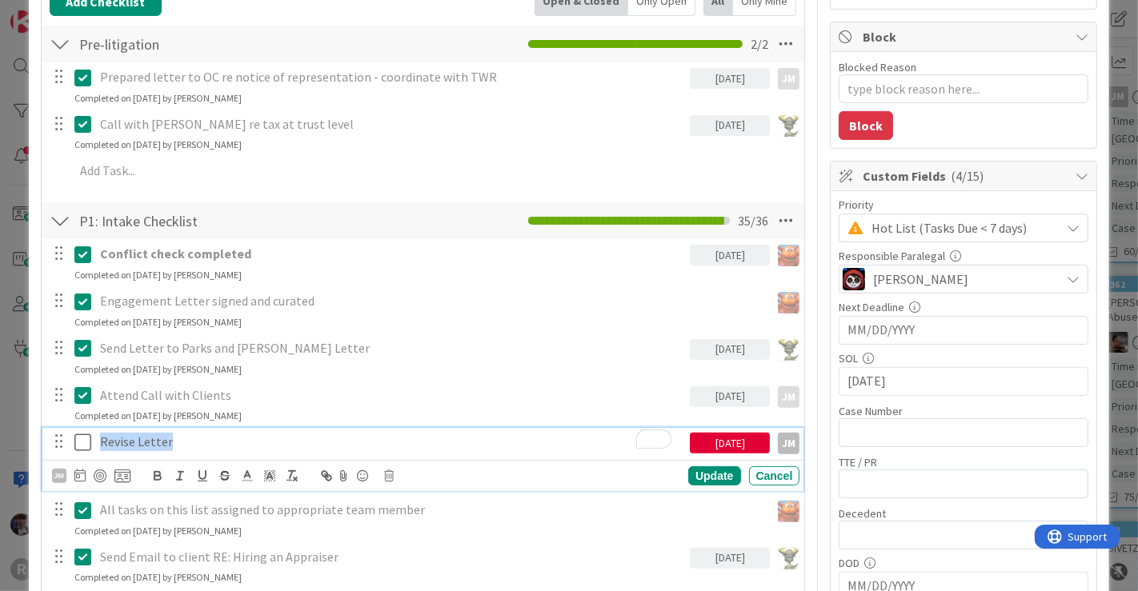
drag, startPoint x: 190, startPoint y: 447, endPoint x: 88, endPoint y: 433, distance: 102.6
click at [88, 433] on div "Revise Letter [DATE] JM" at bounding box center [424, 442] width 751 height 28
copy p "Revise Letter"
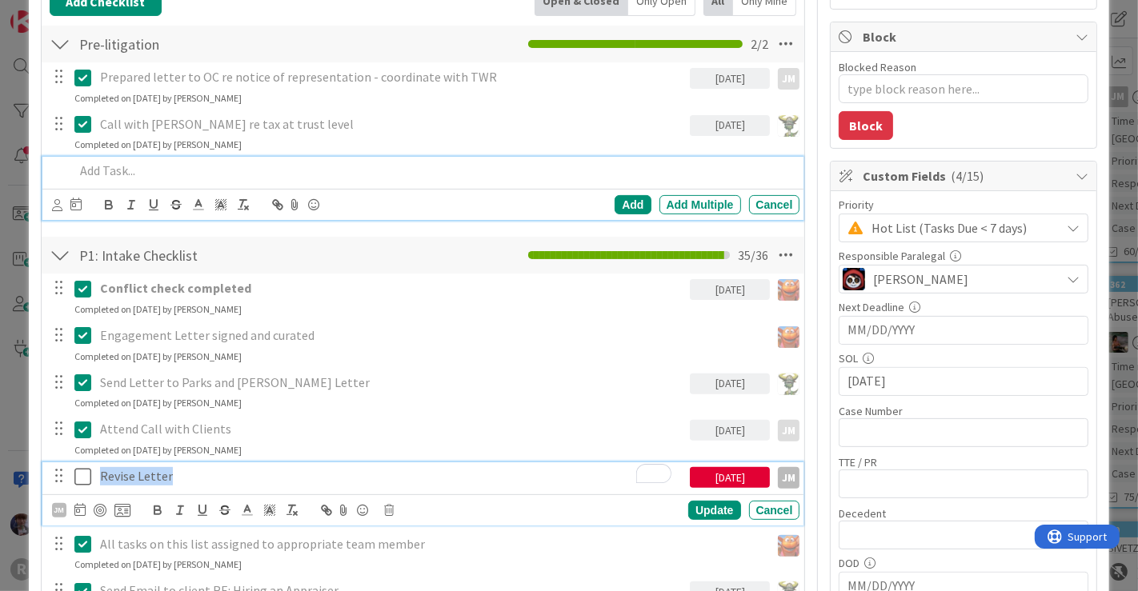
click at [185, 161] on div "Add Add Multiple Cancel" at bounding box center [423, 188] width 762 height 63
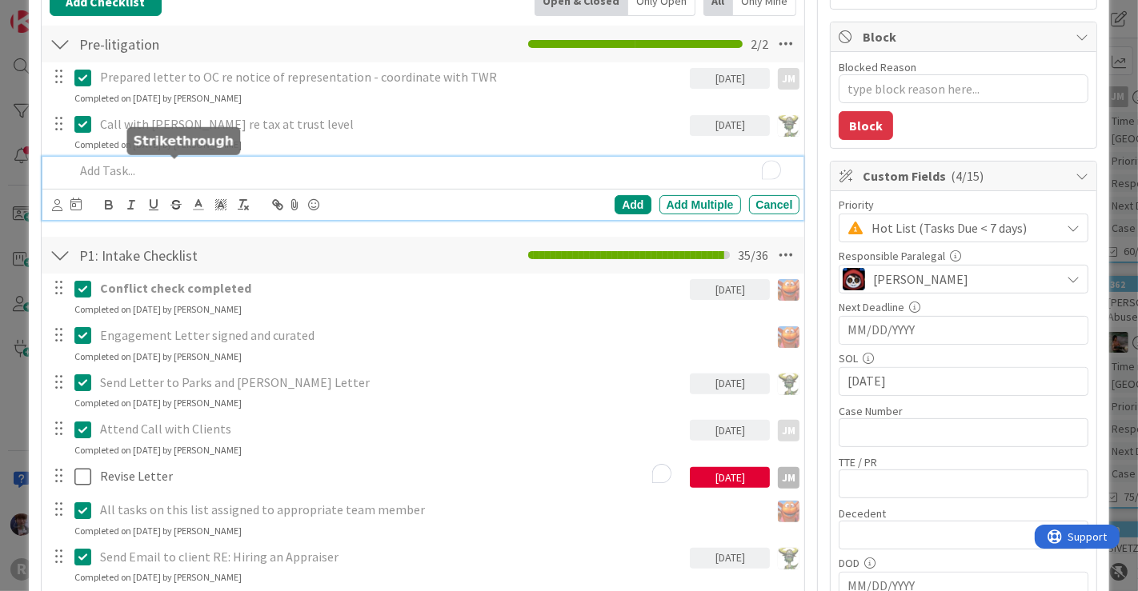
scroll to position [322, 0]
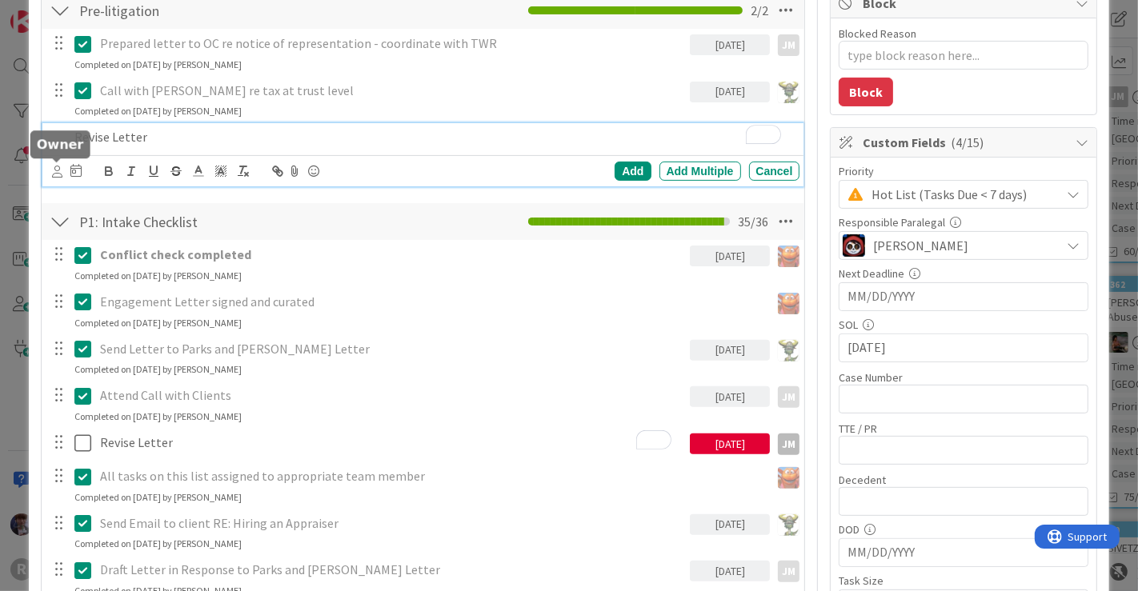
click at [59, 166] on icon at bounding box center [57, 172] width 10 height 12
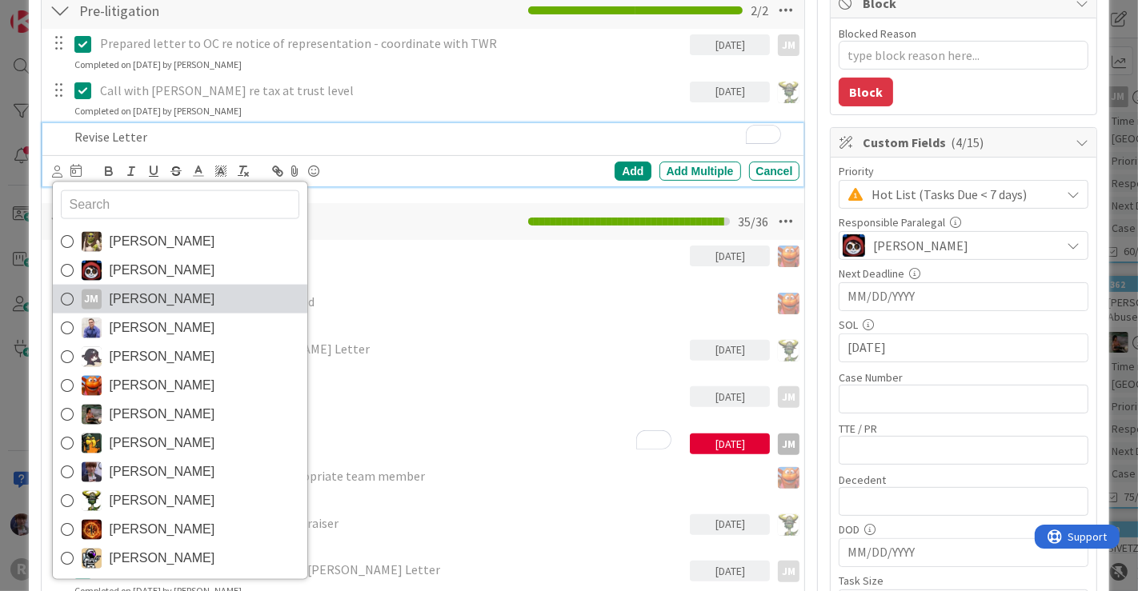
click at [146, 289] on span "[PERSON_NAME]" at bounding box center [163, 299] width 106 height 24
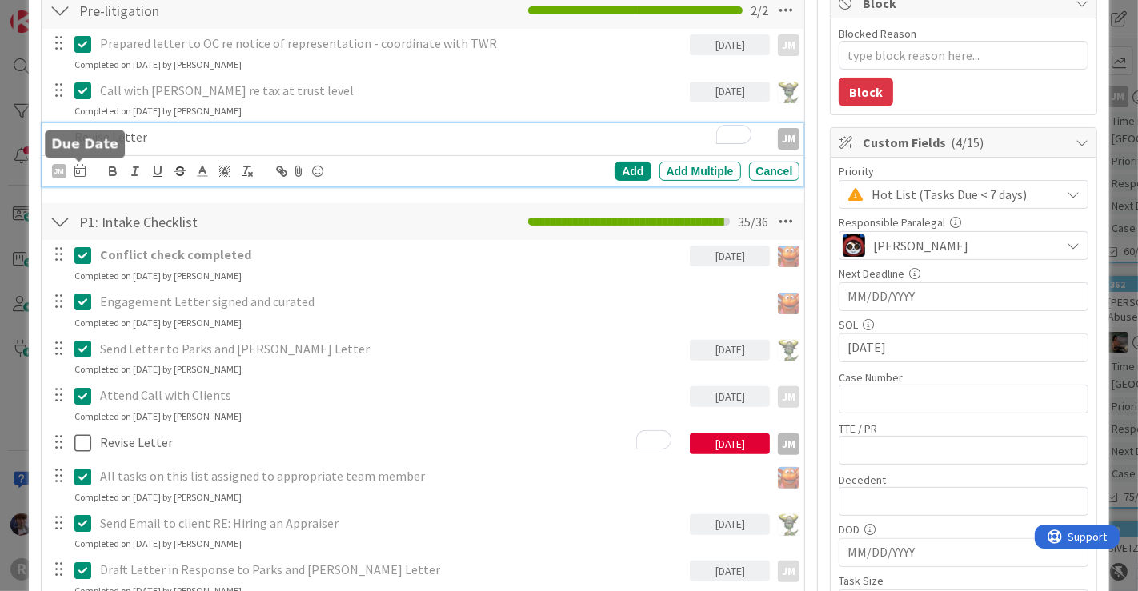
click at [78, 170] on icon at bounding box center [79, 170] width 11 height 13
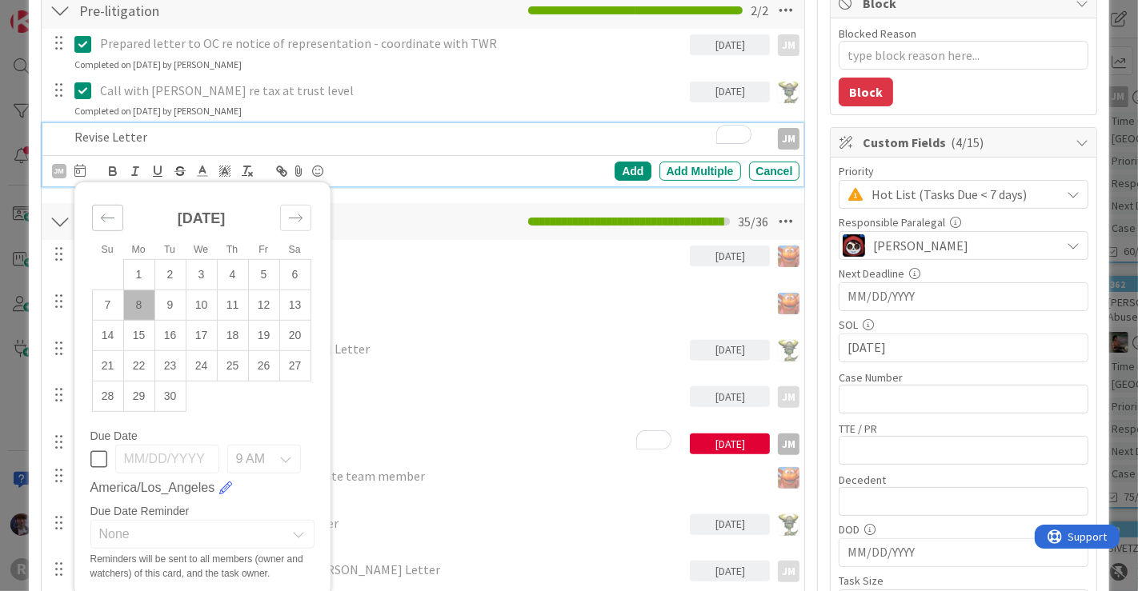
click at [105, 216] on icon "Move backward to switch to the previous month." at bounding box center [107, 217] width 15 height 15
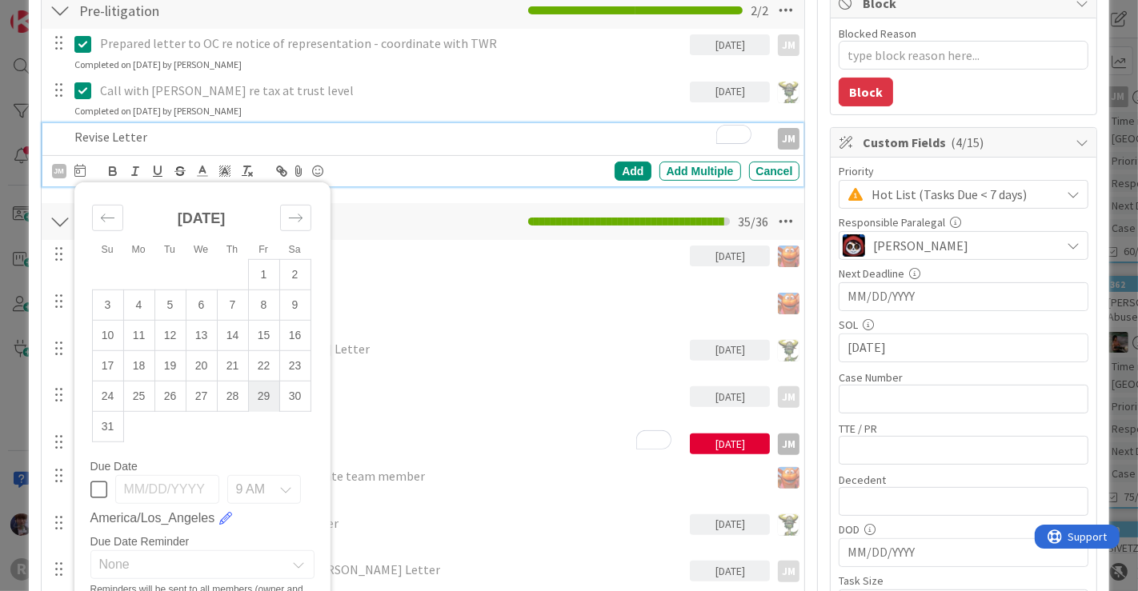
click at [259, 390] on td "29" at bounding box center [263, 397] width 31 height 30
click at [620, 164] on div "Add" at bounding box center [632, 171] width 36 height 19
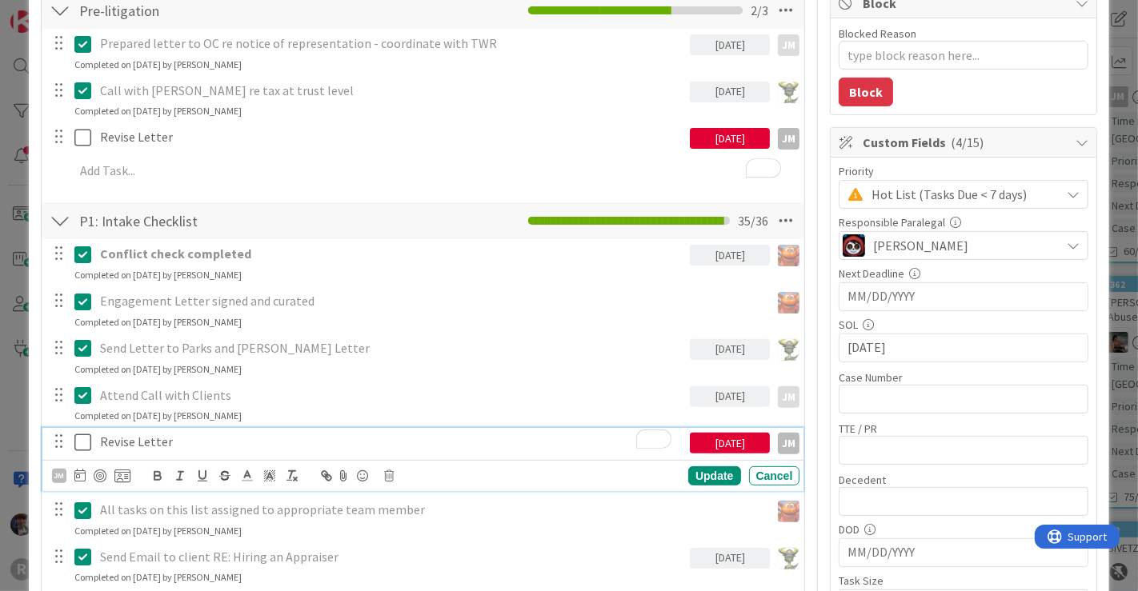
click at [244, 433] on p "Revise Letter" at bounding box center [392, 442] width 584 height 18
click at [386, 472] on icon at bounding box center [390, 475] width 10 height 11
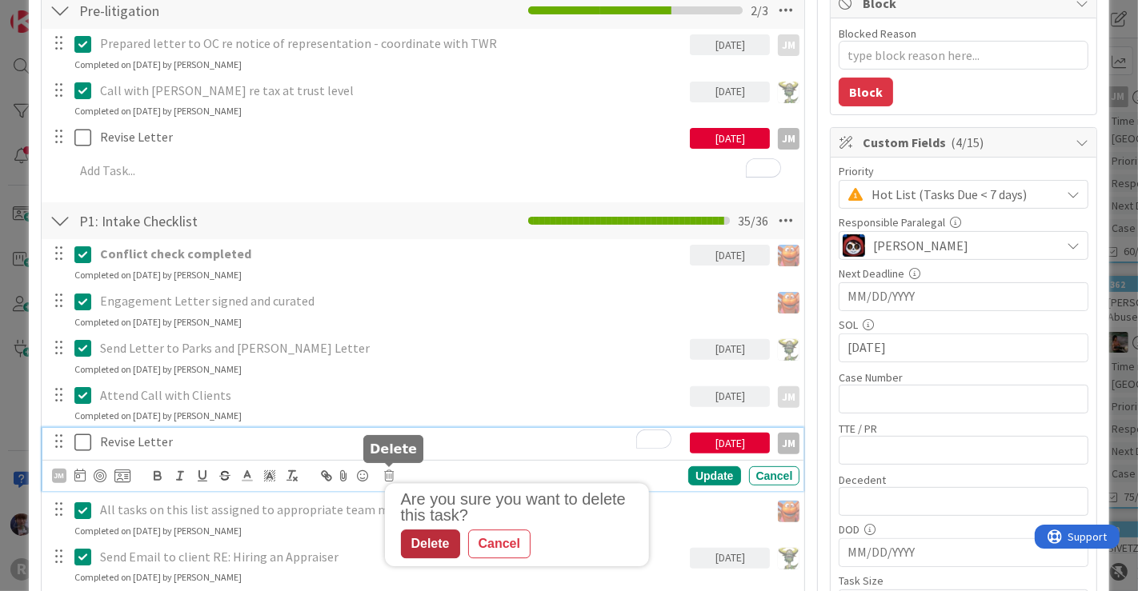
click at [414, 536] on div "Delete" at bounding box center [430, 544] width 59 height 29
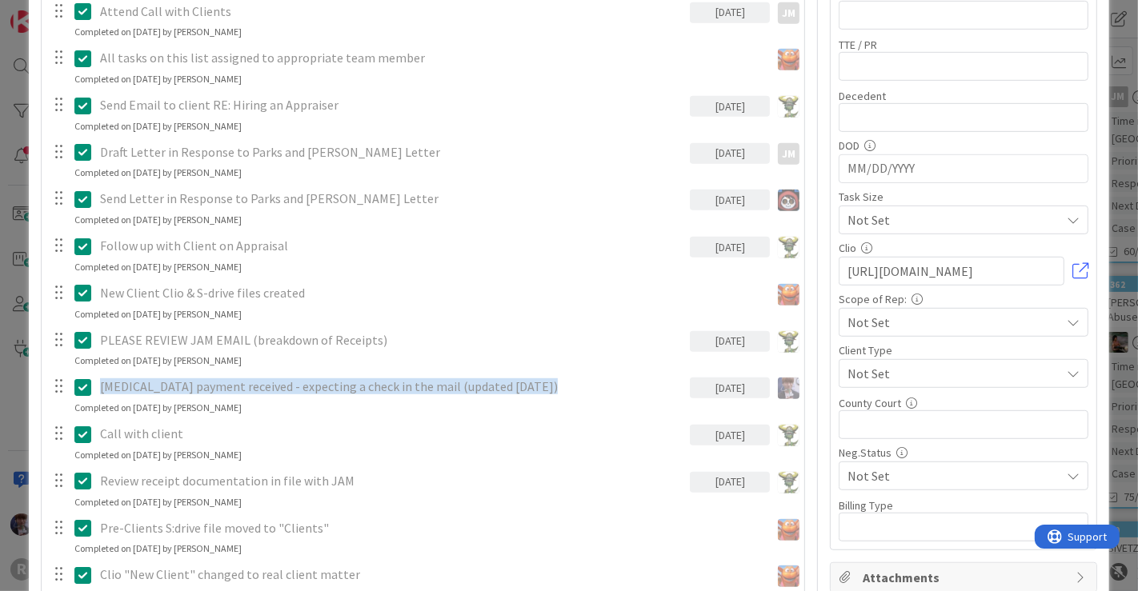
scroll to position [0, 0]
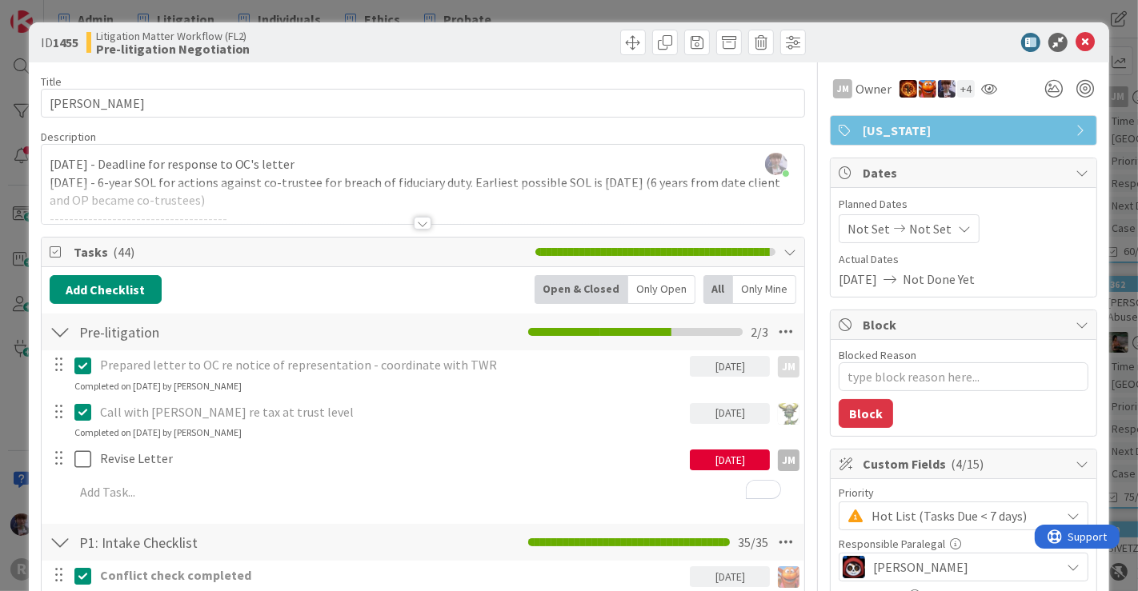
click at [1113, 241] on div "ID 1455 Litigation Matter Workflow (FL2) Pre-litigation Negotiation Title 13 / …" at bounding box center [569, 295] width 1138 height 591
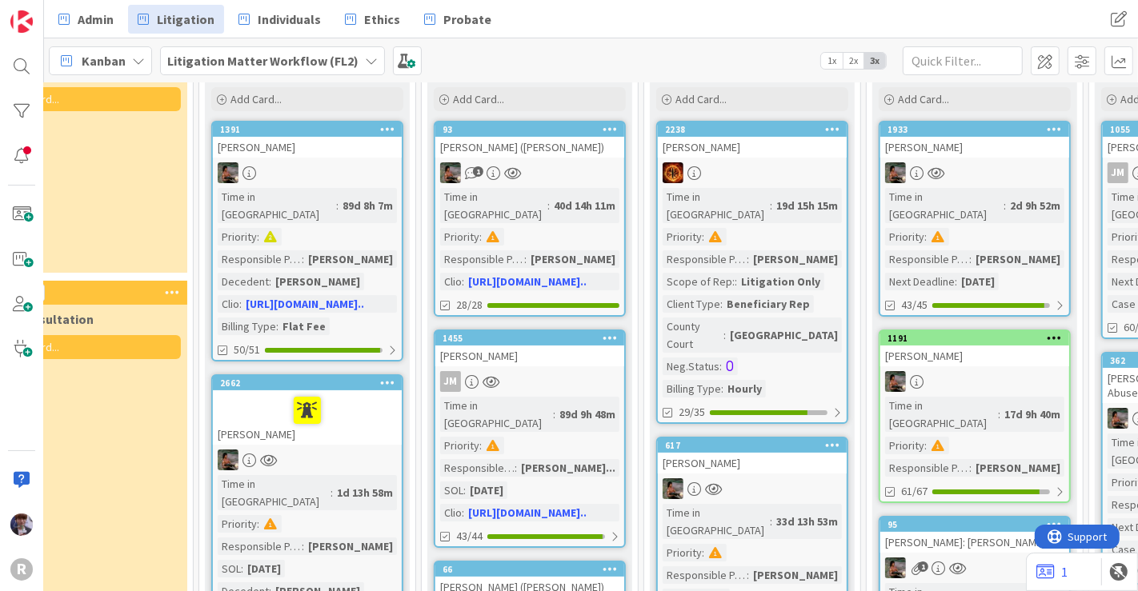
scroll to position [112, 283]
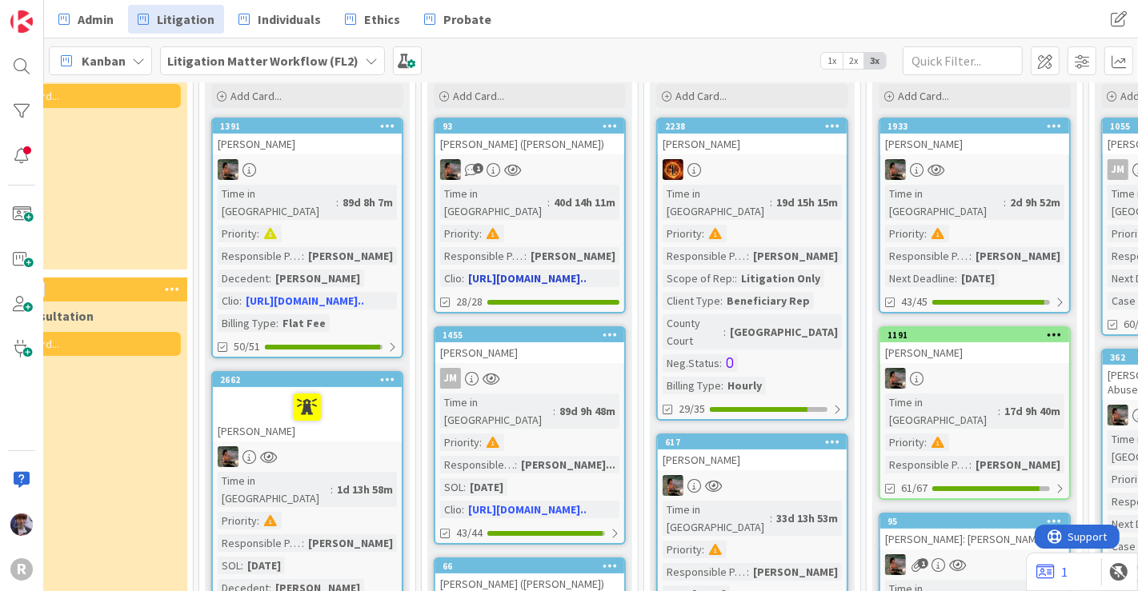
click at [562, 155] on link "93 [PERSON_NAME] ([PERSON_NAME]) 1 Time in Column : 40d 14h 11m Priority : Resp…" at bounding box center [530, 216] width 192 height 196
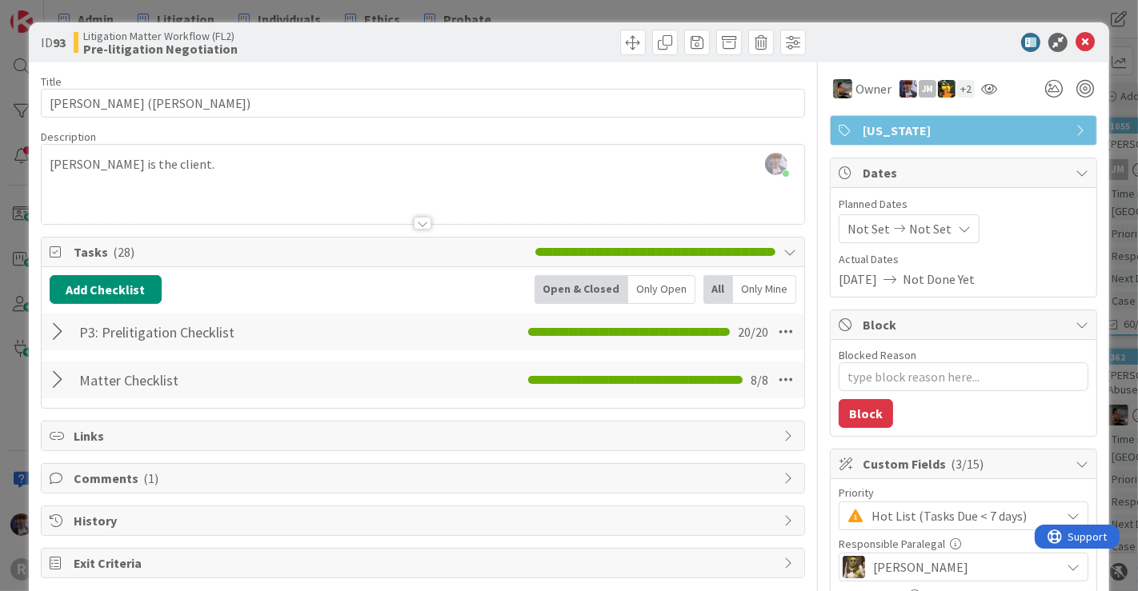
click at [52, 334] on div at bounding box center [60, 332] width 21 height 29
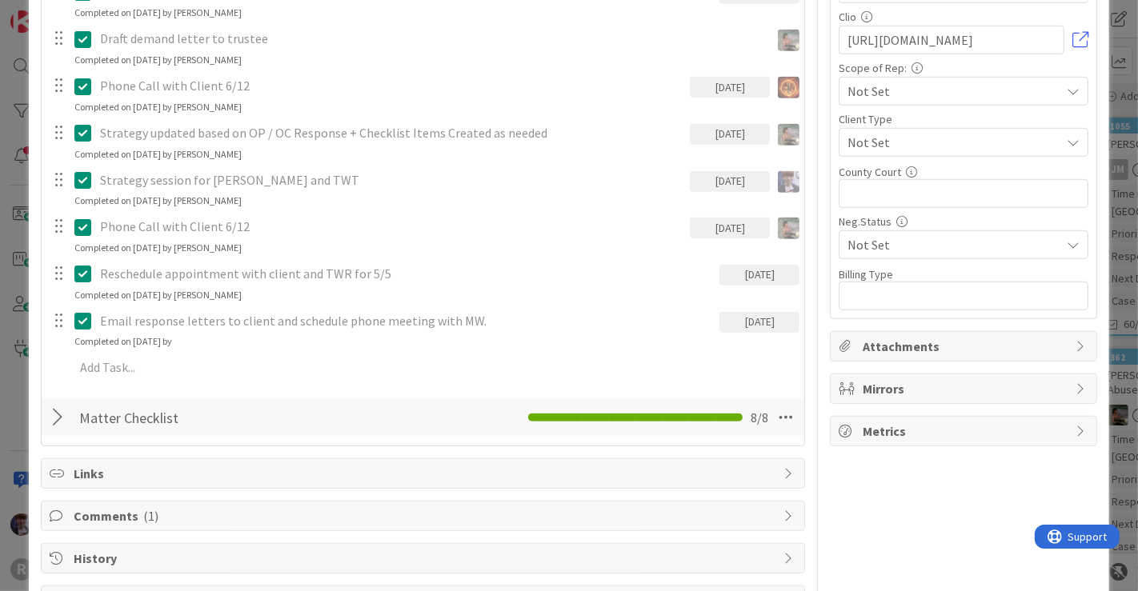
scroll to position [932, 0]
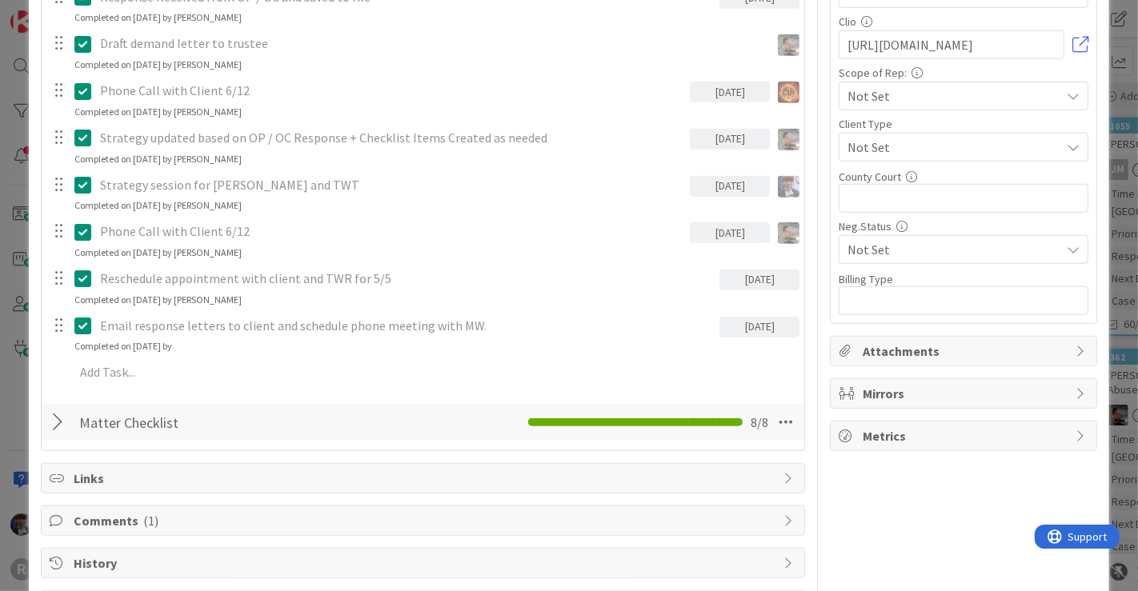
click at [13, 377] on div "ID 93 Litigation Matter Workflow (FL2) Pre-litigation Negotiation Title 15 / 12…" at bounding box center [569, 295] width 1138 height 591
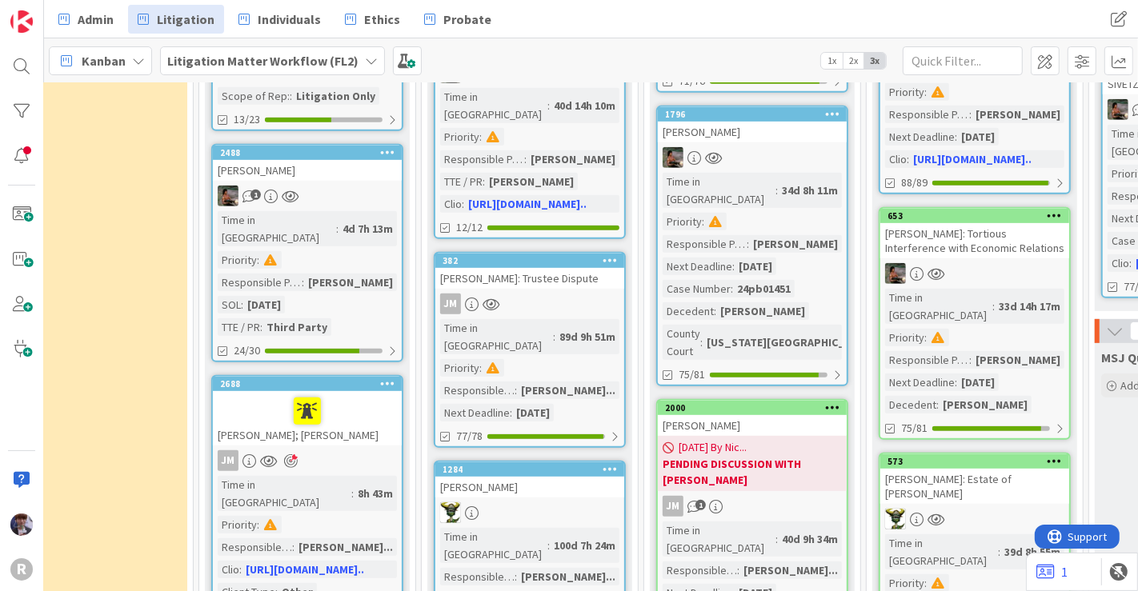
scroll to position [665, 283]
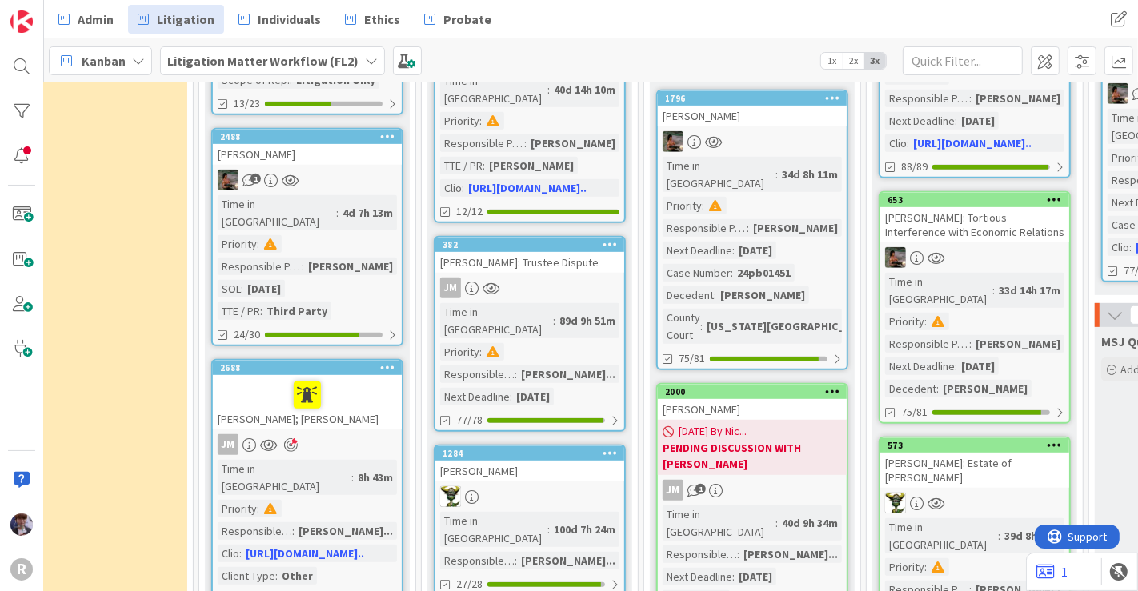
click at [584, 252] on div "[PERSON_NAME]: Trustee Dispute" at bounding box center [529, 262] width 189 height 21
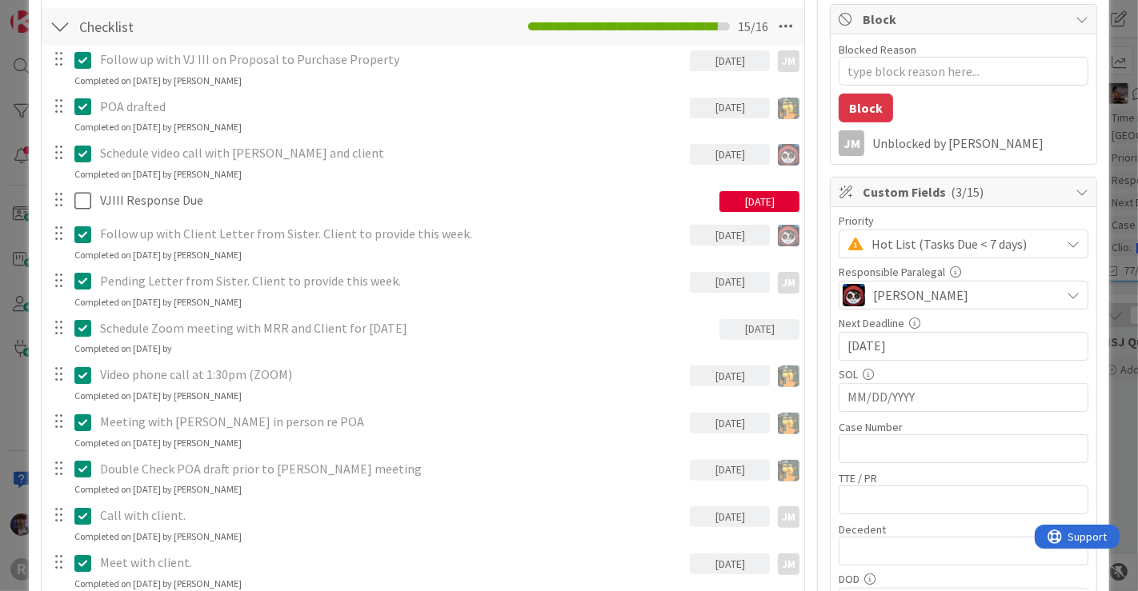
scroll to position [143, 0]
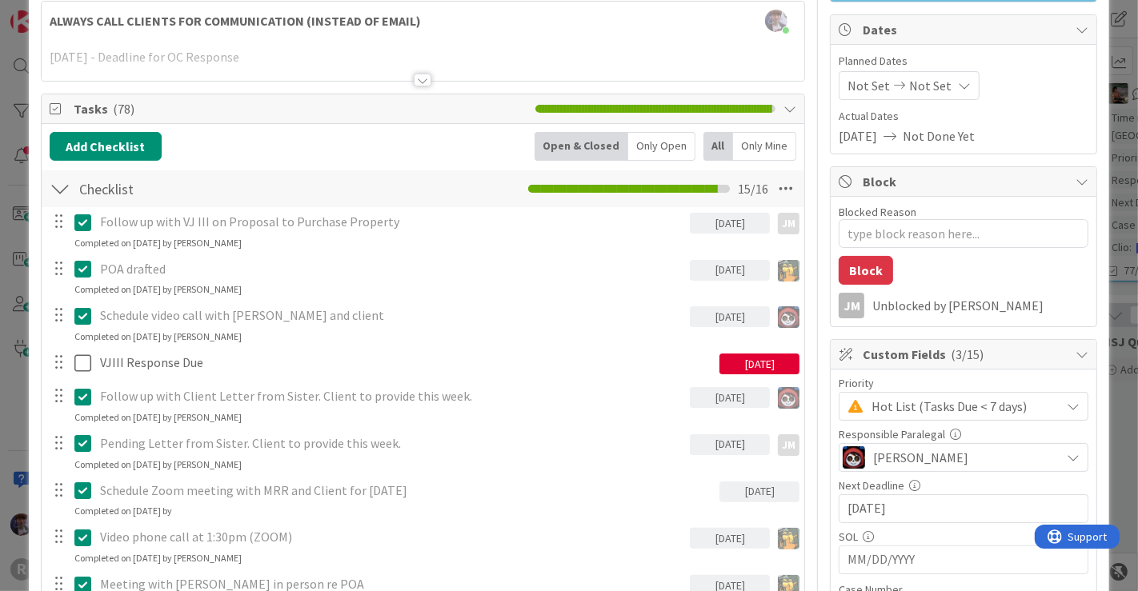
click at [61, 189] on div at bounding box center [60, 188] width 21 height 29
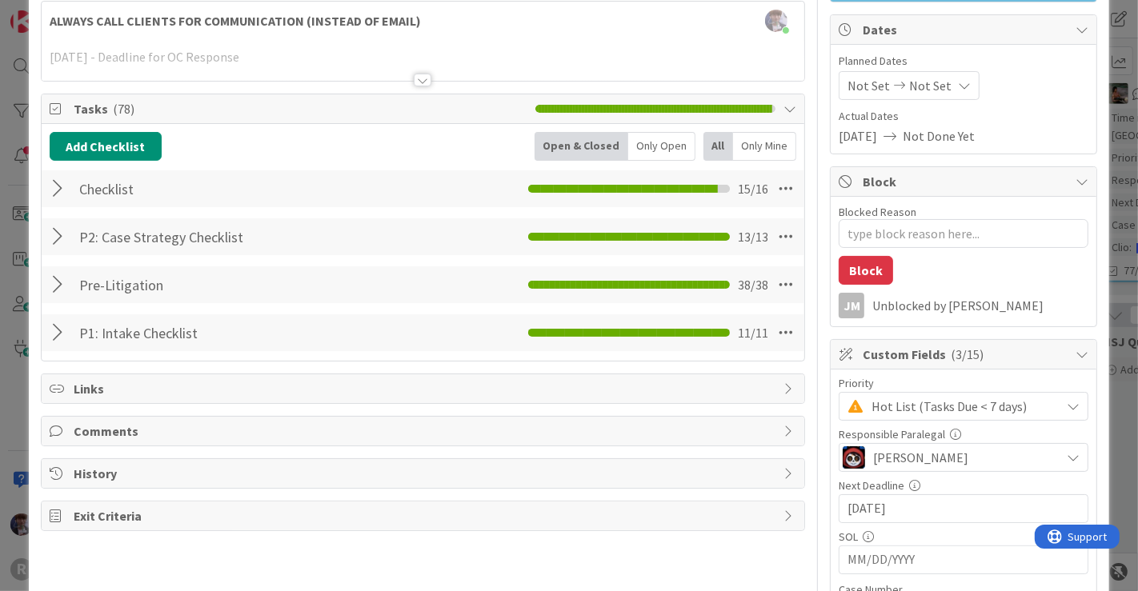
click at [16, 392] on div "ID 382 Litigation Matter Workflow (FL2) Pre-litigation Negotiation Title 23 / 1…" at bounding box center [569, 295] width 1138 height 591
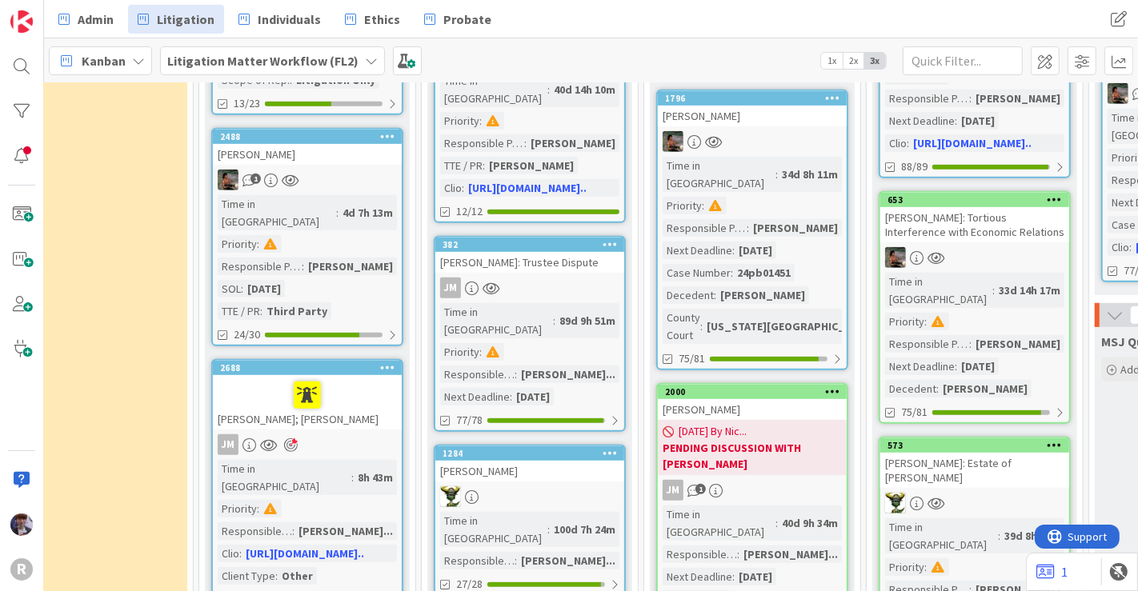
click at [545, 461] on div "[PERSON_NAME]" at bounding box center [529, 471] width 189 height 21
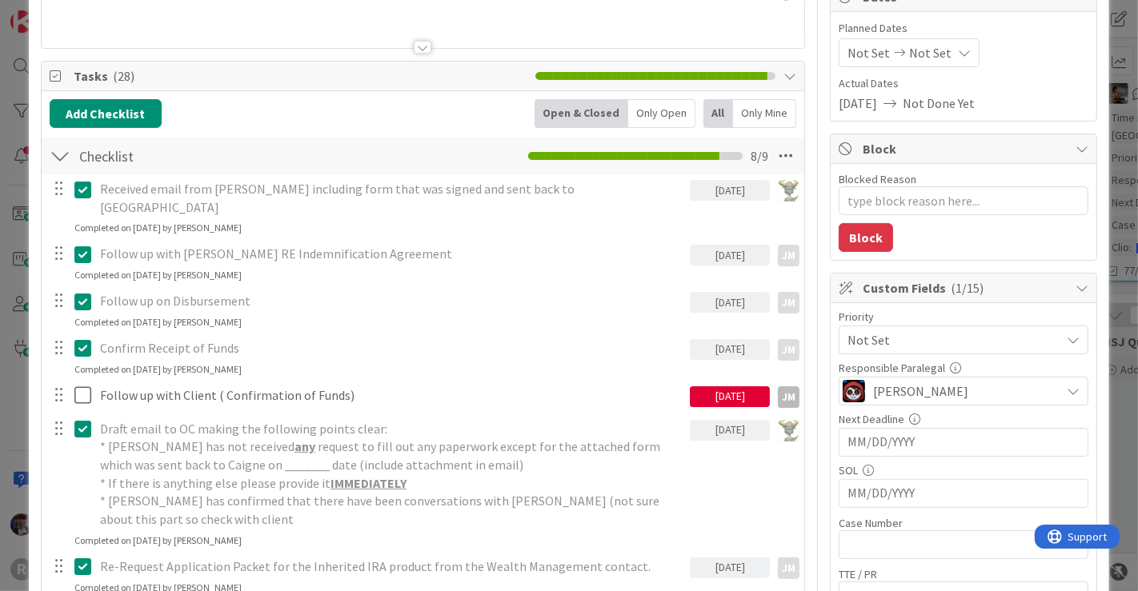
scroll to position [174, 0]
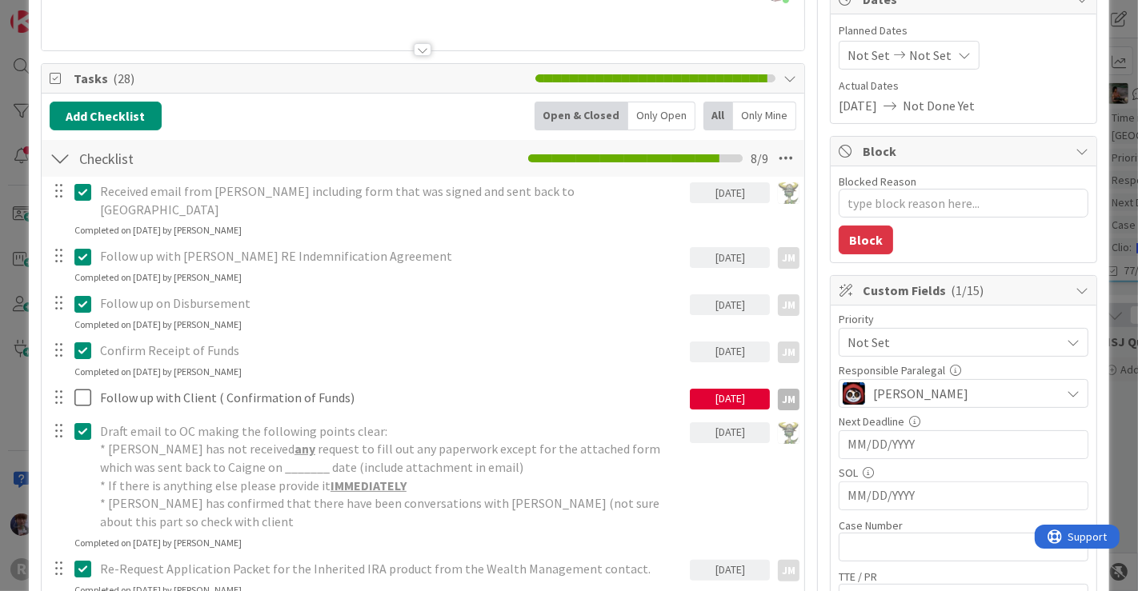
click at [654, 117] on div "Only Open" at bounding box center [661, 116] width 67 height 29
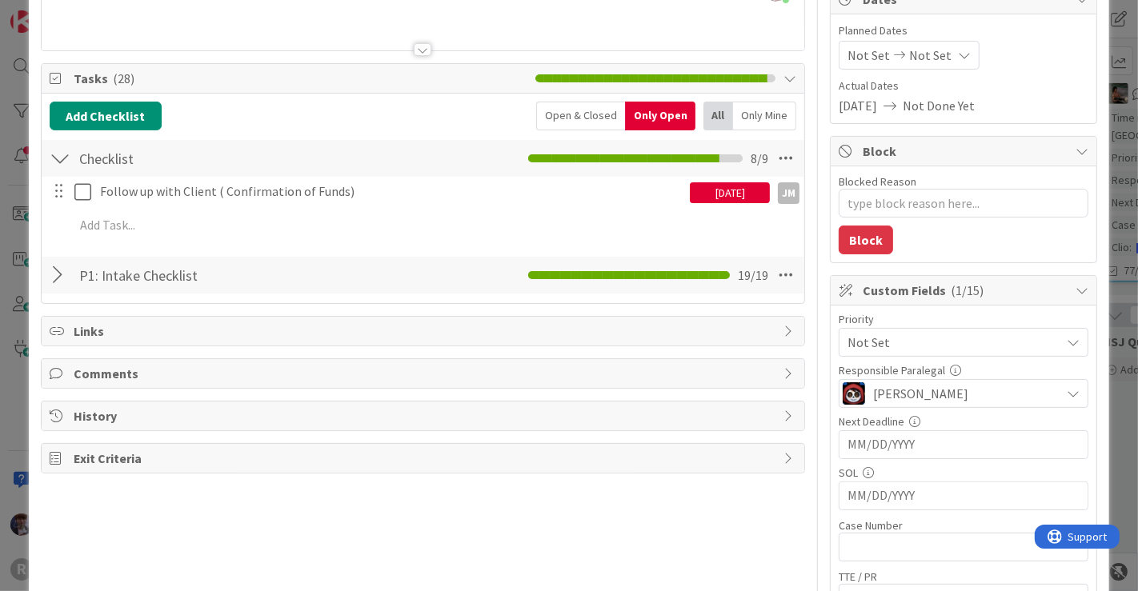
click at [558, 118] on div "Open & Closed" at bounding box center [580, 116] width 89 height 29
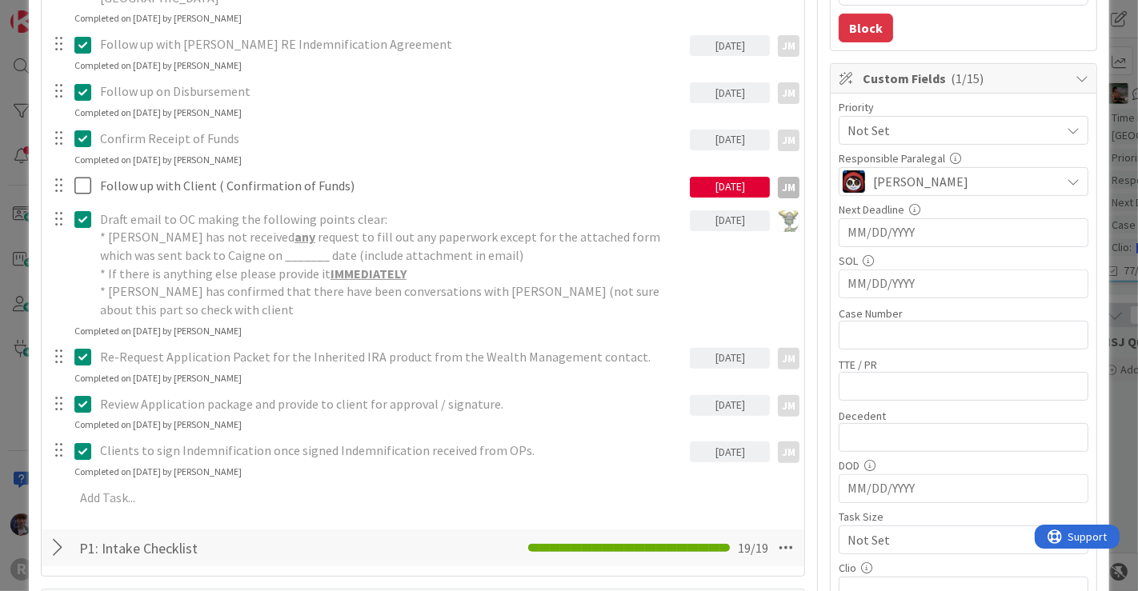
scroll to position [385, 0]
click at [1101, 214] on div "ID 1284 Litigation Matter Workflow (FL2) Pre-litigation Negotiation Title 11 / …" at bounding box center [569, 295] width 1138 height 591
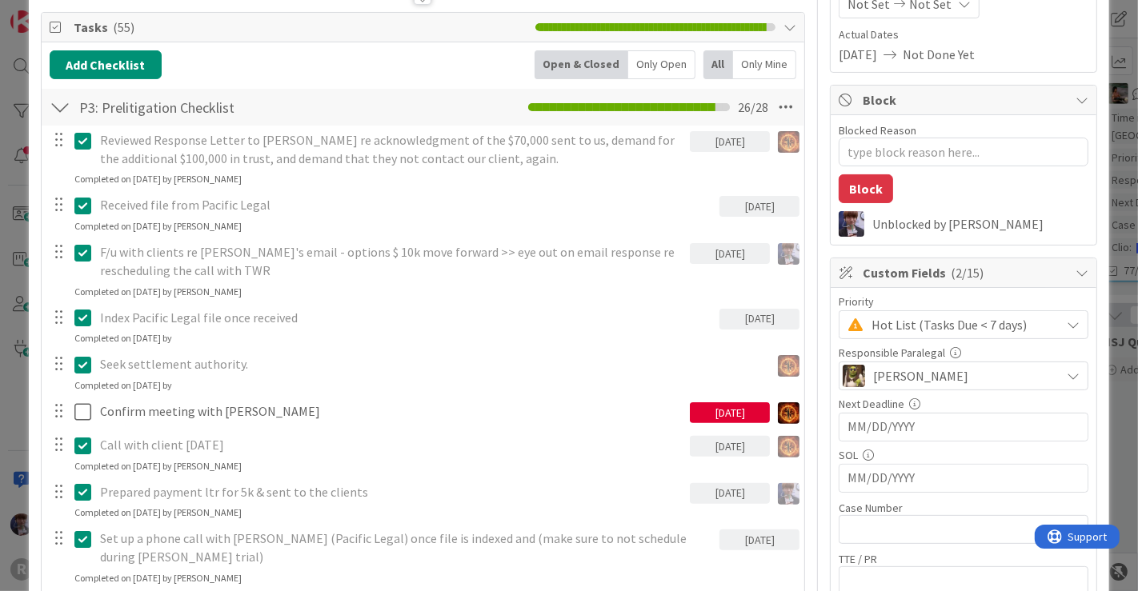
scroll to position [224, 0]
click at [667, 70] on div "Only Open" at bounding box center [661, 65] width 67 height 29
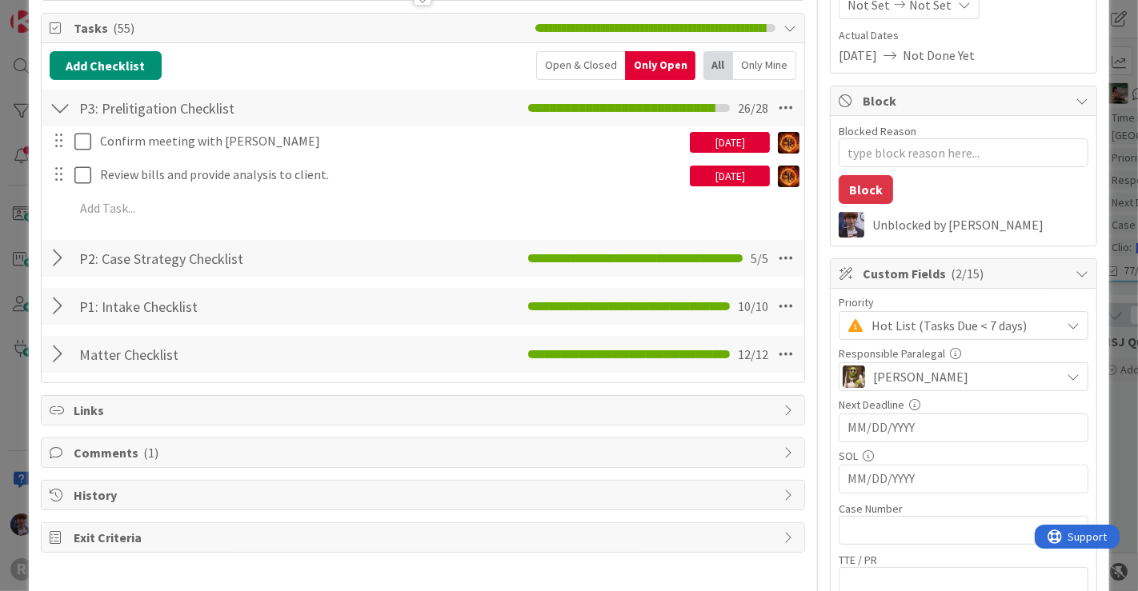
click at [11, 404] on div "ID 270 Litigation Matter Workflow (FL2) Pre-litigation Negotiation Title 17 / 1…" at bounding box center [569, 295] width 1138 height 591
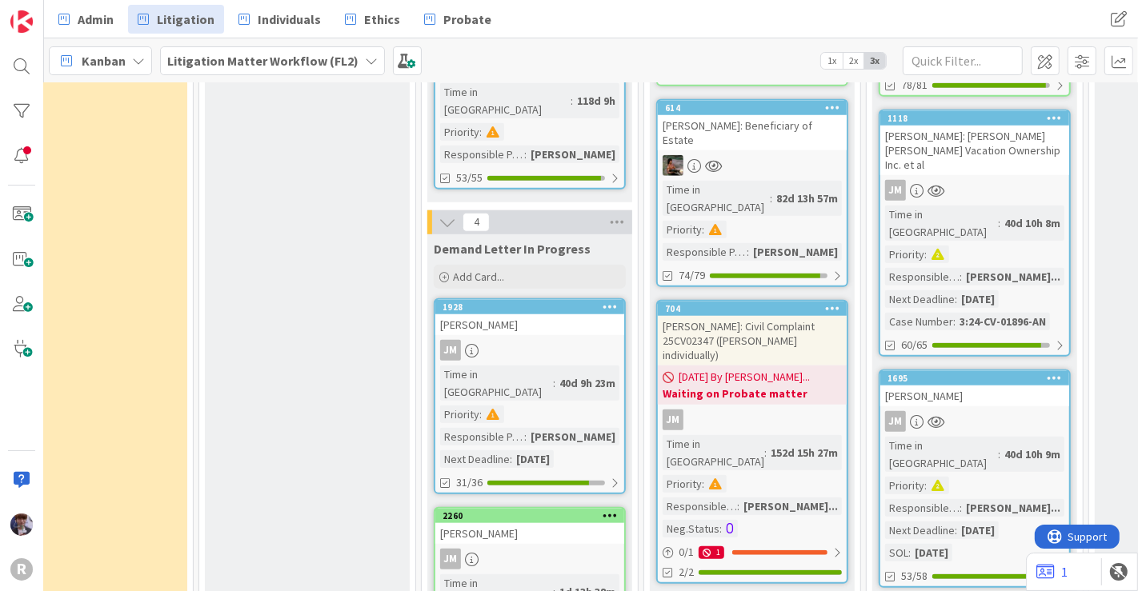
scroll to position [1244, 283]
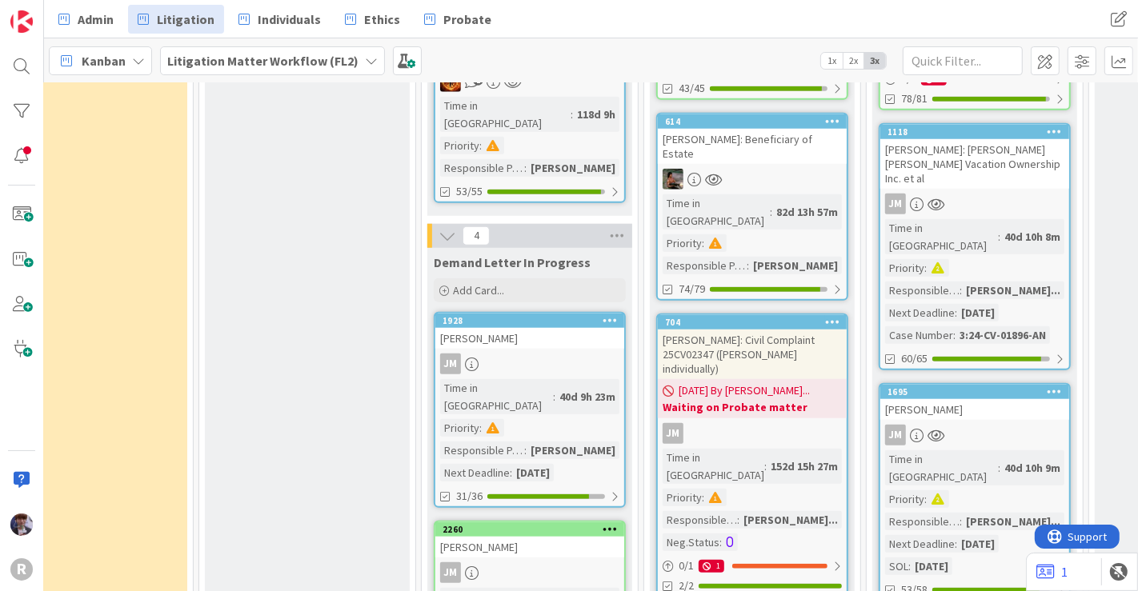
click at [556, 537] on div "[PERSON_NAME]" at bounding box center [529, 547] width 189 height 21
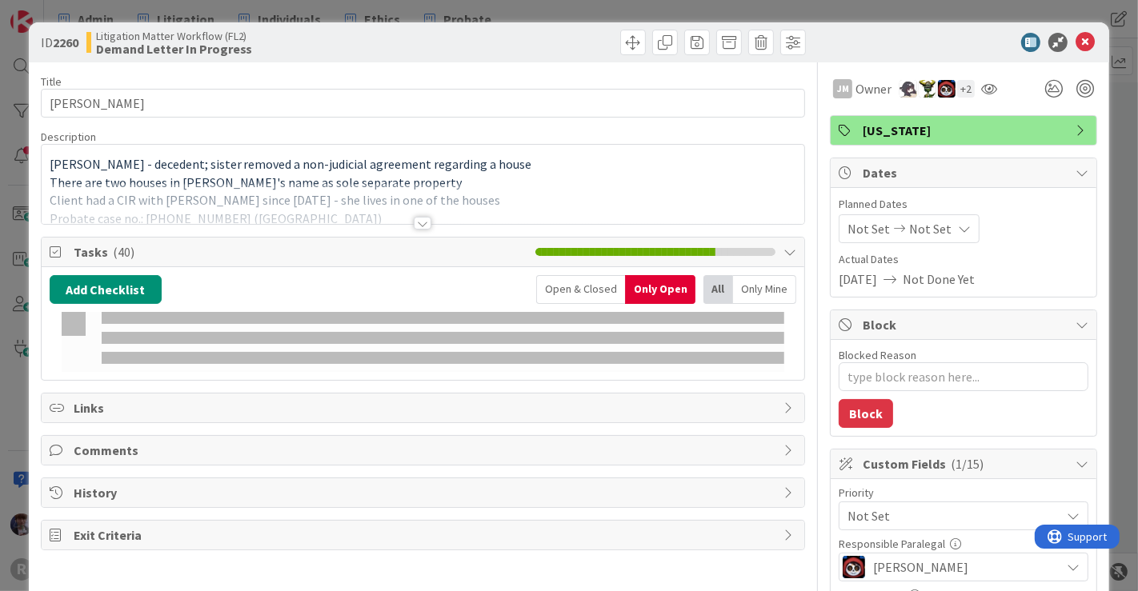
type textarea "x"
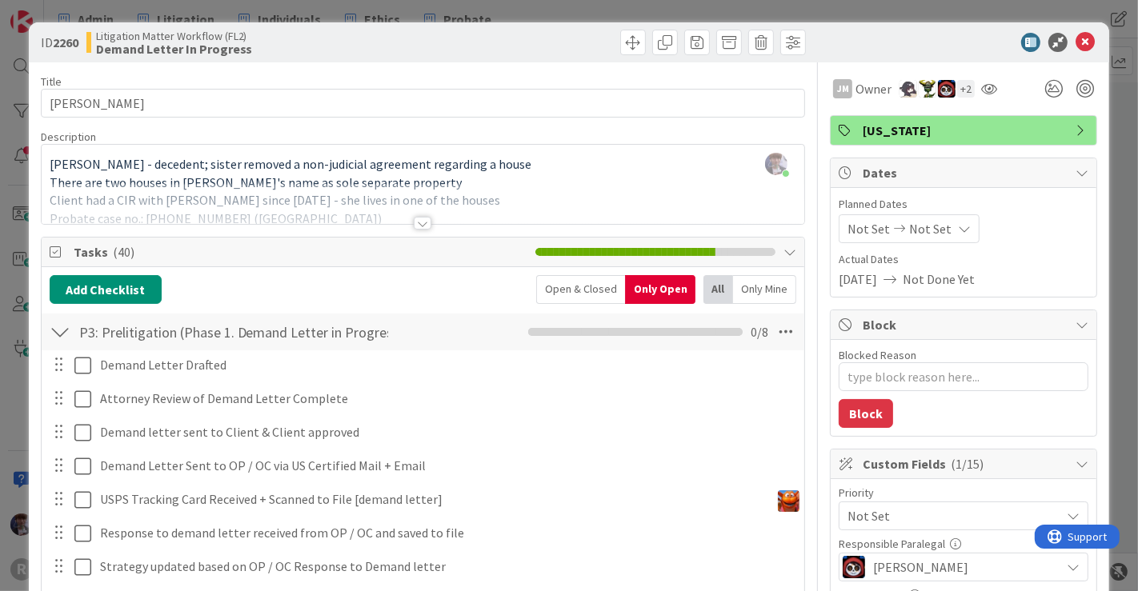
click at [571, 280] on div "Open & Closed" at bounding box center [580, 289] width 89 height 29
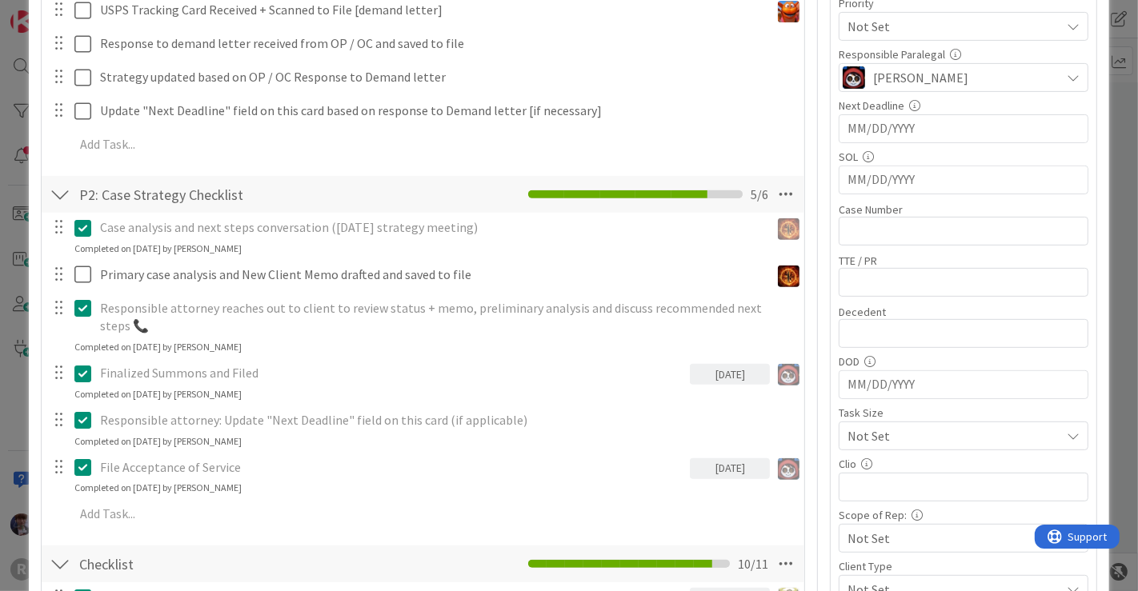
scroll to position [492, 0]
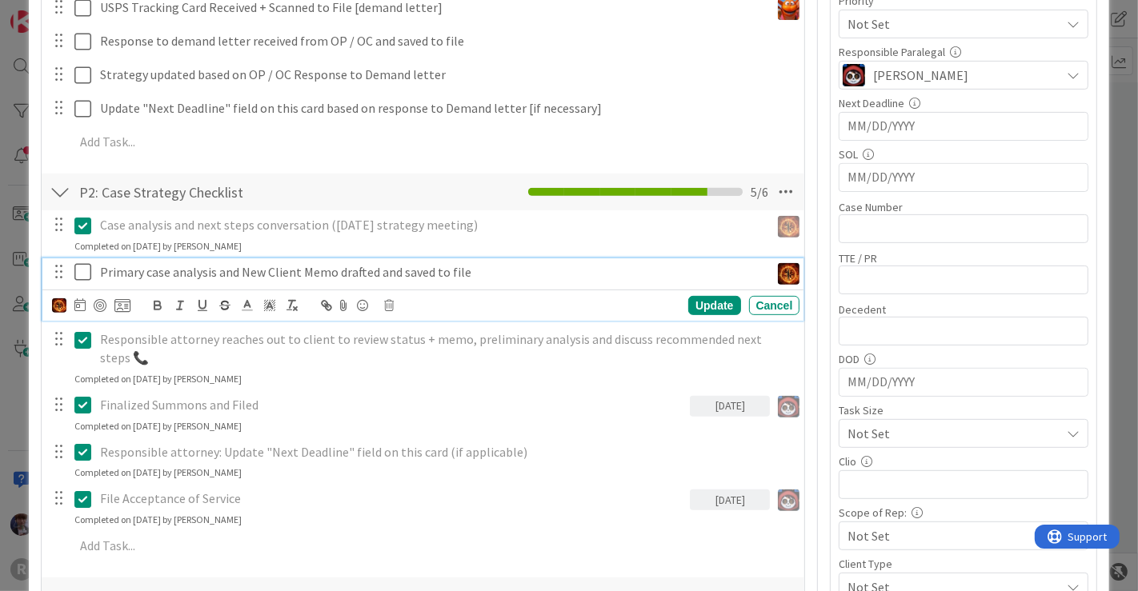
click at [215, 266] on p "Primary case analysis and New Client Memo drafted and saved to file" at bounding box center [432, 272] width 664 height 18
click at [76, 305] on icon at bounding box center [79, 304] width 11 height 13
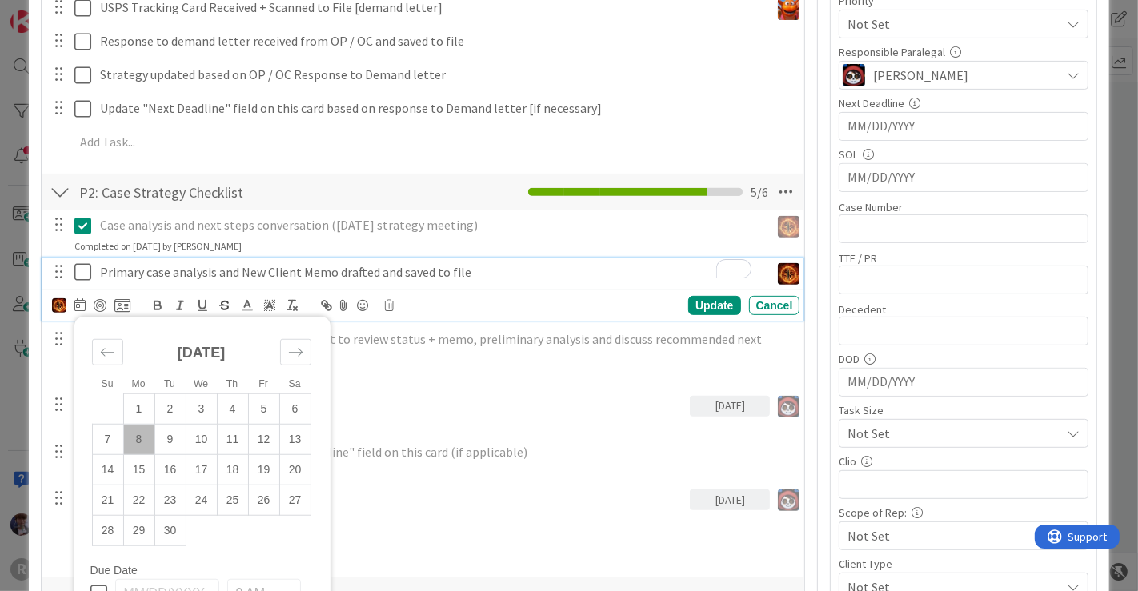
click at [141, 430] on td "8" at bounding box center [138, 440] width 31 height 30
type input "[DATE]"
click at [713, 304] on div "Update" at bounding box center [714, 305] width 52 height 19
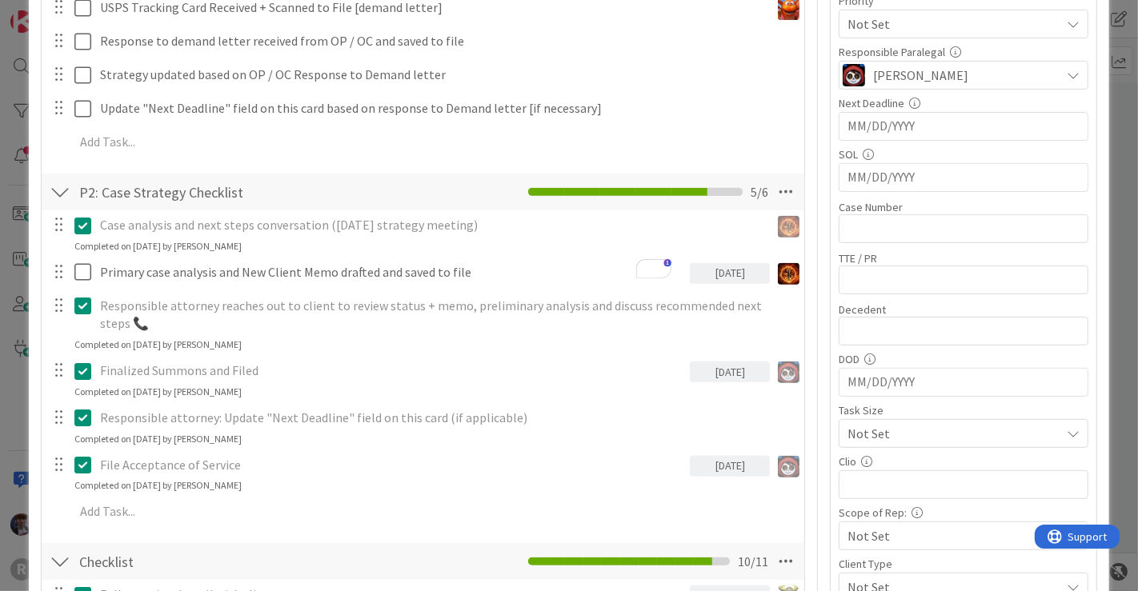
click at [55, 190] on div at bounding box center [60, 192] width 21 height 29
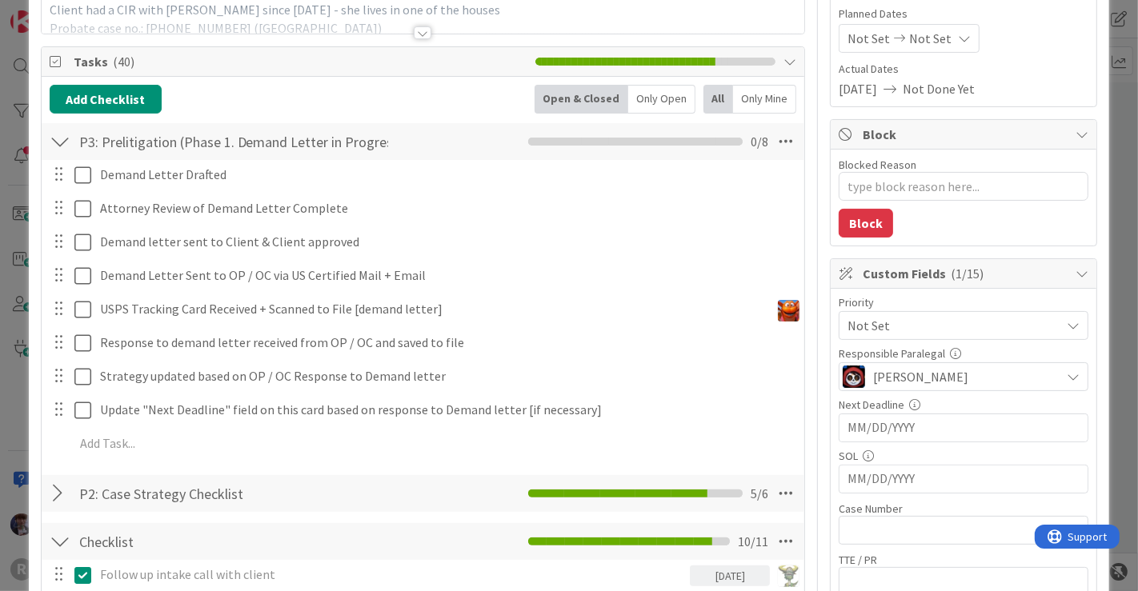
scroll to position [182, 0]
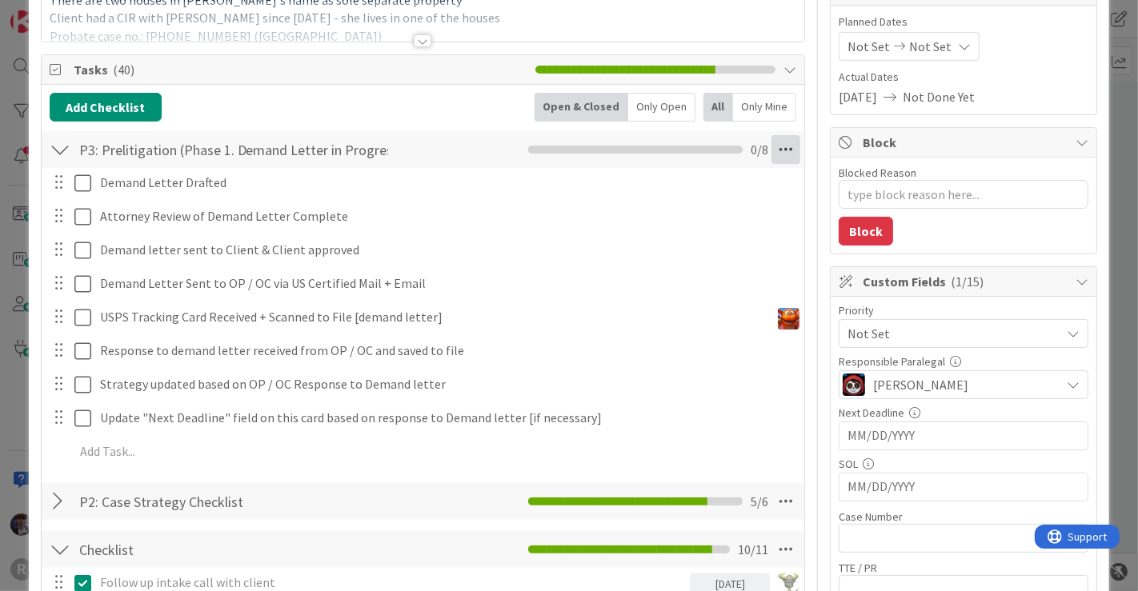
click at [778, 146] on icon at bounding box center [785, 149] width 29 height 29
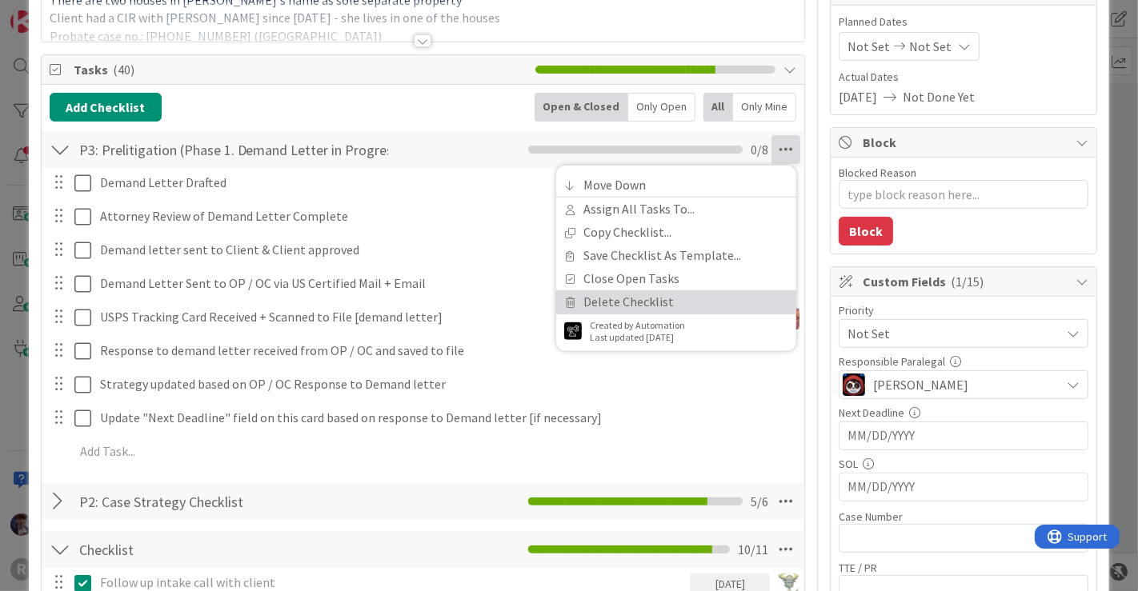
click at [627, 296] on link "Delete Checklist" at bounding box center [676, 301] width 240 height 23
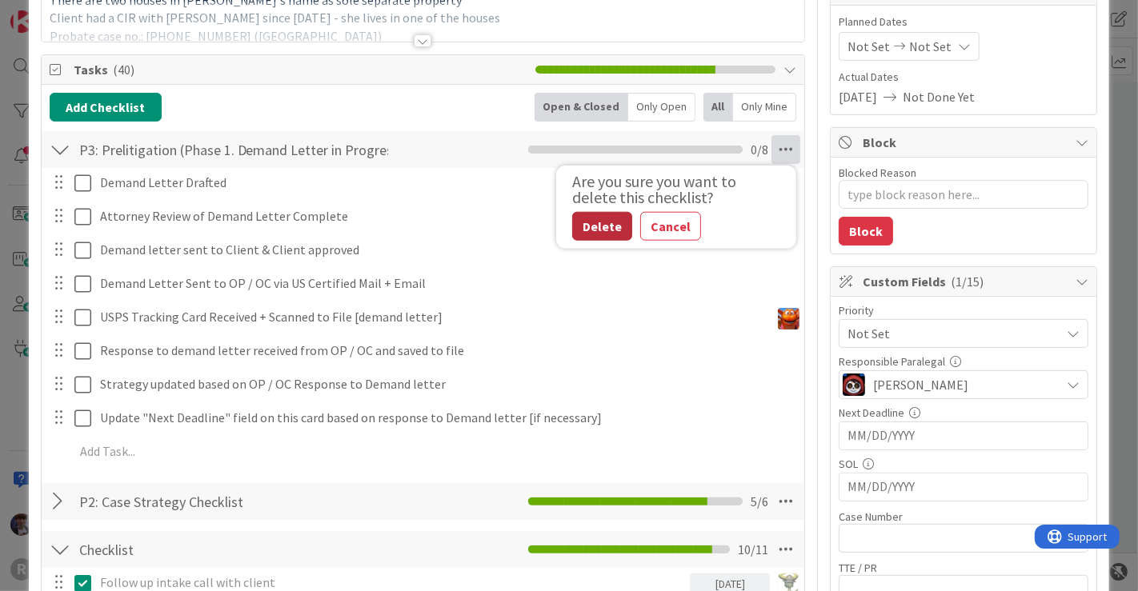
click at [582, 222] on button "Delete" at bounding box center [602, 226] width 60 height 29
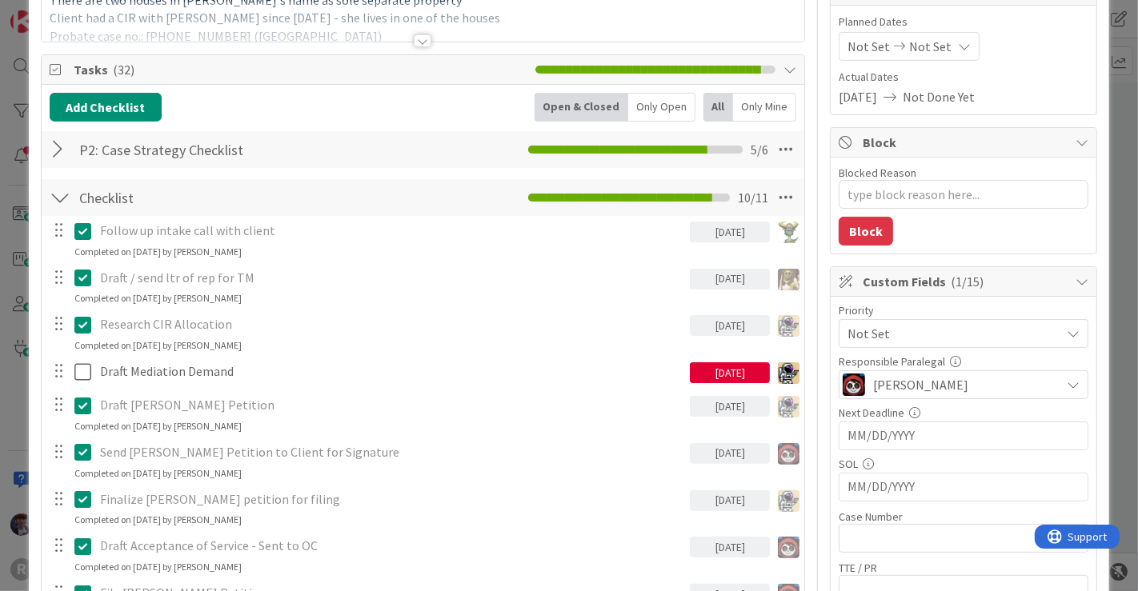
click at [67, 149] on div at bounding box center [60, 149] width 21 height 29
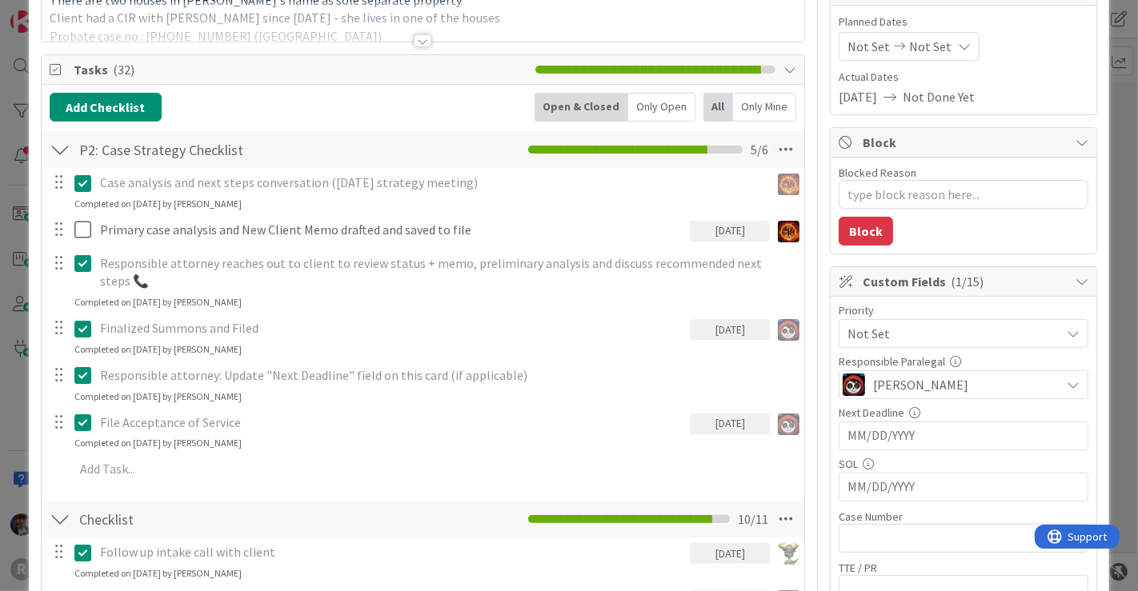
click at [64, 150] on div at bounding box center [60, 149] width 21 height 29
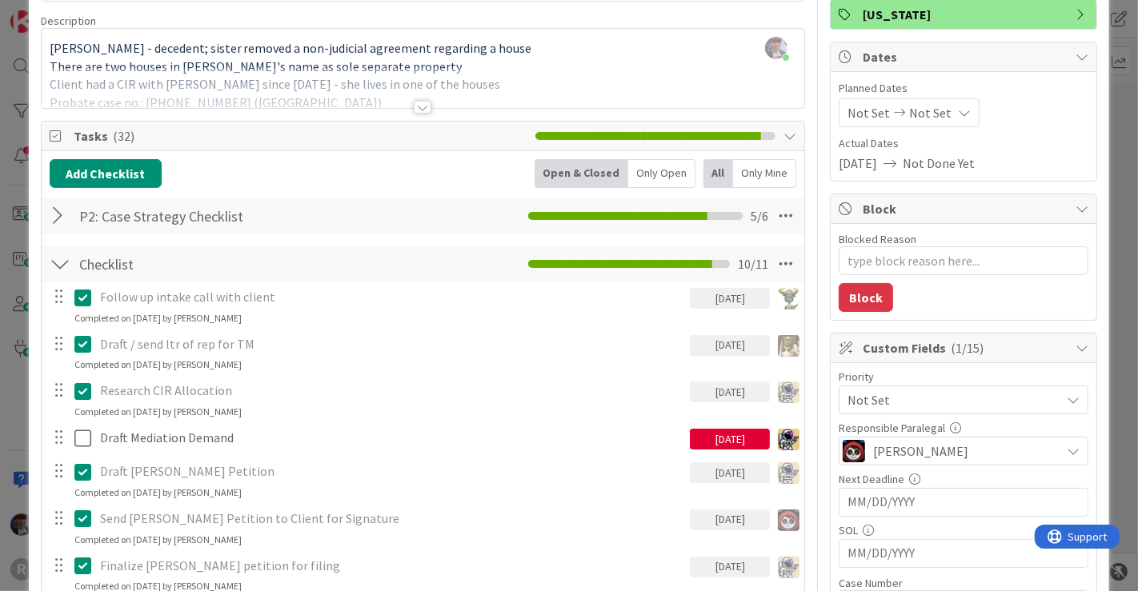
scroll to position [0, 0]
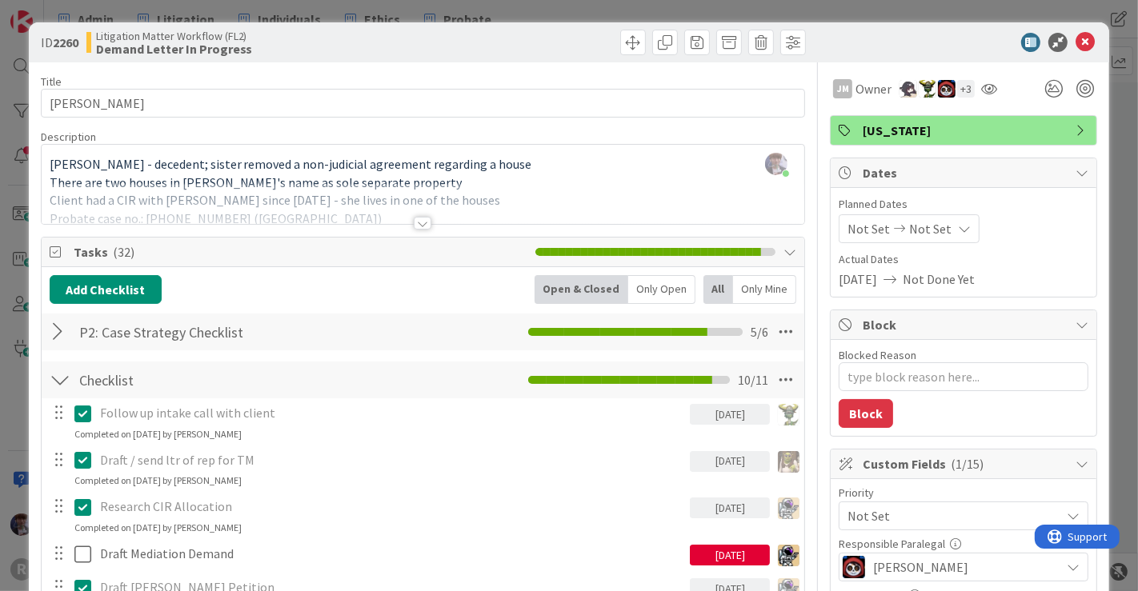
click at [20, 371] on div "ID 2260 Litigation Matter Workflow (FL2) Demand Letter In Progress Title 15 / 1…" at bounding box center [569, 295] width 1138 height 591
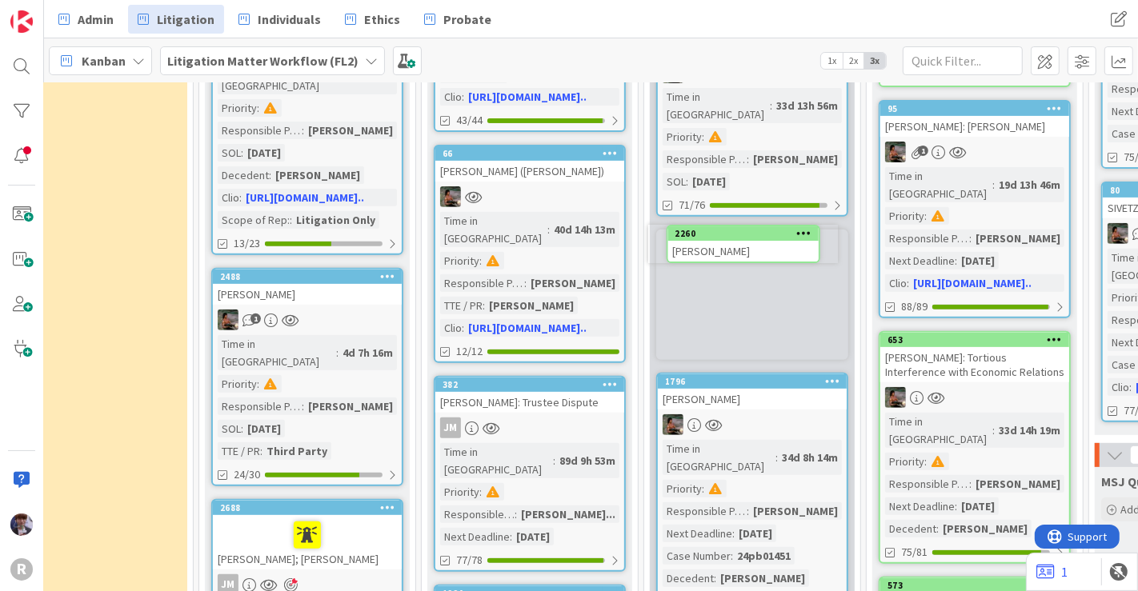
scroll to position [517, 283]
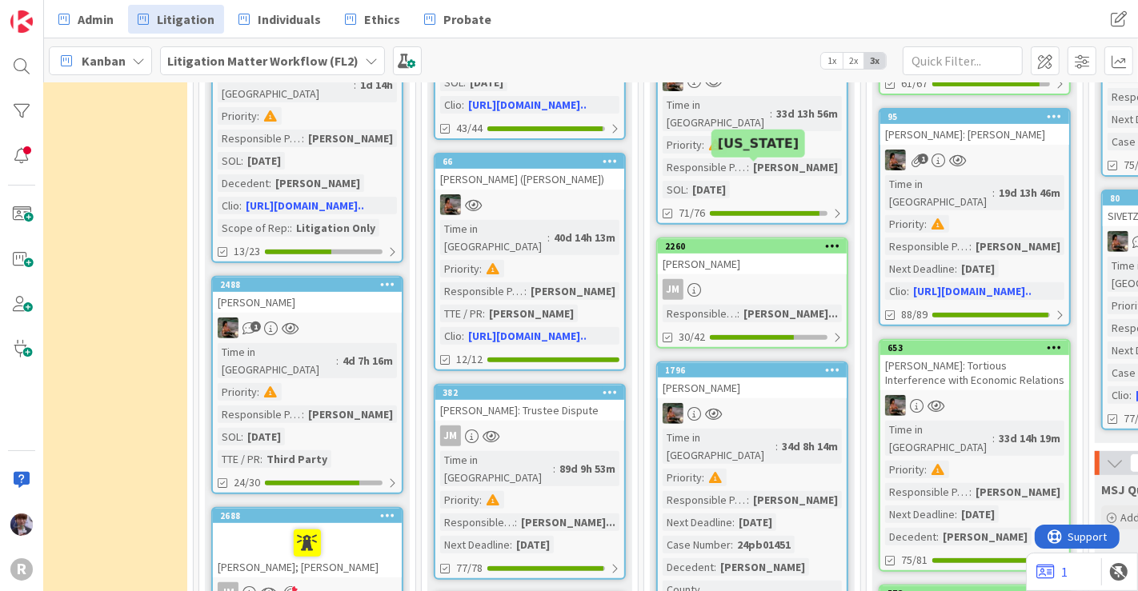
click at [755, 254] on div "[PERSON_NAME]" at bounding box center [752, 264] width 189 height 21
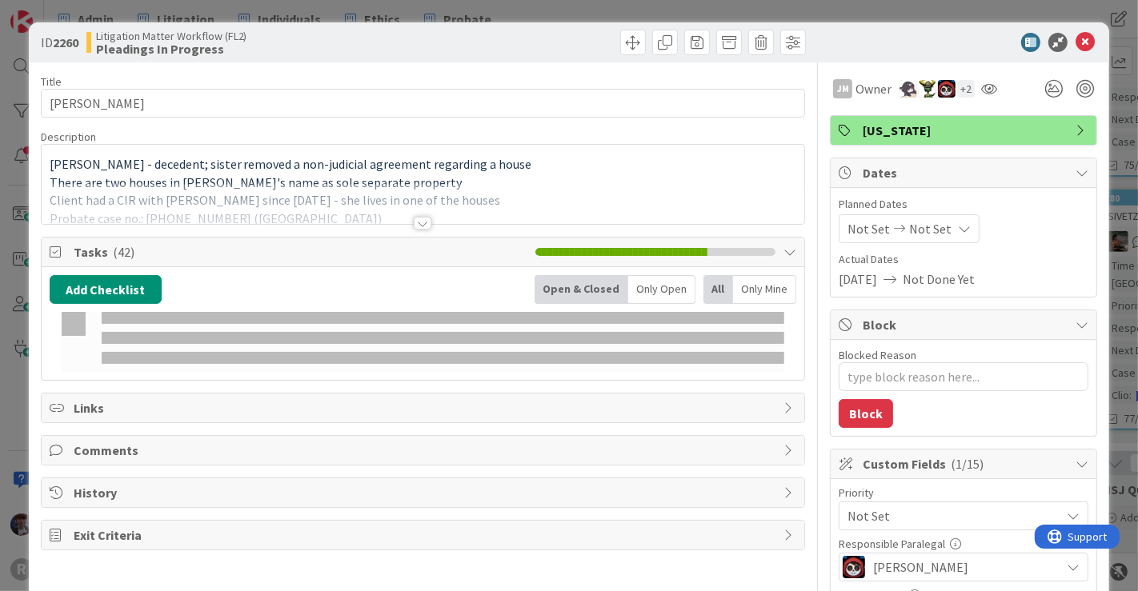
type textarea "x"
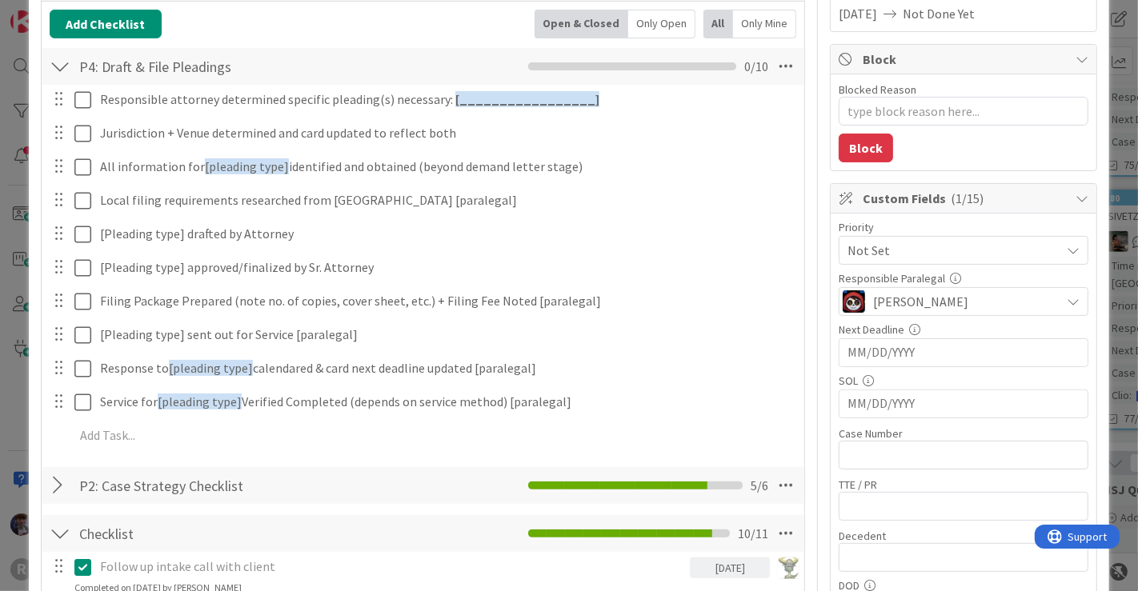
scroll to position [264, 0]
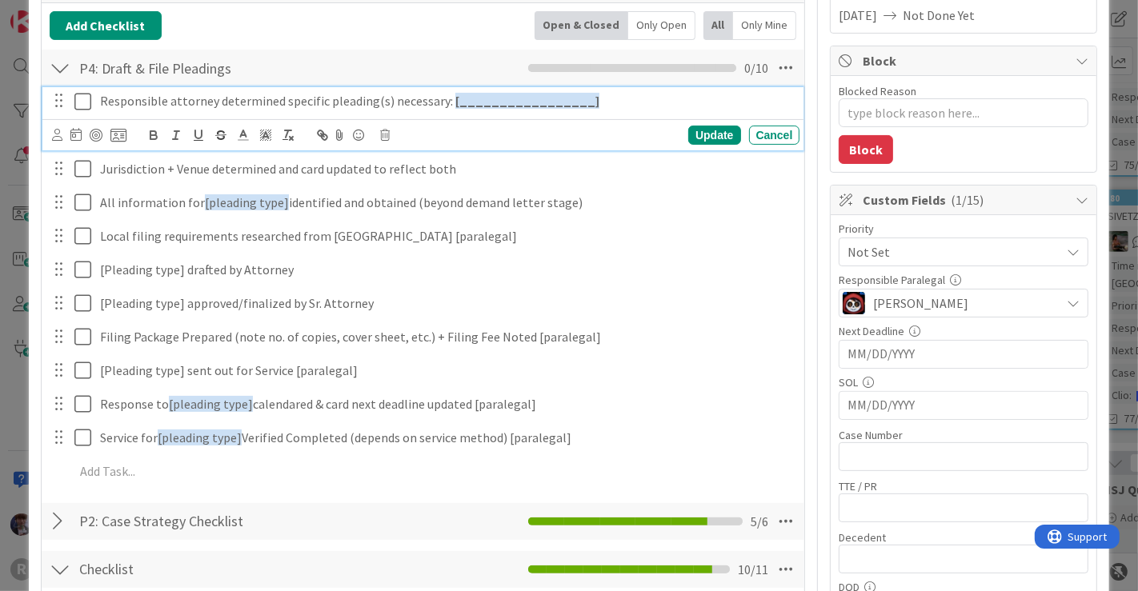
click at [533, 98] on strong "[_________________]" at bounding box center [527, 101] width 144 height 16
drag, startPoint x: 558, startPoint y: 100, endPoint x: 450, endPoint y: 102, distance: 107.2
click at [455, 102] on strong "[_________________]" at bounding box center [527, 101] width 144 height 16
click at [81, 99] on icon at bounding box center [82, 101] width 17 height 19
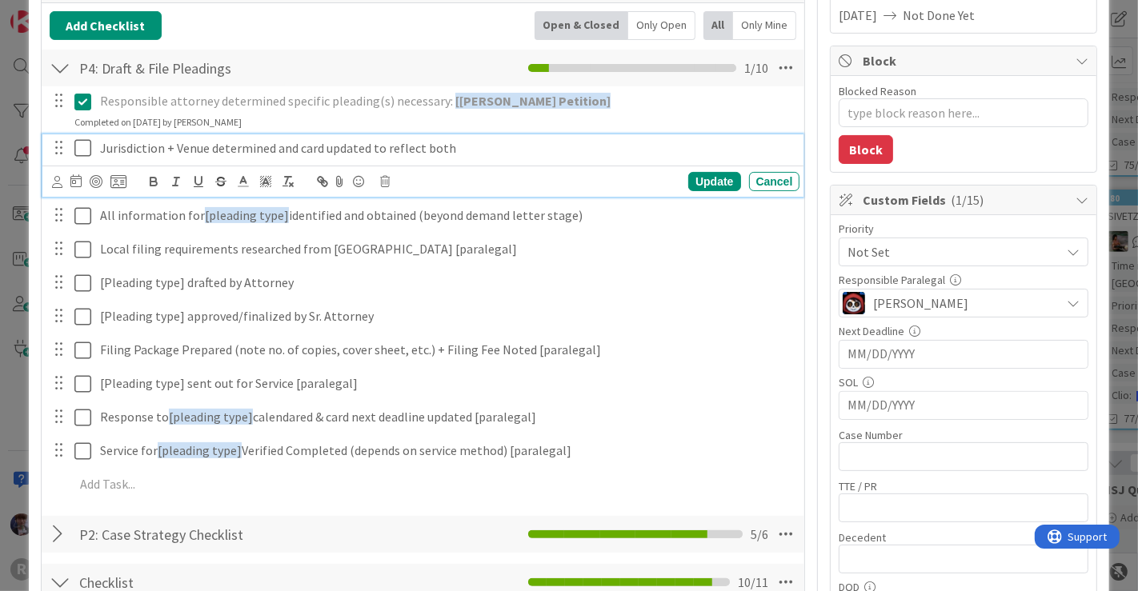
click at [80, 145] on icon at bounding box center [82, 147] width 17 height 19
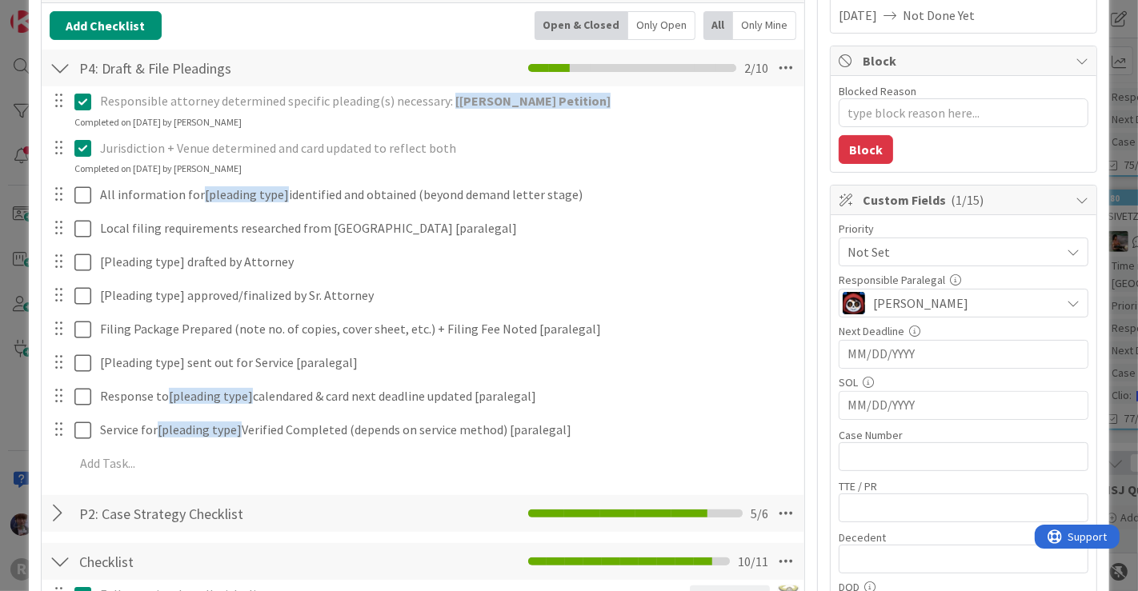
type textarea "x"
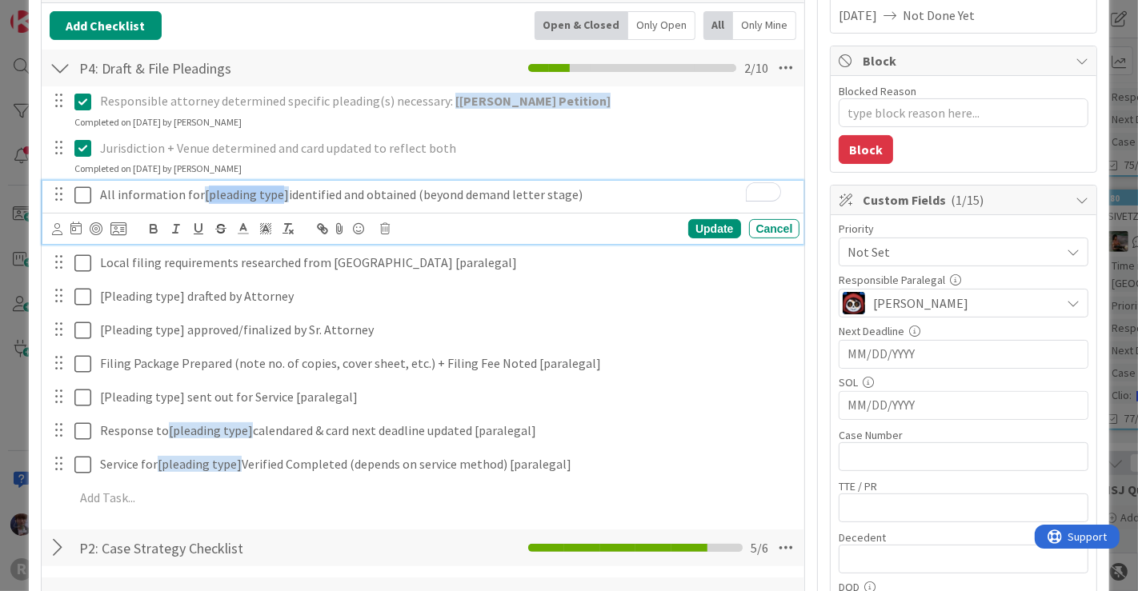
drag, startPoint x: 276, startPoint y: 193, endPoint x: 205, endPoint y: 193, distance: 71.2
click at [205, 193] on span "[pleading type]" at bounding box center [247, 194] width 84 height 16
click at [80, 191] on icon at bounding box center [82, 195] width 17 height 19
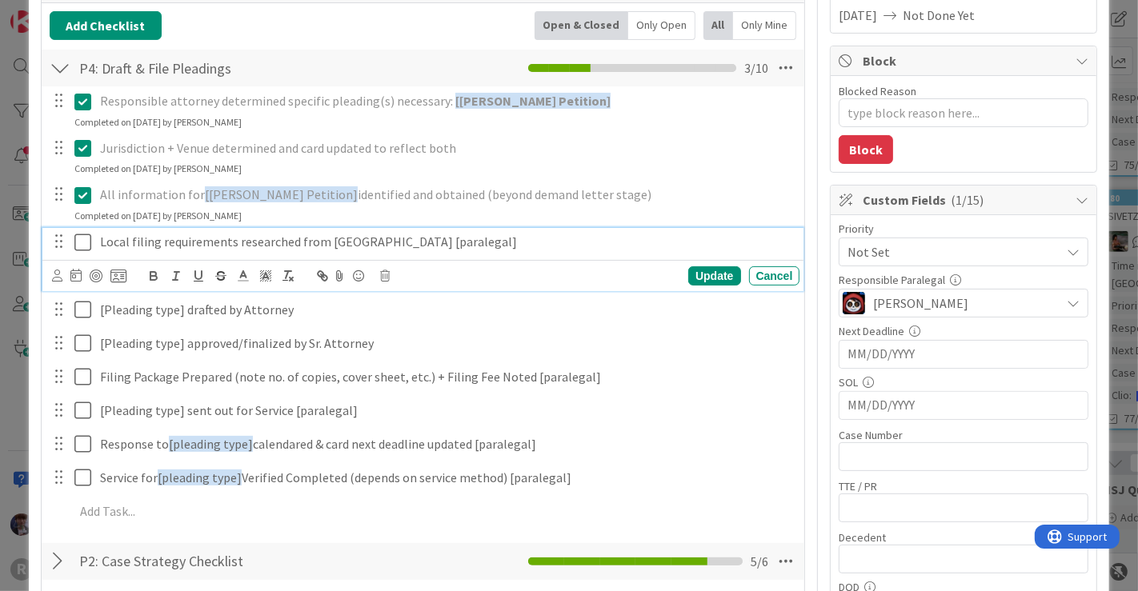
click at [85, 238] on icon at bounding box center [82, 242] width 17 height 19
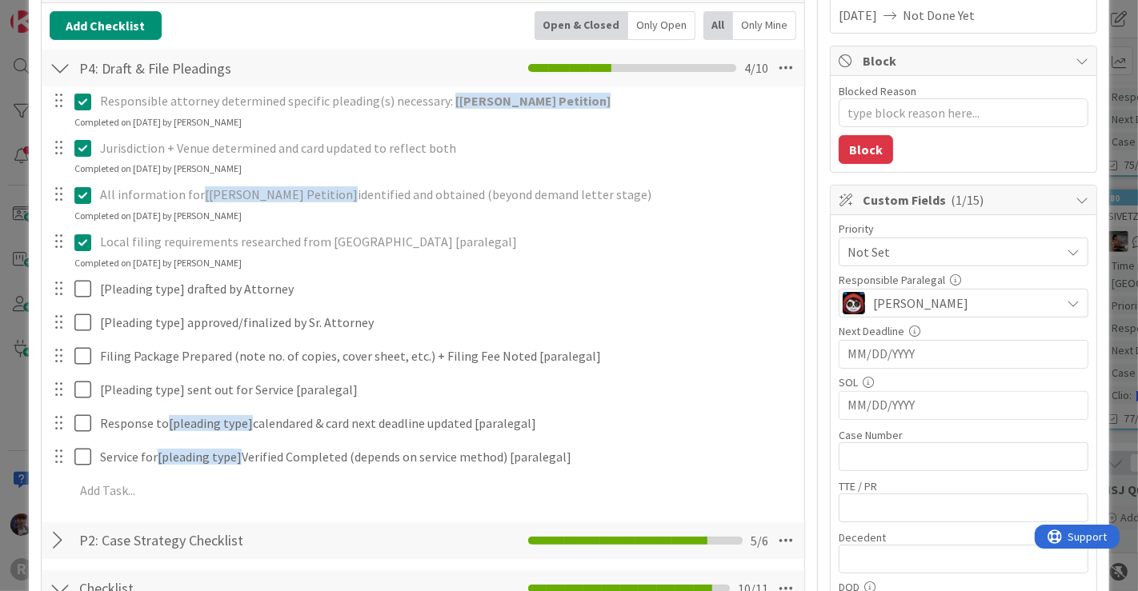
type textarea "x"
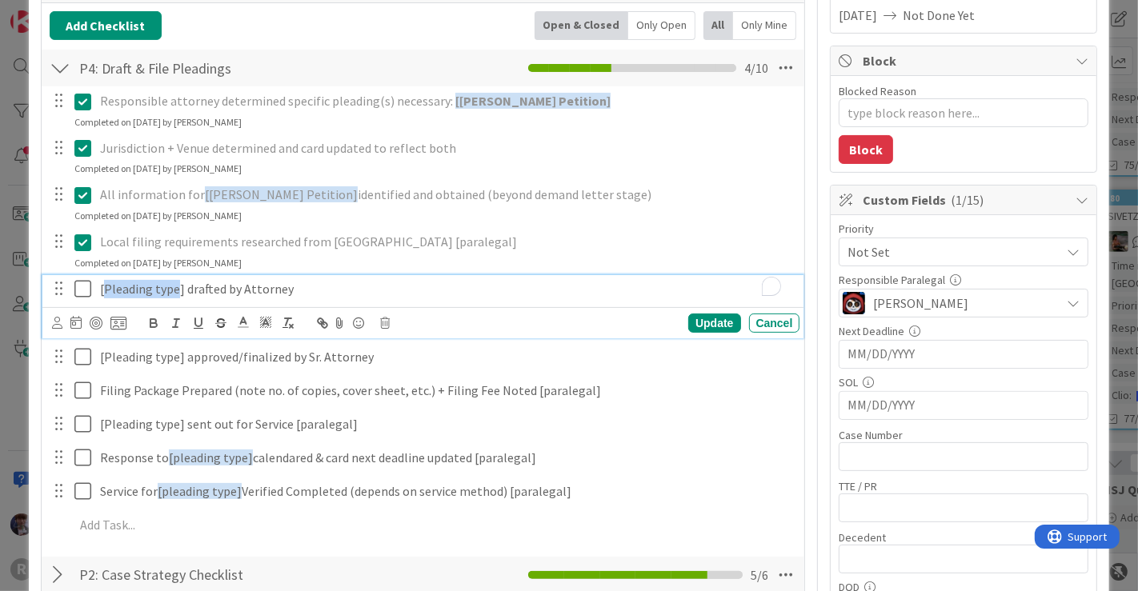
drag, startPoint x: 176, startPoint y: 289, endPoint x: 106, endPoint y: 285, distance: 69.7
click at [106, 285] on p "[Pleading type] drafted by Attorney" at bounding box center [447, 289] width 694 height 18
click at [82, 286] on icon at bounding box center [82, 288] width 17 height 19
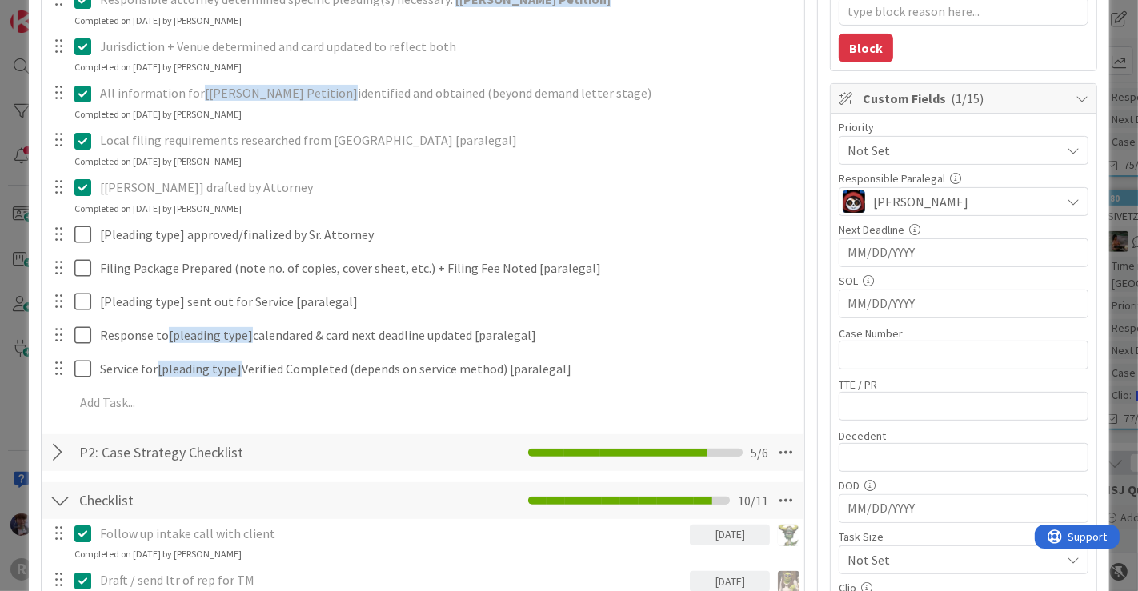
scroll to position [366, 0]
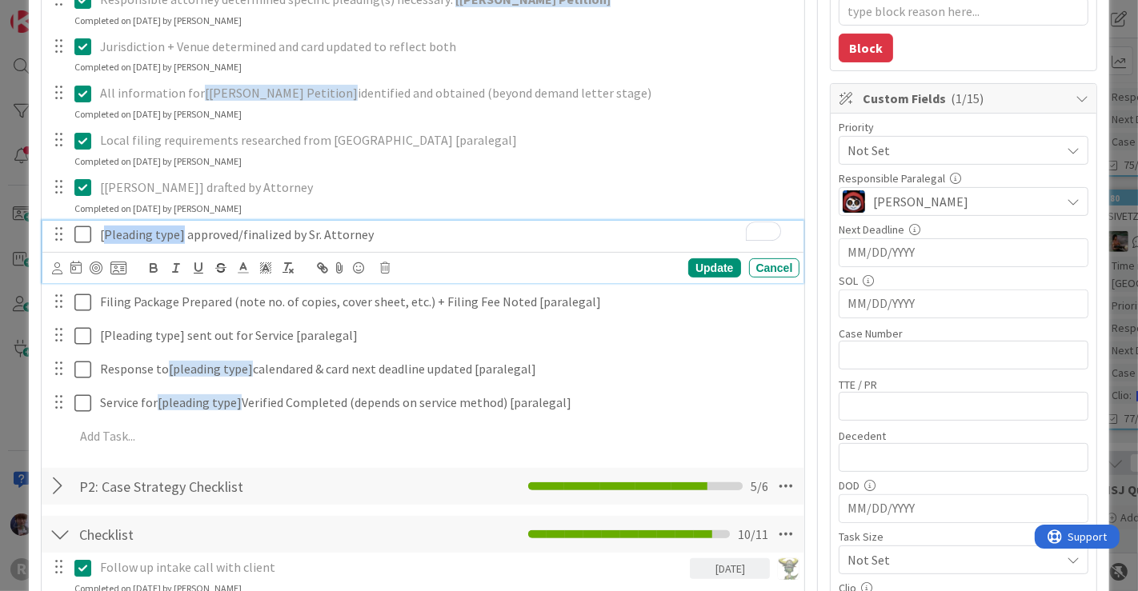
drag, startPoint x: 178, startPoint y: 232, endPoint x: 104, endPoint y: 233, distance: 74.4
click at [104, 233] on p "[Pleading type] approved/finalized by Sr. Attorney" at bounding box center [447, 235] width 694 height 18
type textarea "x"
click at [105, 230] on p "[TEDRA Petititon] approved/finalized by Sr. Attorney" at bounding box center [447, 235] width 694 height 18
click at [186, 230] on p "TEDRA Petititon] approved/finalized by Sr. Attorney" at bounding box center [447, 235] width 694 height 18
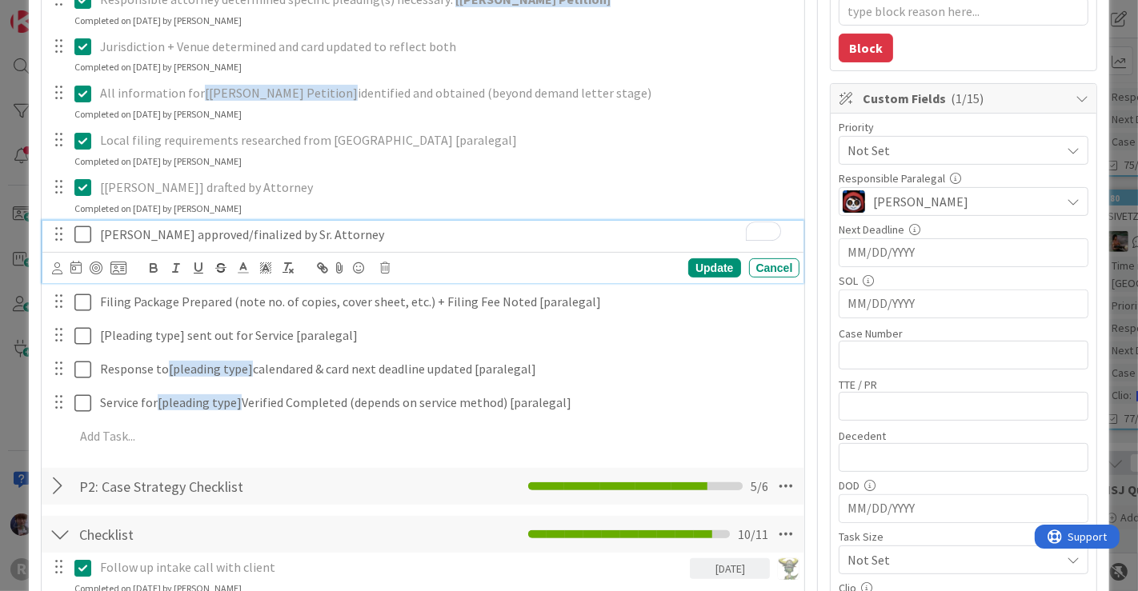
click at [80, 233] on icon at bounding box center [82, 234] width 17 height 19
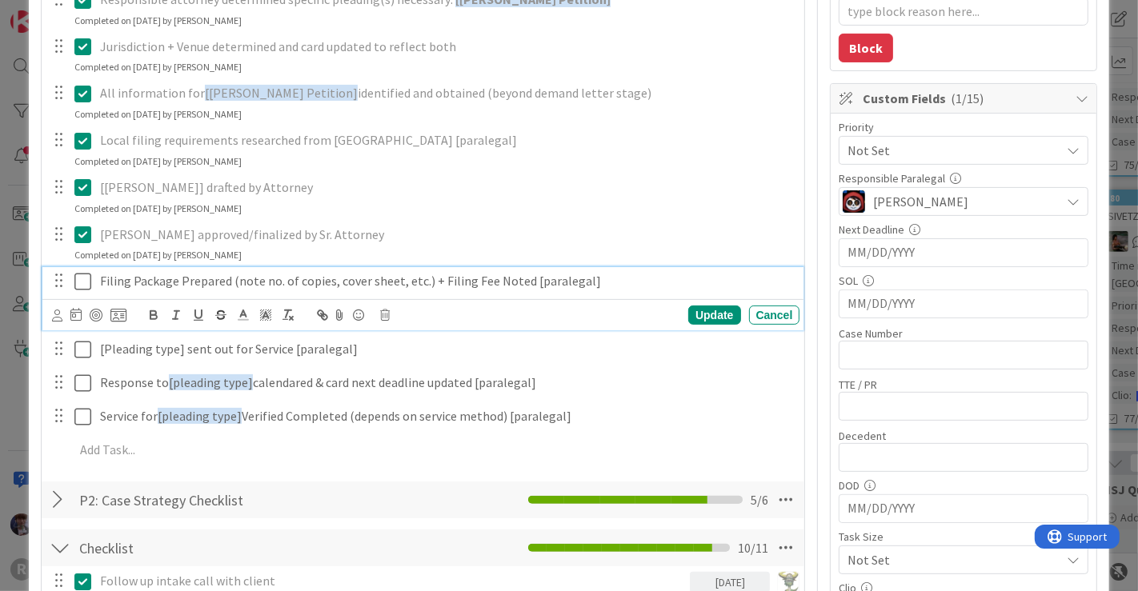
click at [86, 278] on icon at bounding box center [82, 281] width 17 height 19
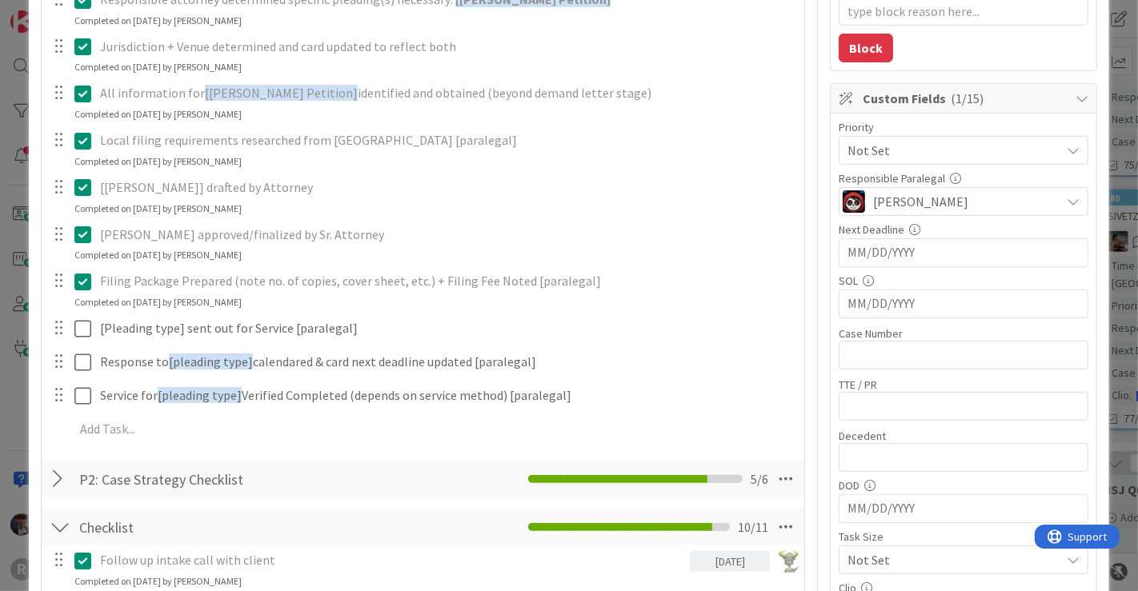
type textarea "x"
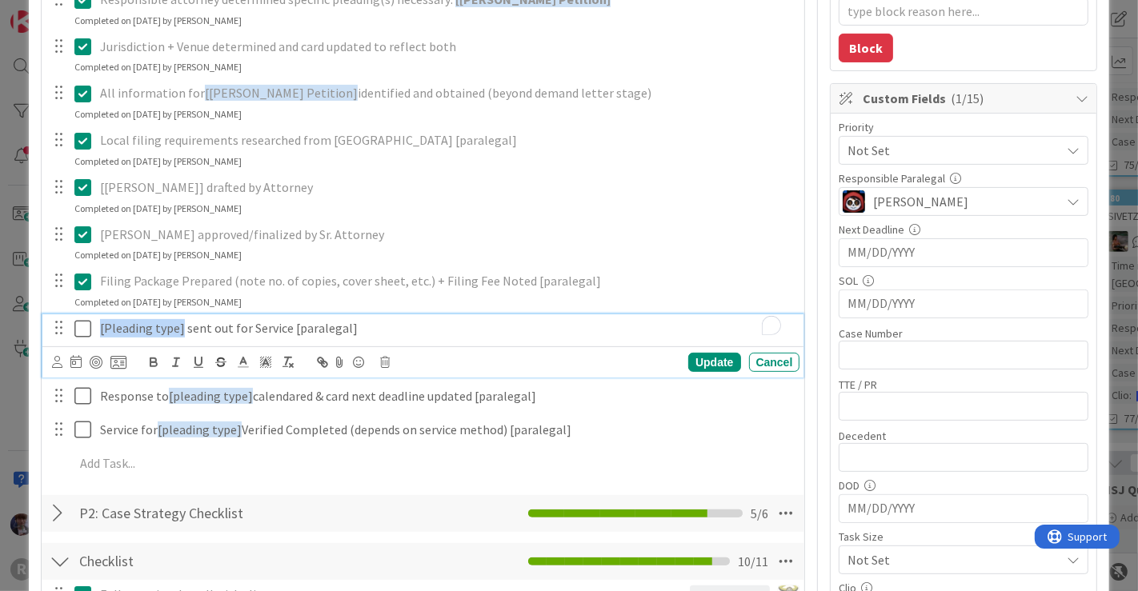
drag, startPoint x: 180, startPoint y: 323, endPoint x: 46, endPoint y: 318, distance: 134.5
click at [46, 318] on div "[Pleading type] sent out for Service [paralegal] Update Cancel" at bounding box center [423, 345] width 762 height 63
click at [83, 327] on icon at bounding box center [82, 328] width 17 height 19
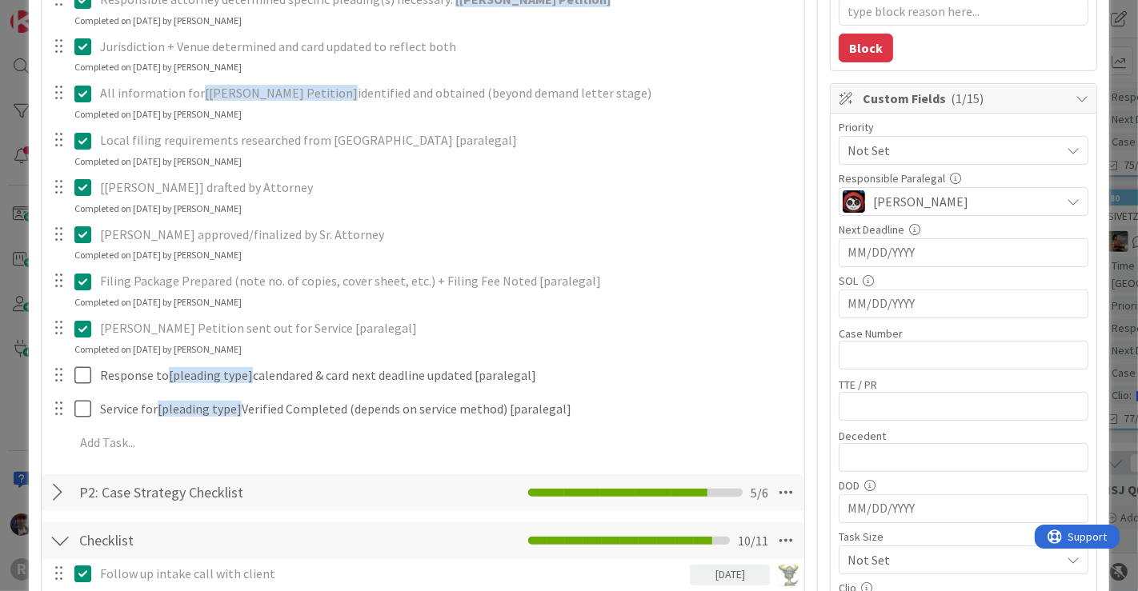
type textarea "x"
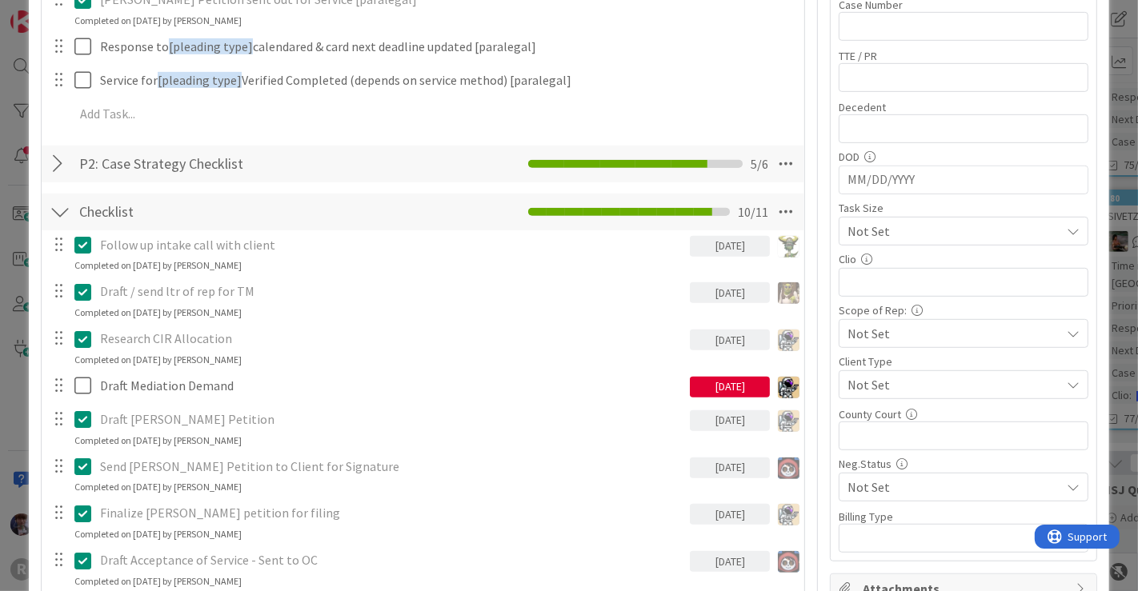
scroll to position [698, 0]
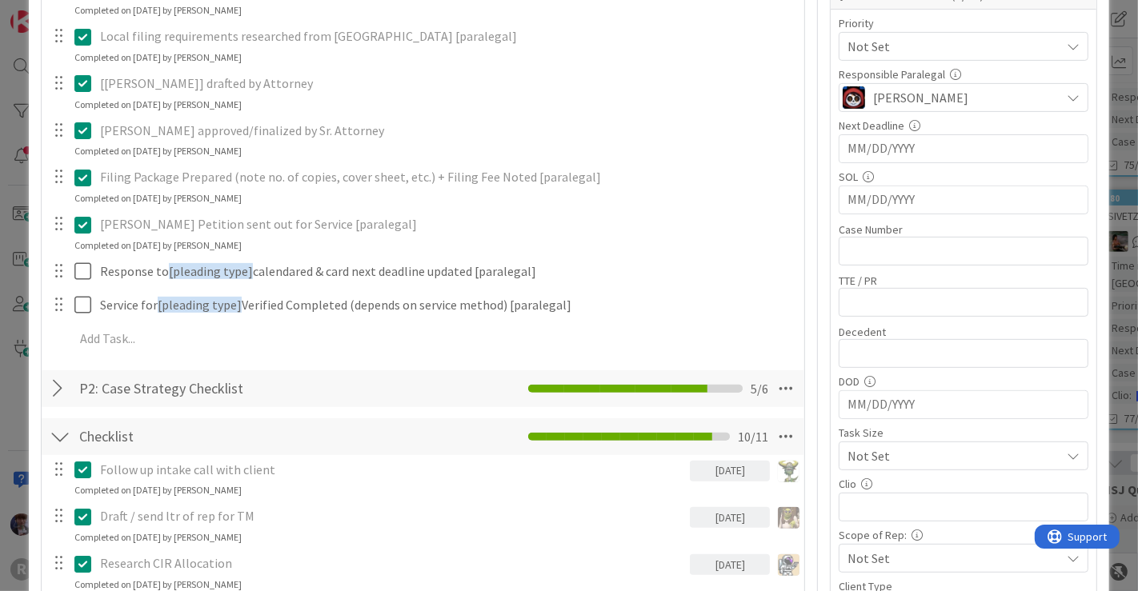
scroll to position [466, 0]
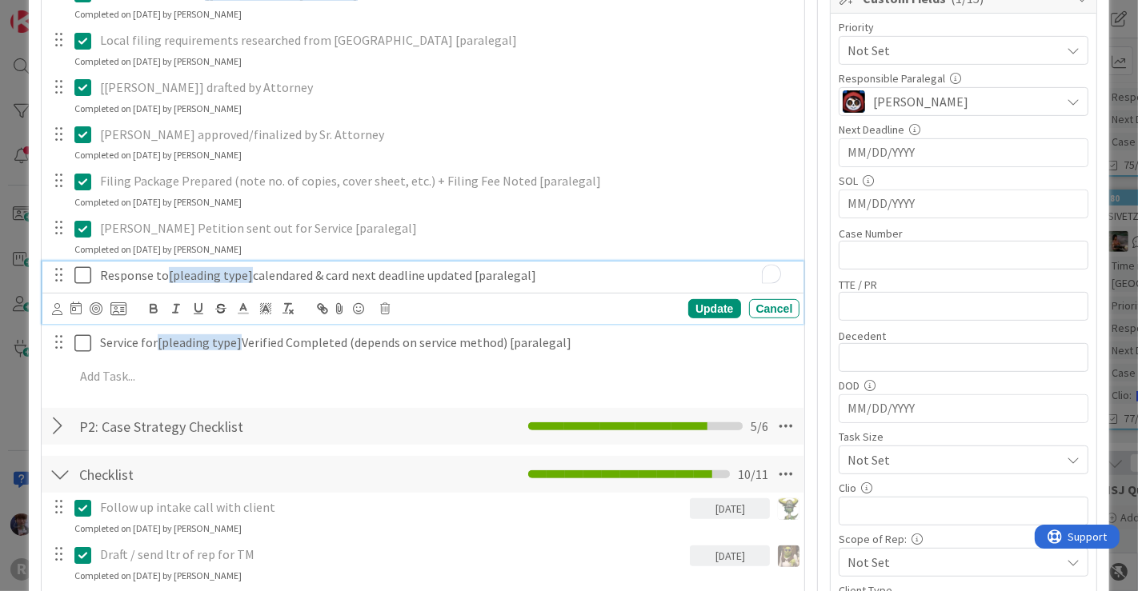
drag, startPoint x: 548, startPoint y: 277, endPoint x: 2, endPoint y: 259, distance: 546.7
click at [2, 259] on div "ID 2260 Litigation Matter Workflow (FL2) Pleadings In Progress Title 15 / 128 […" at bounding box center [569, 295] width 1138 height 591
click at [227, 306] on button "button" at bounding box center [221, 308] width 22 height 19
click at [82, 270] on icon at bounding box center [82, 275] width 17 height 19
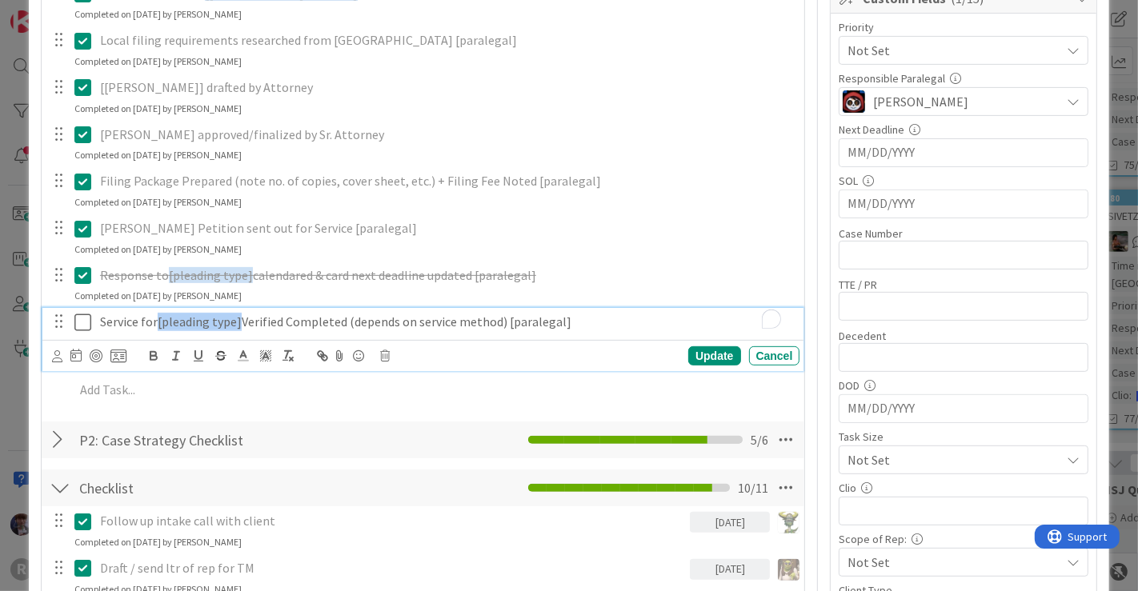
drag, startPoint x: 238, startPoint y: 321, endPoint x: 158, endPoint y: 320, distance: 79.2
click at [158, 320] on span "[pleading type]" at bounding box center [200, 322] width 84 height 16
click at [434, 313] on p "Service for [pleading type] Verified Completed (depends on service method) [par…" at bounding box center [447, 322] width 694 height 18
click at [82, 320] on icon at bounding box center [82, 322] width 17 height 19
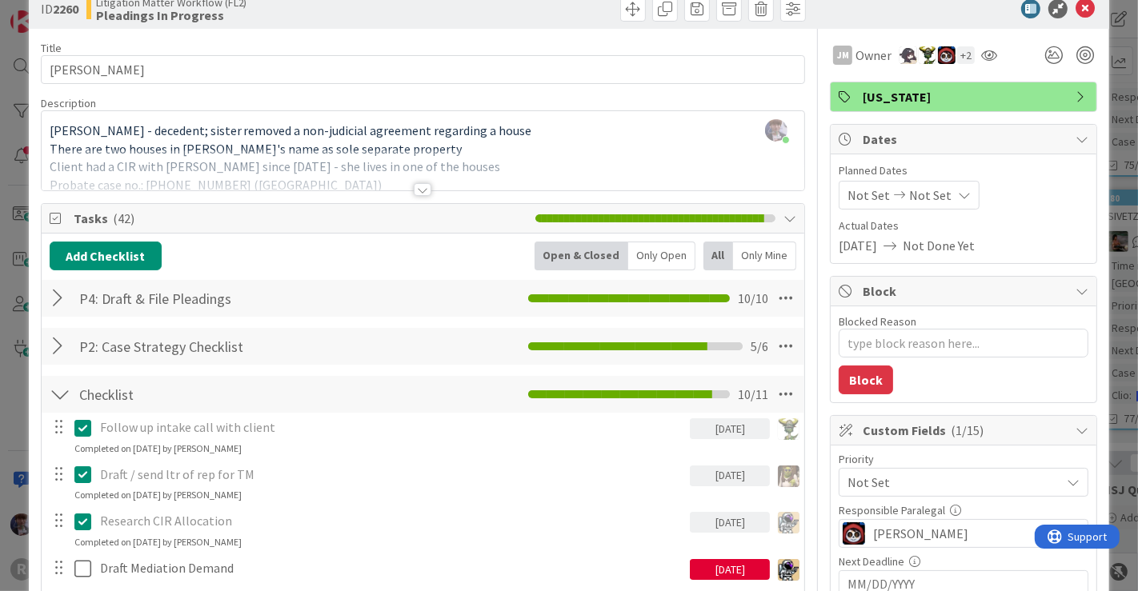
scroll to position [36, 0]
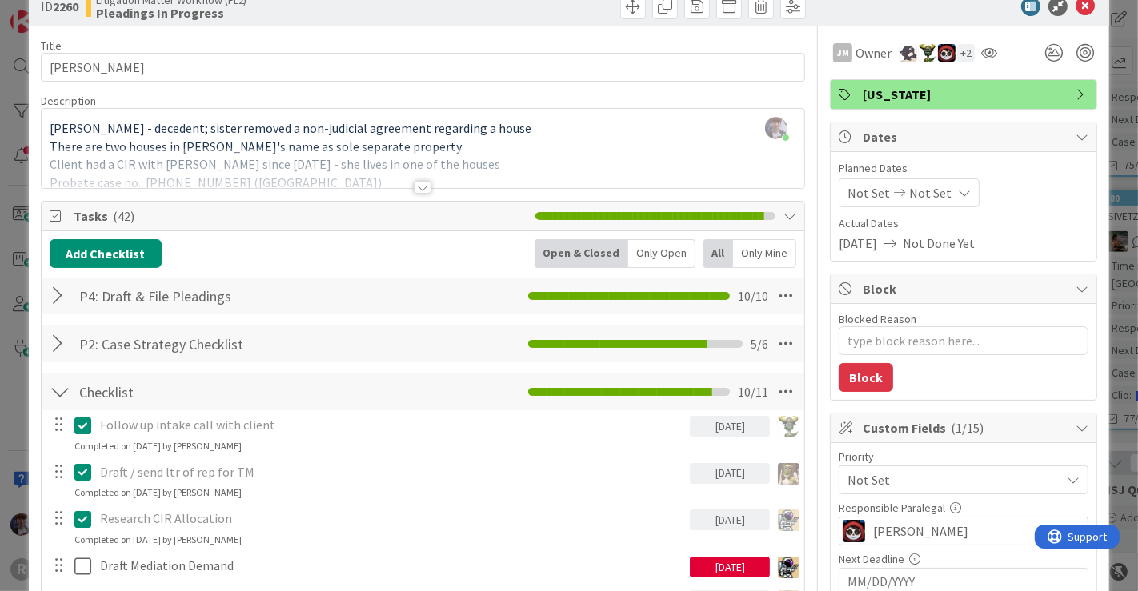
click at [59, 292] on div at bounding box center [60, 296] width 21 height 29
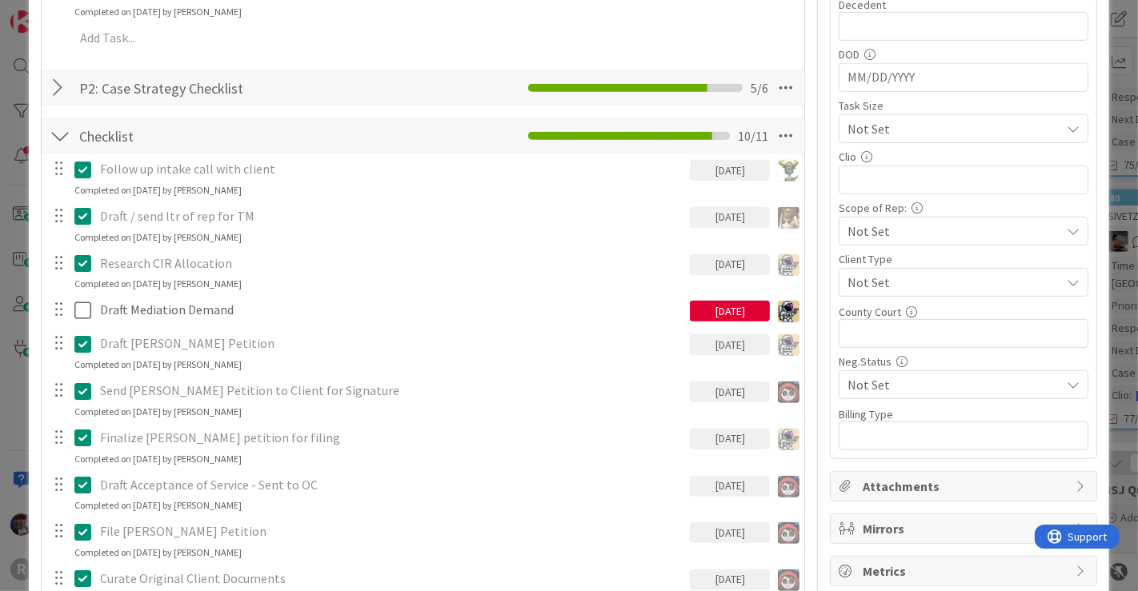
scroll to position [834, 0]
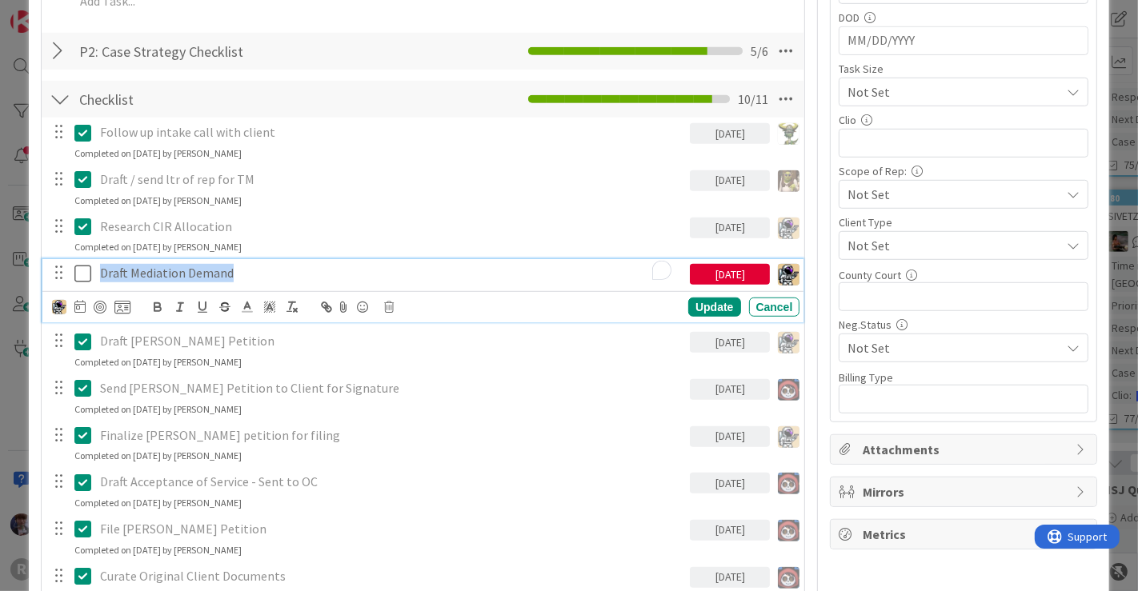
drag, startPoint x: 247, startPoint y: 270, endPoint x: 71, endPoint y: 264, distance: 176.1
click at [71, 264] on div "Draft Mediation Demand [DATE]" at bounding box center [424, 273] width 751 height 28
copy p "Draft Mediation Demand"
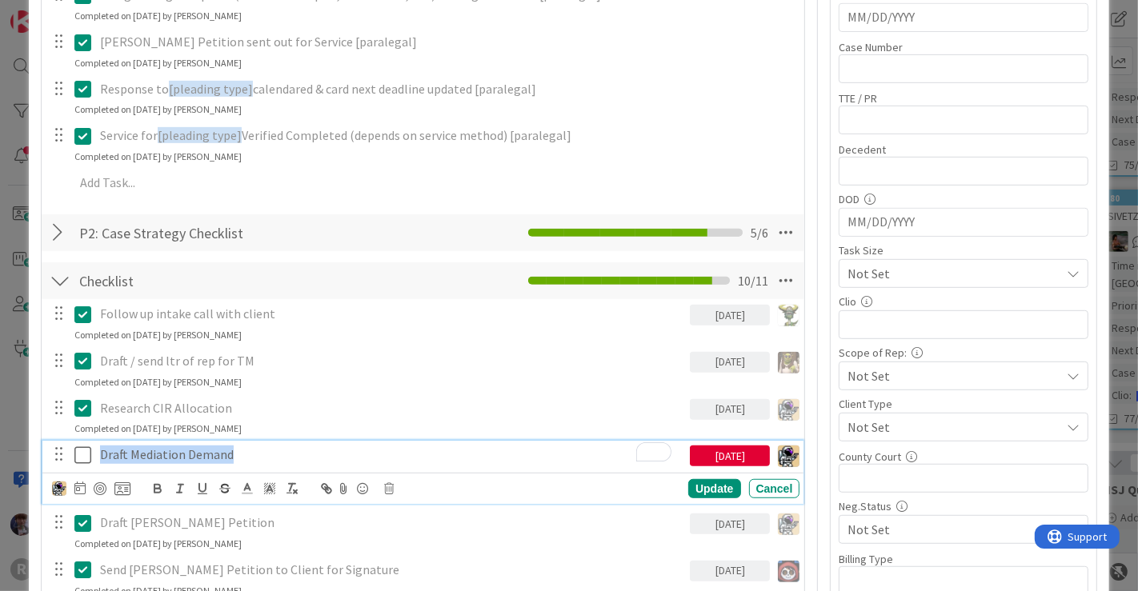
scroll to position [650, 0]
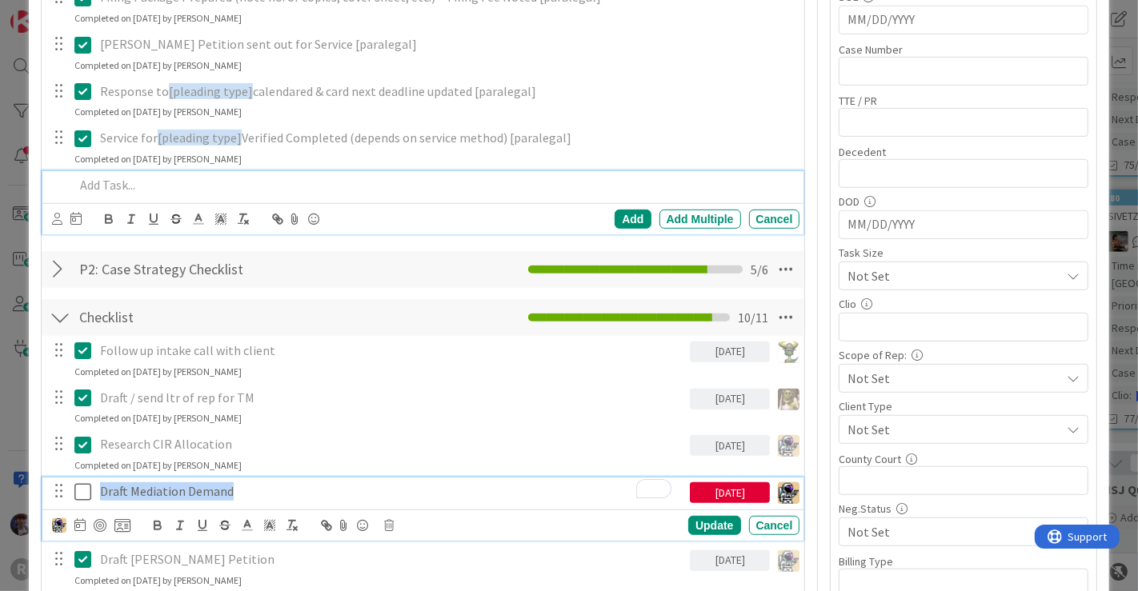
click at [327, 176] on p at bounding box center [433, 185] width 719 height 18
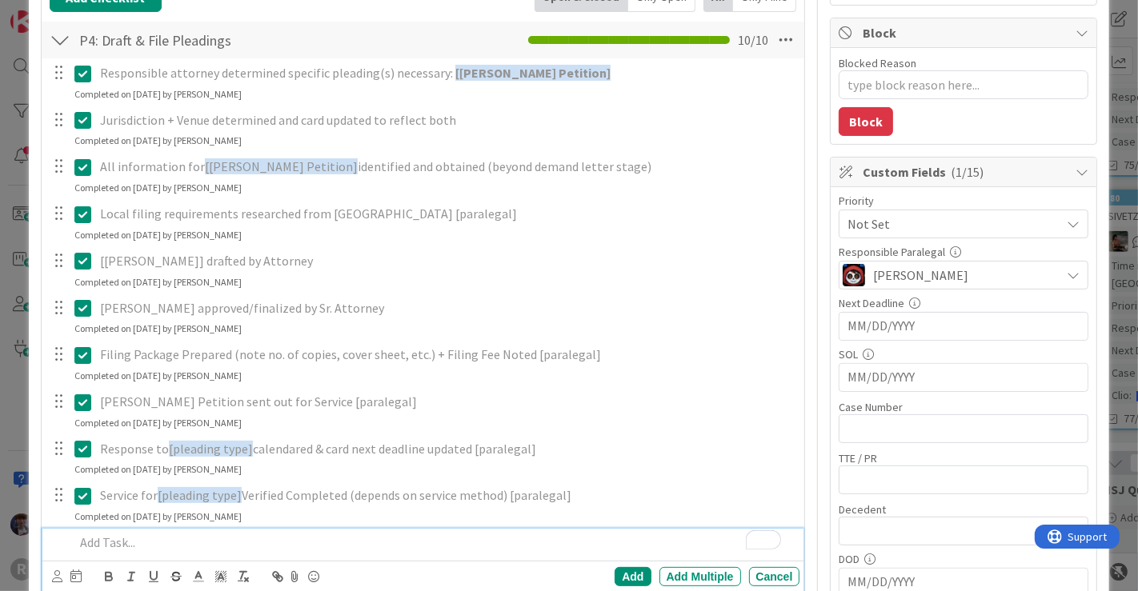
scroll to position [230, 0]
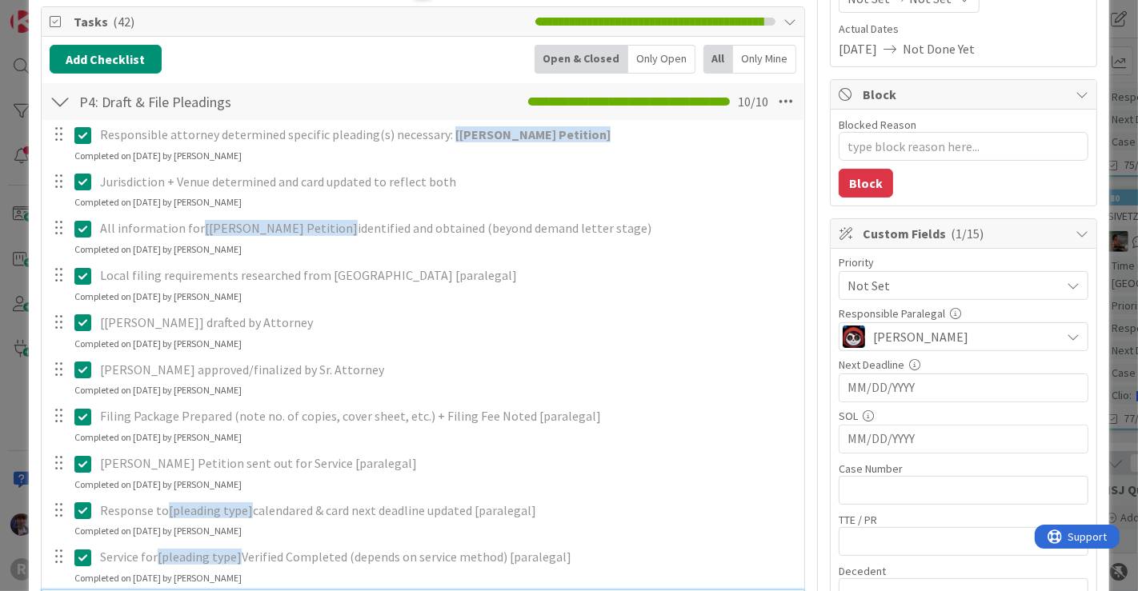
click at [674, 60] on div "Only Open" at bounding box center [661, 59] width 67 height 29
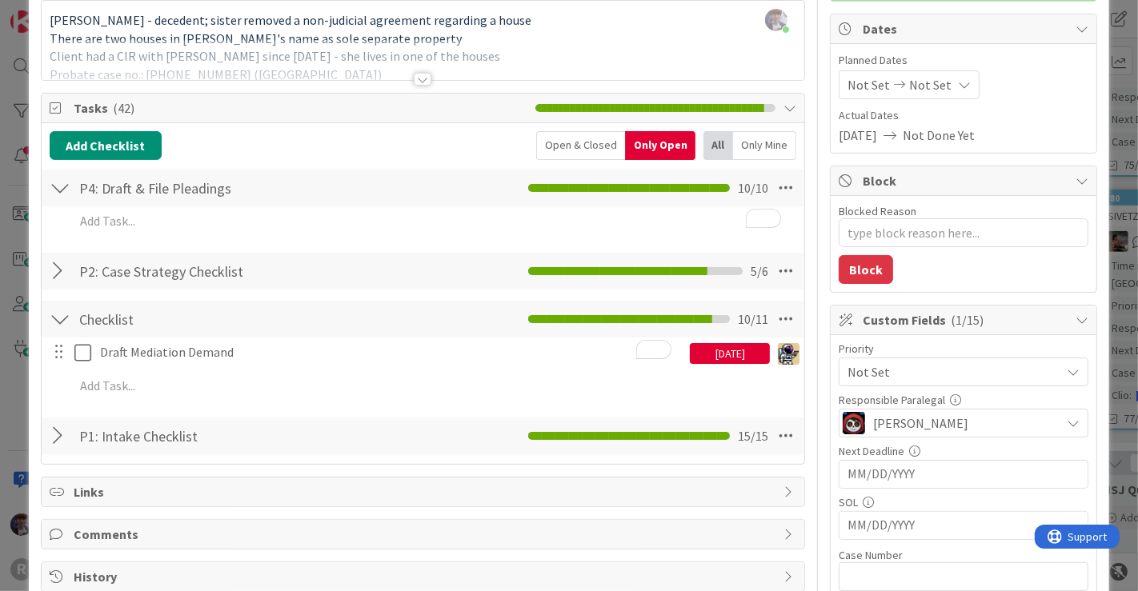
scroll to position [127, 0]
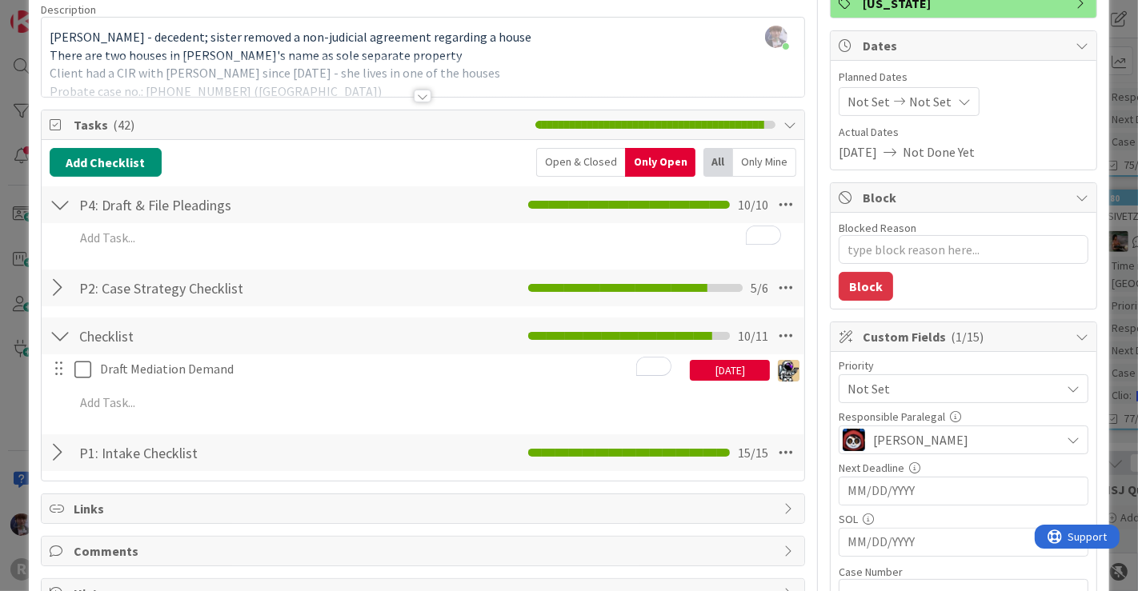
click at [1100, 270] on div "ID 2260 Litigation Matter Workflow (FL2) Pleadings In Progress Title 15 / 128 […" at bounding box center [569, 295] width 1138 height 591
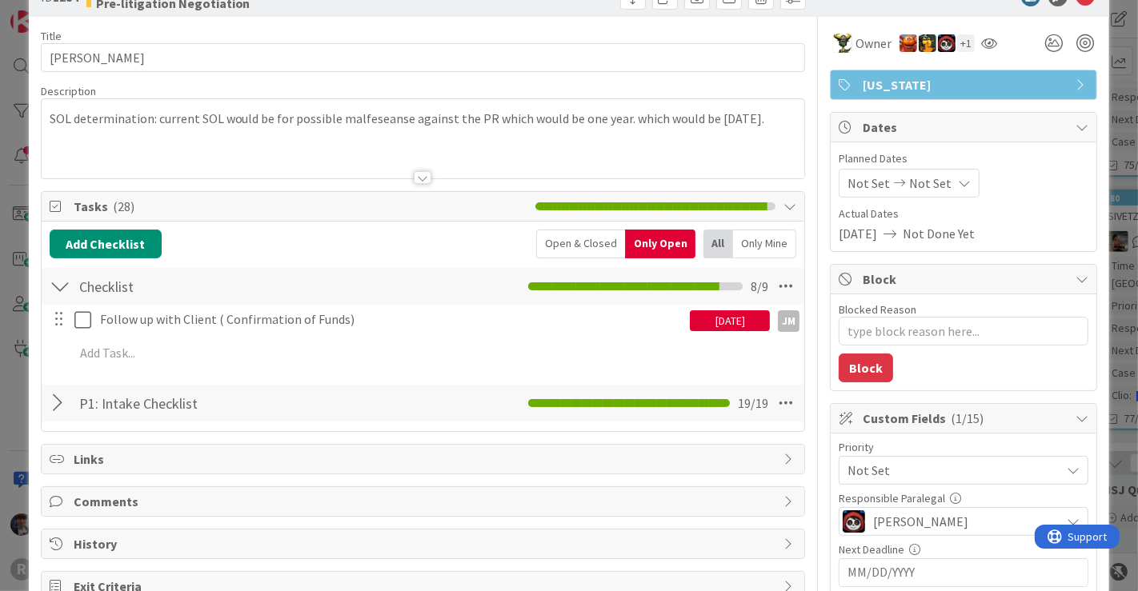
scroll to position [51, 0]
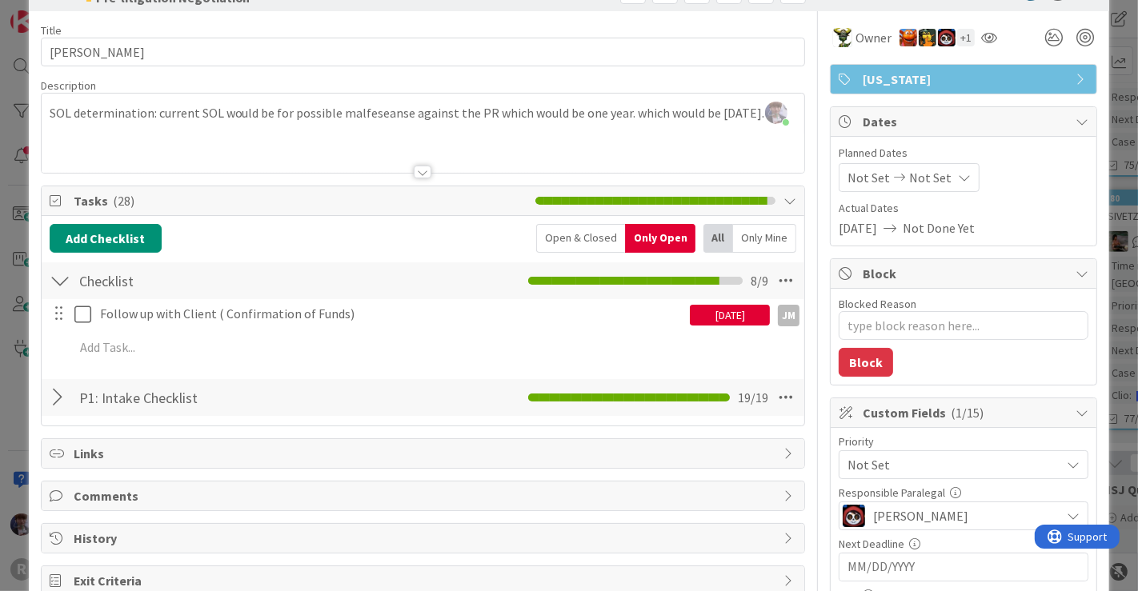
click at [1104, 273] on div "ID 1284 Litigation Matter Workflow (FL2) Pre-litigation Negotiation Title 11 / …" at bounding box center [569, 295] width 1138 height 591
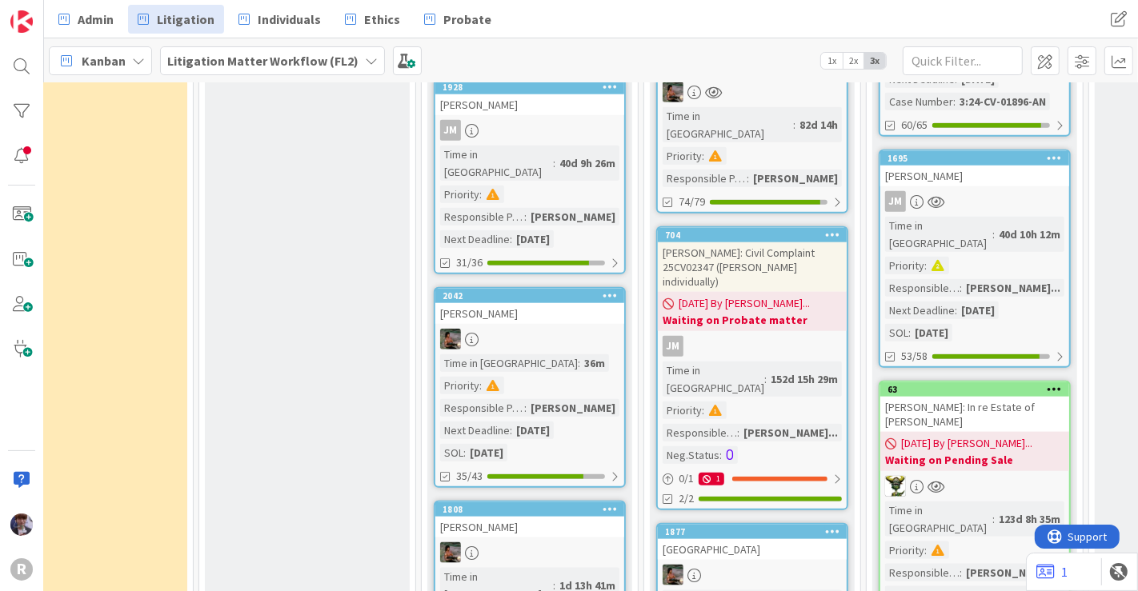
scroll to position [1474, 283]
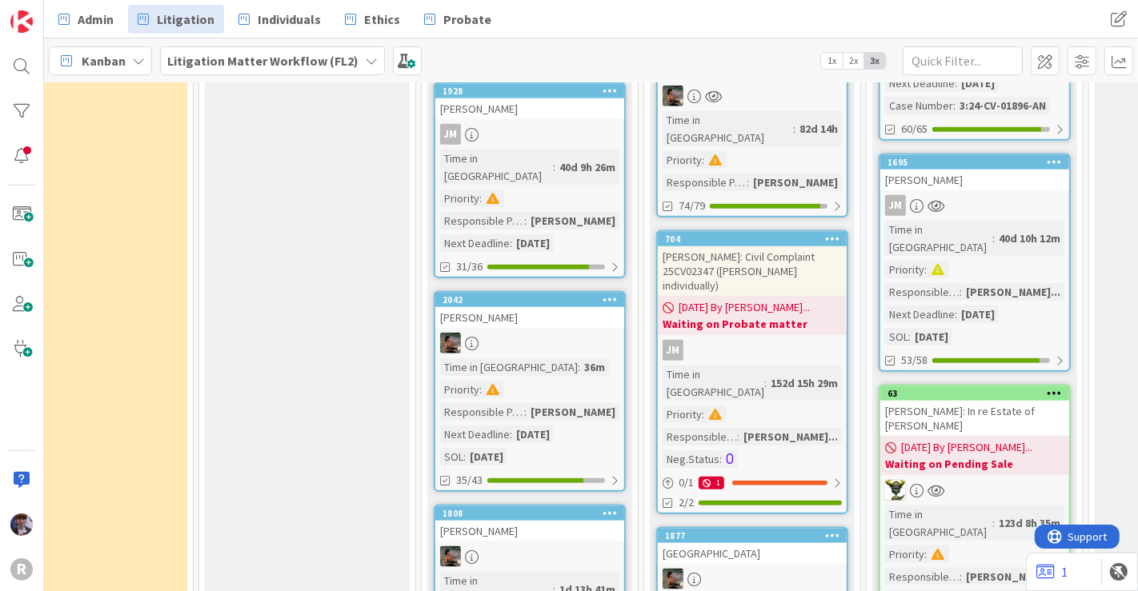
click at [582, 505] on link "1808 [PERSON_NAME] Time in [GEOGRAPHIC_DATA] : 1d 13h 41m Priority : Responsibl…" at bounding box center [530, 592] width 192 height 174
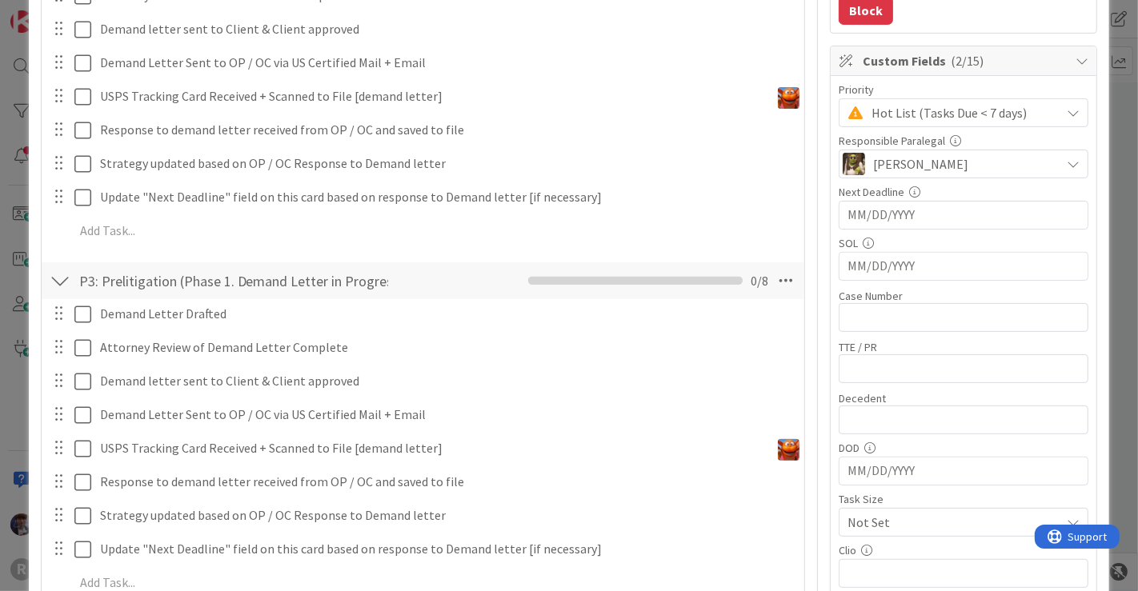
scroll to position [382, 0]
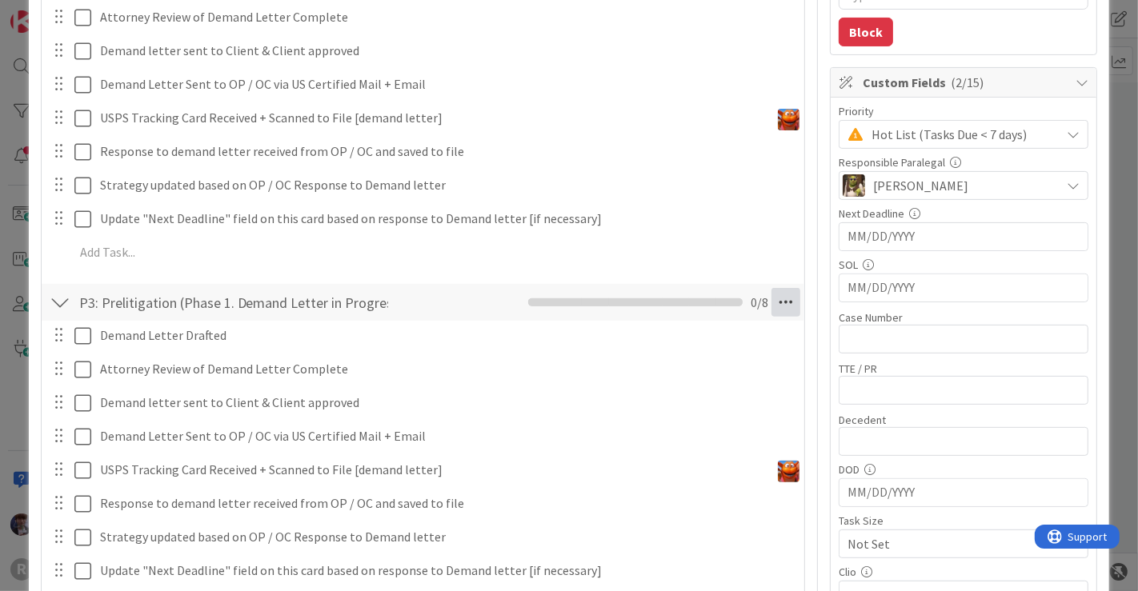
click at [779, 296] on icon at bounding box center [785, 302] width 29 height 29
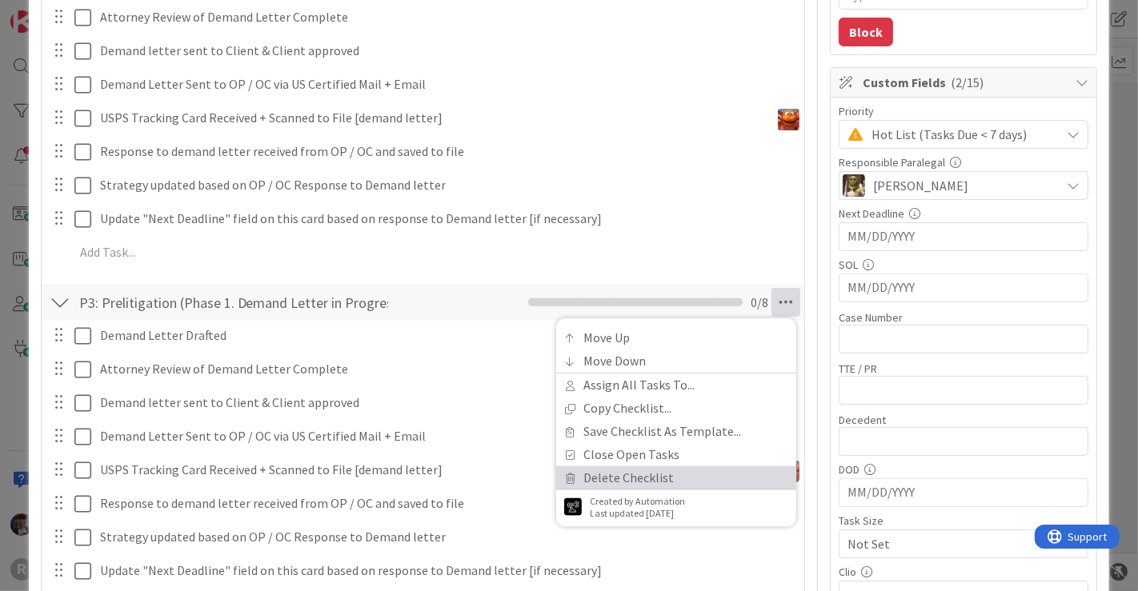
click at [617, 470] on link "Delete Checklist" at bounding box center [676, 477] width 240 height 23
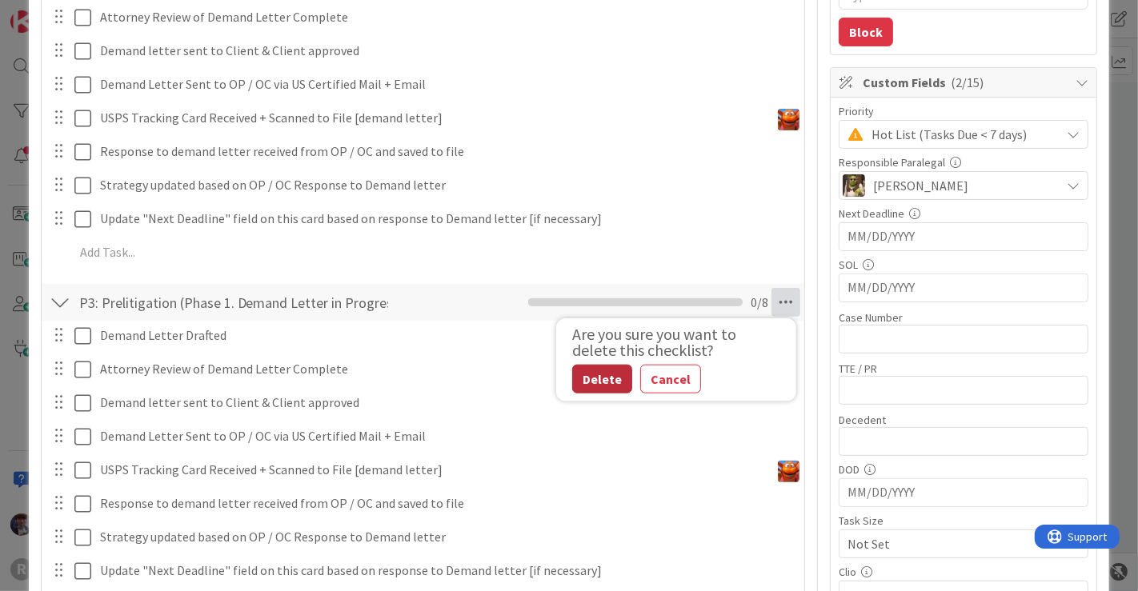
click at [602, 368] on button "Delete" at bounding box center [602, 379] width 60 height 29
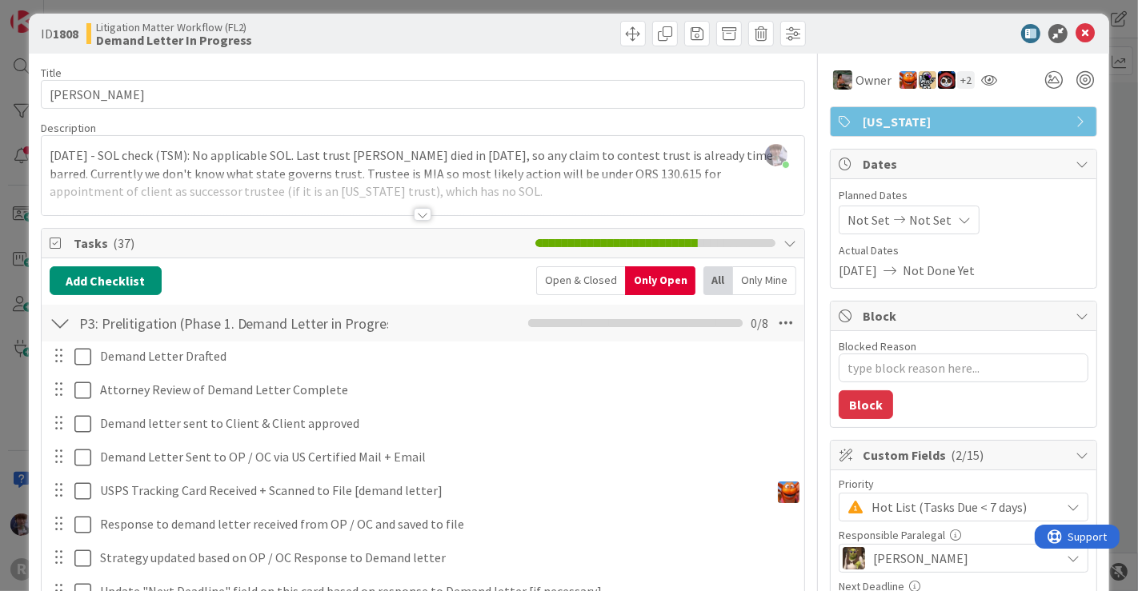
scroll to position [0, 0]
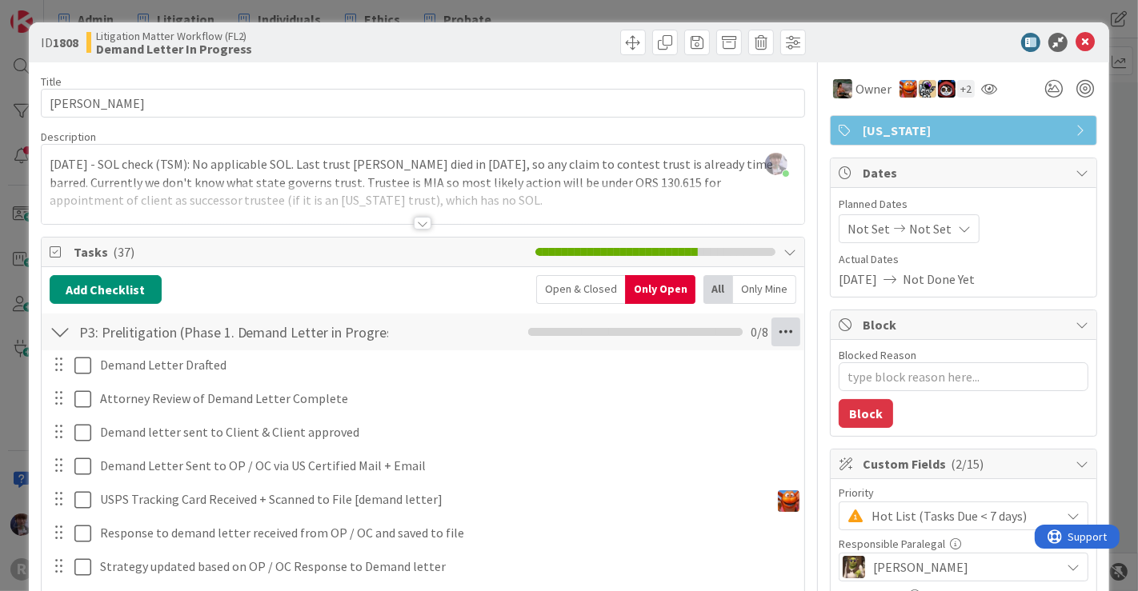
click at [782, 326] on icon at bounding box center [785, 332] width 29 height 29
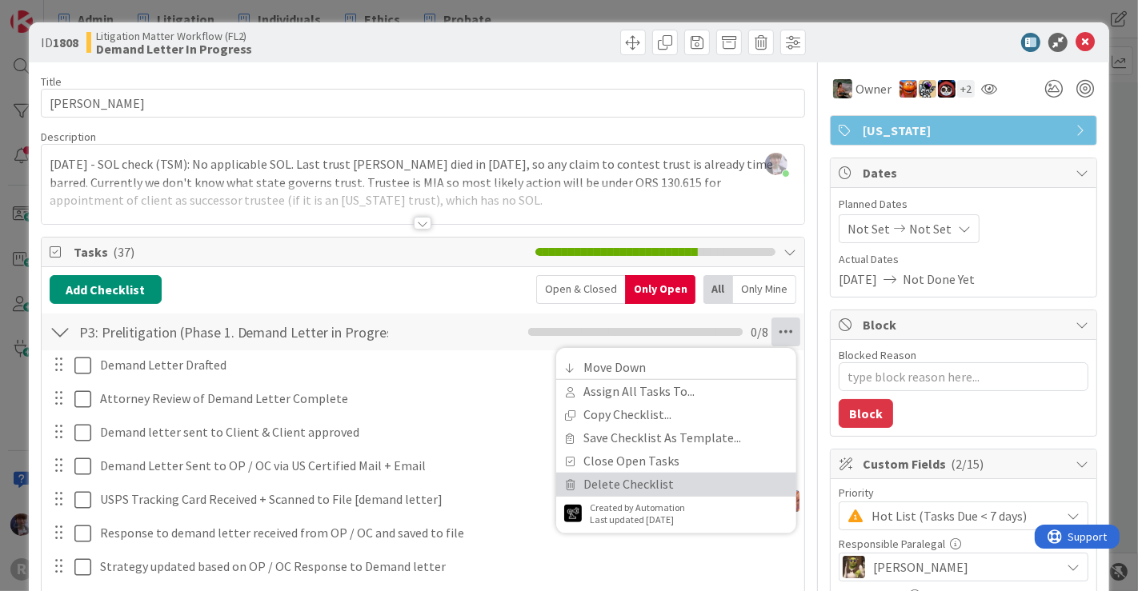
click at [688, 477] on link "Delete Checklist" at bounding box center [676, 484] width 240 height 23
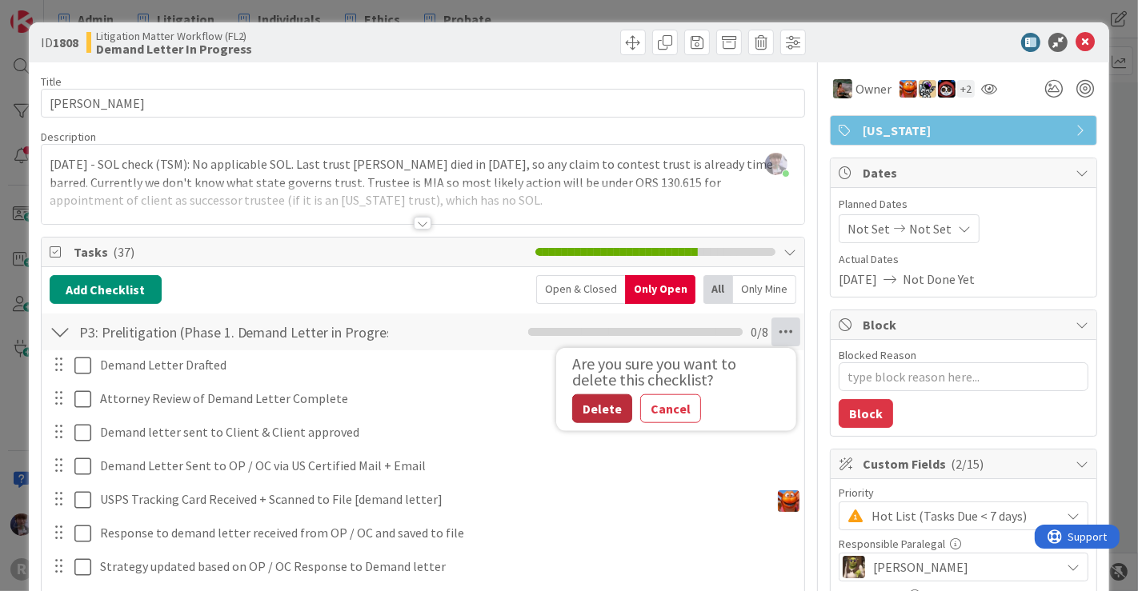
click at [589, 400] on button "Delete" at bounding box center [602, 408] width 60 height 29
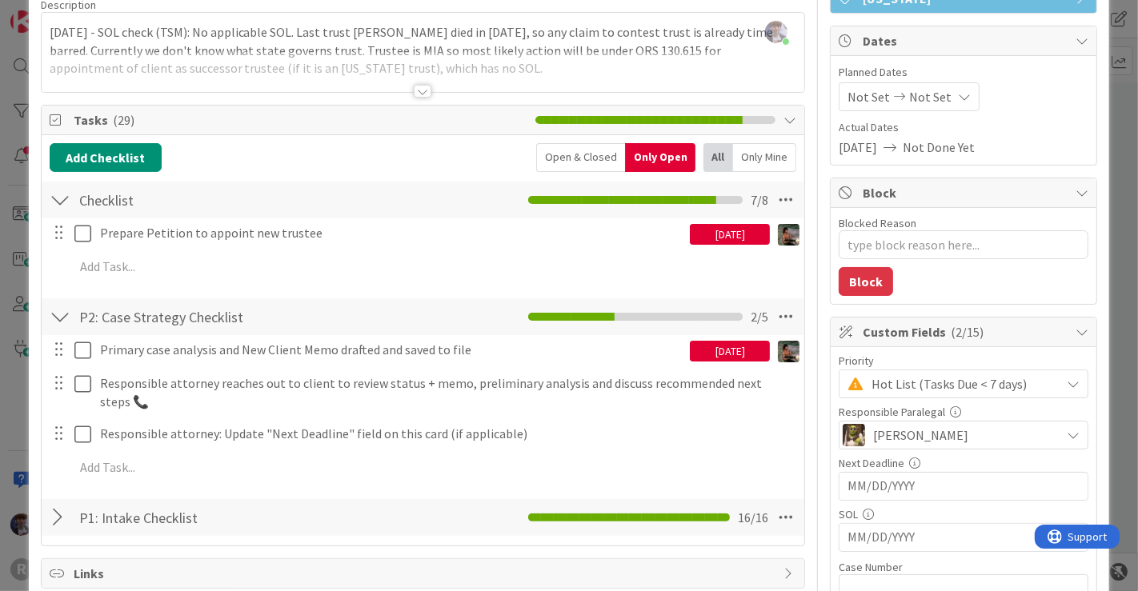
scroll to position [134, 0]
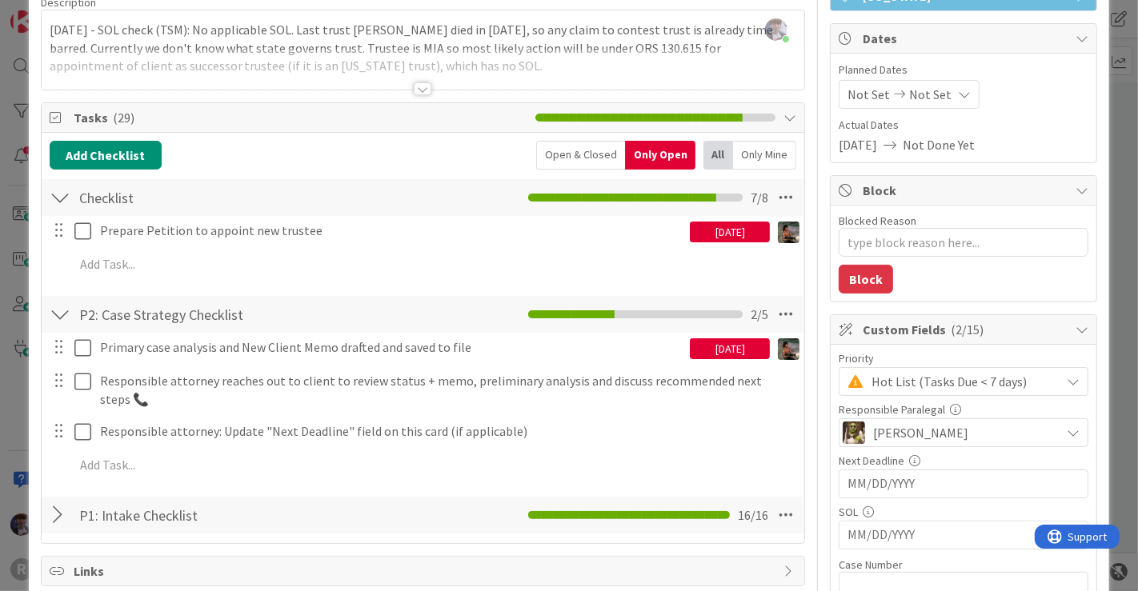
click at [596, 150] on div "Open & Closed" at bounding box center [580, 155] width 89 height 29
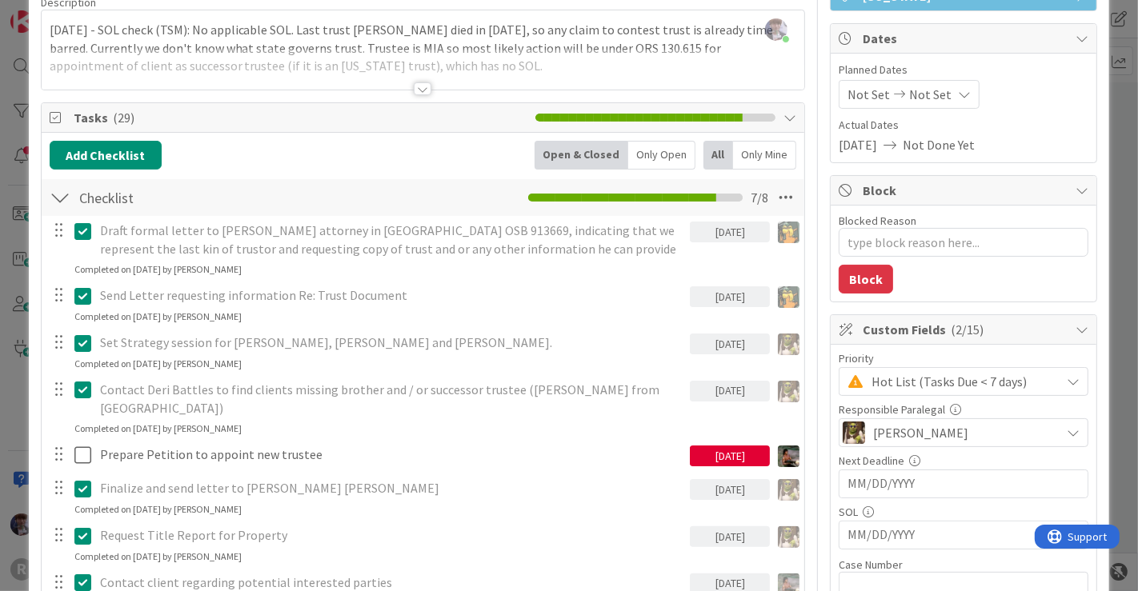
click at [1099, 283] on div "ID 1808 Litigation Matter Workflow (FL2) Demand Letter In Progress Title 16 / 1…" at bounding box center [569, 295] width 1138 height 591
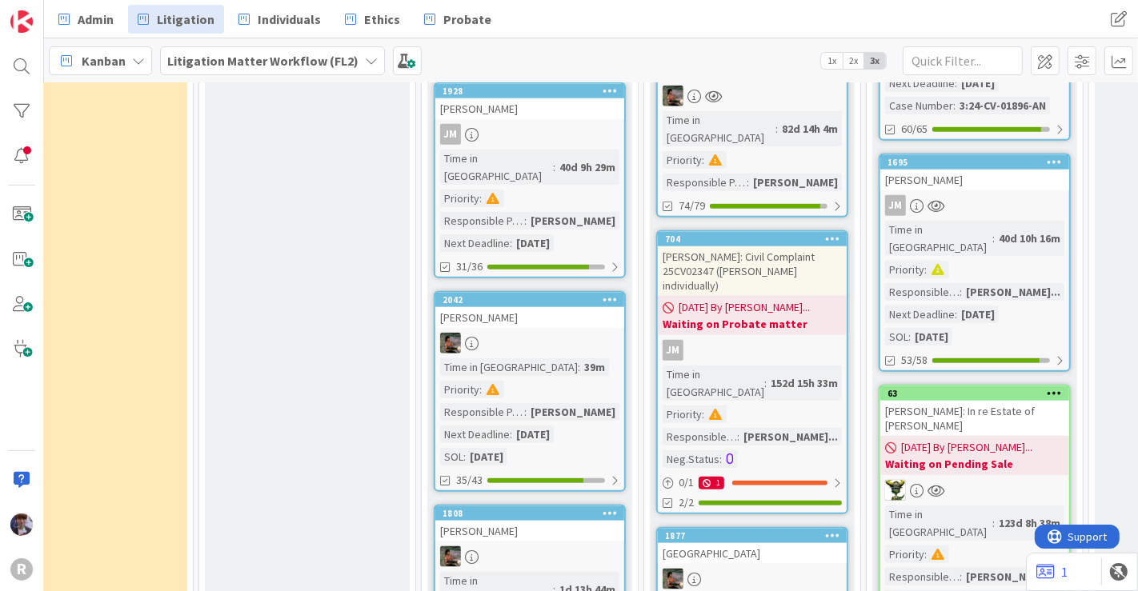
click at [538, 521] on div "[PERSON_NAME]" at bounding box center [529, 531] width 189 height 21
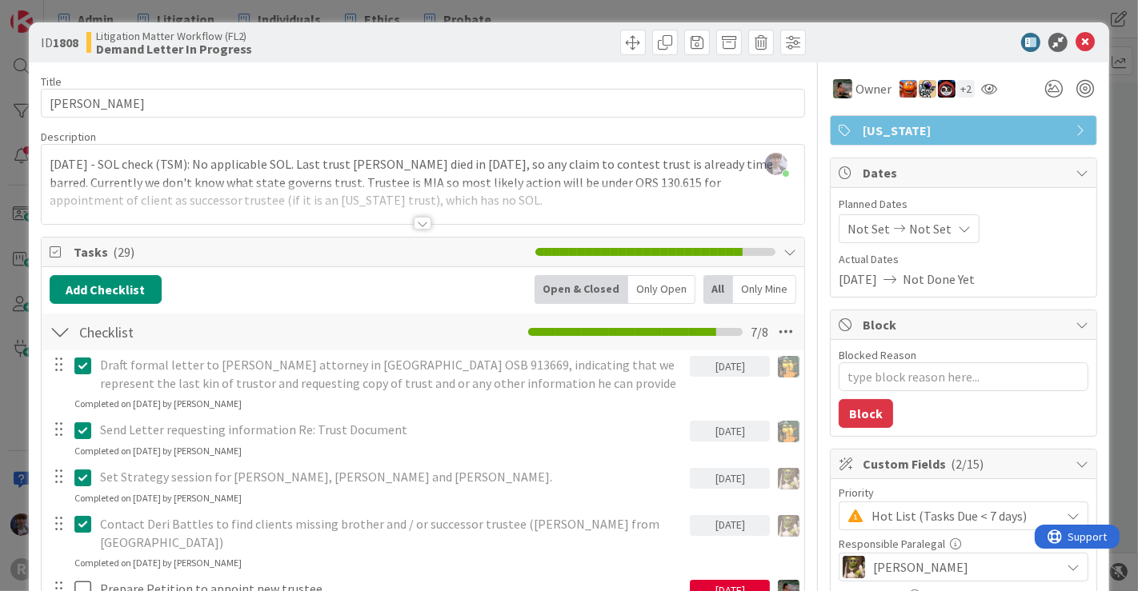
click at [1102, 232] on div "ID 1808 Litigation Matter Workflow (FL2) Demand Letter In Progress Title 16 / 1…" at bounding box center [569, 295] width 1138 height 591
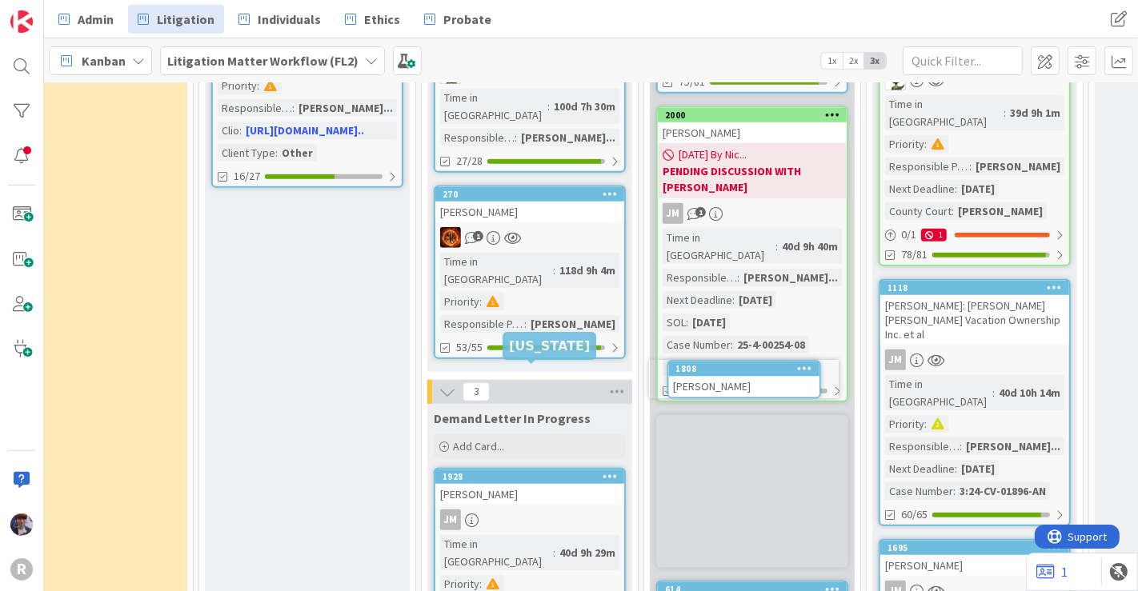
scroll to position [1094, 283]
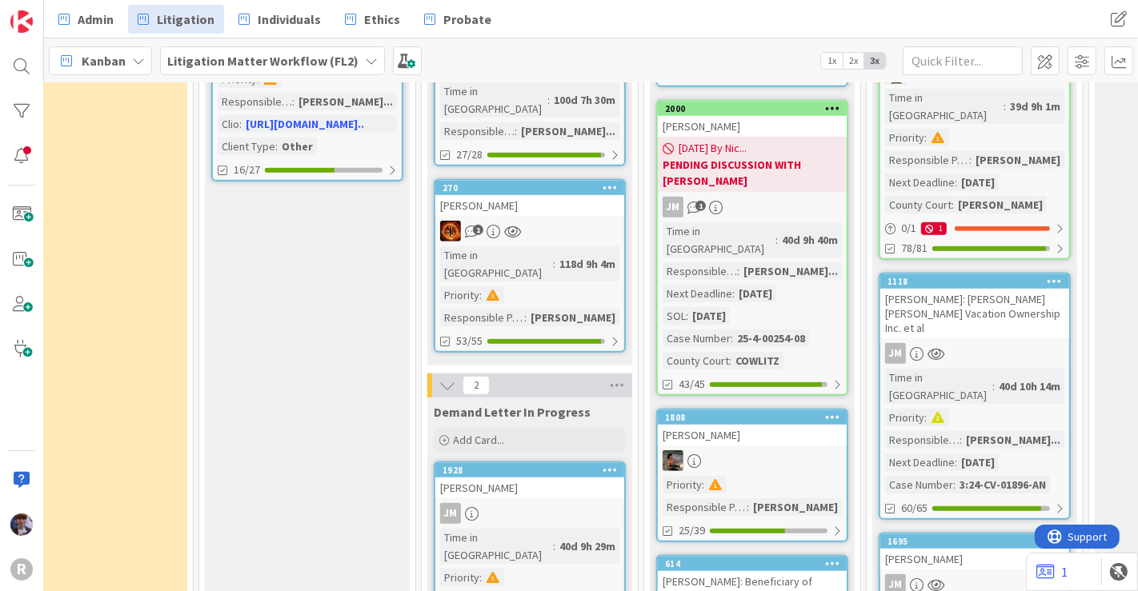
click at [750, 425] on div "[PERSON_NAME]" at bounding box center [752, 435] width 189 height 21
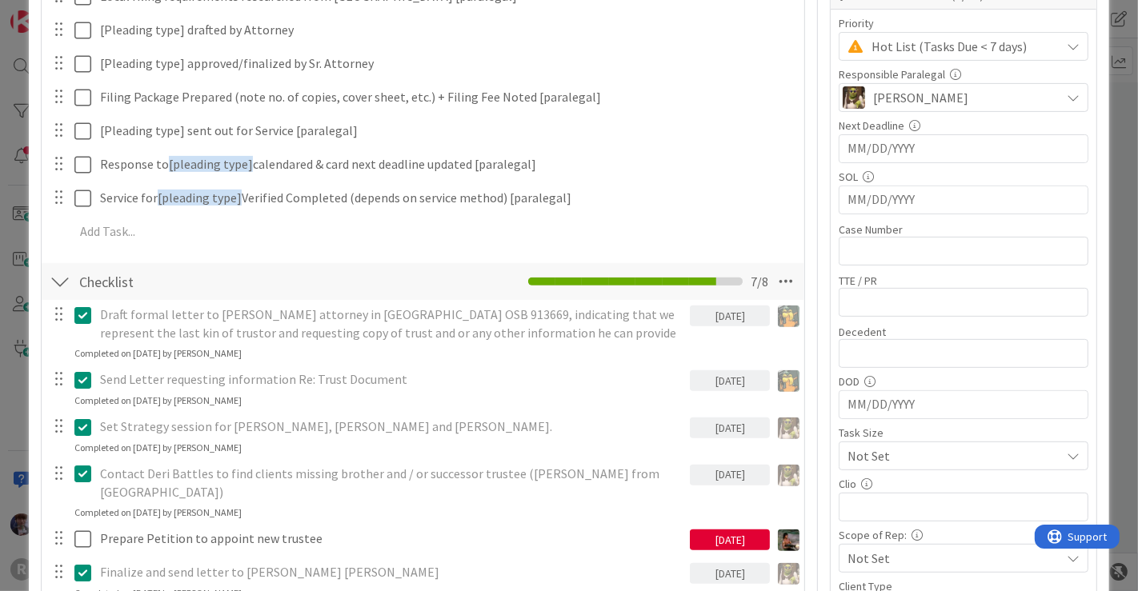
scroll to position [475, 0]
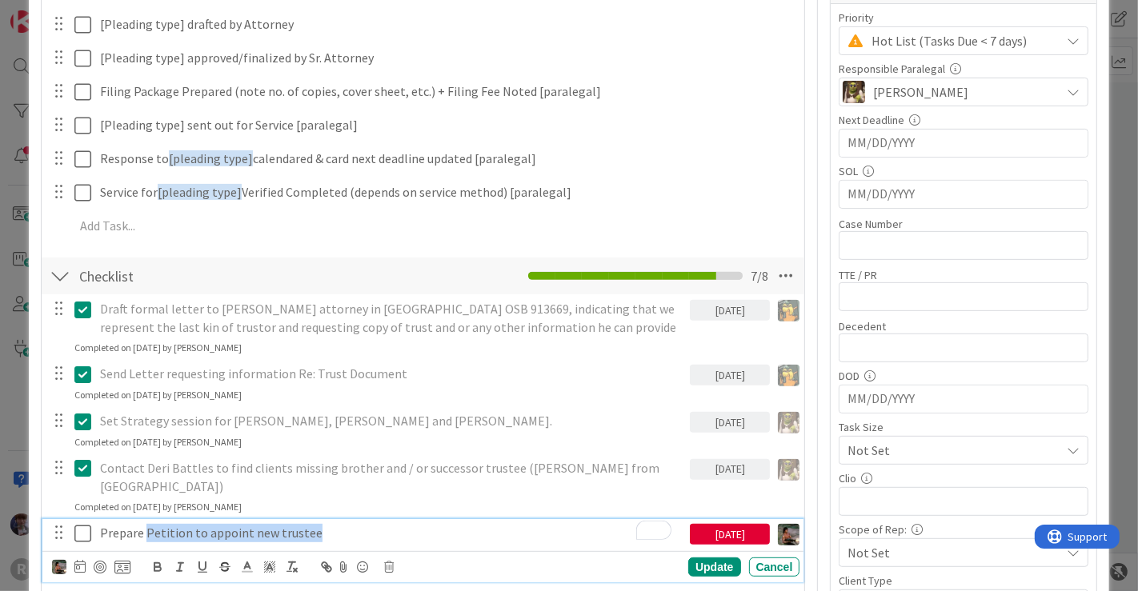
drag, startPoint x: 315, startPoint y: 514, endPoint x: 146, endPoint y: 513, distance: 168.8
click at [146, 524] on p "Prepare Petition to appoint new trustee" at bounding box center [392, 533] width 584 height 18
copy p "Petition to appoint new trustee"
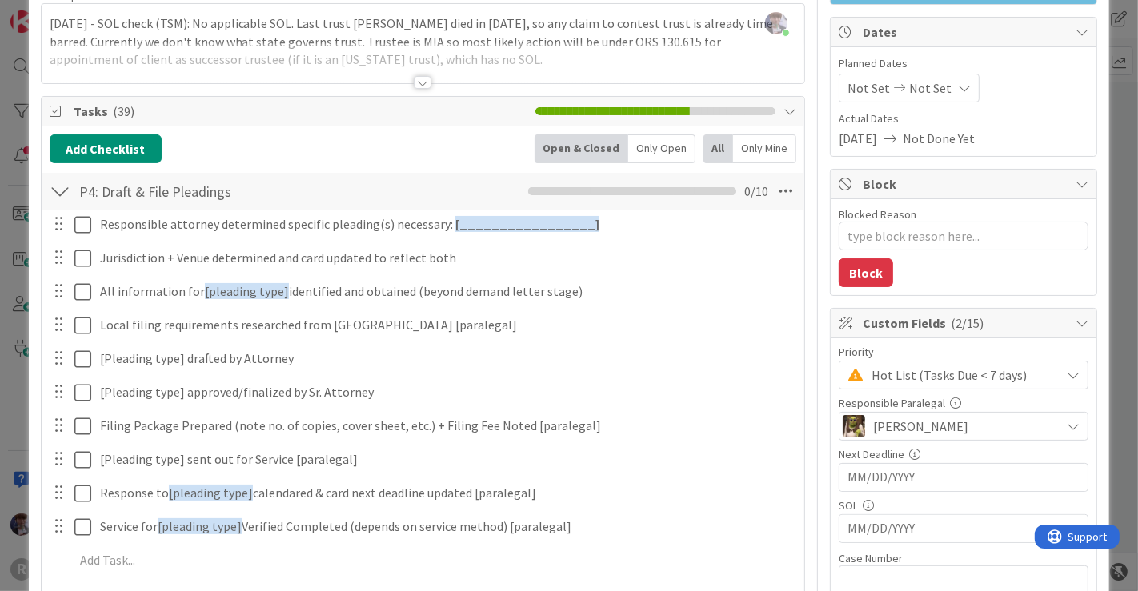
scroll to position [139, 0]
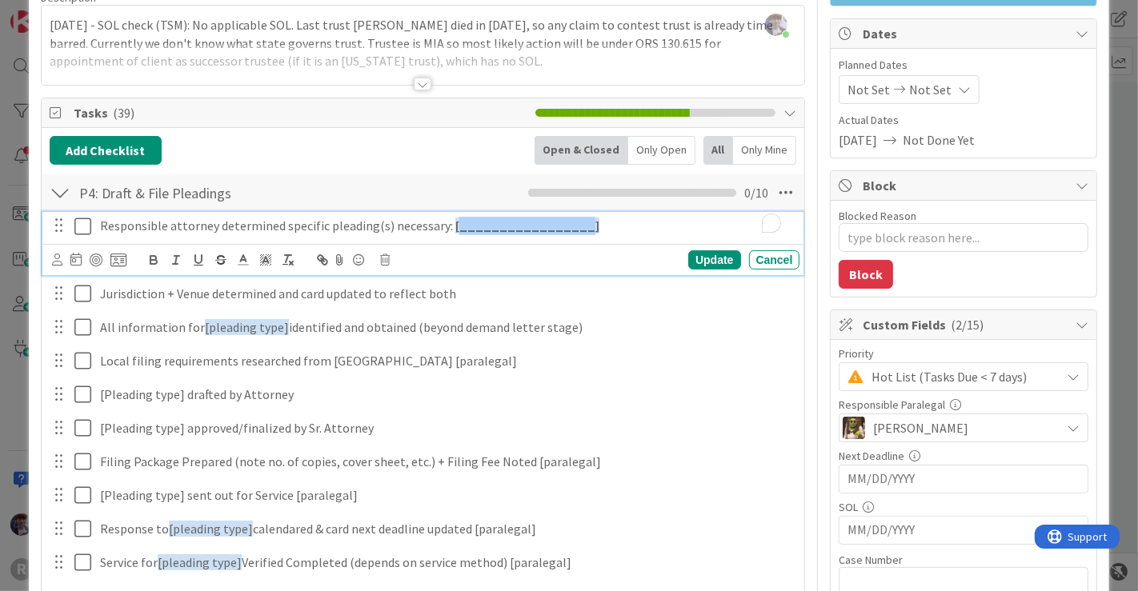
drag, startPoint x: 558, startPoint y: 226, endPoint x: 448, endPoint y: 225, distance: 109.6
click at [455, 225] on strong "[_________________]" at bounding box center [527, 226] width 144 height 16
drag, startPoint x: 612, startPoint y: 225, endPoint x: 450, endPoint y: 219, distance: 162.5
click at [450, 219] on p "Responsible attorney determined specific pleading(s) necessary: [ Petition to a…" at bounding box center [447, 226] width 694 height 18
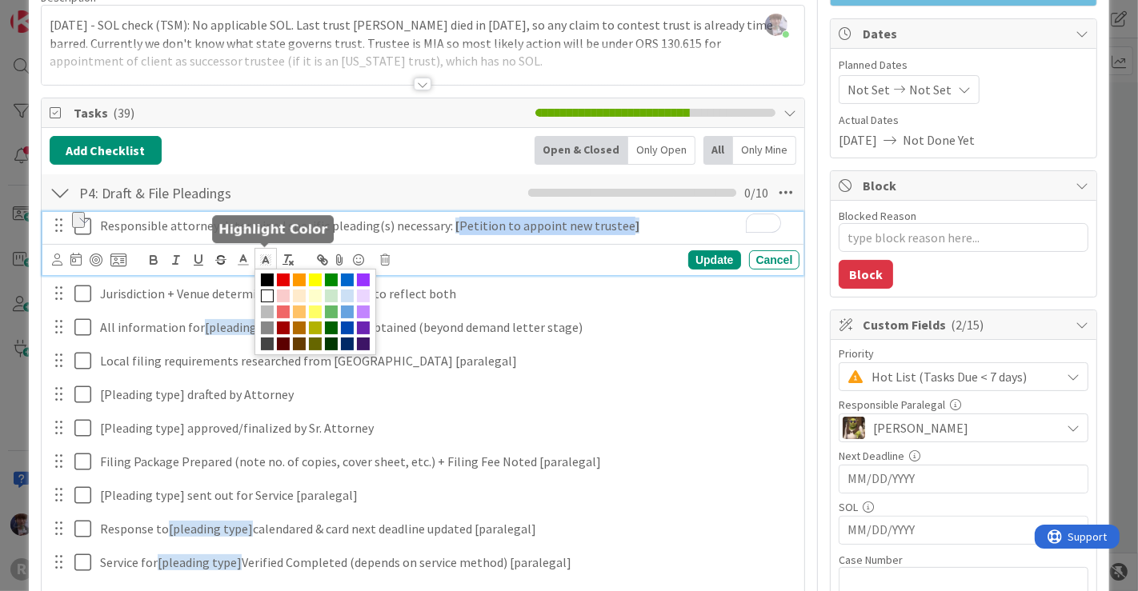
click at [265, 253] on icon at bounding box center [265, 260] width 14 height 14
click at [349, 291] on span at bounding box center [347, 296] width 13 height 13
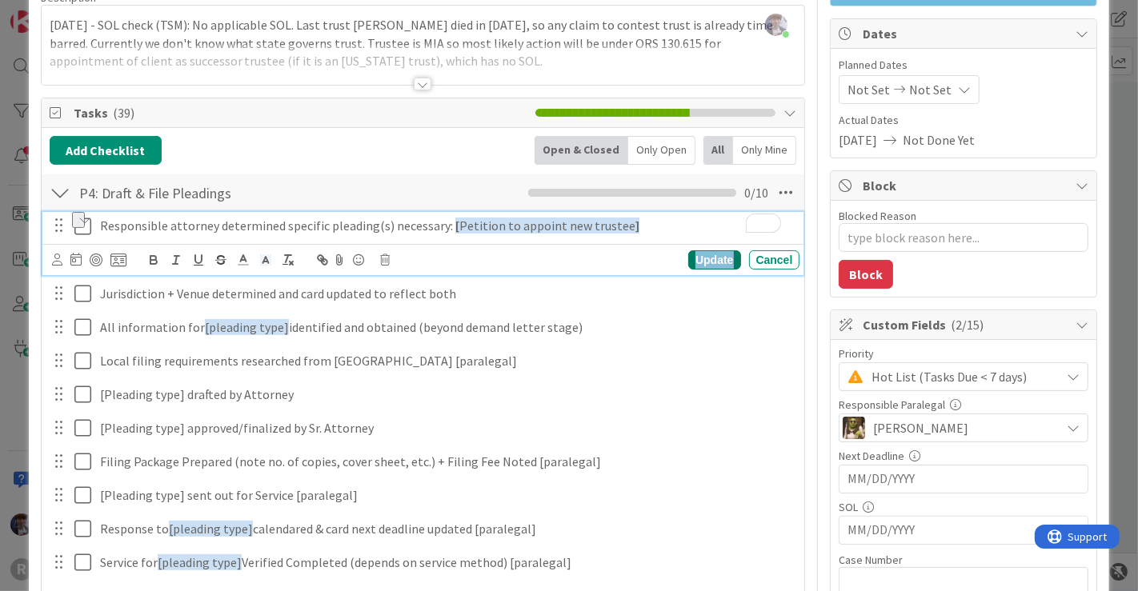
click at [695, 257] on div "Update" at bounding box center [714, 259] width 52 height 19
click at [135, 223] on p "Responsible attorney determined specific pleading(s) necessary: [ Petition to a…" at bounding box center [447, 226] width 694 height 18
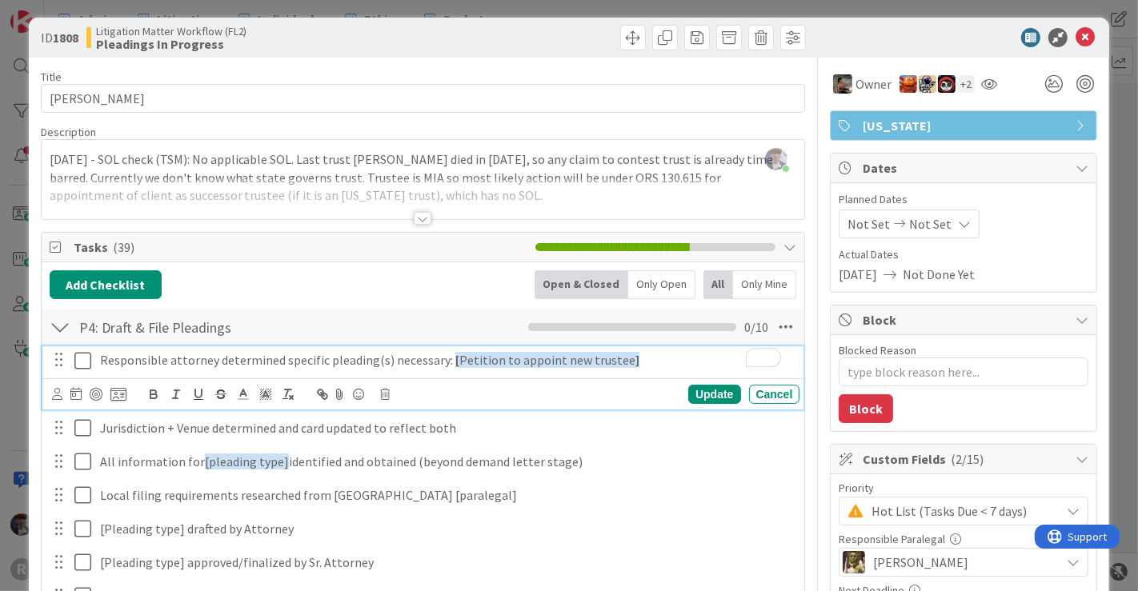
scroll to position [3, 0]
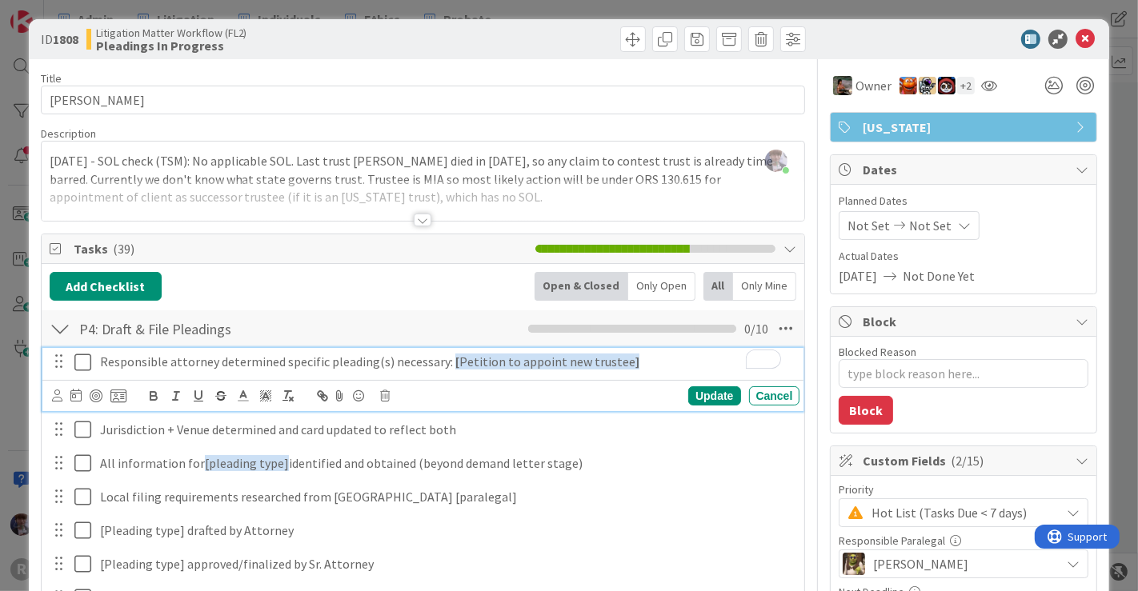
click at [79, 364] on icon at bounding box center [82, 362] width 17 height 19
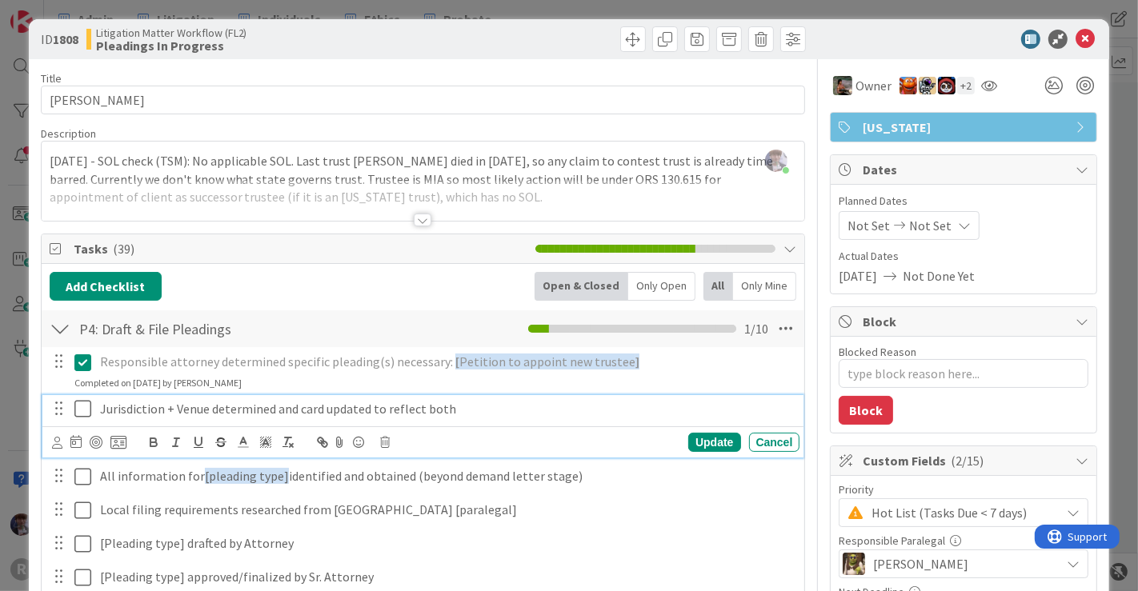
click at [165, 407] on p "Jurisdiction + Venue determined and card updated to reflect both" at bounding box center [447, 409] width 694 height 18
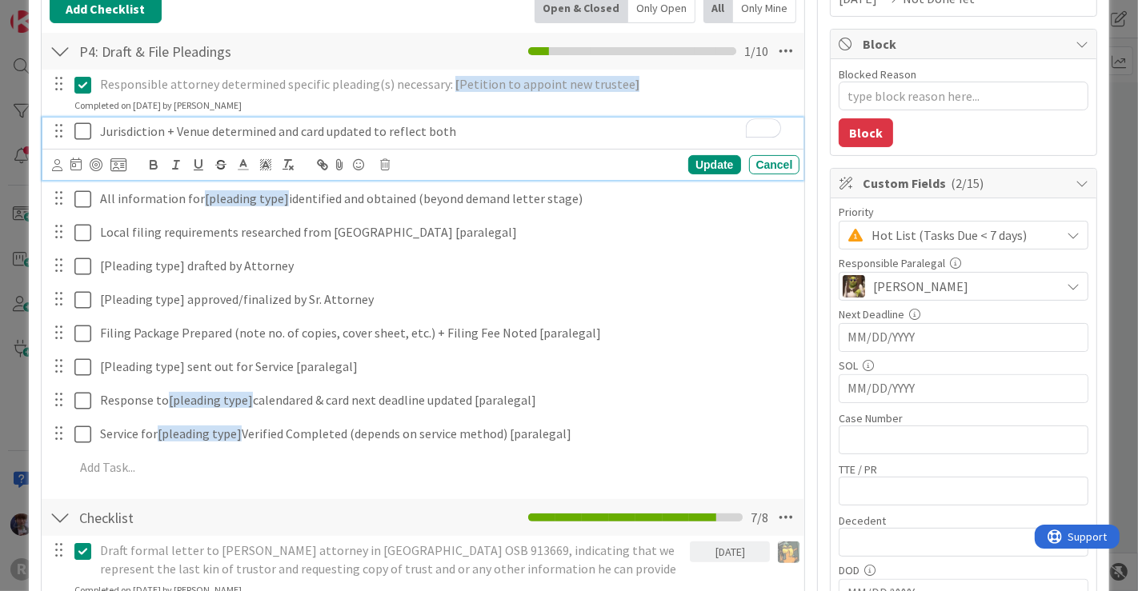
scroll to position [316, 0]
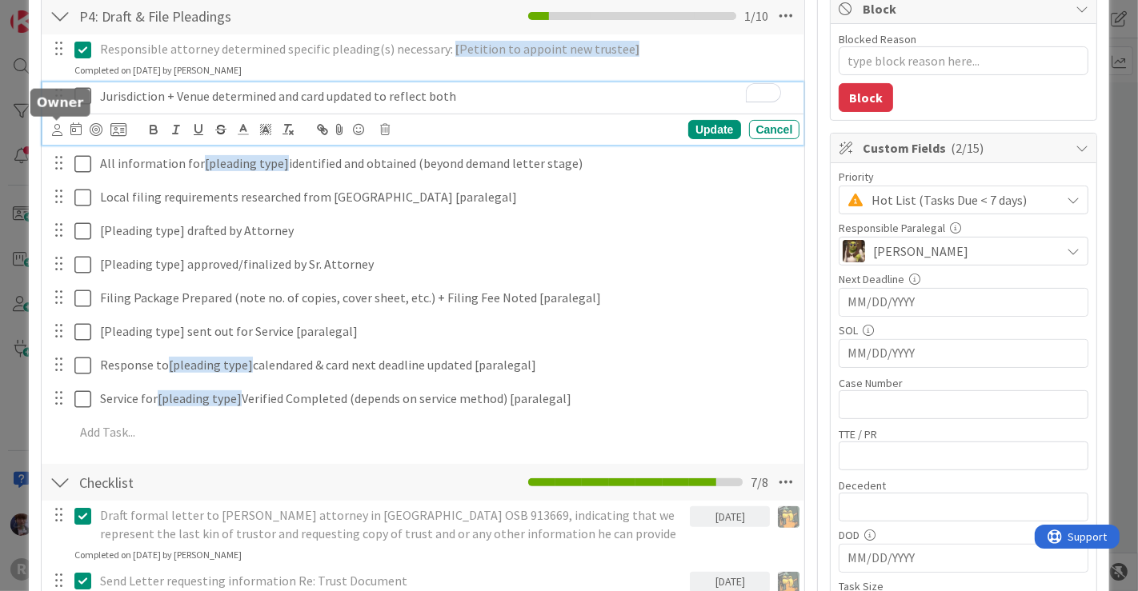
click at [56, 126] on icon at bounding box center [57, 130] width 10 height 12
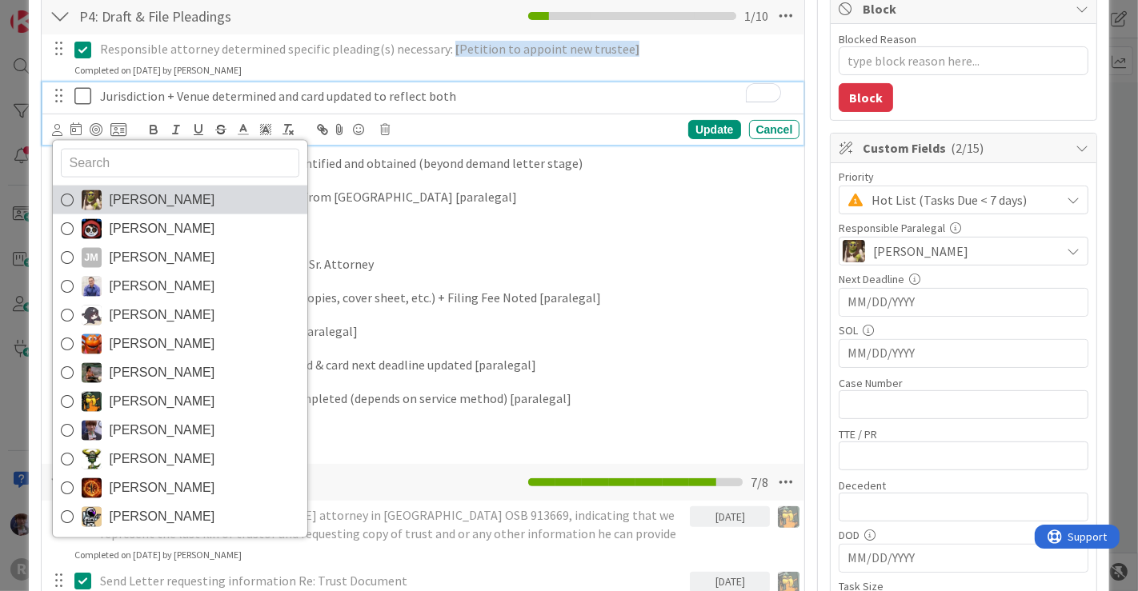
click at [145, 190] on span "[PERSON_NAME]" at bounding box center [163, 200] width 106 height 24
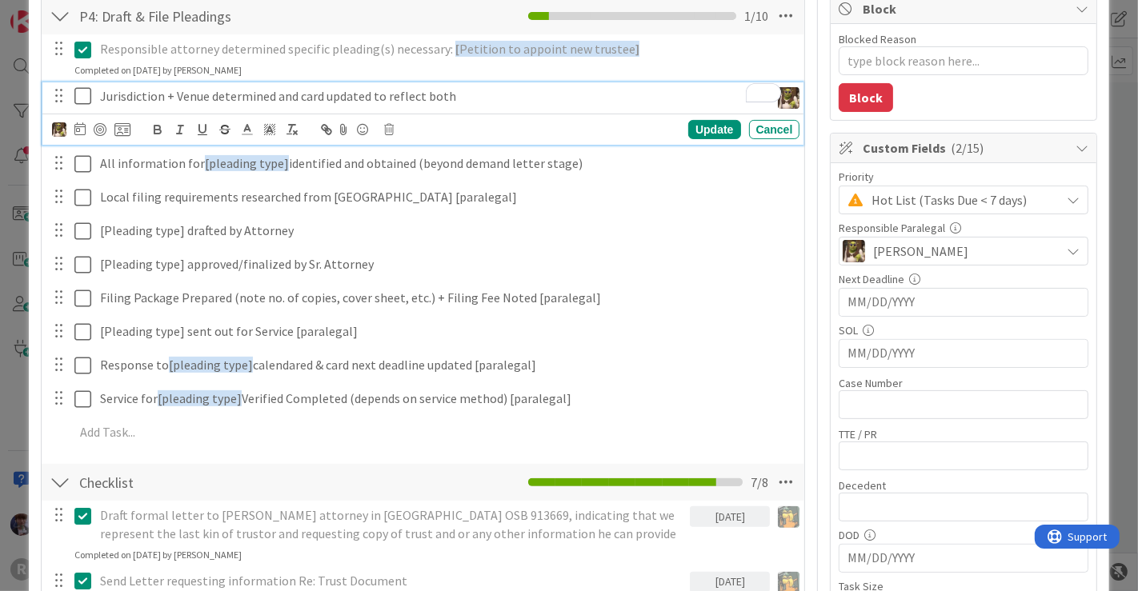
type textarea "x"
click at [80, 134] on div at bounding box center [79, 129] width 11 height 19
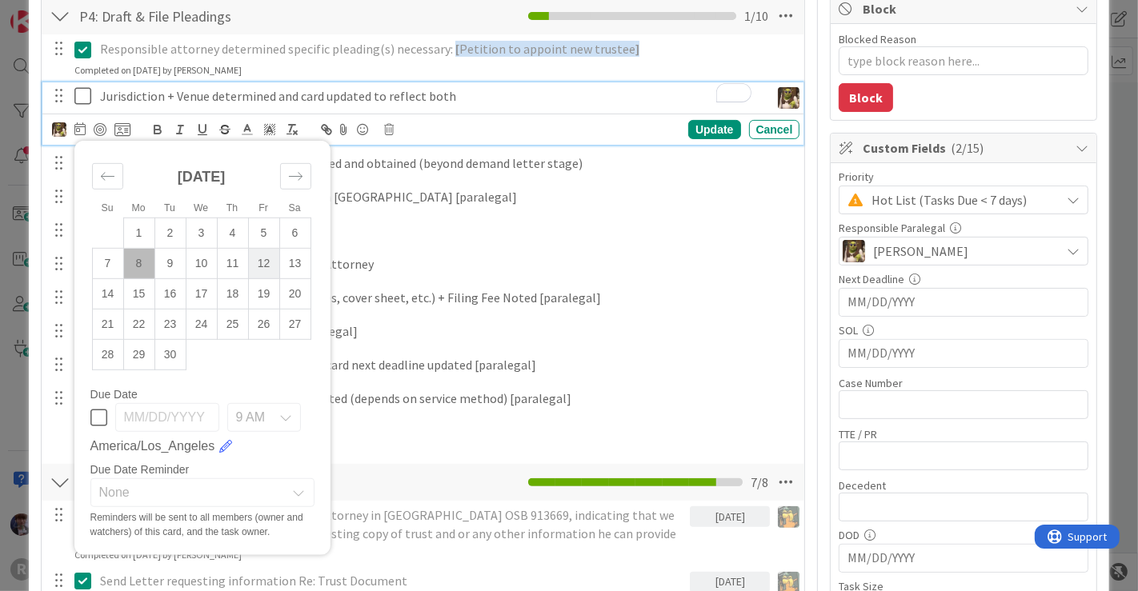
click at [262, 261] on td "12" at bounding box center [263, 264] width 31 height 30
type input "[DATE]"
type textarea "x"
click at [714, 125] on div "Update" at bounding box center [714, 129] width 52 height 19
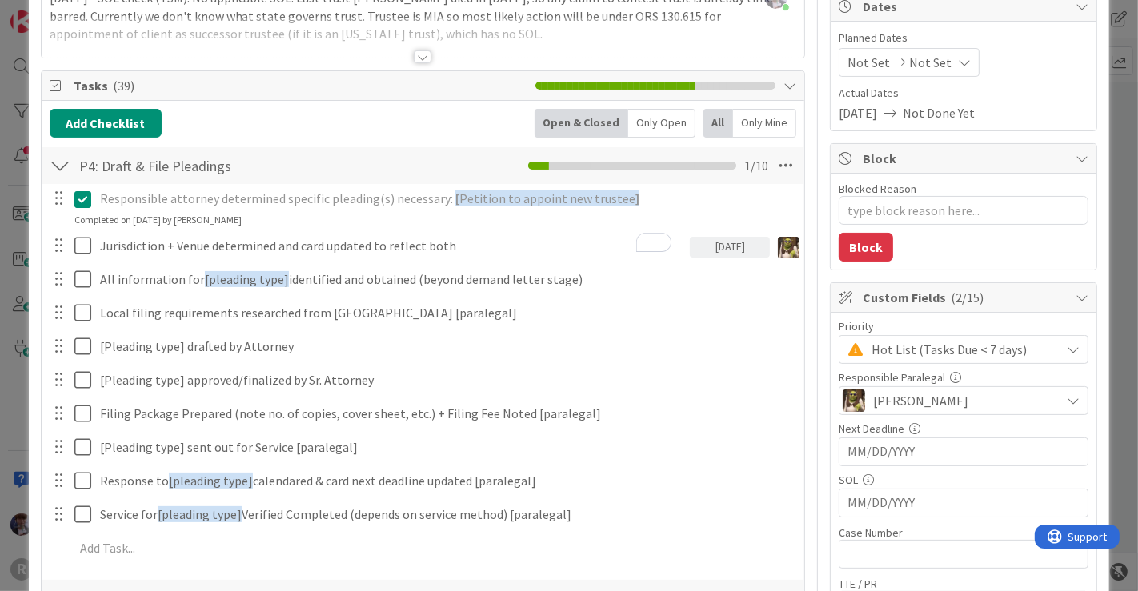
scroll to position [166, 0]
